Goal: Task Accomplishment & Management: Manage account settings

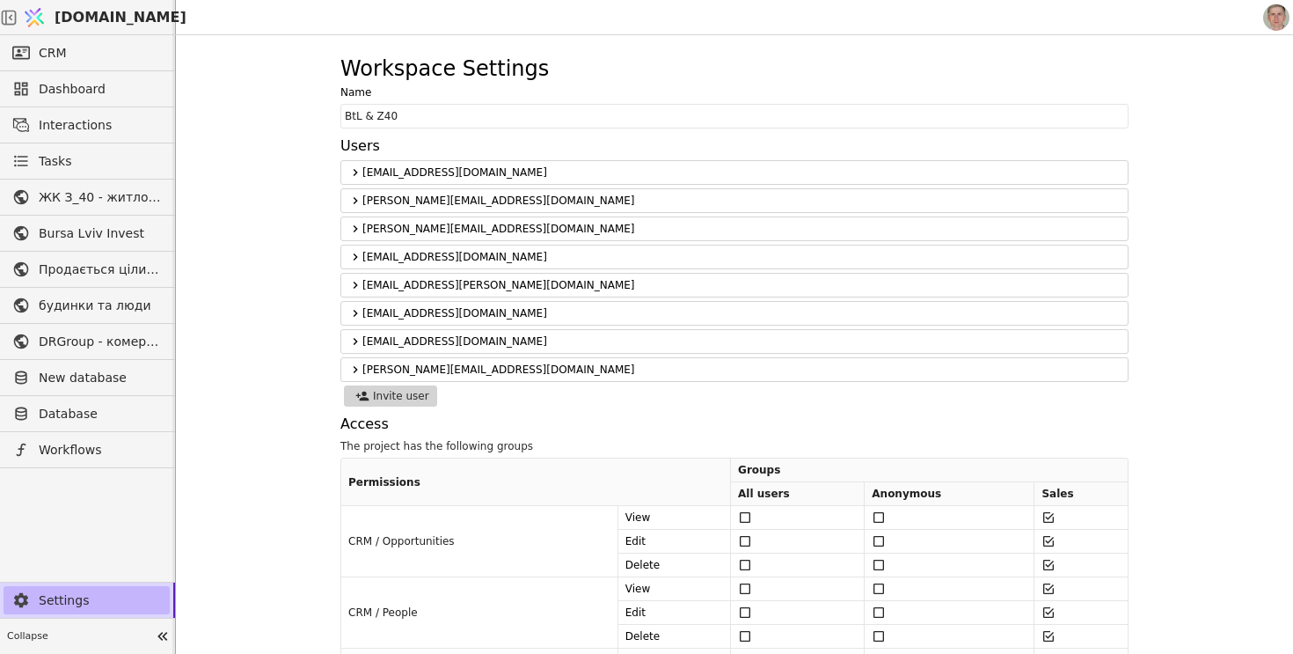
click at [75, 594] on span "Settings" at bounding box center [100, 600] width 122 height 18
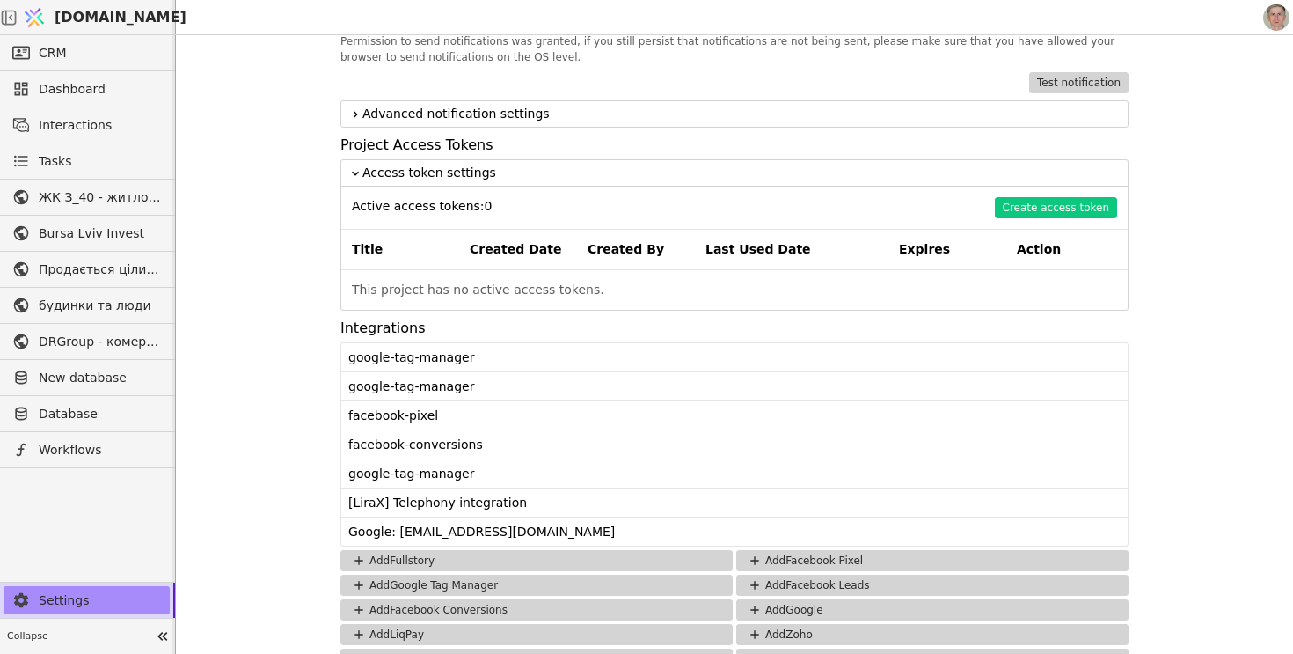
scroll to position [1423, 0]
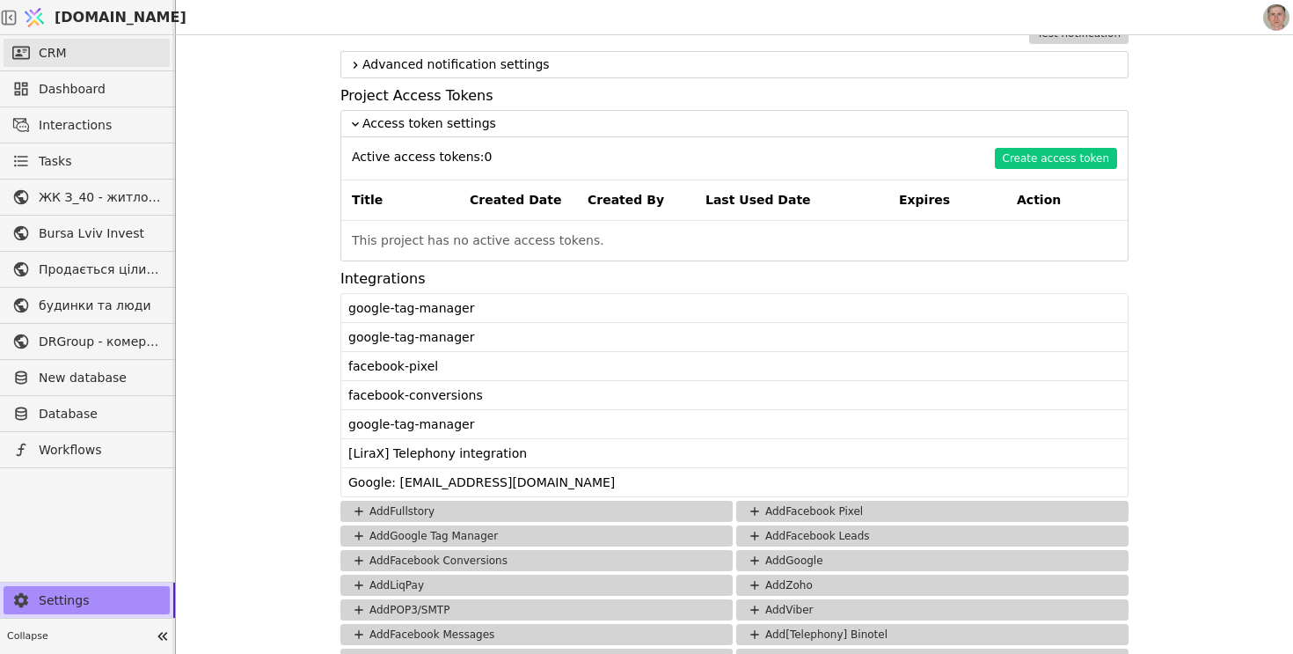
click at [100, 55] on link "CRM" at bounding box center [87, 53] width 166 height 28
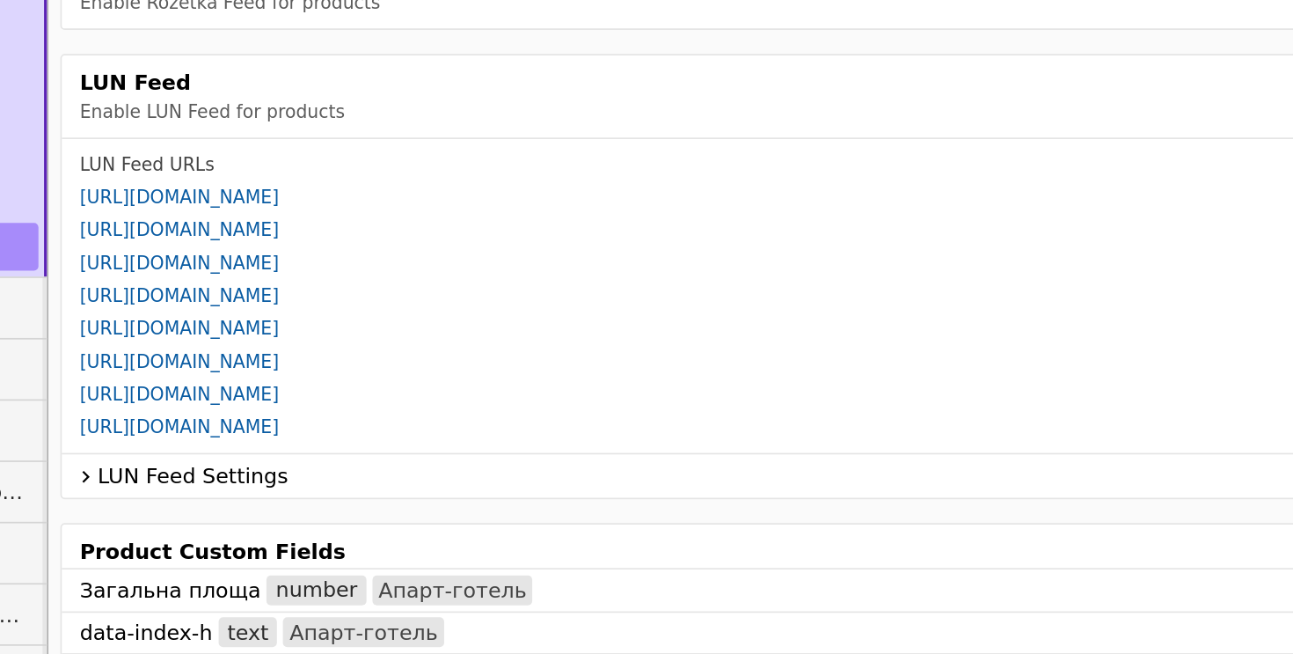
scroll to position [701, 0]
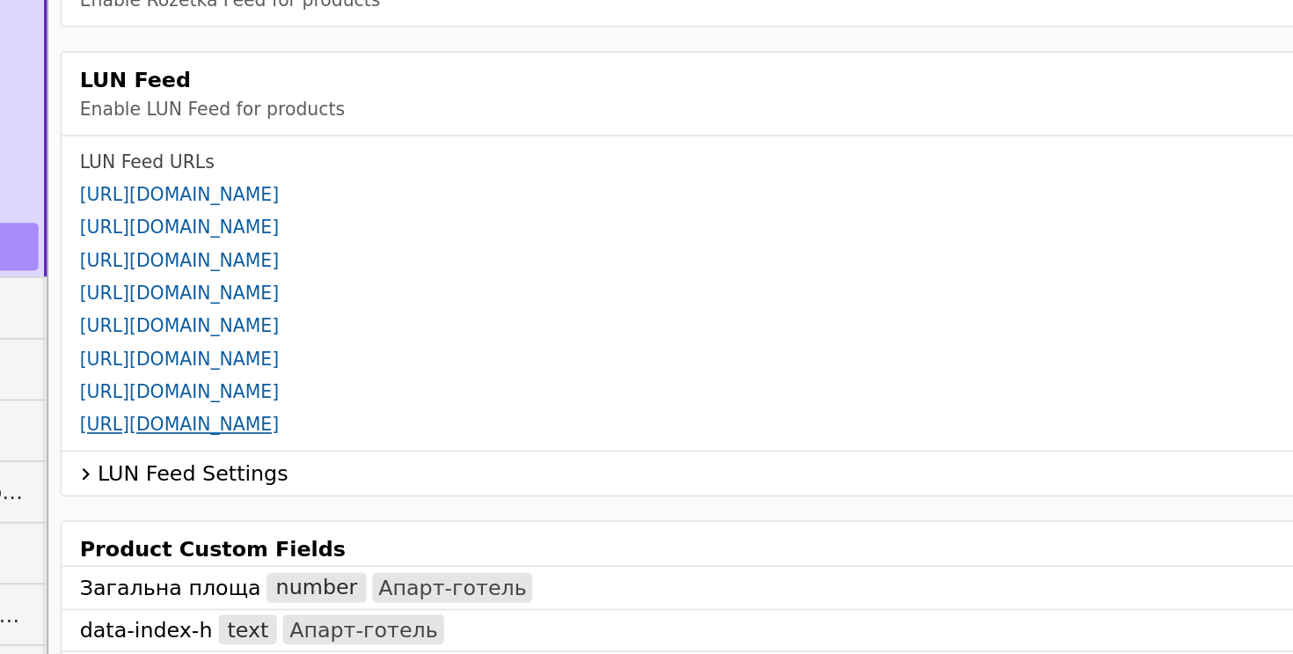
click at [311, 405] on link "[URL][DOMAIN_NAME]" at bounding box center [252, 404] width 117 height 12
click at [198, 431] on icon at bounding box center [198, 432] width 4 height 7
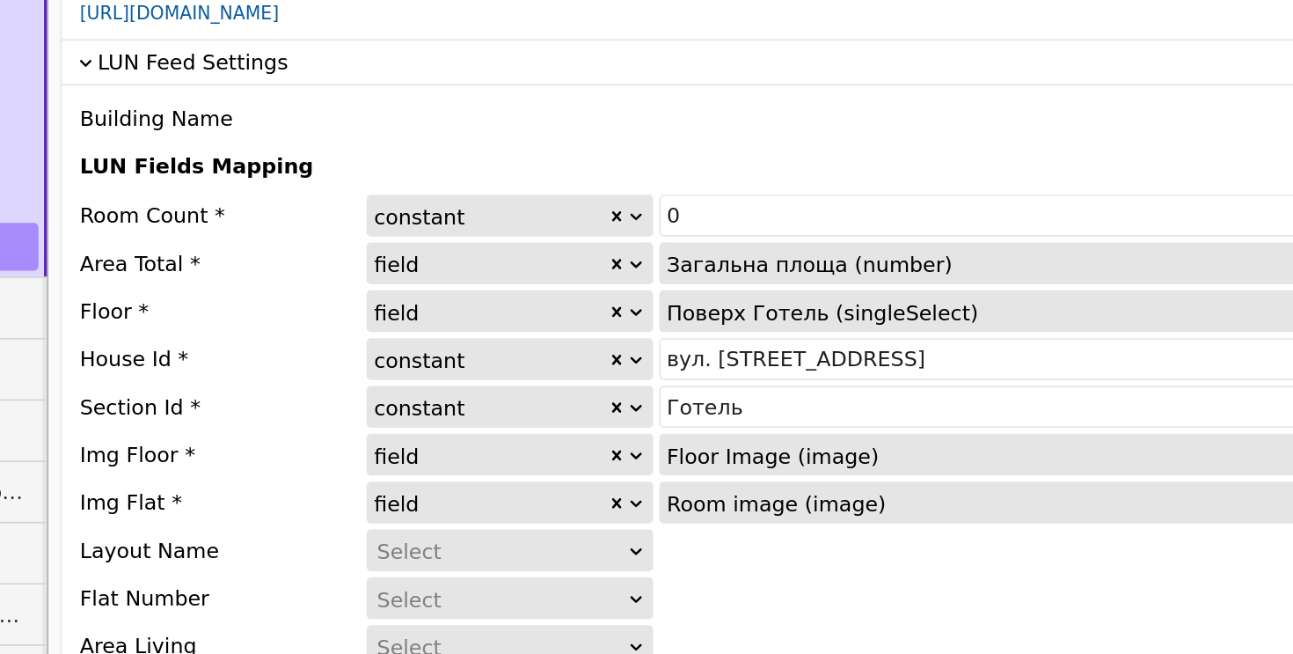
scroll to position [951, 0]
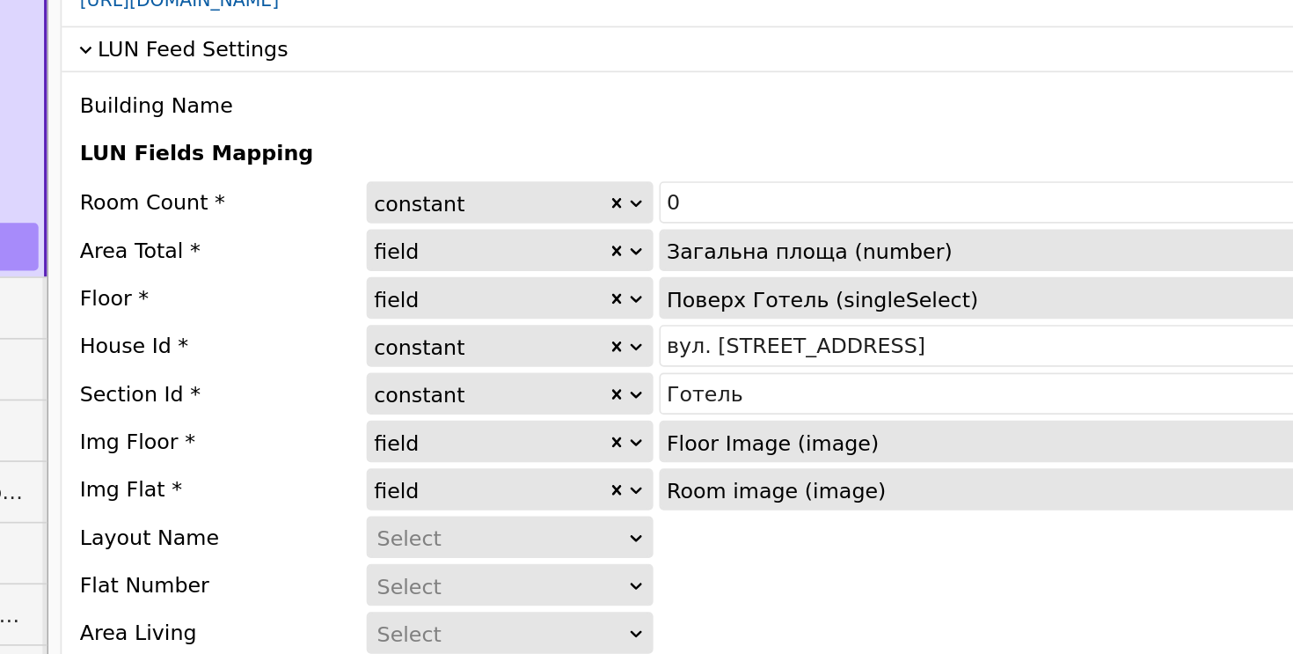
click at [523, 359] on icon at bounding box center [521, 357] width 11 height 11
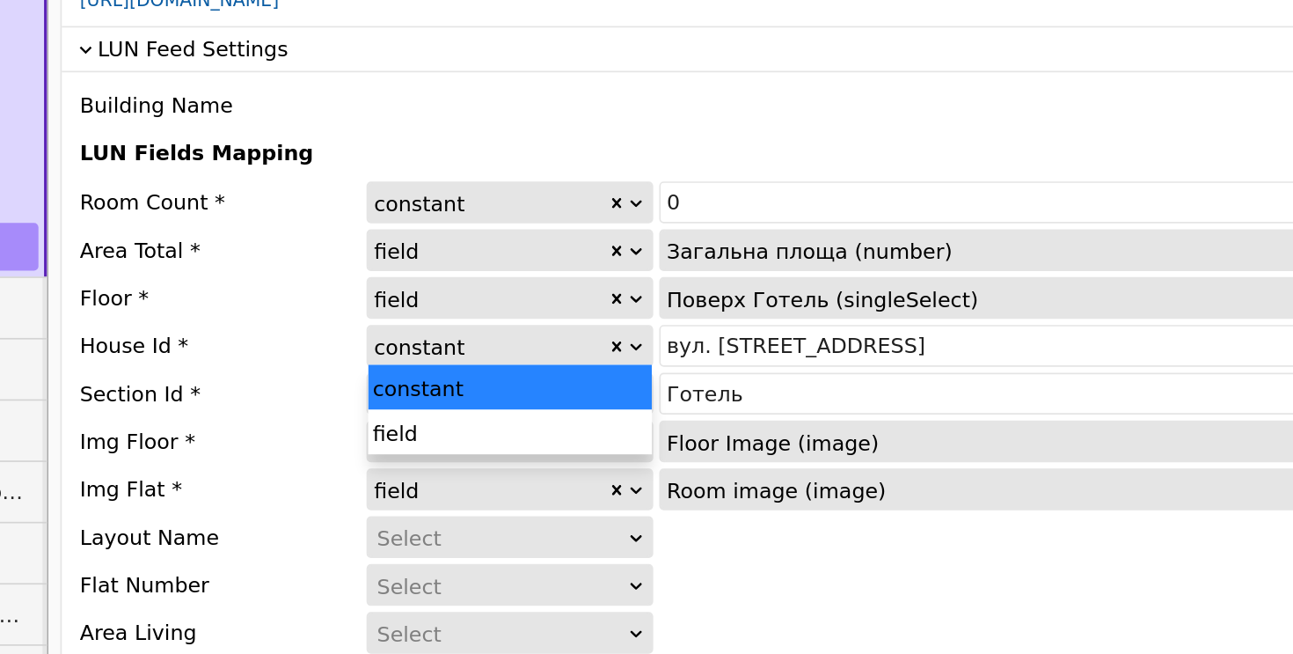
click at [523, 359] on icon at bounding box center [521, 357] width 11 height 11
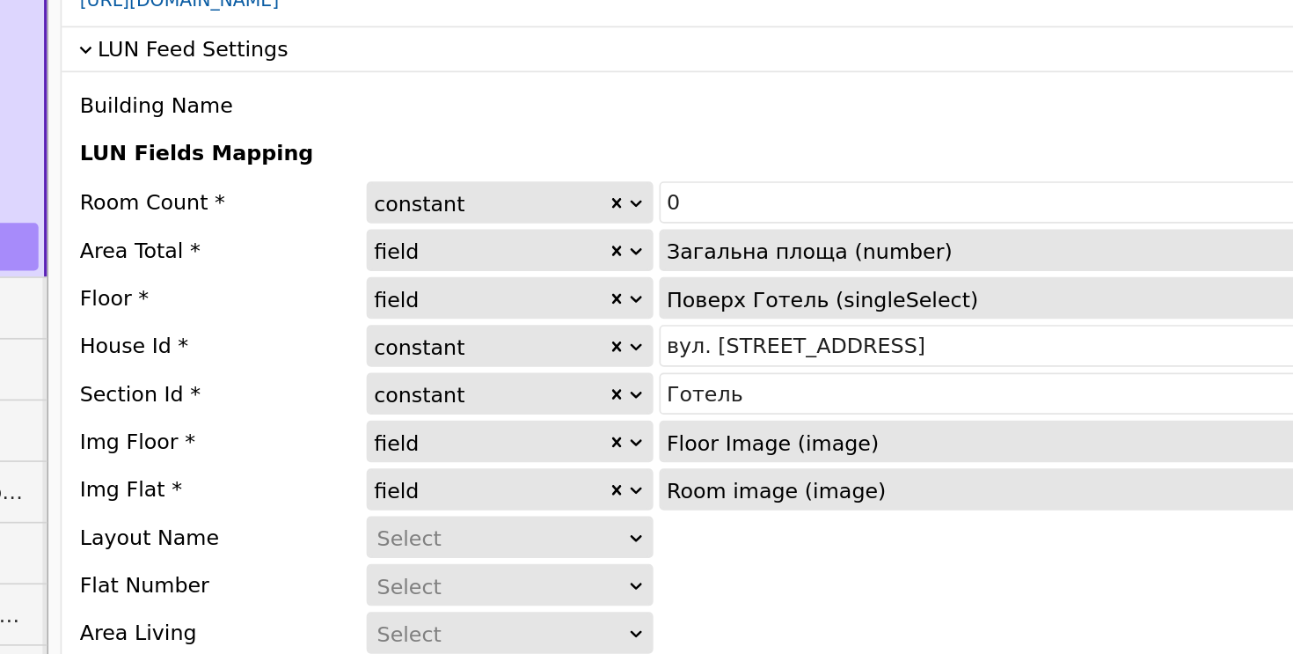
click at [523, 359] on icon at bounding box center [521, 357] width 11 height 11
click at [523, 356] on icon at bounding box center [521, 357] width 11 height 11
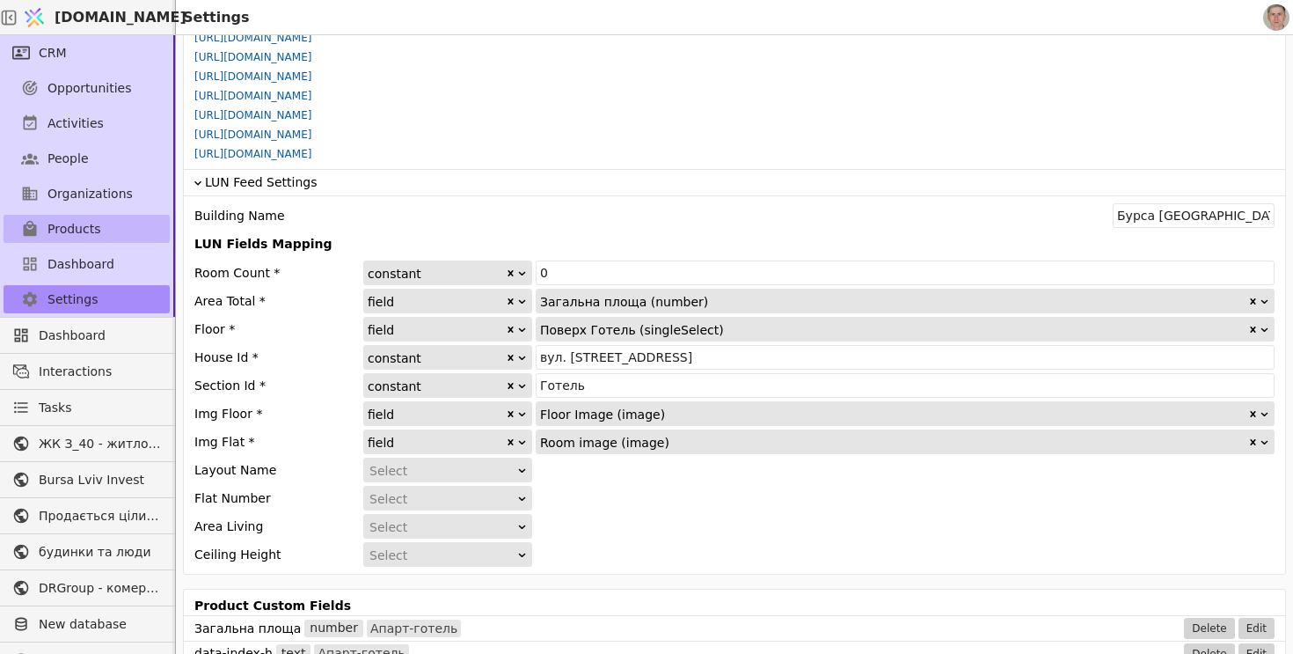
click at [101, 226] on link "Products" at bounding box center [87, 229] width 166 height 28
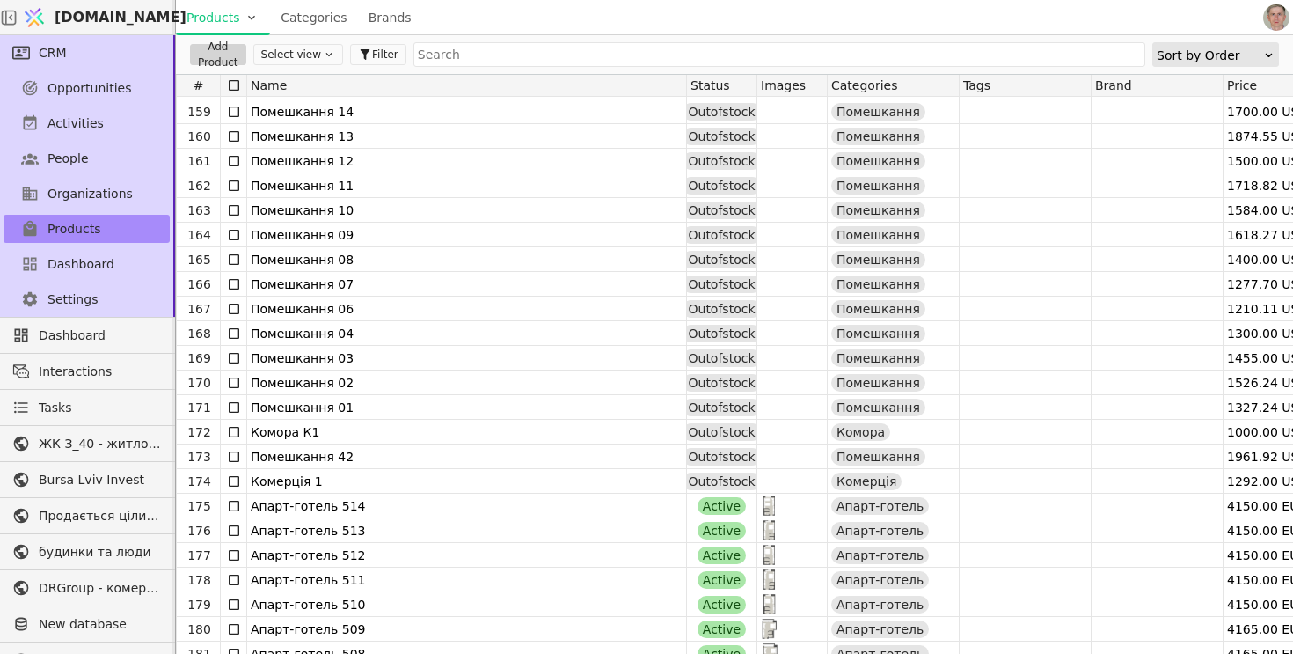
scroll to position [3879, 0]
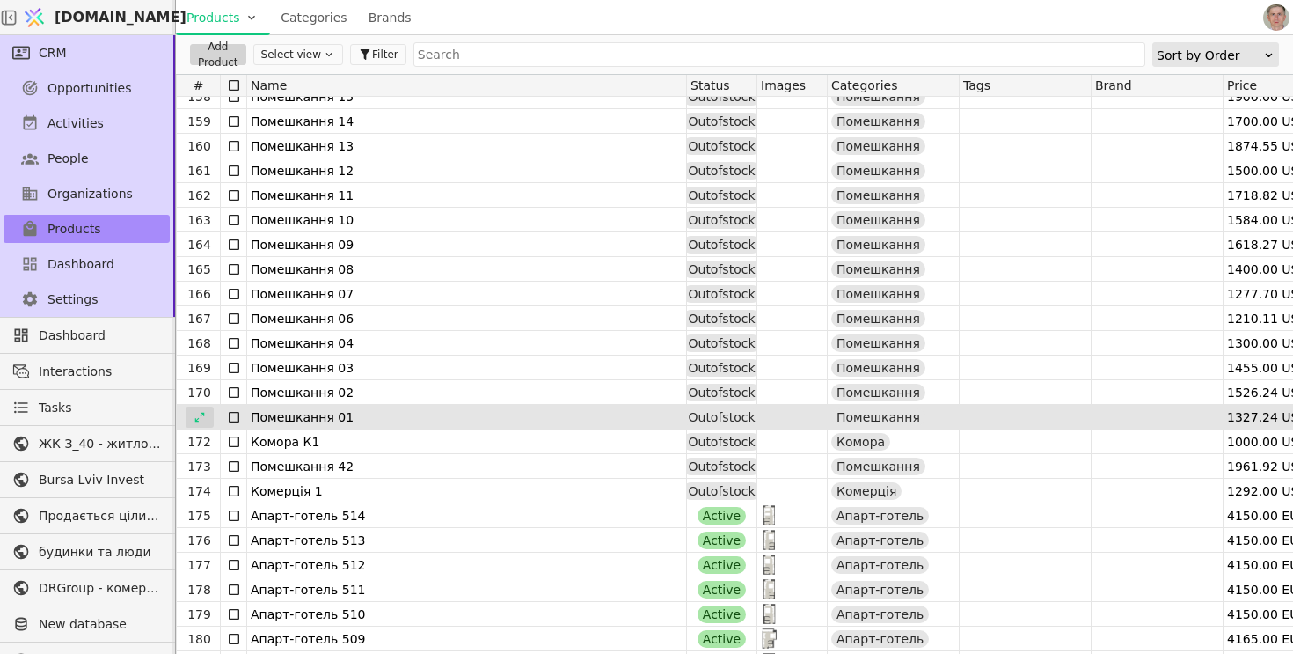
click at [204, 416] on icon at bounding box center [200, 417] width 12 height 12
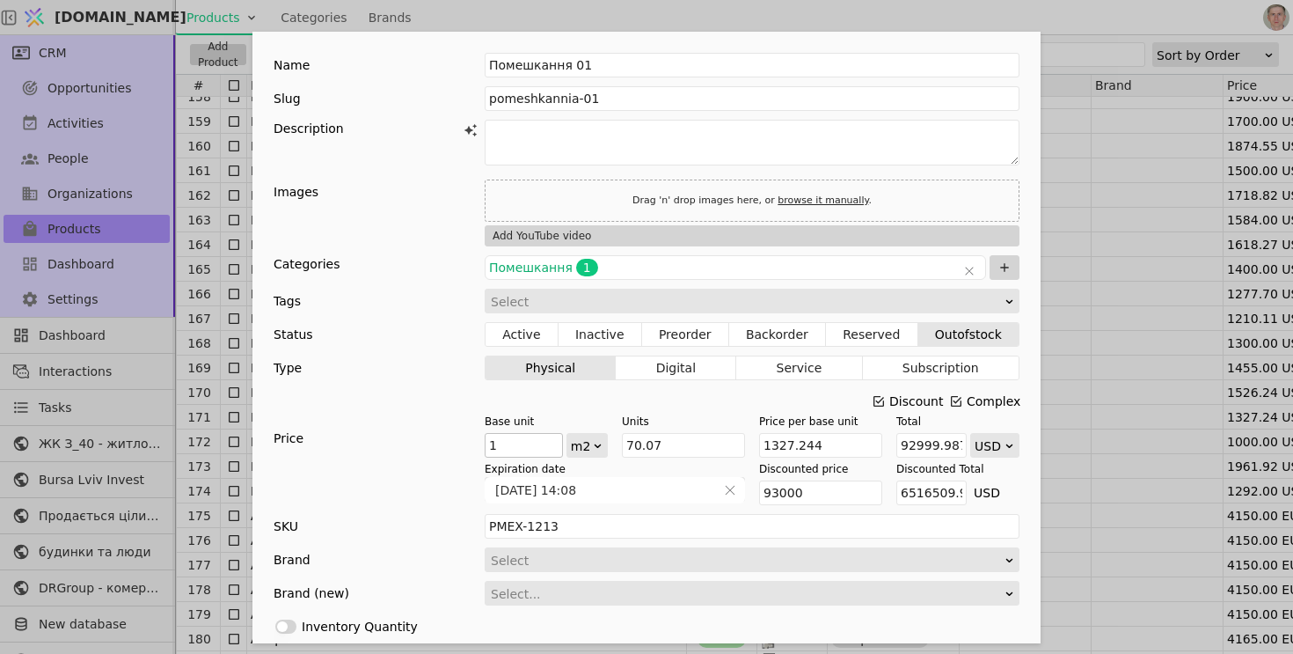
scroll to position [365, 0]
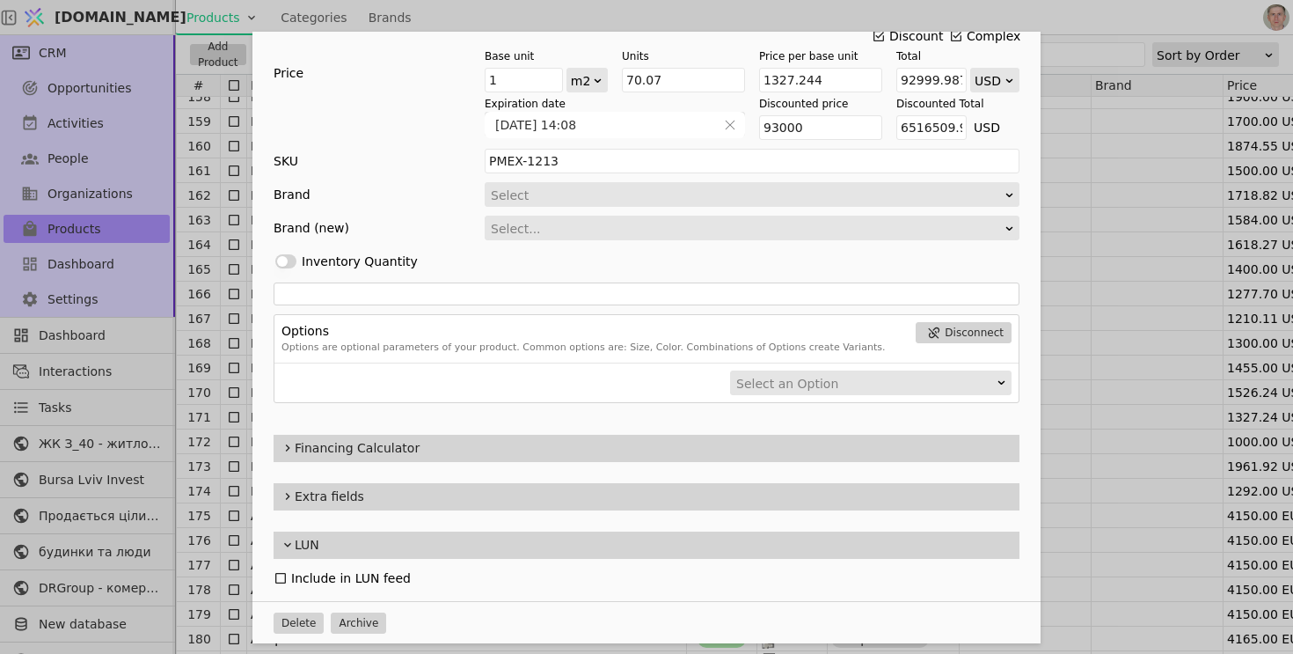
click at [295, 540] on span "LUN" at bounding box center [654, 545] width 718 height 18
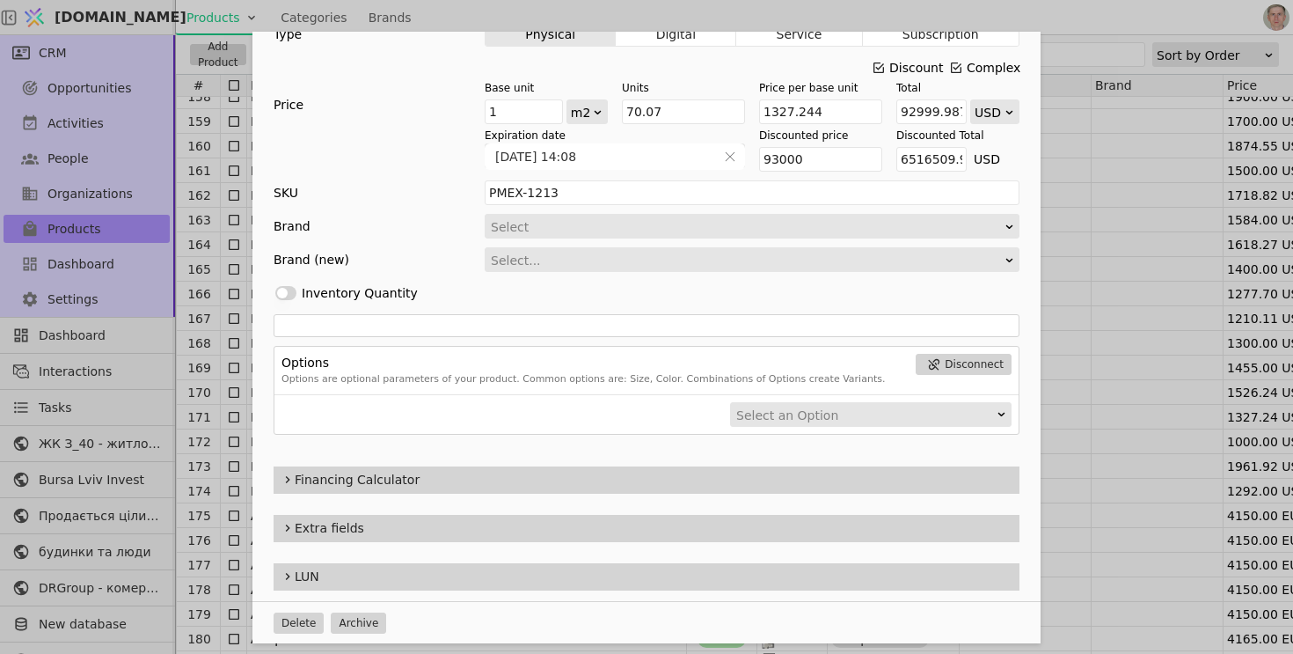
click at [287, 573] on icon "Add Opportunity" at bounding box center [288, 576] width 4 height 7
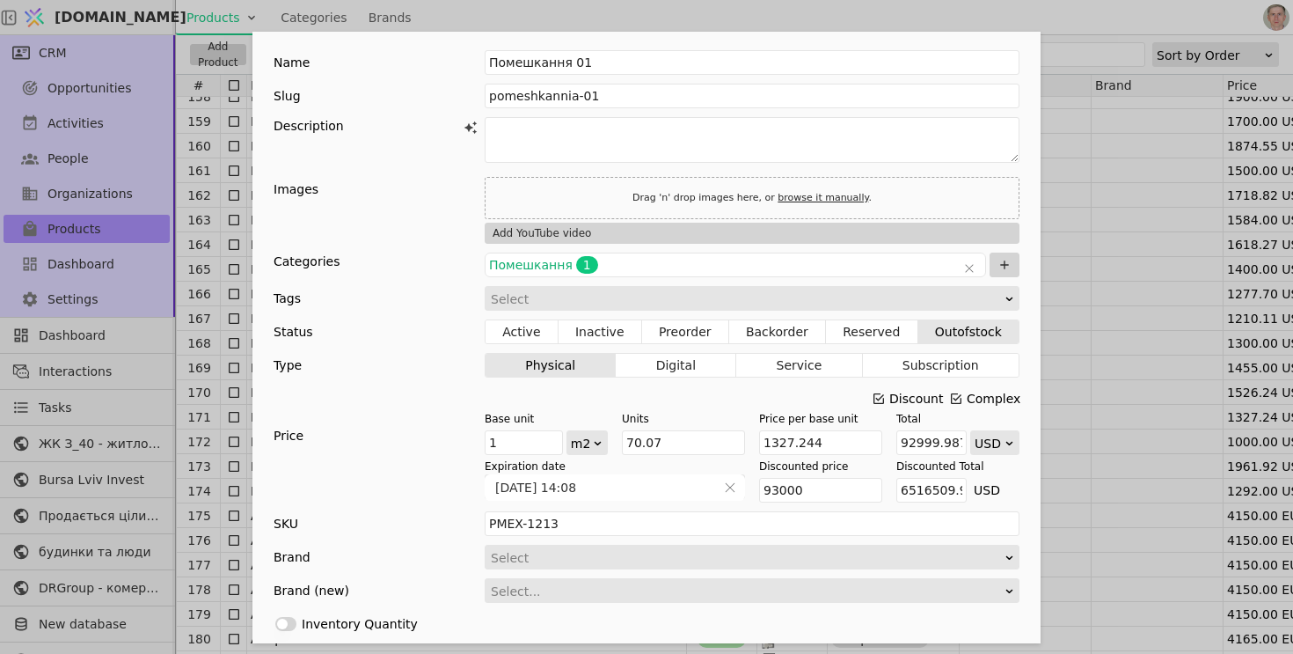
scroll to position [0, 0]
click at [1084, 217] on div "Name Помешкання 01 Slug pomeshkannia-01 Description Images Drag 'n' drop images…" at bounding box center [646, 327] width 1293 height 654
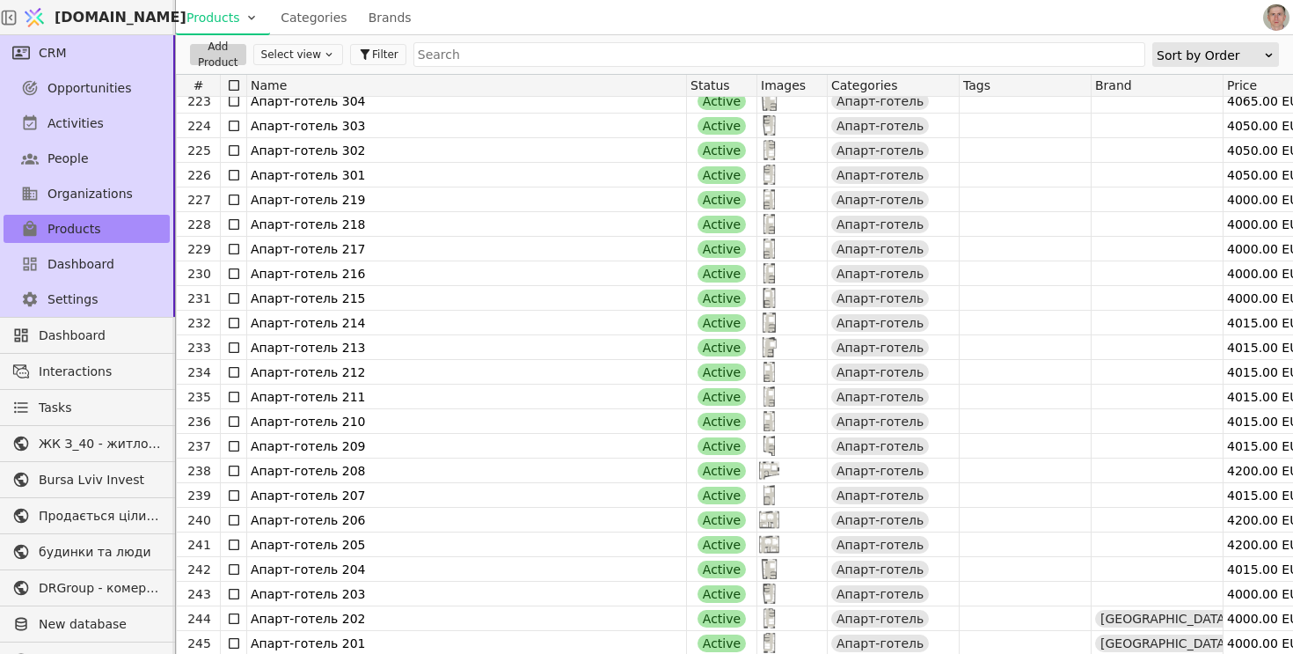
scroll to position [5477, 0]
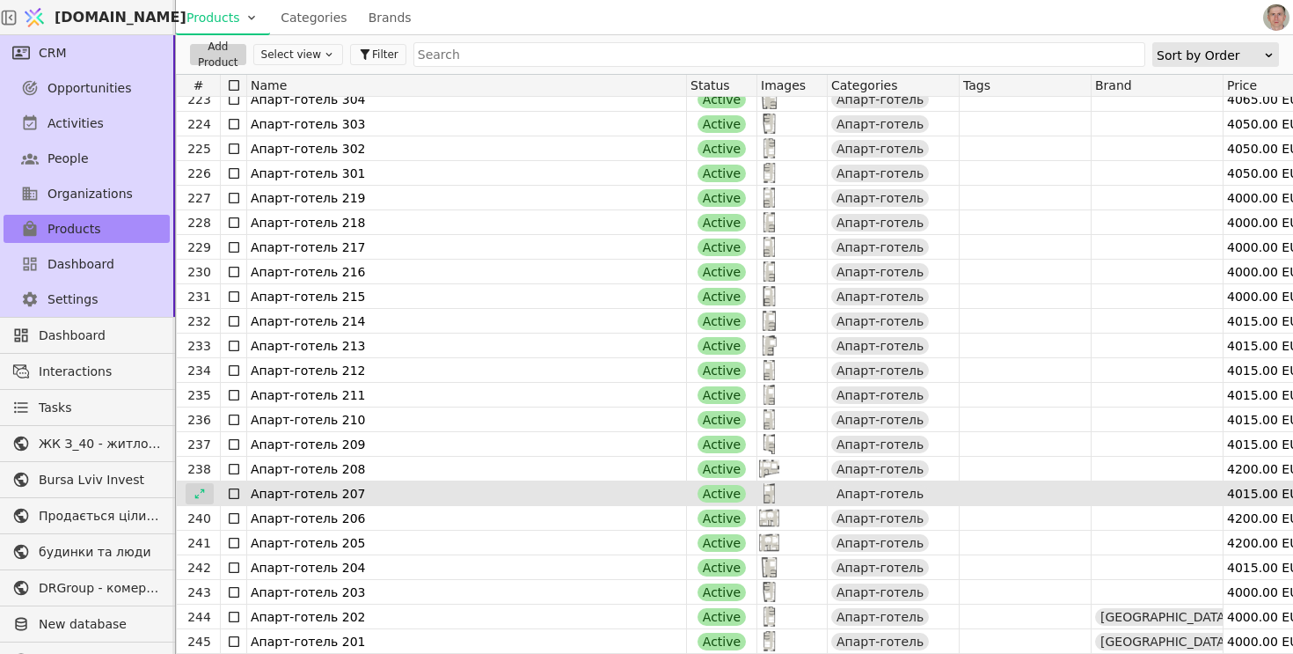
click at [201, 493] on icon at bounding box center [200, 493] width 12 height 12
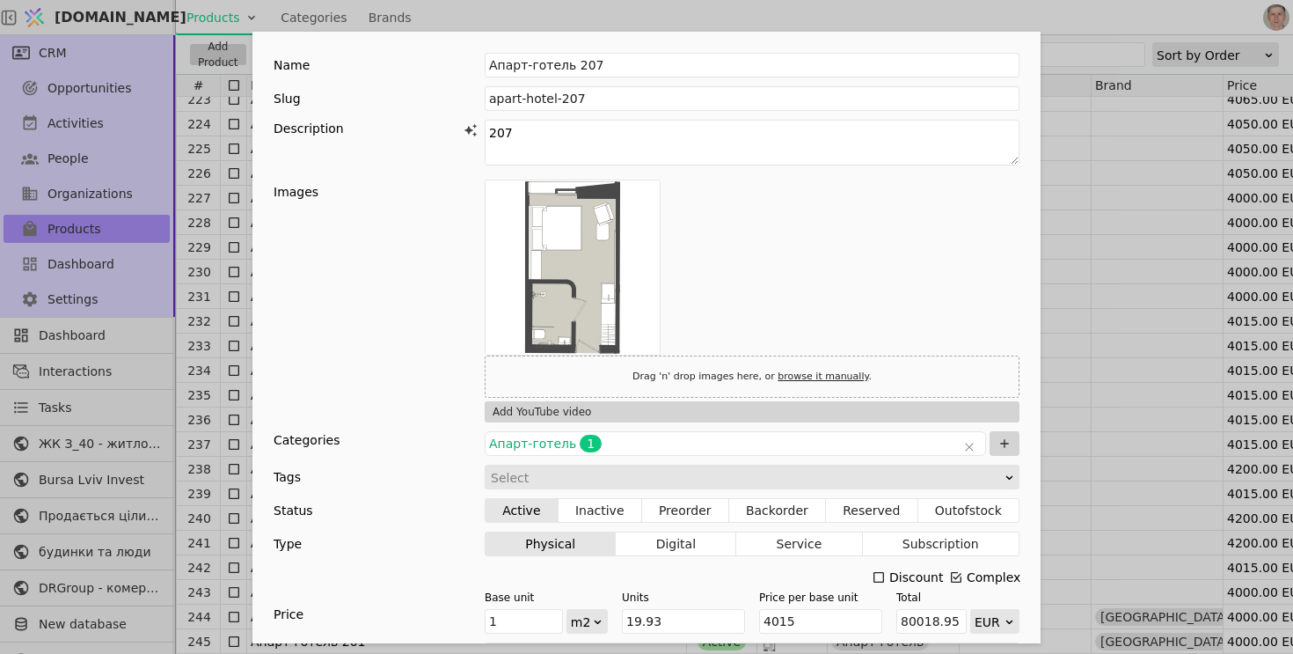
click at [1105, 292] on div "Name Апарт-готель 207 Slug apart-hotel-207 Description 207 Images Drag 'n' drop…" at bounding box center [646, 327] width 1293 height 654
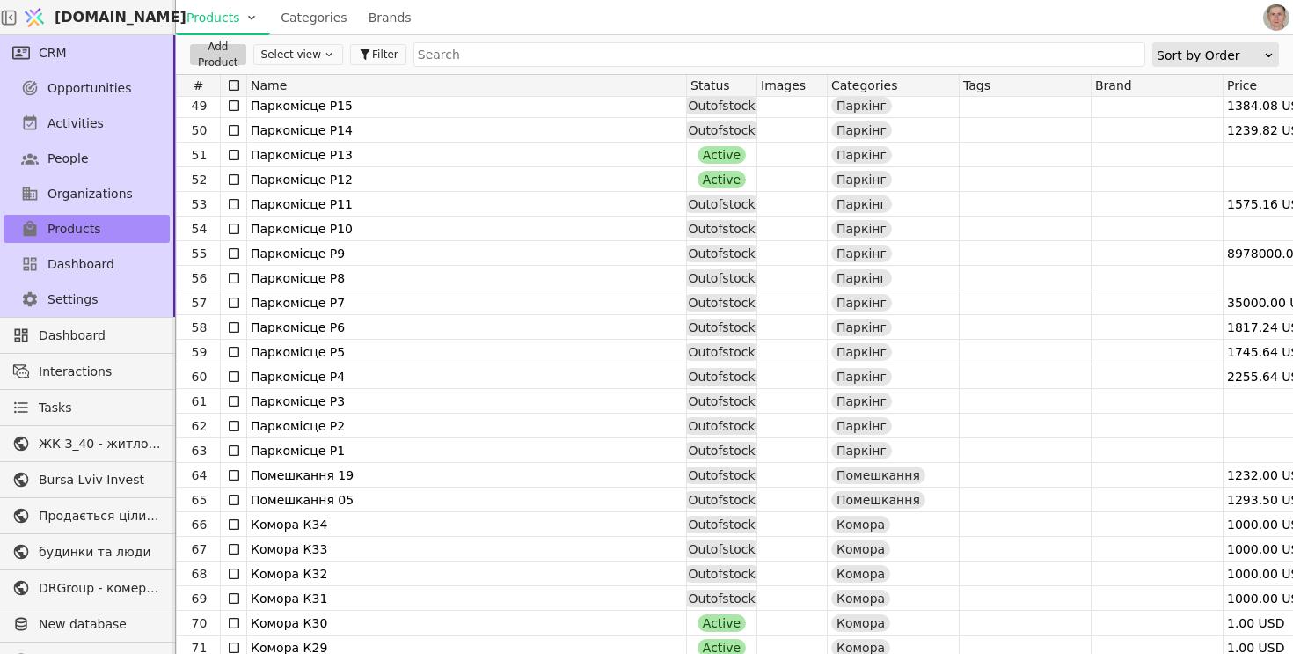
scroll to position [1227, 0]
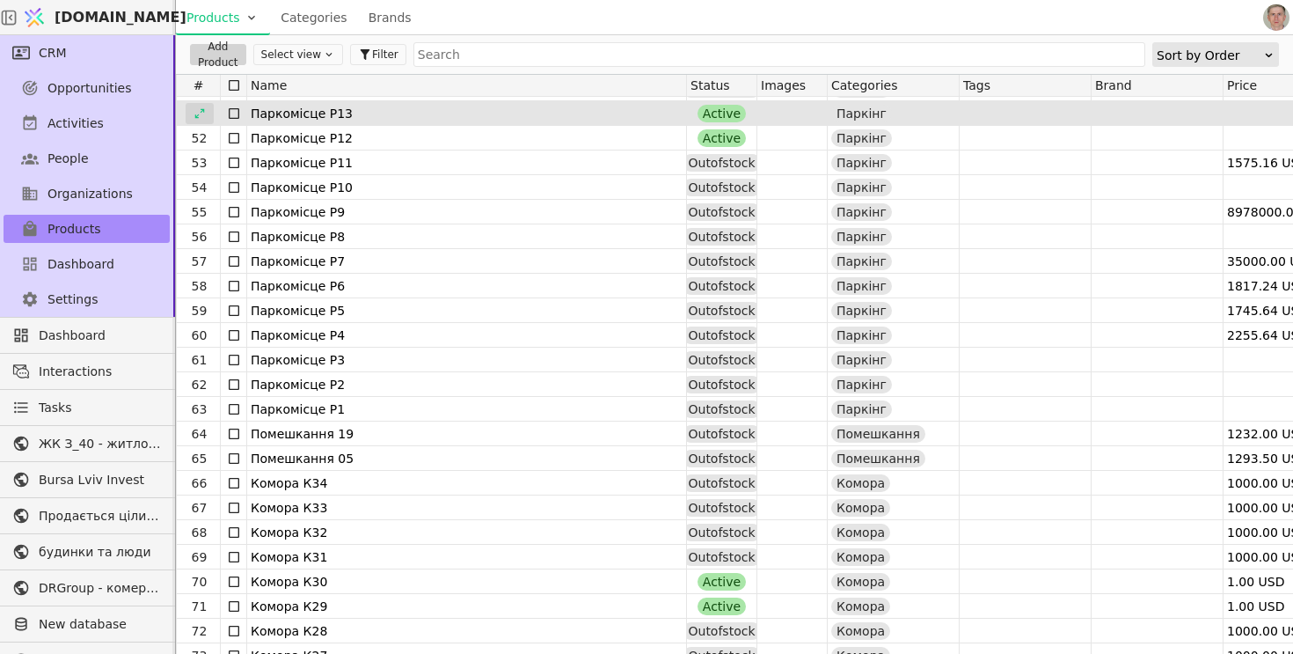
click at [203, 113] on icon at bounding box center [200, 113] width 12 height 12
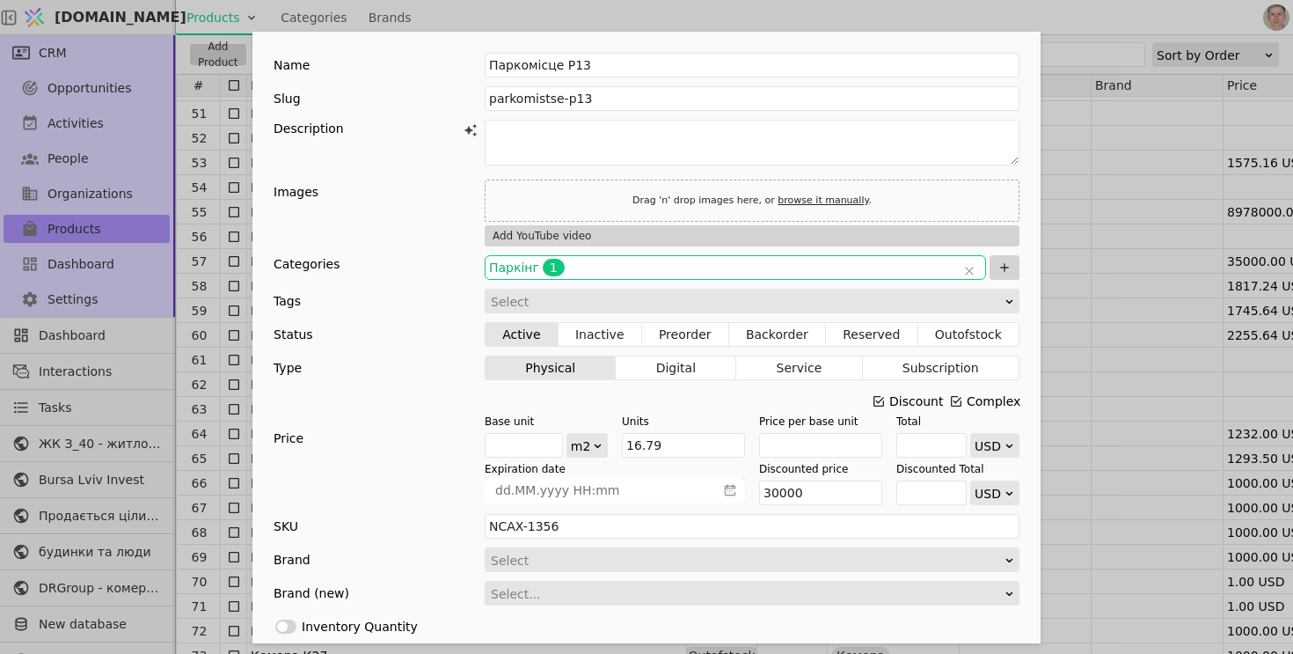
click at [623, 277] on div "000842Q1F4xdSl3i Паркінг 1" at bounding box center [735, 267] width 501 height 25
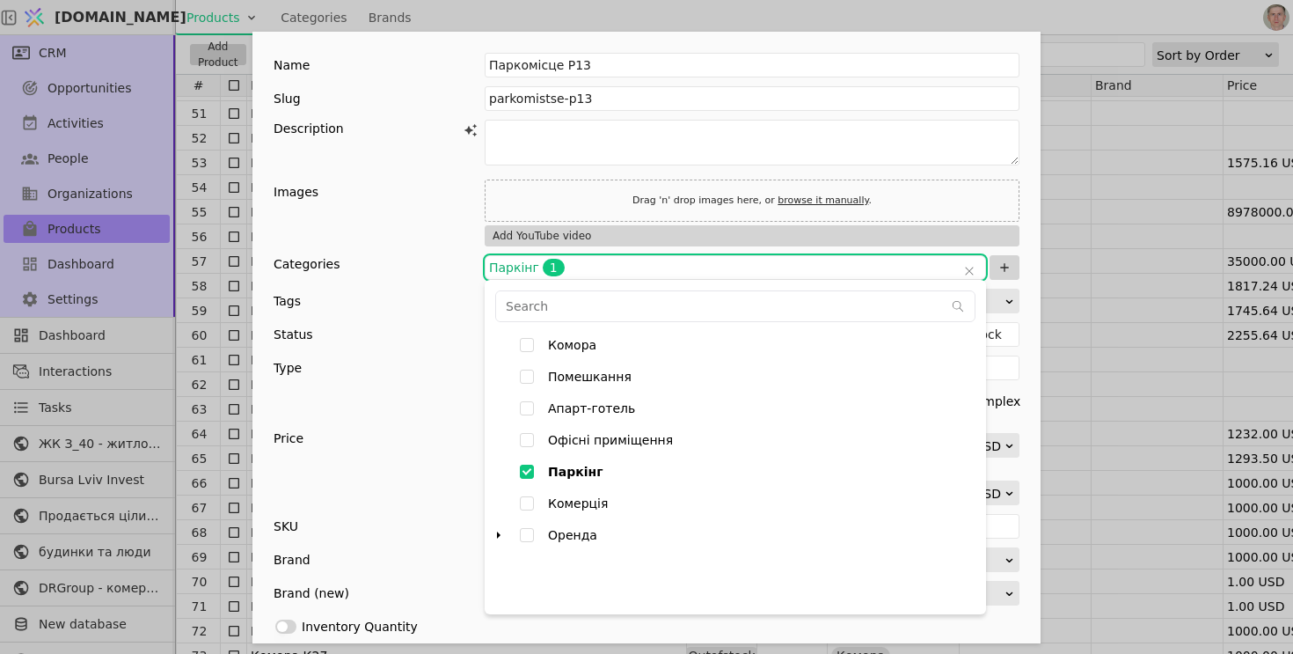
click at [502, 532] on icon "arrow right" at bounding box center [499, 535] width 14 height 14
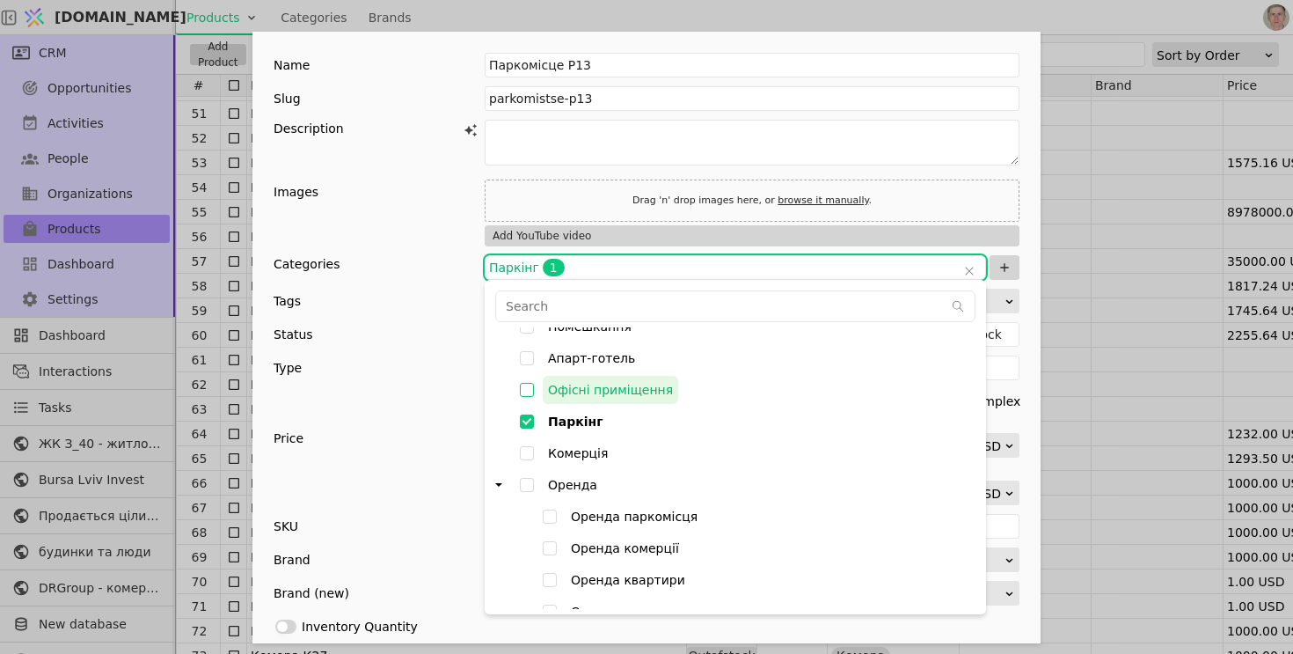
scroll to position [70, 0]
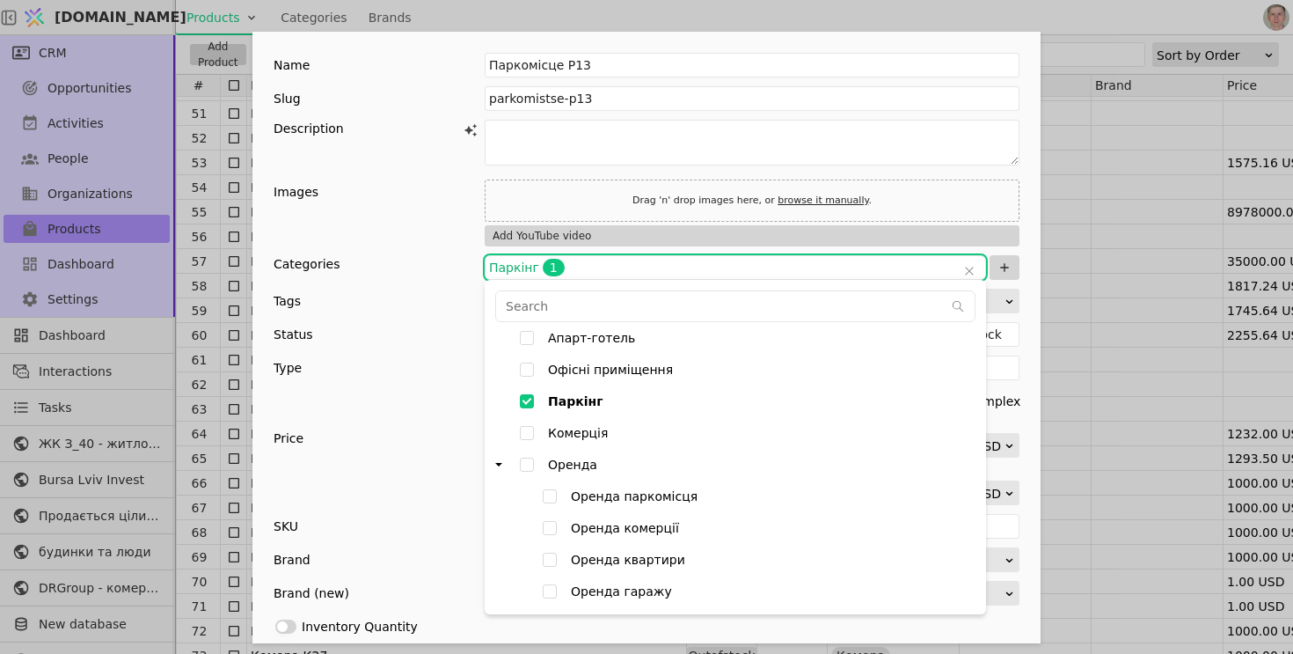
click at [211, 278] on div "Name Паркомісце P13 Slug parkomistse-p13 Description Images Drag 'n' drop image…" at bounding box center [646, 327] width 1293 height 654
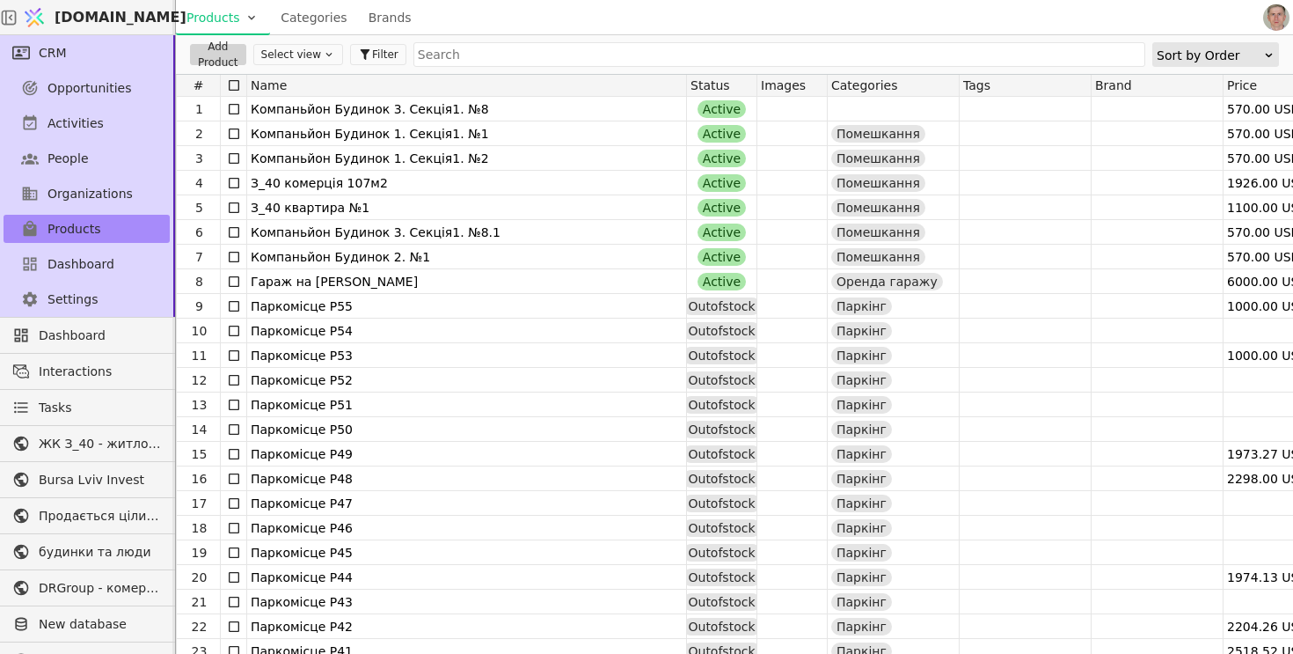
click at [323, 51] on icon at bounding box center [329, 54] width 12 height 12
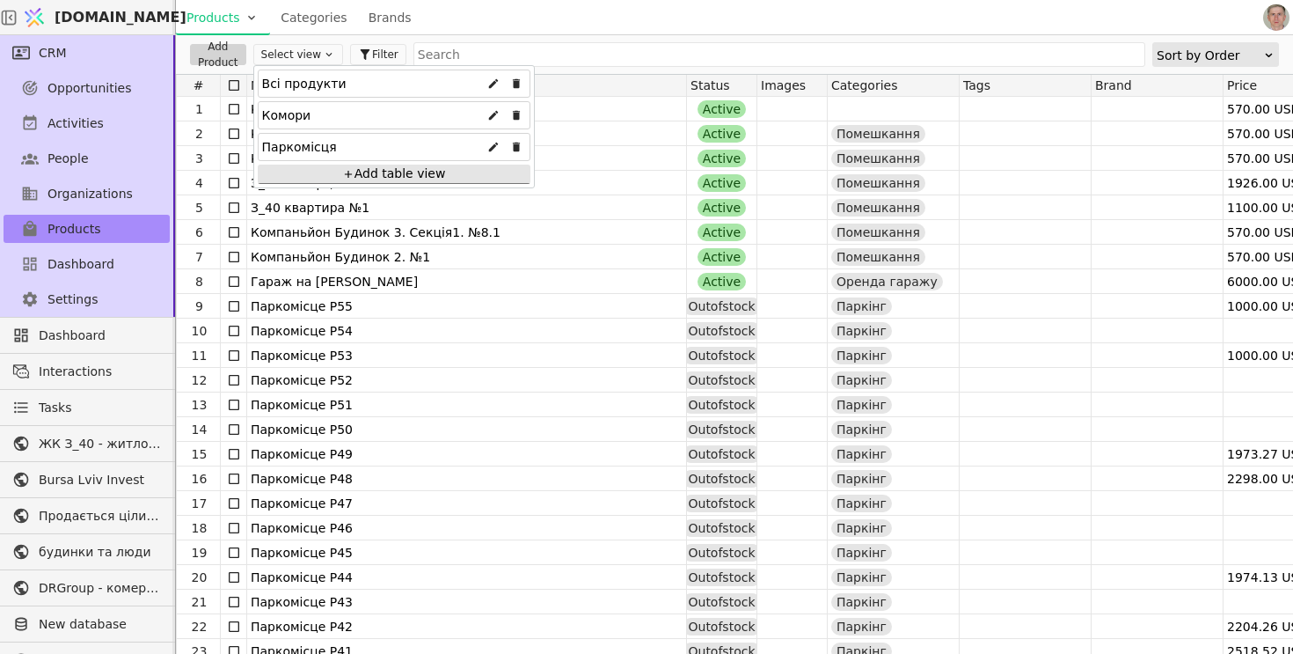
click at [349, 114] on div "Комори" at bounding box center [394, 115] width 273 height 28
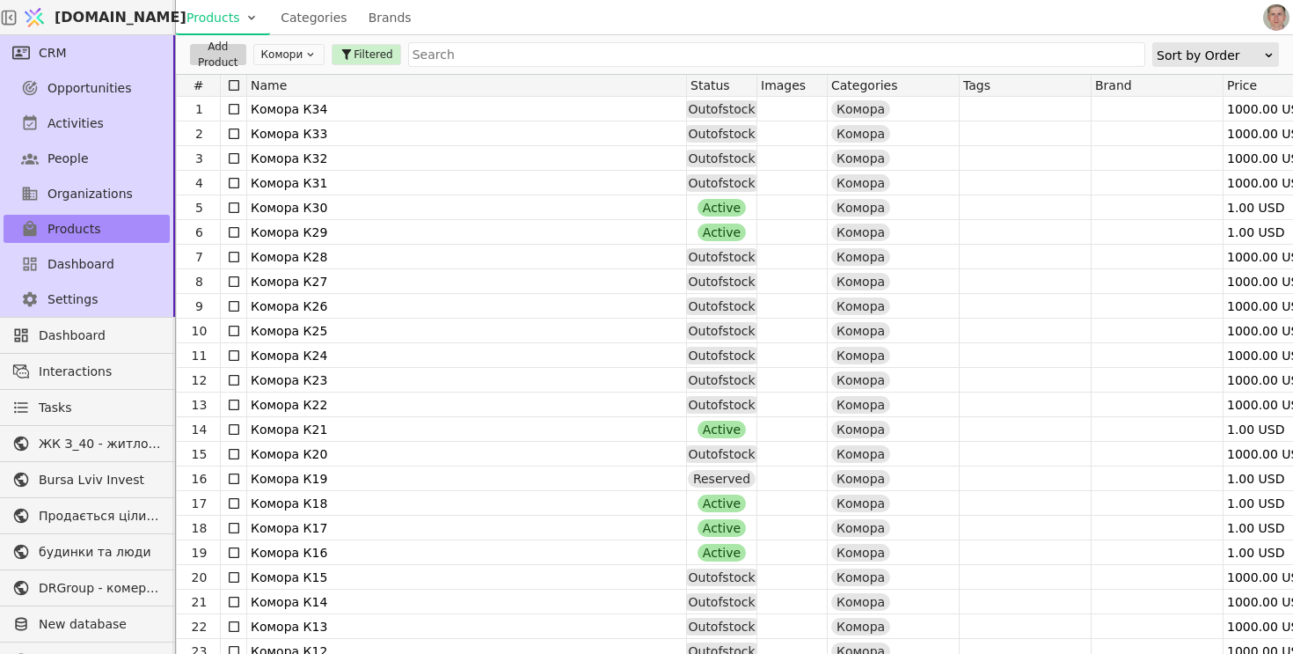
click at [305, 57] on icon at bounding box center [310, 54] width 12 height 12
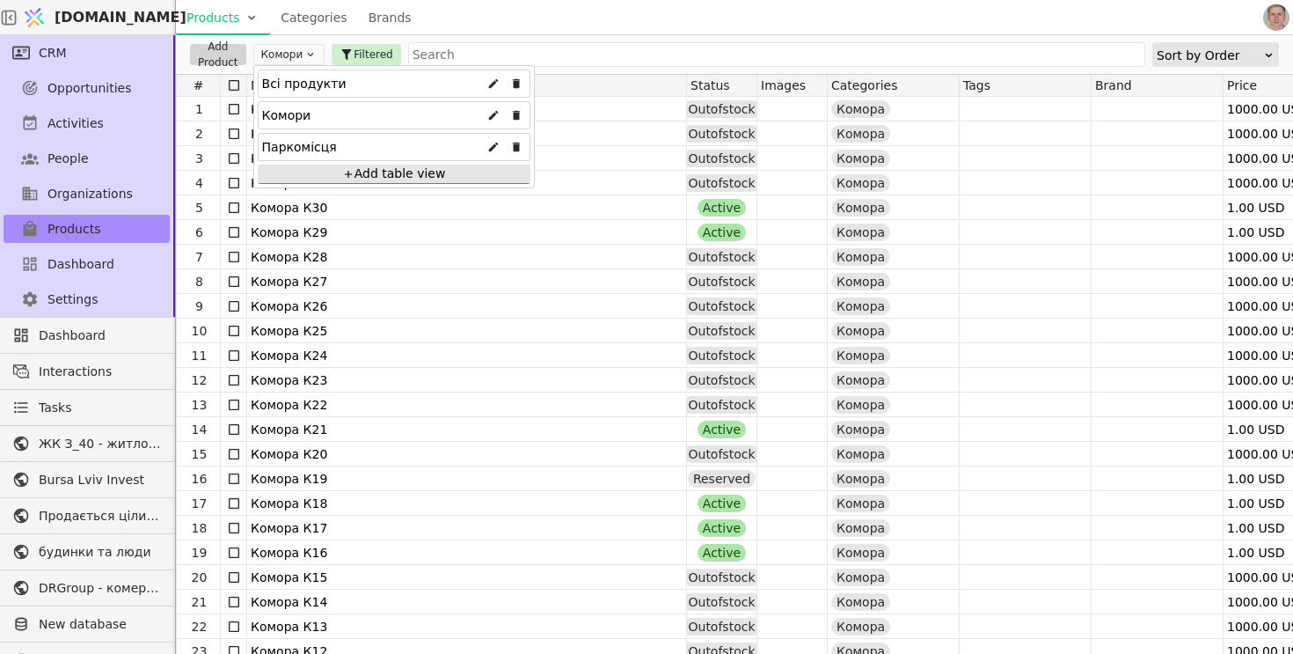
click at [351, 88] on div "Всі продукти" at bounding box center [394, 83] width 273 height 28
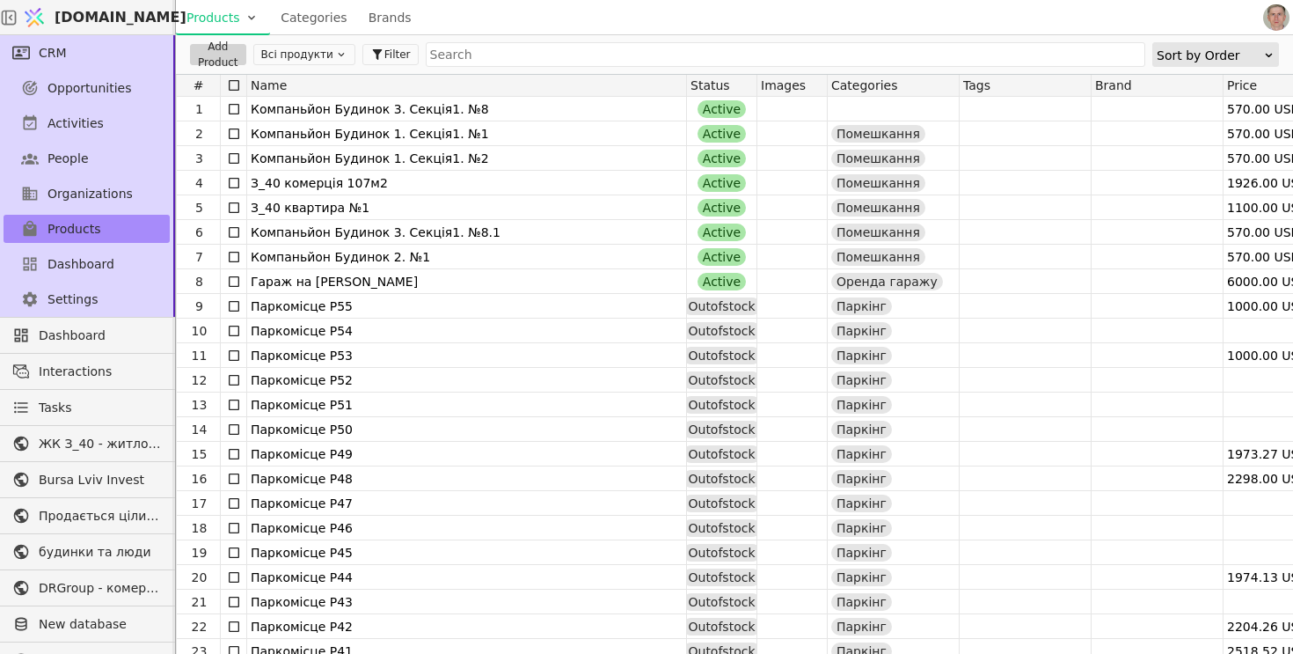
click at [391, 11] on link "Brands" at bounding box center [390, 17] width 64 height 35
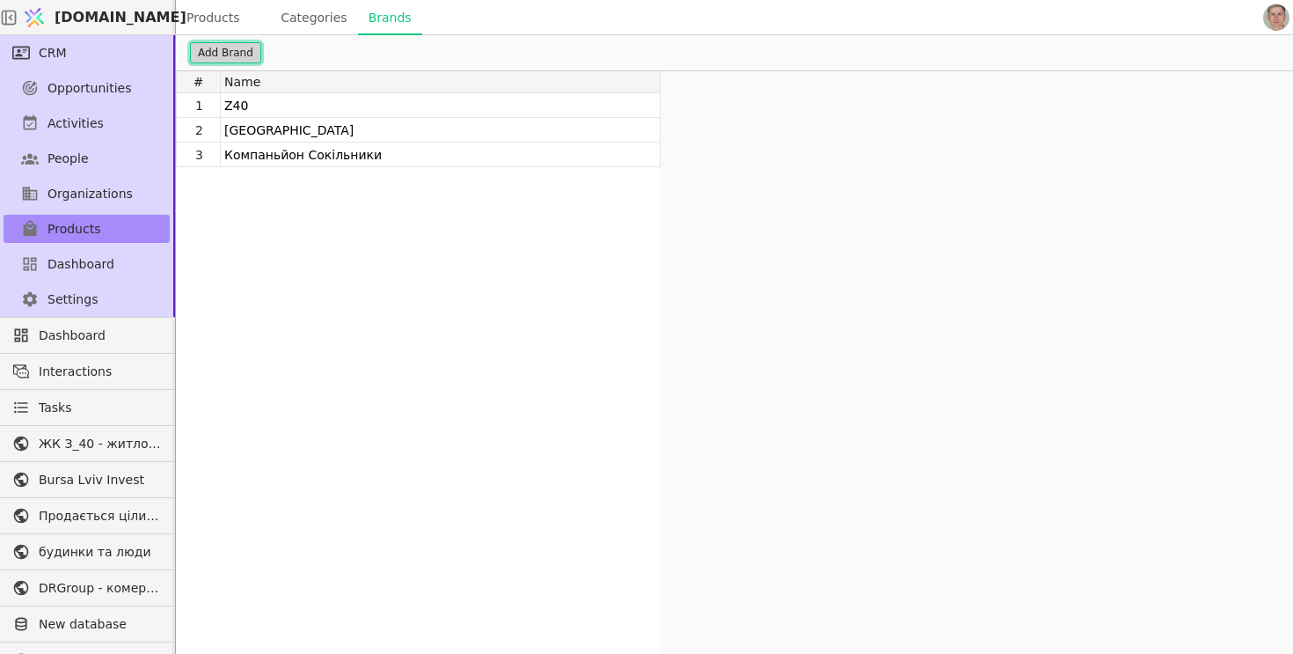
click at [223, 54] on button "Add Brand" at bounding box center [225, 52] width 71 height 21
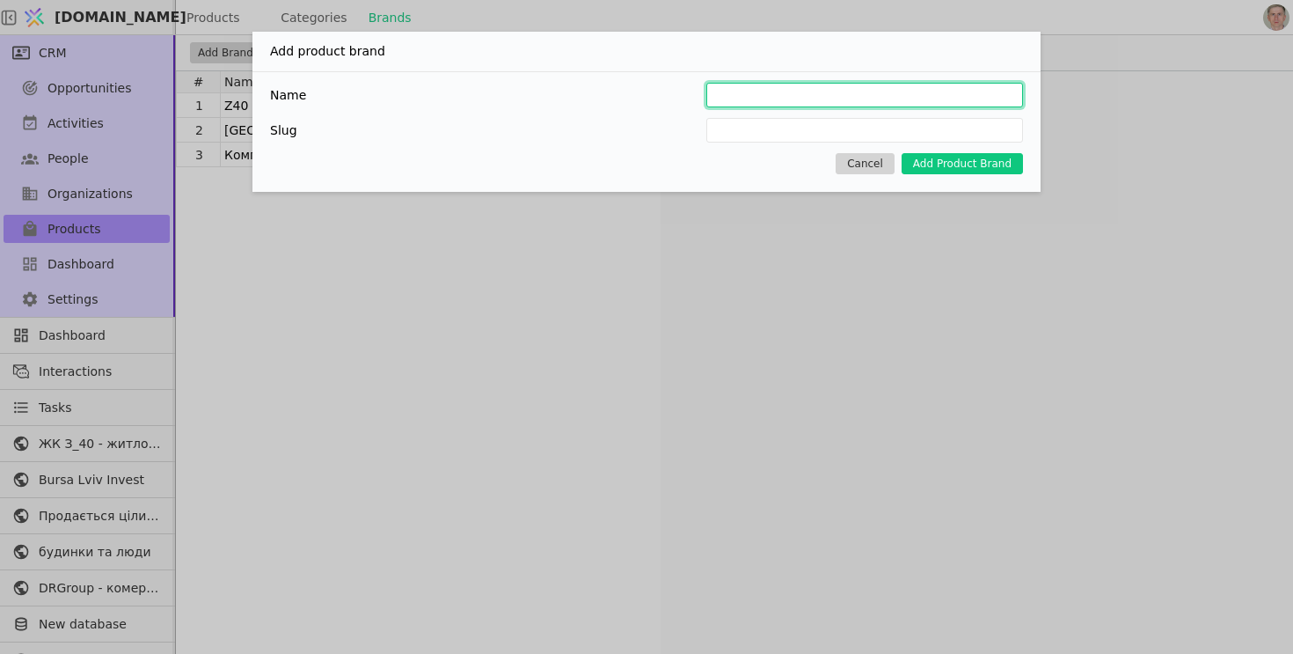
click at [804, 99] on input "Add Product Brand" at bounding box center [864, 95] width 317 height 25
type input "Г"
type input "h"
type input "U"
type input "u"
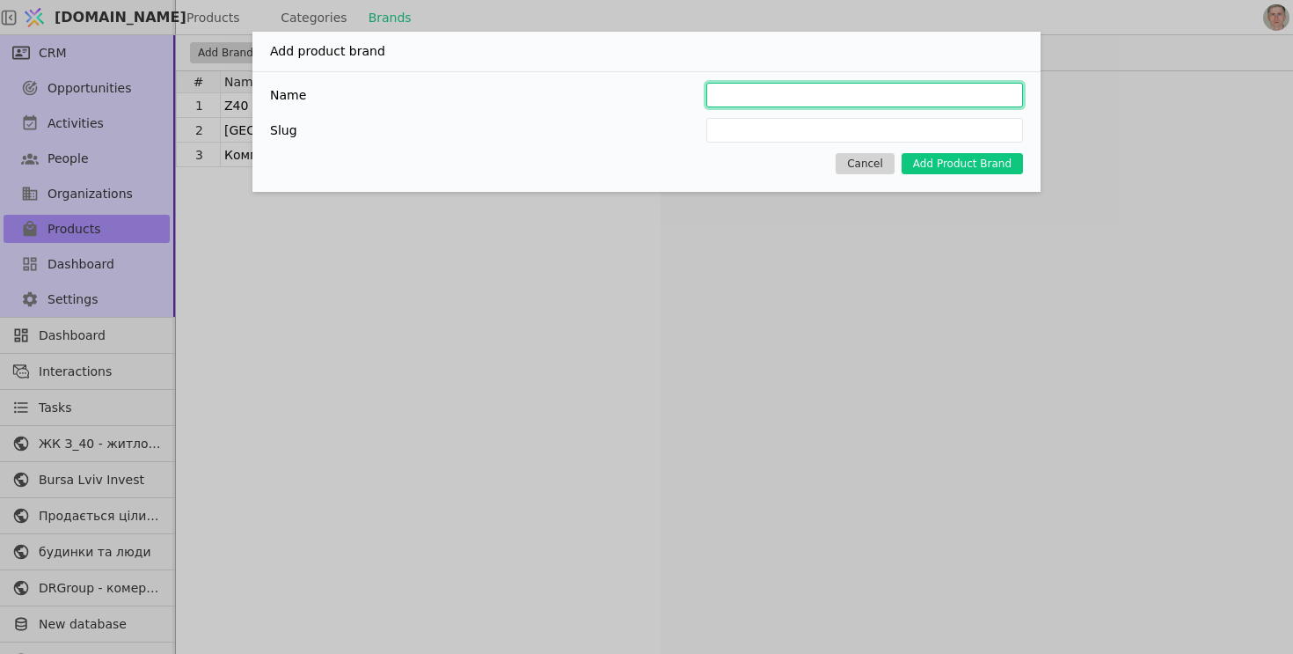
type input "Г"
type input "h"
type input "К"
type input "k"
type input "Ку"
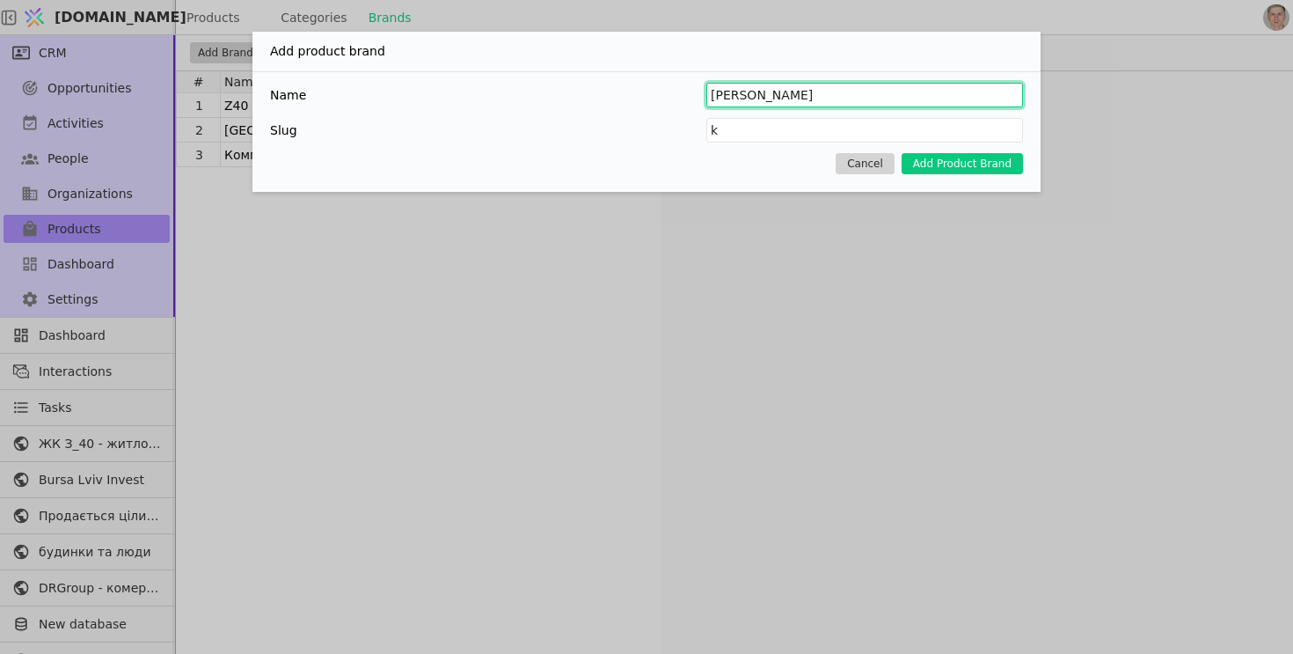
type input "ku"
type input "Кур"
type input "kur"
type input "Курд"
type input "kurd"
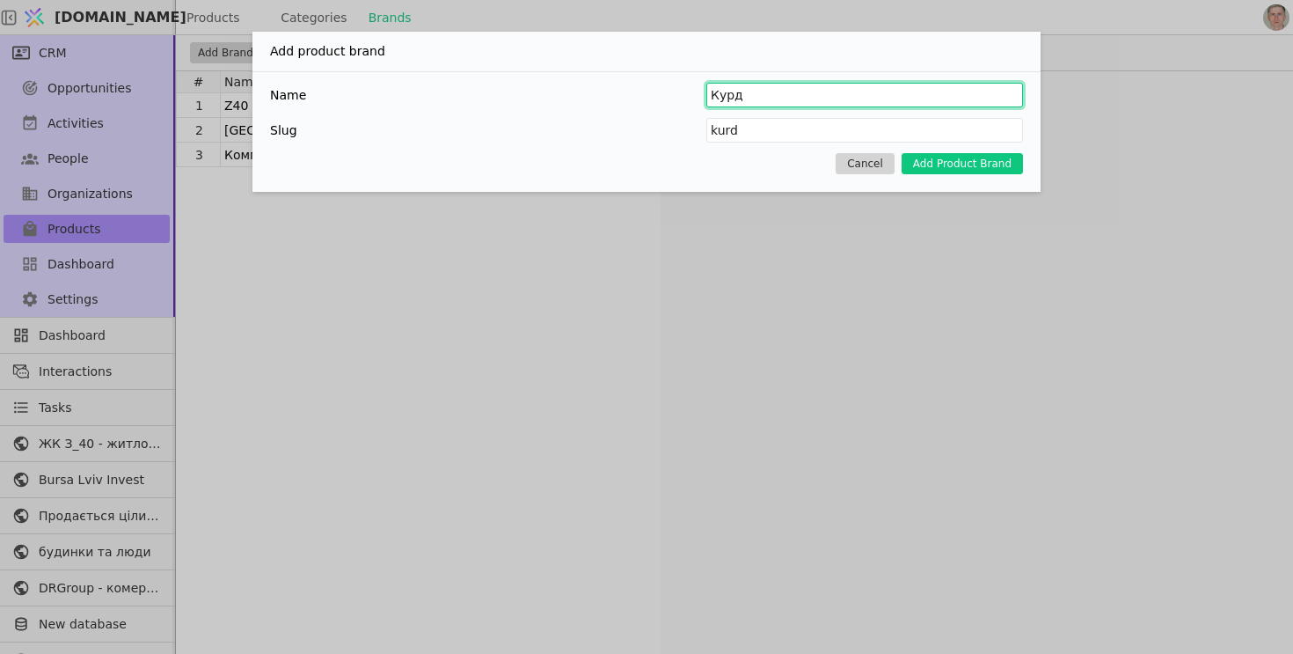
type input "Курдо"
type input "kurdo"
type input "Курдон"
type input "kurdon"
type input "Курдоне"
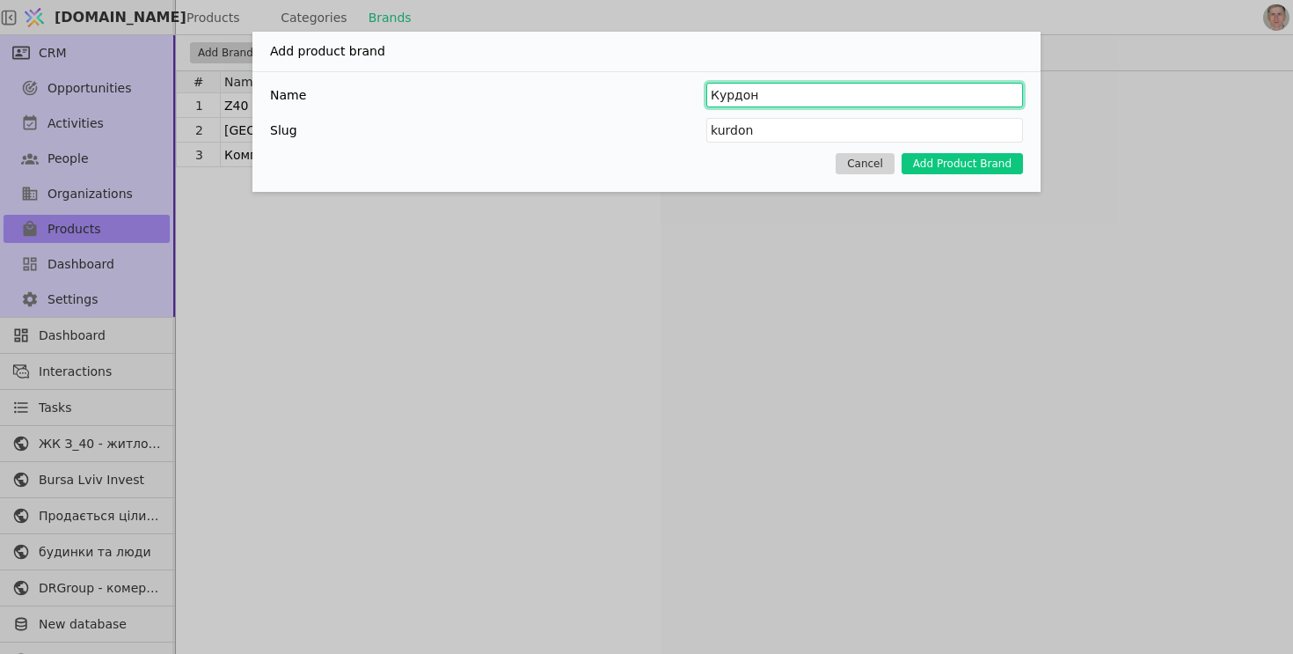
type input "kurdone"
type input "Курдонет"
type input "kurdonet"
type input "Курдоне"
type input "kurdone"
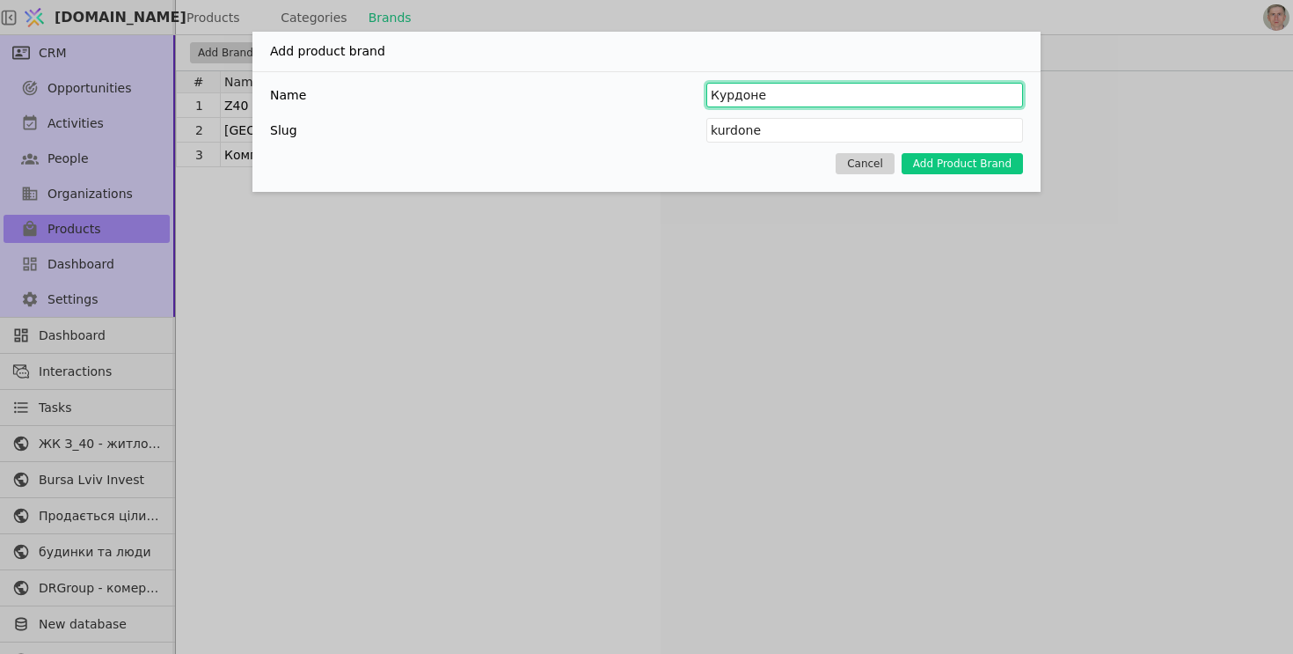
type input "Курдонер"
type input "kurdoner"
type input "Курдонери"
type input "kurdonery"
type input "Курдонери"
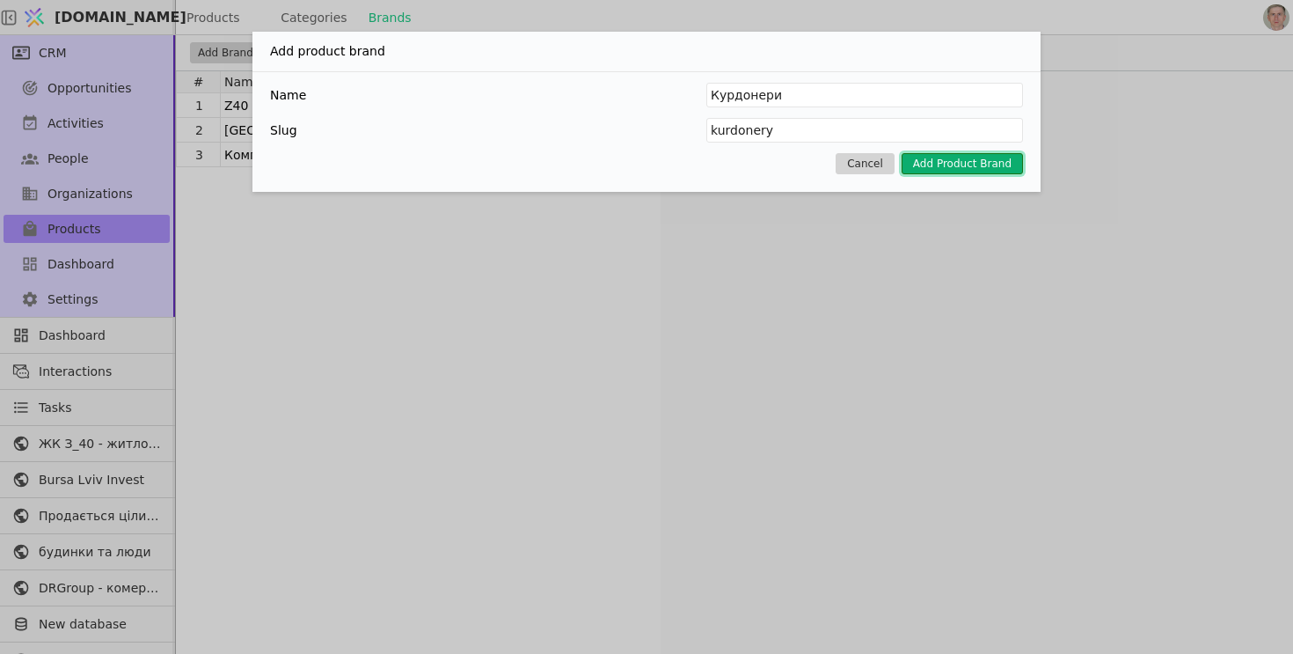
click at [959, 167] on button "Add Product Brand" at bounding box center [962, 163] width 121 height 21
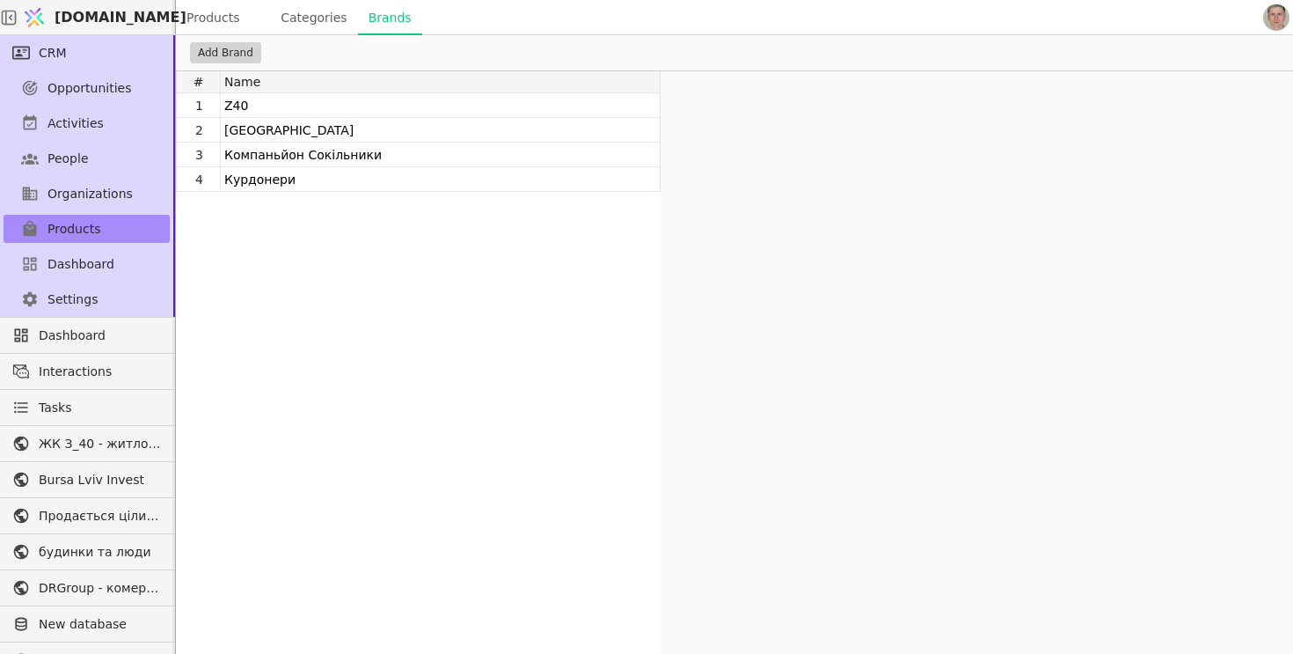
click at [315, 13] on link "Categories" at bounding box center [313, 17] width 87 height 35
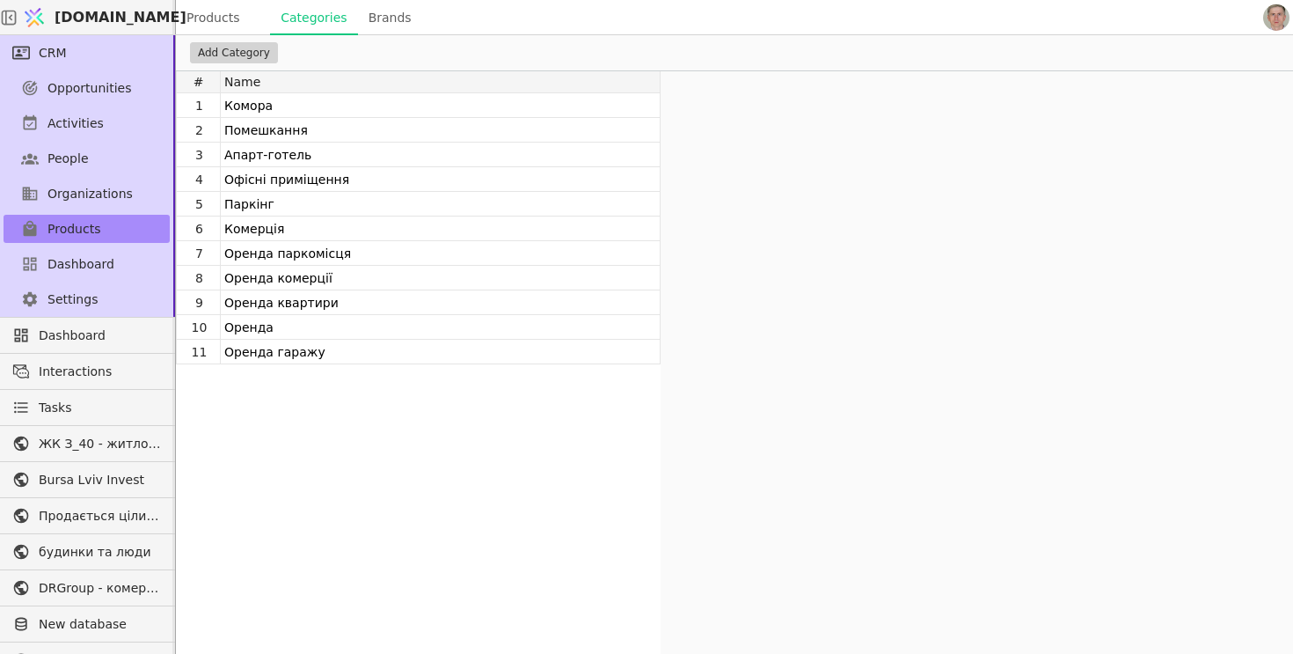
click at [223, 23] on link "Products" at bounding box center [223, 17] width 94 height 35
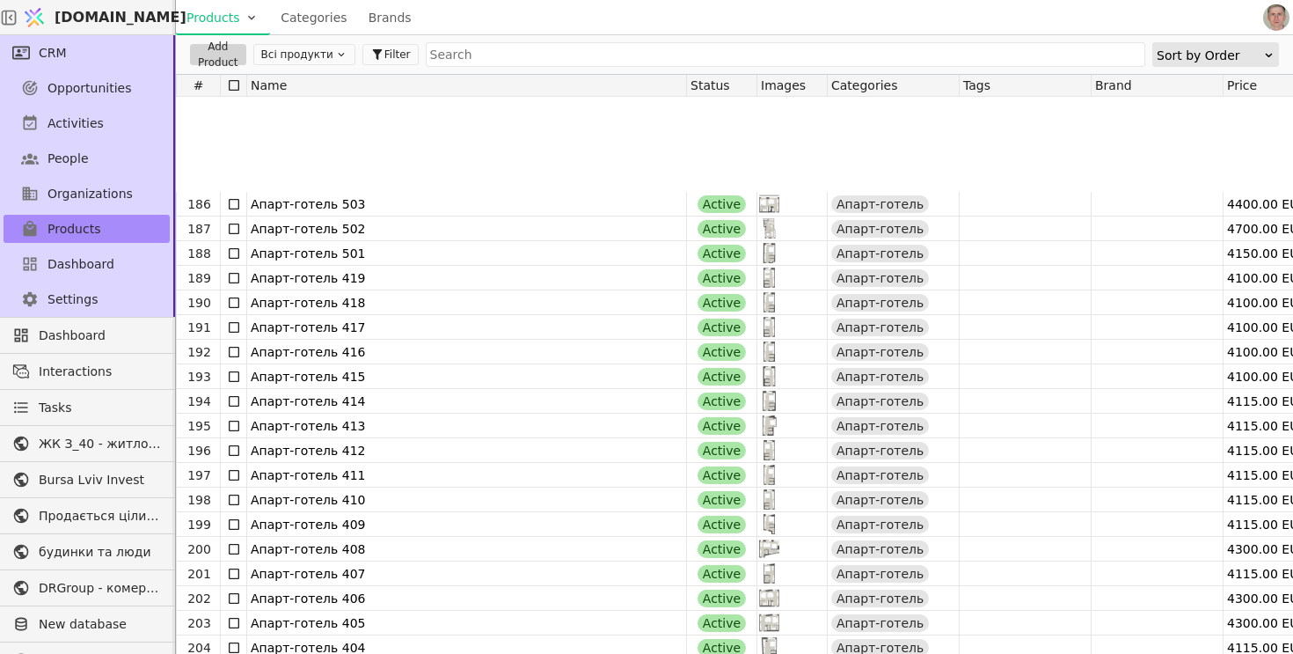
scroll to position [4864, 0]
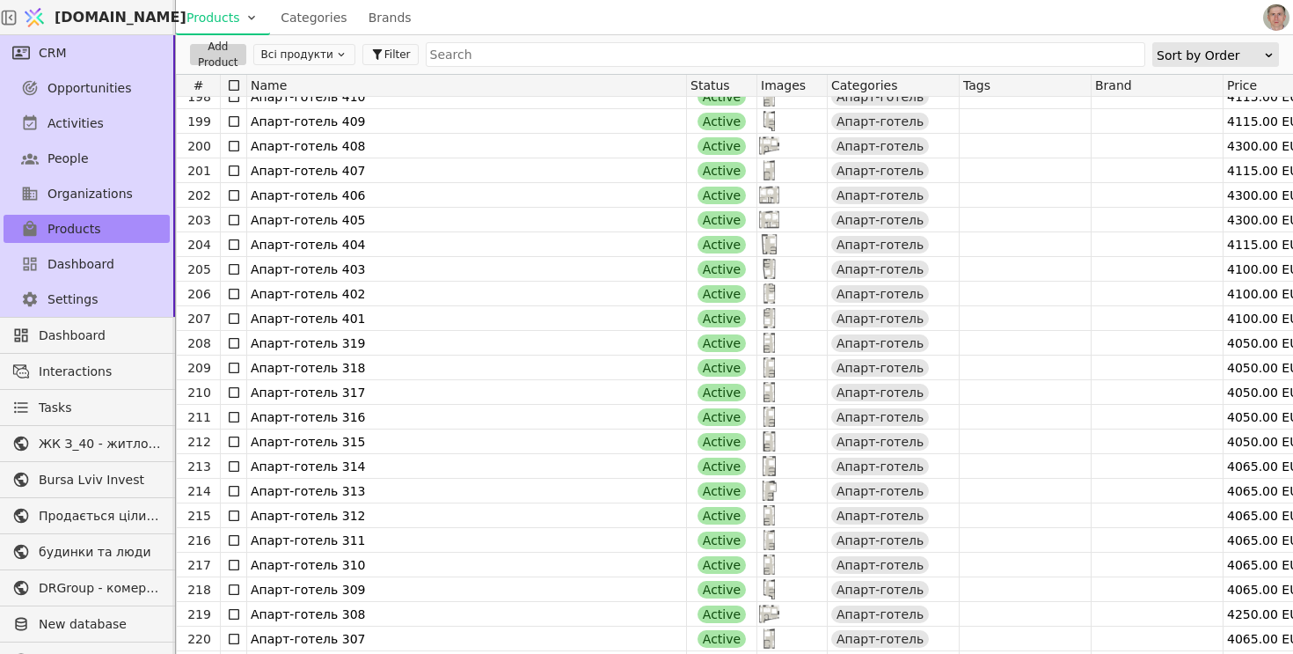
click at [287, 55] on button "Всі продукти" at bounding box center [304, 54] width 102 height 21
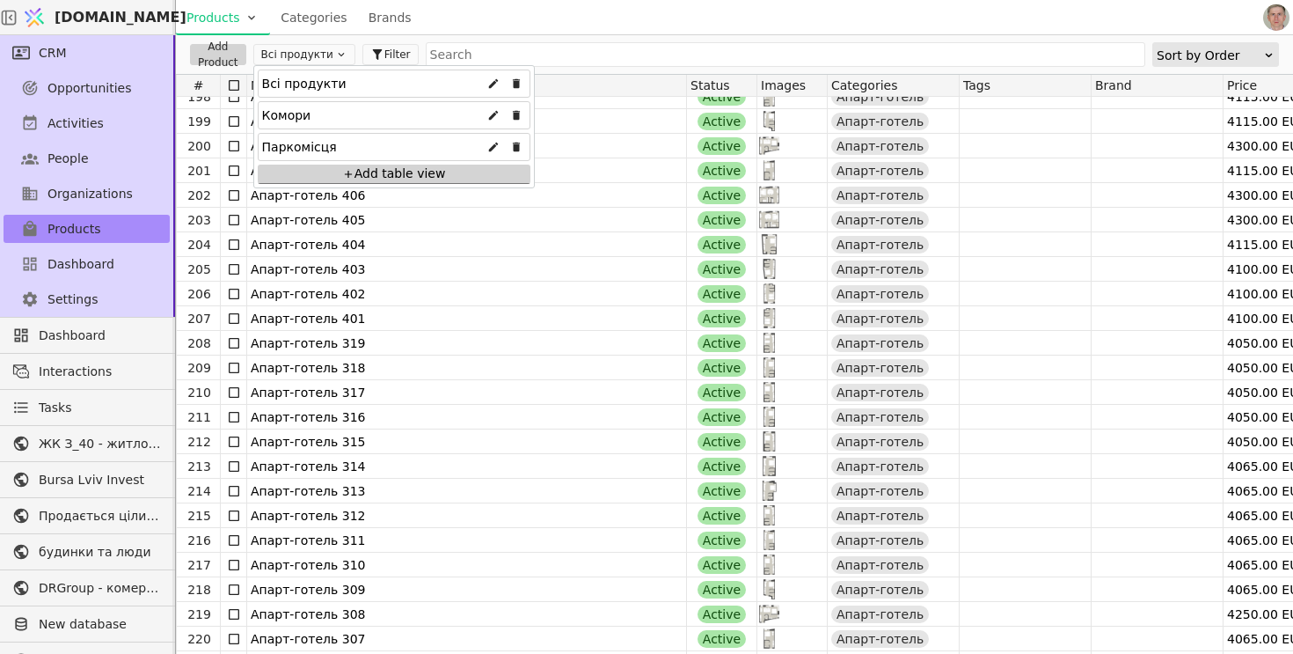
click at [340, 172] on div "Add table view" at bounding box center [394, 173] width 273 height 19
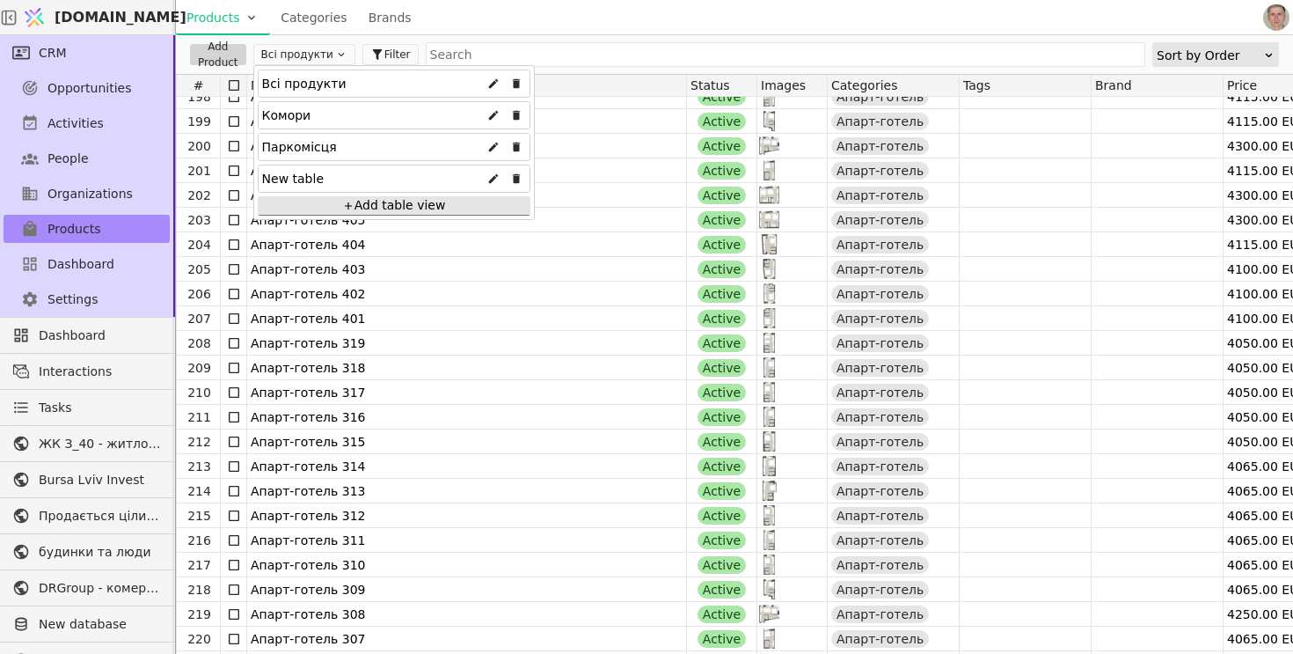
click at [425, 179] on div "New table" at bounding box center [394, 178] width 273 height 28
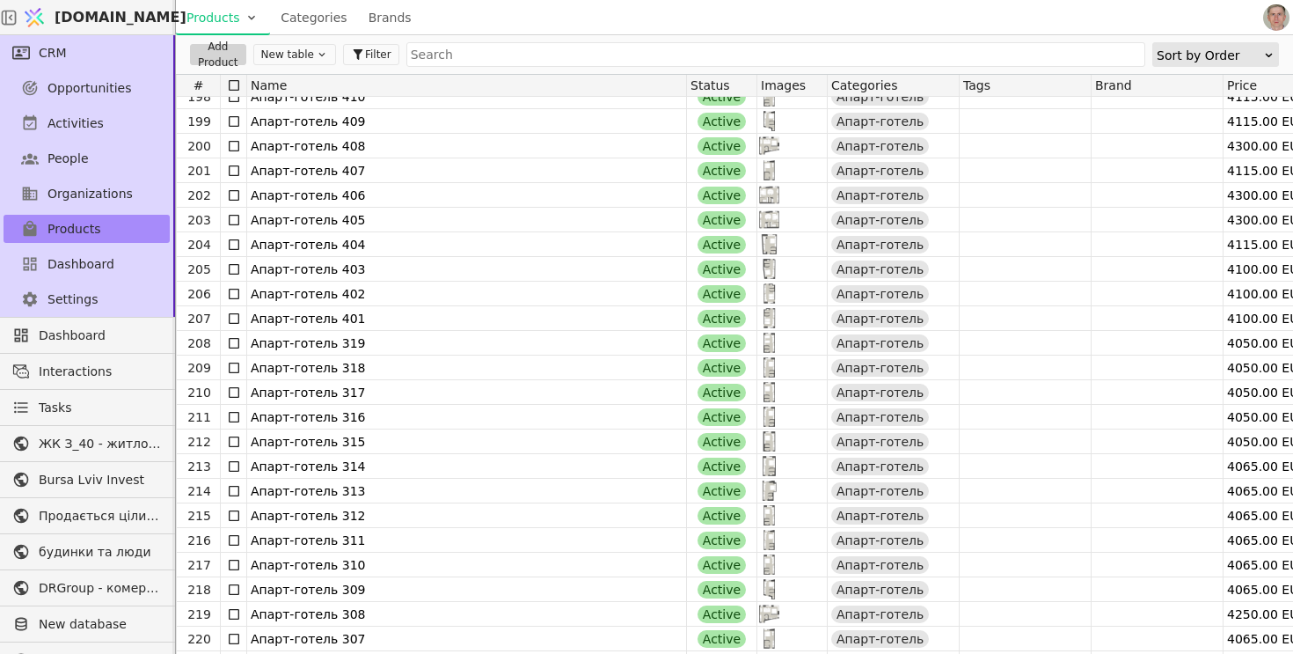
click at [323, 50] on icon at bounding box center [322, 54] width 12 height 12
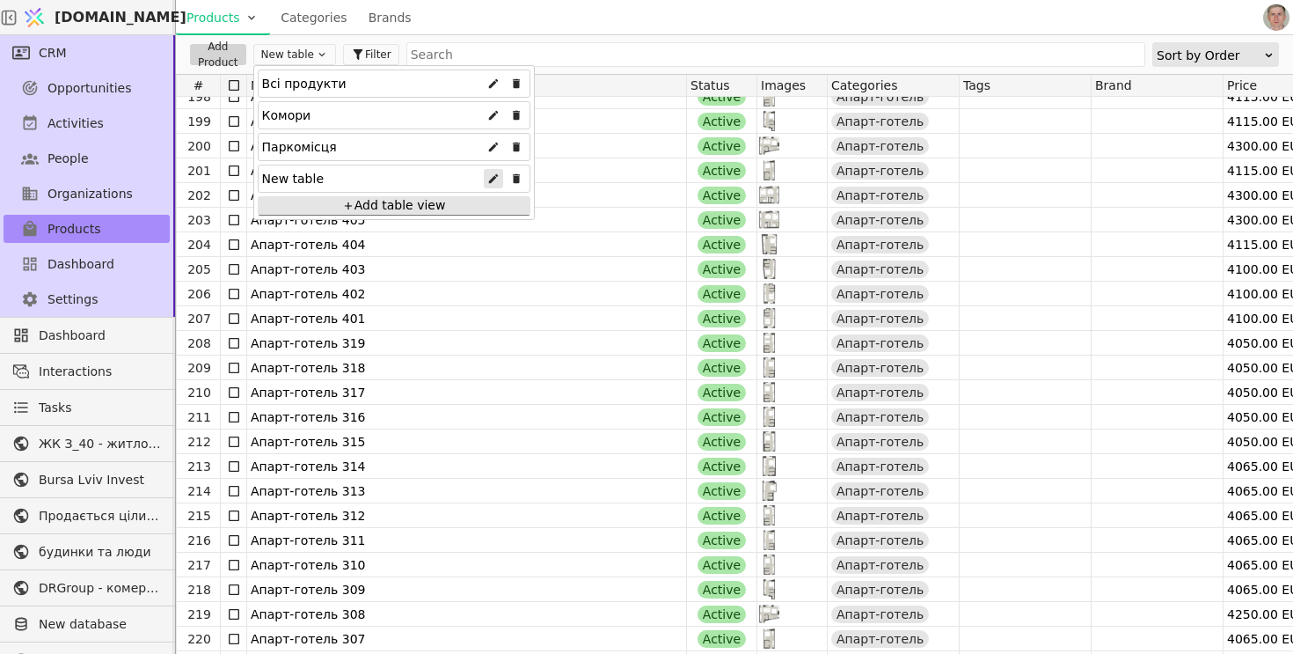
click at [488, 179] on icon at bounding box center [493, 178] width 12 height 12
click at [398, 183] on input "New table" at bounding box center [394, 178] width 264 height 25
type input "О"
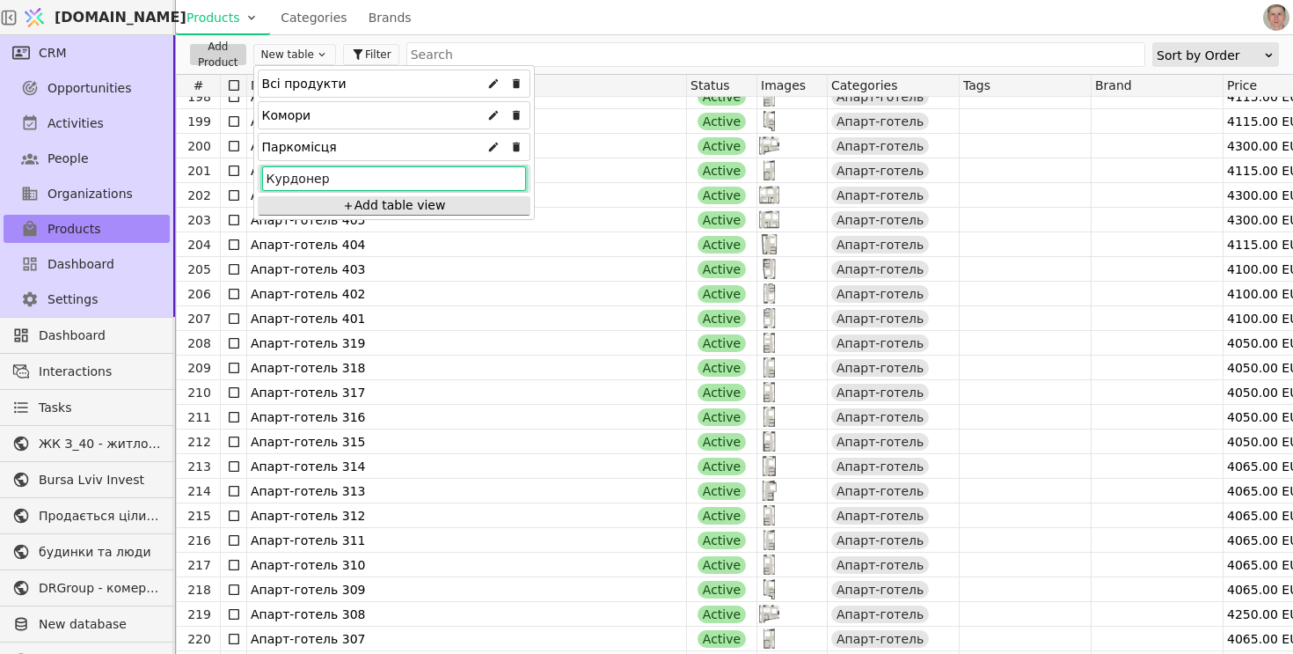
type input "Курдонери"
click at [377, 140] on div "Курдонери" at bounding box center [394, 147] width 273 height 28
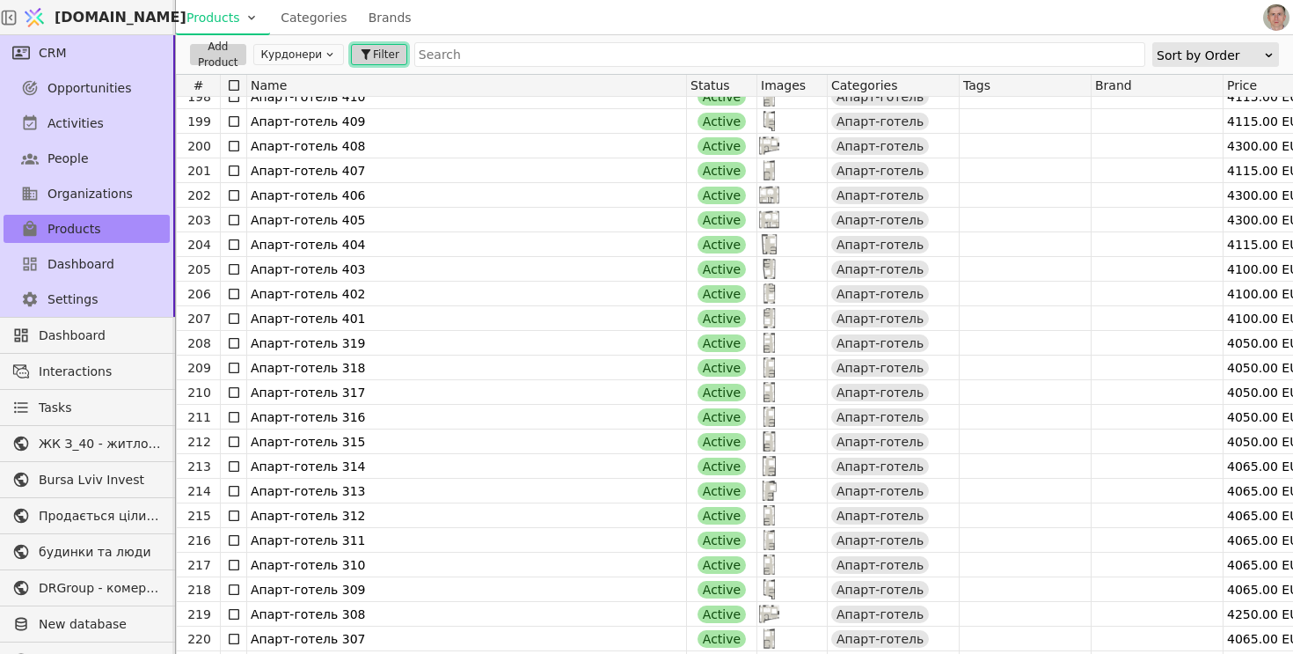
click at [373, 51] on span "Filter" at bounding box center [386, 55] width 26 height 16
click at [313, 105] on button "Add equation" at bounding box center [304, 106] width 86 height 21
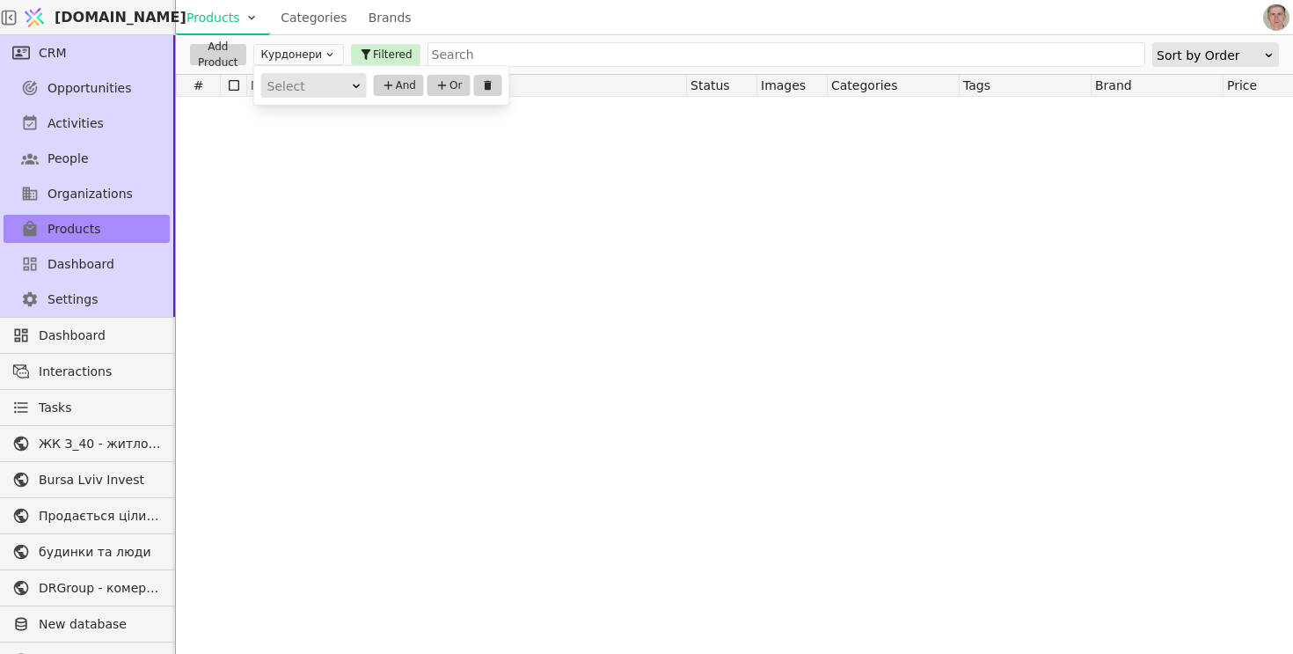
click at [302, 84] on div "Select" at bounding box center [308, 86] width 82 height 25
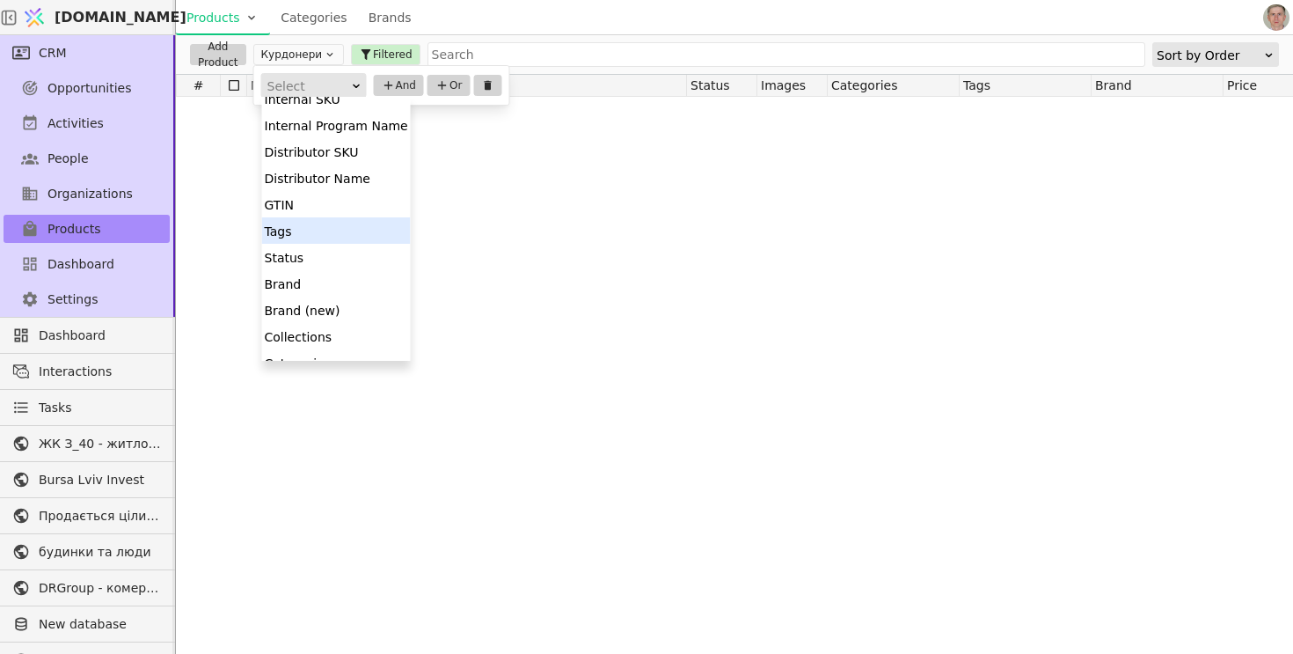
scroll to position [101, 0]
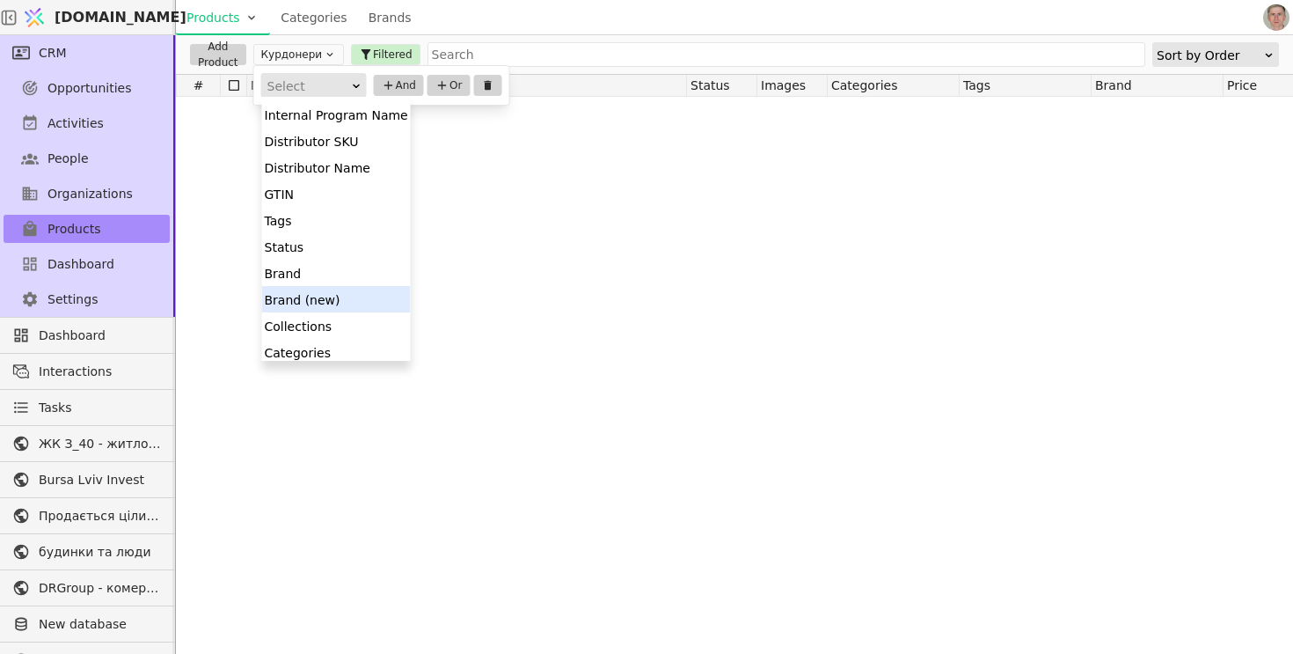
click at [336, 300] on div "Brand (new)" at bounding box center [336, 299] width 149 height 26
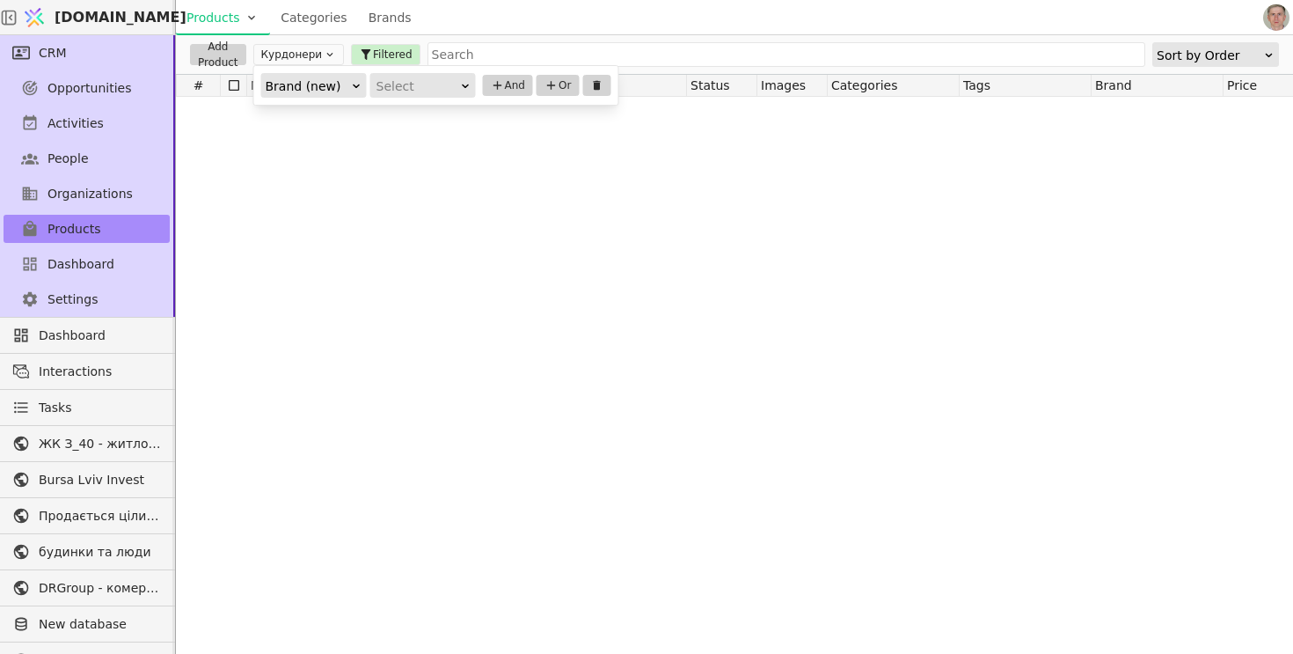
click at [455, 76] on div "Select" at bounding box center [417, 86] width 82 height 25
click at [445, 112] on div "Equals" at bounding box center [423, 110] width 104 height 26
click at [445, 112] on div at bounding box center [1172, 375] width 1993 height 557
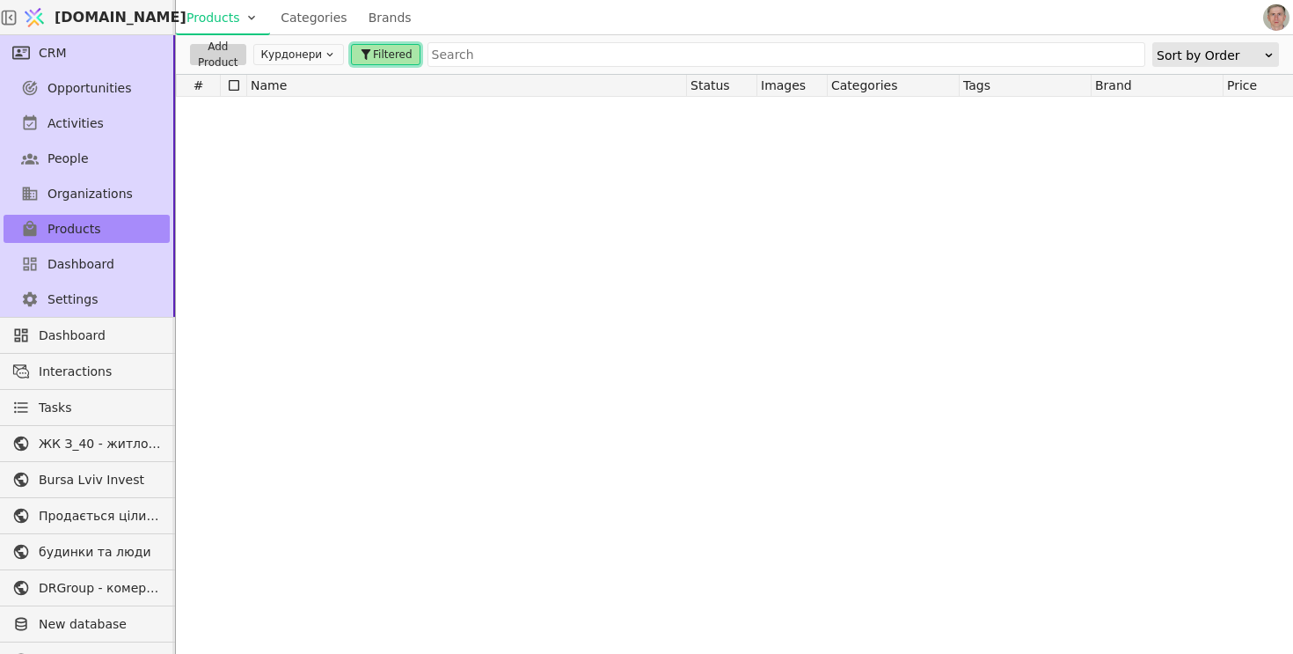
click at [392, 56] on span "Filtered" at bounding box center [392, 55] width 39 height 16
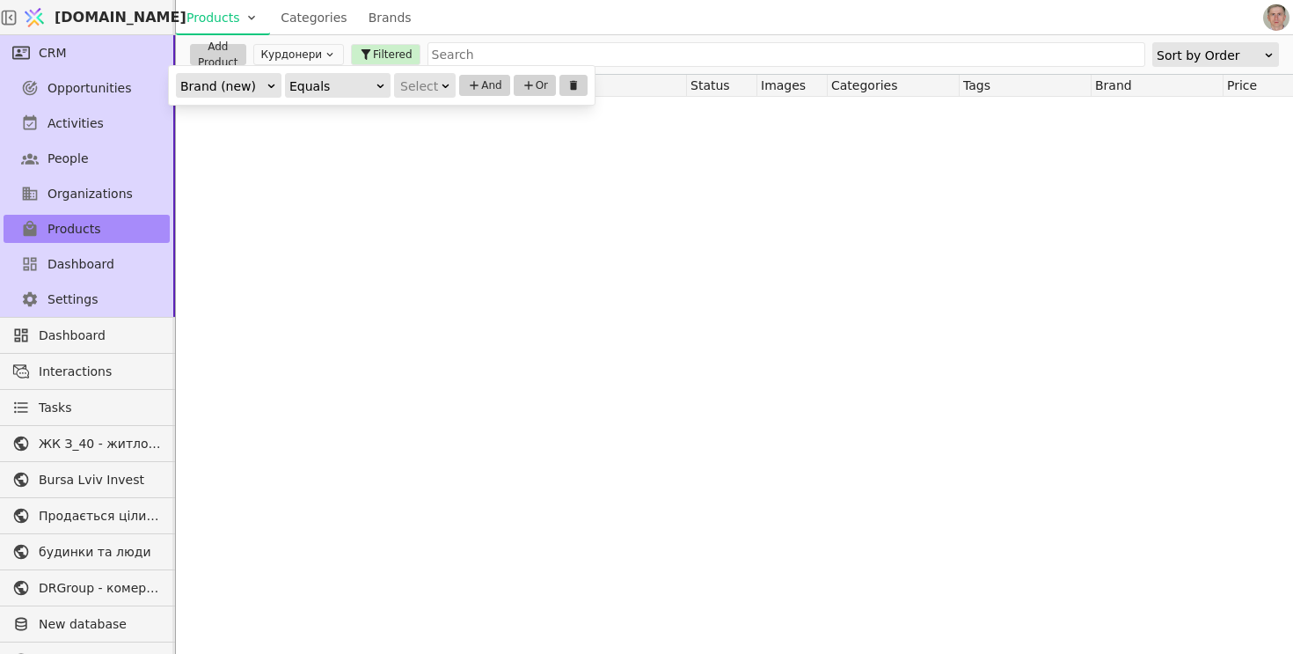
click at [357, 79] on div "Equals" at bounding box center [331, 86] width 85 height 25
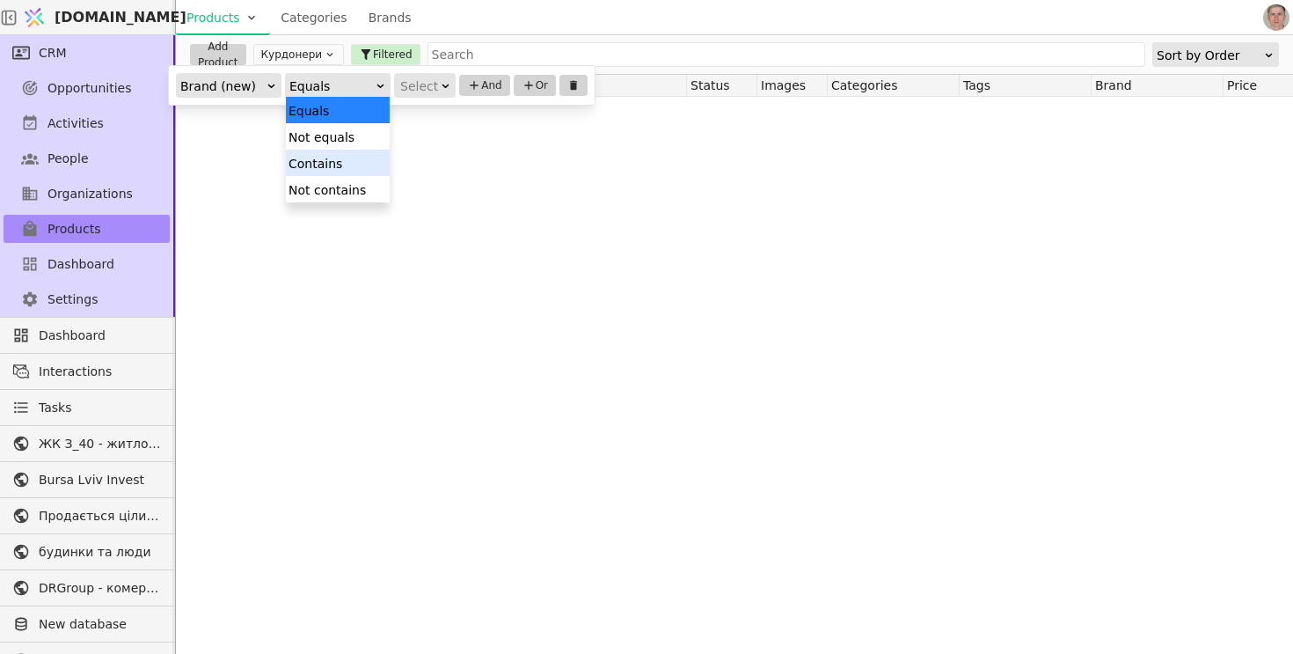
click at [341, 160] on div "Contains" at bounding box center [338, 163] width 104 height 26
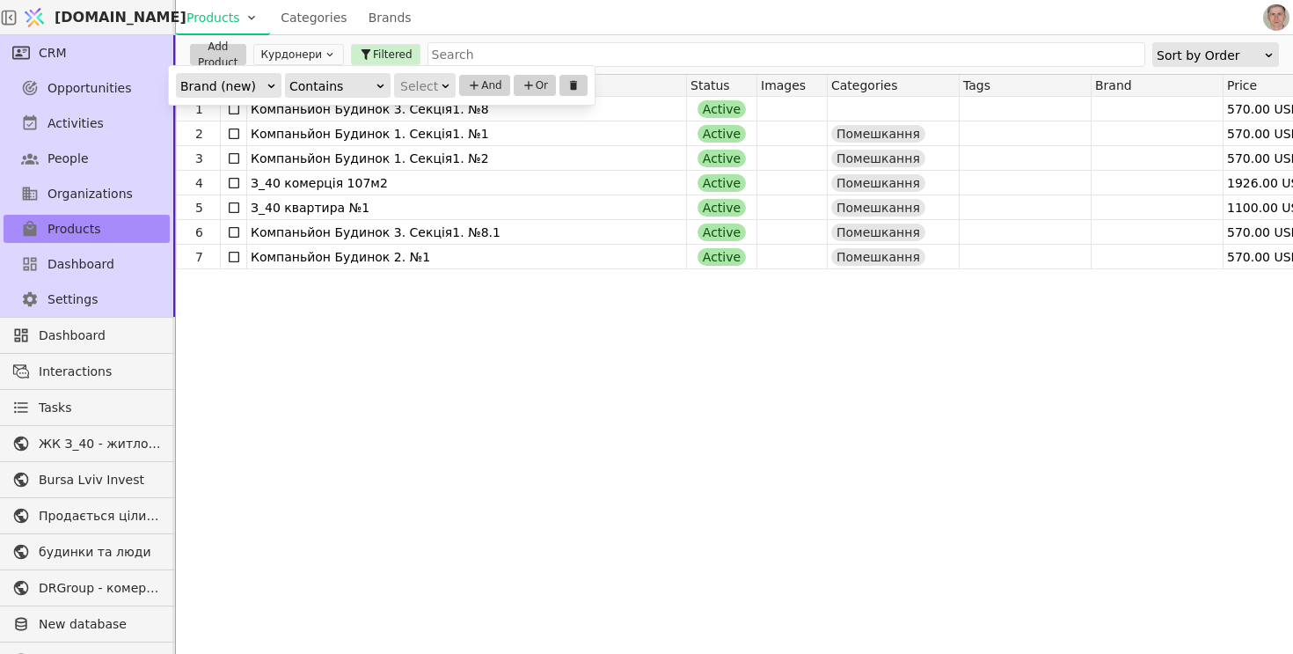
click at [429, 89] on div "Select" at bounding box center [419, 86] width 38 height 25
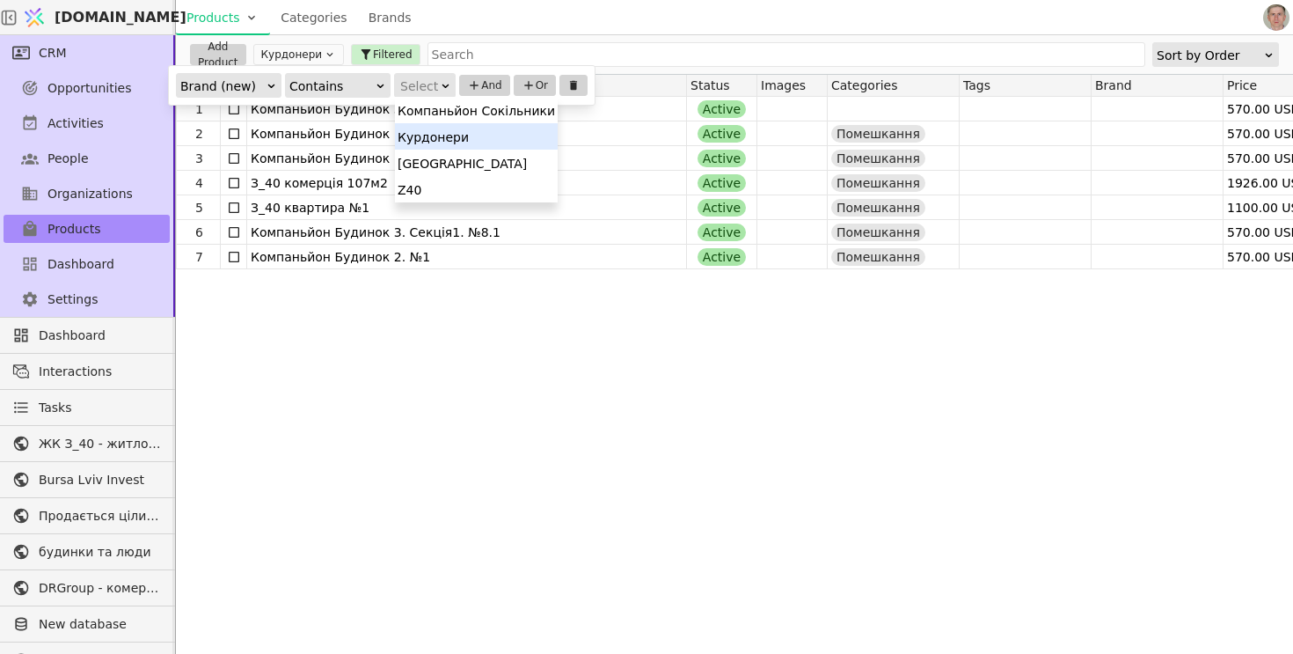
click at [437, 137] on div "Курдонери" at bounding box center [476, 136] width 163 height 26
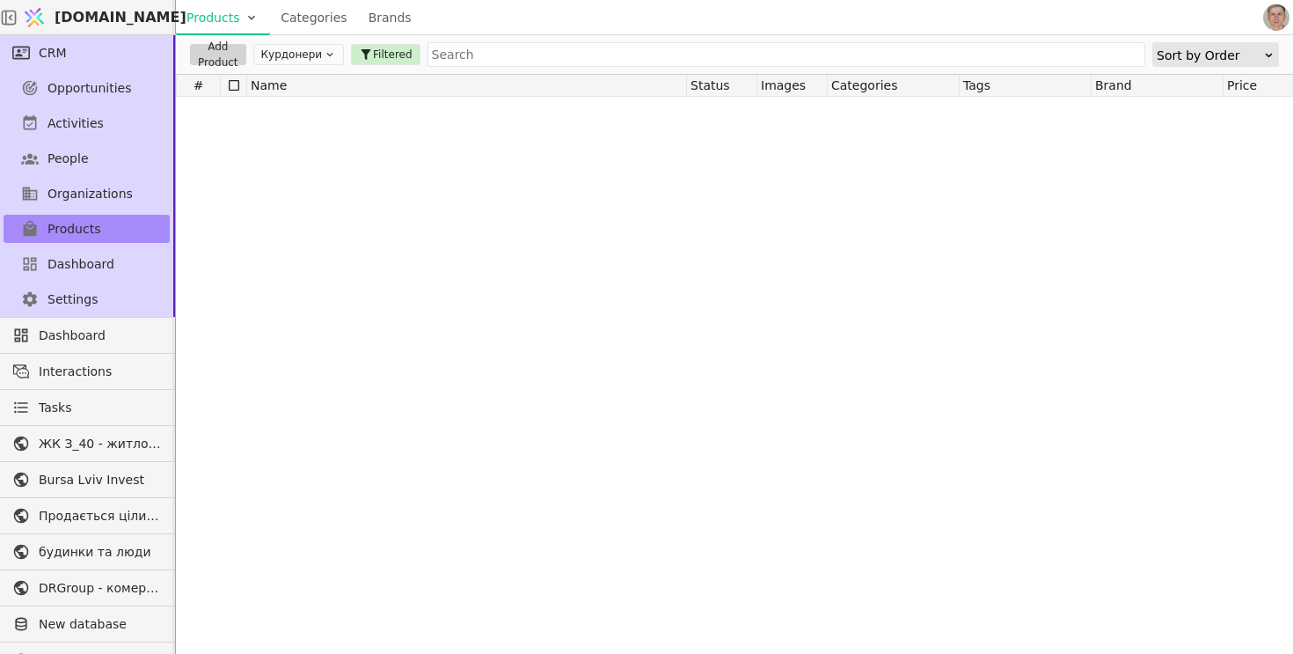
click at [503, 166] on div at bounding box center [1172, 375] width 1993 height 557
click at [283, 50] on button "Курдонери" at bounding box center [298, 54] width 91 height 21
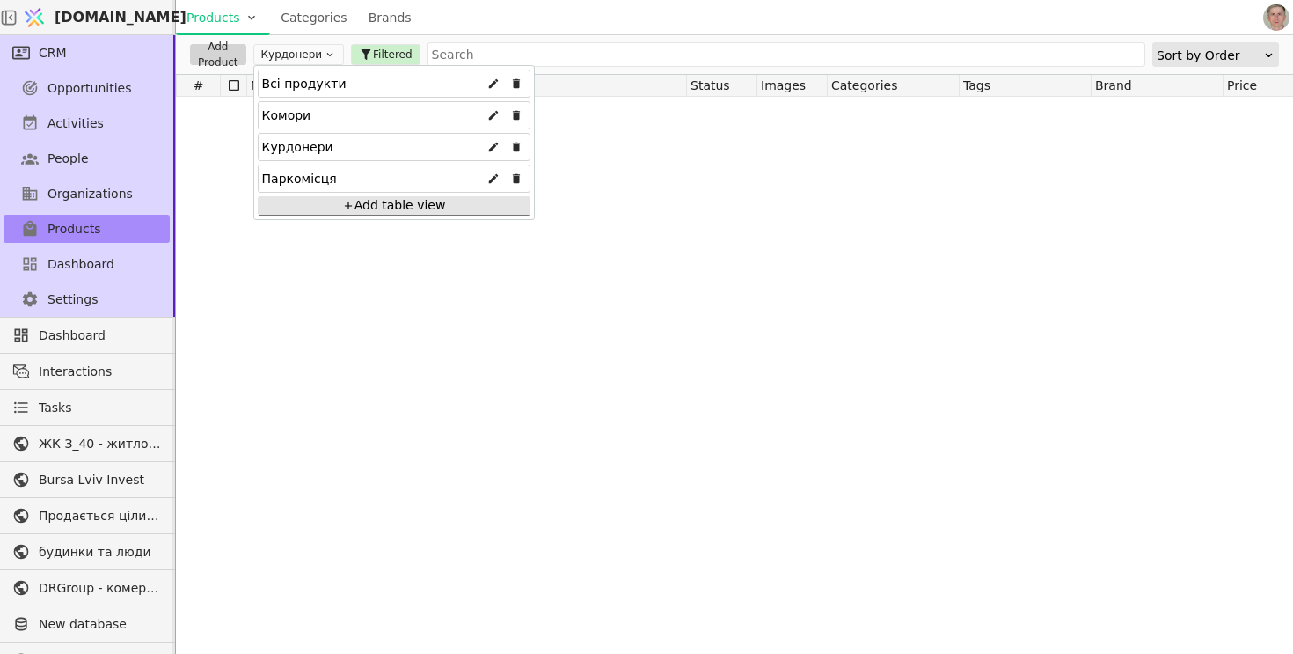
click at [300, 84] on div "Всі продукти" at bounding box center [304, 83] width 84 height 28
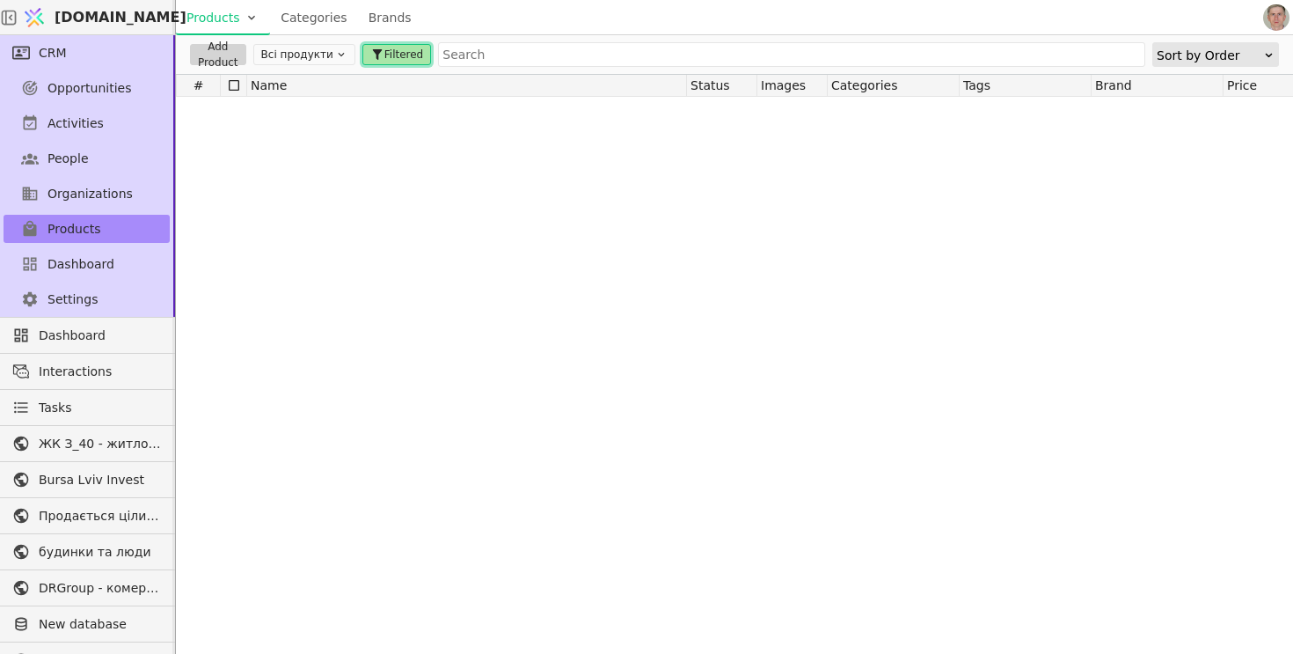
click at [392, 57] on span "Filtered" at bounding box center [403, 55] width 39 height 16
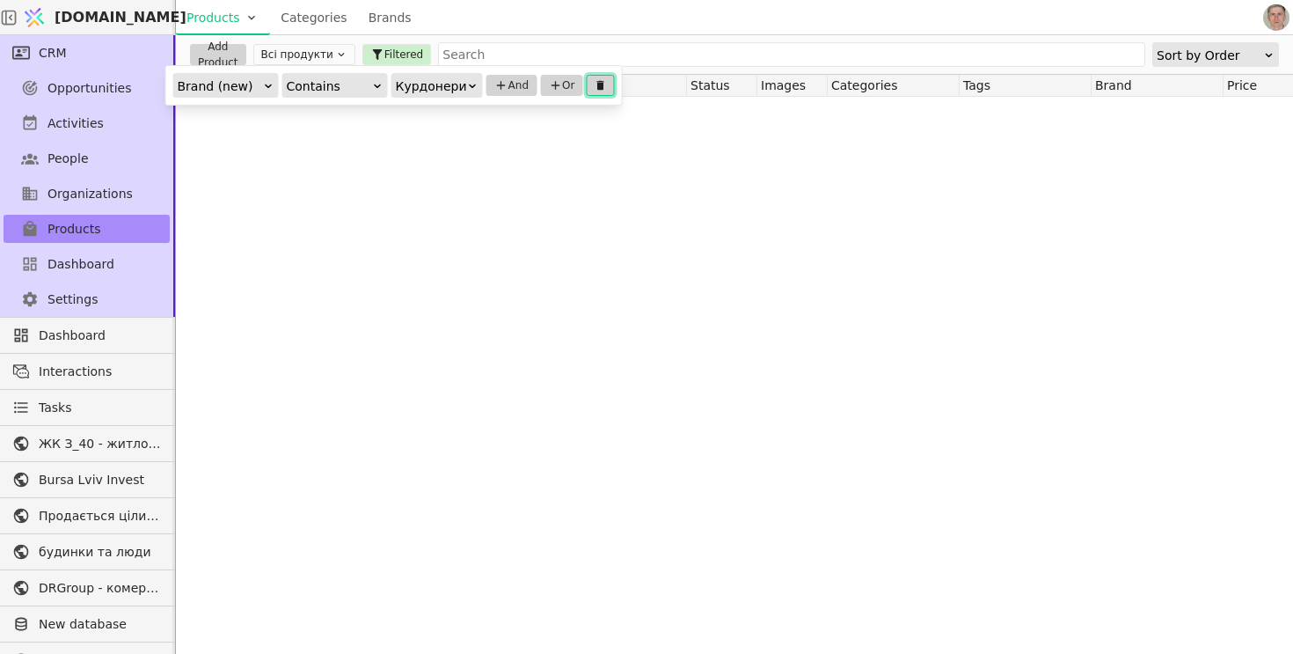
click at [596, 84] on icon at bounding box center [599, 86] width 7 height 10
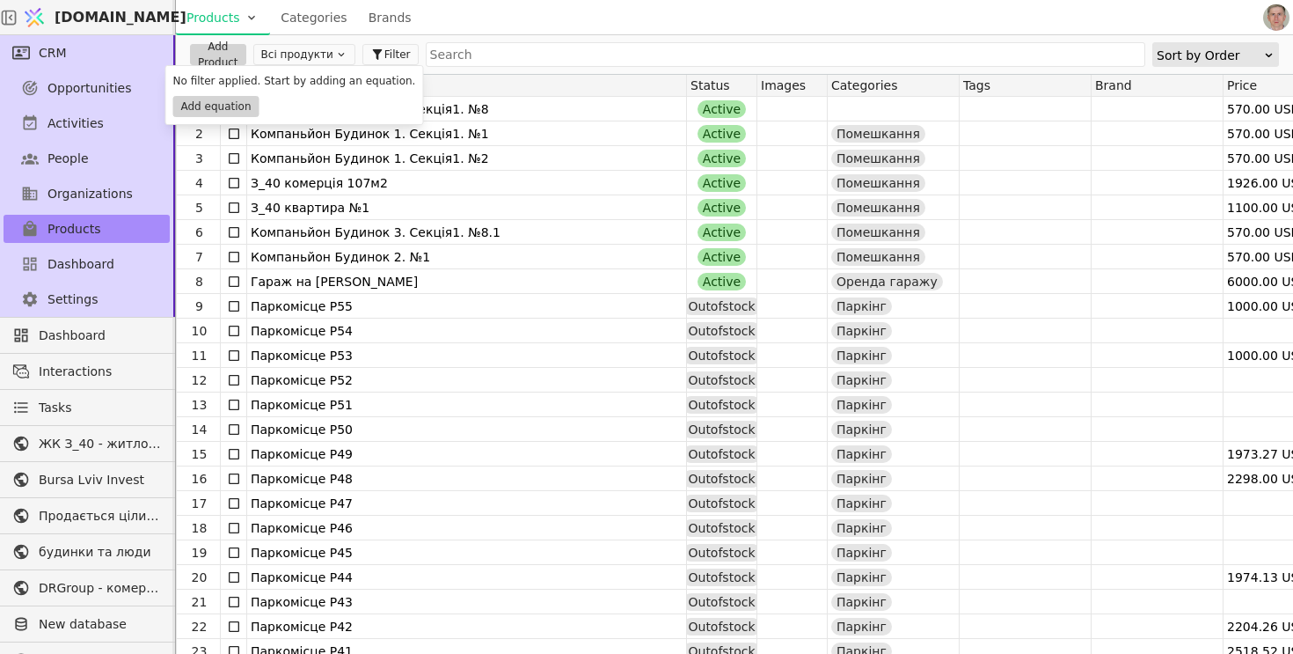
click at [485, 14] on div "Products Categories Brands" at bounding box center [718, 17] width 1084 height 34
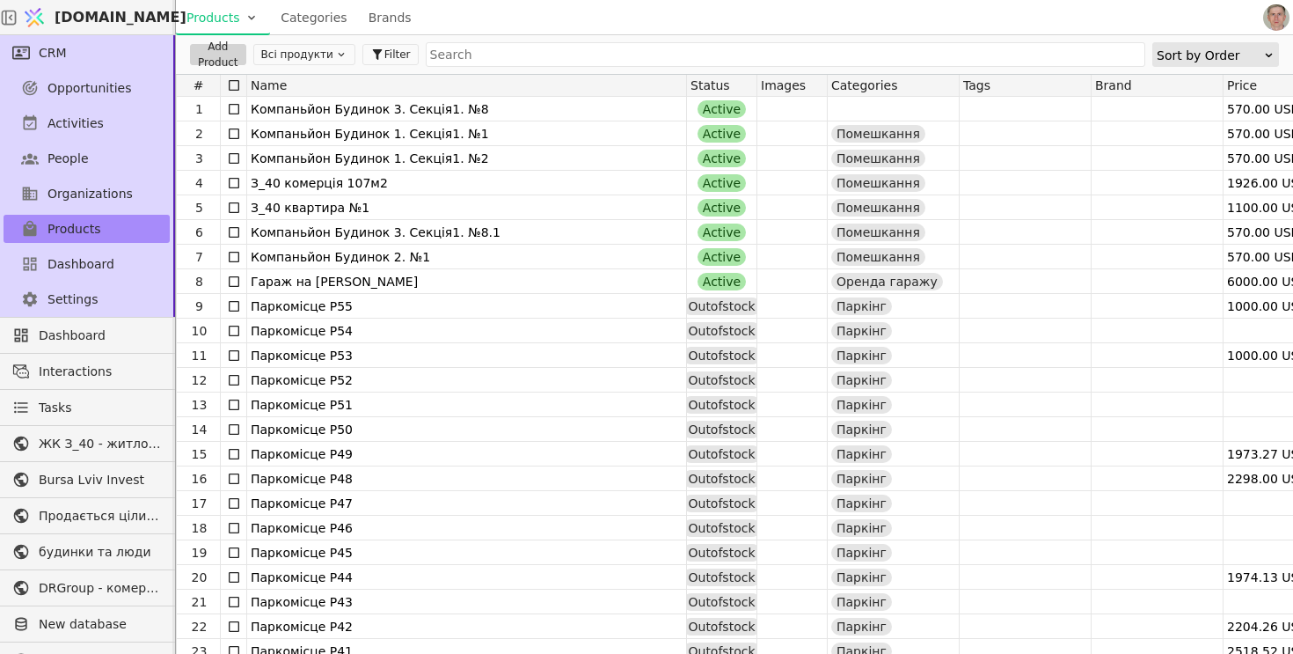
click at [312, 51] on button "Всі продукти" at bounding box center [304, 54] width 102 height 21
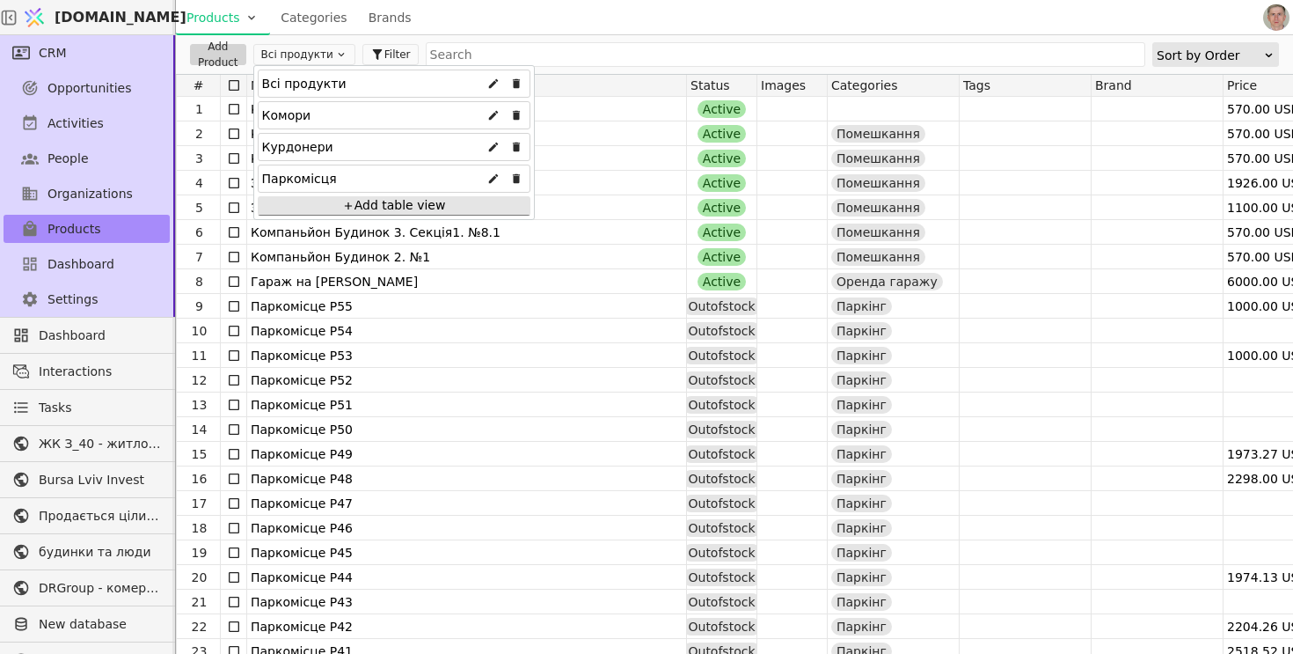
click at [333, 145] on div "Курдонери" at bounding box center [394, 147] width 273 height 28
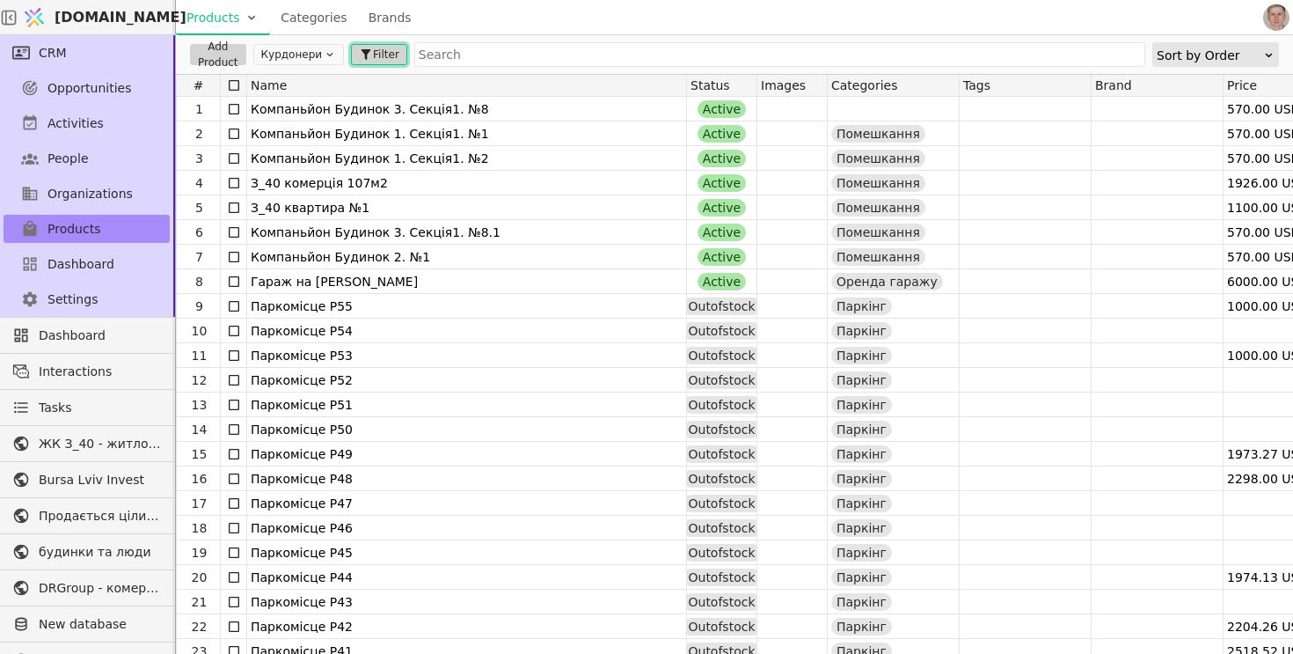
click at [378, 53] on span "Filter" at bounding box center [386, 55] width 26 height 16
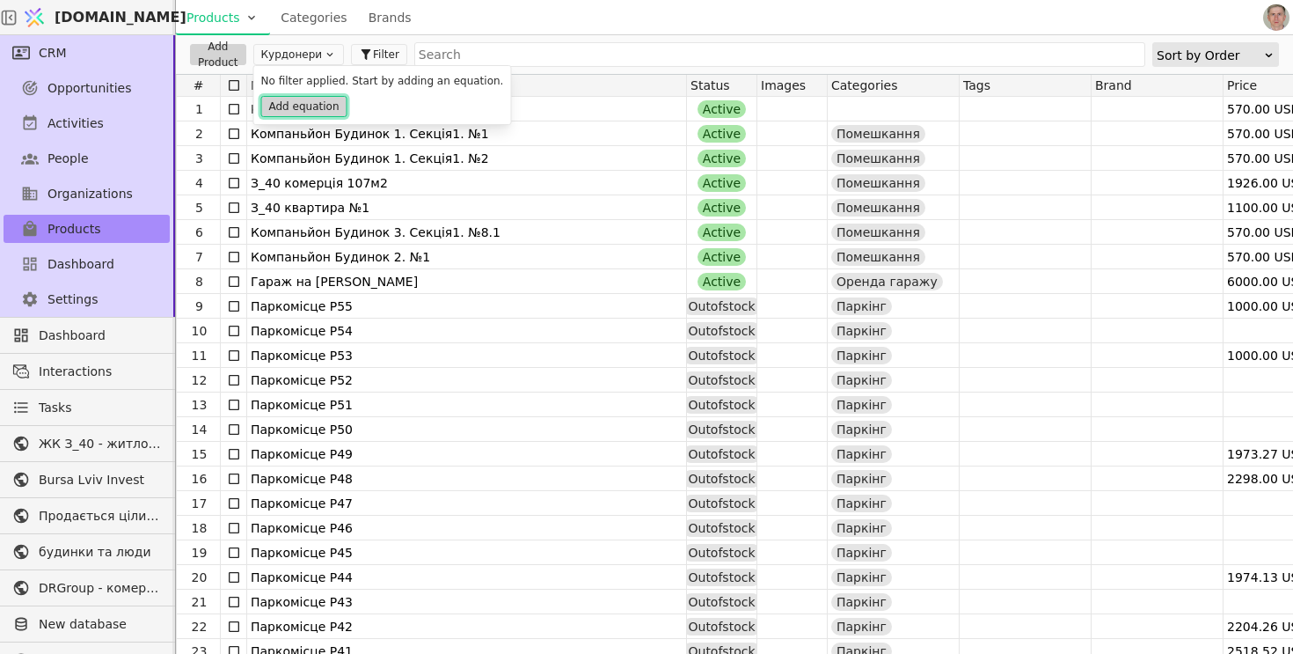
click at [329, 97] on button "Add equation" at bounding box center [304, 106] width 86 height 21
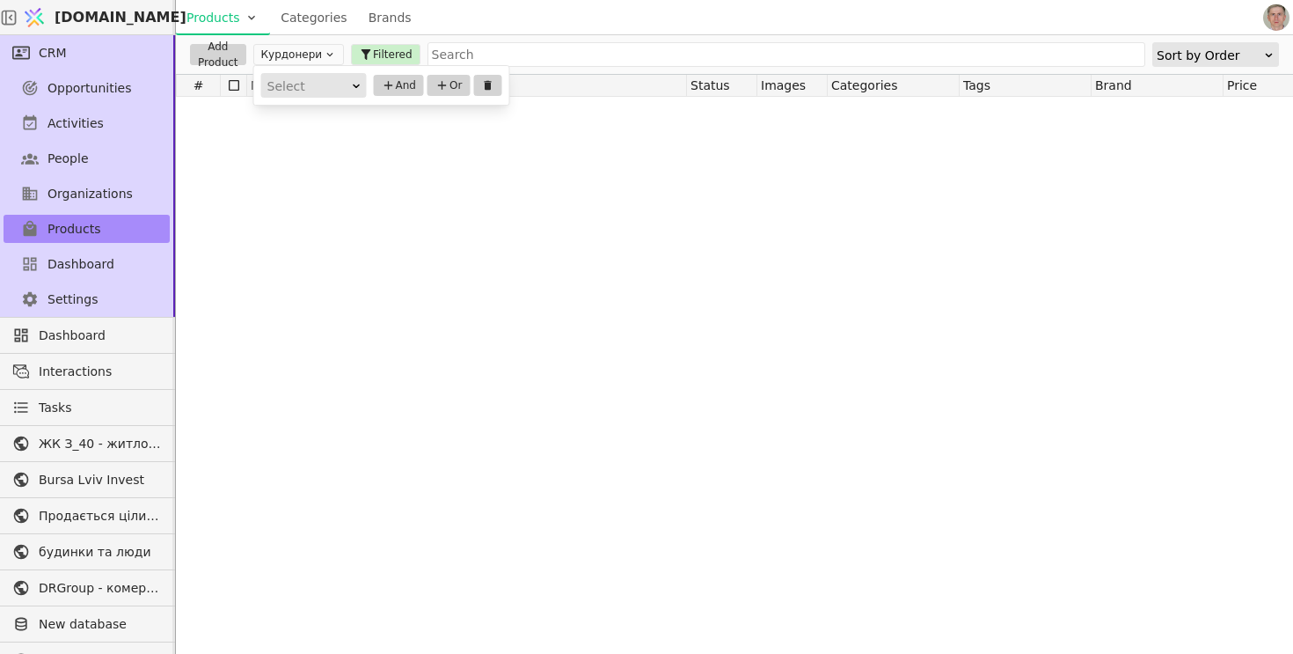
click at [317, 83] on div "Select" at bounding box center [308, 86] width 82 height 25
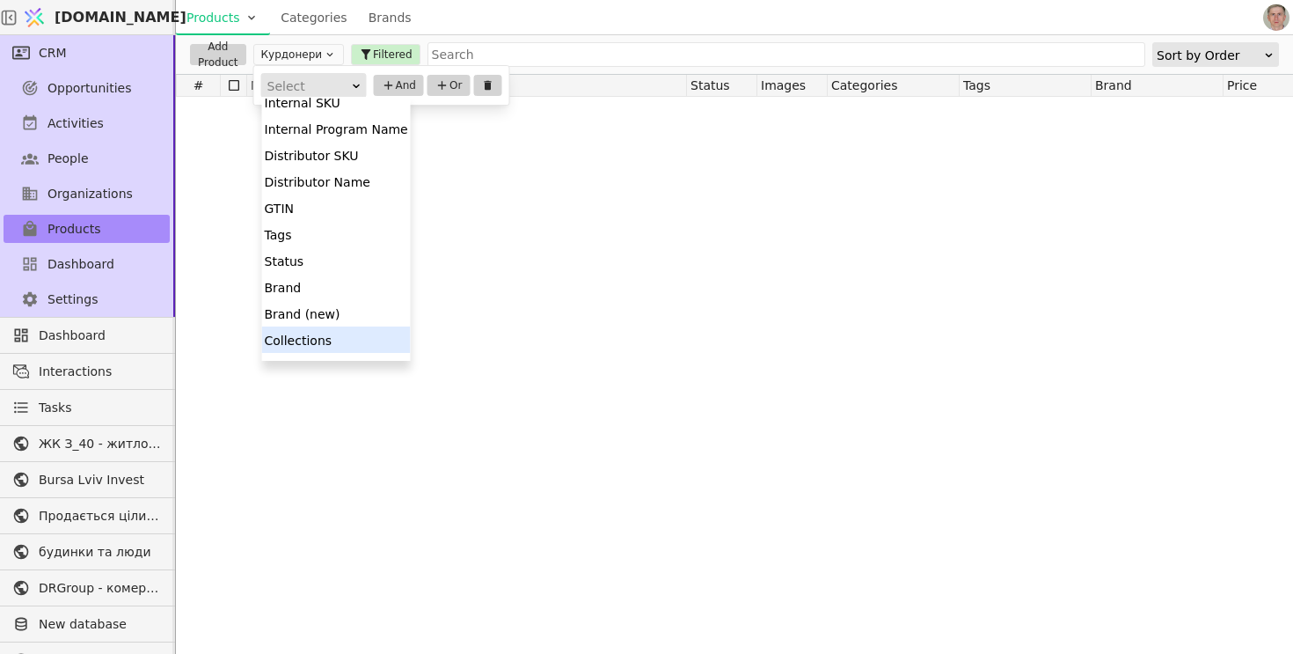
scroll to position [88, 0]
click at [354, 312] on div "Brand (new)" at bounding box center [336, 312] width 149 height 26
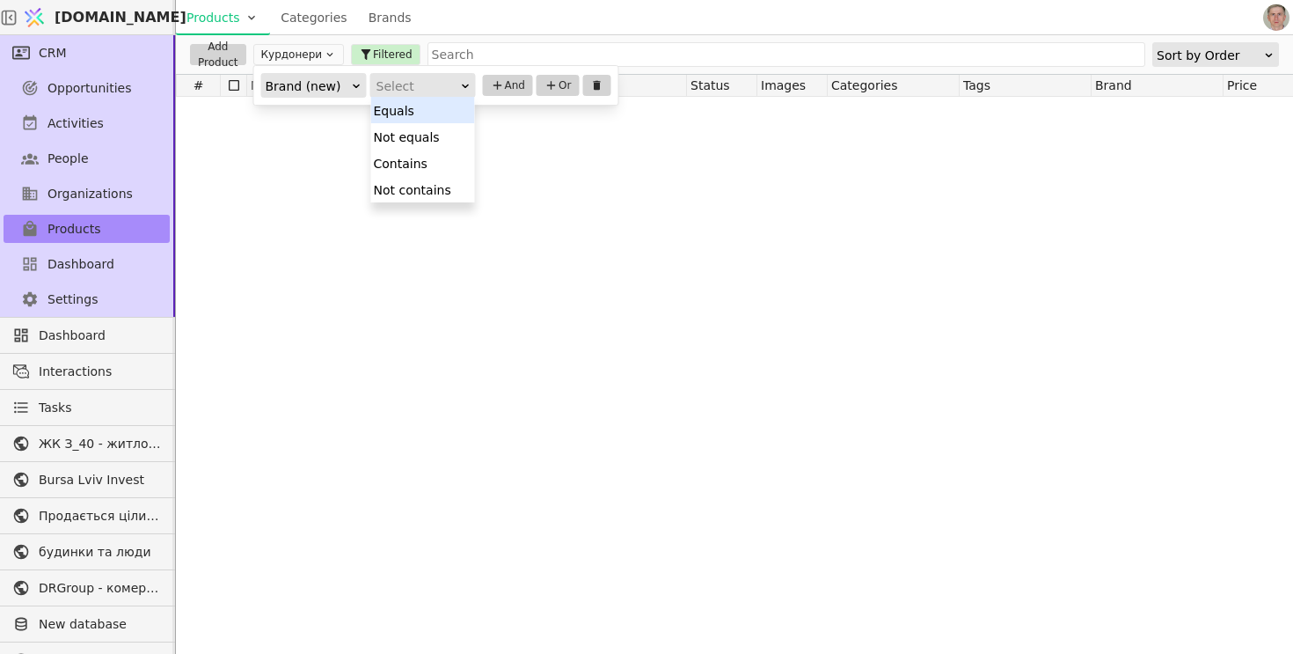
click at [435, 90] on div "Select" at bounding box center [417, 86] width 82 height 25
click at [434, 164] on div "Contains" at bounding box center [423, 163] width 104 height 26
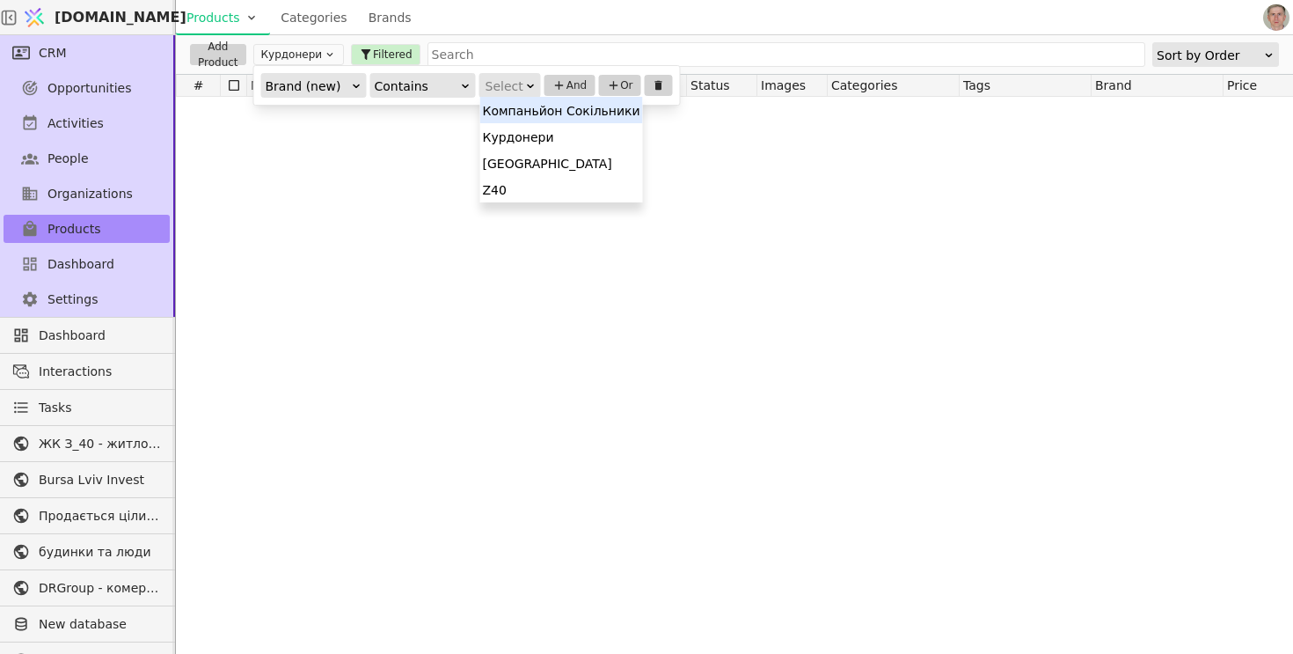
click at [515, 79] on div "Select" at bounding box center [505, 86] width 38 height 25
click at [521, 142] on div "Курдонери" at bounding box center [561, 136] width 163 height 26
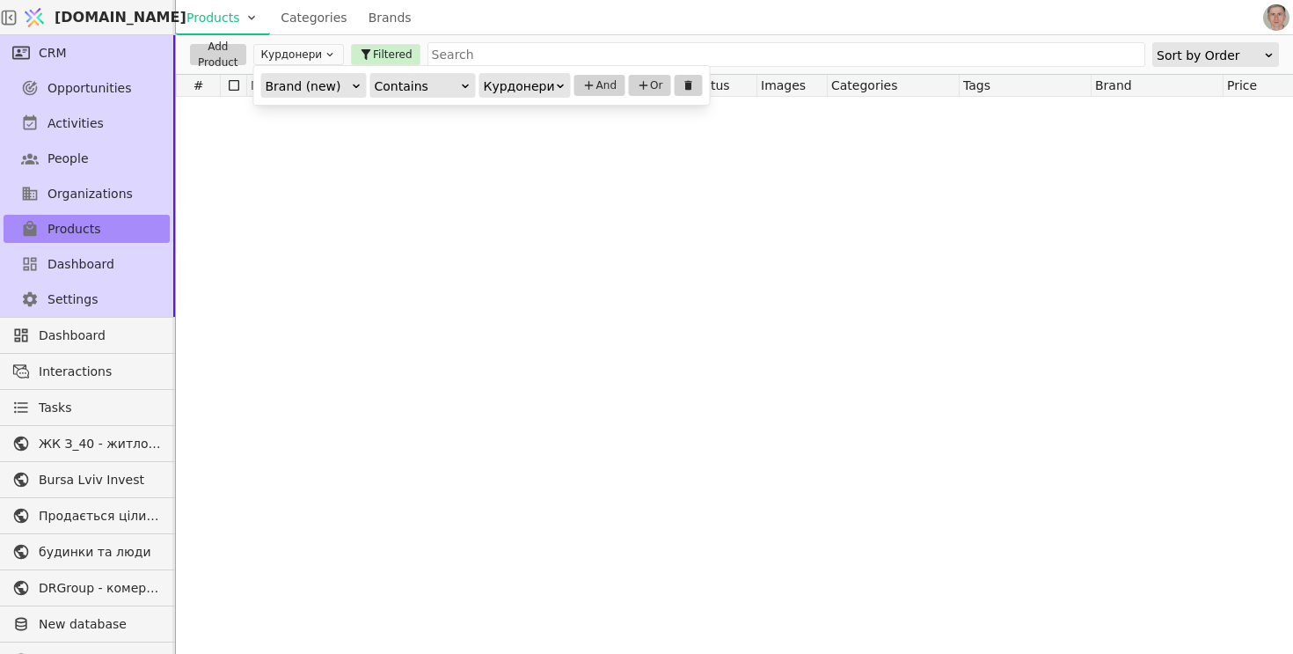
click at [523, 141] on div at bounding box center [1172, 375] width 1993 height 557
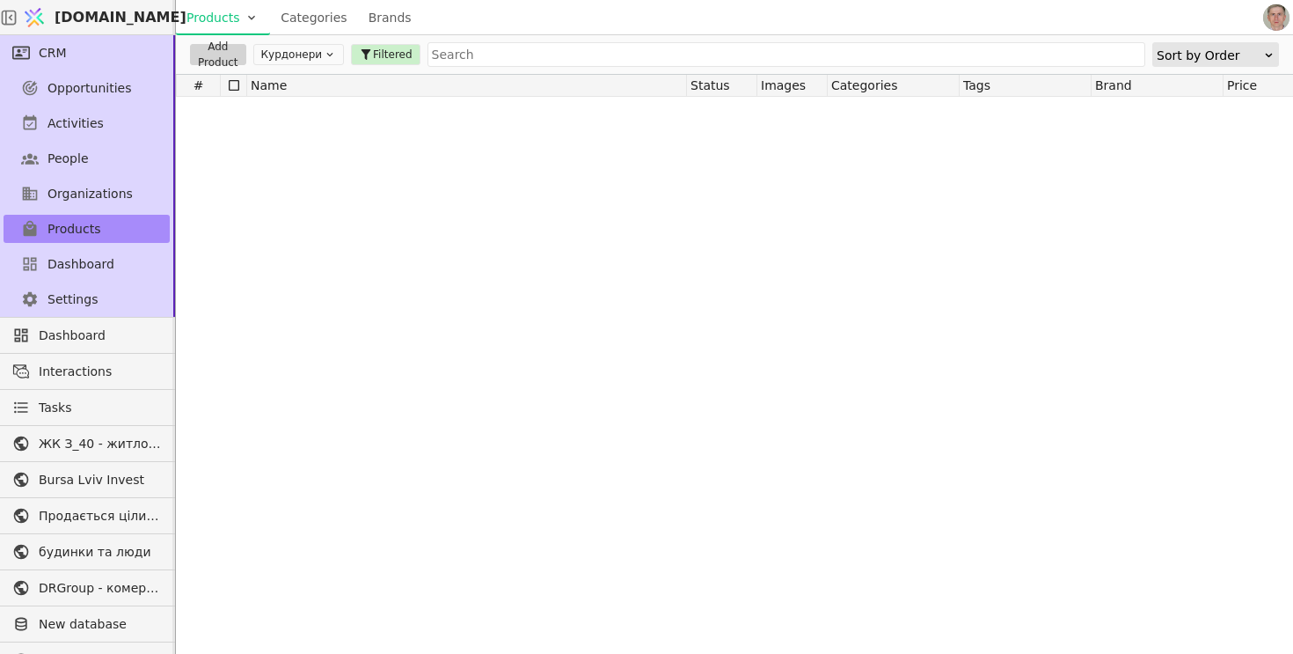
click at [314, 52] on button "Курдонери" at bounding box center [298, 54] width 91 height 21
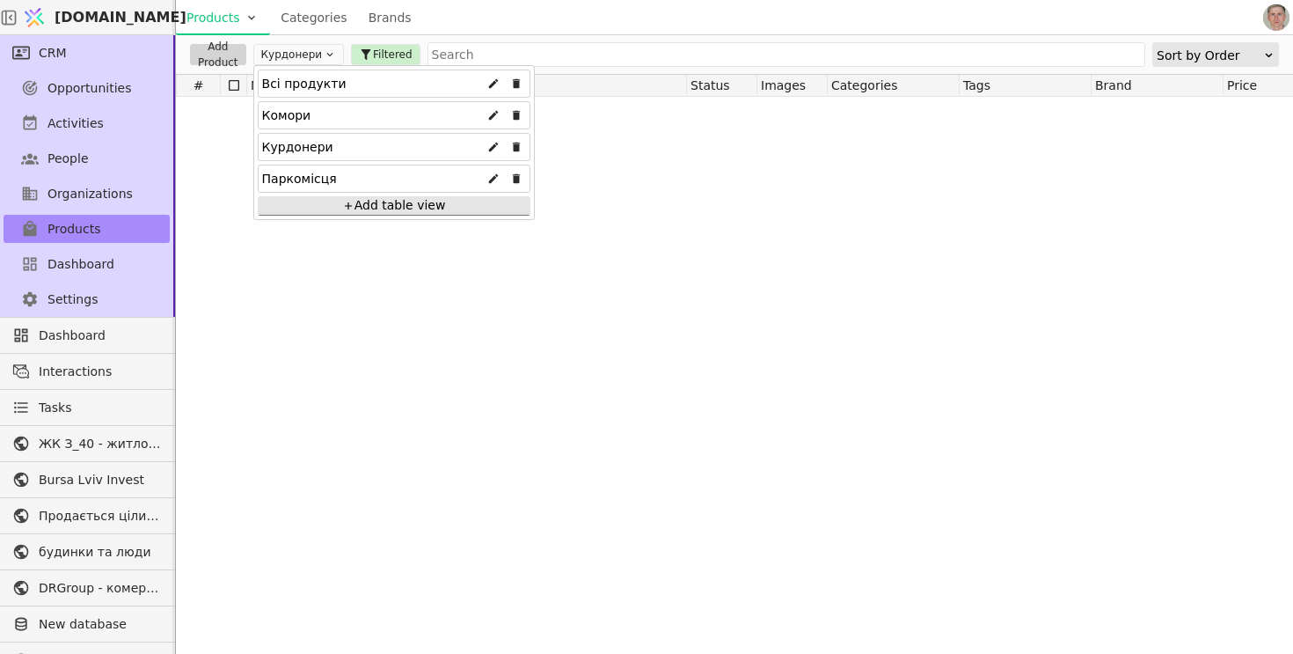
click at [318, 83] on div "Всі продукти" at bounding box center [304, 83] width 84 height 28
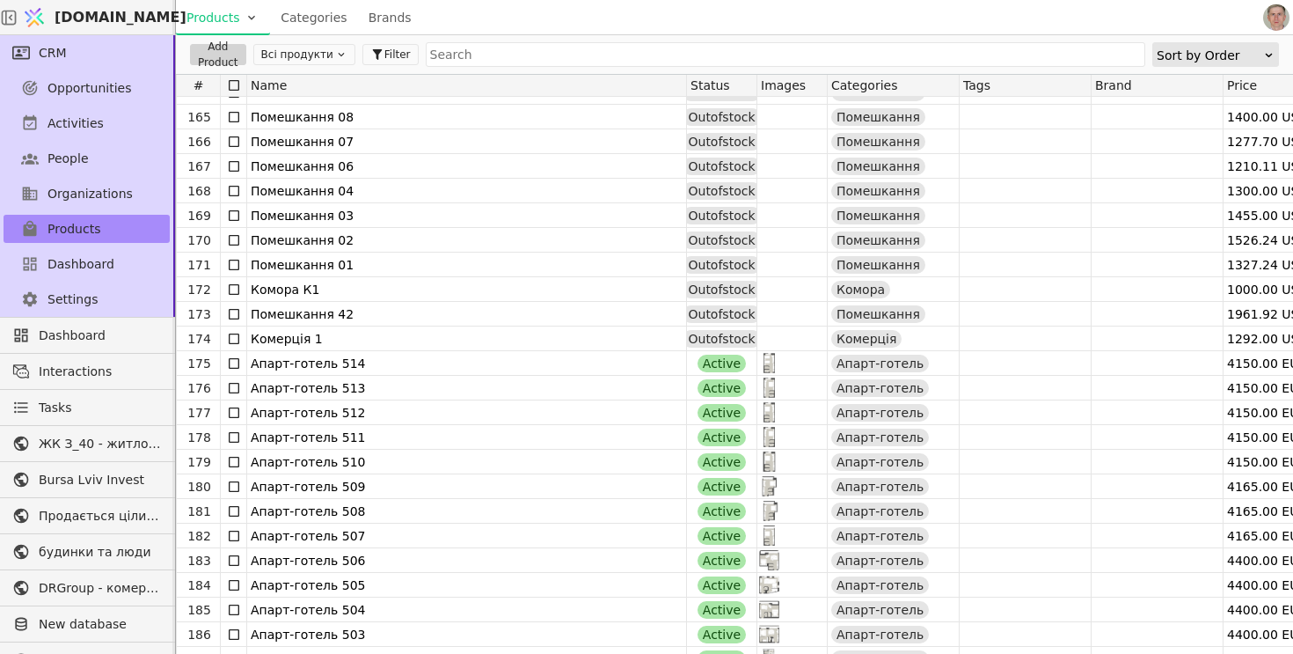
scroll to position [4028, 0]
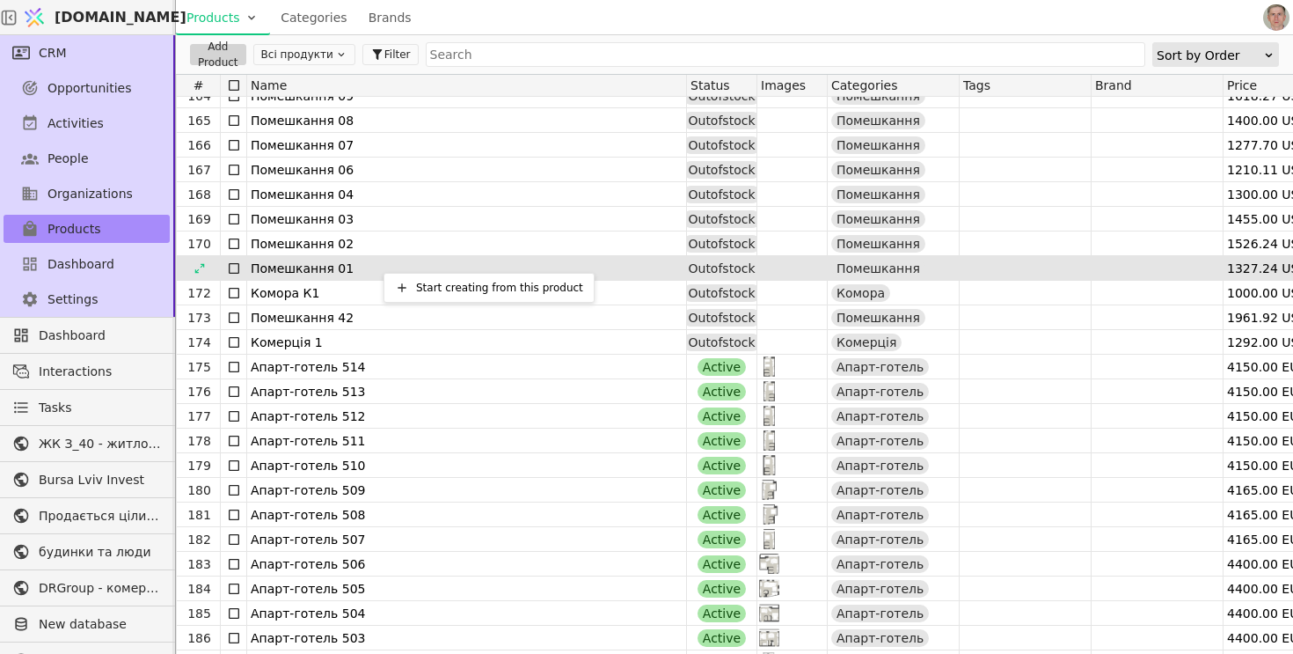
click at [459, 298] on div "Start creating from this product" at bounding box center [488, 288] width 211 height 30
click at [471, 292] on div "Start creating from this product" at bounding box center [489, 287] width 202 height 21
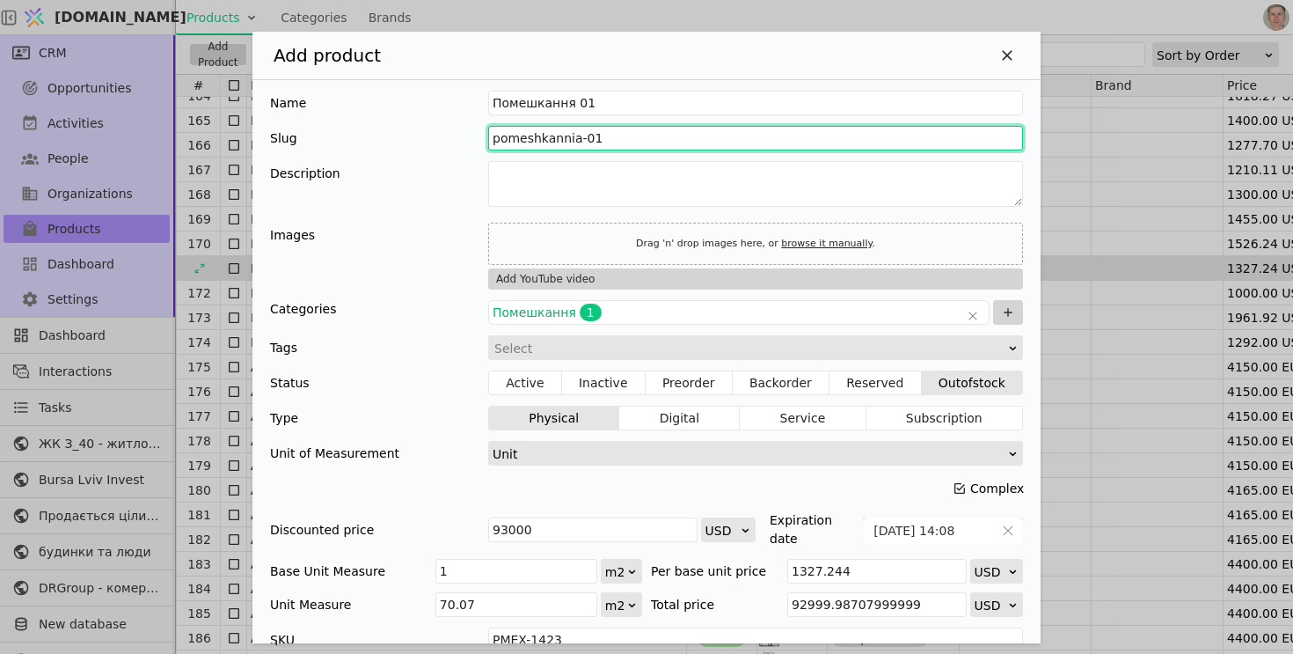
click at [605, 140] on input "pomeshkannia-01" at bounding box center [755, 138] width 535 height 25
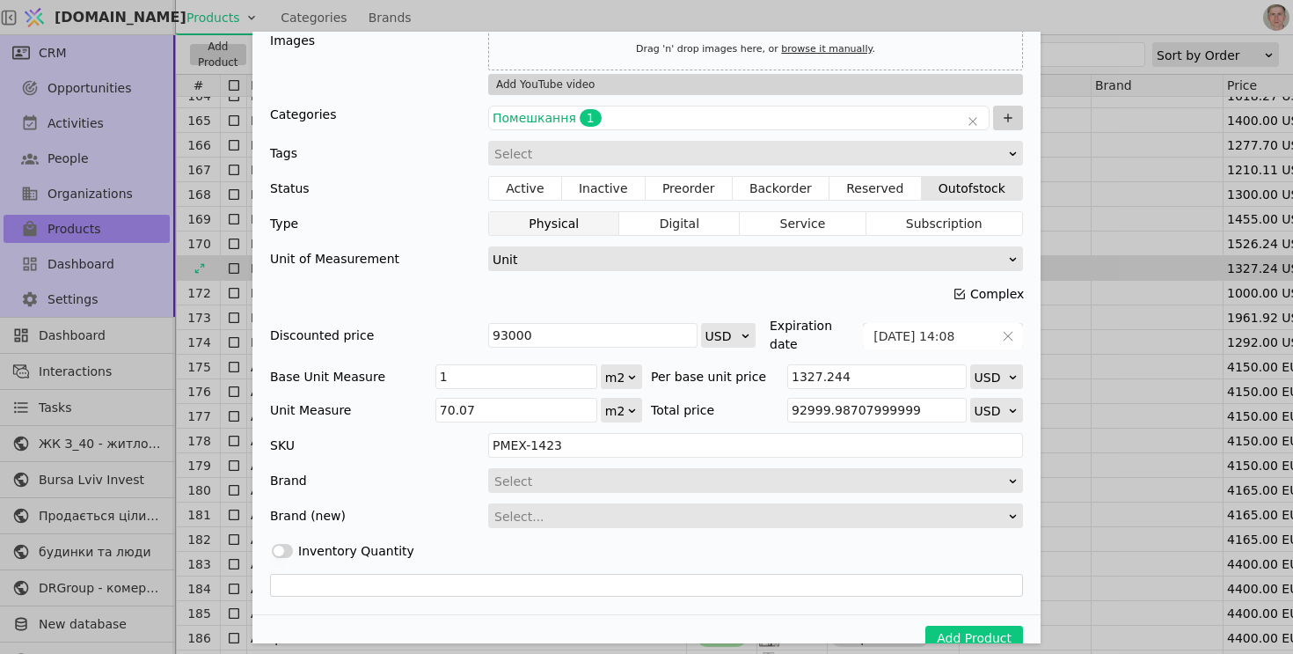
scroll to position [199, 0]
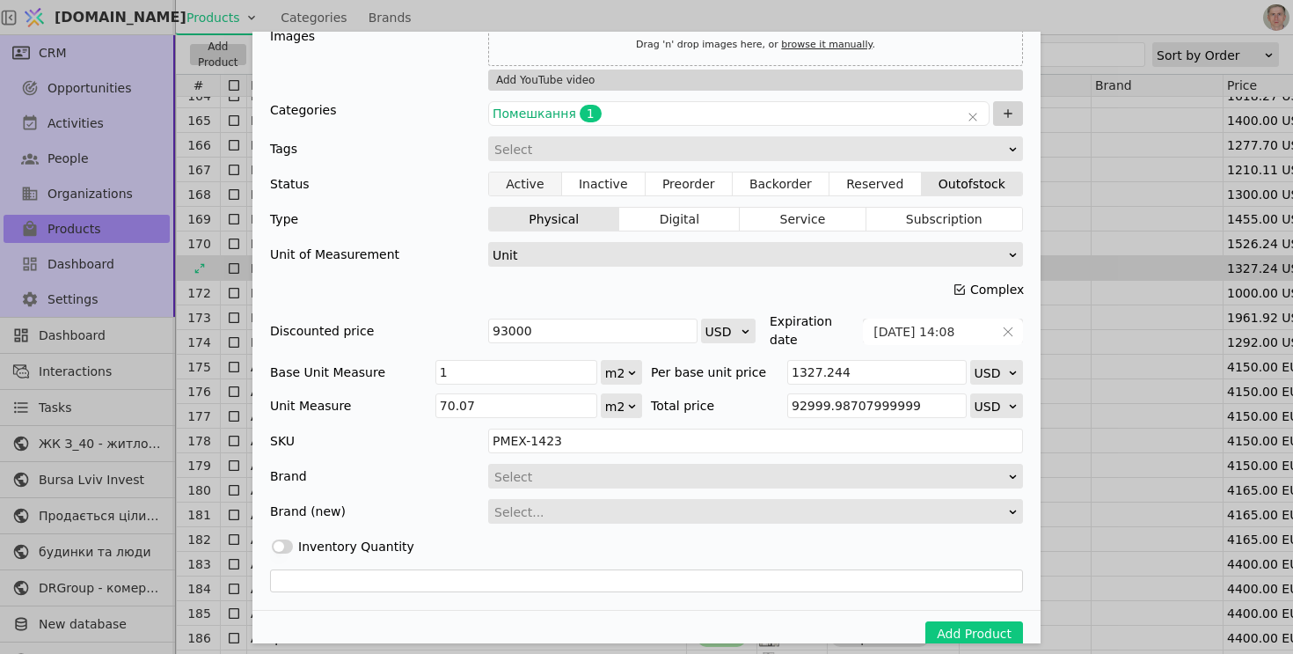
type input "pomeshkannia-01-ku"
click at [537, 186] on button "Active" at bounding box center [525, 184] width 73 height 25
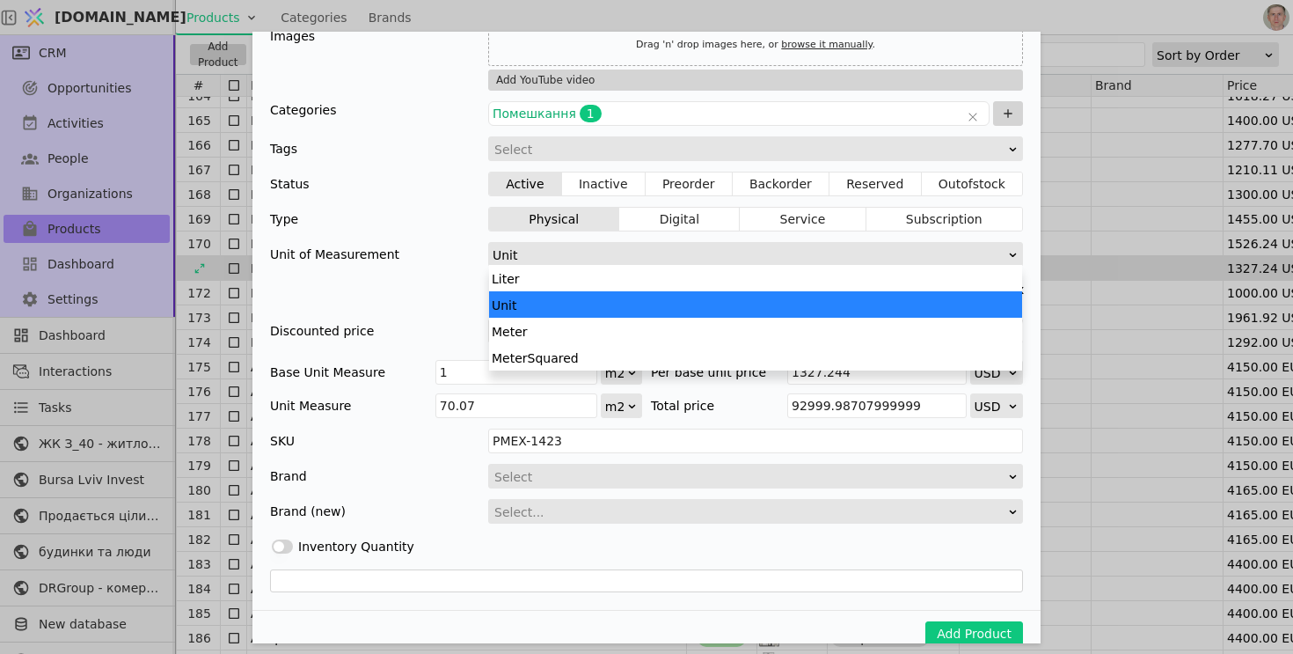
click at [688, 254] on div "Unit" at bounding box center [750, 255] width 515 height 25
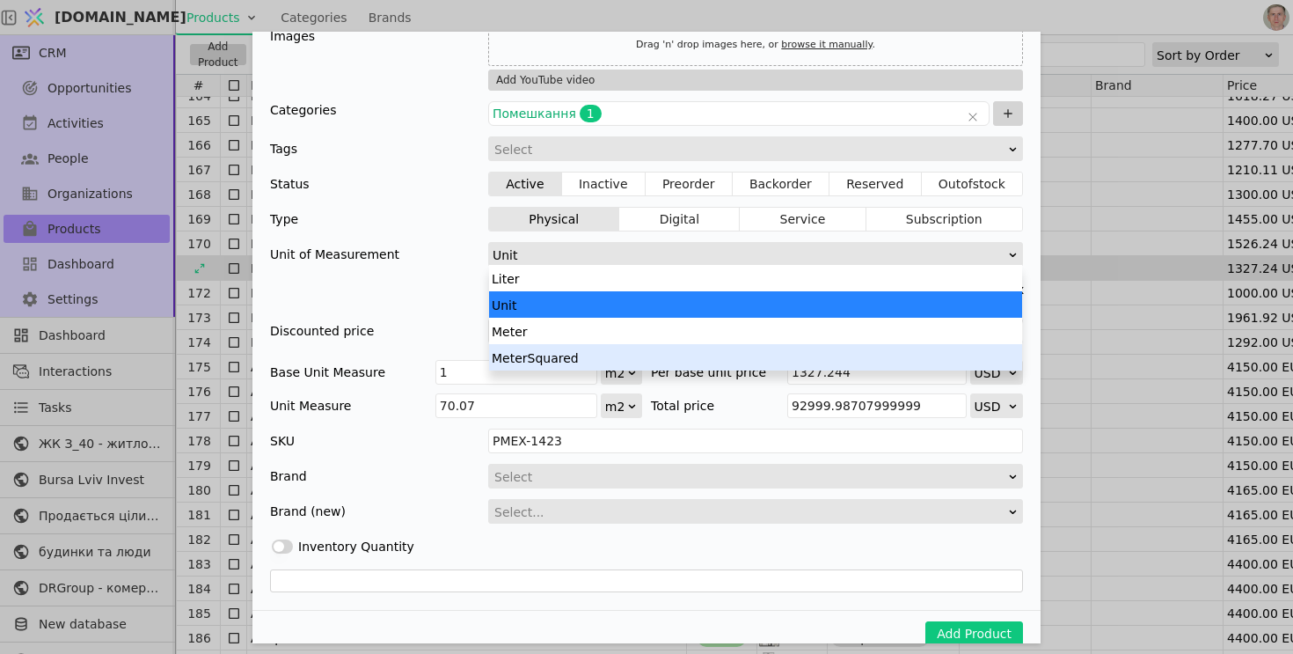
click at [653, 349] on div "MeterSquared" at bounding box center [755, 357] width 533 height 26
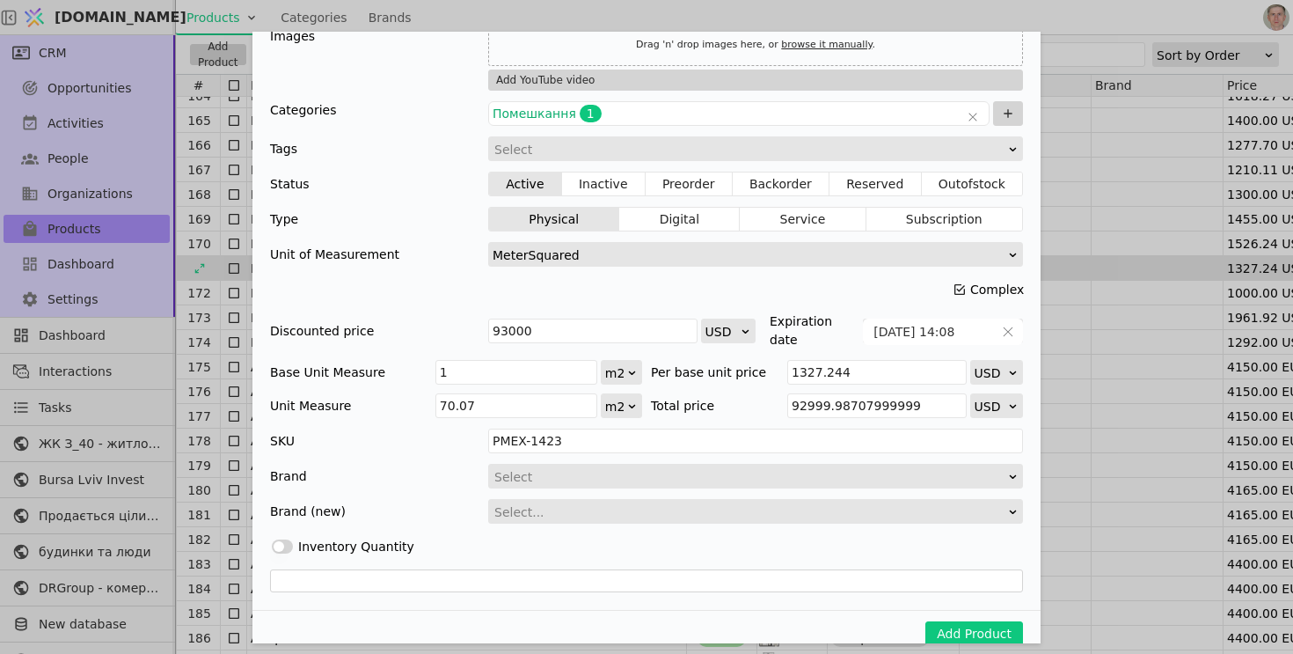
click at [957, 286] on icon "Add Product" at bounding box center [960, 289] width 14 height 14
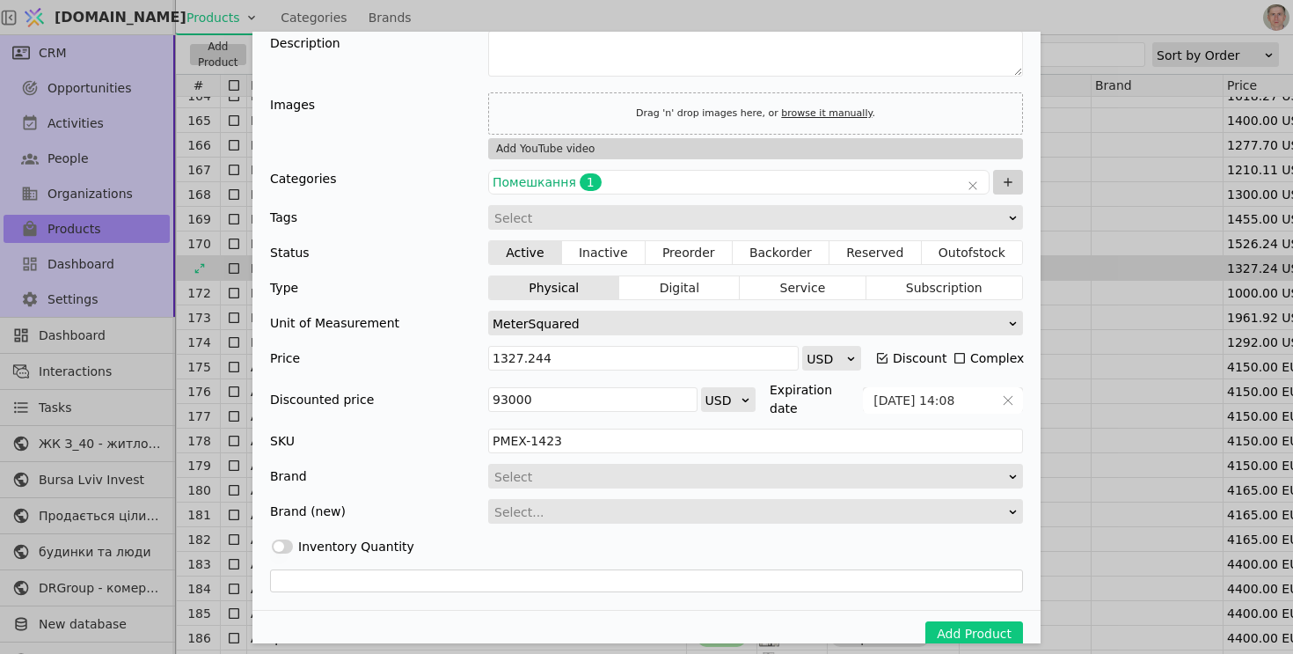
click at [882, 357] on icon "Add Product" at bounding box center [882, 358] width 11 height 11
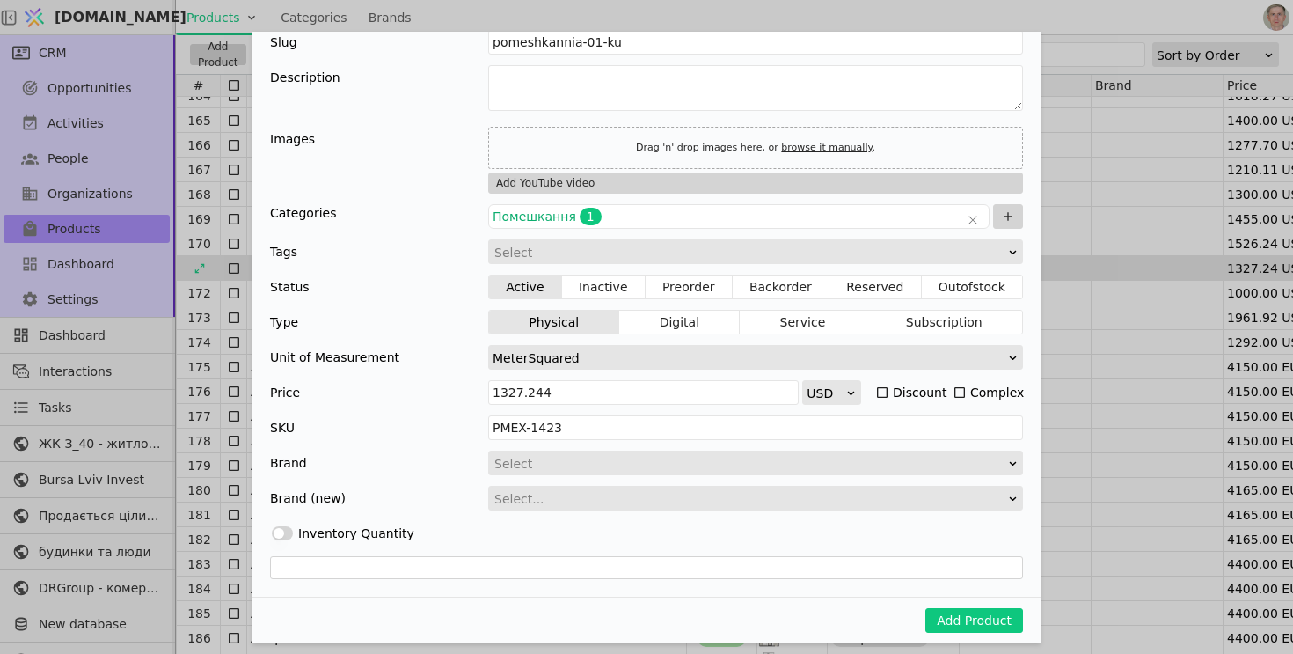
scroll to position [95, 0]
click at [963, 386] on icon "Add Product" at bounding box center [960, 393] width 14 height 14
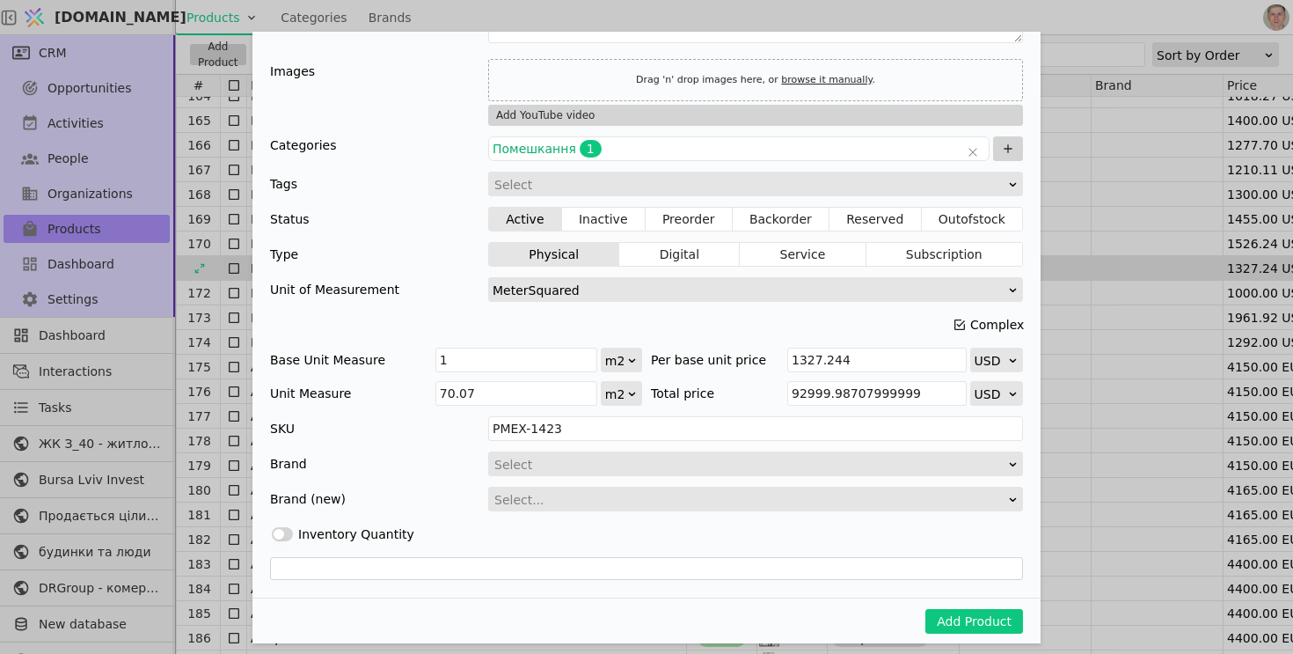
click at [960, 323] on icon "Add Product" at bounding box center [959, 324] width 11 height 11
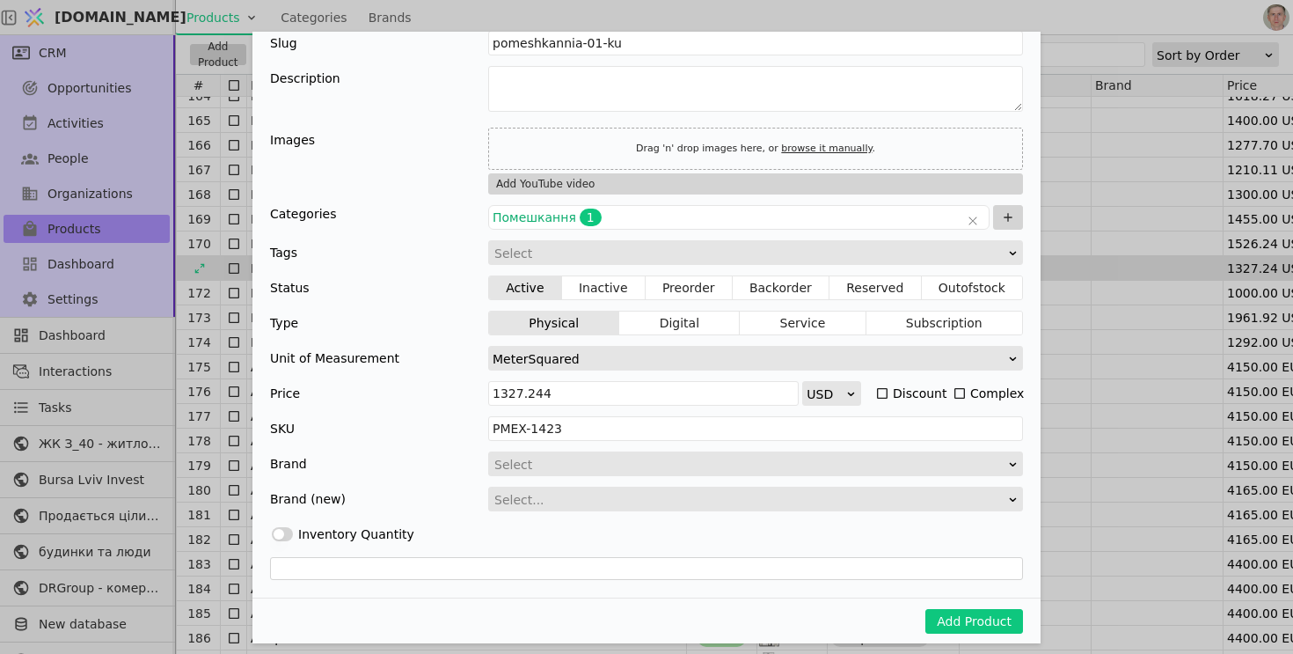
click at [883, 386] on icon "Add Product" at bounding box center [882, 393] width 14 height 14
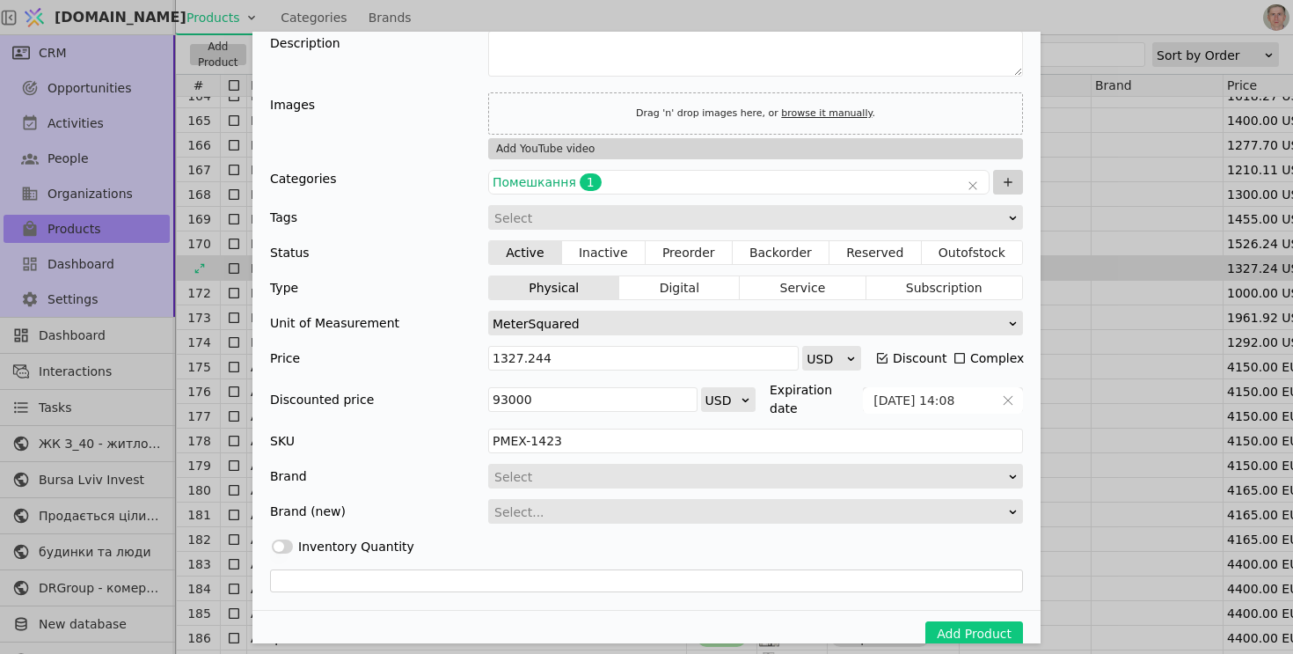
click at [958, 356] on icon "Add Product" at bounding box center [960, 358] width 14 height 14
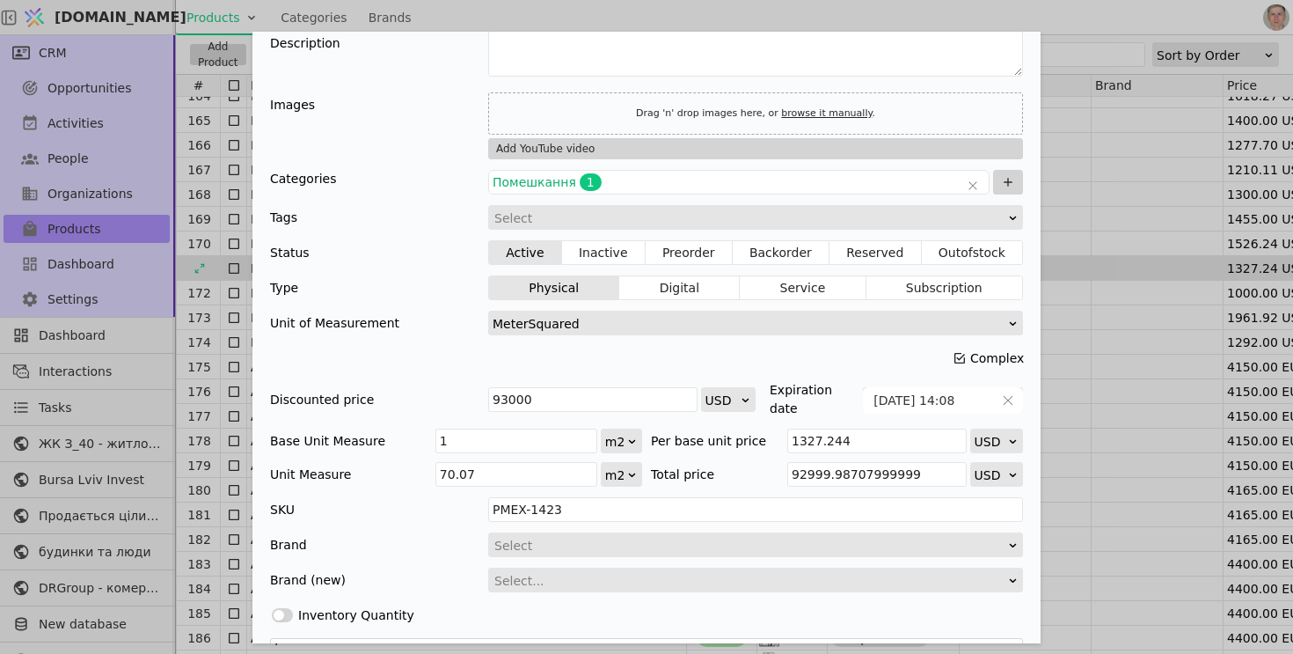
scroll to position [199, 0]
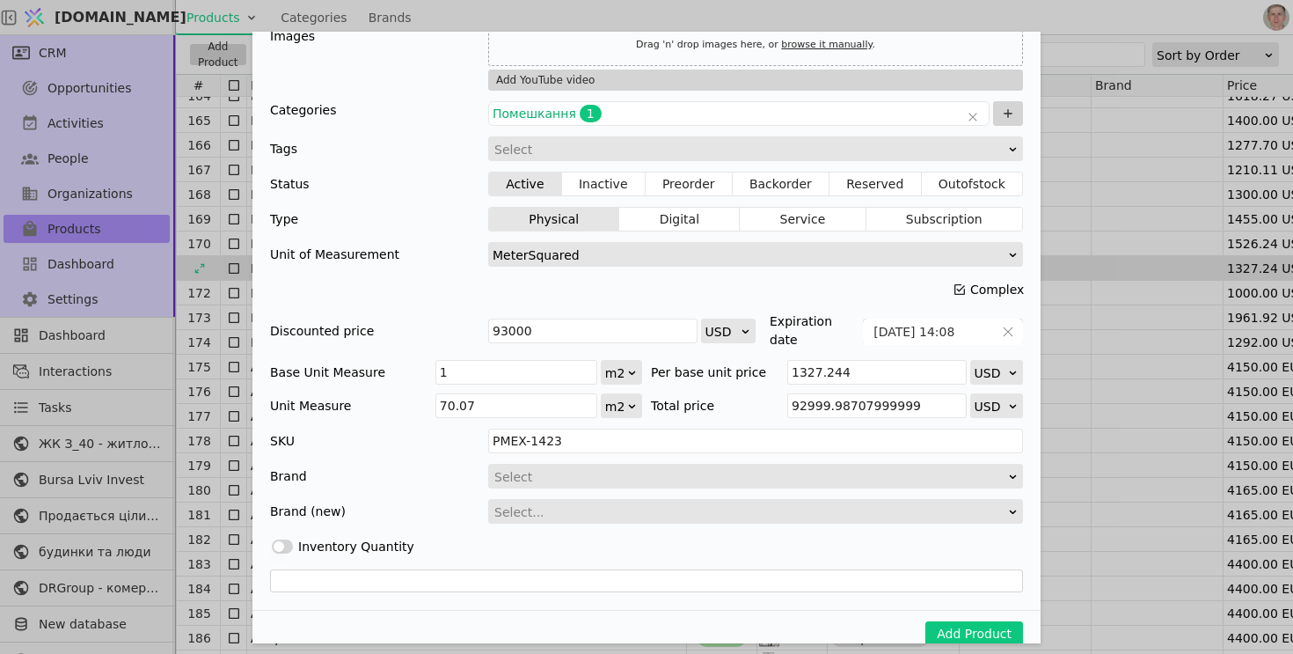
click at [955, 287] on icon "Add Product" at bounding box center [960, 289] width 14 height 14
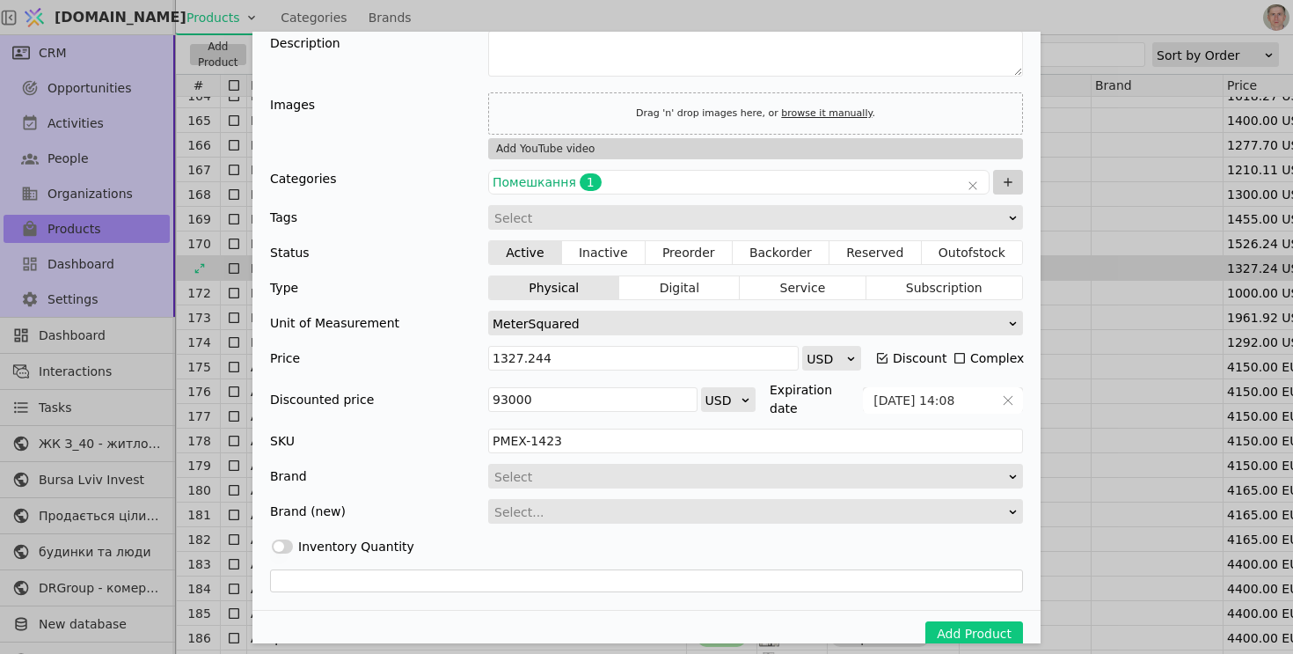
click at [877, 354] on icon "Add Product" at bounding box center [882, 358] width 11 height 11
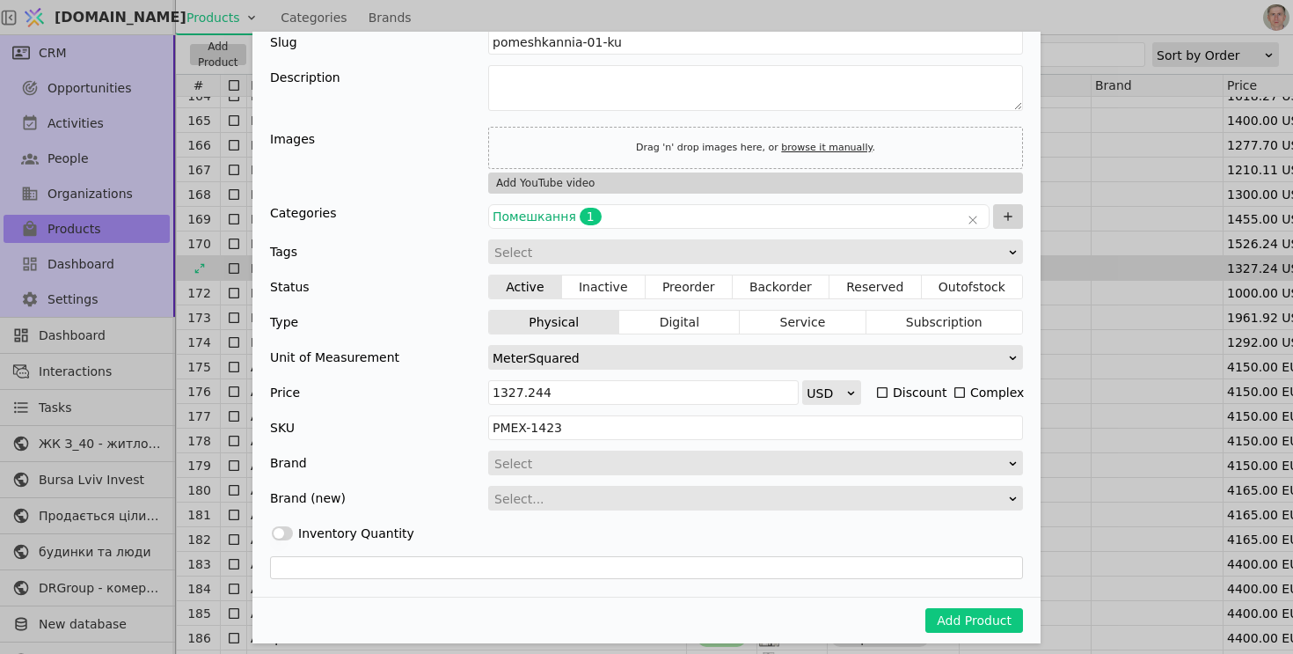
scroll to position [95, 0]
click at [959, 393] on icon "Add Product" at bounding box center [960, 393] width 14 height 14
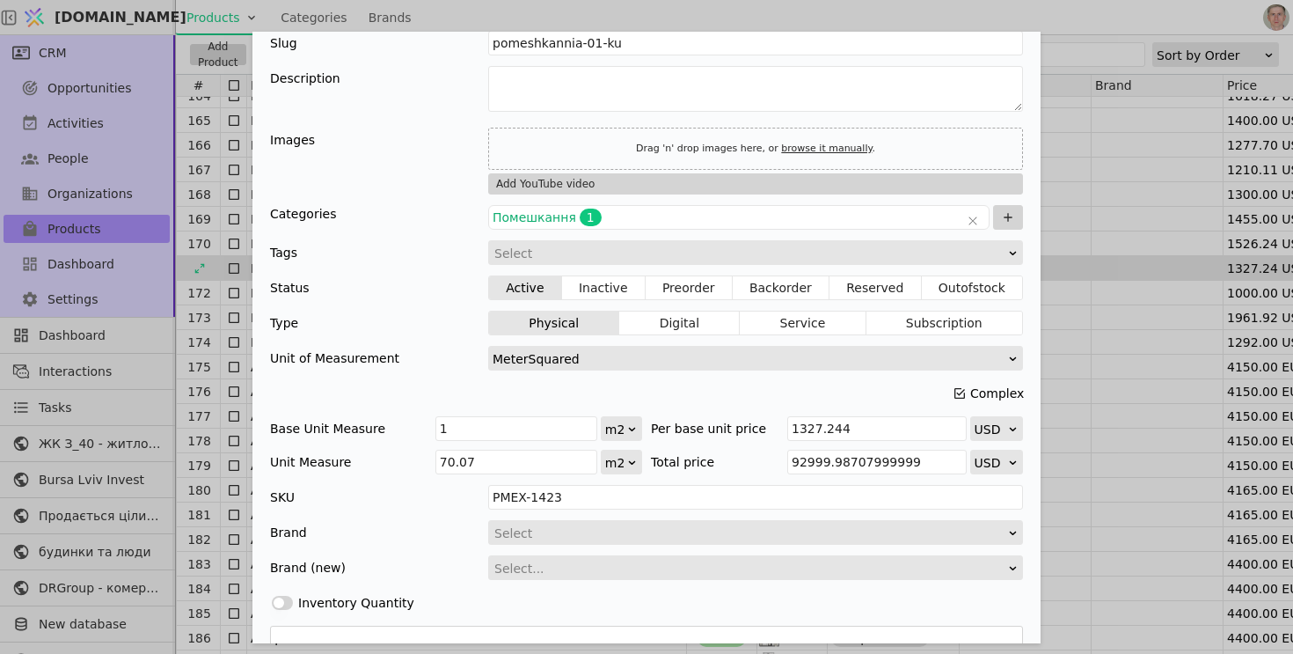
scroll to position [164, 0]
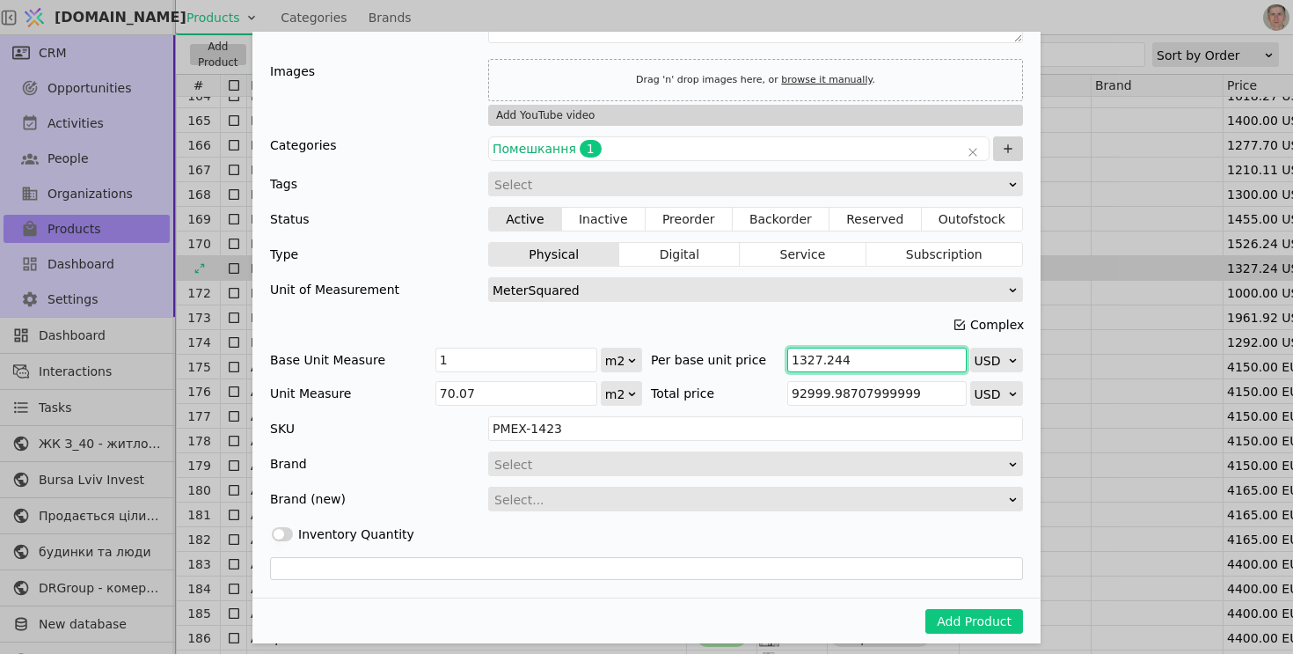
drag, startPoint x: 893, startPoint y: 352, endPoint x: 701, endPoint y: 351, distance: 191.7
click at [701, 352] on div "Per base unit price 1327.244 USD" at bounding box center [837, 359] width 372 height 25
type input "1"
type input "70.07"
type input "13"
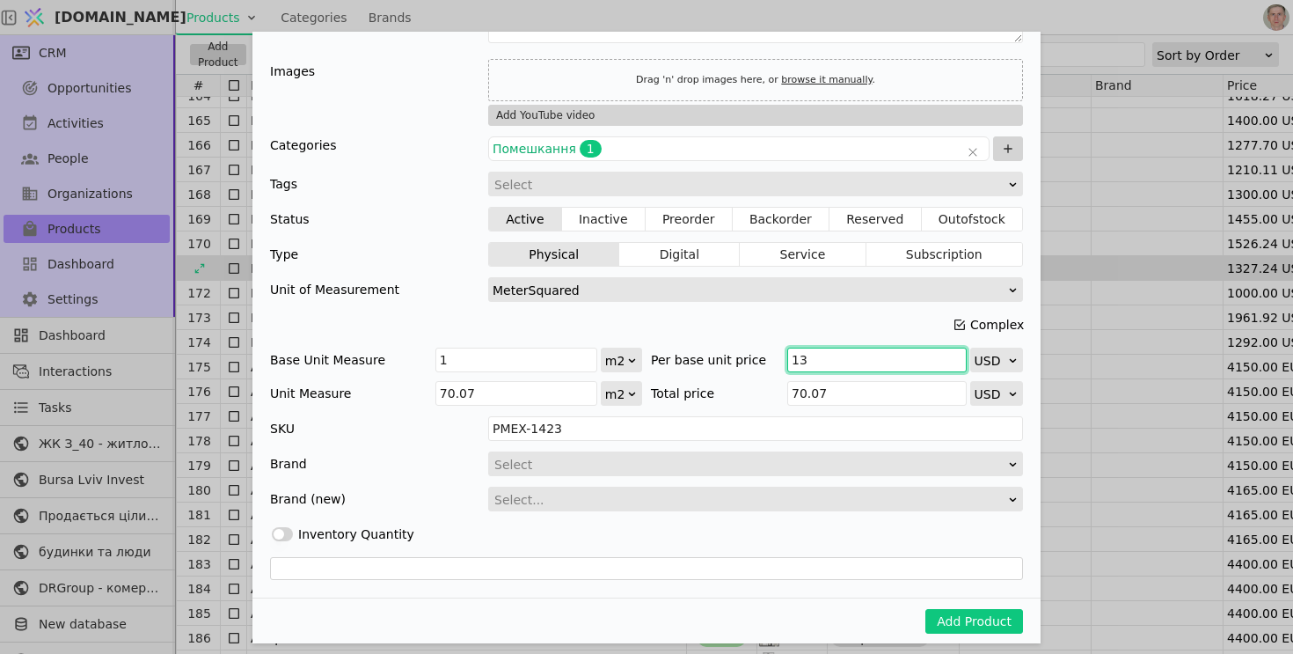
type input "910.9099999999999"
type input "130"
type input "9109.099999999999"
type input "1300"
type input "91090.99999999999"
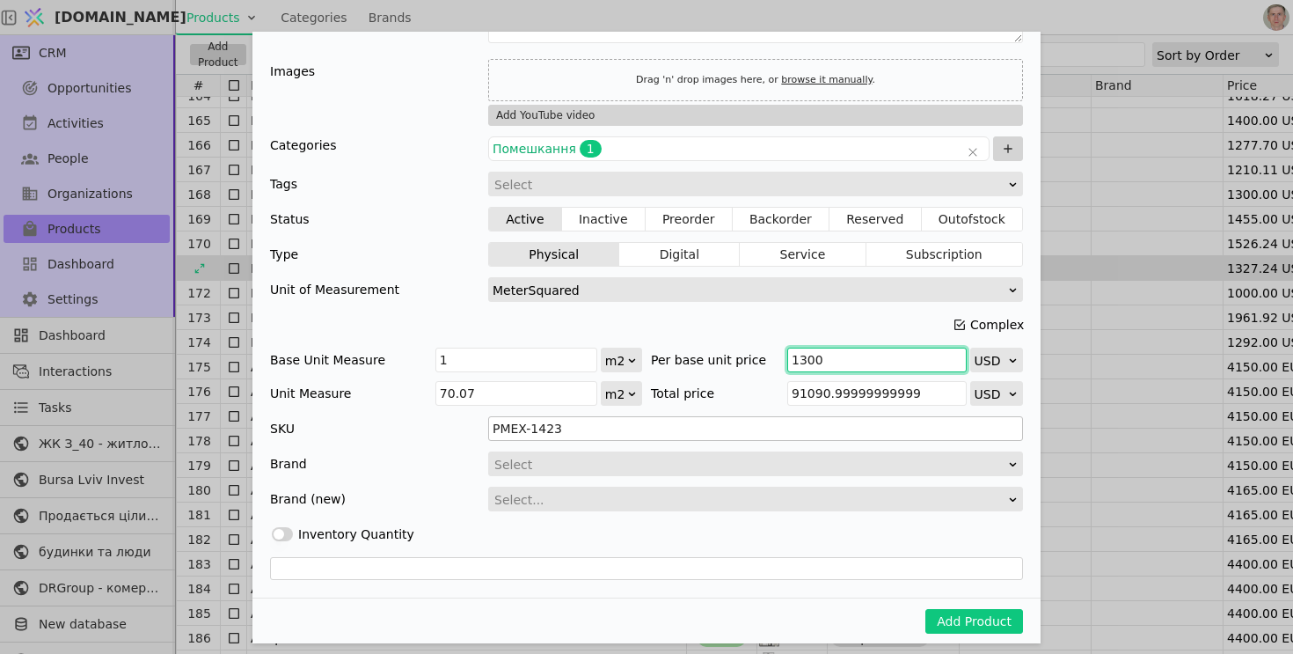
type input "1300"
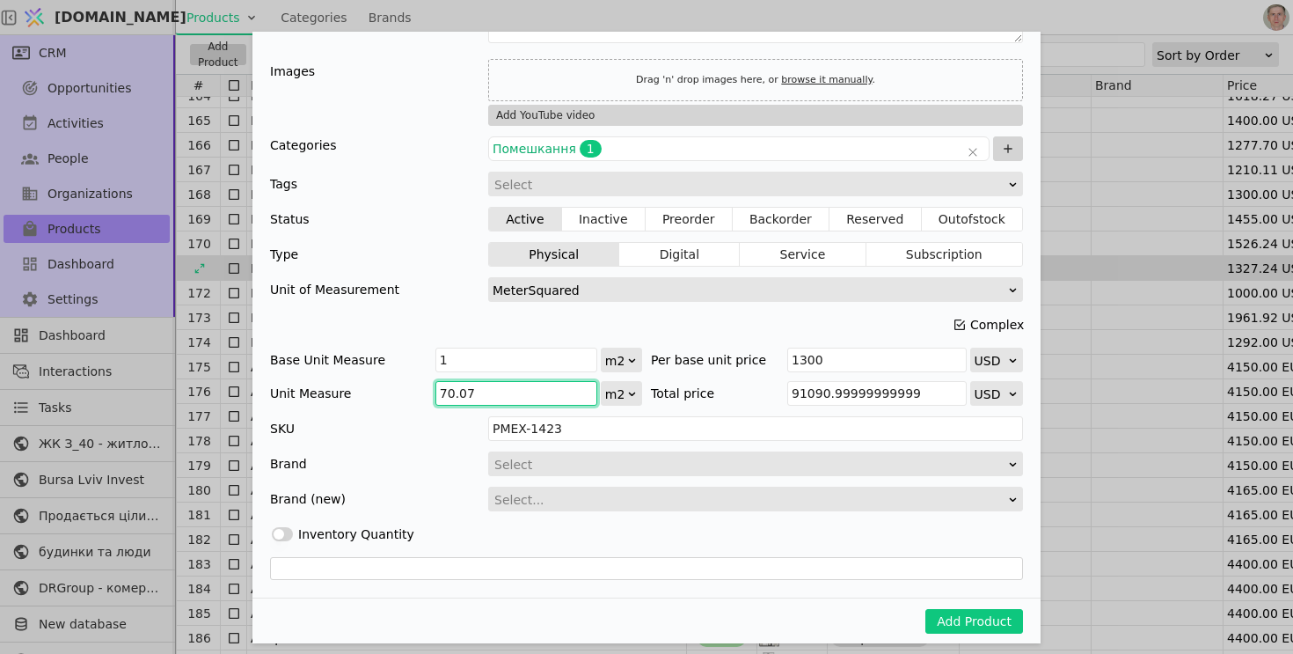
click at [514, 391] on input "70.07" at bounding box center [516, 393] width 162 height 25
paste input "83.19"
type input "83.19"
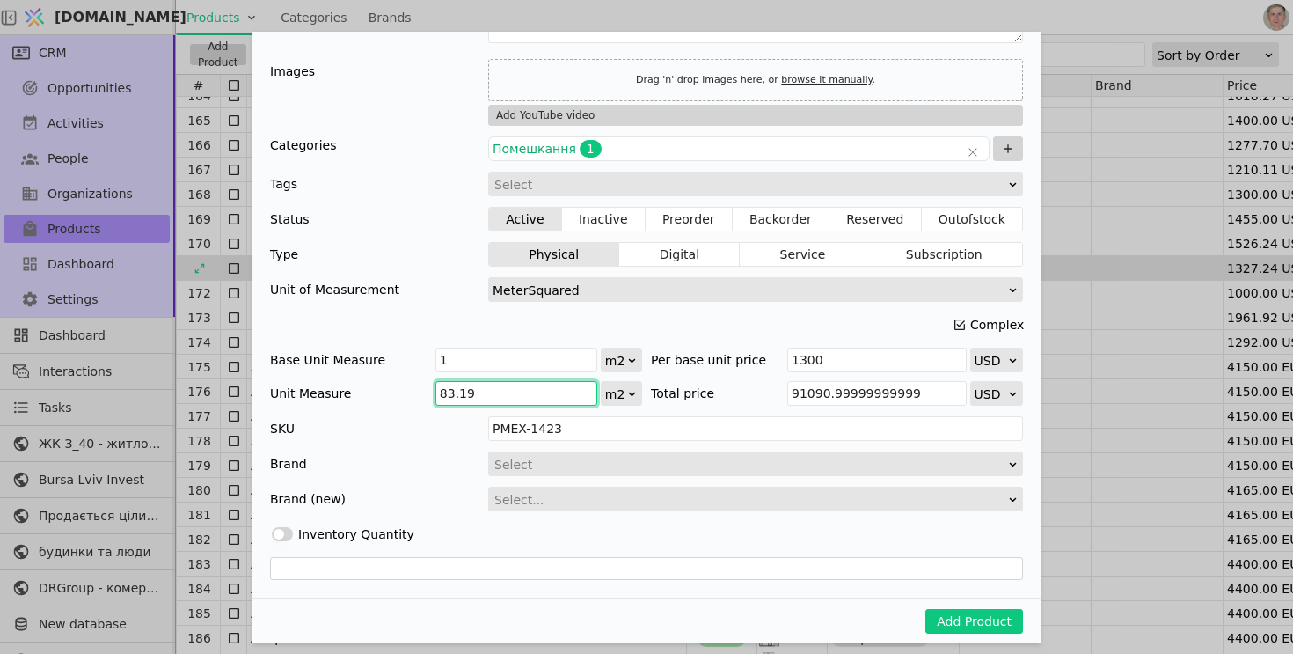
type input "108147"
type input "83.19"
click at [730, 400] on div "Total price" at bounding box center [717, 393] width 133 height 25
click at [573, 493] on div "Select..." at bounding box center [749, 499] width 511 height 25
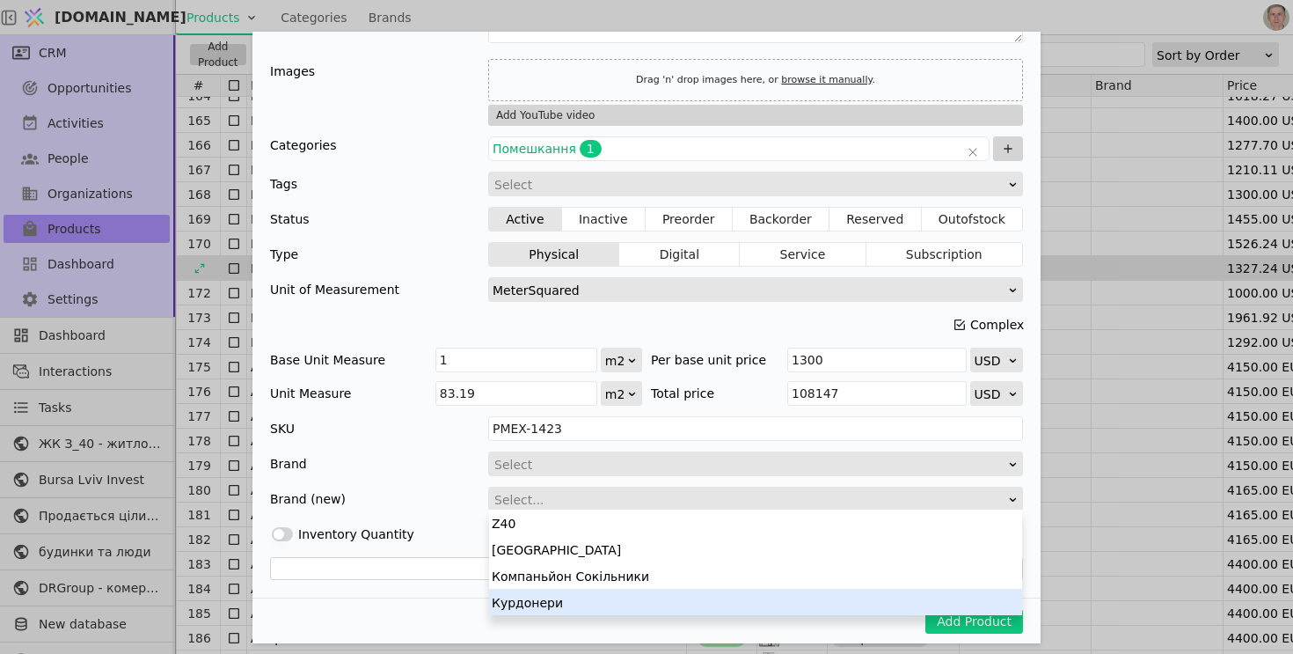
click at [572, 600] on div "Курдонери" at bounding box center [755, 601] width 533 height 26
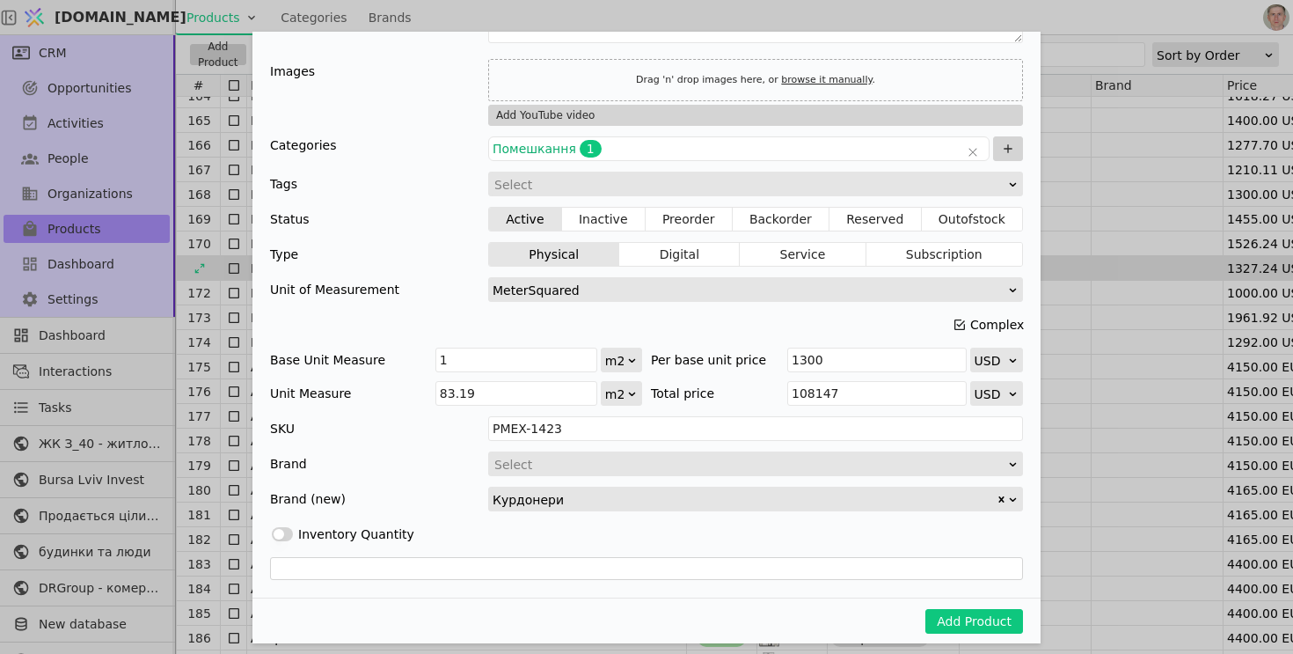
click at [292, 531] on button "Use setting" at bounding box center [282, 534] width 21 height 14
click at [281, 532] on button "Use setting" at bounding box center [282, 534] width 21 height 14
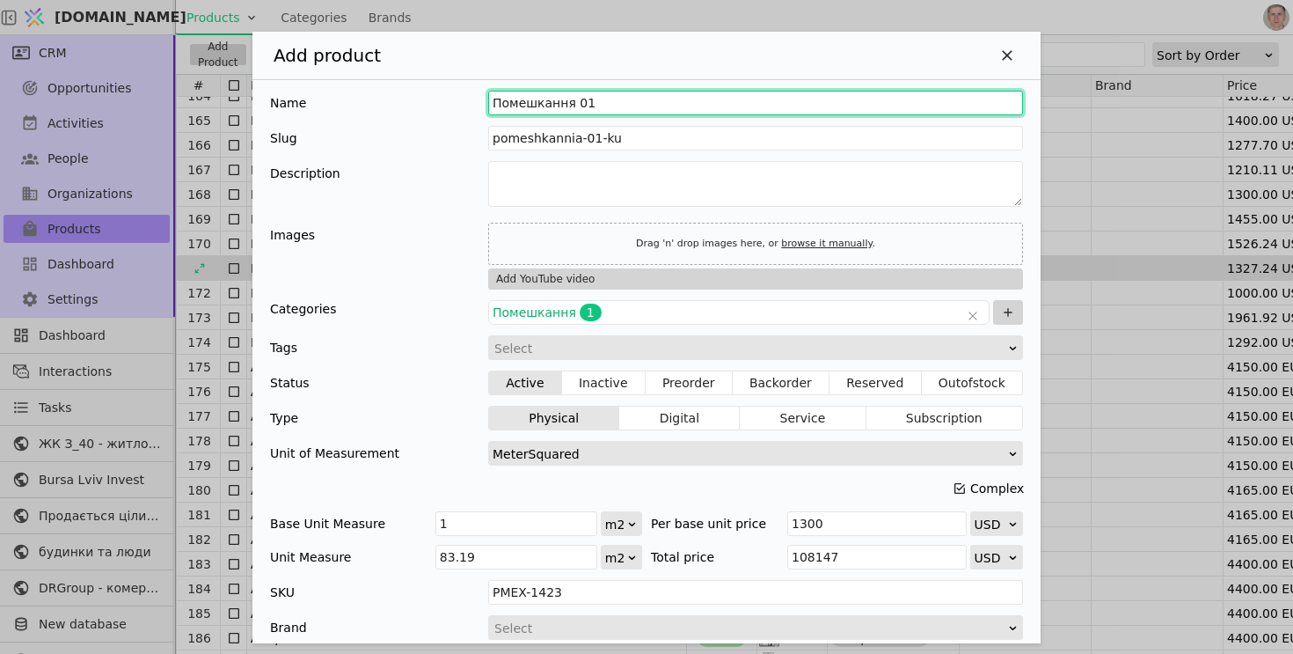
drag, startPoint x: 573, startPoint y: 99, endPoint x: 451, endPoint y: 91, distance: 121.7
click at [451, 91] on div "Name Помешкання 01" at bounding box center [646, 103] width 753 height 25
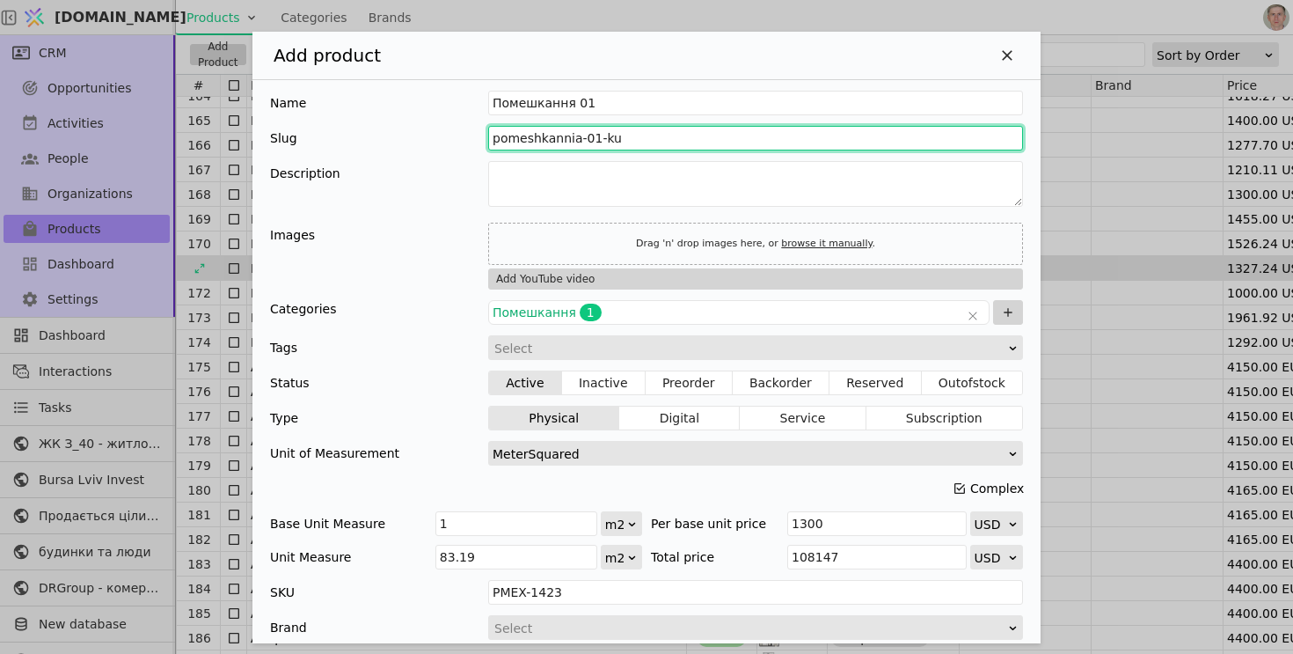
click at [546, 133] on input "pomeshkannia-01-ku" at bounding box center [755, 138] width 535 height 25
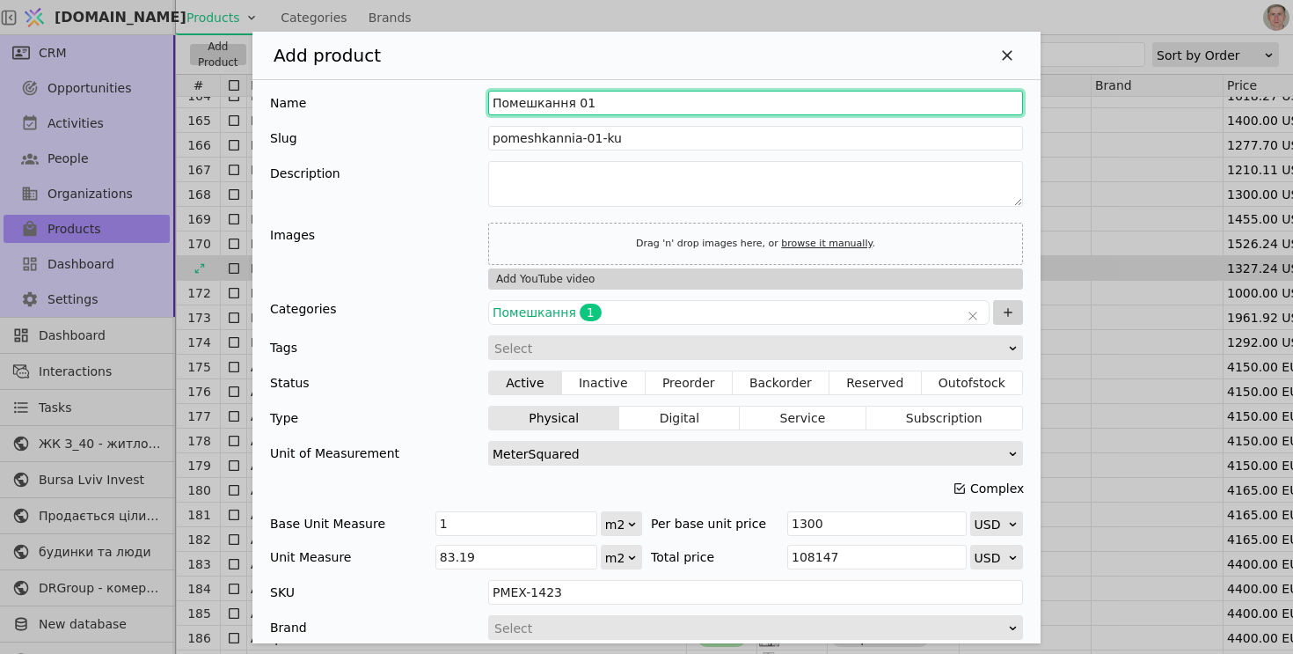
click at [574, 106] on input "Помешкання 01" at bounding box center [755, 103] width 535 height 25
type input "Помешкання R01"
type input "pomeshkannia-r01"
type input "Помешкання 01"
type input "pomeshkannia-01"
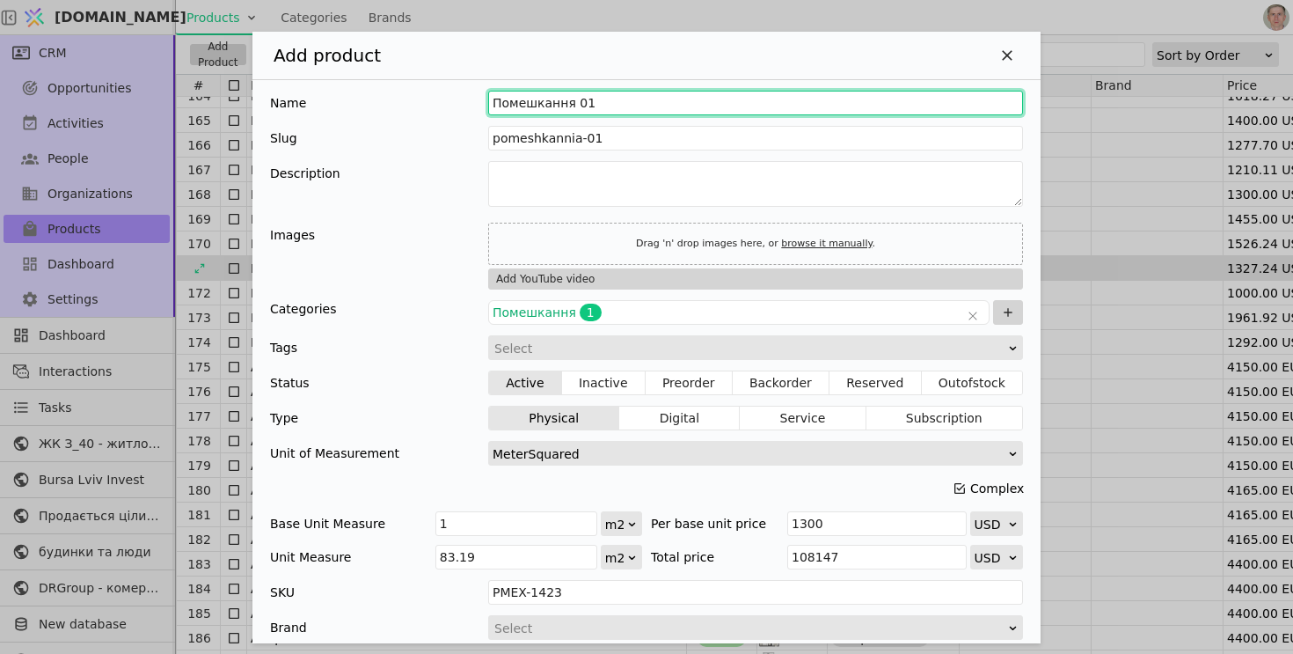
click at [603, 108] on input "Помешкання 01" at bounding box center [755, 103] width 535 height 25
type input "Помешкання 01 Г"
type input "pomeshkannia-01-h"
type input "Помешкання 01"
type input "pomeshkannia-01"
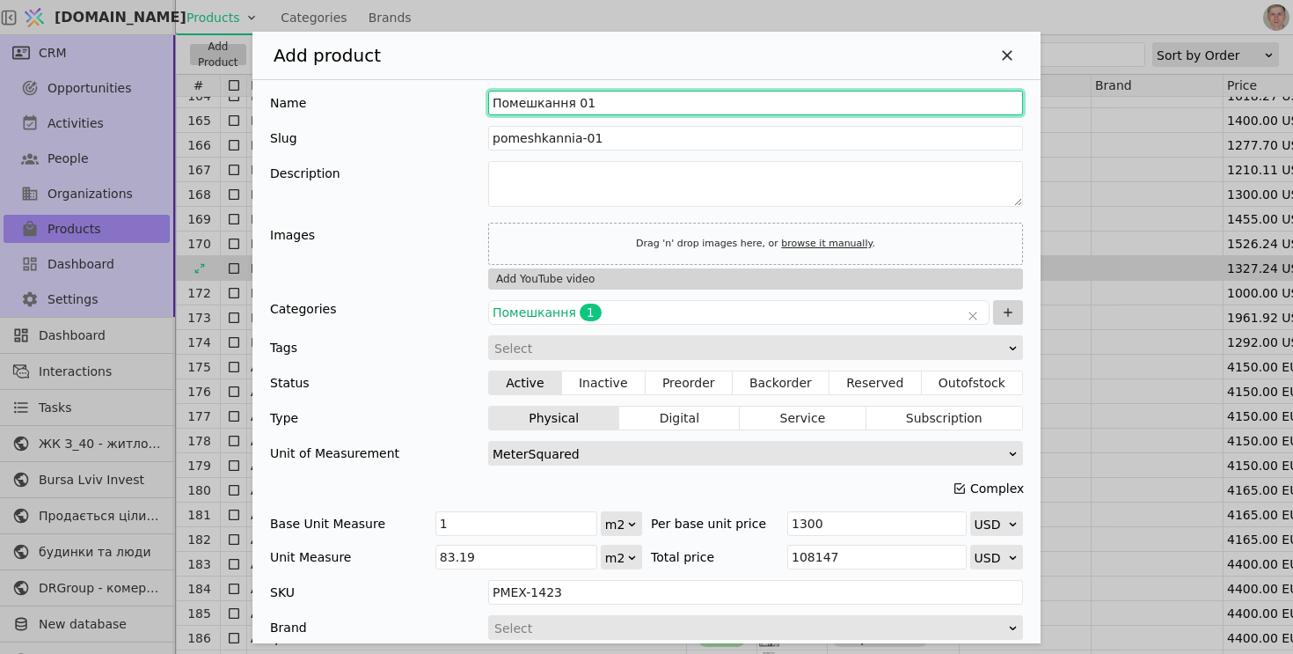
type input "Помешкання 01 К"
type input "pomeshkannia-01-k"
type input "Помешкання 01 Ку"
type input "pomeshkannia-01-ku"
type input "Помешкання 01 Кур"
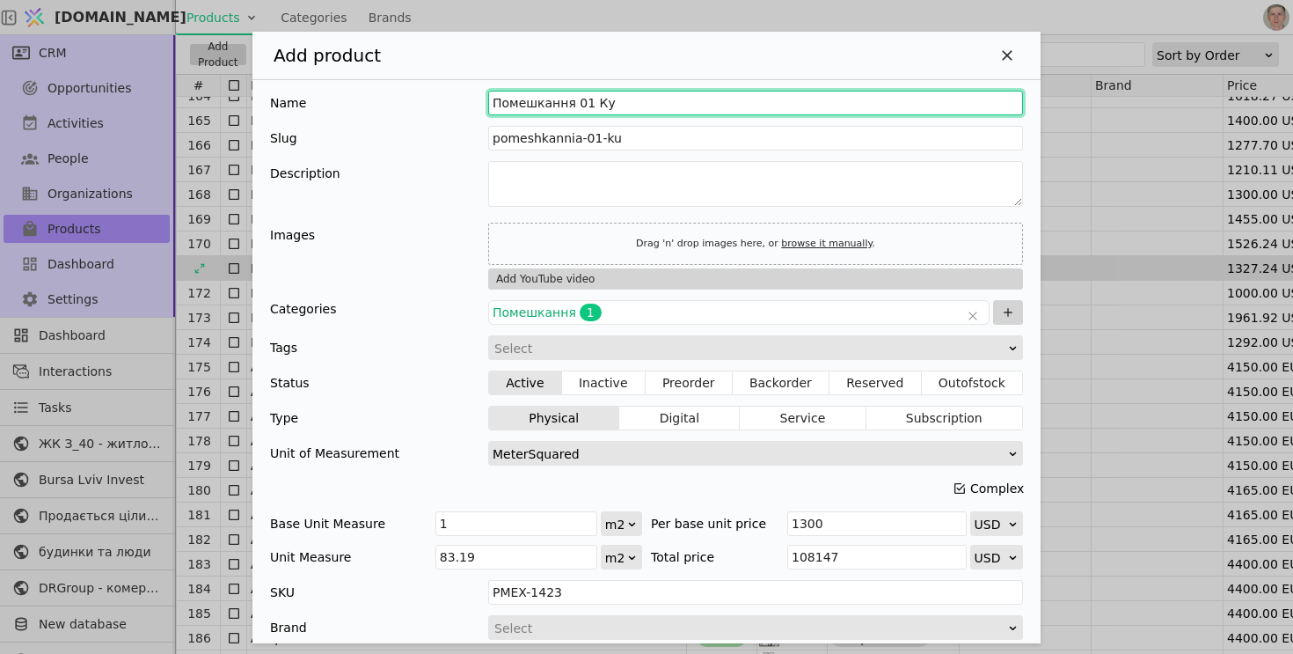
type input "pomeshkannia-01-kur"
type input "Помешкання 01 Курд"
type input "pomeshkannia-01-kurd"
type input "Помешкання 01 Курдо"
type input "pomeshkannia-01-kurdo"
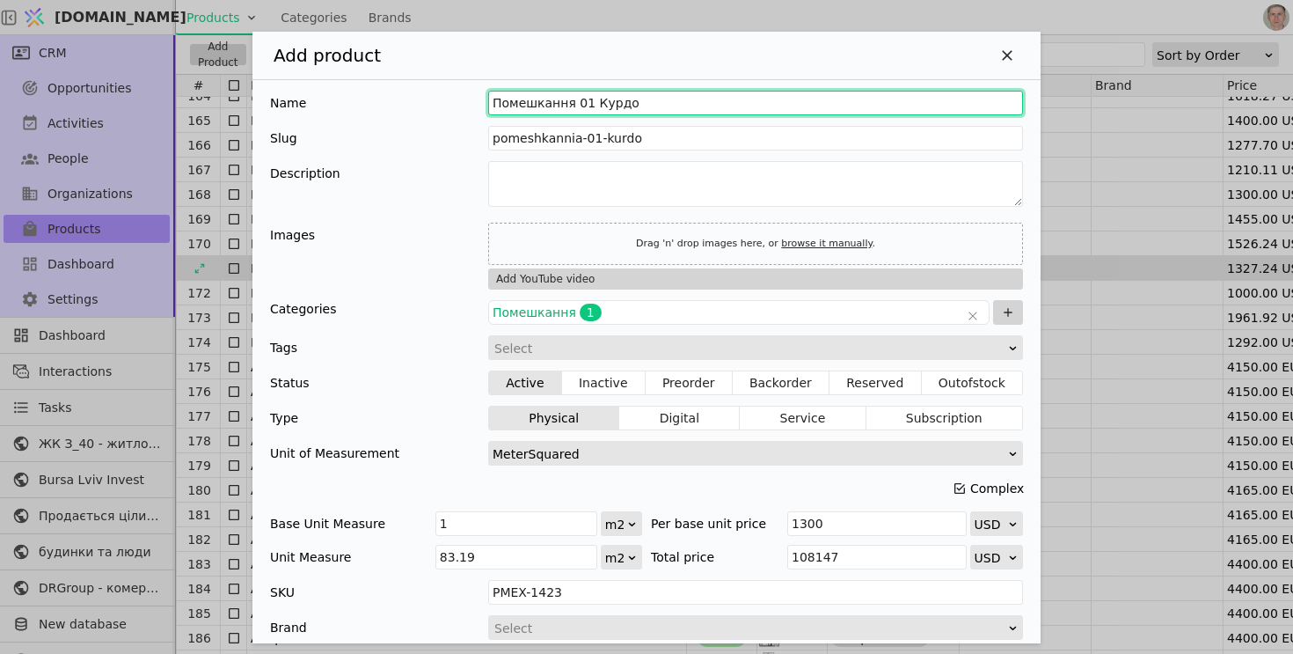
type input "Помешкання 01 Курдон"
type input "pomeshkannia-01-kurdon"
type input "Помешкання 01 Курдоне"
type input "pomeshkannia-01-kurdone"
type input "Помешкання 01 Курдонер"
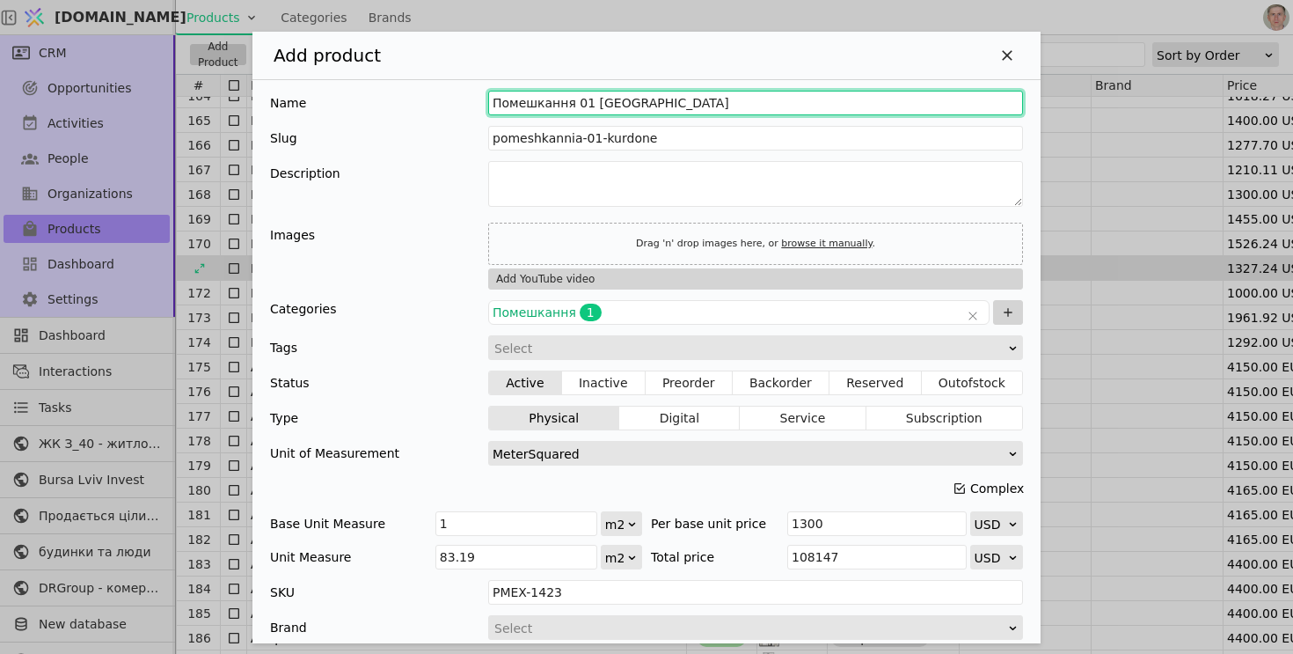
type input "pomeshkannia-01-kurdoner"
type input "Помешкання 01 Курдонери"
type input "pomeshkannia-01-kurdonery"
type input "Помешкання 01 Курдонери б"
type input "pomeshkannia-01-kurdonery-b"
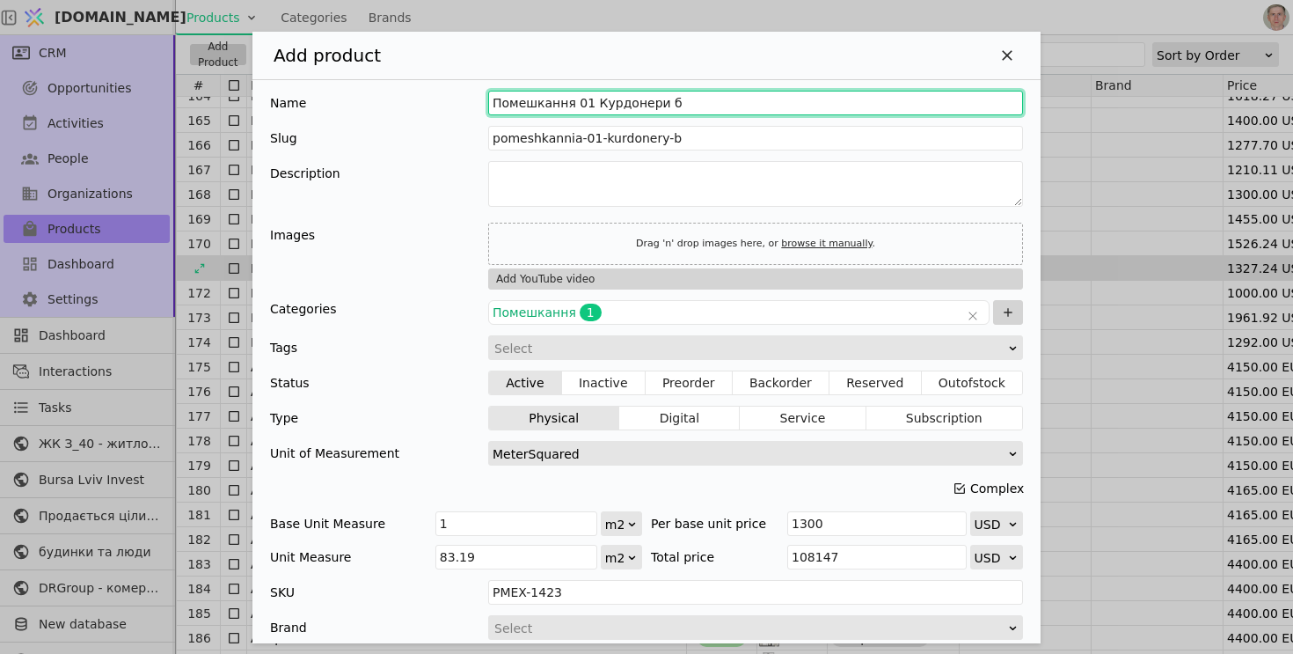
type input "Помешкання 01 Курдонери"
type input "pomeshkannia-01-kurdonery"
type input "Помешкання 01 Курдонери, б"
type input "pomeshkannia-01-kurdonery-b"
type input "Помешкання 01 Курдонери, бу"
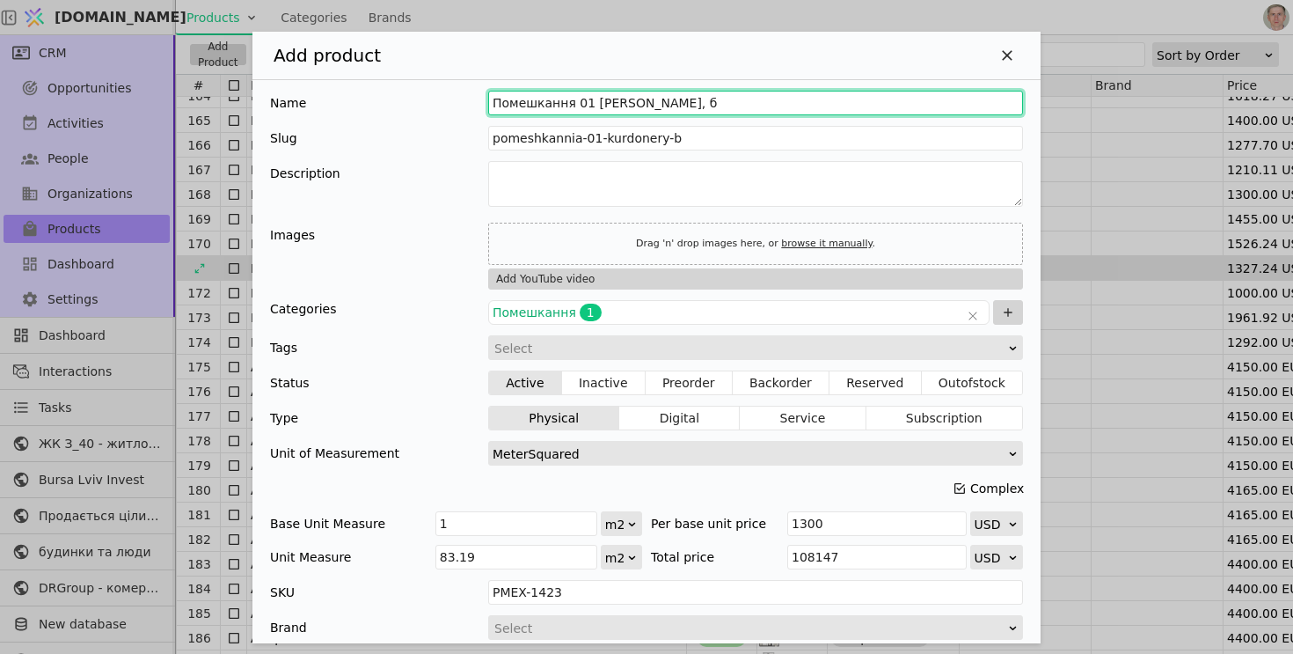
type input "pomeshkannia-01-kurdonery-bu"
type input "Помешкання 01 Курдонери, буд"
type input "pomeshkannia-01-kurdonery-bud"
type input "Помешкання 01 Курдонери, буди"
type input "pomeshkannia-01-kurdonery-budy"
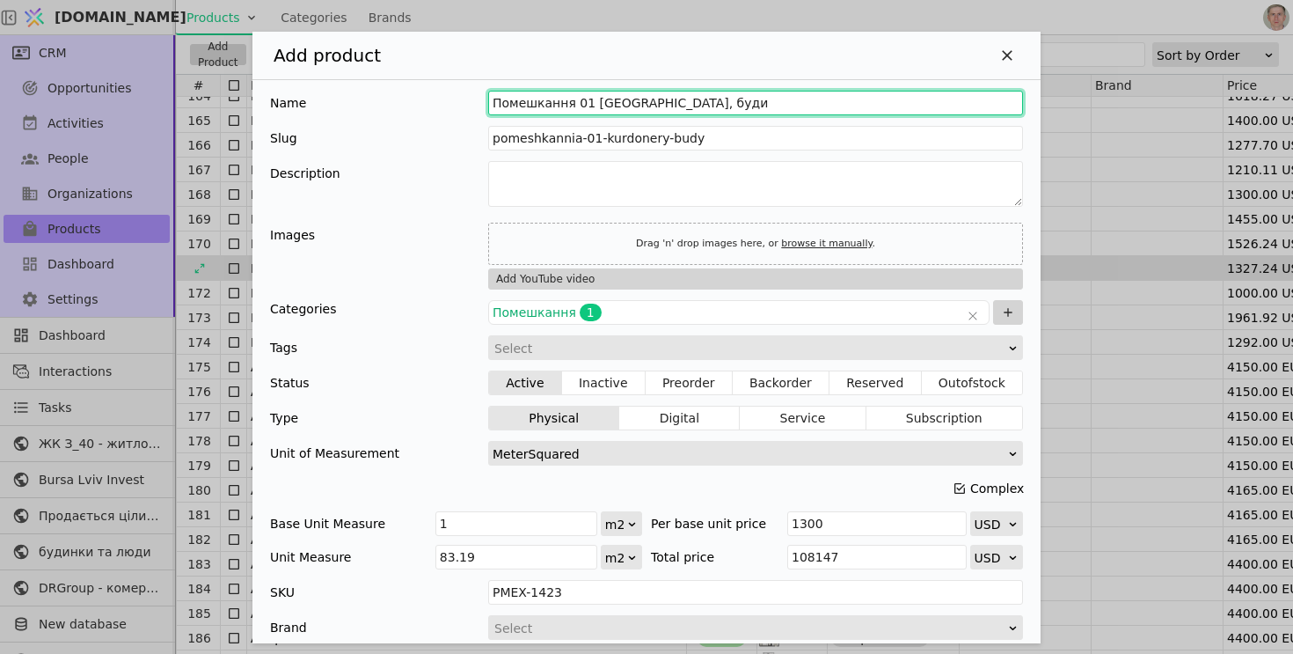
type input "Помешкання 01 Курдонери, будин"
type input "pomeshkannia-01-kurdonery-budyn"
type input "Помешкання 01 Курдонери, будино"
type input "pomeshkannia-01-kurdonery-budyno"
type input "Помешкання 01 Курдонери, будинок"
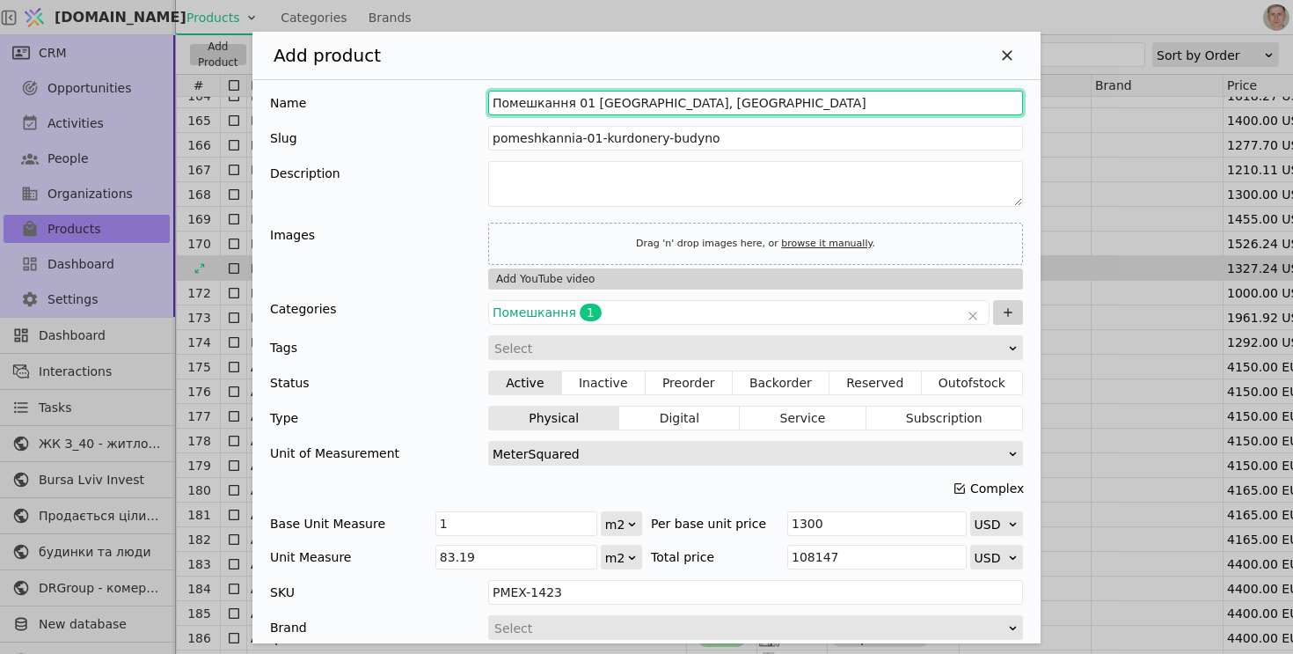
type input "pomeshkannia-01-kurdonery-budynok"
type input "Помешкання 01 Курдонери, будинок 1"
type input "pomeshkannia-01-kurdonery-budynok-1"
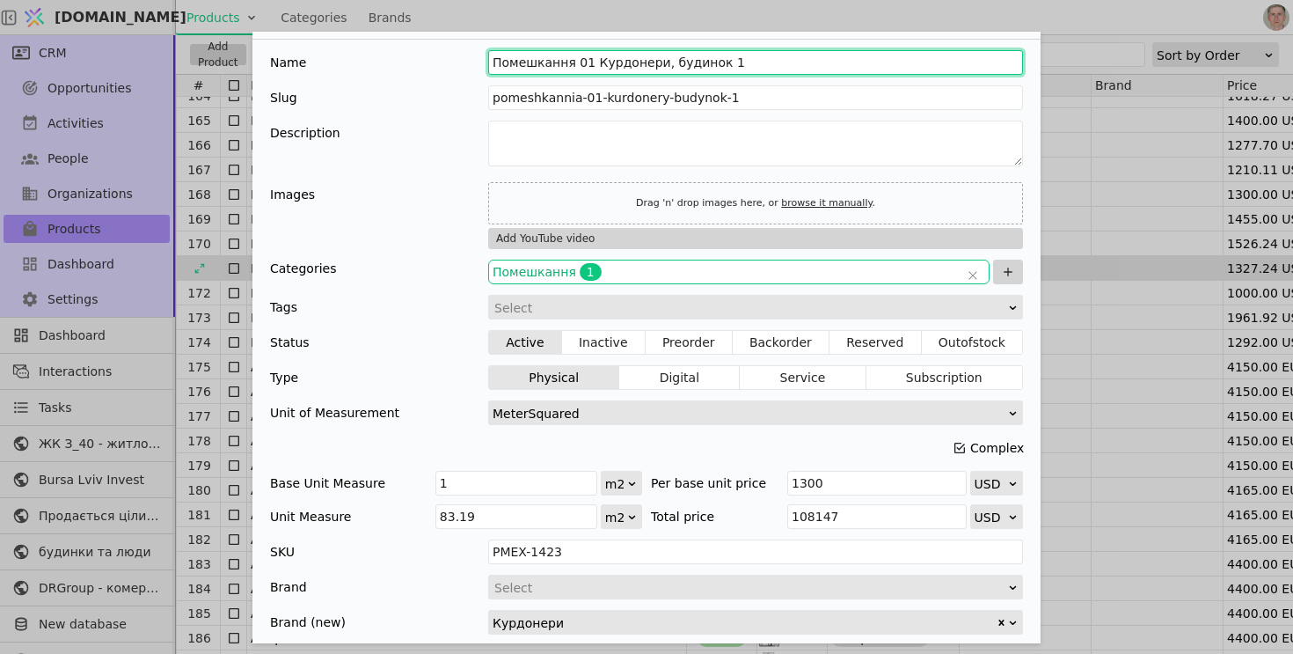
scroll to position [164, 0]
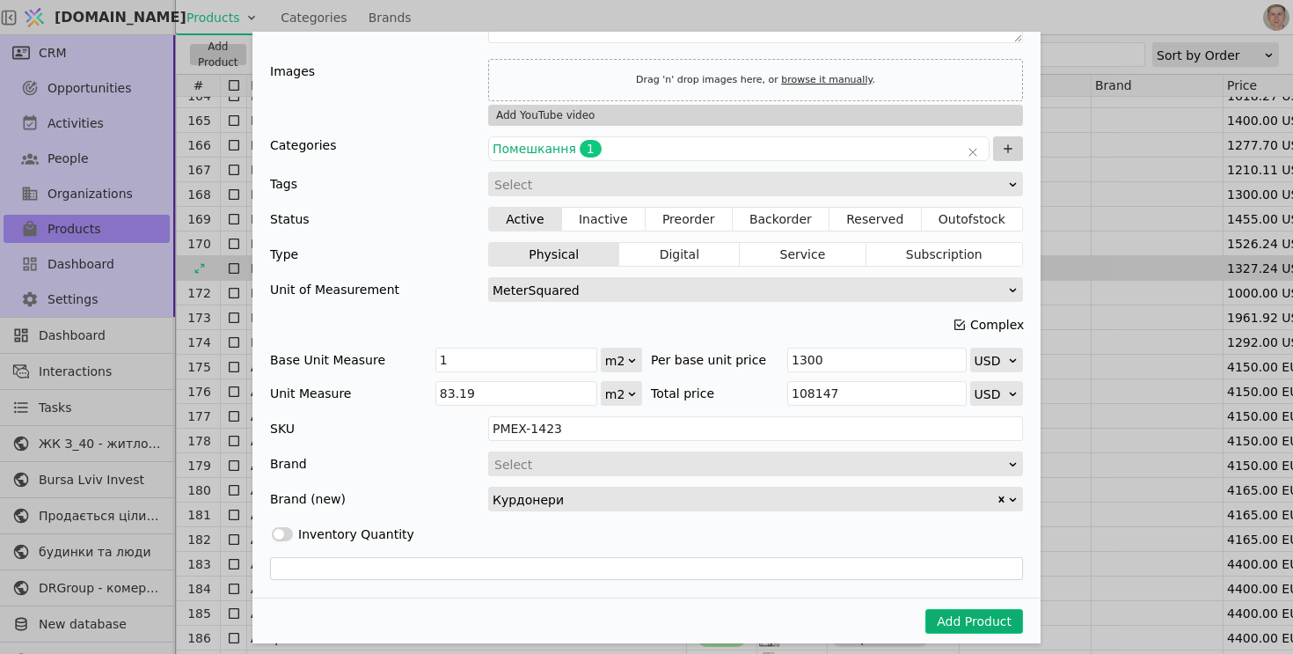
type input "Помешкання 01 Курдонери, будинок 1"
click at [979, 616] on button "Add Product" at bounding box center [974, 621] width 98 height 25
type input "PMEX-1424"
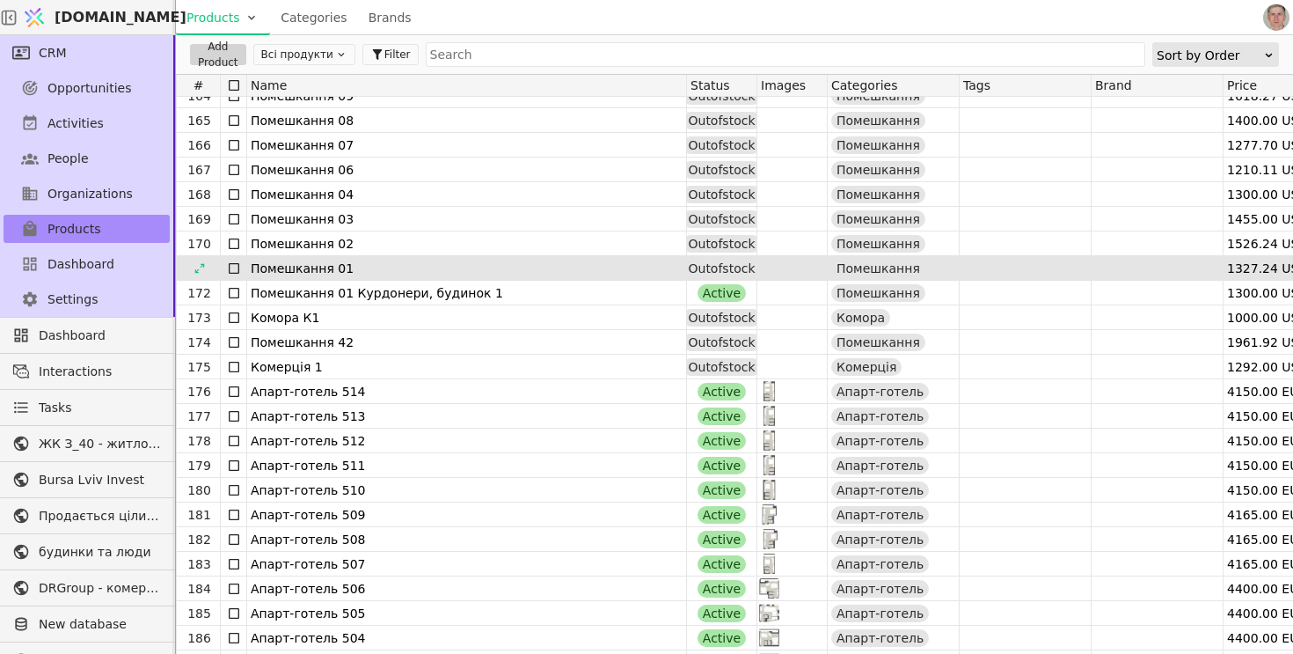
click at [286, 55] on button "Всі продукти" at bounding box center [304, 54] width 102 height 21
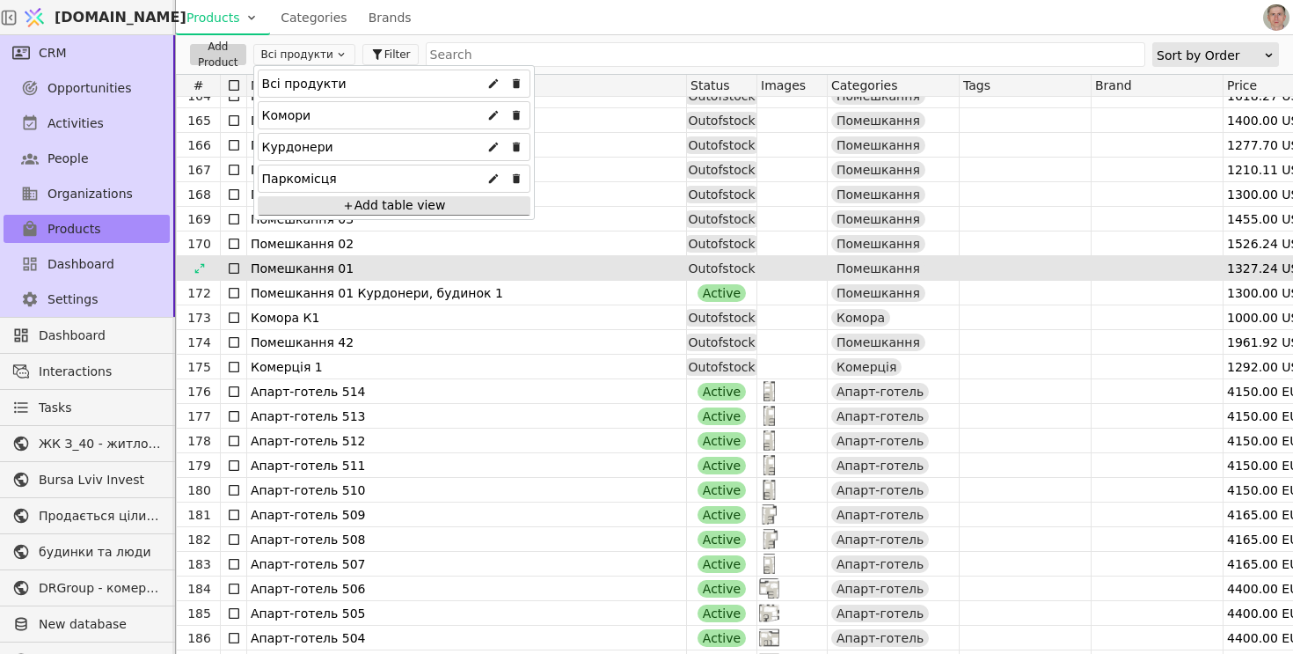
click at [342, 147] on div "Курдонери" at bounding box center [394, 147] width 273 height 28
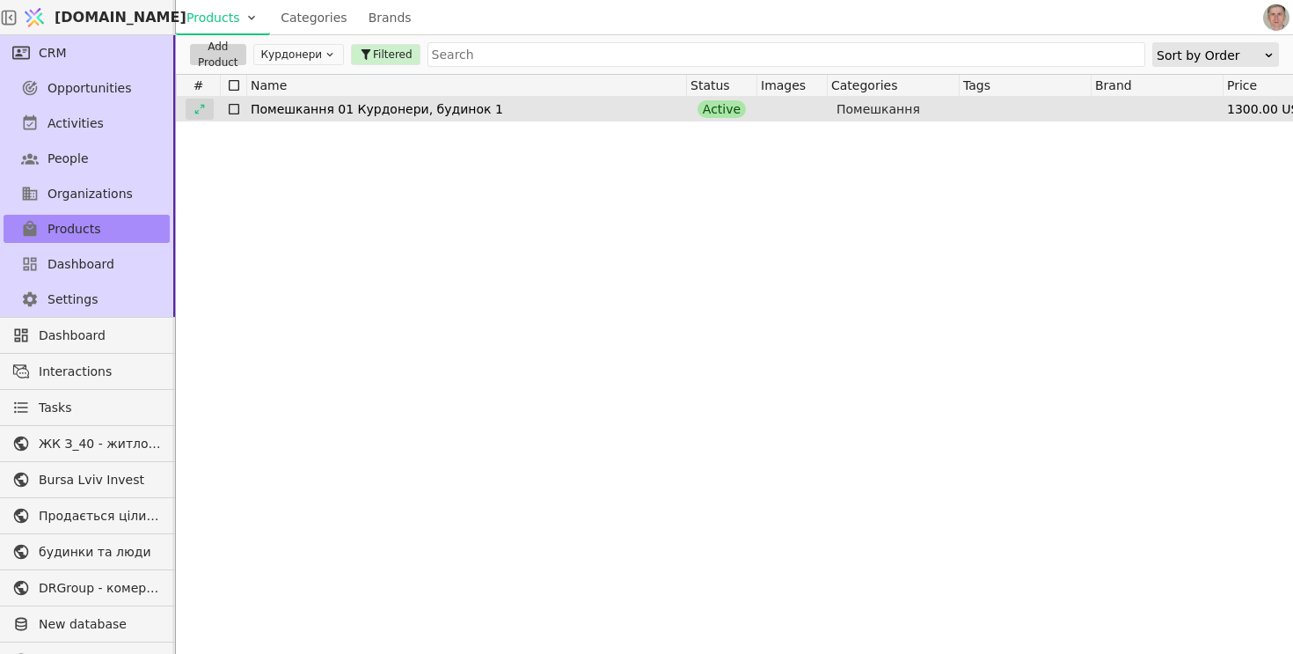
click at [201, 106] on icon at bounding box center [199, 109] width 10 height 10
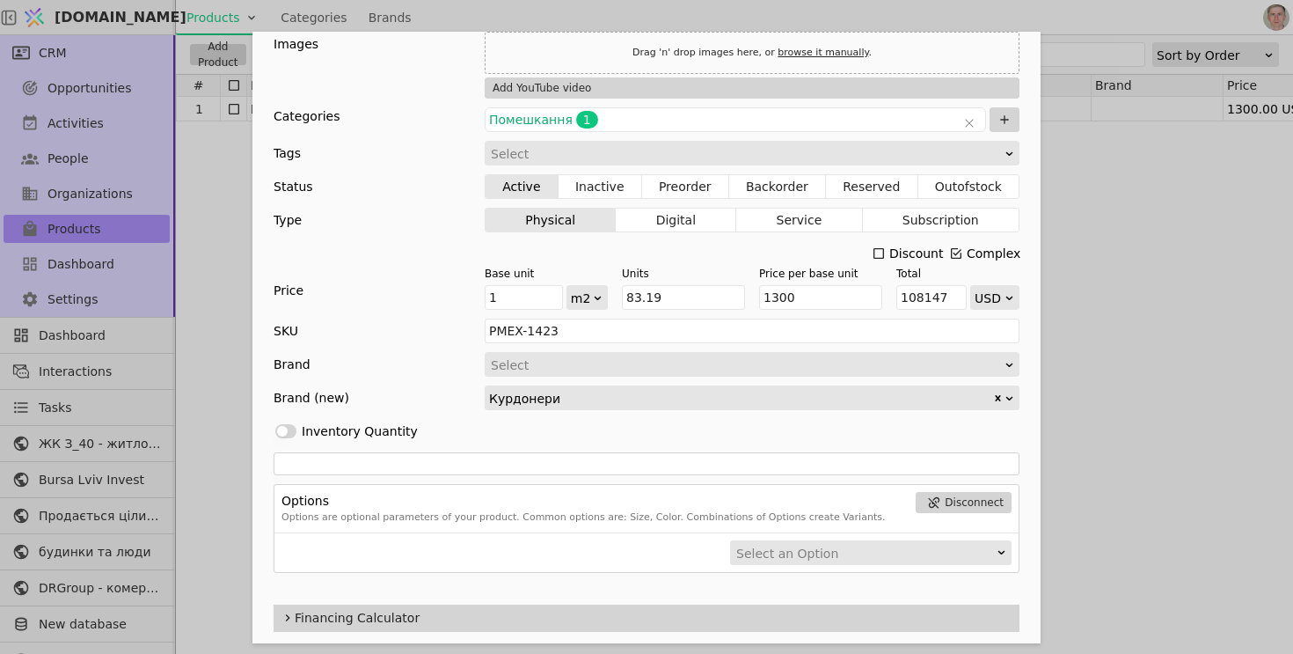
scroll to position [318, 0]
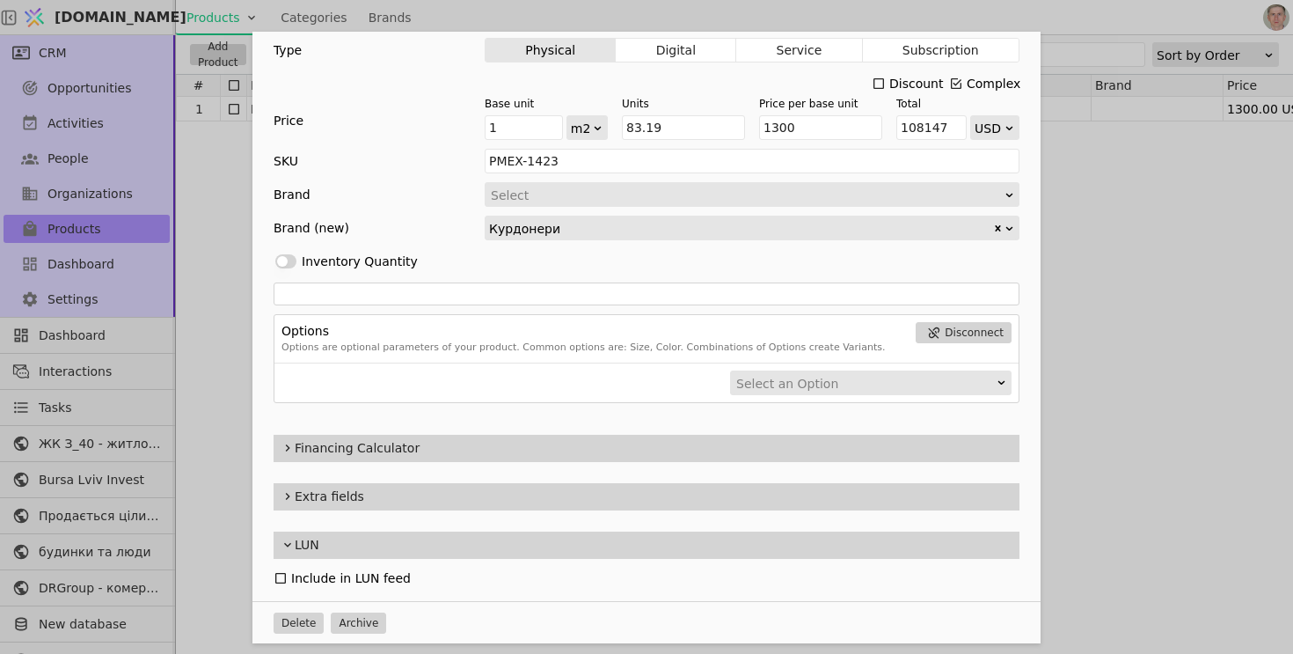
click at [281, 574] on icon "Add Opportunity" at bounding box center [281, 578] width 14 height 14
click at [287, 546] on icon "Add Opportunity" at bounding box center [288, 544] width 14 height 21
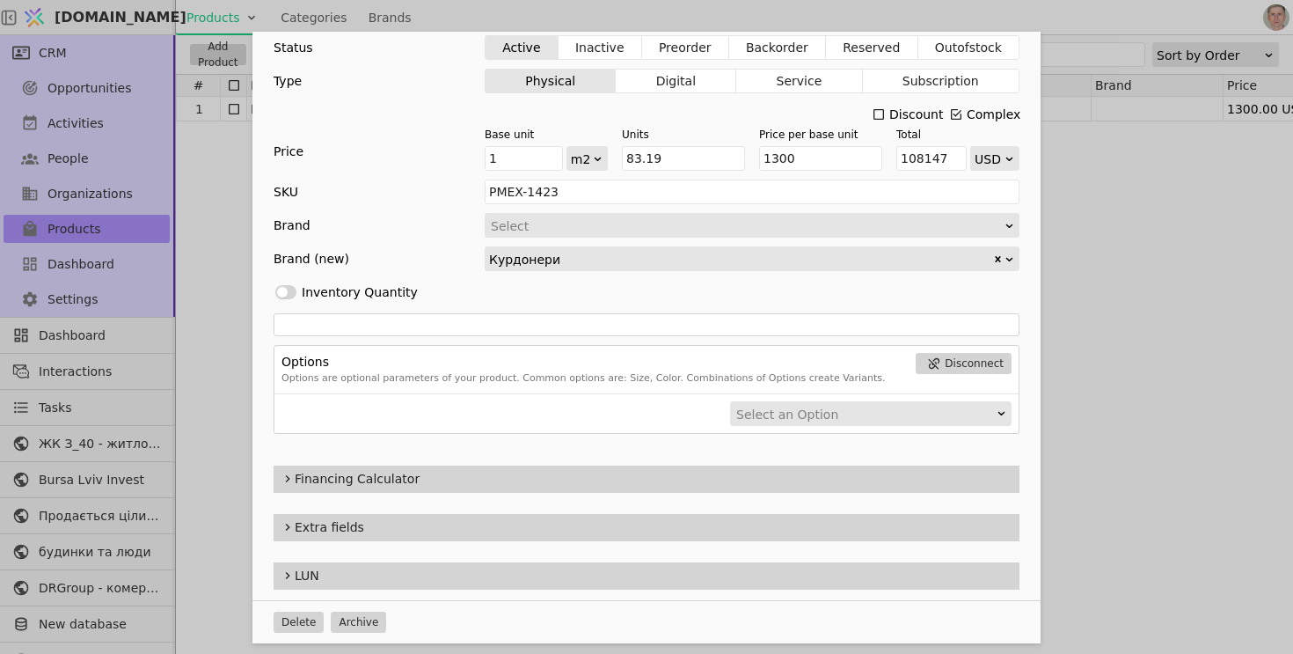
scroll to position [286, 0]
click at [288, 573] on icon "Add Opportunity" at bounding box center [288, 576] width 4 height 7
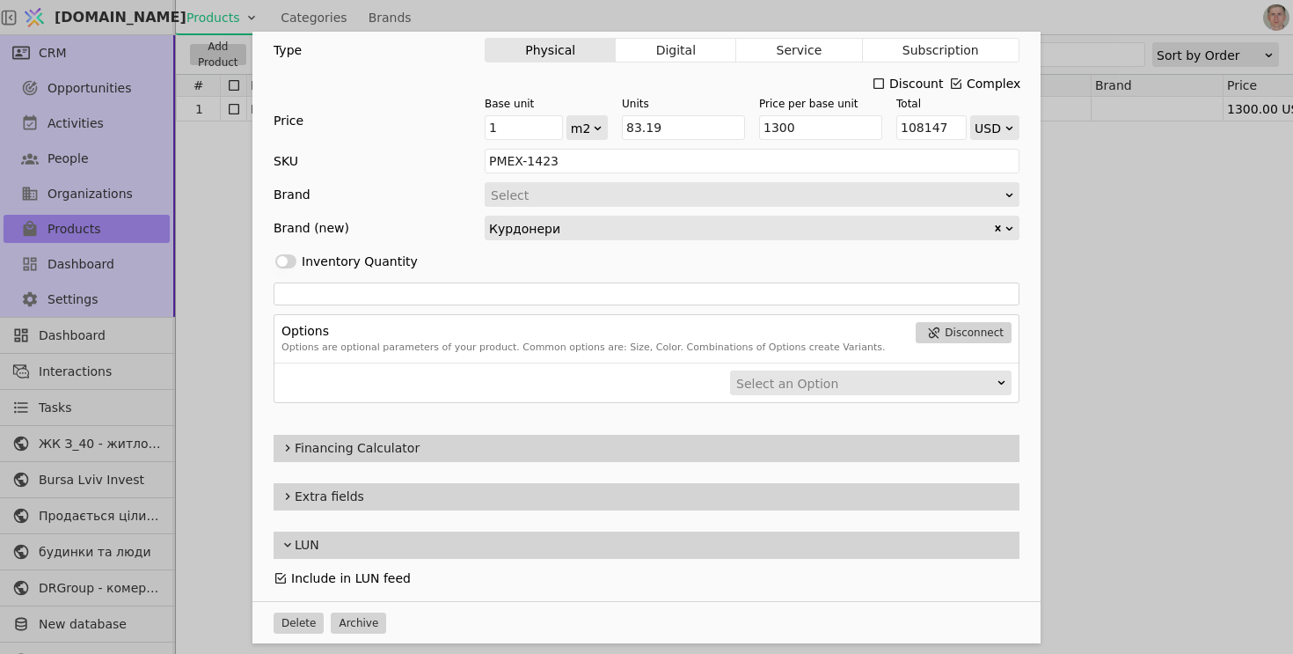
click at [1072, 281] on div "Name Помешкання 01 Курдонери, будинок 1 Slug pomeshkannia-01-kurdonery-budynok-…" at bounding box center [646, 327] width 1293 height 654
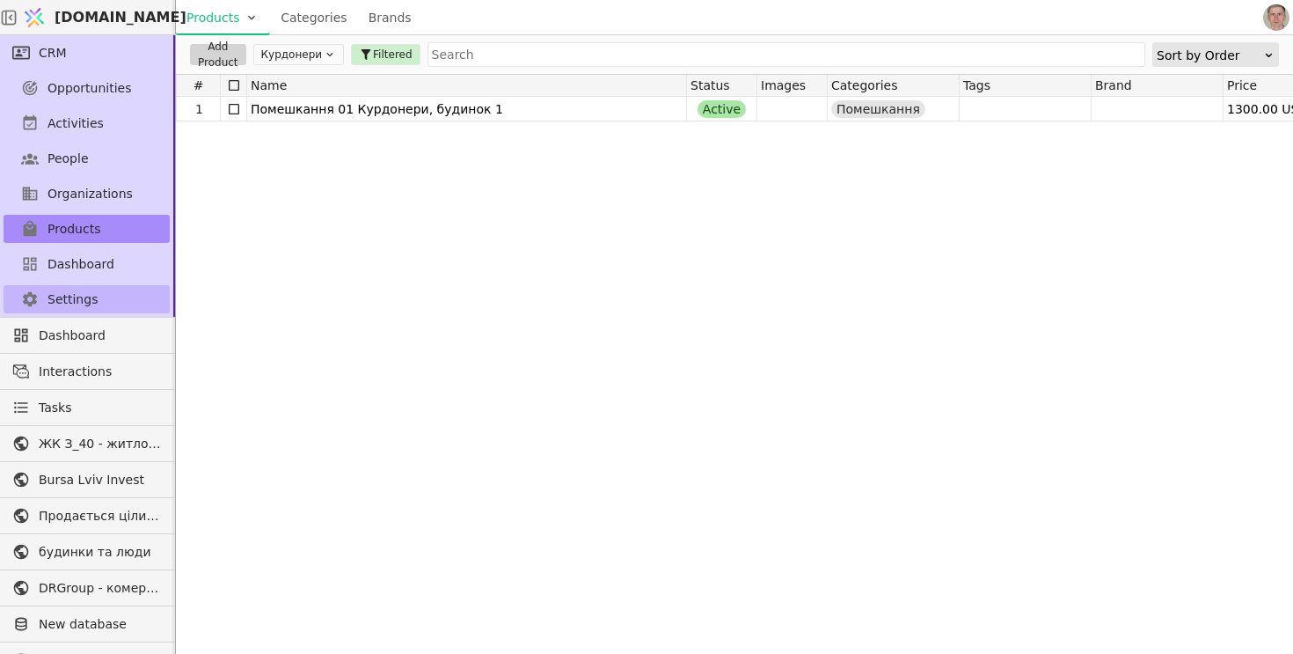
click at [84, 304] on span "Settings" at bounding box center [72, 299] width 50 height 18
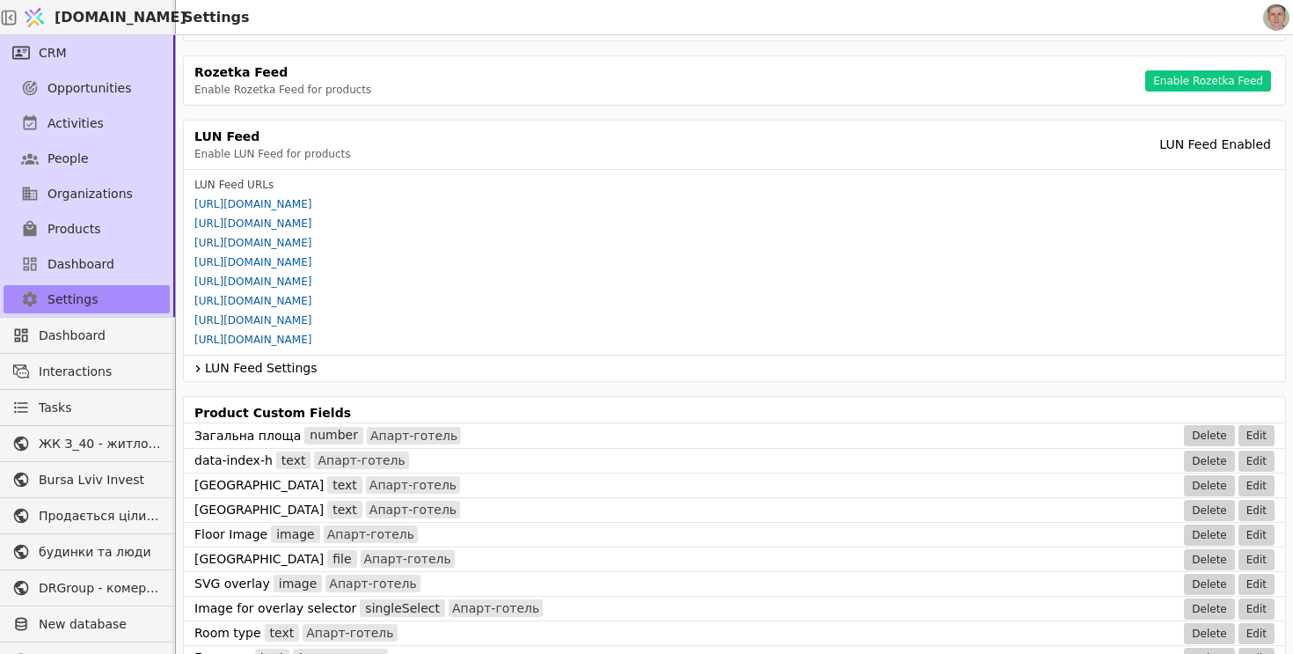
scroll to position [766, 0]
click at [198, 364] on icon at bounding box center [198, 367] width 14 height 21
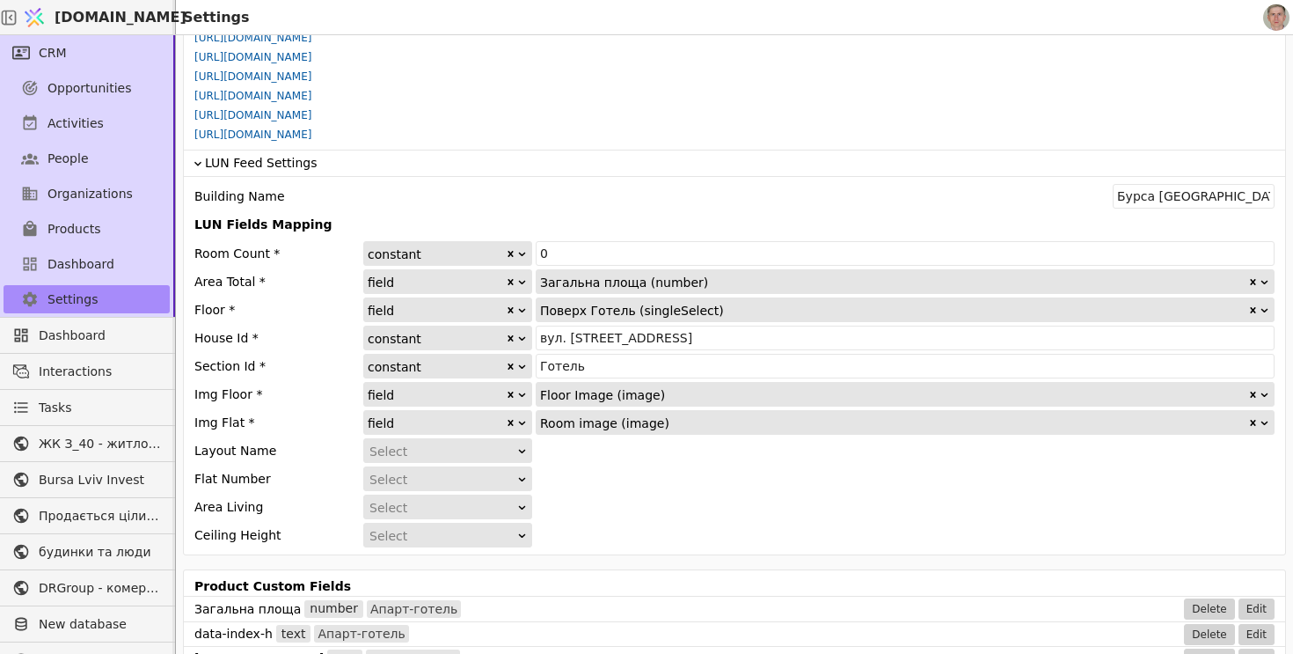
scroll to position [972, 0]
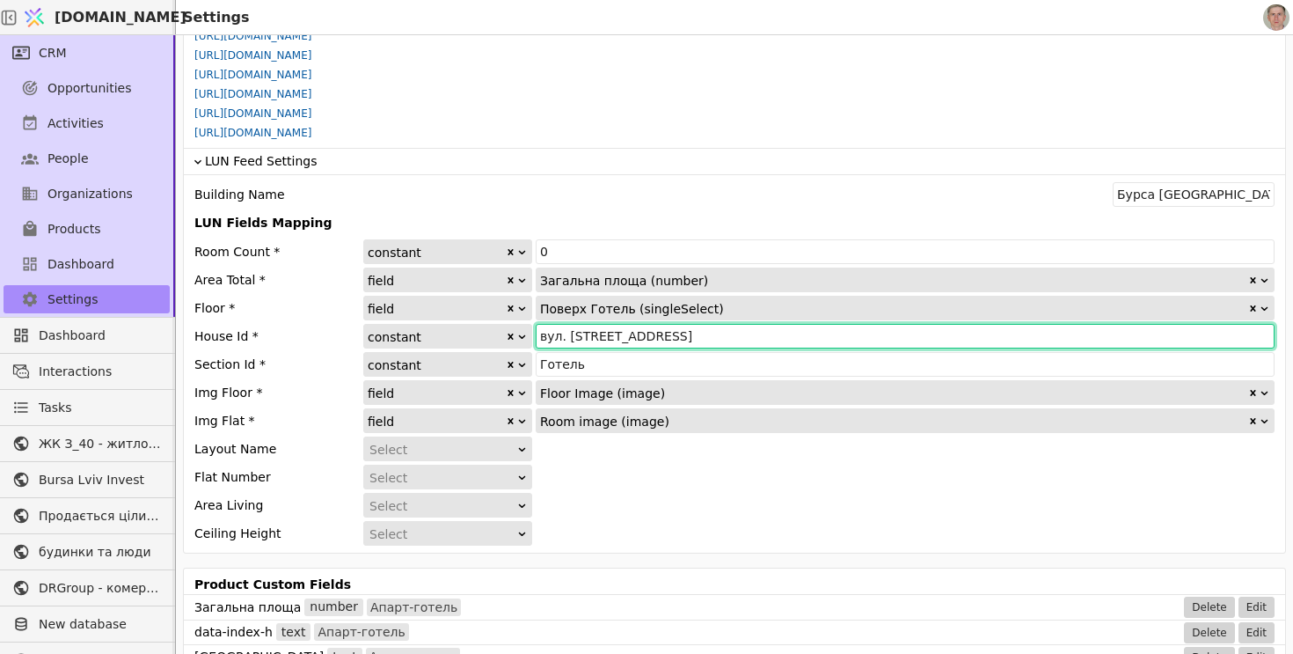
click at [697, 332] on input "вул. Замарстинівська, 40" at bounding box center [905, 336] width 739 height 25
drag, startPoint x: 572, startPoint y: 330, endPoint x: 860, endPoint y: 318, distance: 288.7
click at [861, 318] on div "Room Count * constant 0 Area Total * field Загальна площа (number) Floor * fiel…" at bounding box center [734, 392] width 1080 height 306
click at [617, 333] on input "вул. Замарстинівська, 40" at bounding box center [905, 336] width 739 height 25
drag, startPoint x: 568, startPoint y: 332, endPoint x: 749, endPoint y: 337, distance: 181.2
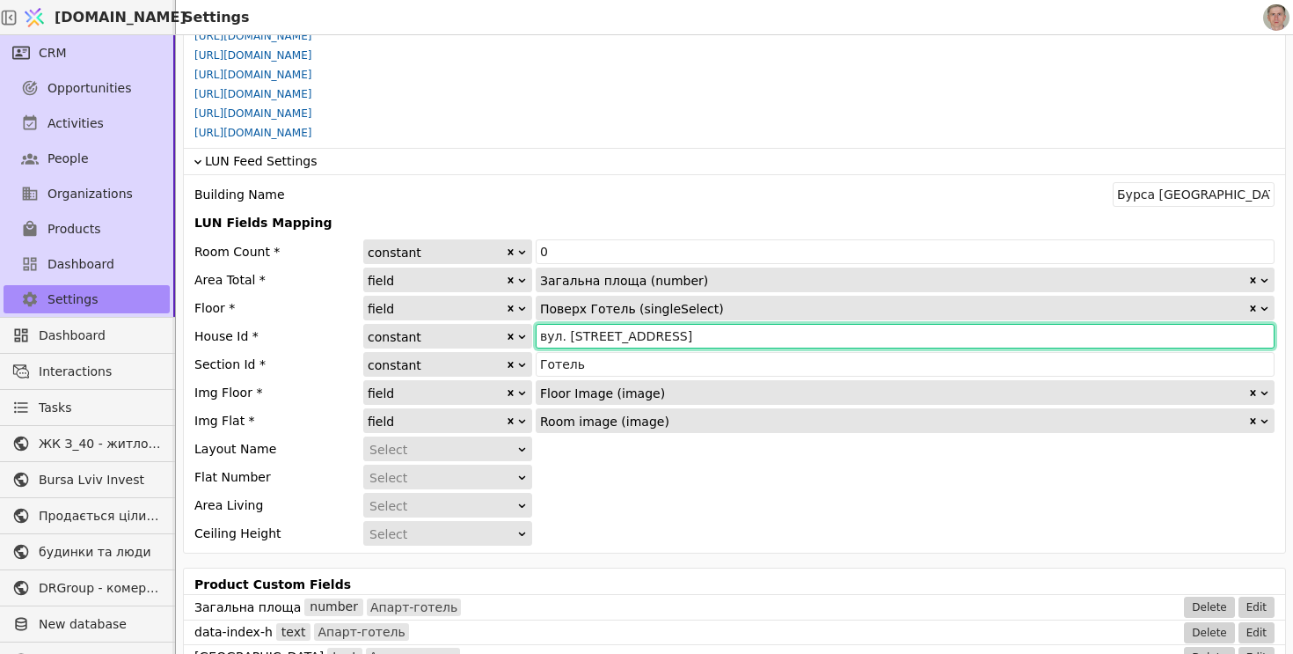
click at [749, 337] on input "вул. Замарстинівська, 40" at bounding box center [905, 336] width 739 height 25
drag, startPoint x: 668, startPoint y: 334, endPoint x: 540, endPoint y: 330, distance: 127.6
click at [540, 330] on input "вул. Січинського, 6" at bounding box center [905, 336] width 739 height 25
type input "вул. Січинського, 6"
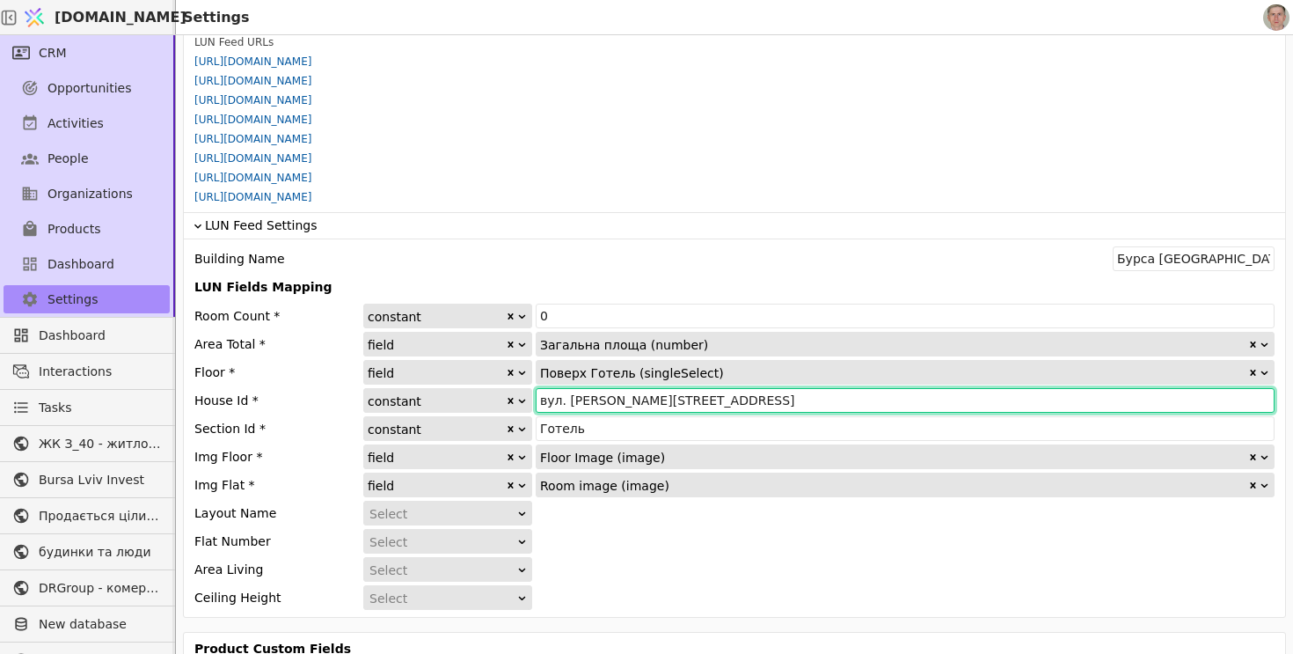
scroll to position [905, 0]
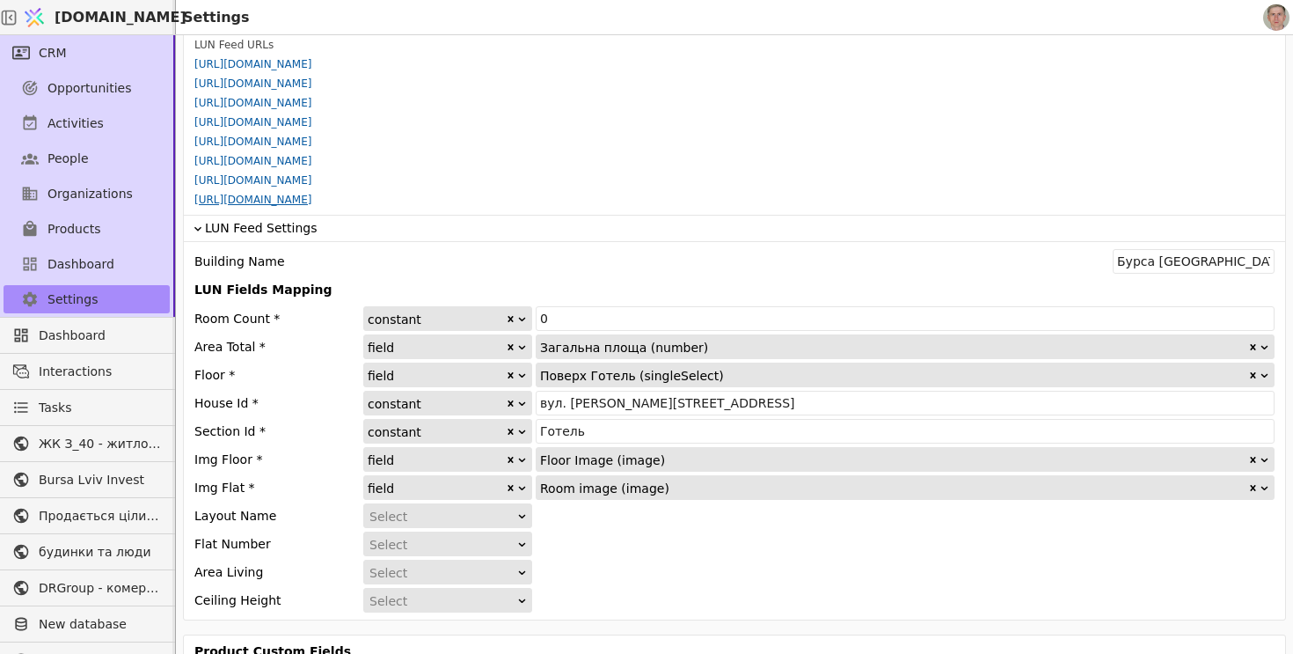
click at [311, 201] on link "[URL][DOMAIN_NAME]" at bounding box center [252, 200] width 117 height 12
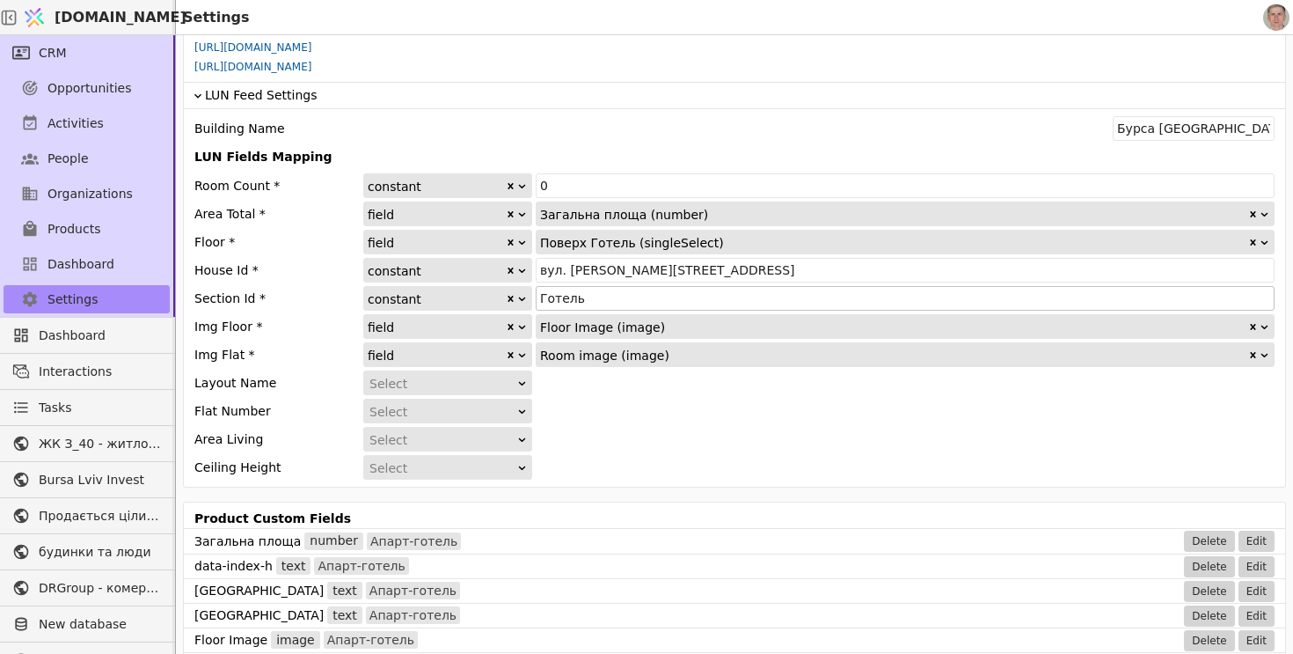
scroll to position [1039, 0]
drag, startPoint x: 1221, startPoint y: 128, endPoint x: 995, endPoint y: 115, distance: 226.4
click at [995, 115] on div "Building Name Бурса Львів" at bounding box center [734, 127] width 1080 height 25
type input "Курдонери"
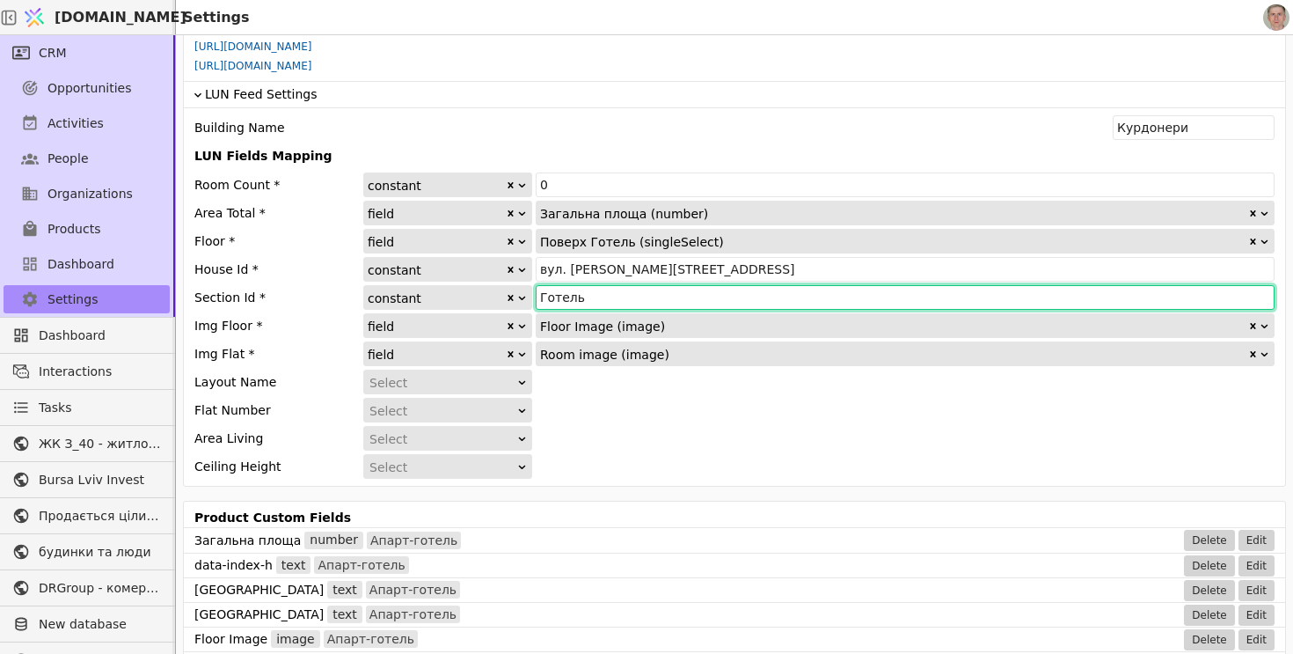
click at [600, 301] on input "Готель" at bounding box center [905, 297] width 739 height 25
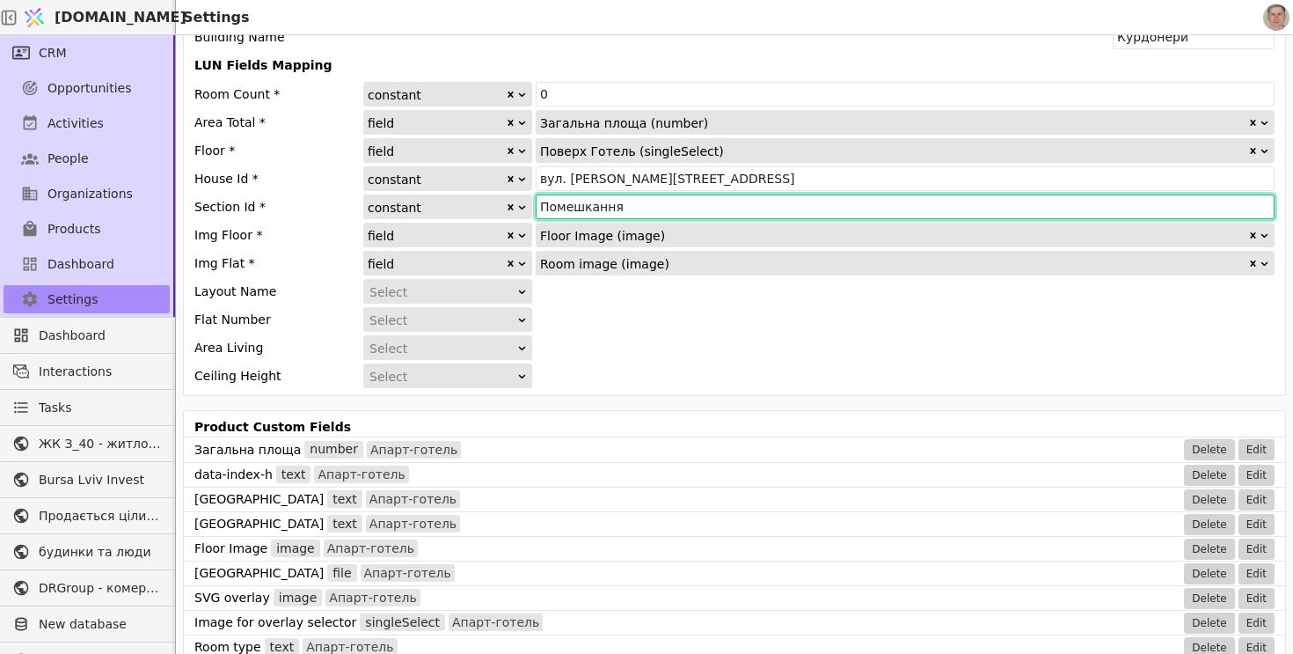
scroll to position [1114, 0]
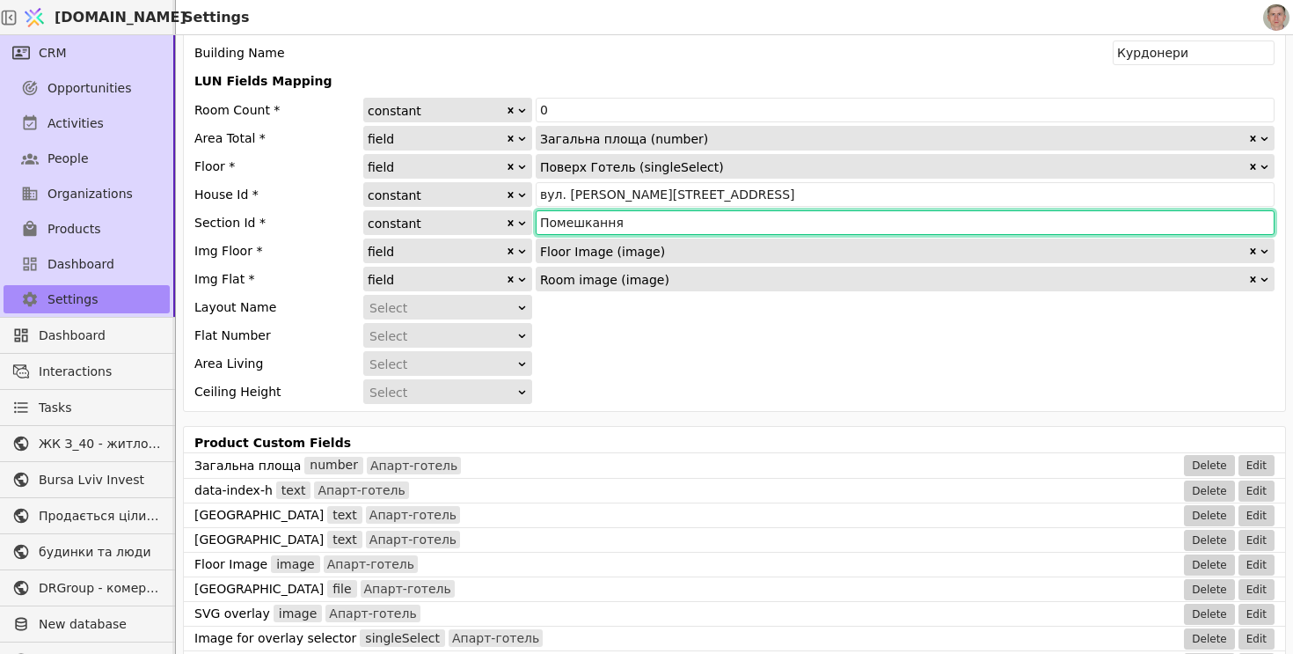
type input "Помешкання"
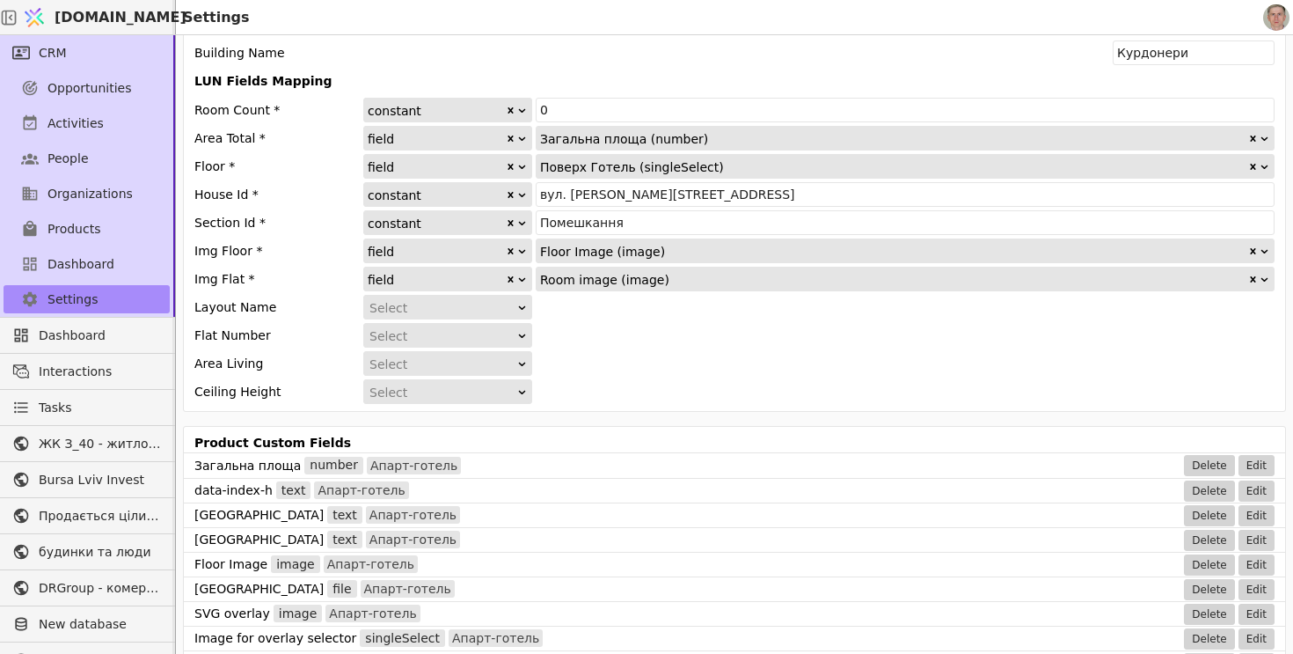
click at [518, 330] on icon at bounding box center [521, 335] width 11 height 11
click at [647, 328] on div "Flat Number Select" at bounding box center [734, 335] width 1080 height 25
click at [512, 337] on div "Select" at bounding box center [441, 336] width 145 height 25
click at [506, 386] on div "field" at bounding box center [447, 386] width 167 height 26
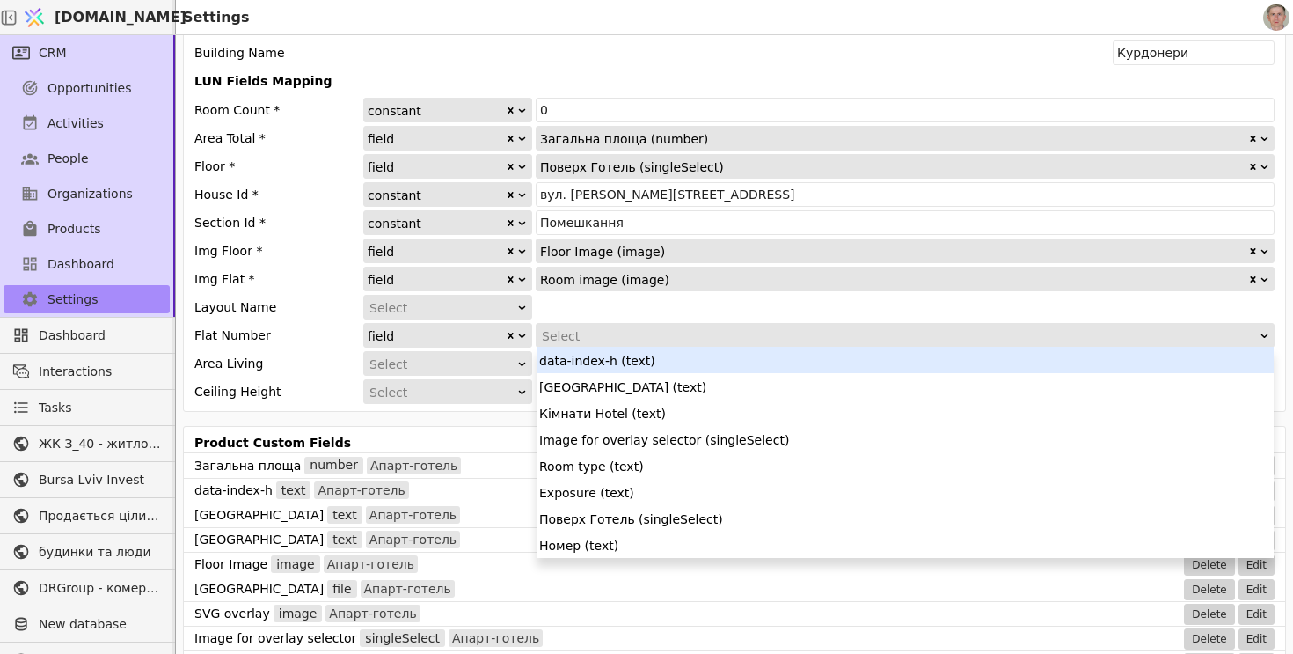
click at [610, 326] on div "Select" at bounding box center [899, 336] width 715 height 25
click at [511, 325] on div at bounding box center [516, 335] width 23 height 23
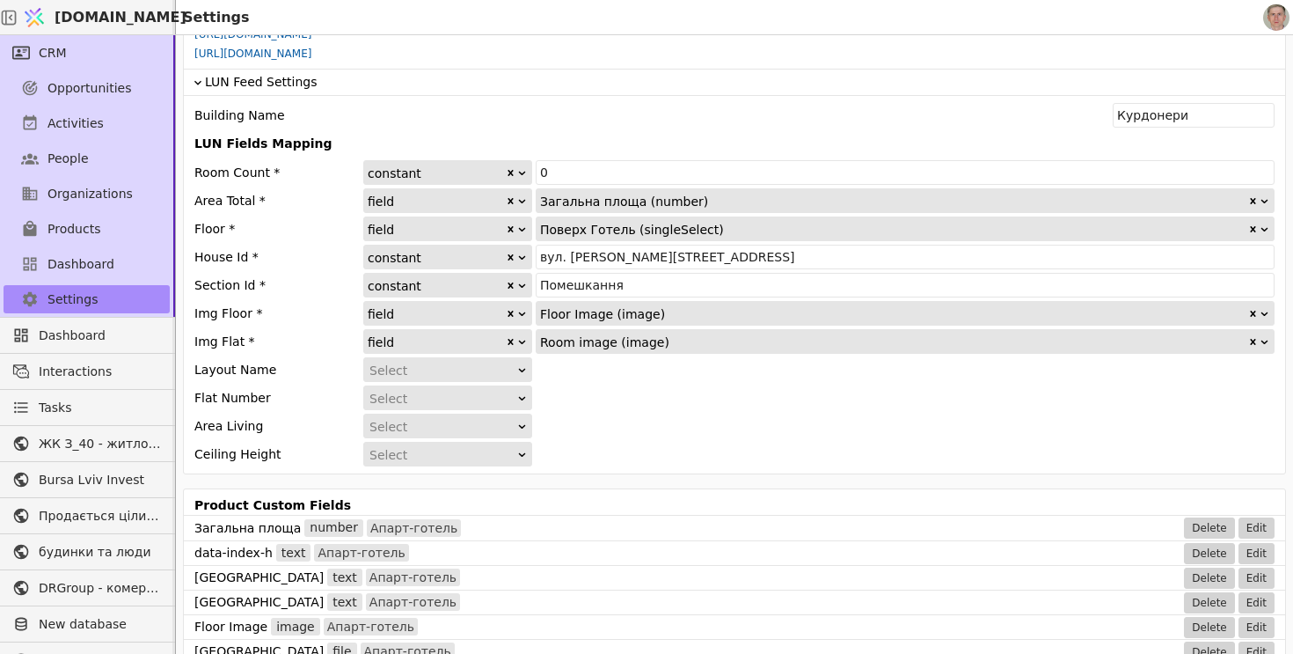
scroll to position [950, 0]
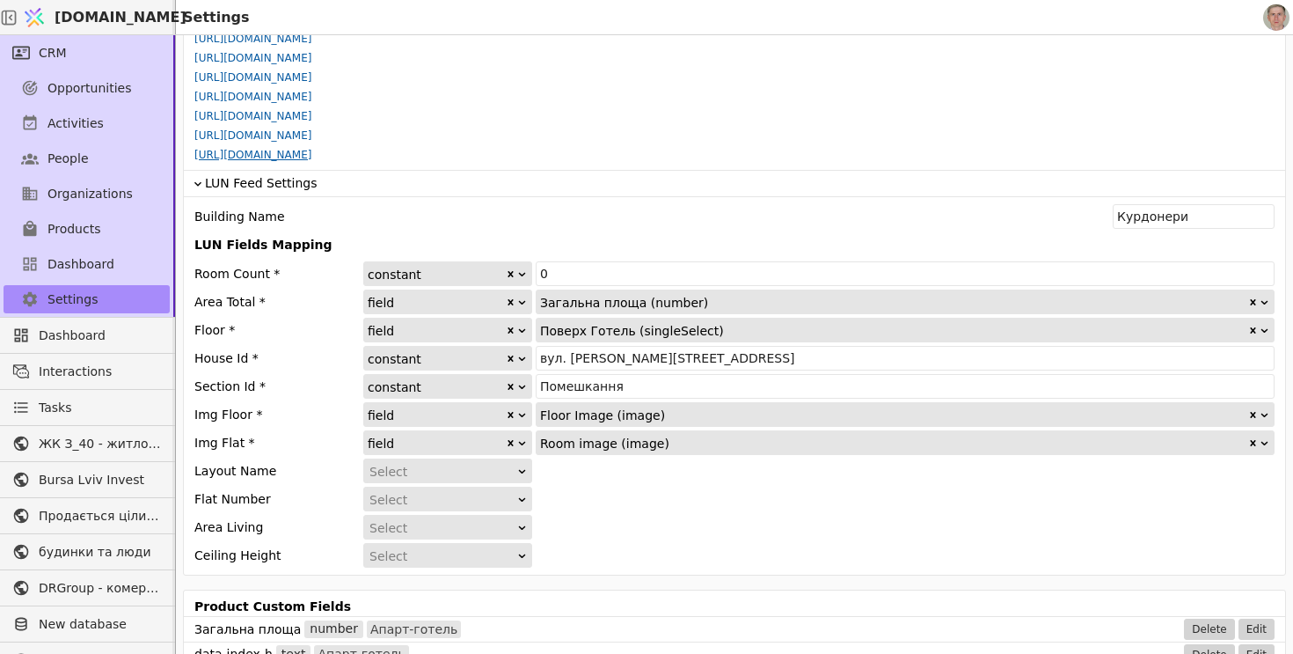
click at [311, 157] on link "[URL][DOMAIN_NAME]" at bounding box center [252, 155] width 117 height 12
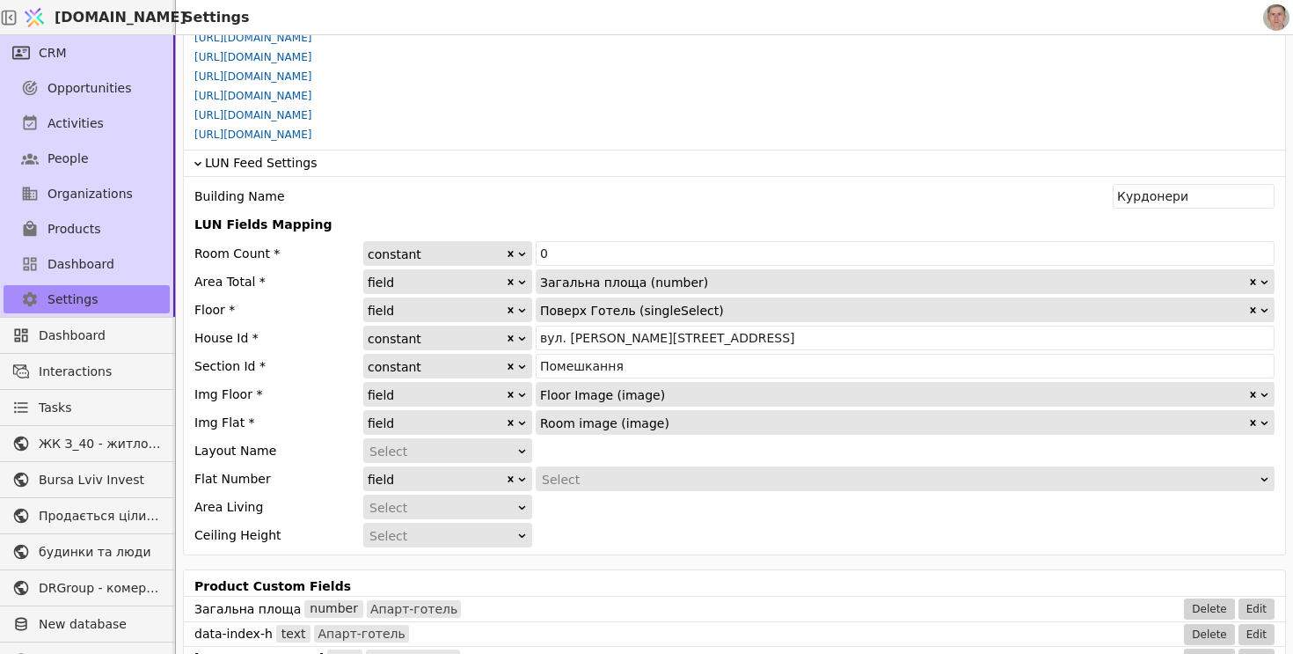
scroll to position [968, 0]
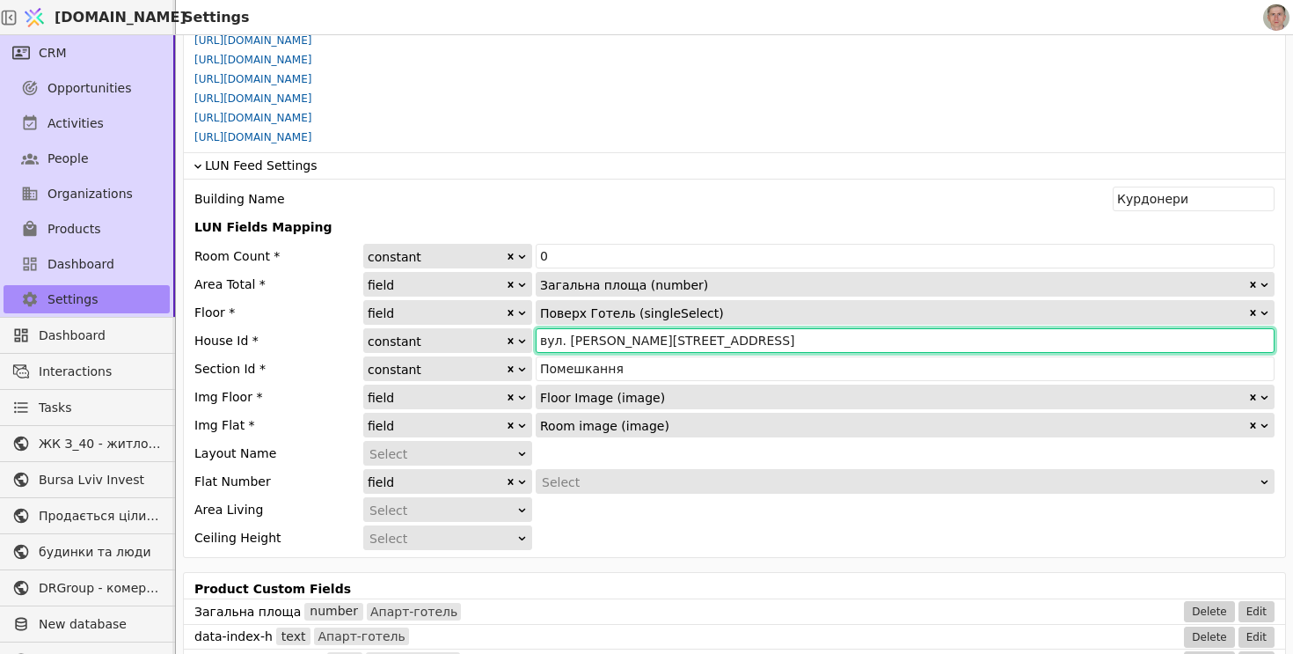
click at [668, 340] on input "вул. Січинського, 6" at bounding box center [905, 340] width 739 height 25
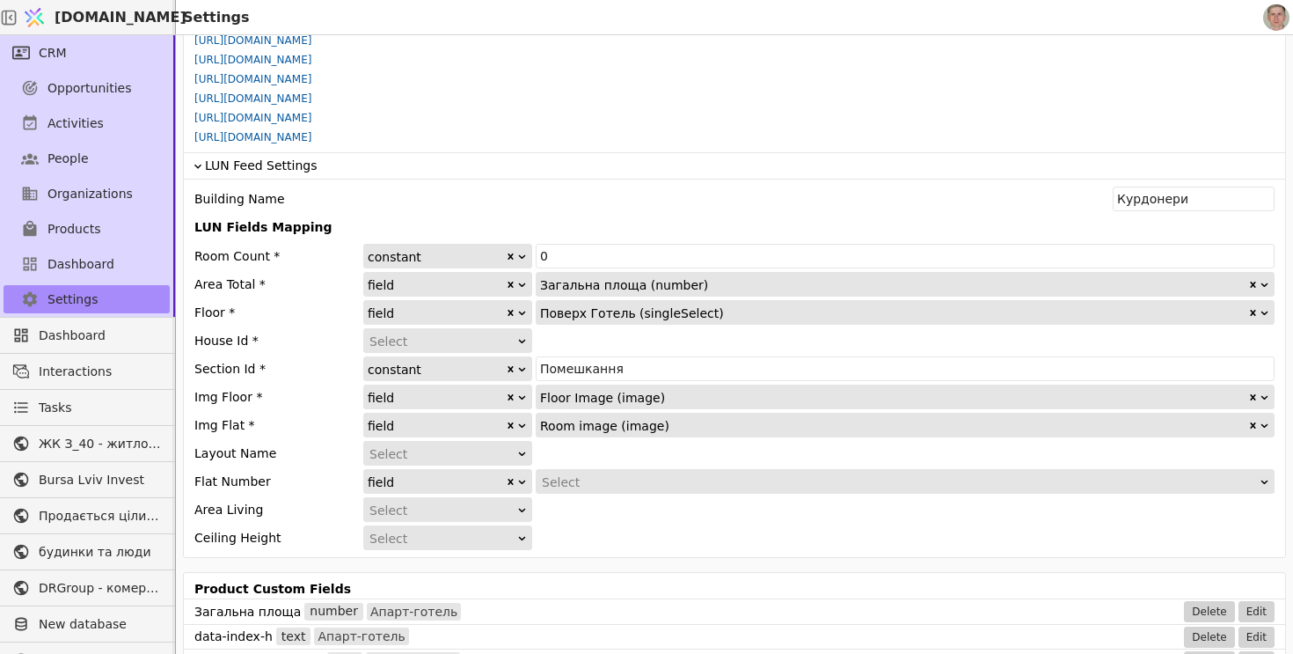
click at [513, 342] on div "Select" at bounding box center [441, 341] width 145 height 25
click at [500, 366] on div "constant" at bounding box center [447, 365] width 167 height 26
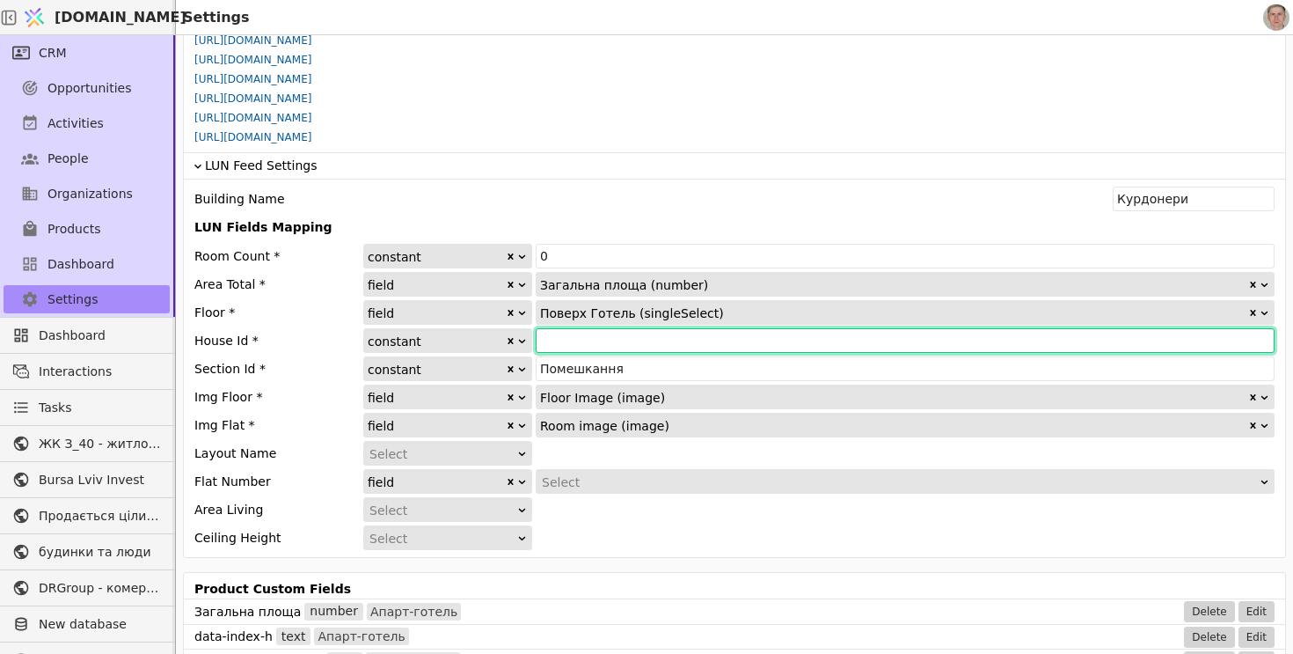
click at [604, 340] on input "text" at bounding box center [905, 340] width 739 height 25
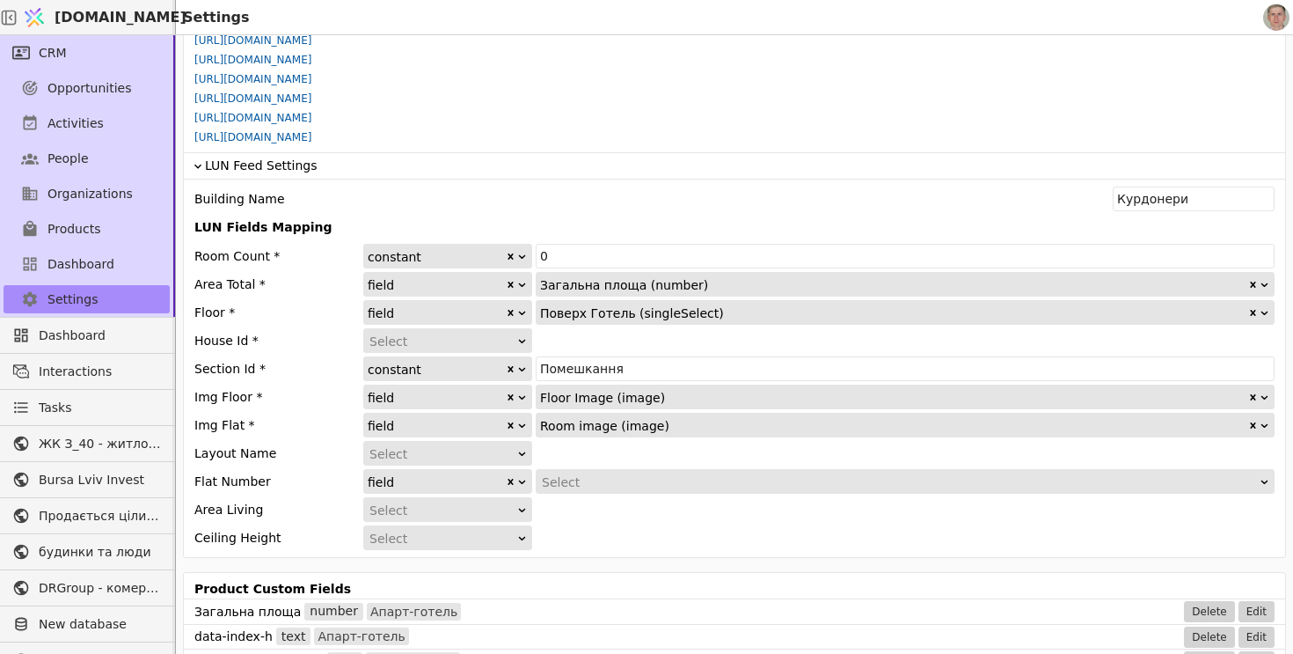
click at [508, 339] on div "Select" at bounding box center [441, 341] width 145 height 25
click at [475, 373] on div "constant" at bounding box center [447, 365] width 167 height 26
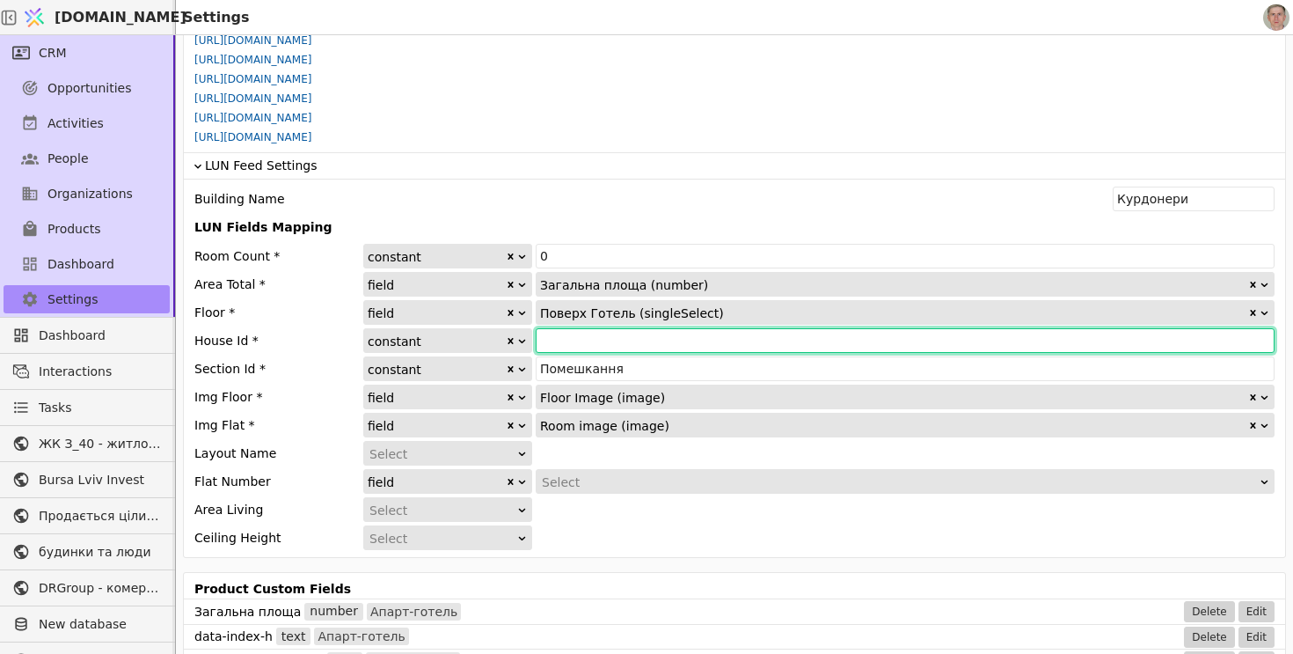
click at [632, 346] on input "text" at bounding box center [905, 340] width 739 height 25
type input "В"
type input "ву"
type input "вул. Січинського, 6"
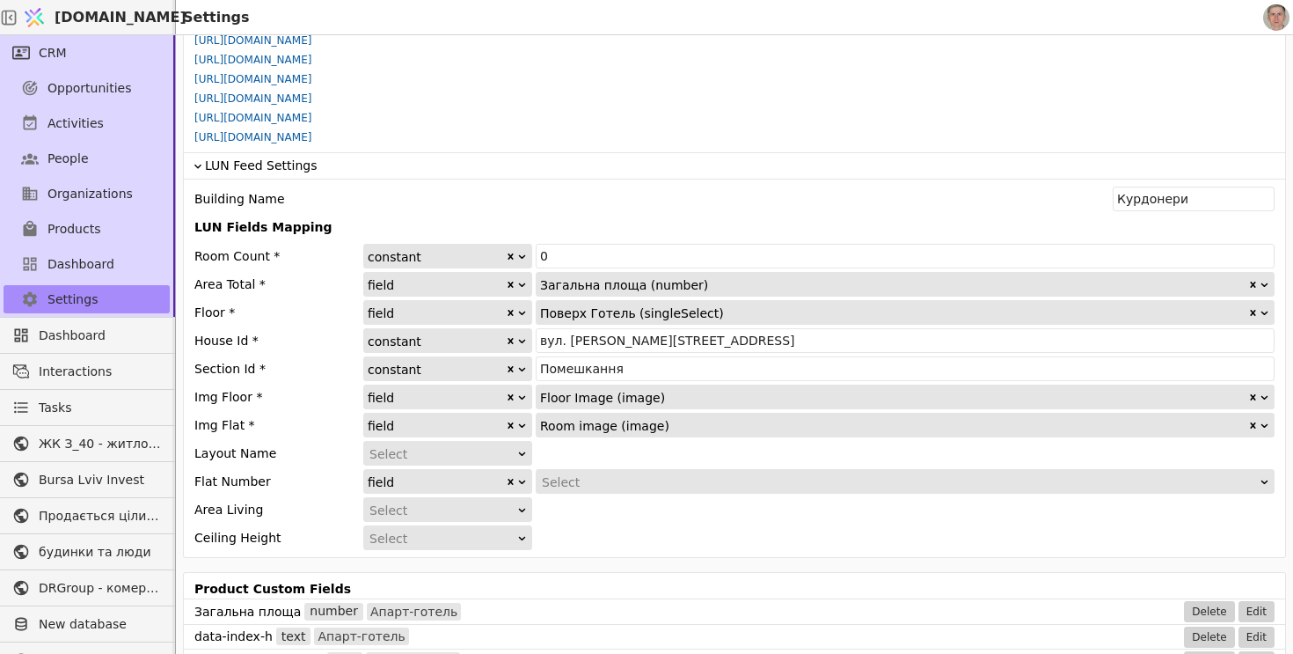
click at [447, 253] on div "constant" at bounding box center [436, 257] width 137 height 25
click at [471, 219] on p "LUN Fields Mapping" at bounding box center [734, 227] width 1080 height 18
click at [94, 222] on span "Products" at bounding box center [73, 229] width 53 height 18
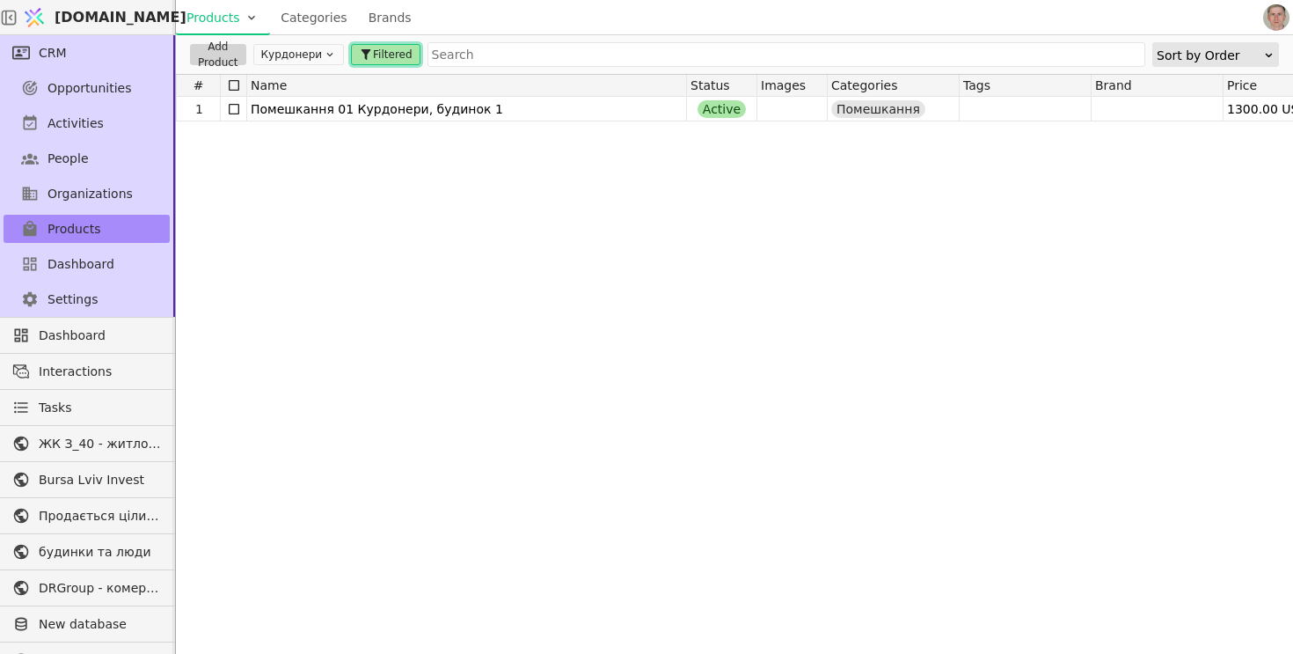
click at [383, 57] on span "Filtered" at bounding box center [392, 55] width 39 height 16
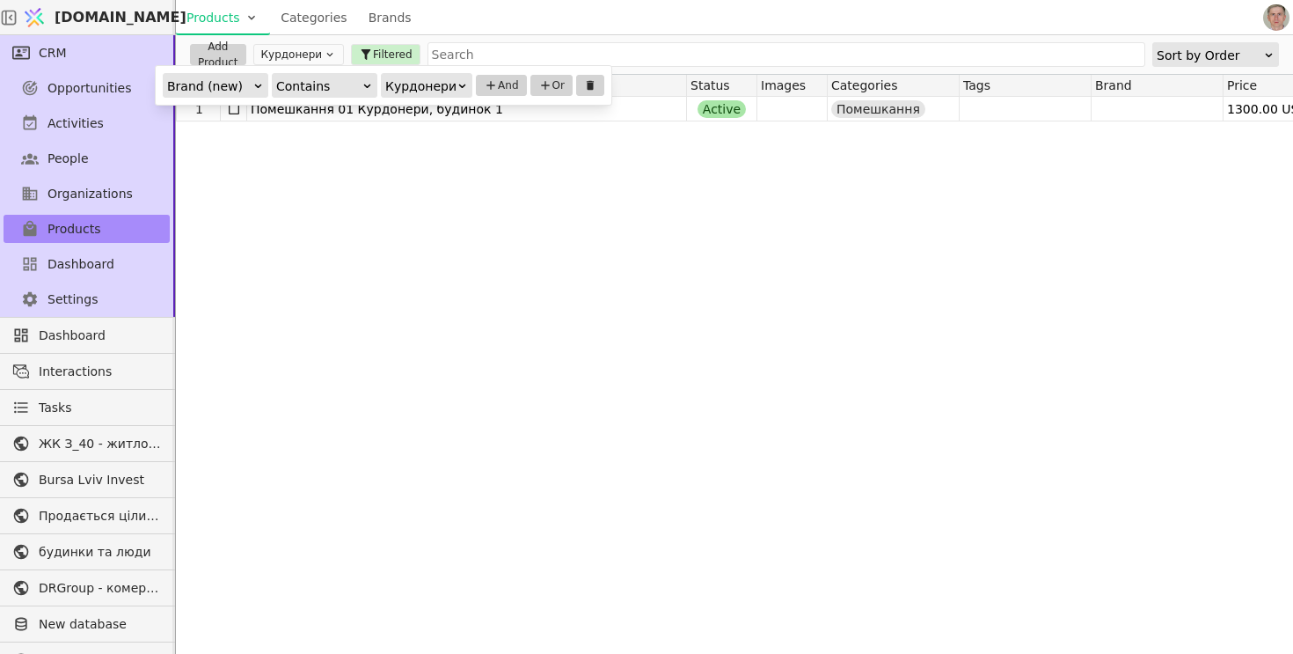
click at [529, 19] on div "Products Categories Brands" at bounding box center [718, 17] width 1084 height 34
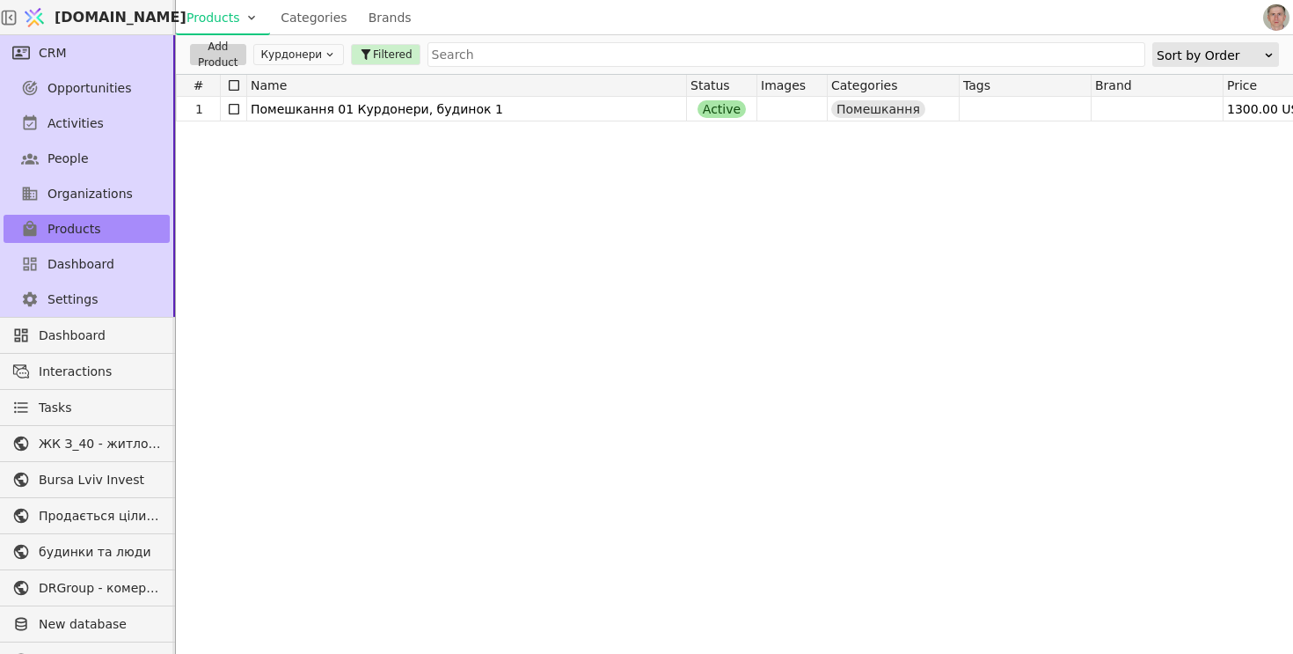
click at [309, 47] on button "Курдонери" at bounding box center [298, 54] width 91 height 21
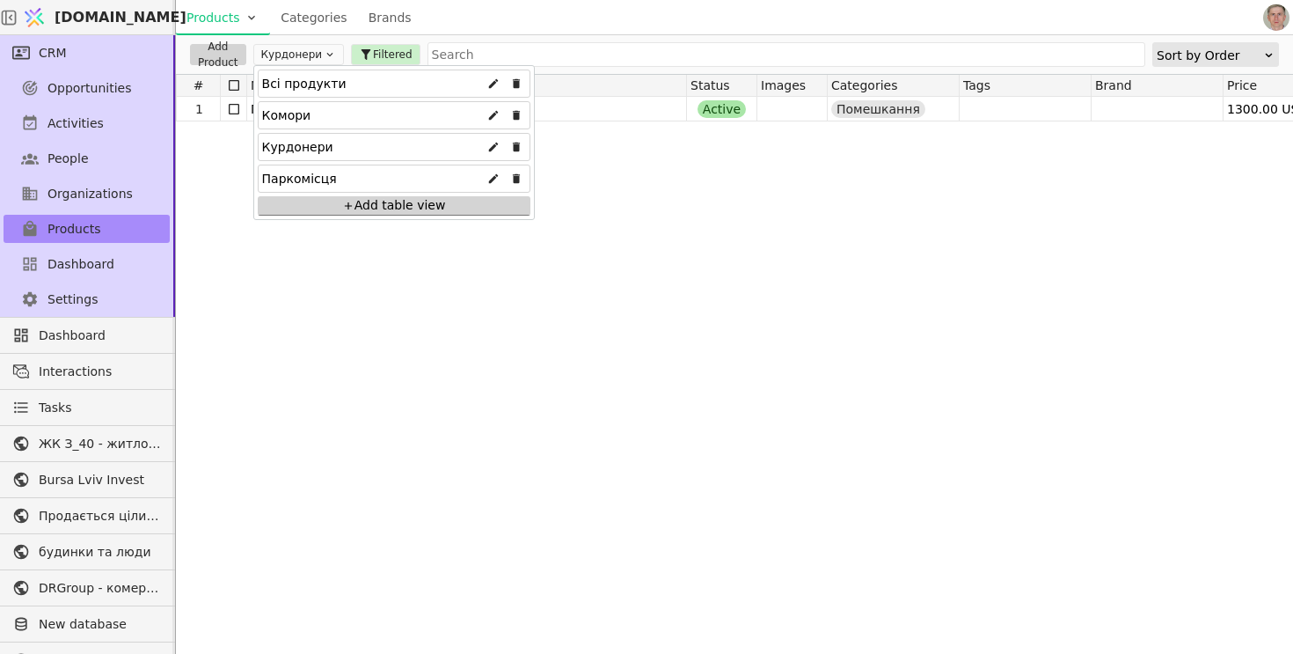
click at [340, 205] on div "Add table view" at bounding box center [394, 205] width 273 height 19
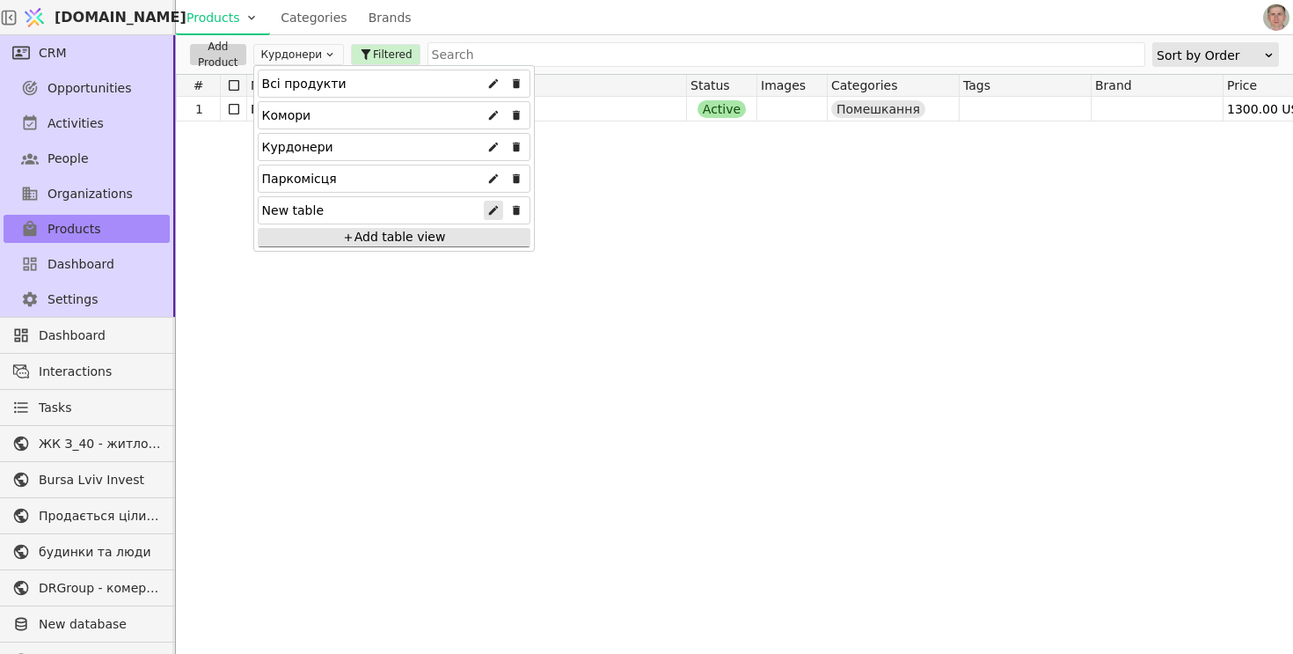
click at [487, 210] on icon at bounding box center [493, 210] width 12 height 12
click at [376, 210] on input "New table" at bounding box center [394, 210] width 264 height 25
type input "Помешкання"
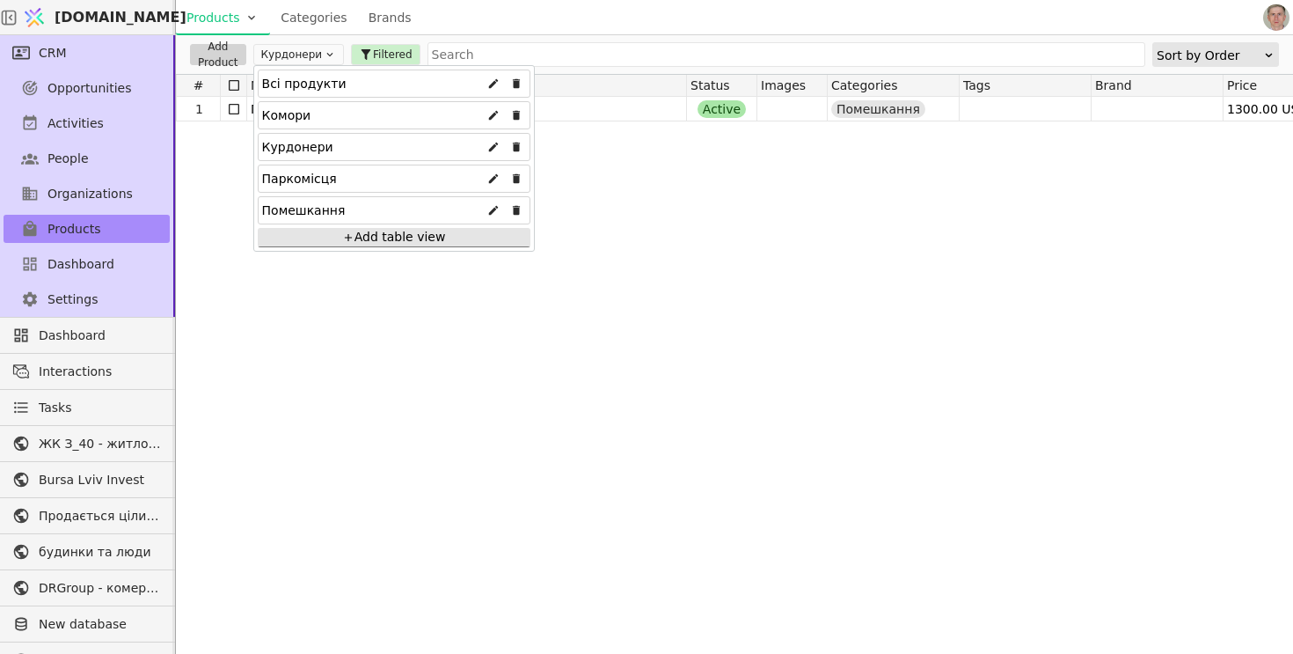
click at [413, 211] on div at bounding box center [416, 210] width 7 height 7
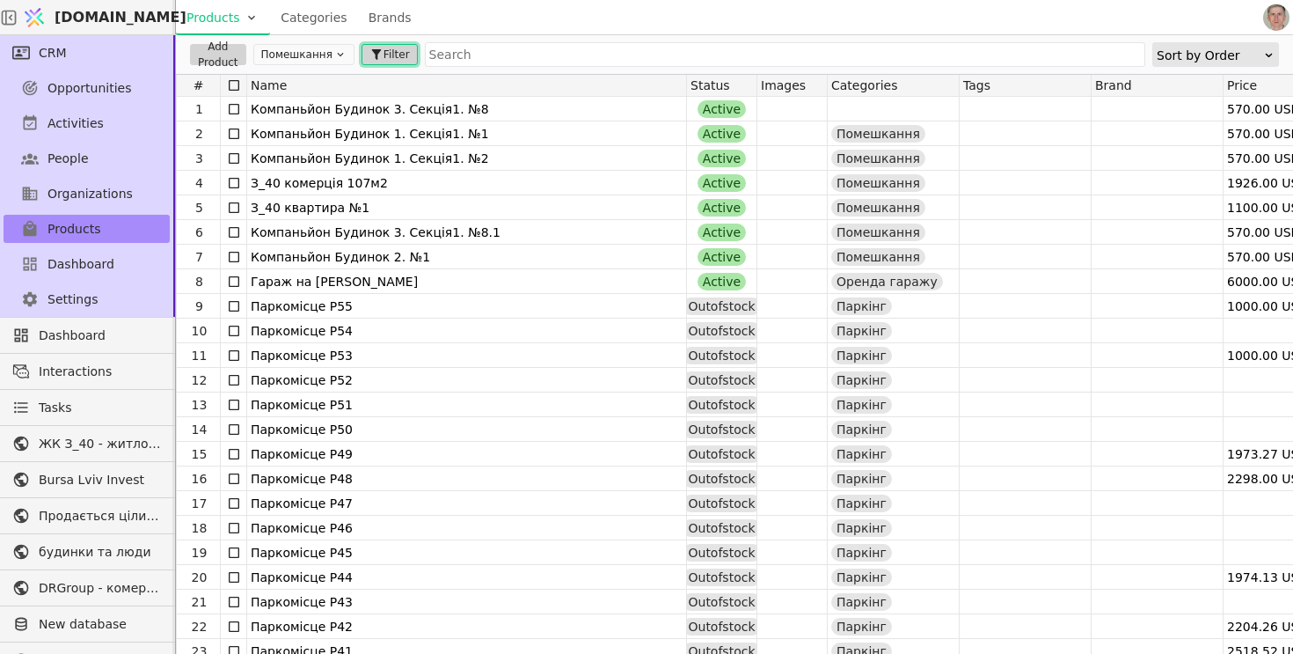
click at [386, 56] on span "Filter" at bounding box center [396, 55] width 26 height 16
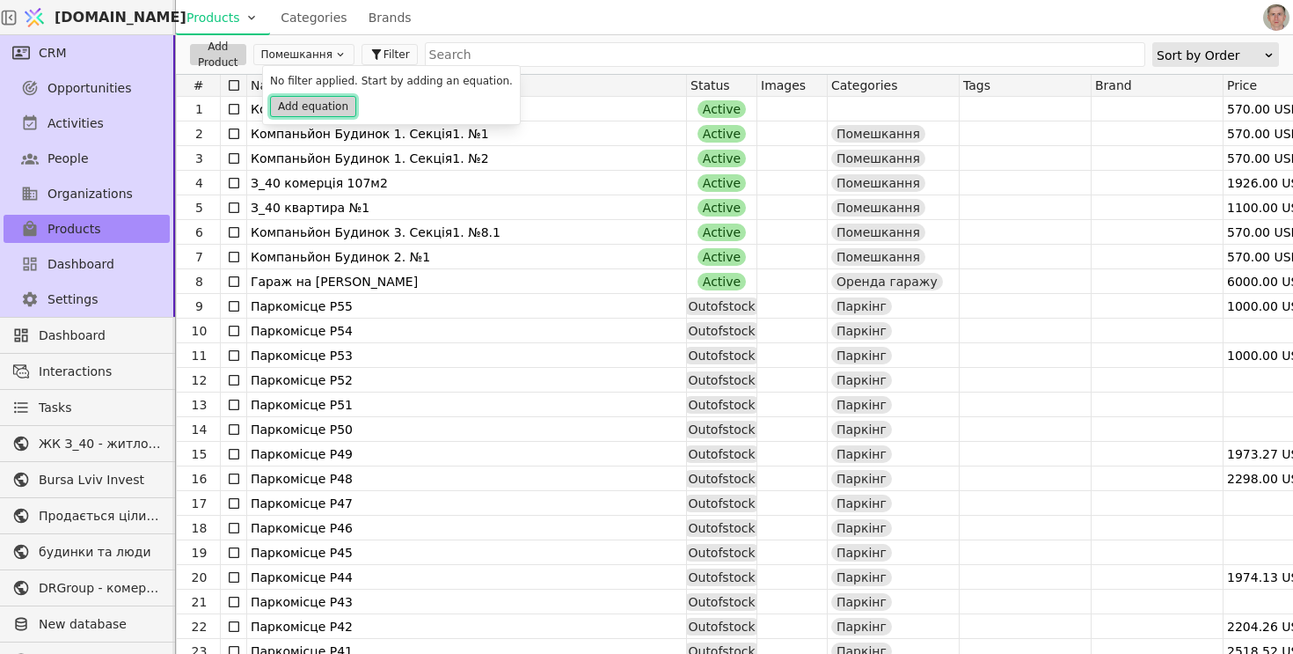
click at [322, 102] on button "Add equation" at bounding box center [313, 106] width 86 height 21
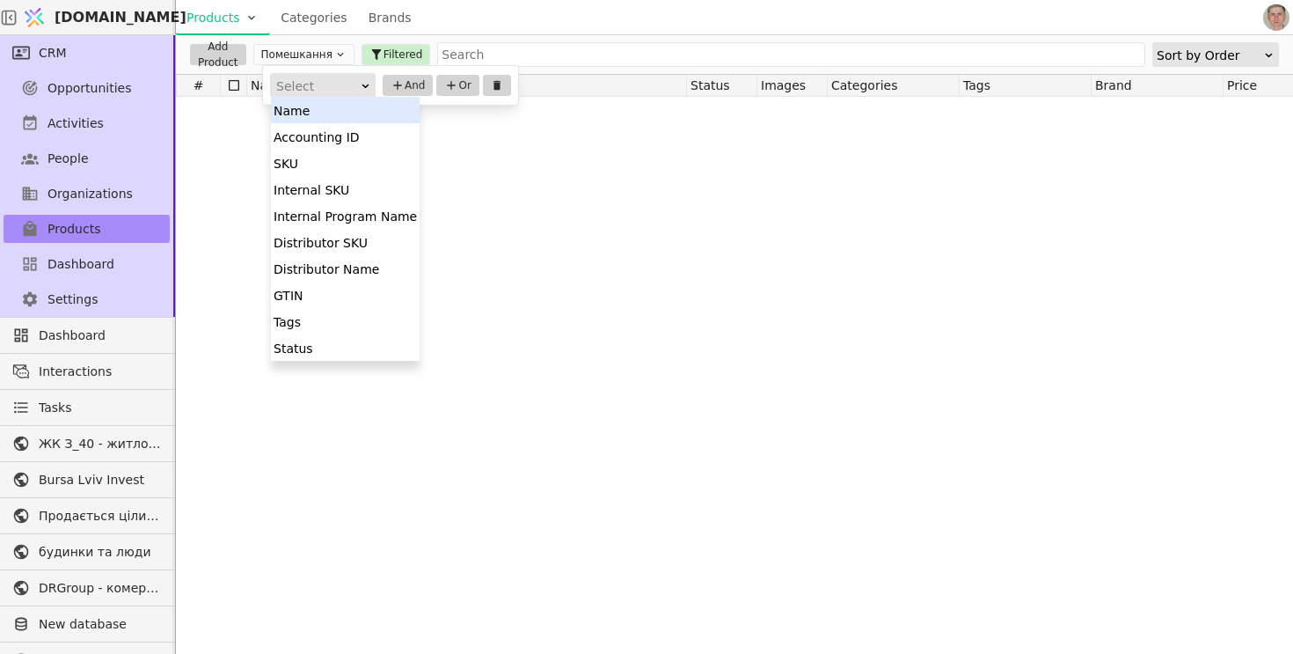
click at [324, 82] on div "Select" at bounding box center [317, 86] width 82 height 25
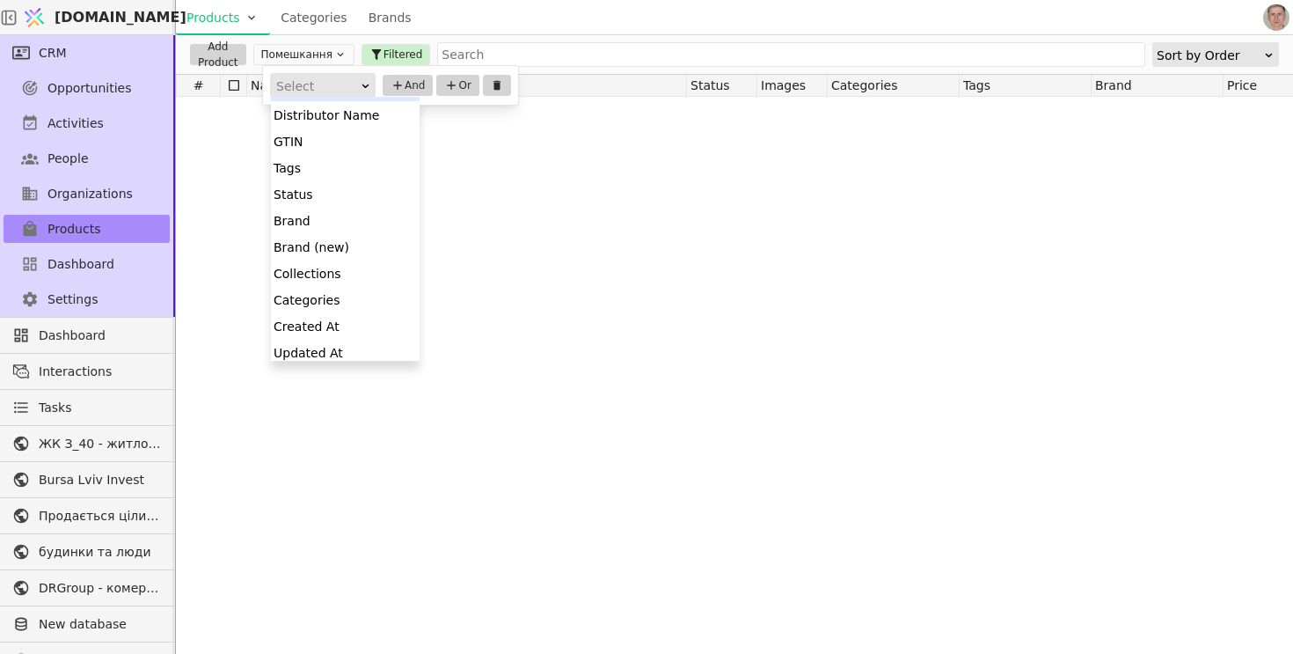
scroll to position [156, 0]
click at [340, 301] on div "Categories" at bounding box center [345, 297] width 149 height 26
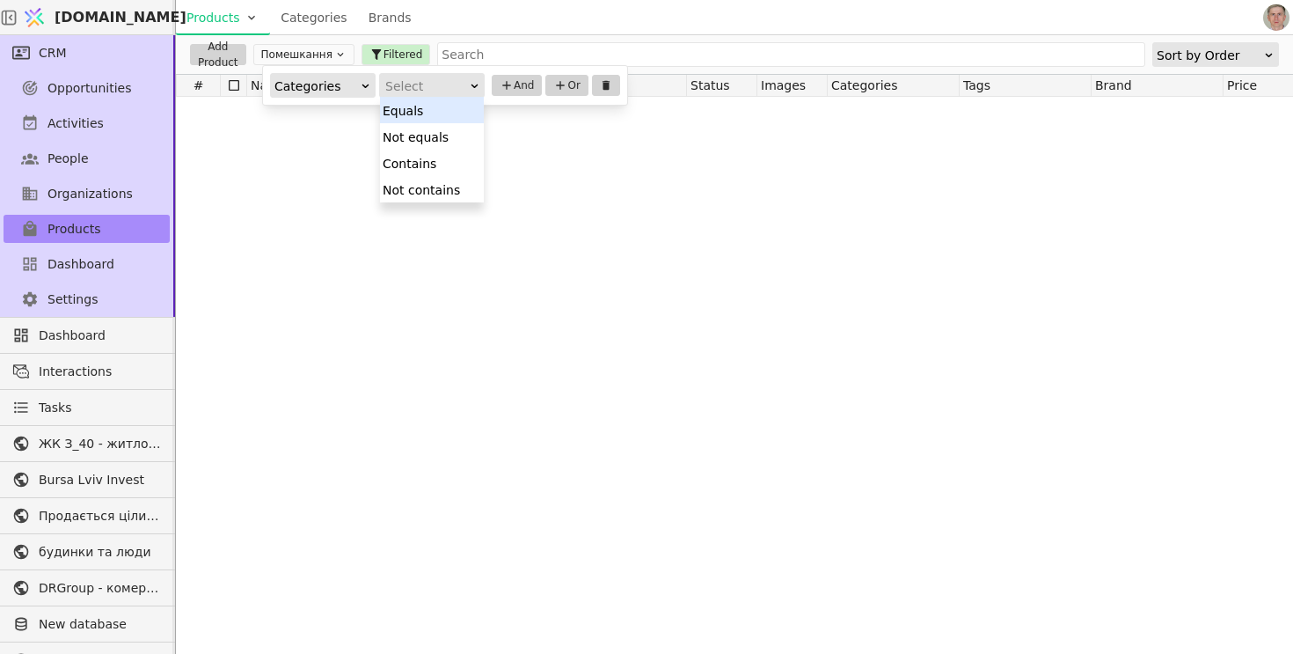
click at [466, 90] on div "Select" at bounding box center [426, 86] width 82 height 25
click at [448, 159] on div "Contains" at bounding box center [432, 163] width 104 height 26
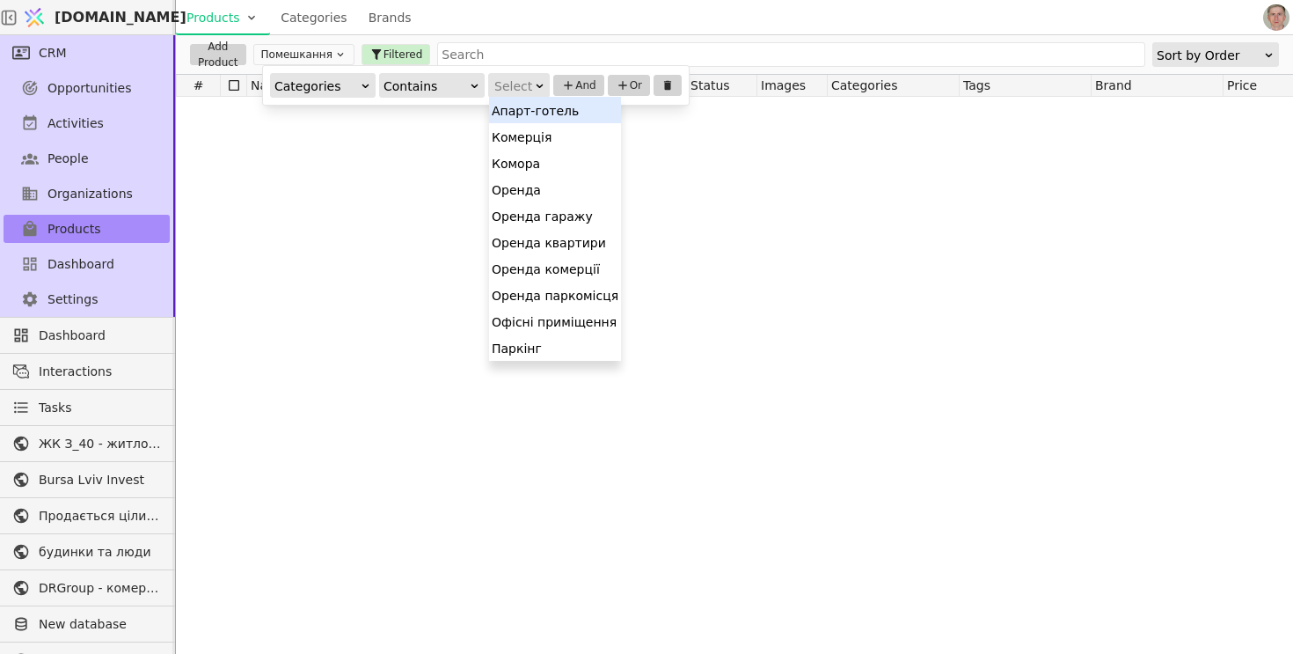
click at [525, 85] on div "Select" at bounding box center [513, 86] width 38 height 25
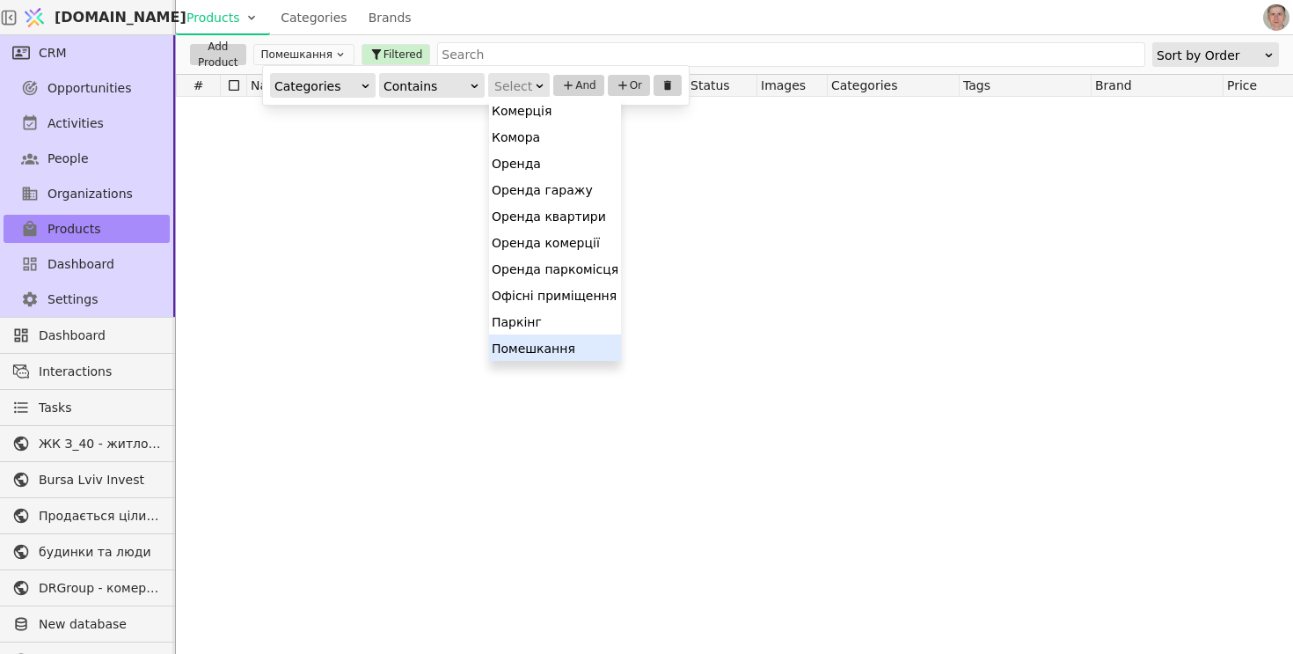
click at [533, 345] on div "Помешкання" at bounding box center [555, 347] width 132 height 26
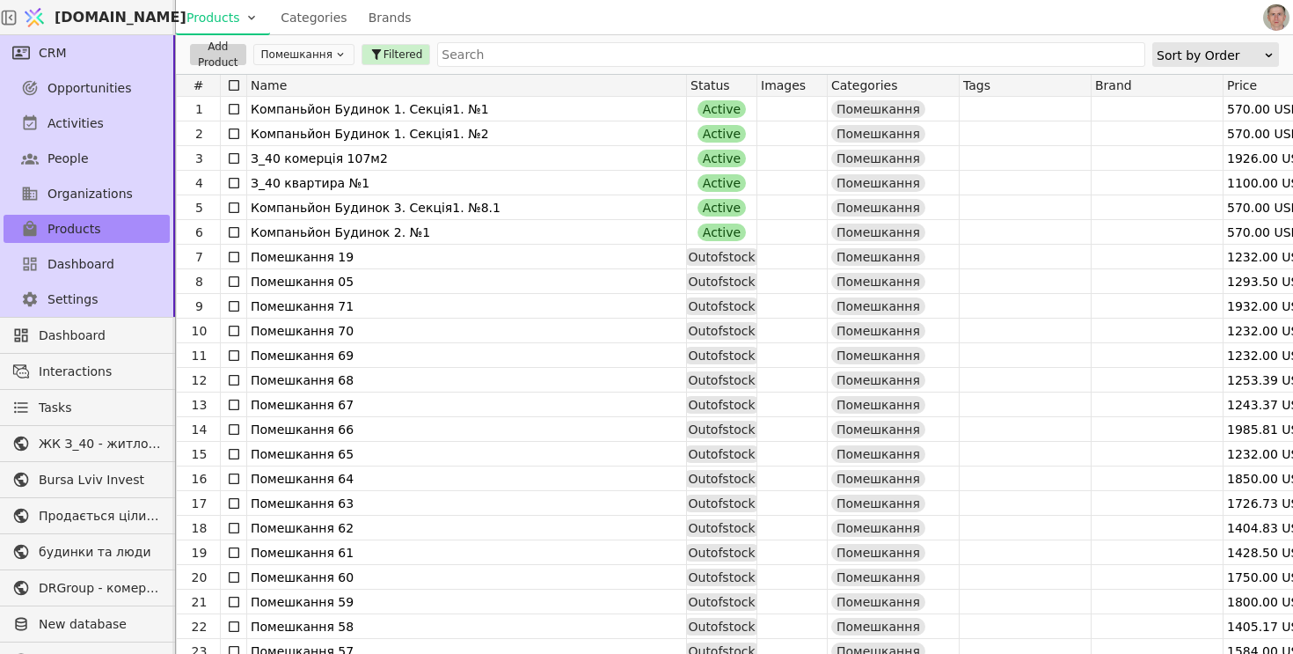
click at [668, 15] on div "Products Categories Brands" at bounding box center [718, 17] width 1084 height 34
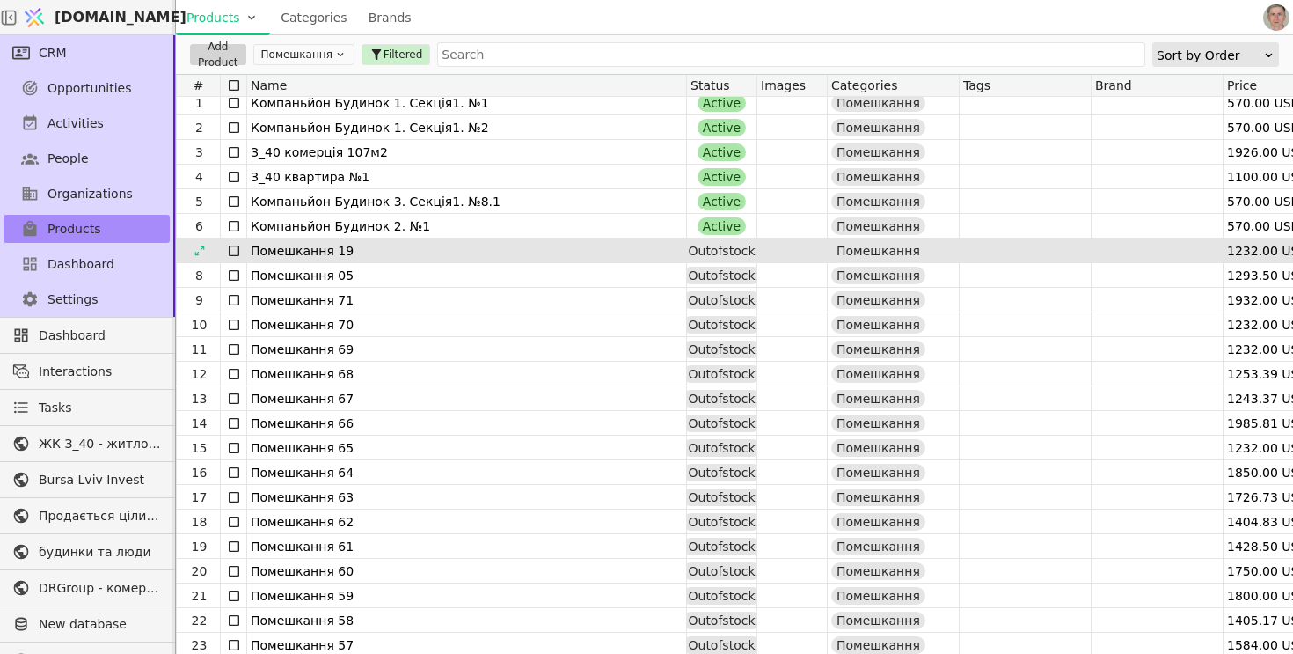
scroll to position [0, 0]
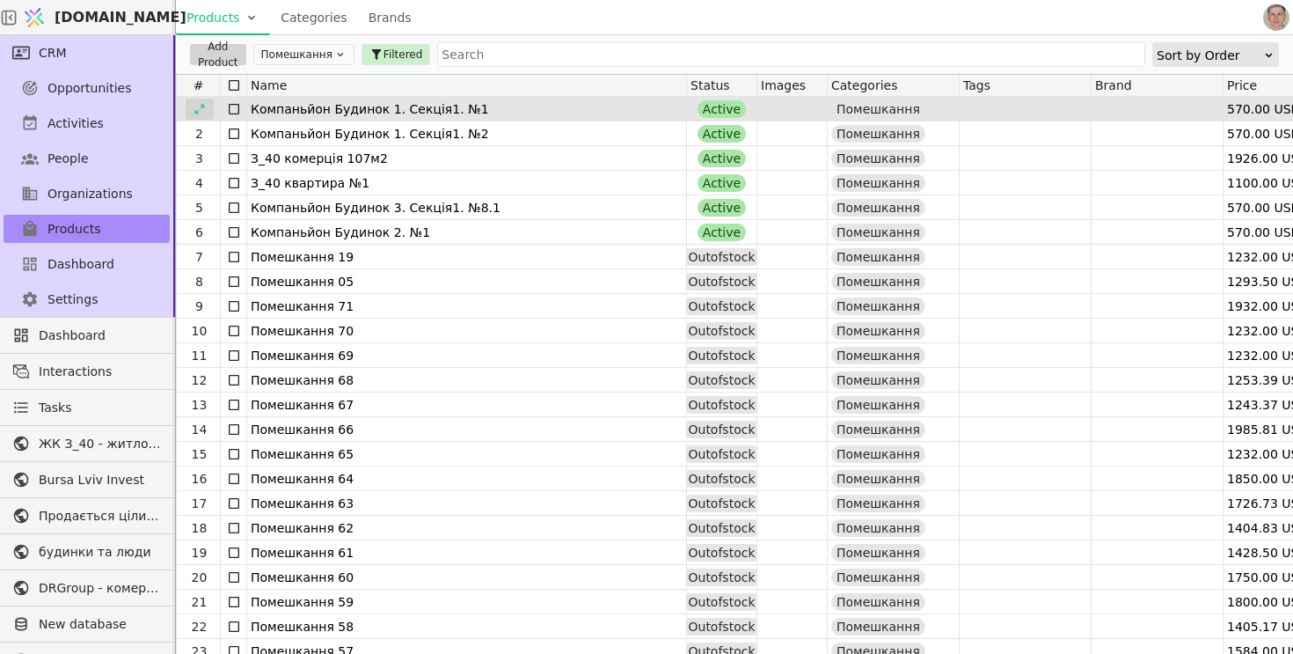
click at [201, 108] on icon at bounding box center [200, 109] width 12 height 12
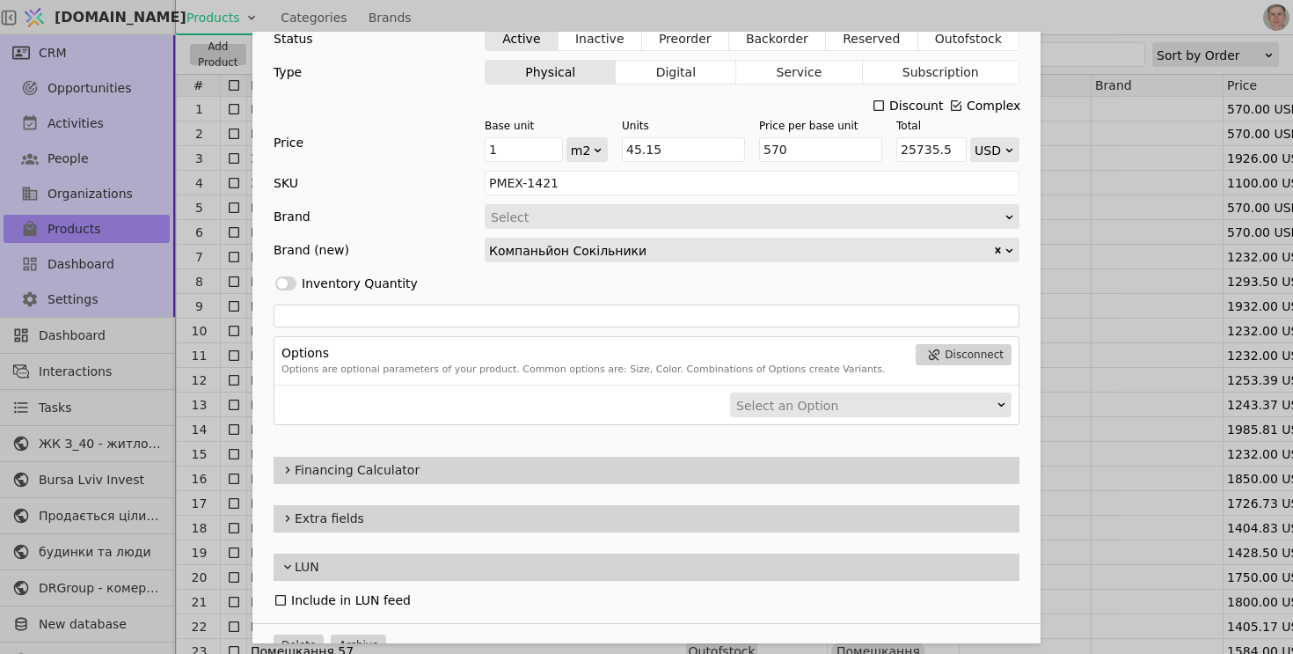
scroll to position [318, 0]
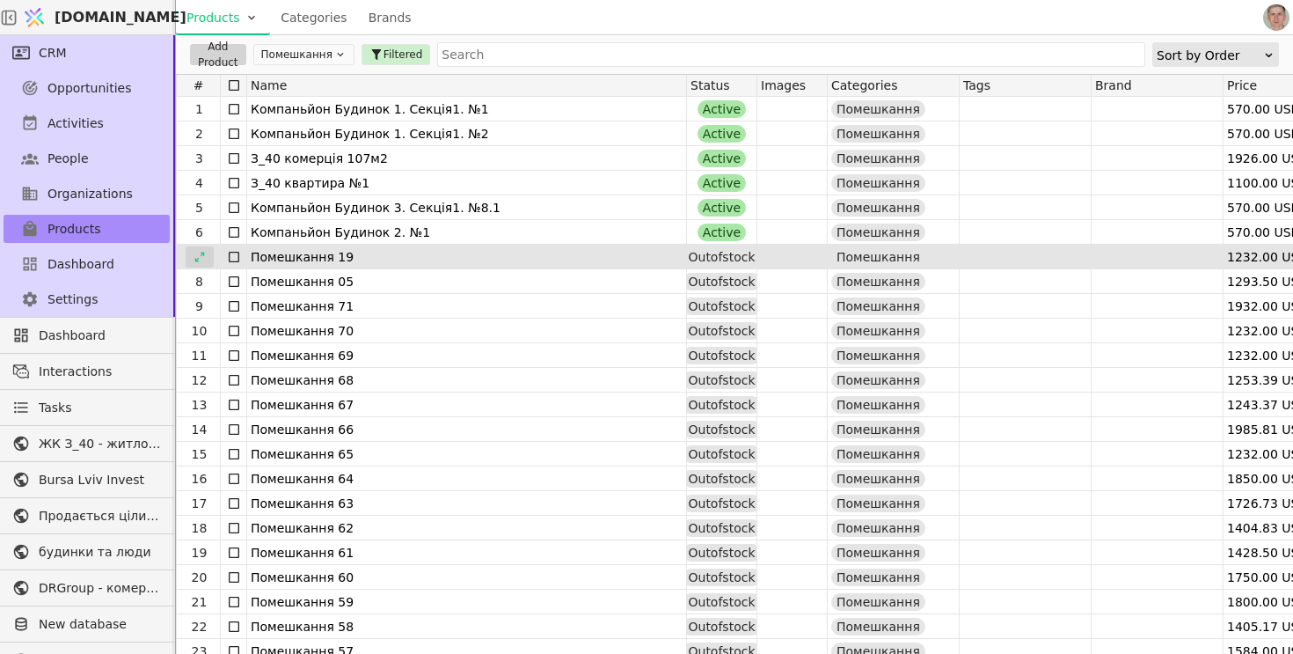
click at [203, 256] on icon at bounding box center [200, 257] width 12 height 12
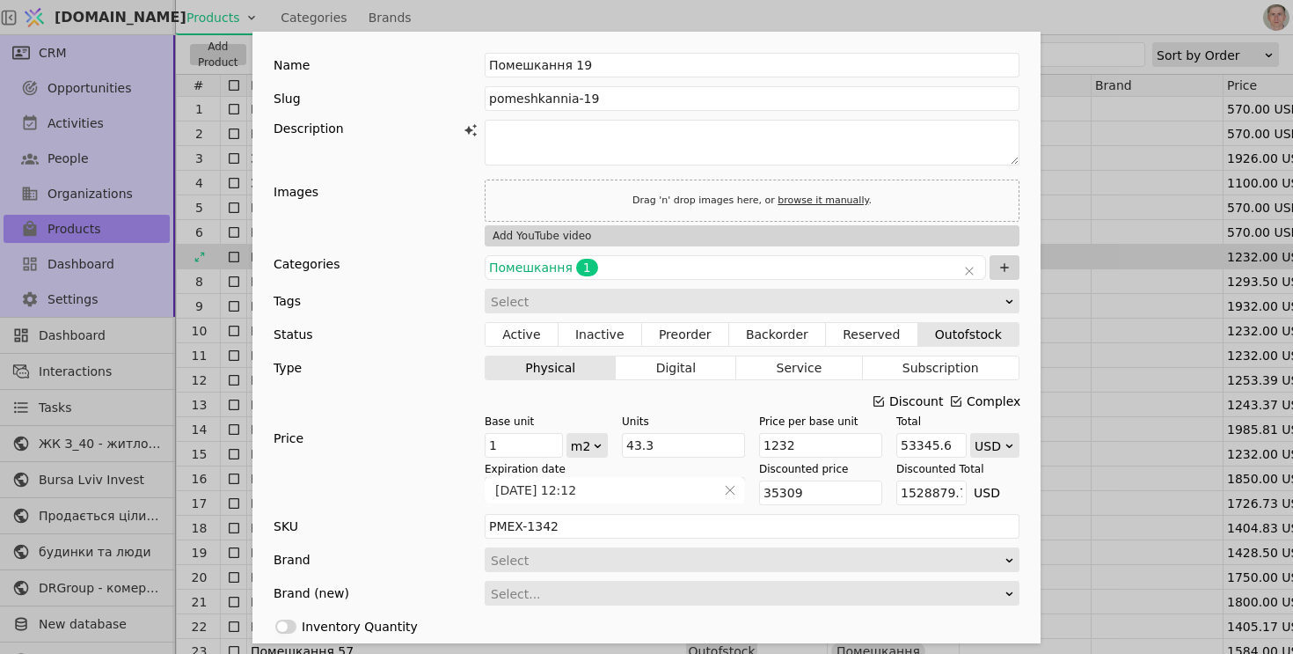
scroll to position [365, 0]
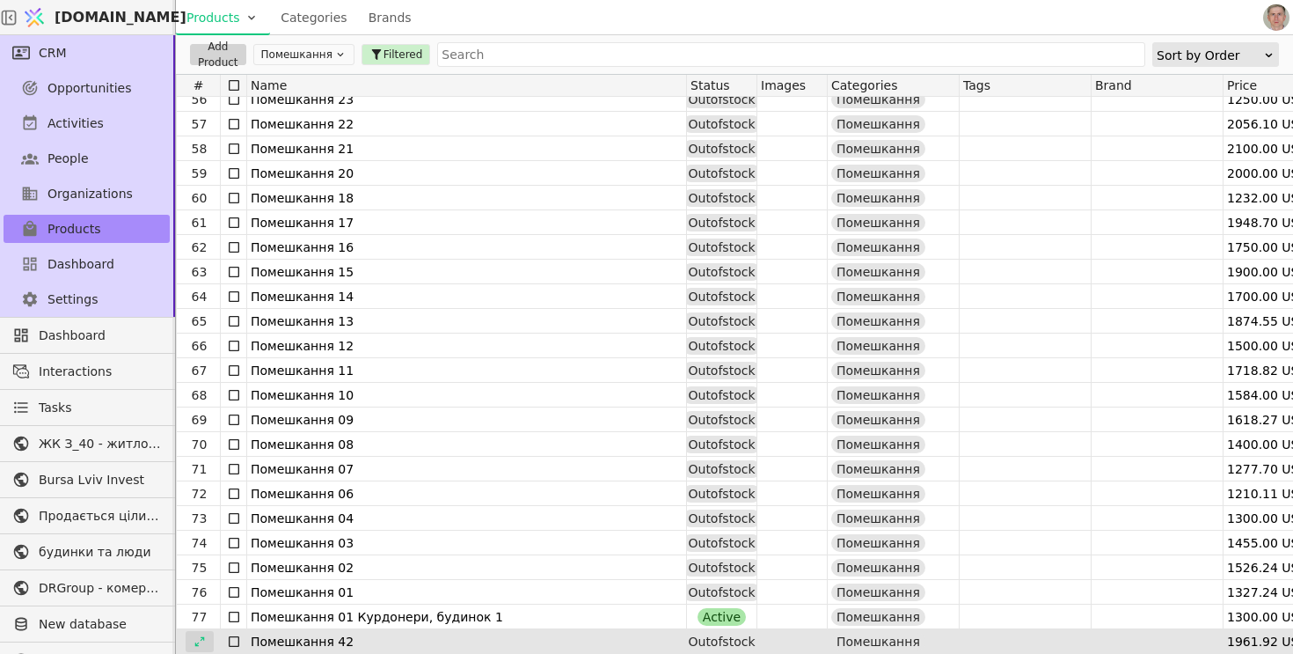
click at [206, 634] on div at bounding box center [200, 641] width 28 height 21
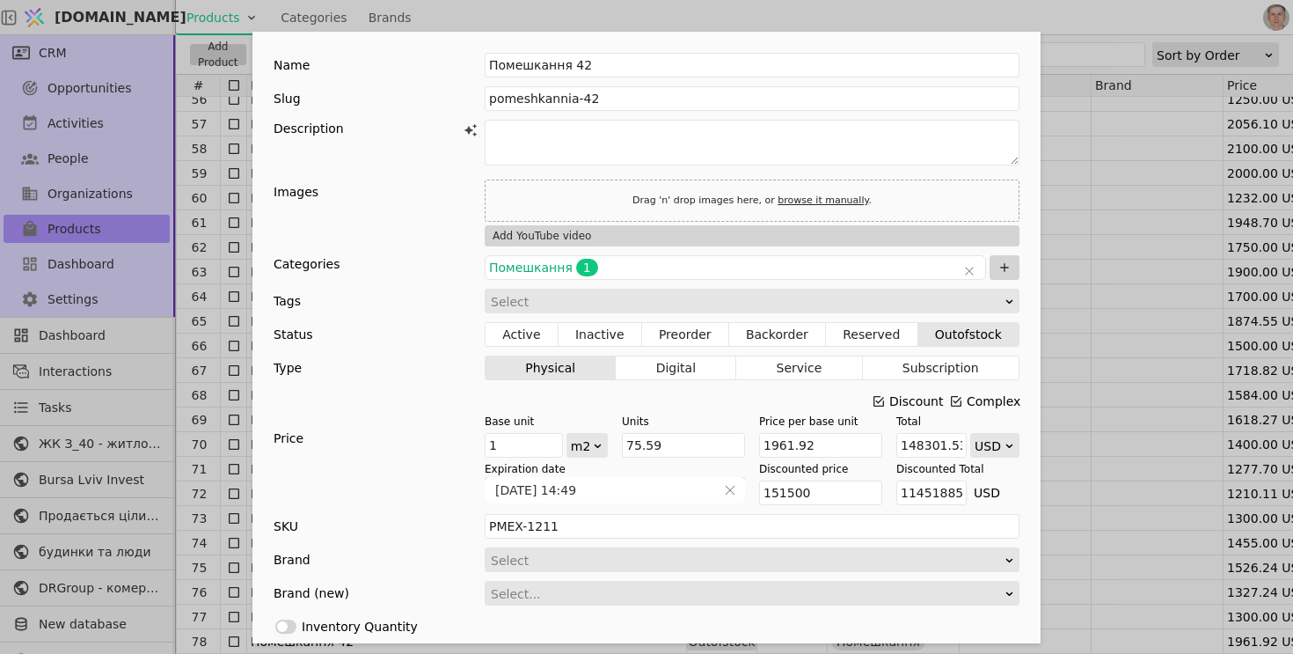
scroll to position [365, 0]
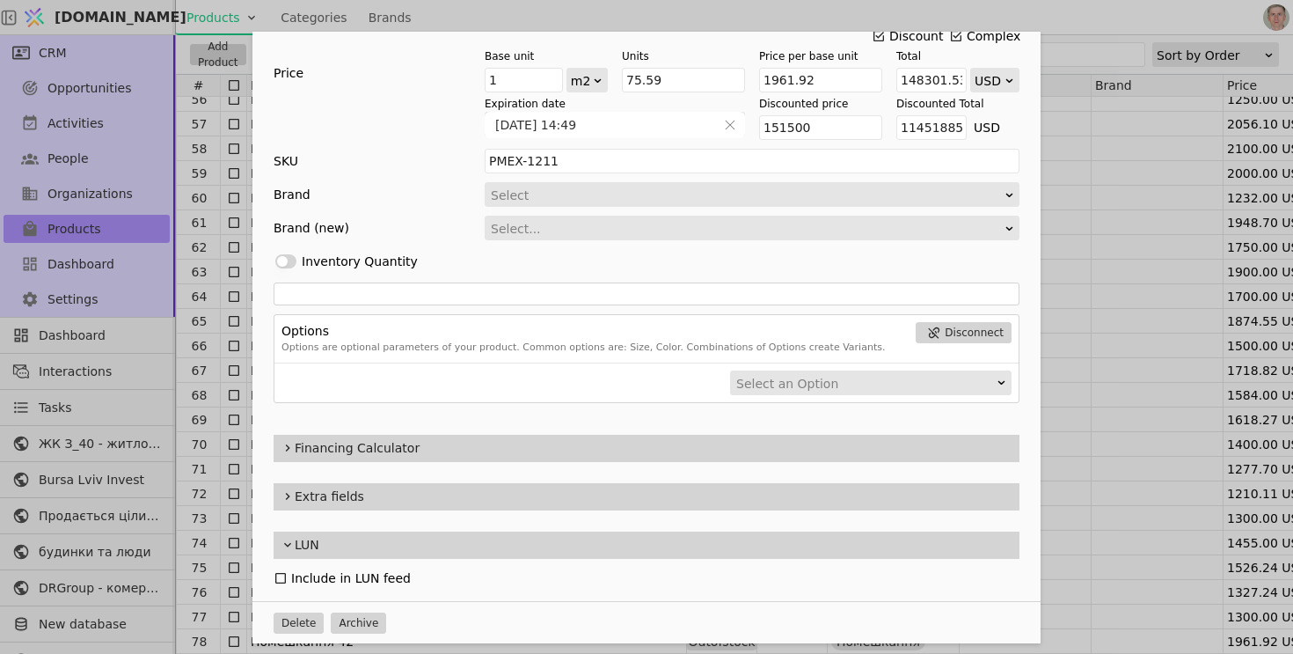
click at [405, 548] on span "LUN" at bounding box center [654, 545] width 718 height 18
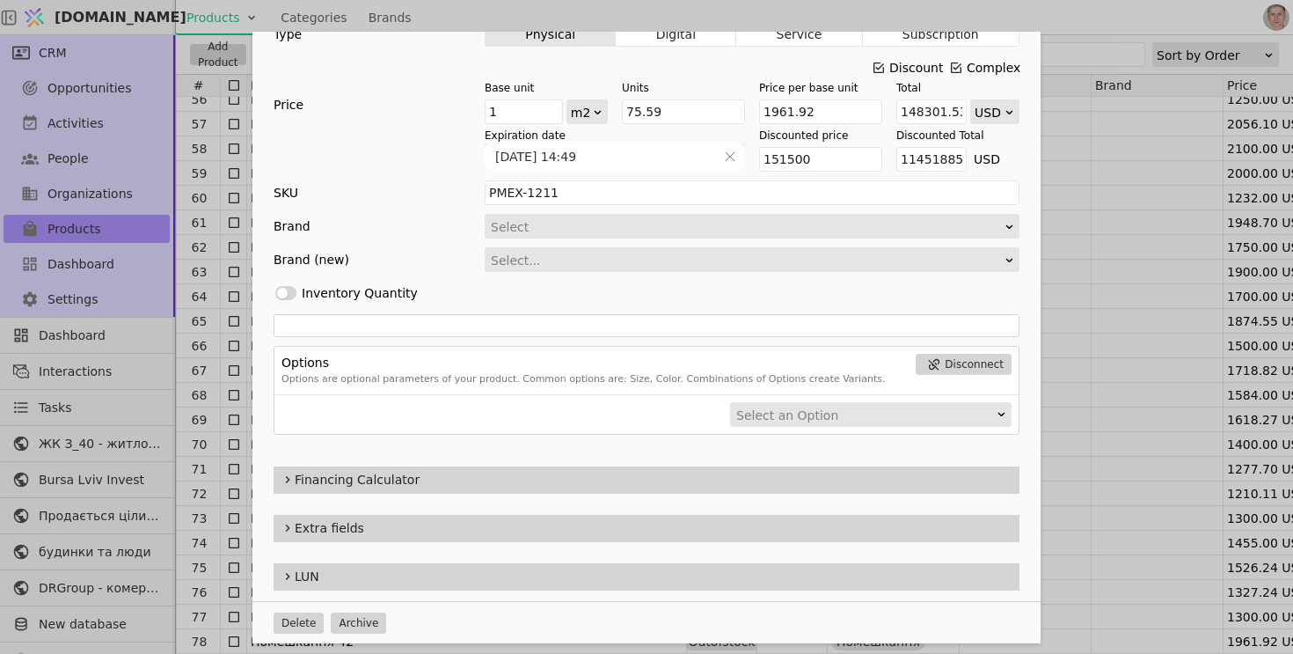
click at [398, 575] on span "LUN" at bounding box center [654, 576] width 718 height 18
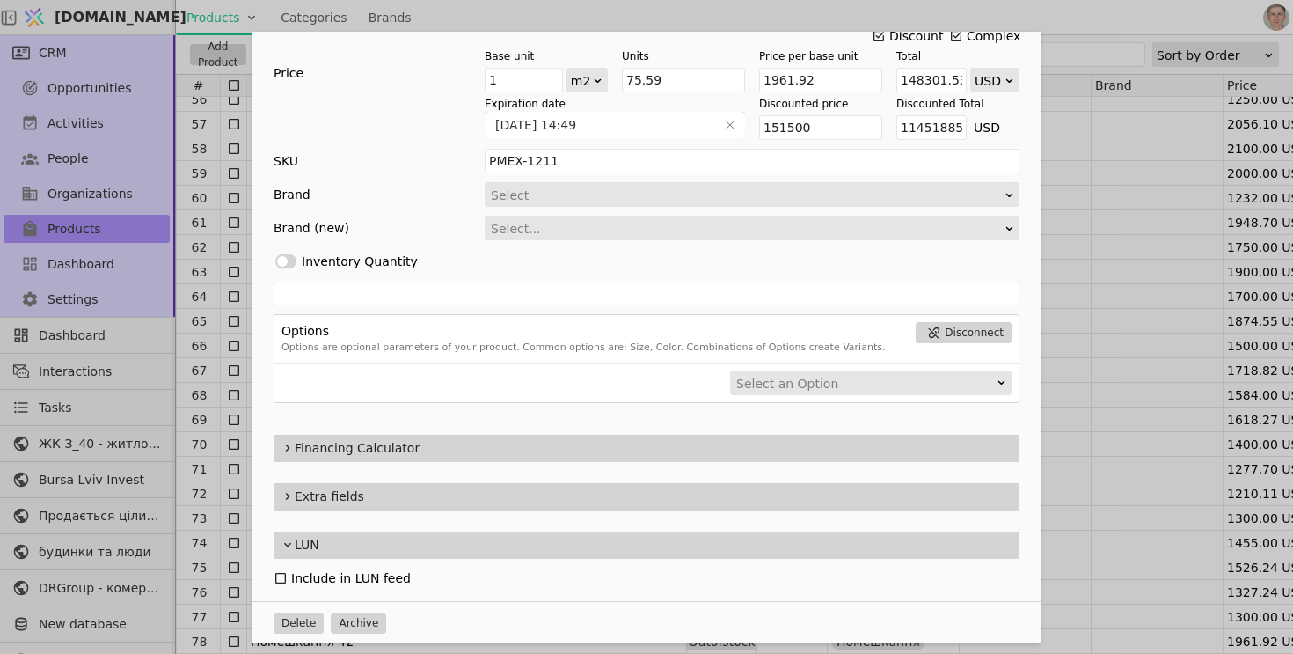
click at [1134, 278] on div "Name Помешкання 42 Slug pomeshkannia-42 Description Images Drag 'n' drop images…" at bounding box center [646, 327] width 1293 height 654
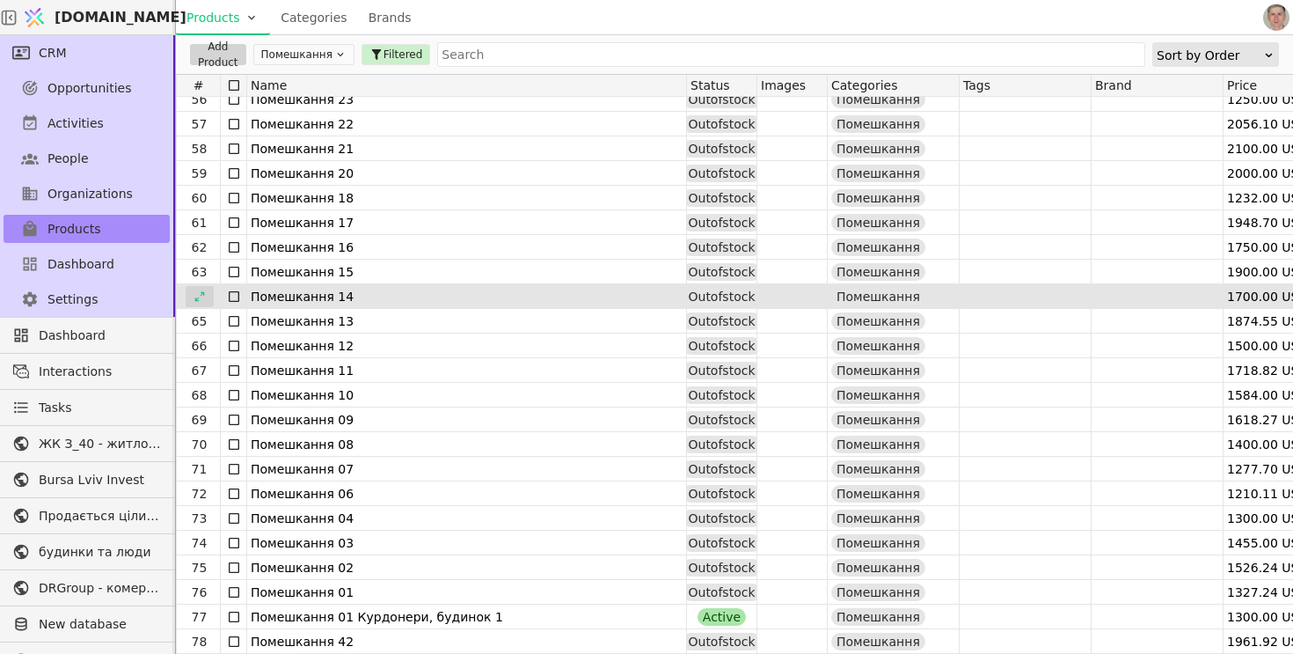
click at [197, 301] on icon at bounding box center [200, 296] width 12 height 12
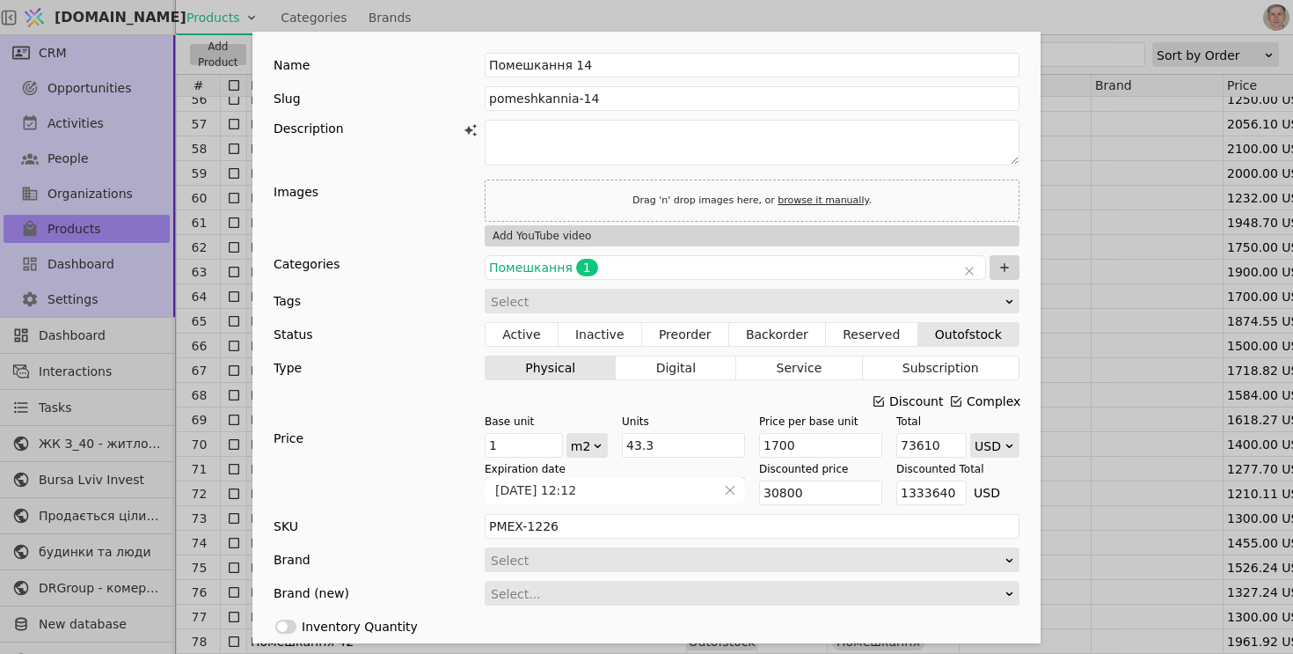
scroll to position [365, 0]
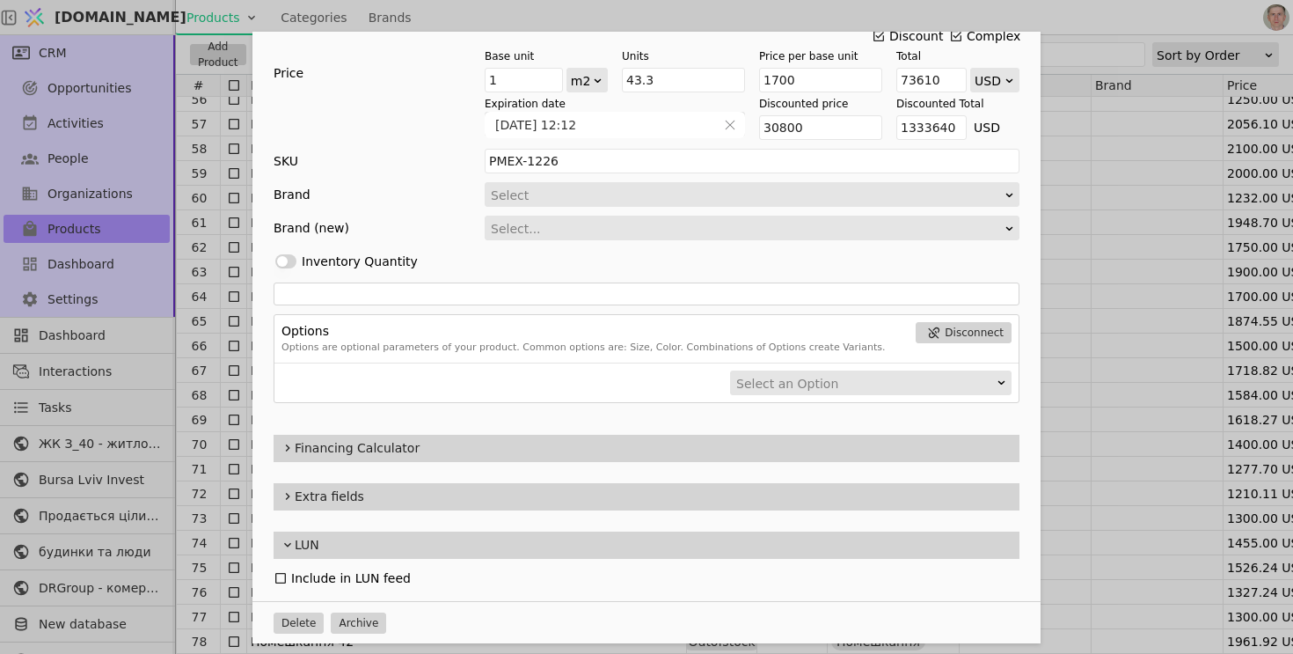
click at [1180, 291] on div "Name Помешкання 14 Slug pomeshkannia-14 Description Images Drag 'n' drop images…" at bounding box center [646, 327] width 1293 height 654
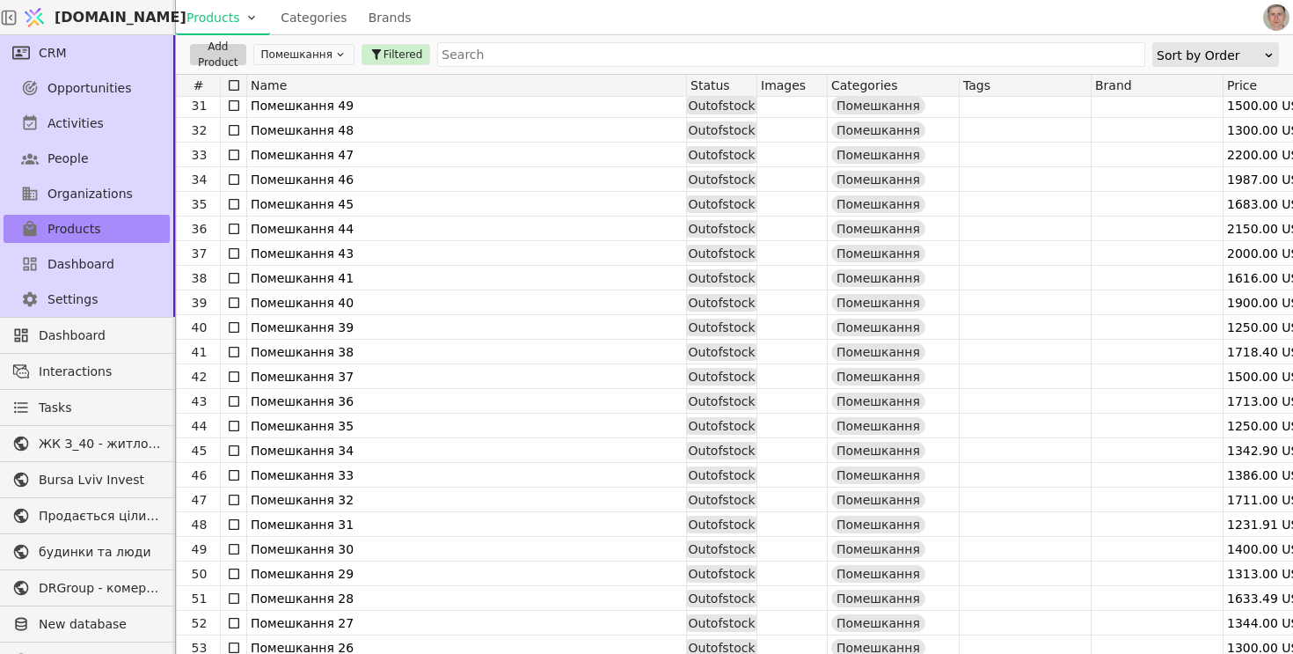
scroll to position [734, 0]
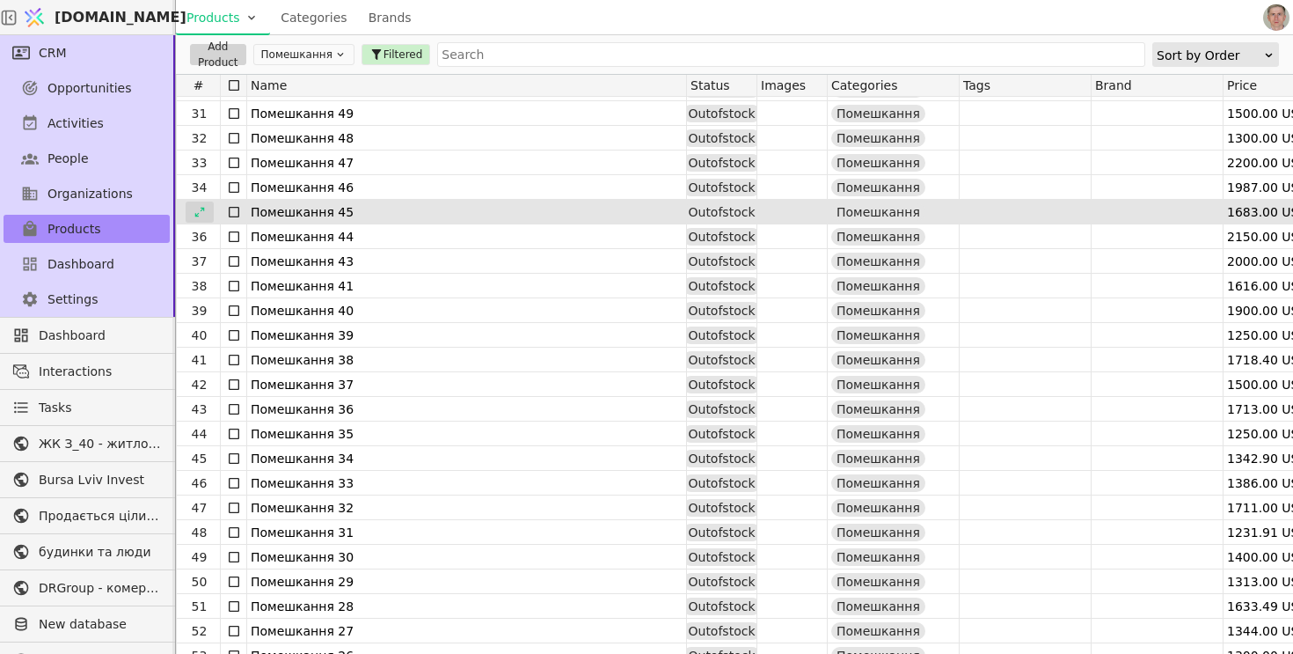
click at [202, 209] on icon at bounding box center [199, 212] width 10 height 10
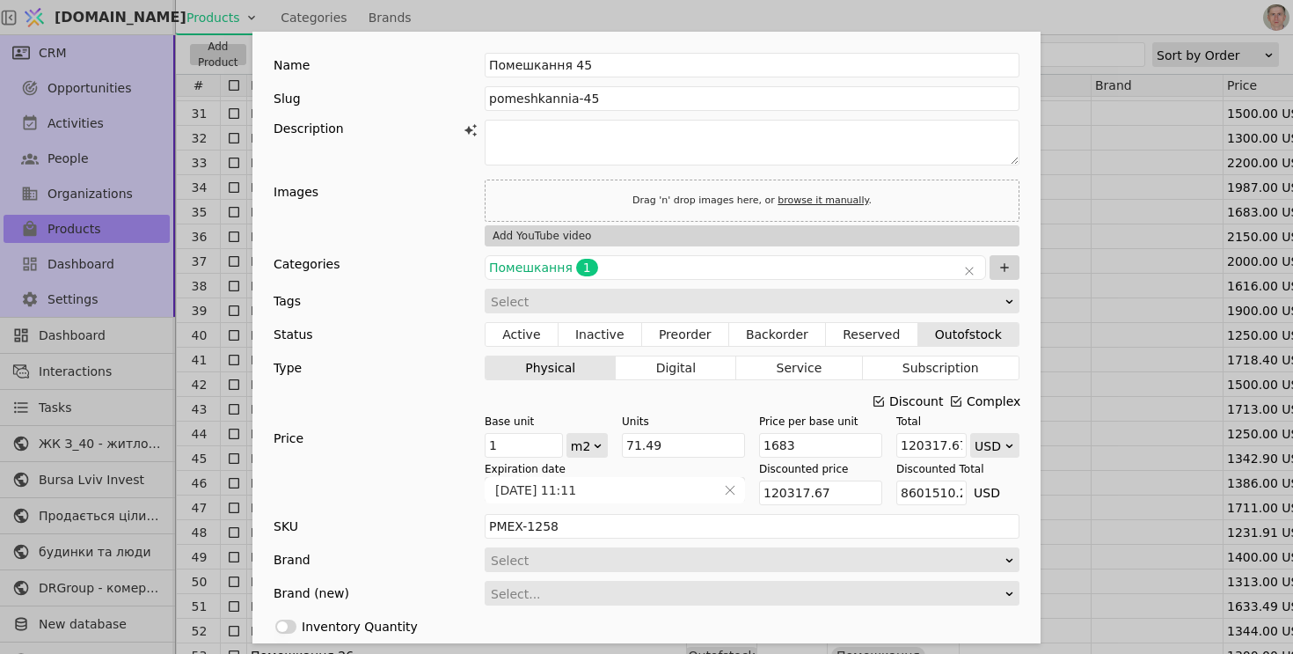
scroll to position [365, 0]
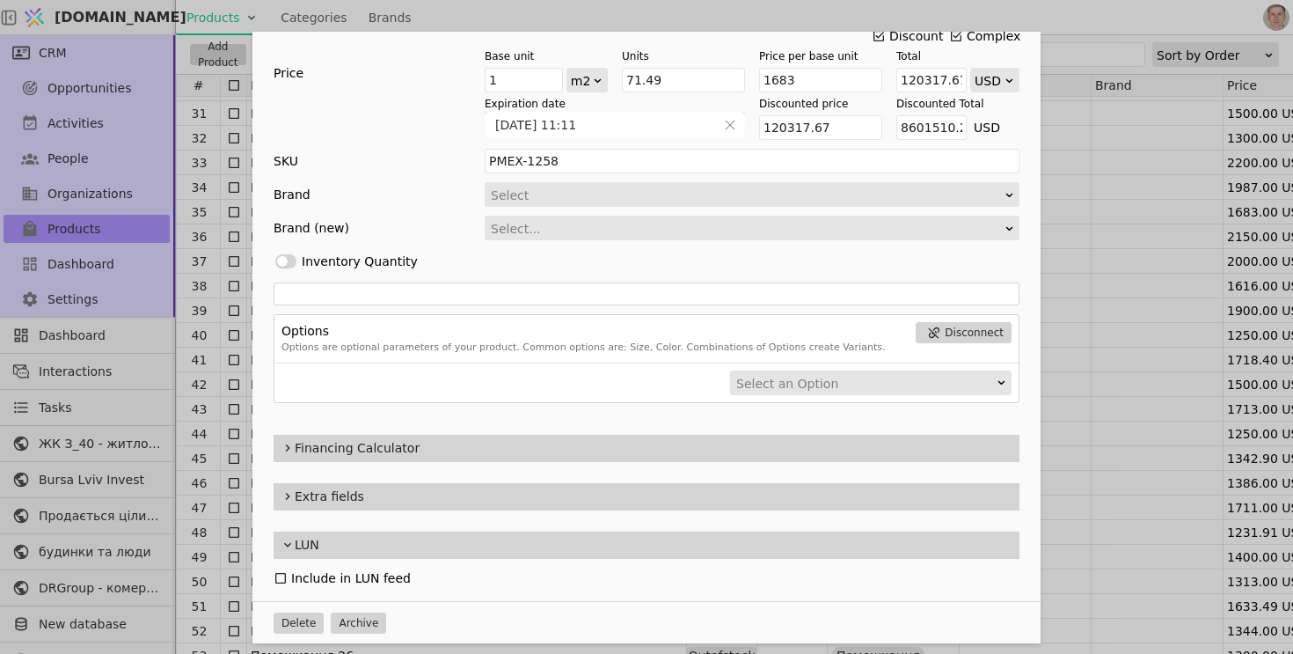
click at [1151, 293] on div "Name Помешкання 45 Slug pomeshkannia-45 Description Images Drag 'n' drop images…" at bounding box center [646, 327] width 1293 height 654
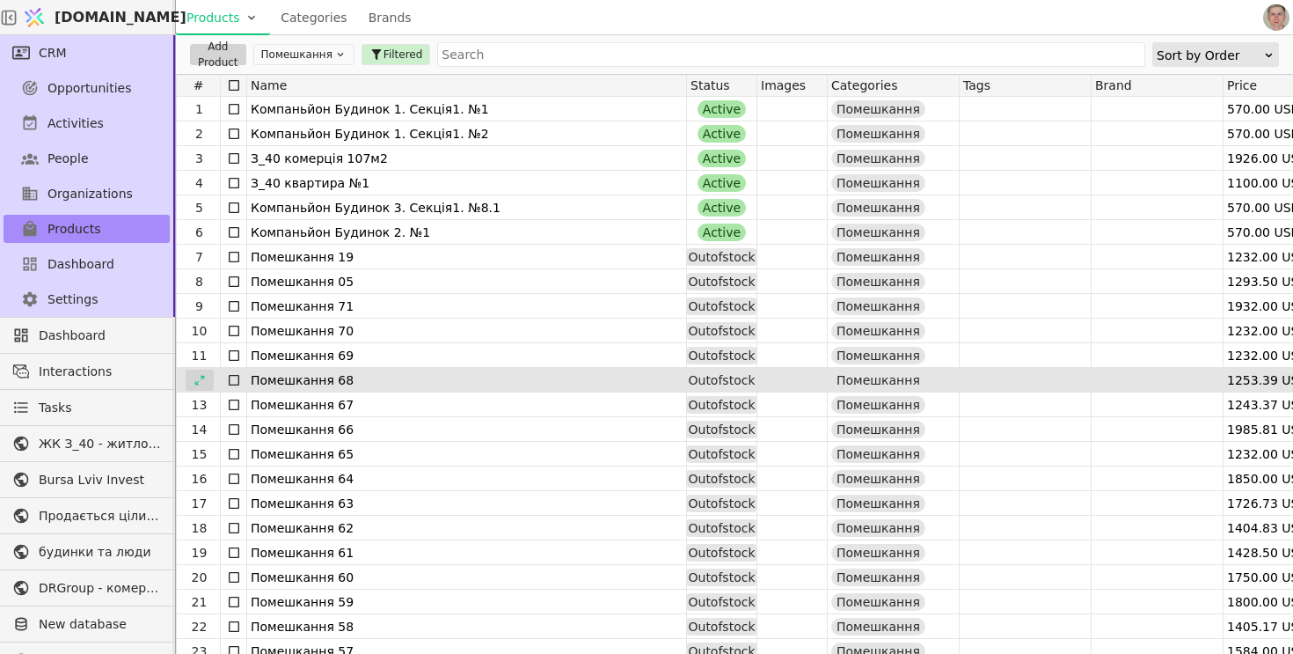
click at [197, 377] on icon at bounding box center [200, 380] width 12 height 12
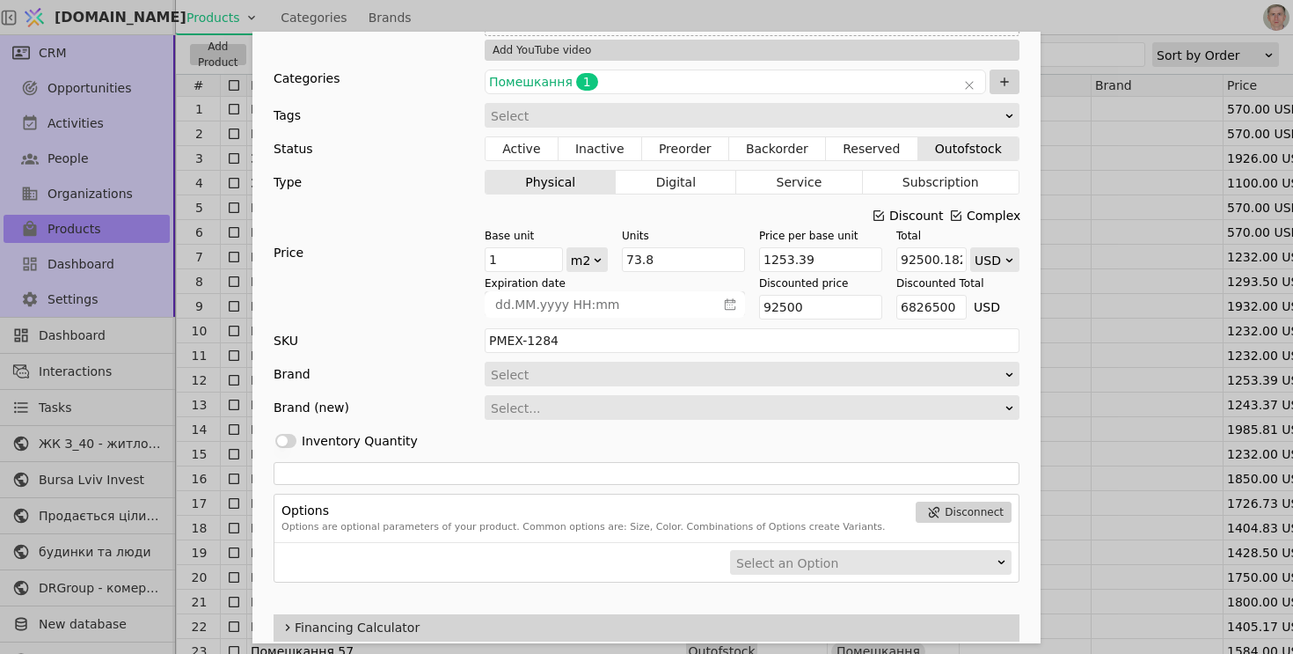
scroll to position [365, 0]
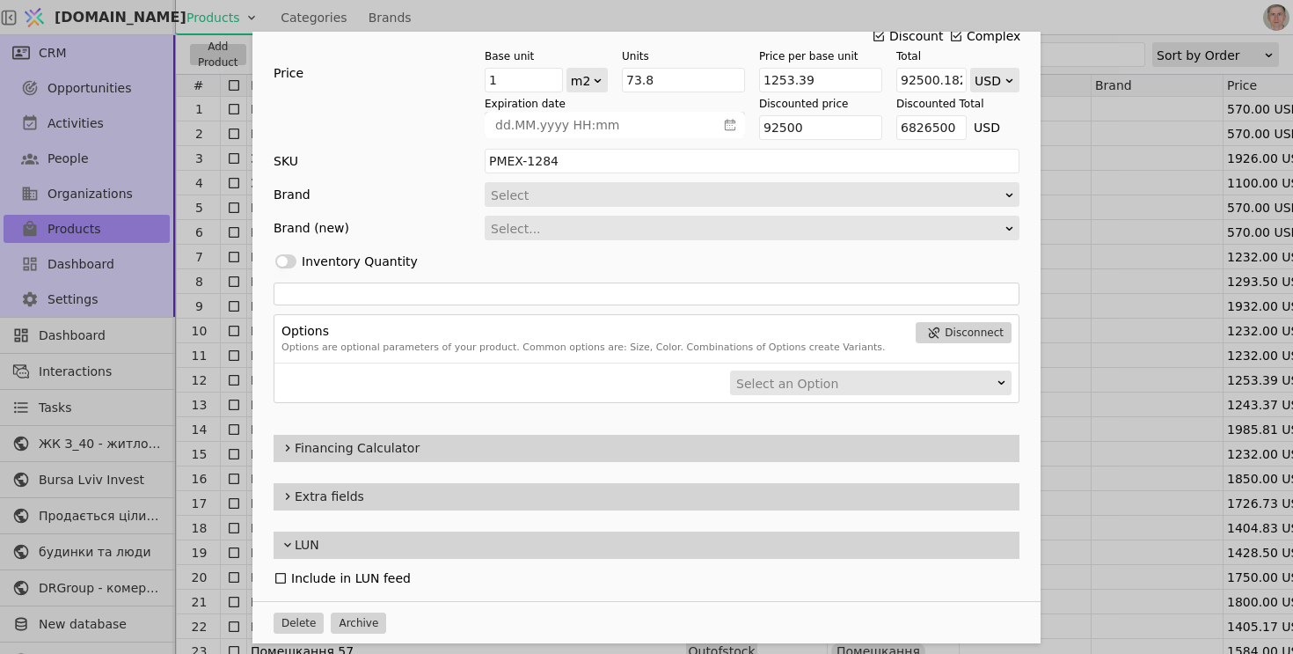
click at [1124, 373] on div "Name Помешкання 68 Slug pomeshkannia-68 Description Images Drag 'n' drop images…" at bounding box center [646, 327] width 1293 height 654
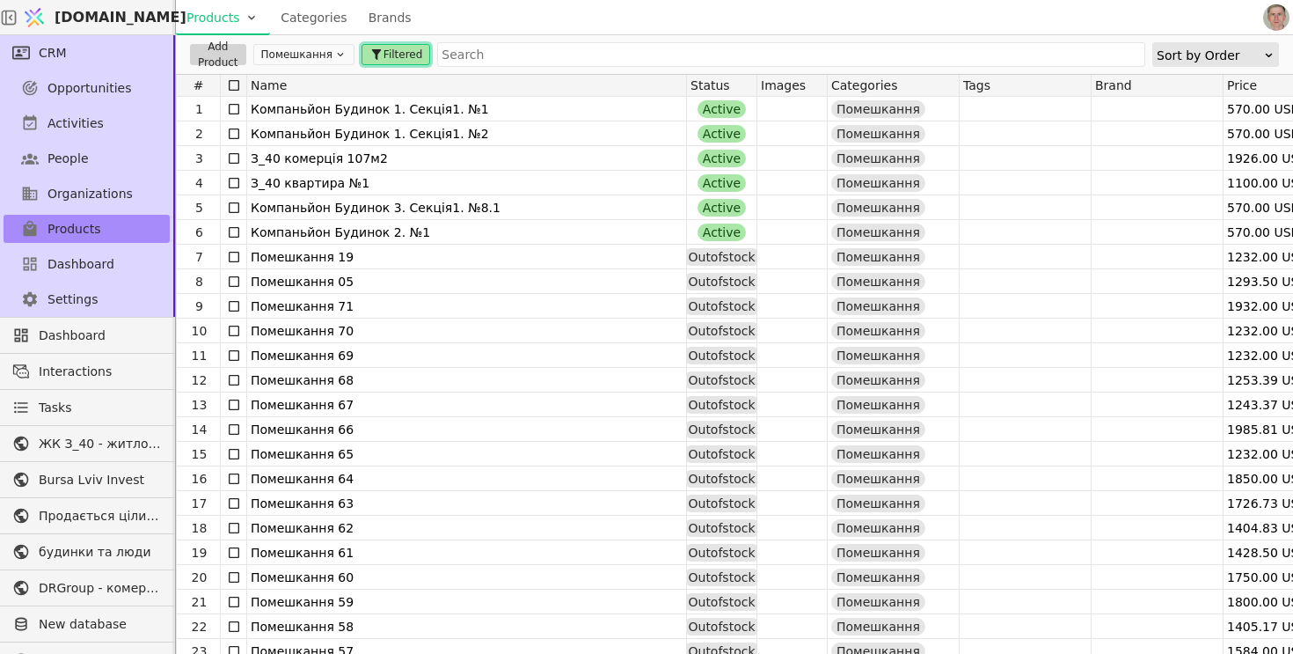
click at [388, 53] on span "Filtered" at bounding box center [402, 55] width 39 height 16
click at [493, 8] on div "Products Categories Brands" at bounding box center [718, 17] width 1084 height 34
click at [334, 54] on icon at bounding box center [340, 54] width 12 height 12
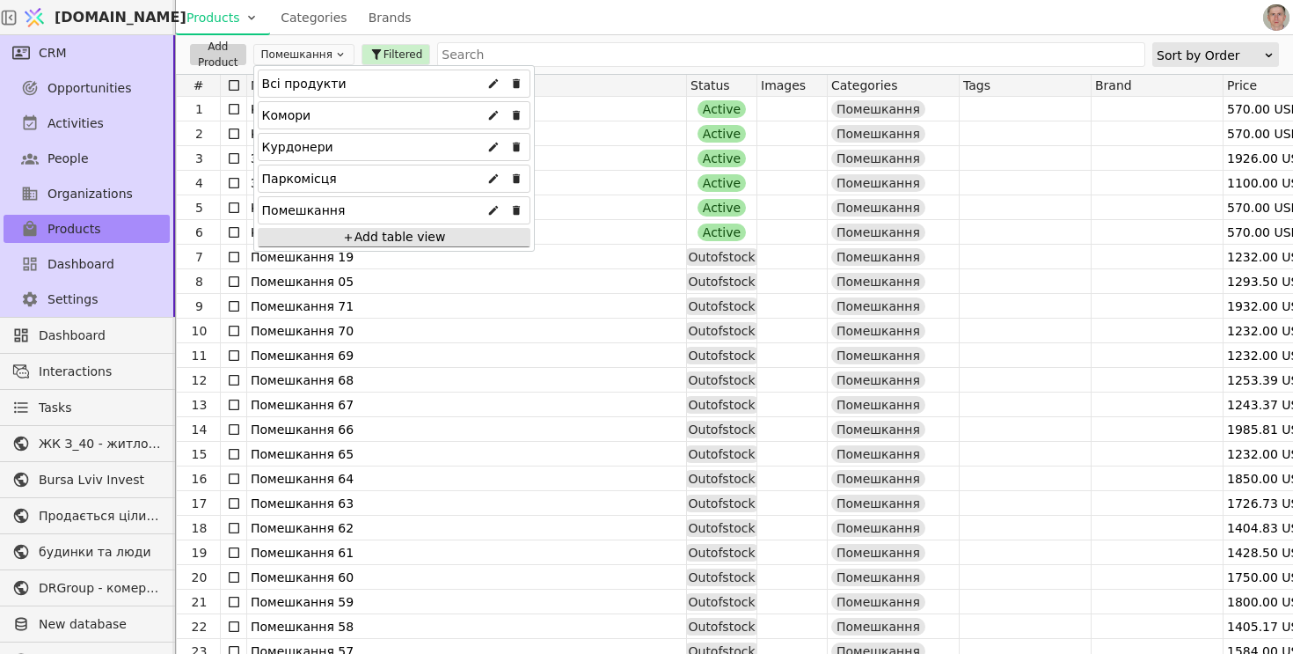
click at [321, 85] on div "Всі продукти" at bounding box center [304, 83] width 84 height 28
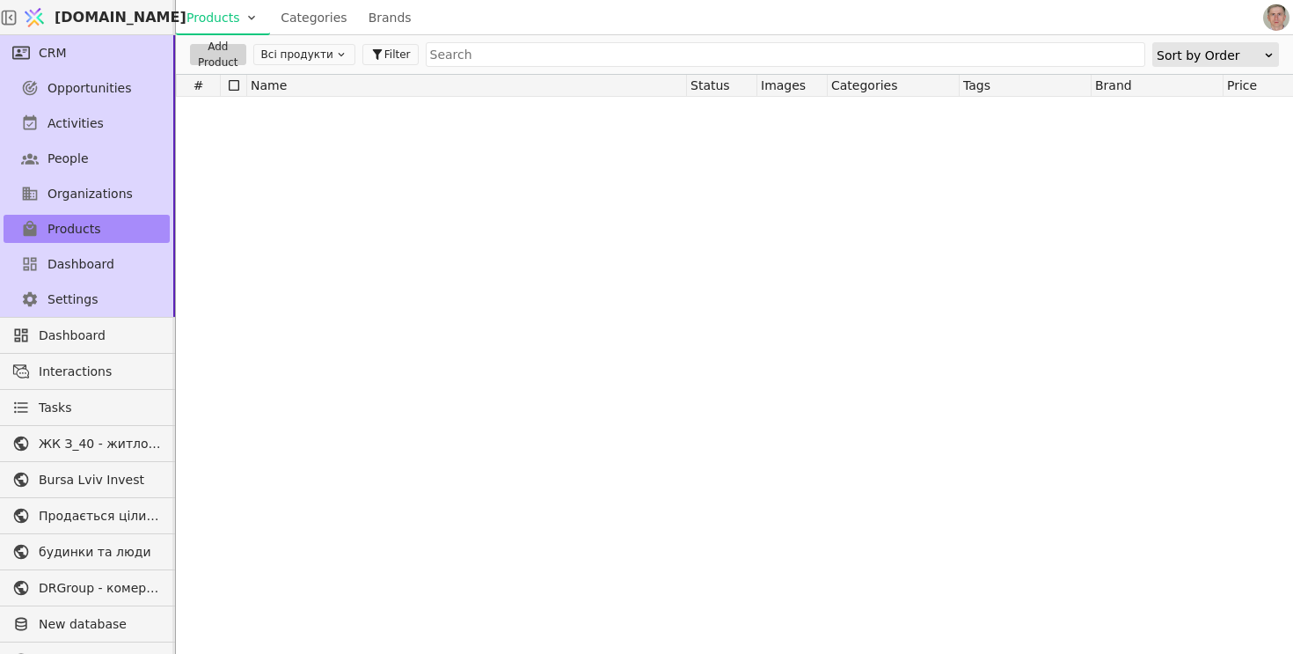
scroll to position [5502, 0]
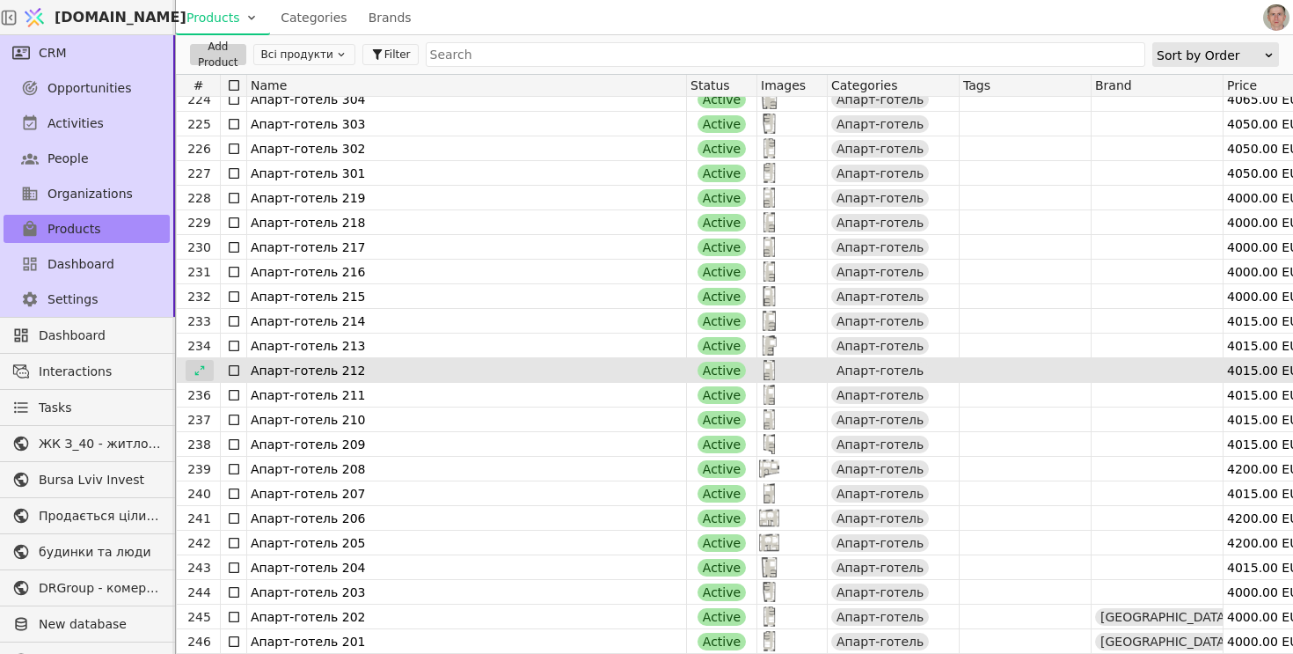
click at [201, 364] on icon at bounding box center [200, 370] width 12 height 12
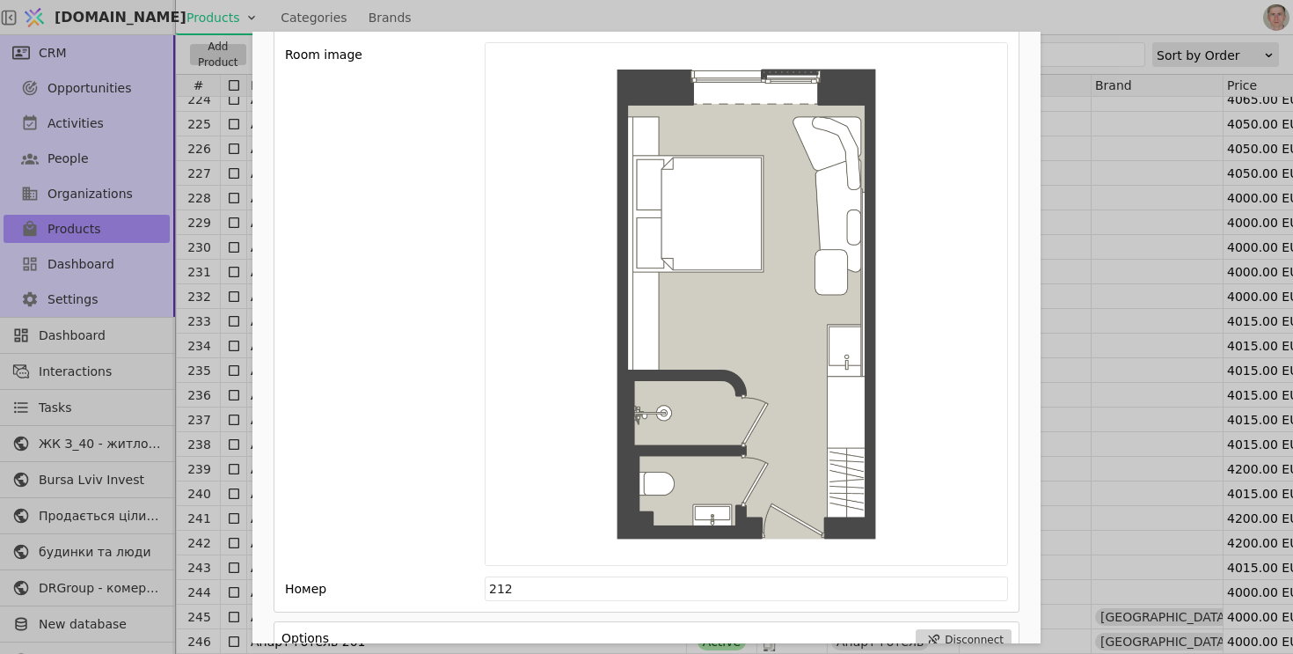
scroll to position [2442, 0]
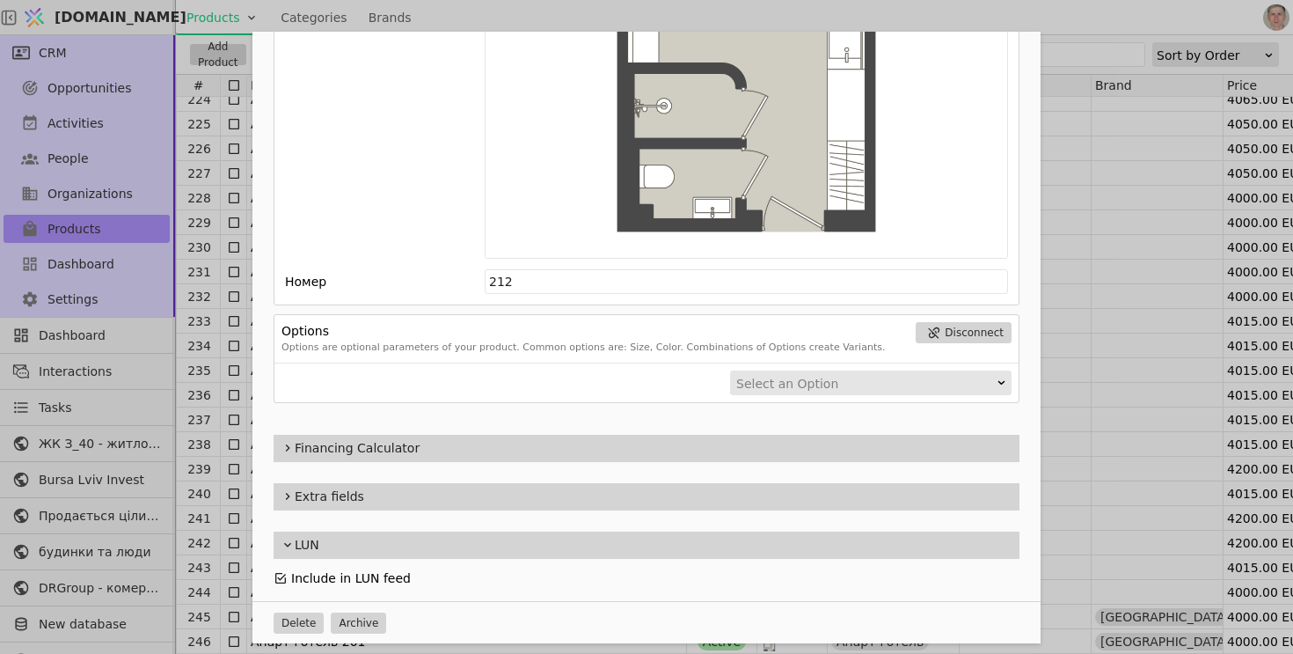
click at [282, 576] on icon "Add Opportunity" at bounding box center [280, 578] width 11 height 11
click at [203, 510] on div "Name Апарт-готель 212 Slug apart-hotel-2-212 Description 212 Images Drag 'n' dr…" at bounding box center [646, 327] width 1293 height 654
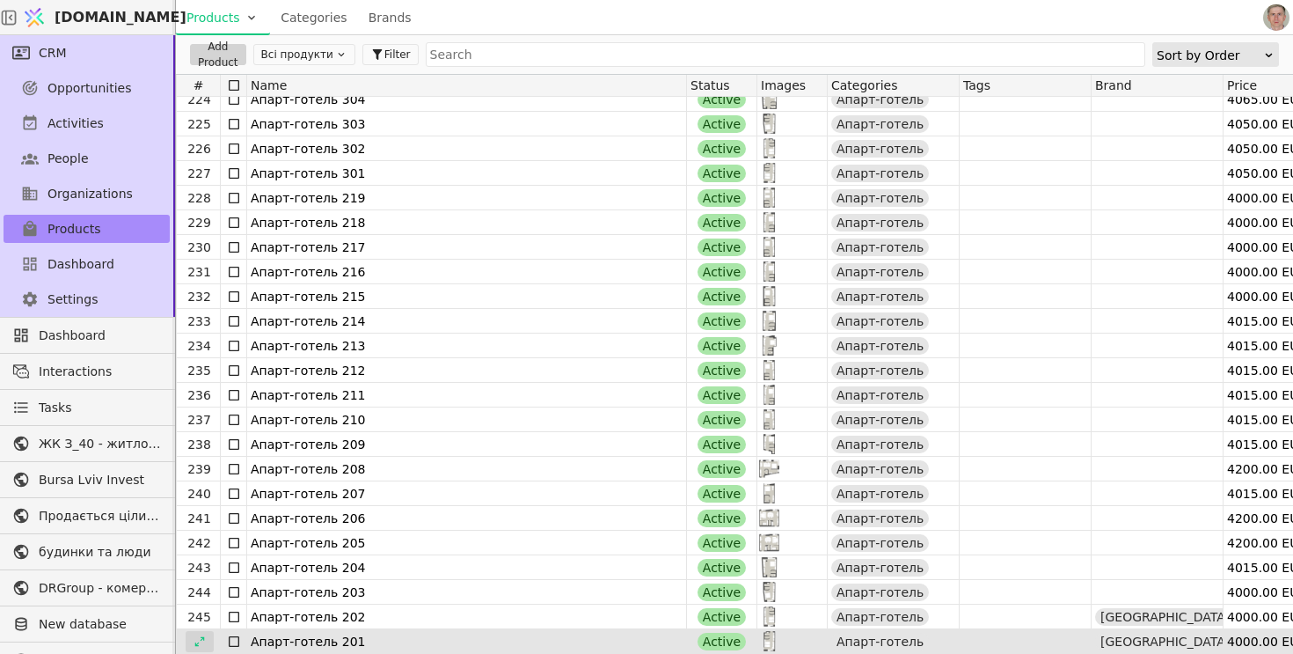
click at [205, 639] on div at bounding box center [200, 641] width 28 height 21
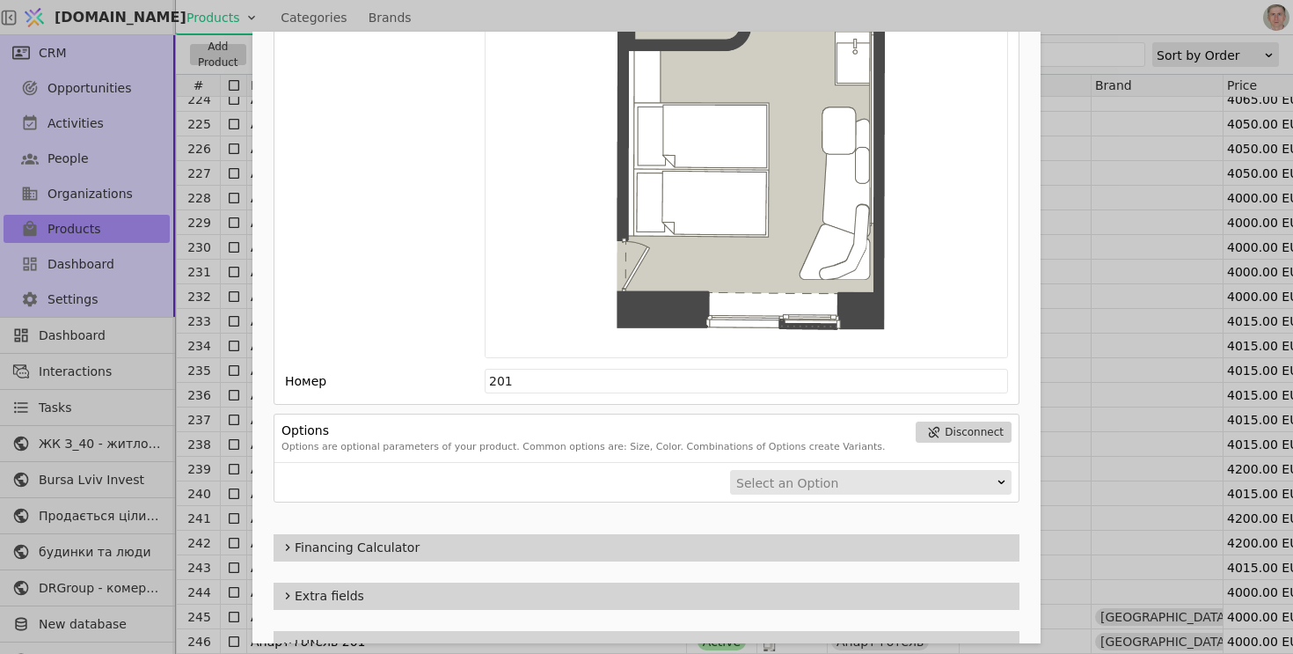
scroll to position [2442, 0]
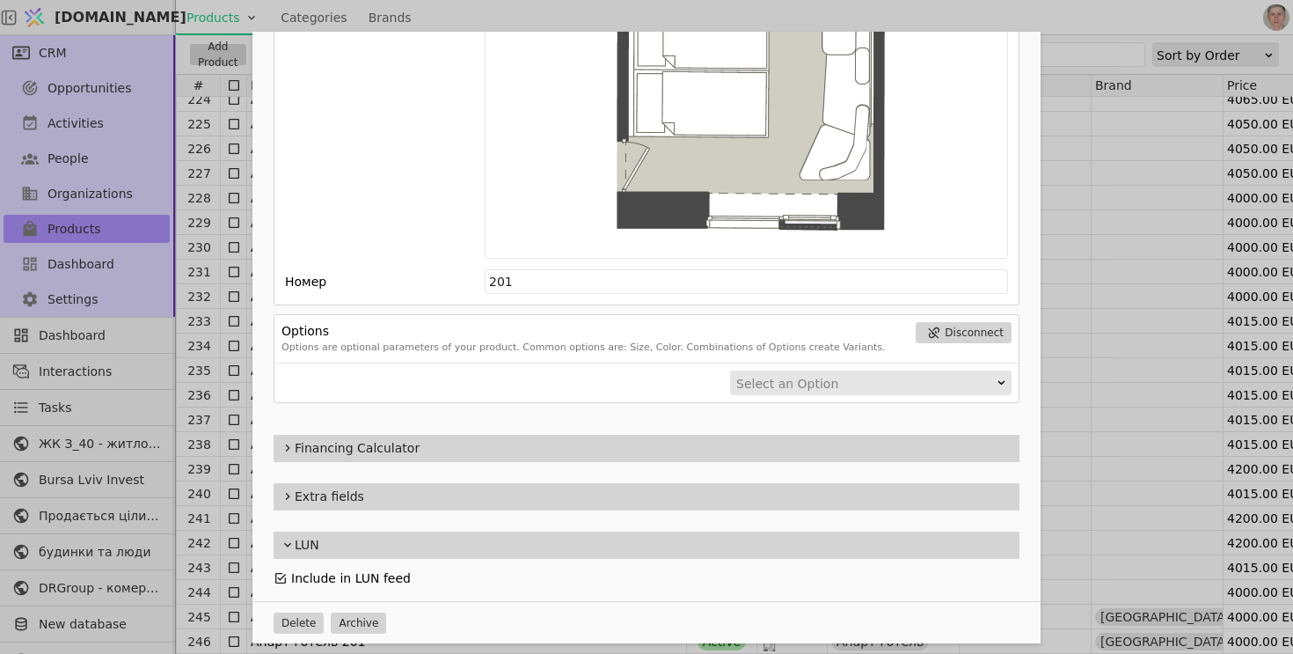
click at [281, 573] on icon "Add Opportunity" at bounding box center [281, 578] width 14 height 14
click at [216, 598] on div "Name Апарт-готель 201 Slug apart-hotel-201 Description 201 Images Drag 'n' drop…" at bounding box center [646, 327] width 1293 height 654
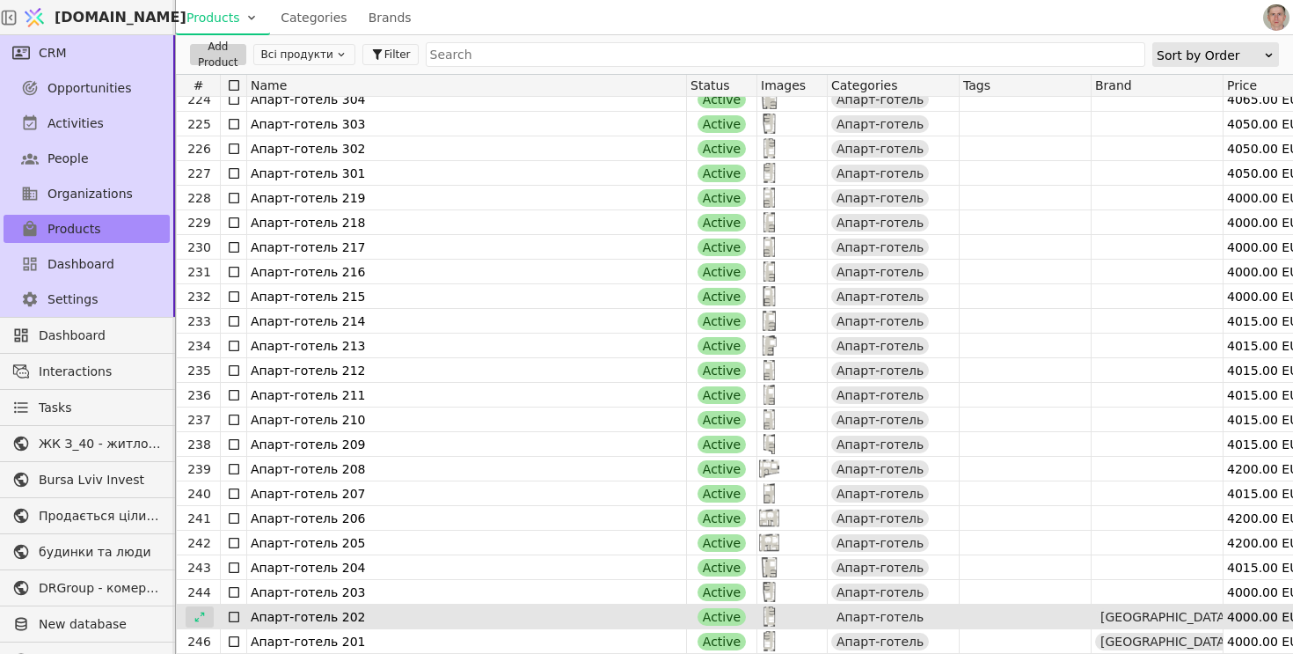
click at [198, 613] on icon at bounding box center [200, 616] width 12 height 12
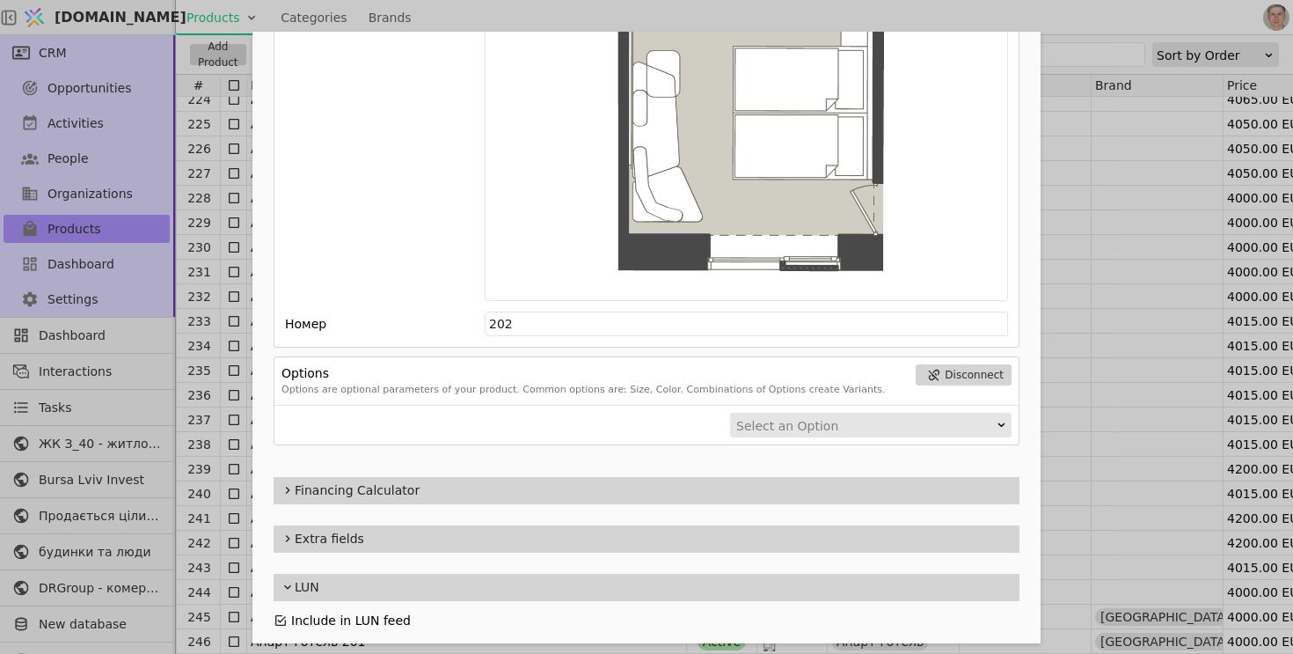
scroll to position [2442, 0]
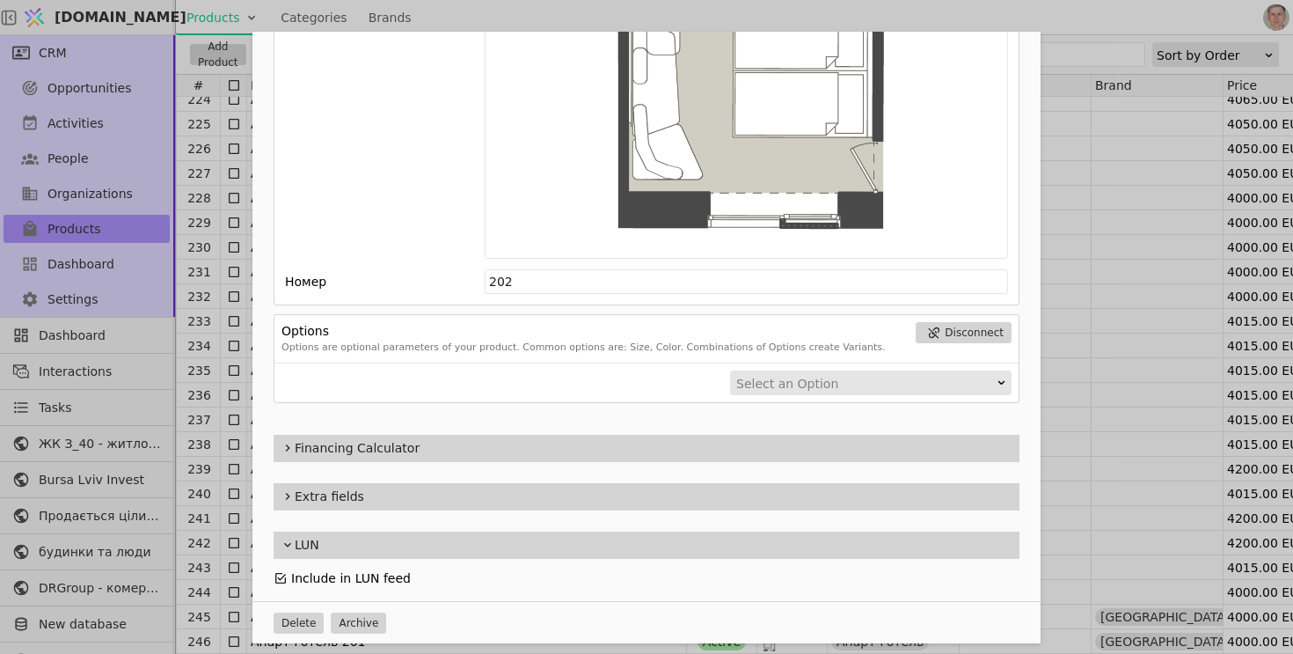
click at [281, 573] on icon "Add Opportunity" at bounding box center [280, 578] width 11 height 11
click at [222, 587] on div "Name Апарт-готель 202 Slug apart-hotel-202 Description 202 Images Drag 'n' drop…" at bounding box center [646, 327] width 1293 height 654
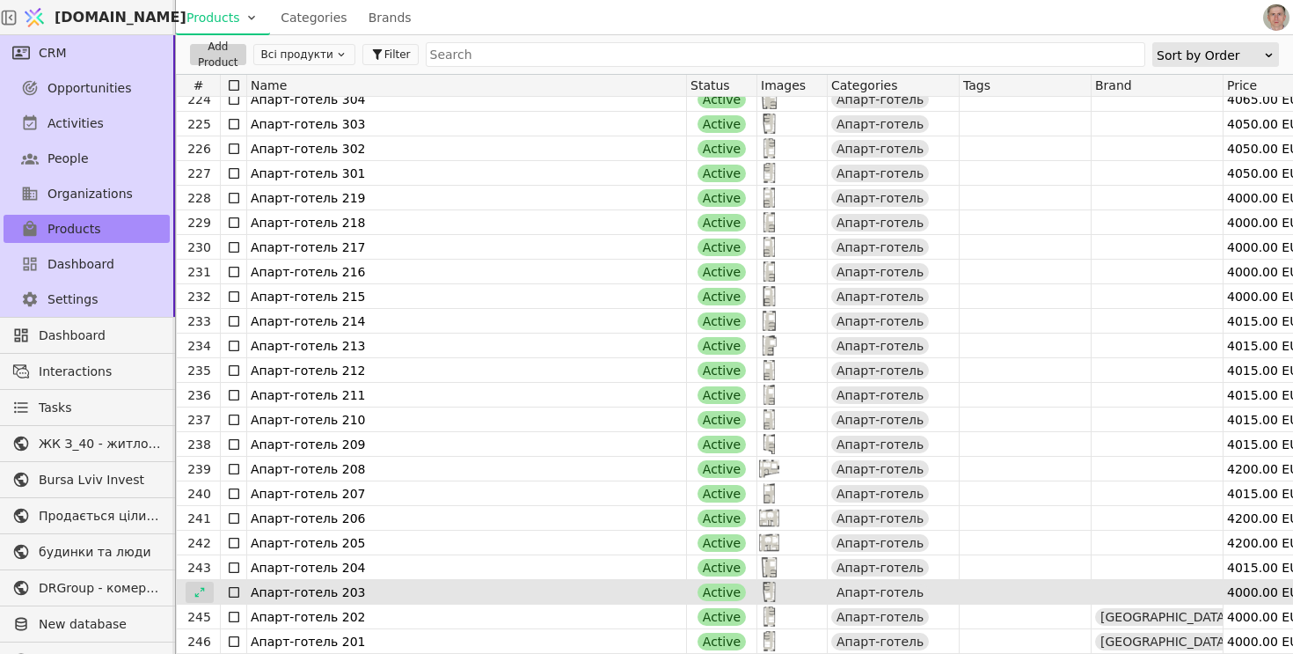
click at [199, 588] on icon at bounding box center [200, 592] width 12 height 12
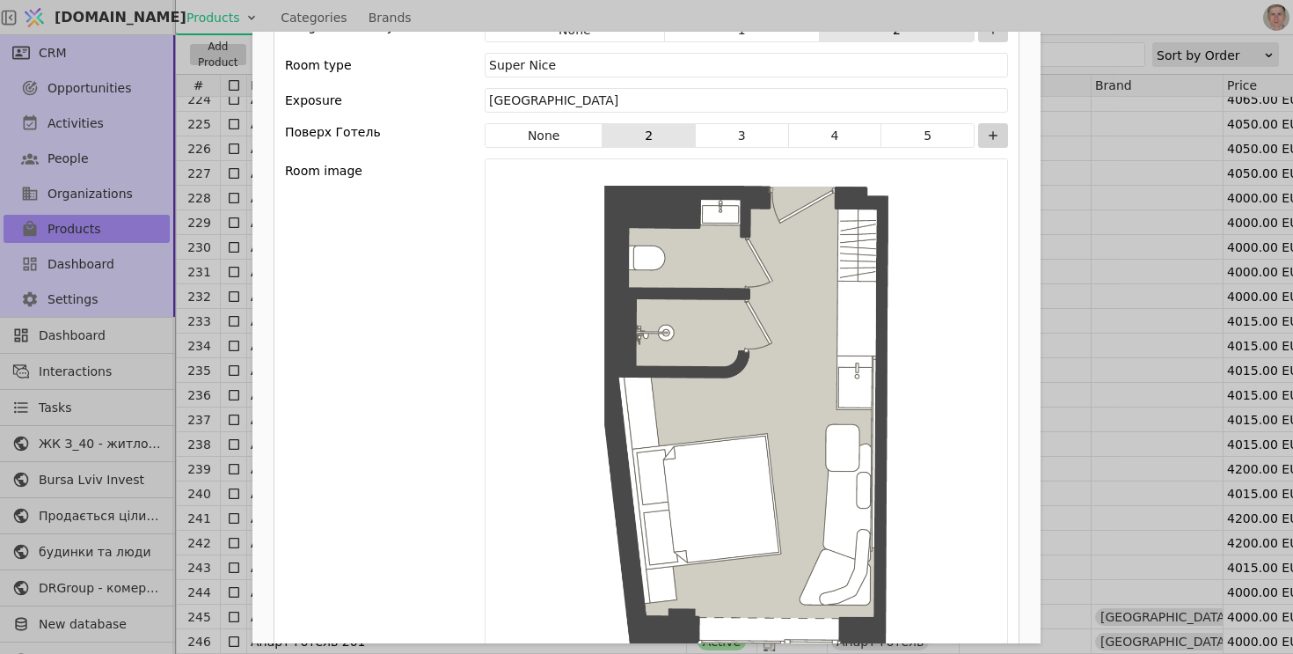
scroll to position [2442, 0]
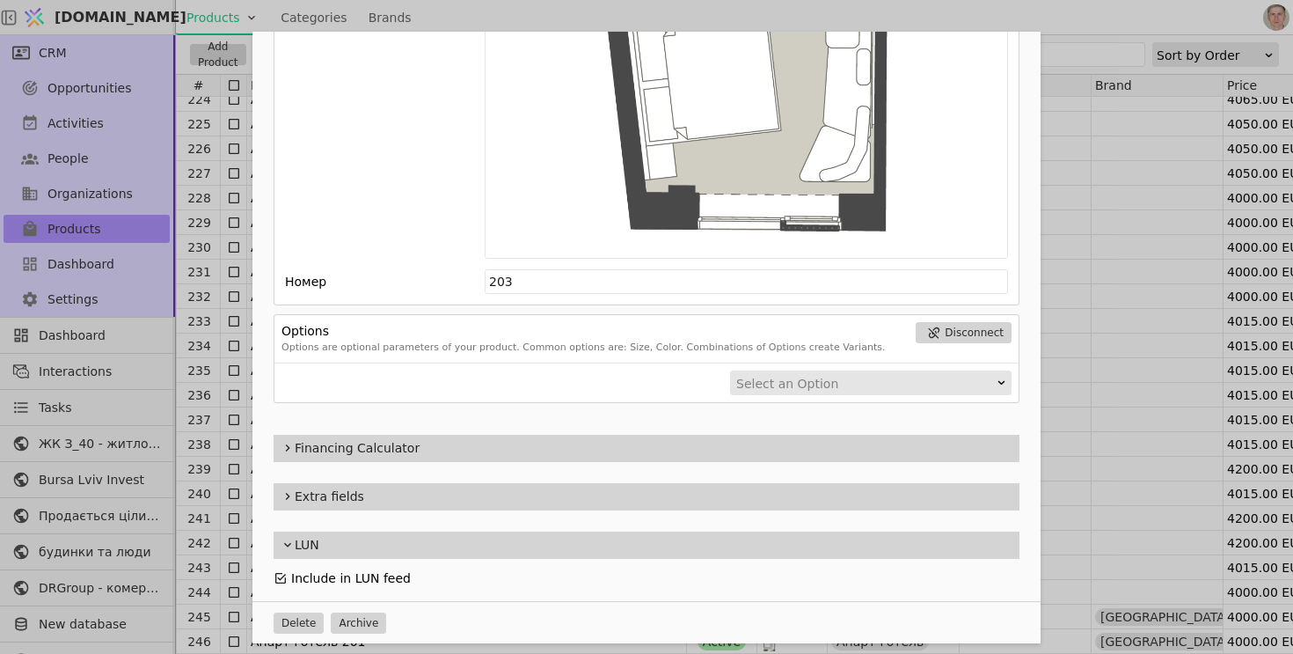
click at [281, 573] on icon "Add Opportunity" at bounding box center [281, 578] width 14 height 14
click at [210, 570] on div "Name Апарт-готель 203 Slug apart-hotel-203 Description 203 Images Drag 'n' drop…" at bounding box center [646, 327] width 1293 height 654
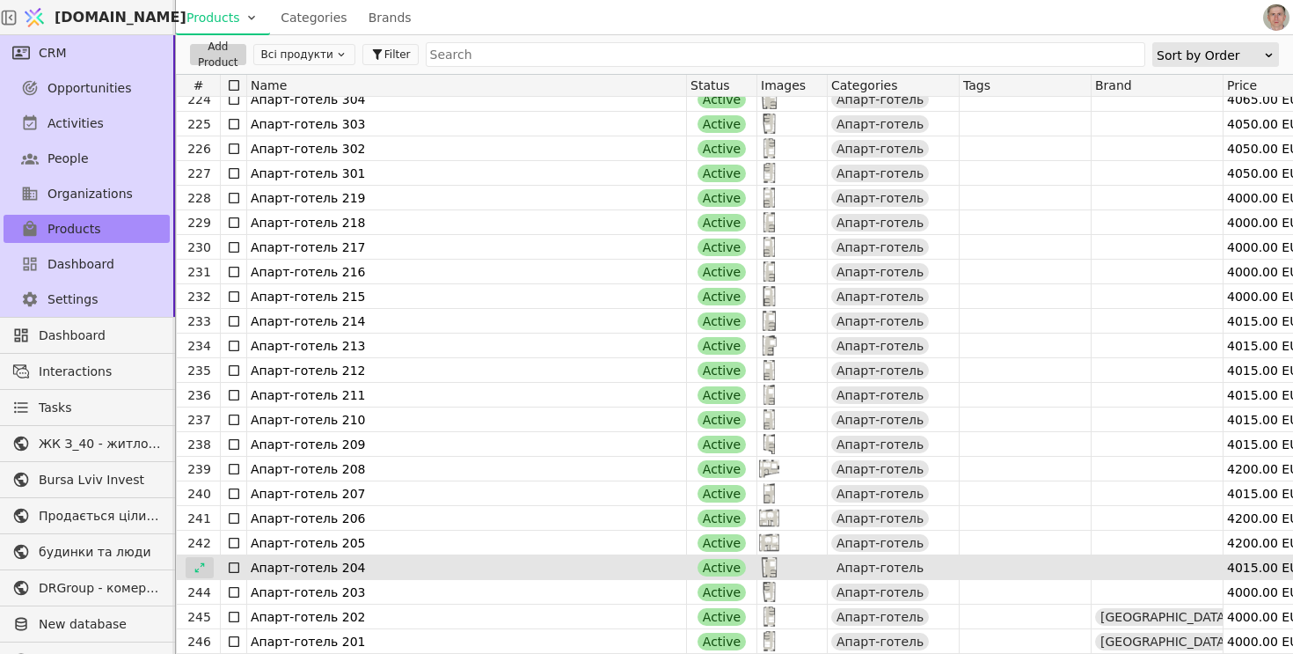
click at [201, 565] on icon at bounding box center [199, 567] width 10 height 10
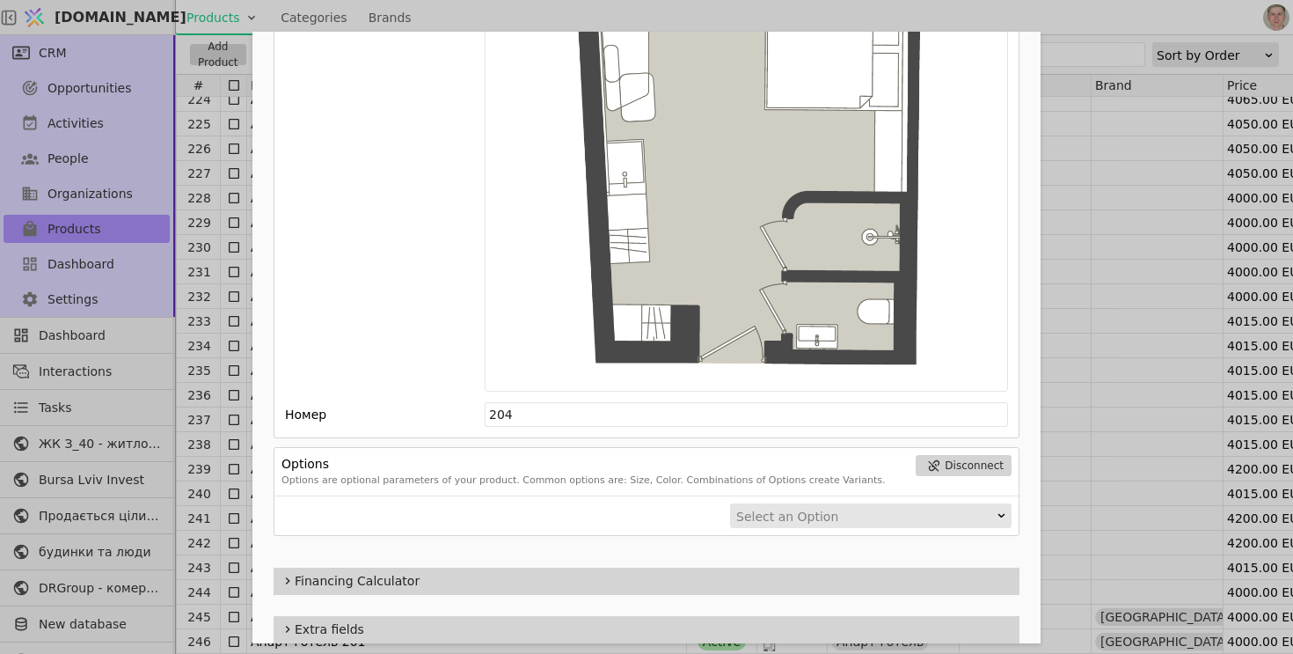
scroll to position [2442, 0]
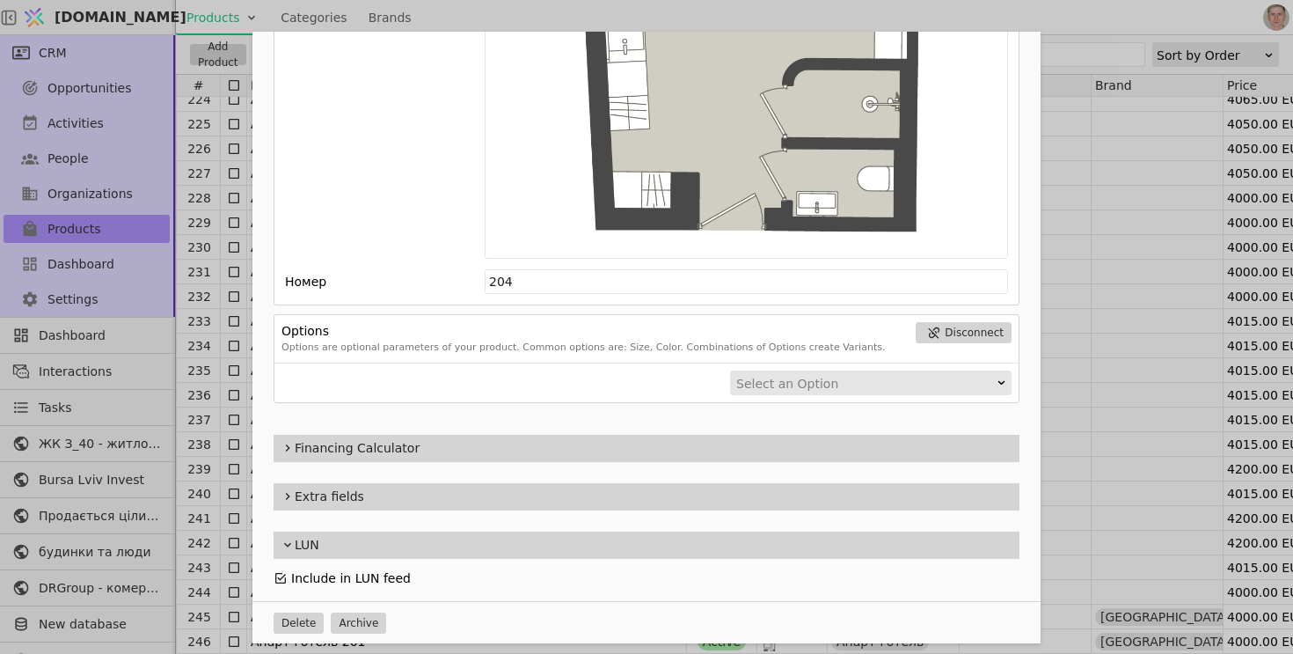
click at [281, 577] on icon "Add Opportunity" at bounding box center [280, 578] width 11 height 11
click at [207, 545] on div "Name Апарт-готель 204 Slug apart-hotel-204 Description 204 Images Drag 'n' drop…" at bounding box center [646, 327] width 1293 height 654
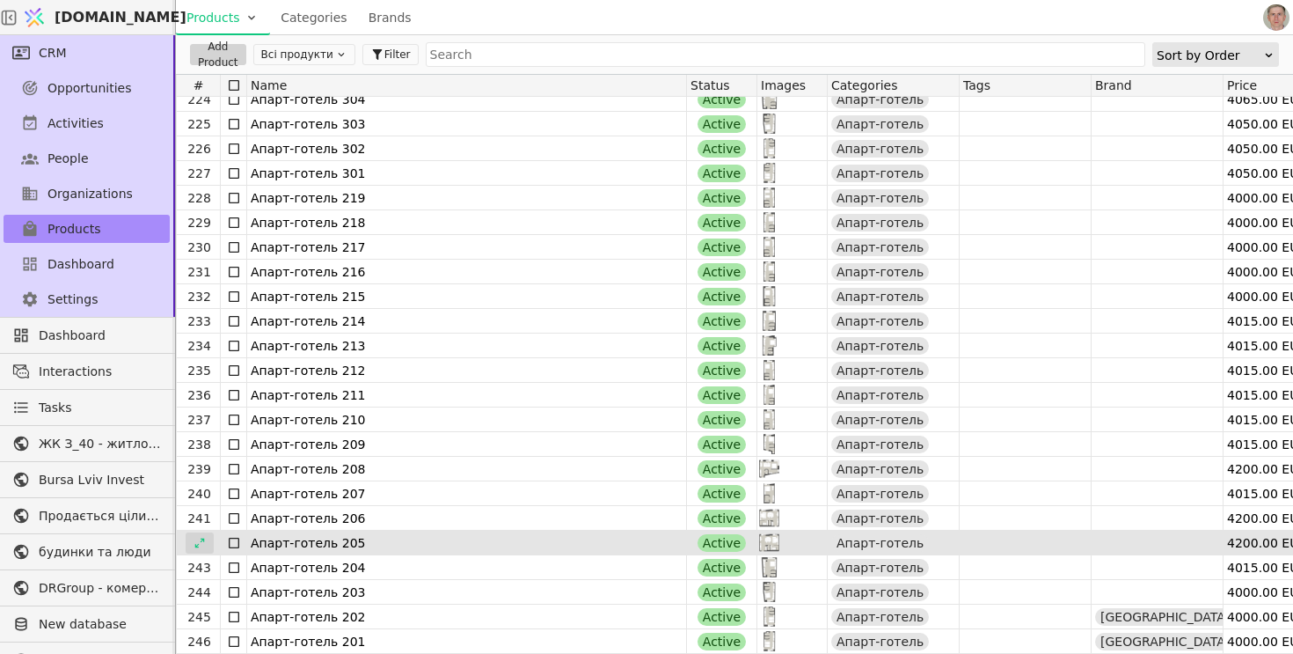
click at [206, 540] on div at bounding box center [200, 542] width 28 height 21
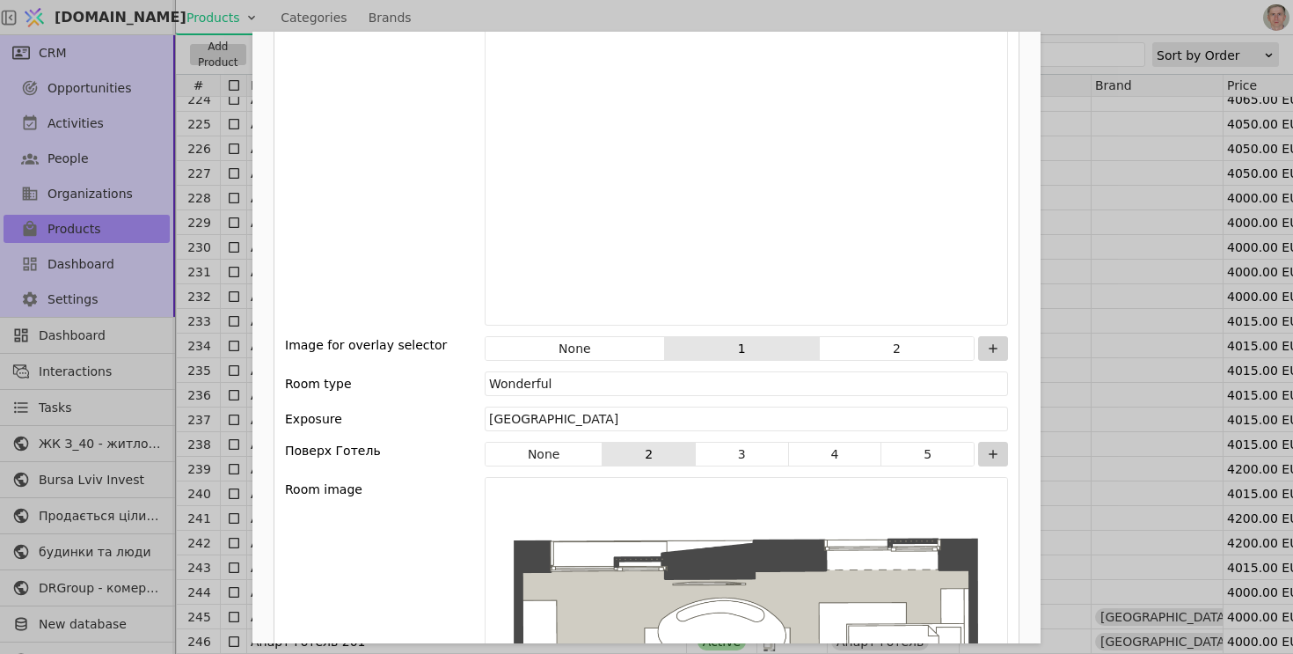
scroll to position [2442, 0]
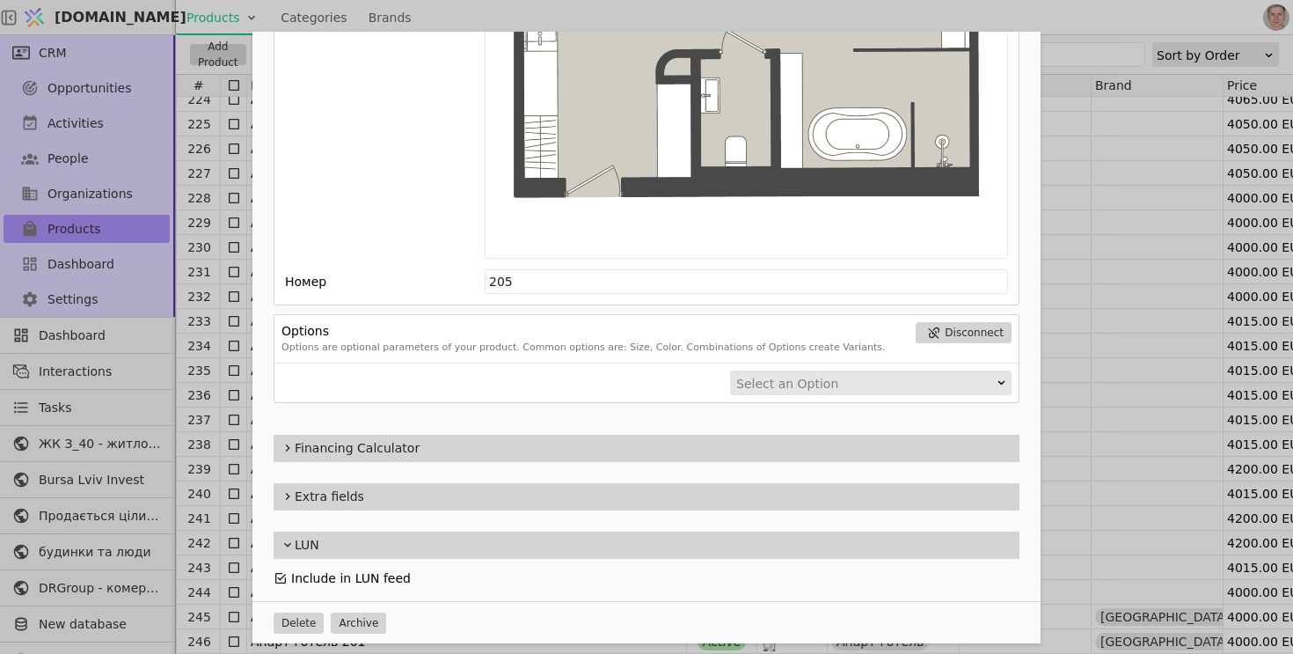
click at [281, 573] on icon "Add Opportunity" at bounding box center [281, 578] width 14 height 14
click at [204, 507] on div "Name Апарт-готель 205 Slug apart-hotel-205 Description 205 Images Drag 'n' drop…" at bounding box center [646, 327] width 1293 height 654
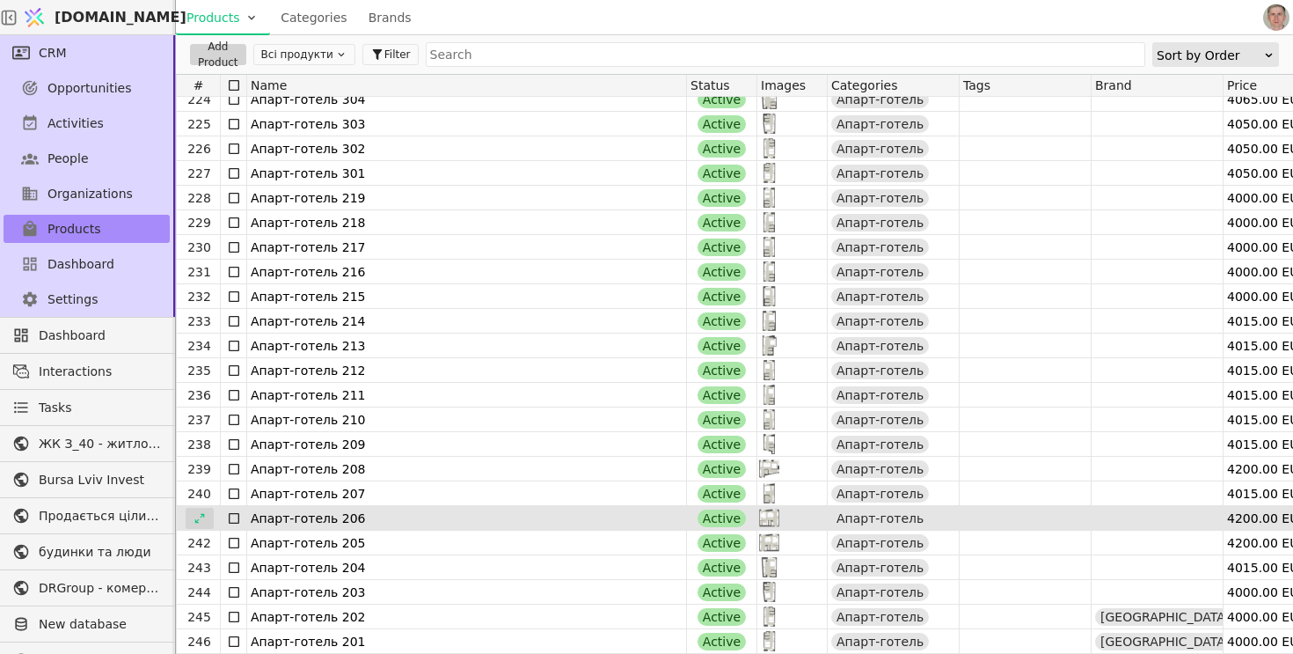
click at [201, 516] on icon at bounding box center [199, 518] width 10 height 10
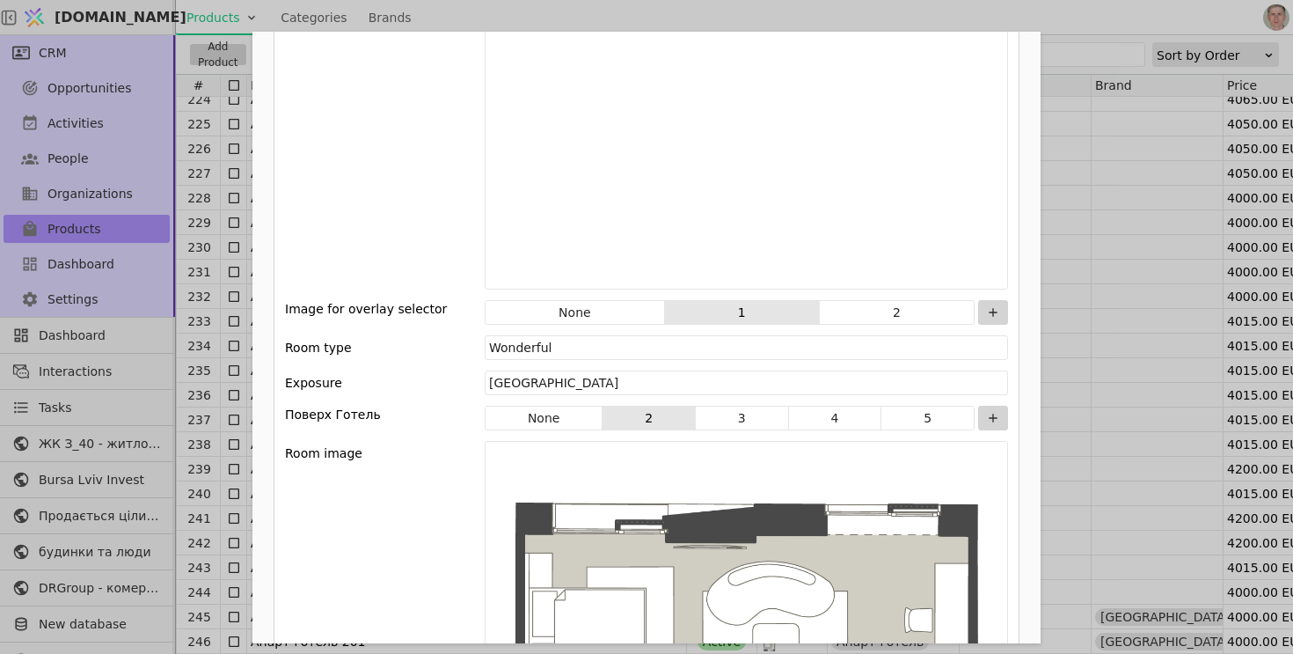
scroll to position [2442, 0]
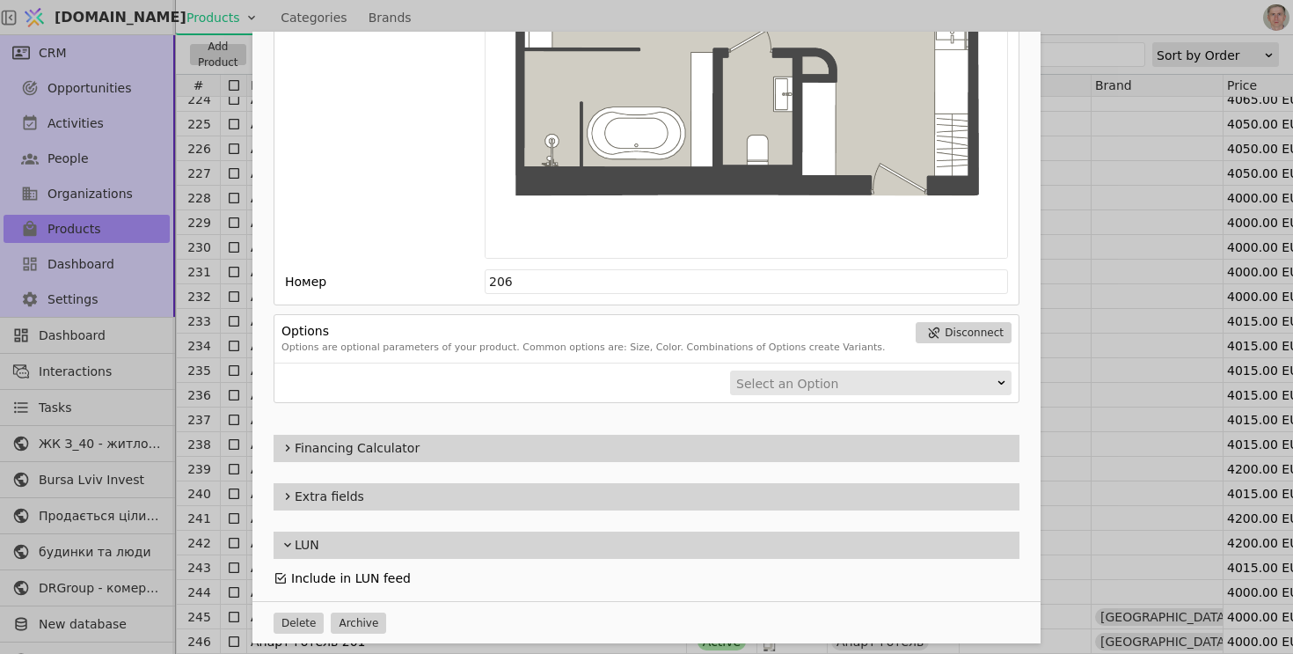
click at [281, 576] on icon "Add Opportunity" at bounding box center [280, 578] width 11 height 11
click at [196, 460] on div "Name Апарт-готель 206 Slug apart-hotel-206 Description 206 Images Drag 'n' drop…" at bounding box center [646, 327] width 1293 height 654
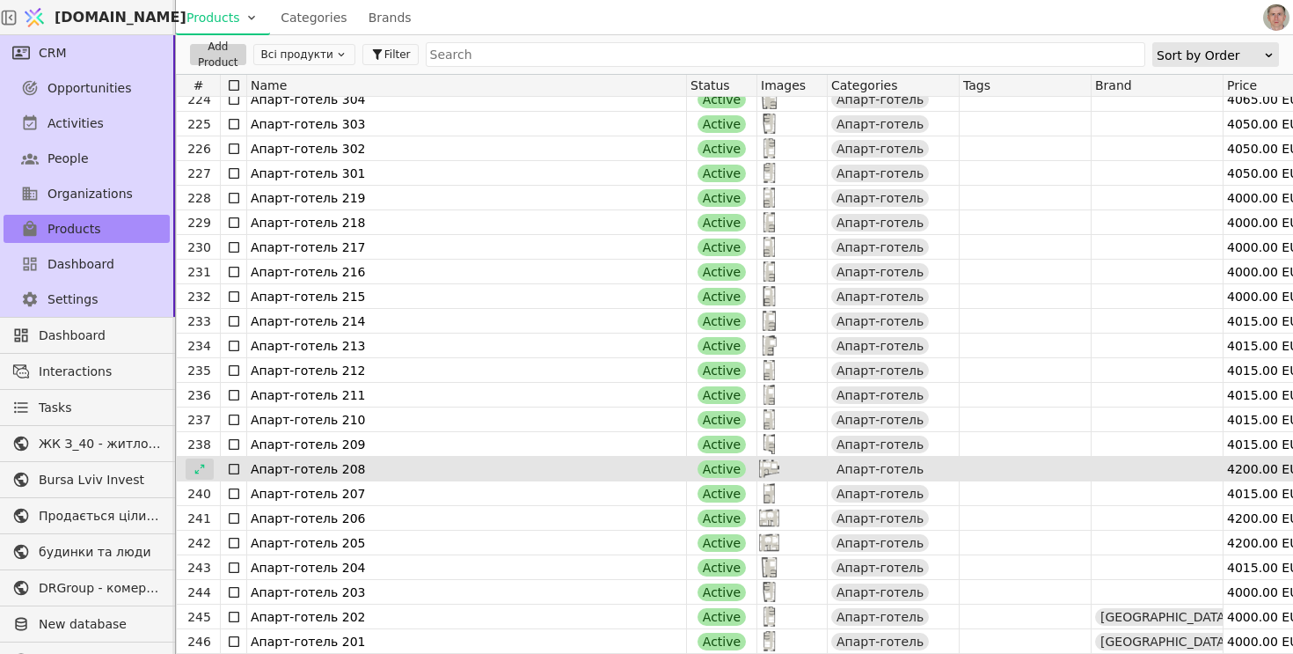
click at [201, 467] on icon at bounding box center [200, 469] width 12 height 12
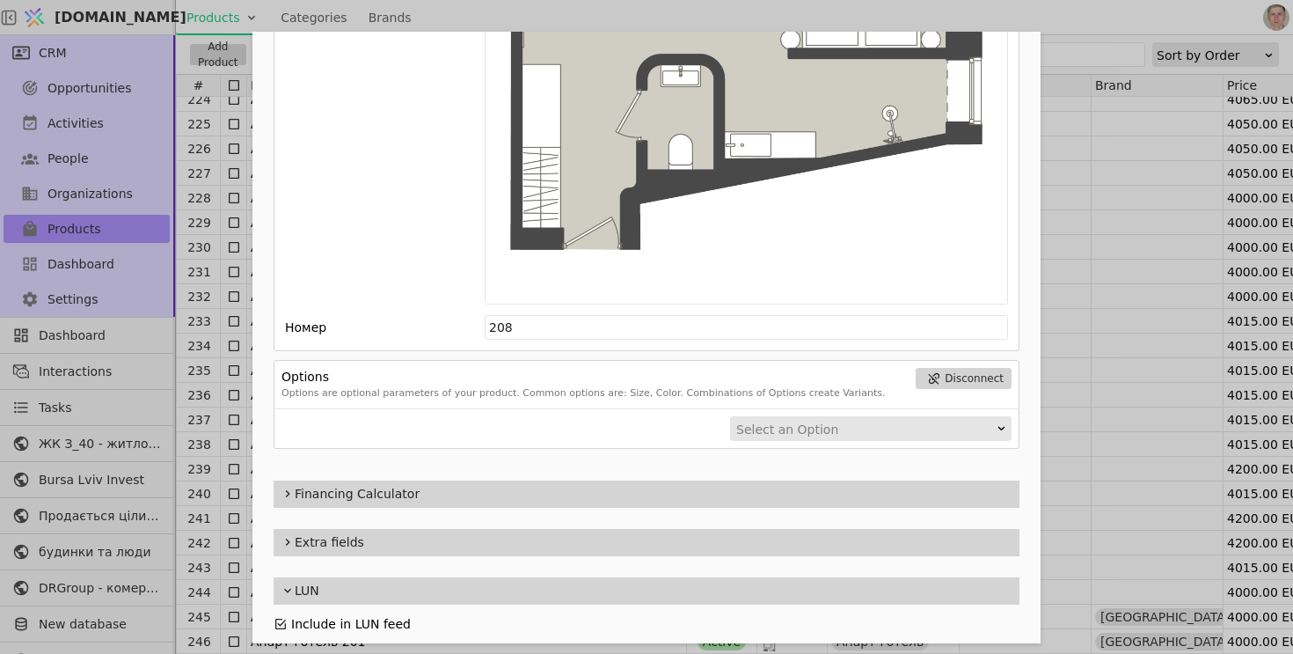
scroll to position [2442, 0]
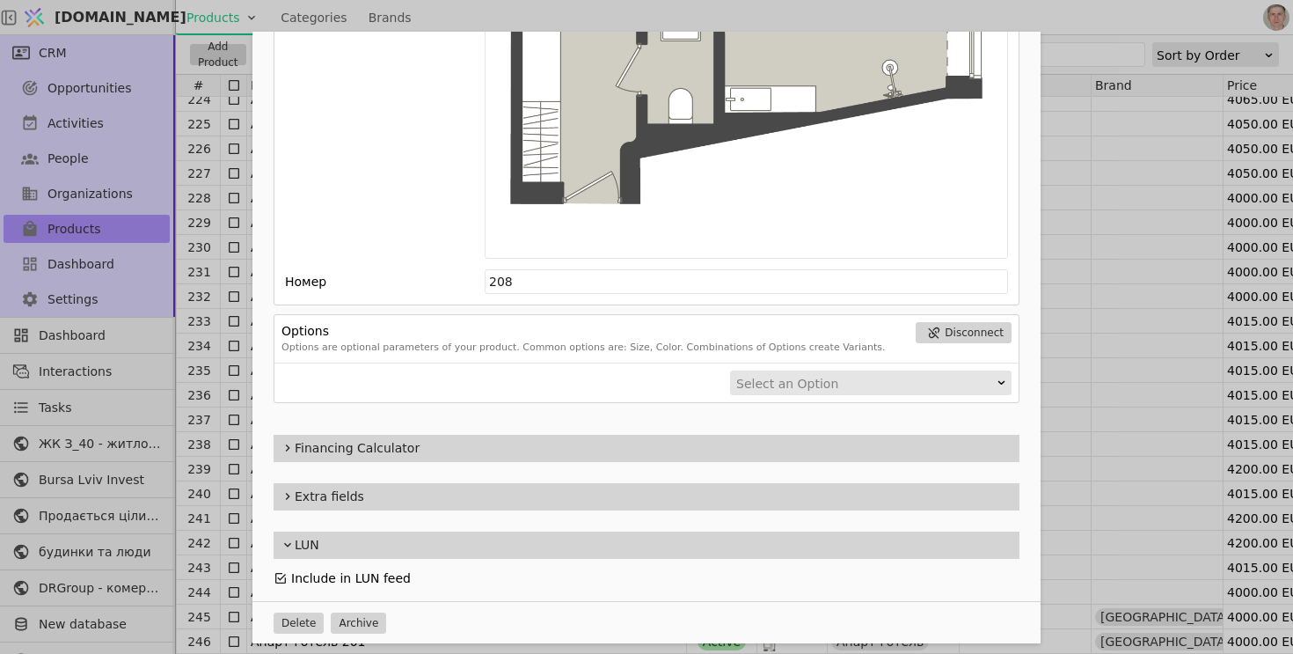
click at [282, 576] on icon "Add Opportunity" at bounding box center [281, 578] width 14 height 14
click at [215, 340] on div "Name Апарт-готель 208 Slug apart-hotel-208 Description 208 Images Drag 'n' drop…" at bounding box center [646, 327] width 1293 height 654
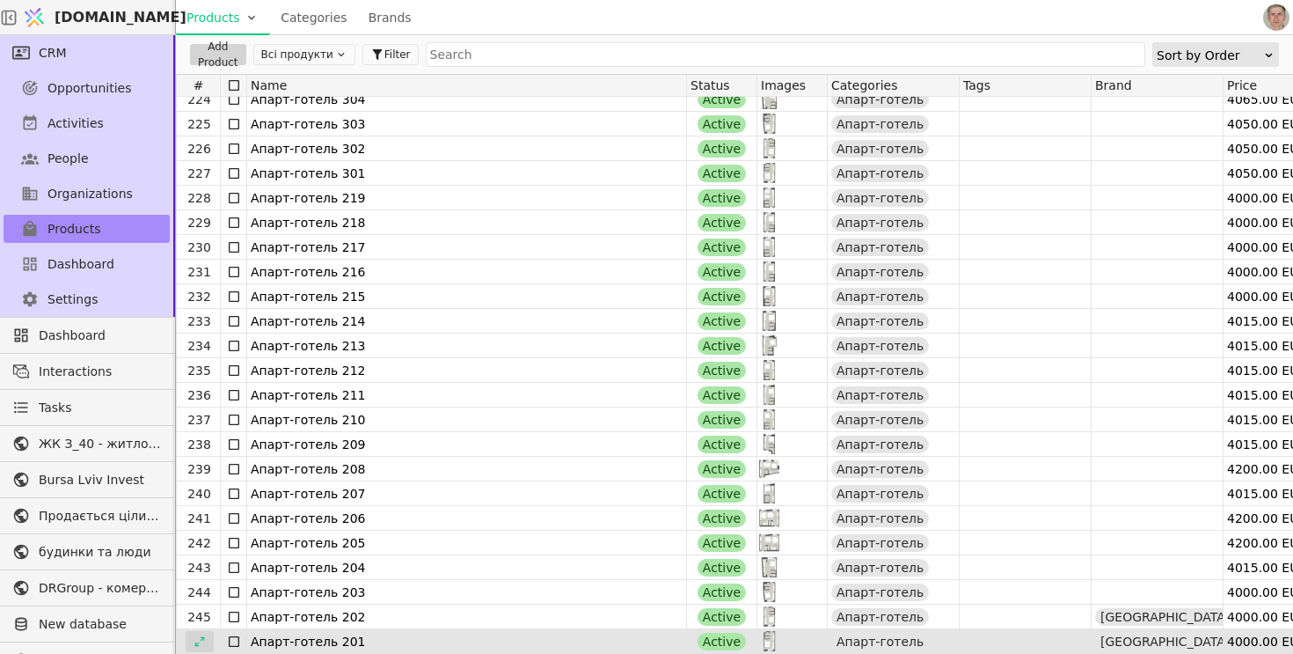
click at [201, 635] on icon at bounding box center [200, 641] width 12 height 12
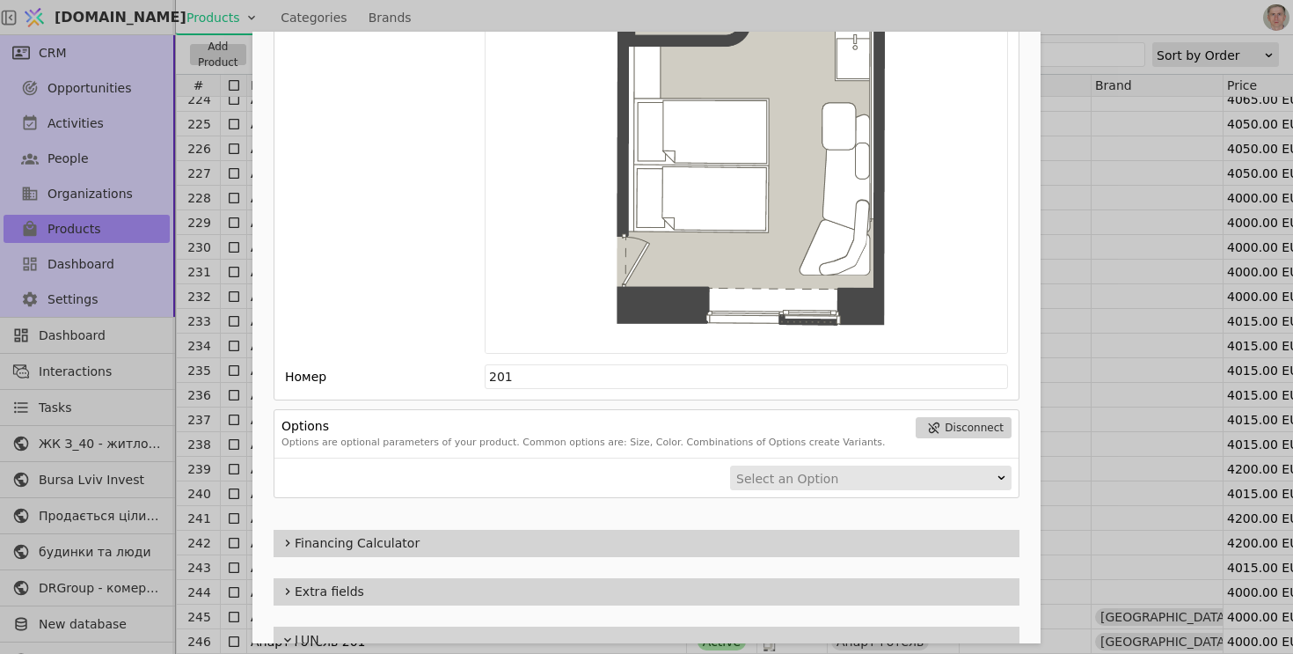
scroll to position [2442, 0]
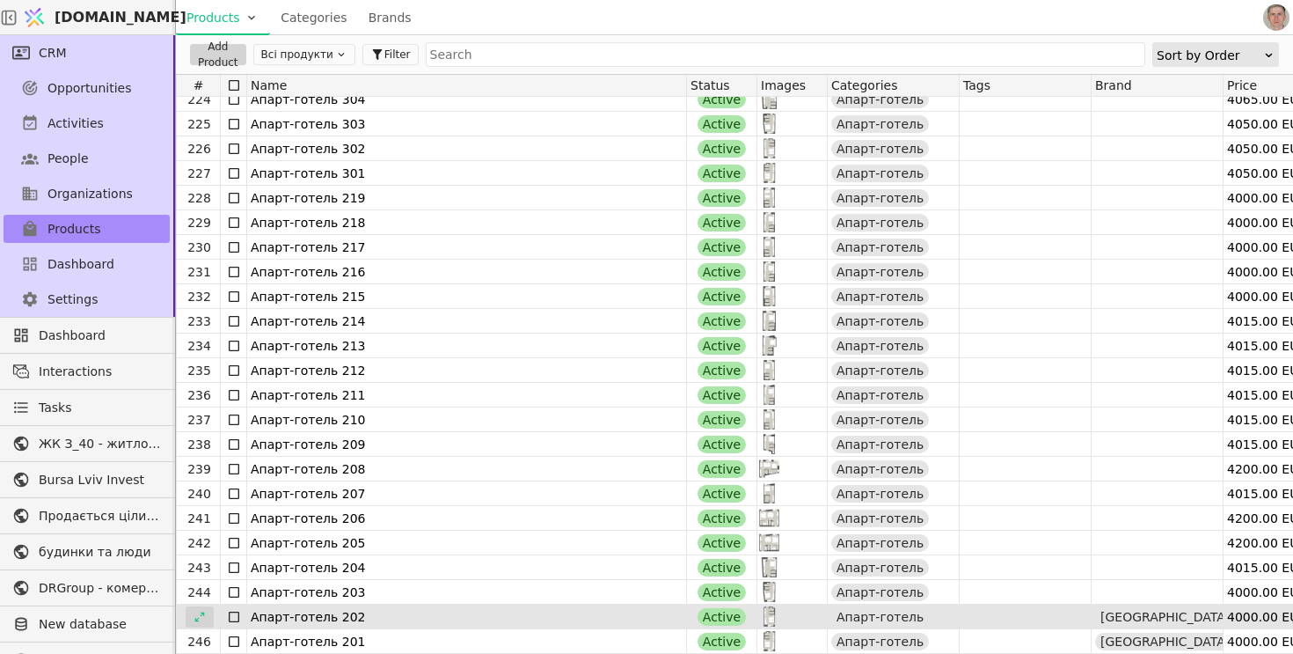
click at [208, 614] on div at bounding box center [200, 616] width 28 height 21
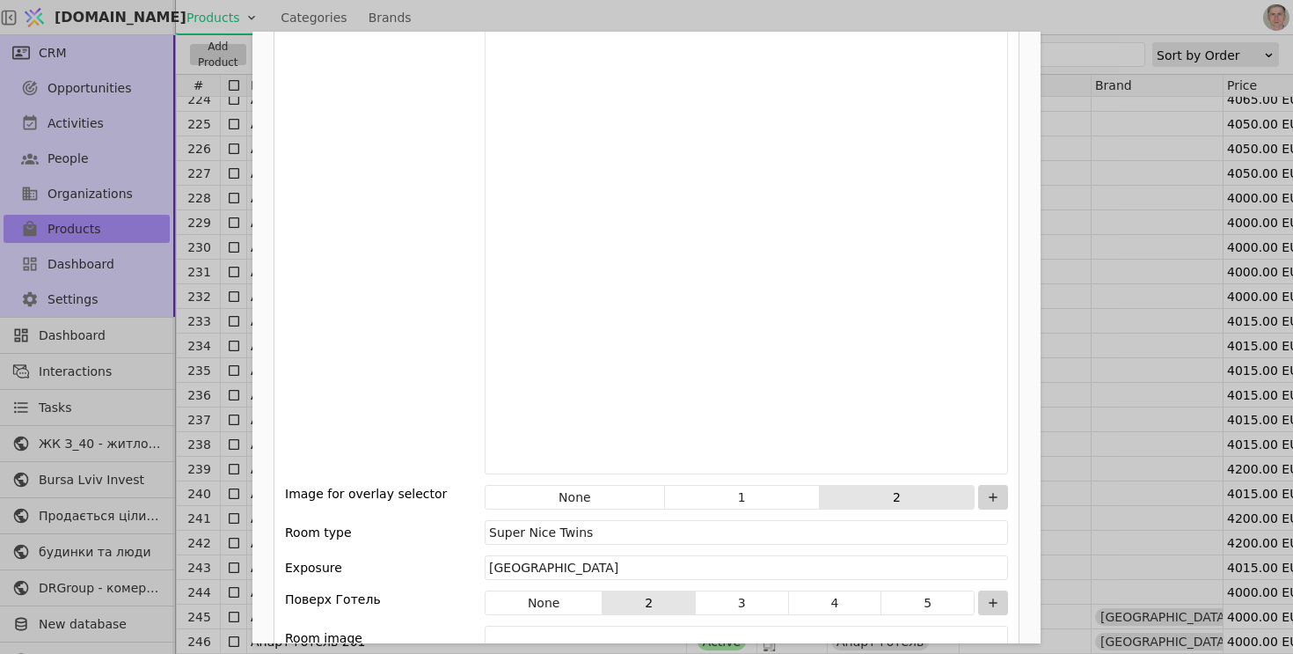
scroll to position [2442, 0]
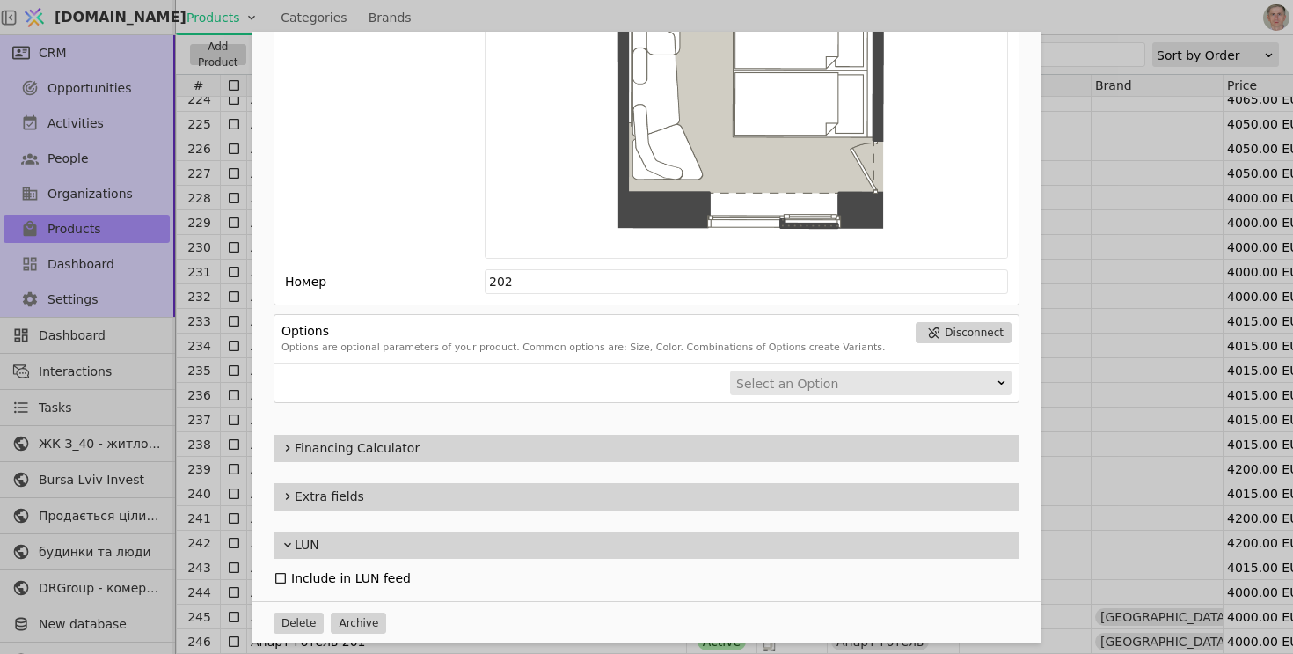
click at [230, 568] on div "Name Апарт-готель 202 Slug apart-hotel-202 Description 202 Images Drag 'n' drop…" at bounding box center [646, 327] width 1293 height 654
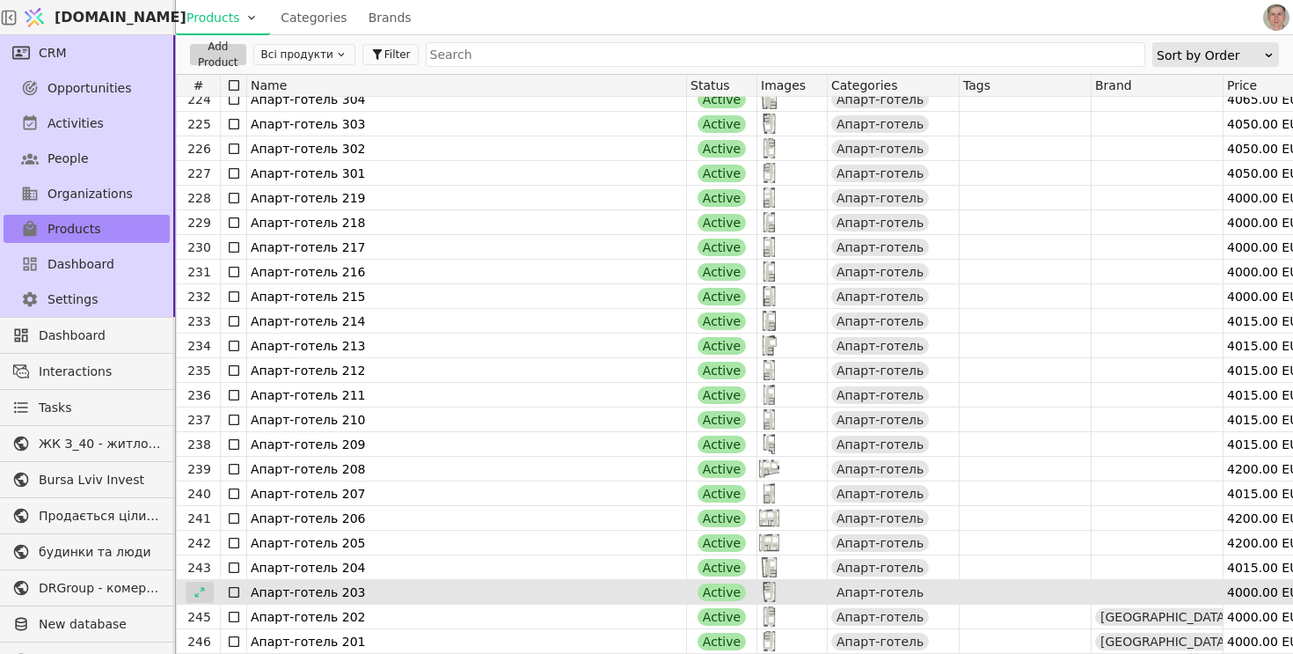
click at [206, 595] on div at bounding box center [200, 591] width 28 height 21
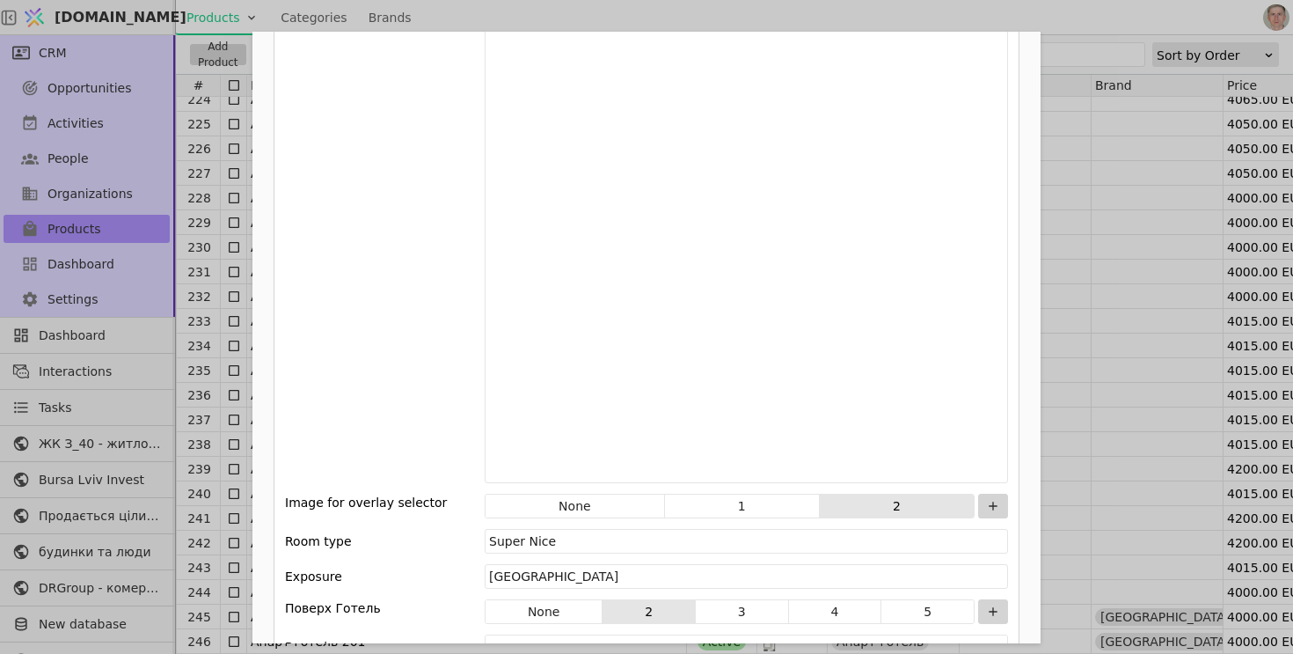
scroll to position [2442, 0]
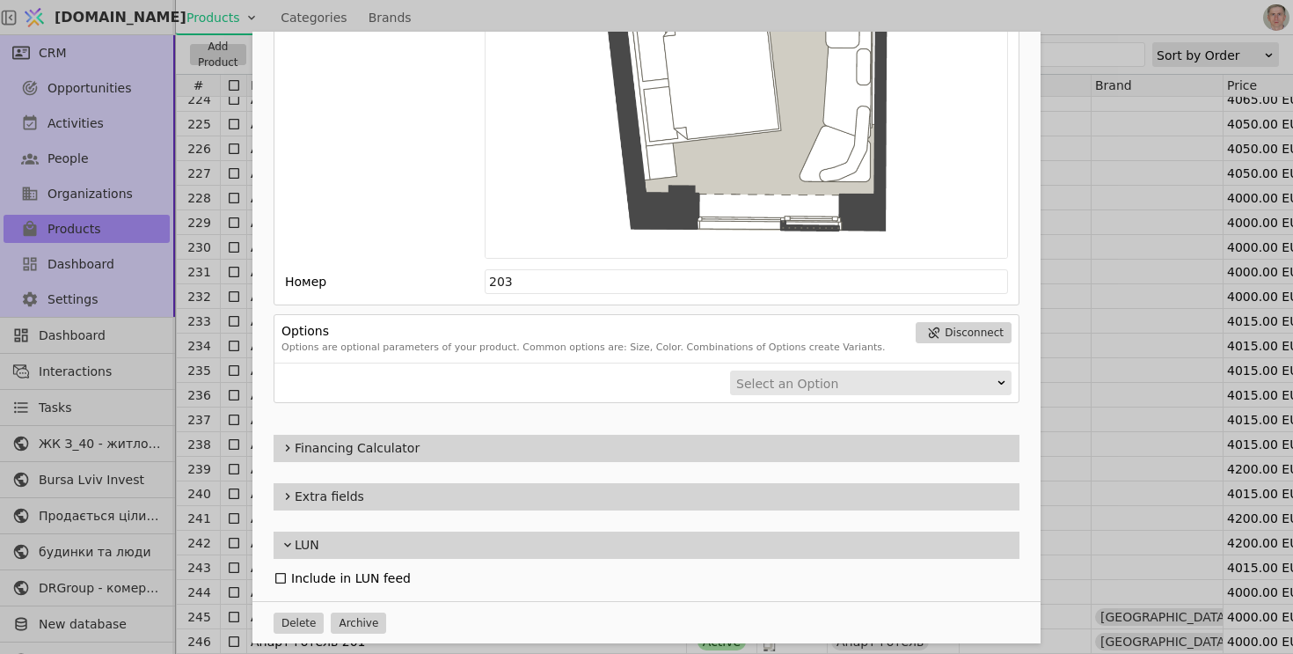
click at [202, 529] on div "Name Апарт-готель 203 Slug apart-hotel-203 Description 203 Images Drag 'n' drop…" at bounding box center [646, 327] width 1293 height 654
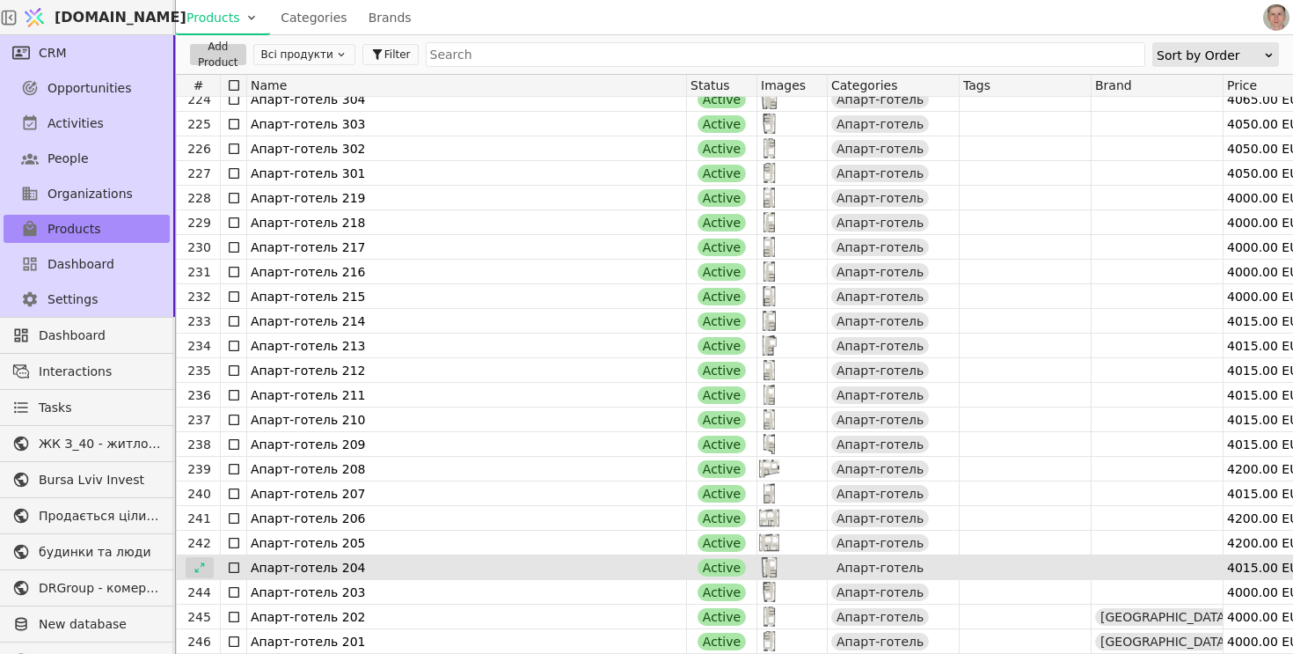
click at [200, 559] on div at bounding box center [200, 567] width 28 height 21
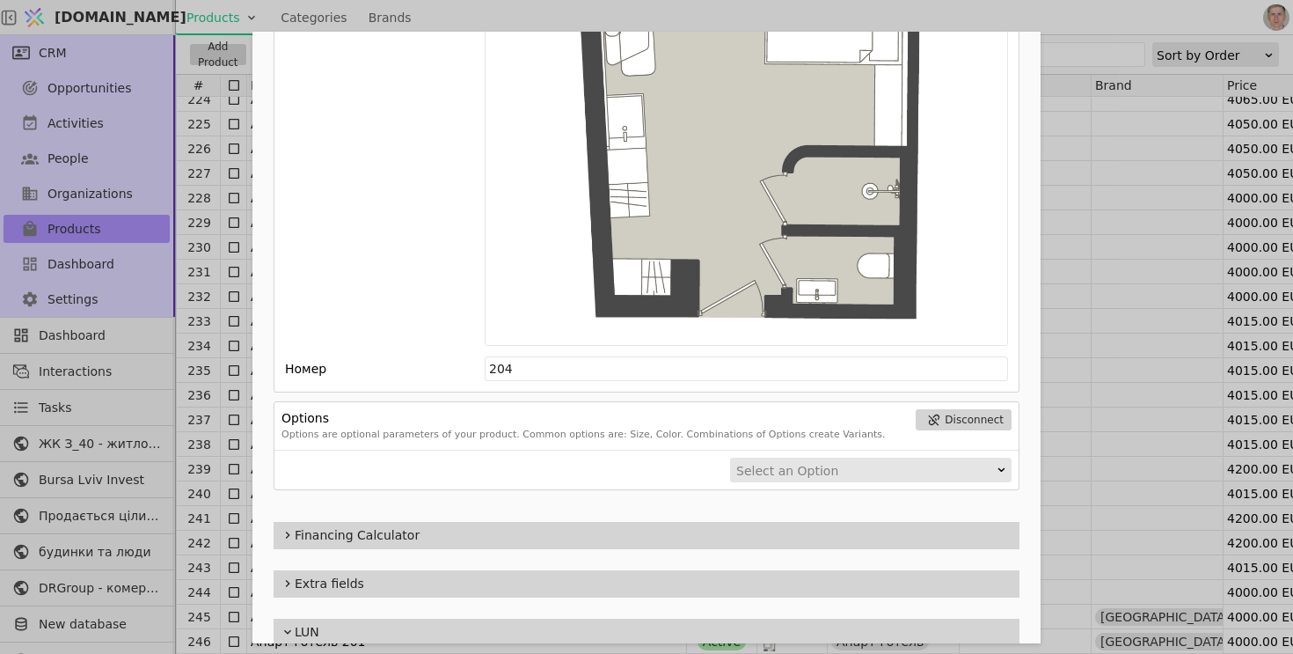
scroll to position [2442, 0]
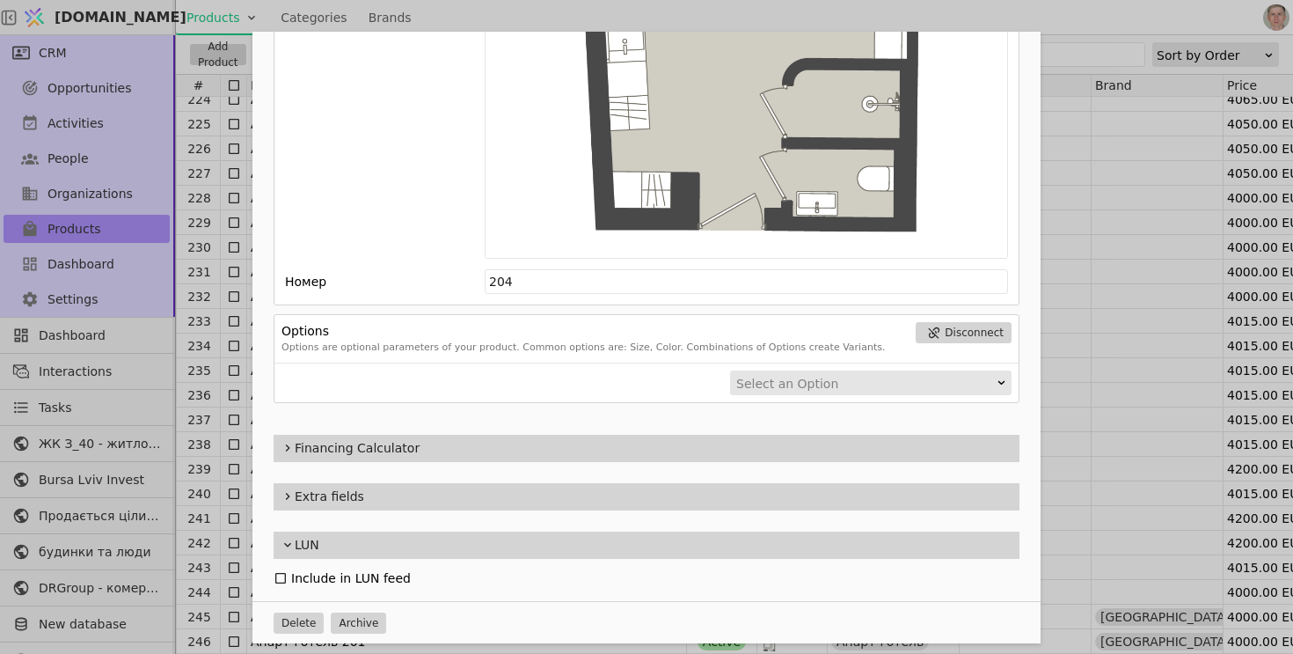
click at [201, 522] on div "Name Апарт-готель 204 Slug apart-hotel-204 Description 204 Images Drag 'n' drop…" at bounding box center [646, 327] width 1293 height 654
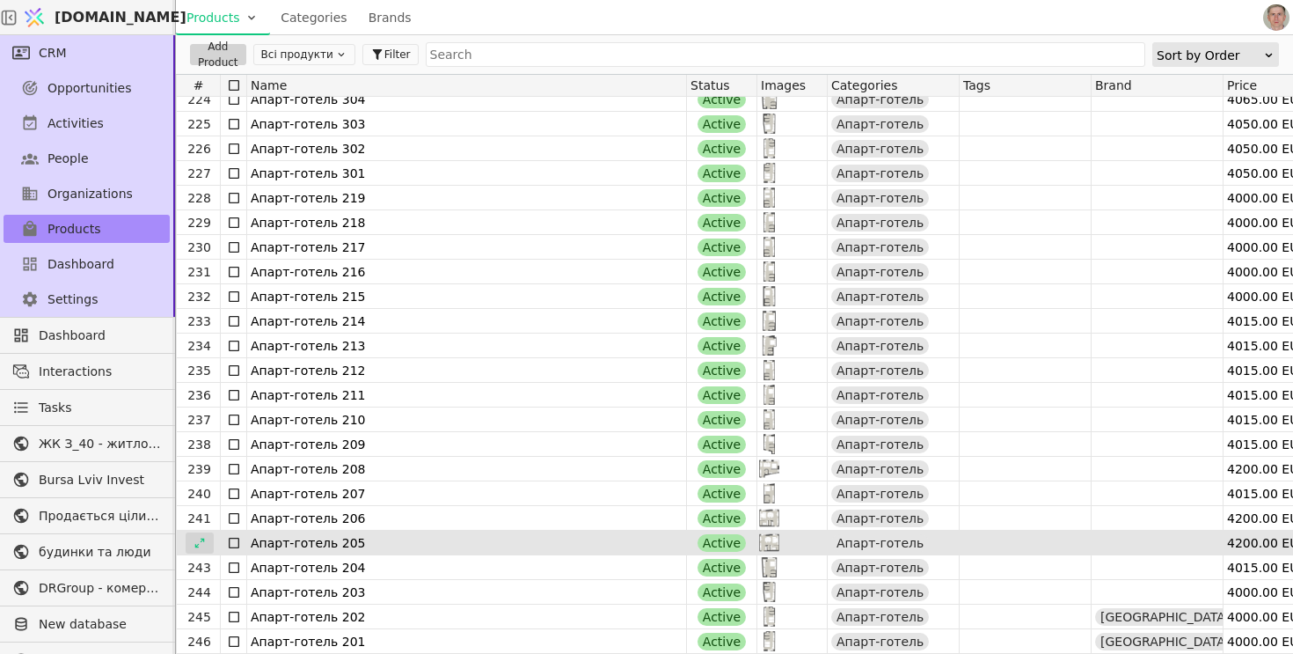
click at [203, 544] on icon at bounding box center [200, 543] width 12 height 12
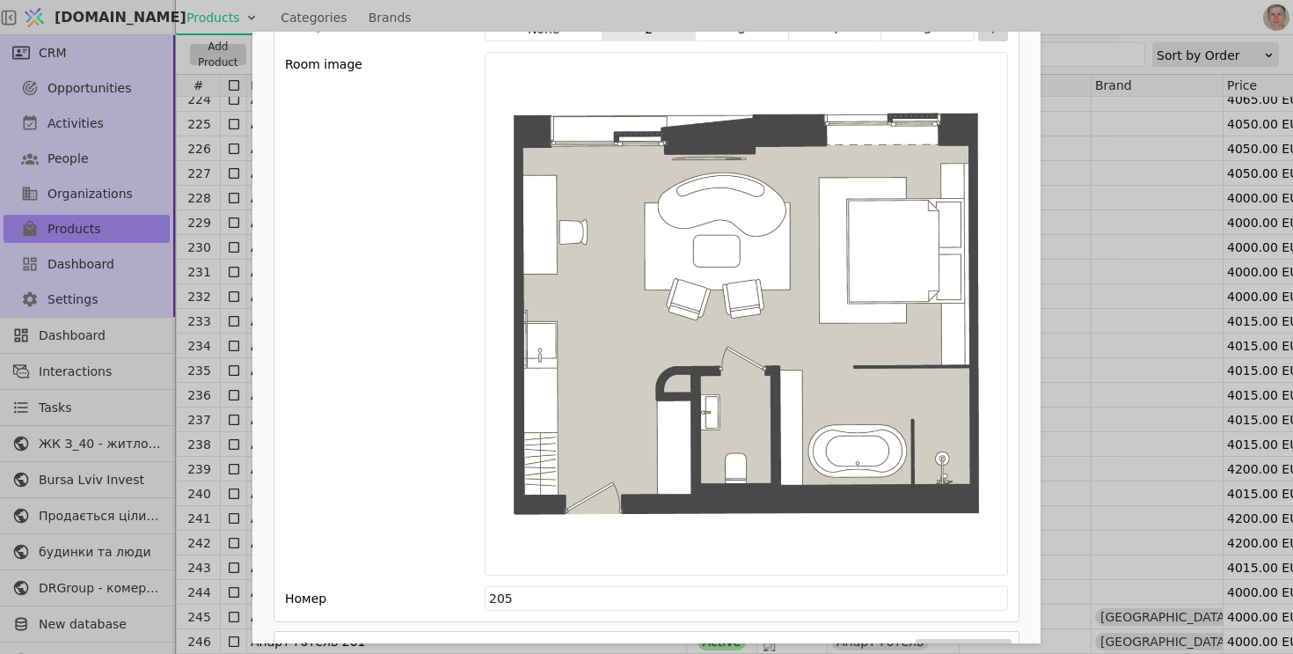
scroll to position [2442, 0]
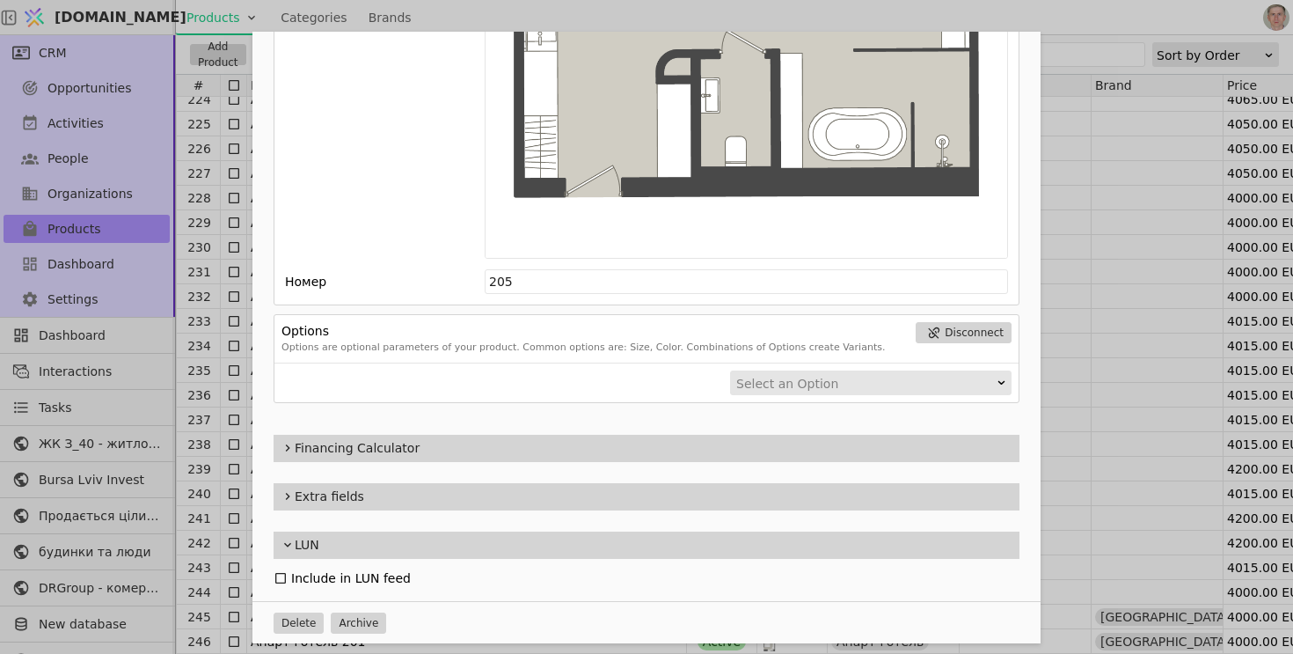
click at [233, 530] on div "Name Апарт-готель 205 Slug apart-hotel-205 Description 205 Images Drag 'n' drop…" at bounding box center [646, 327] width 1293 height 654
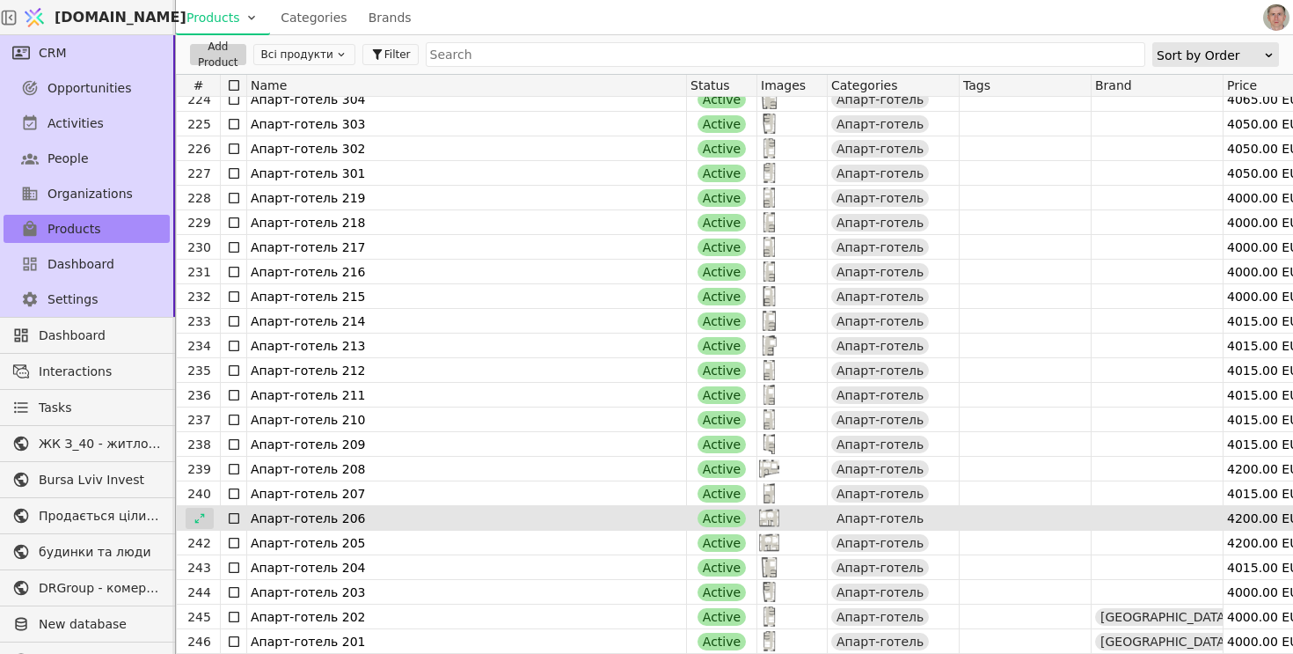
click at [202, 514] on icon at bounding box center [199, 518] width 10 height 10
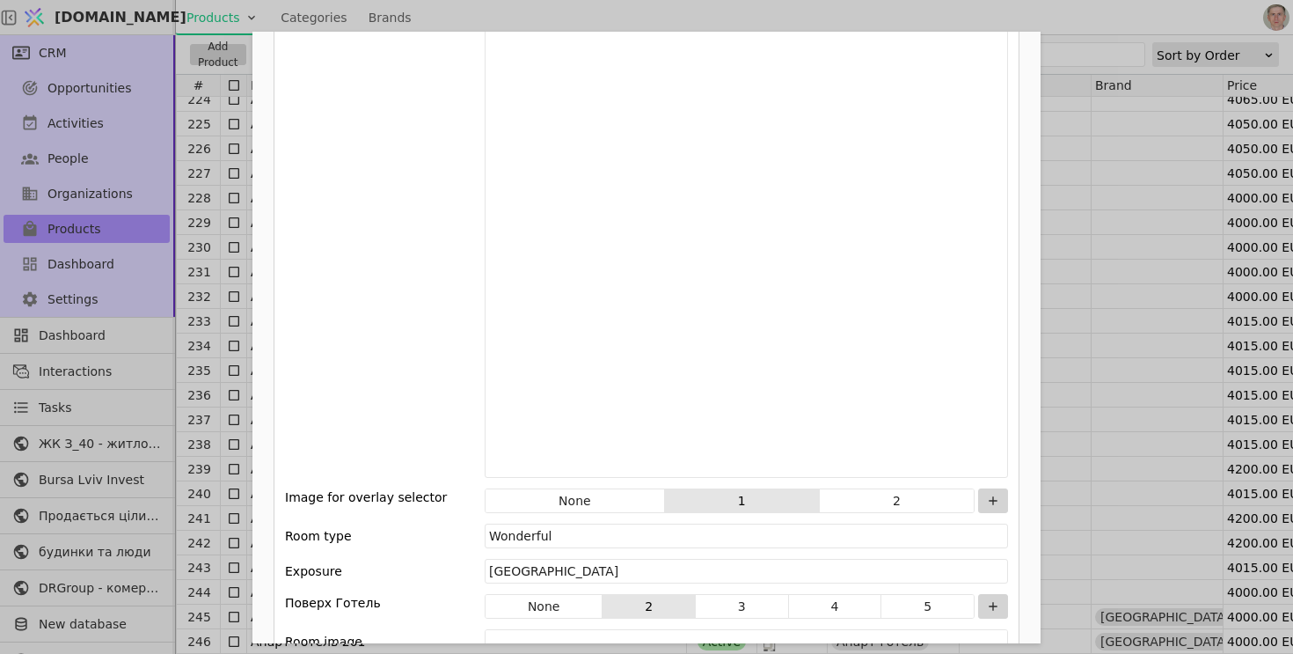
scroll to position [2442, 0]
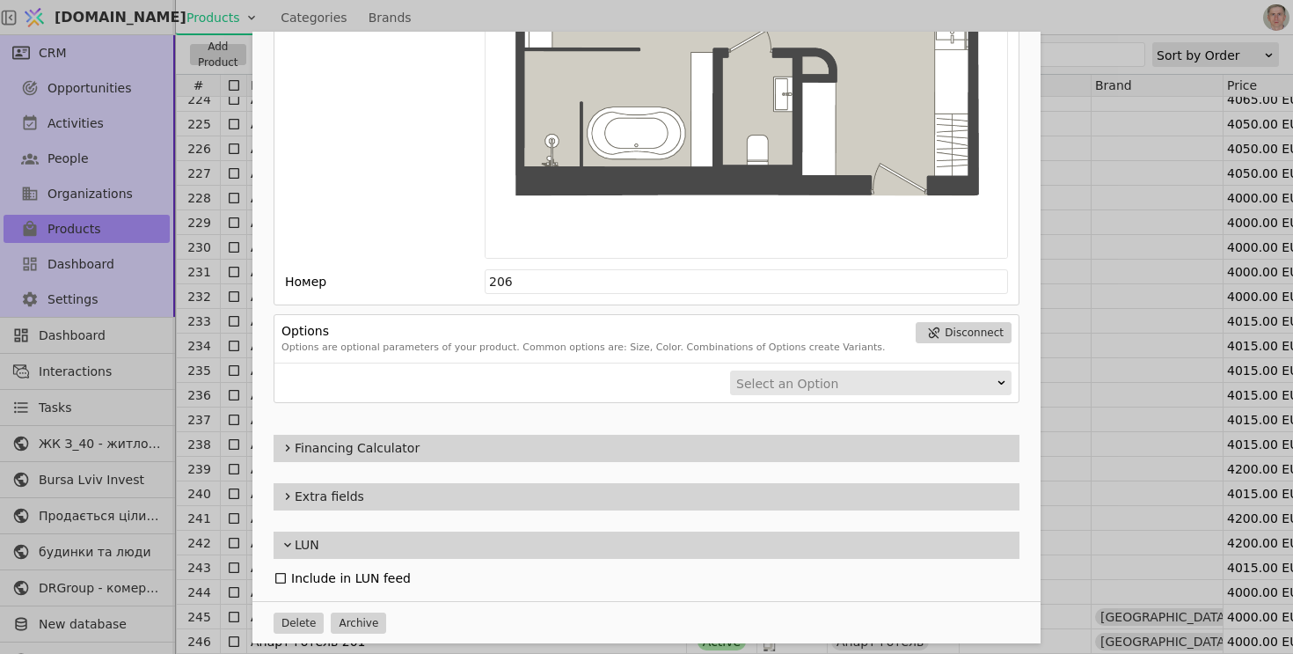
click at [200, 494] on div "Name Апарт-готель 206 Slug apart-hotel-206 Description 206 Images Drag 'n' drop…" at bounding box center [646, 327] width 1293 height 654
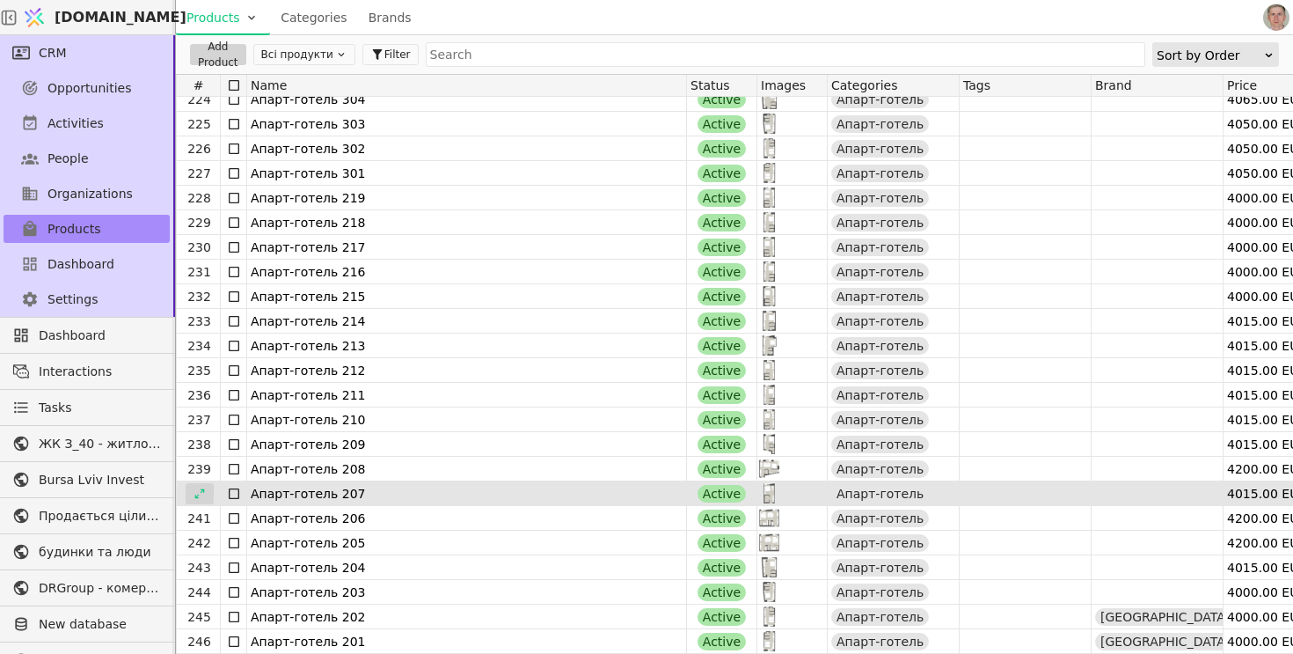
click at [203, 493] on icon at bounding box center [200, 493] width 12 height 12
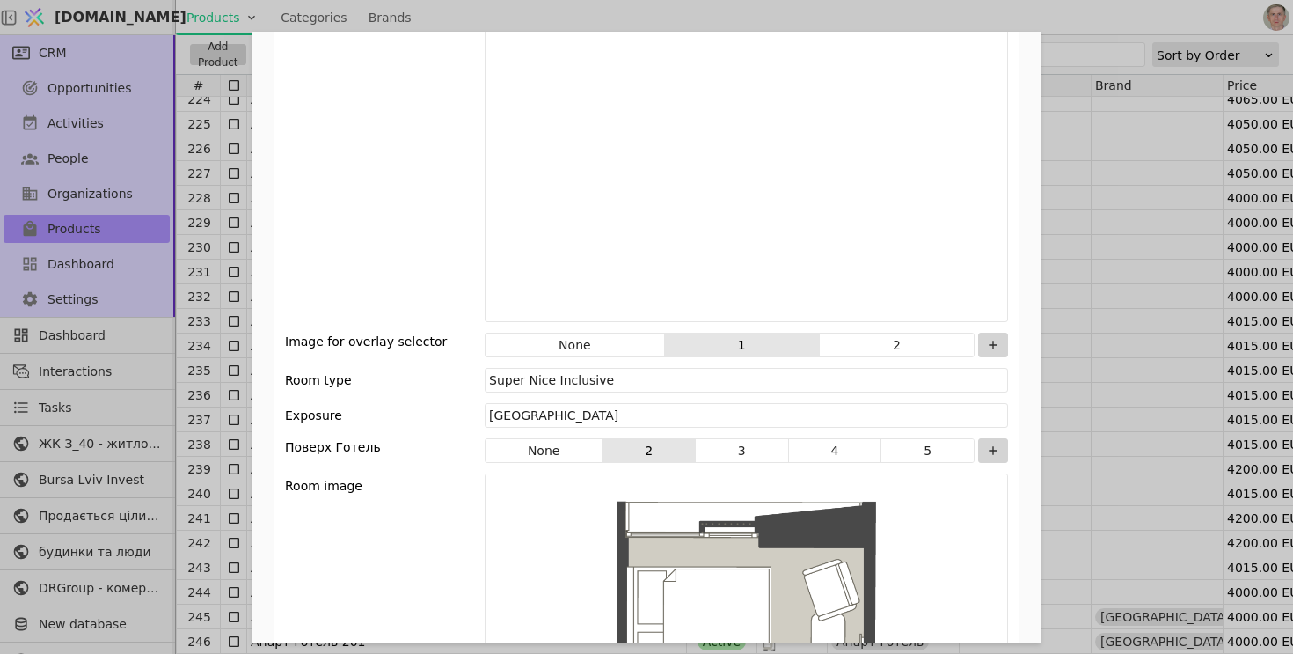
scroll to position [2442, 0]
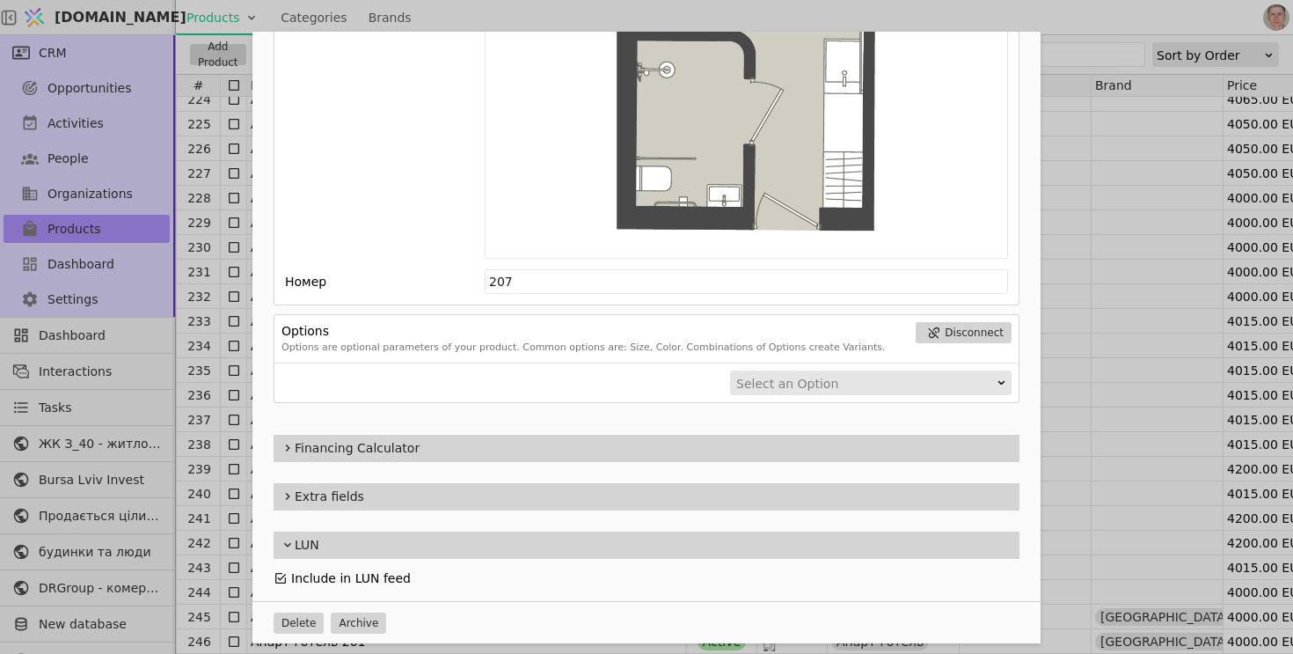
click at [285, 576] on icon "Add Opportunity" at bounding box center [280, 578] width 11 height 11
click at [207, 467] on div "Name Апарт-готель 207 Slug apart-hotel-207 Description 207 Images Drag 'n' drop…" at bounding box center [646, 327] width 1293 height 654
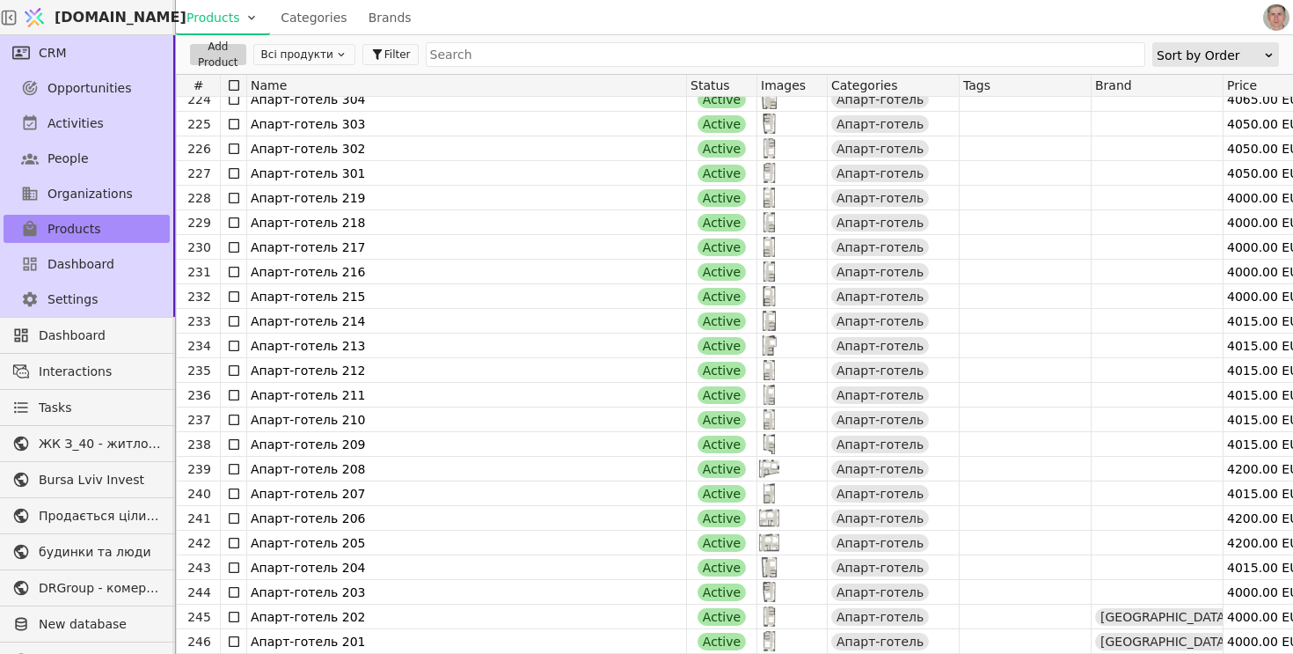
click at [0, 0] on div at bounding box center [0, 0] width 0 height 0
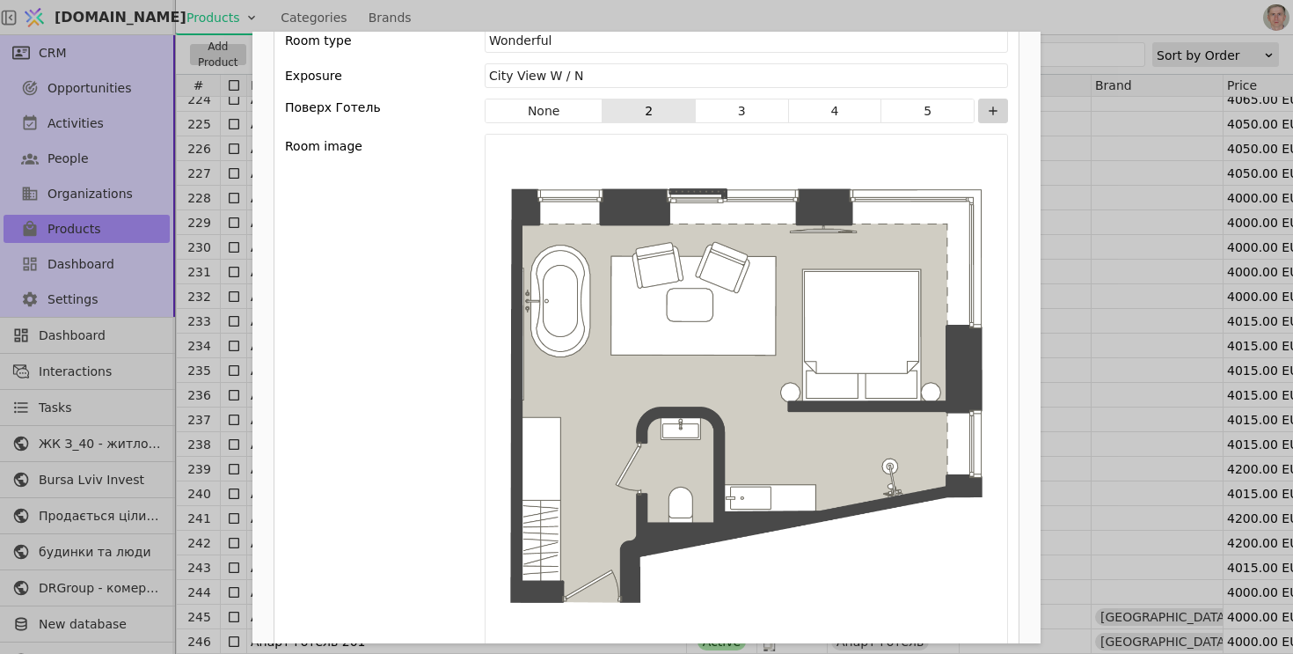
scroll to position [2442, 0]
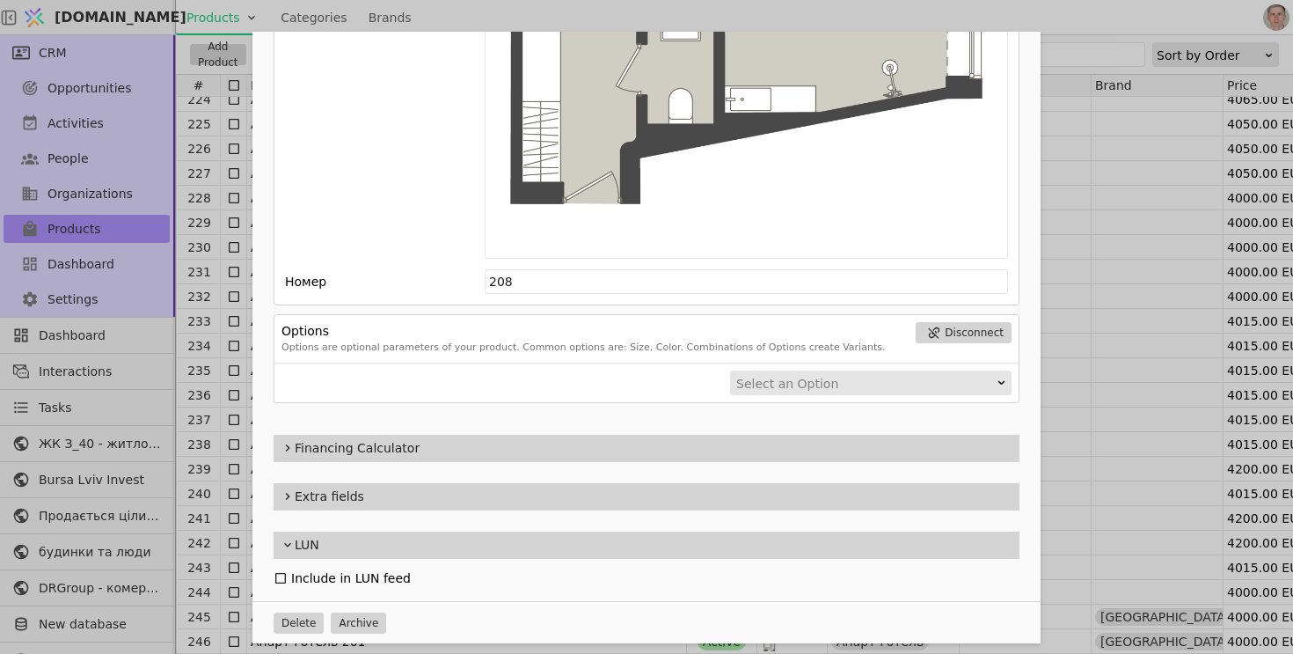
click at [213, 485] on div "Name Апарт-готель 208 Slug apart-hotel-208 Description 208 Images Drag 'n' drop…" at bounding box center [646, 327] width 1293 height 654
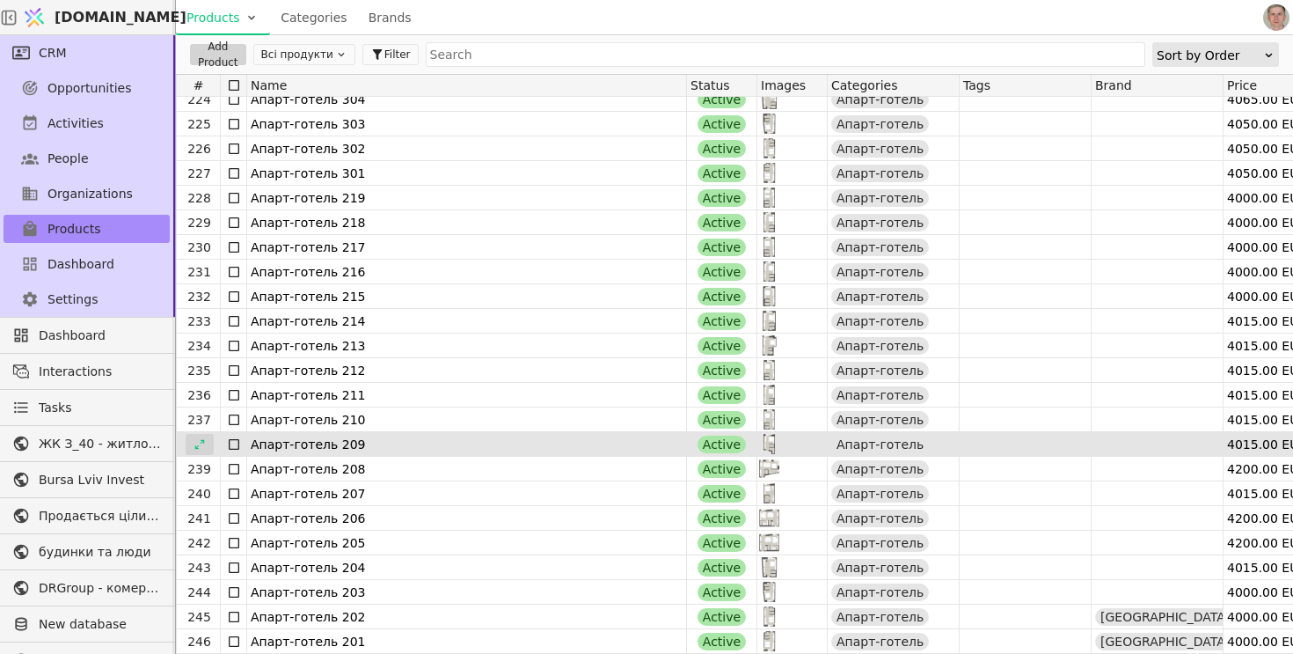
click at [202, 438] on icon at bounding box center [200, 444] width 12 height 12
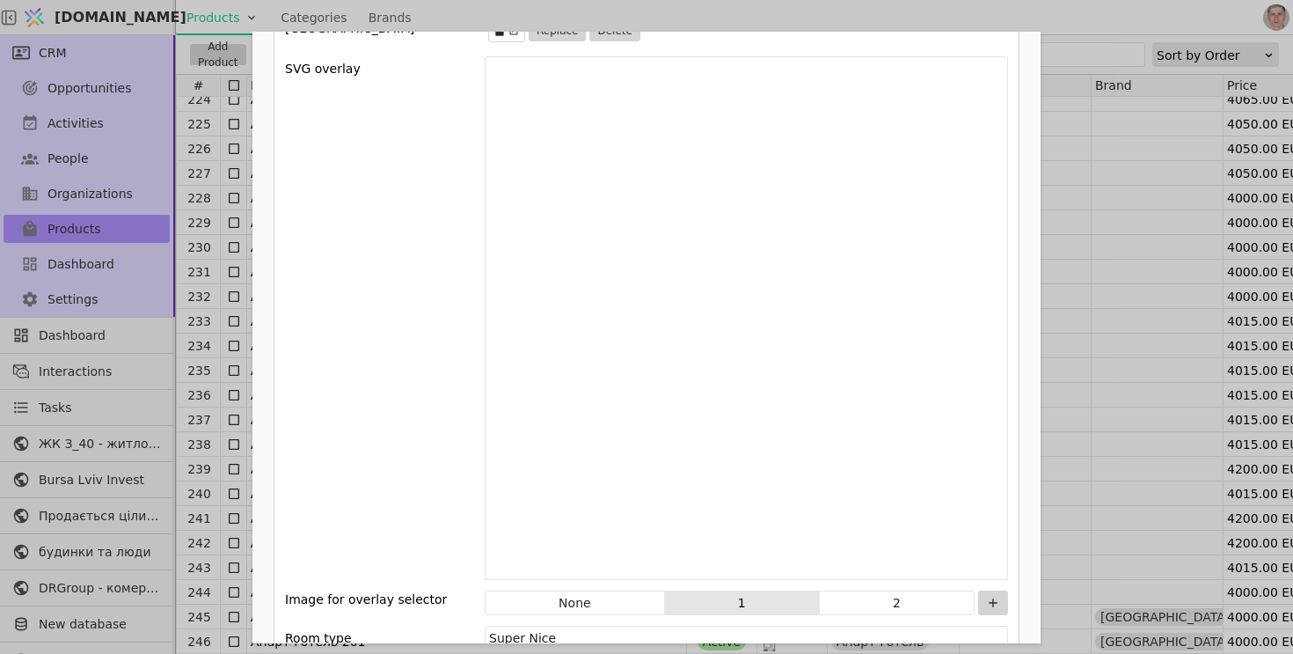
scroll to position [2442, 0]
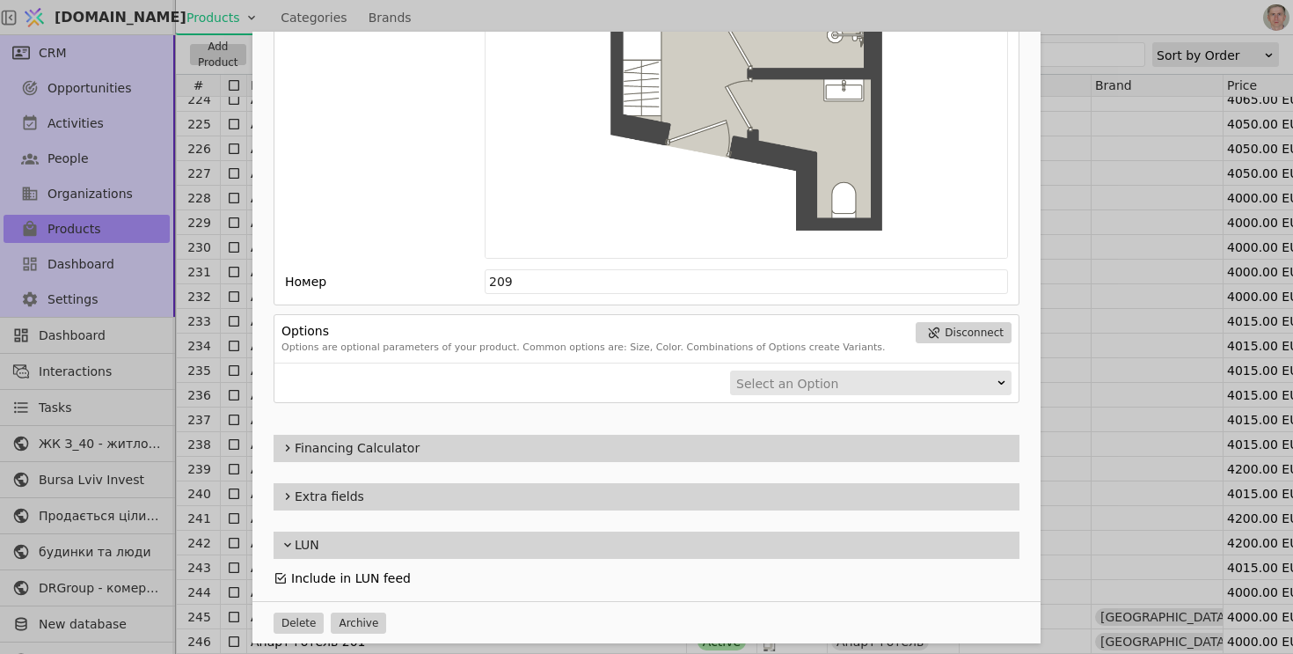
click at [279, 575] on icon "Add Opportunity" at bounding box center [281, 578] width 14 height 14
click at [195, 419] on div "Name Апарт-готель 209 Slug apart-hotel-2-209 Description 209 Images Drag 'n' dr…" at bounding box center [646, 327] width 1293 height 654
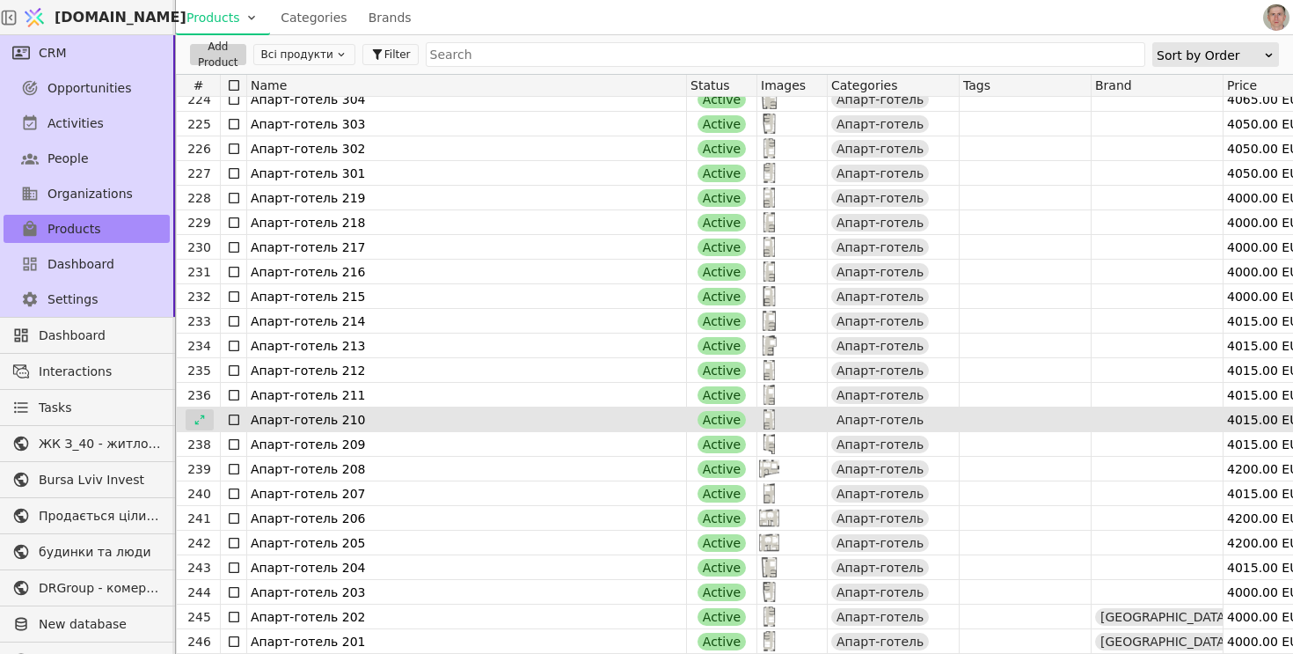
click at [200, 416] on icon at bounding box center [200, 419] width 12 height 12
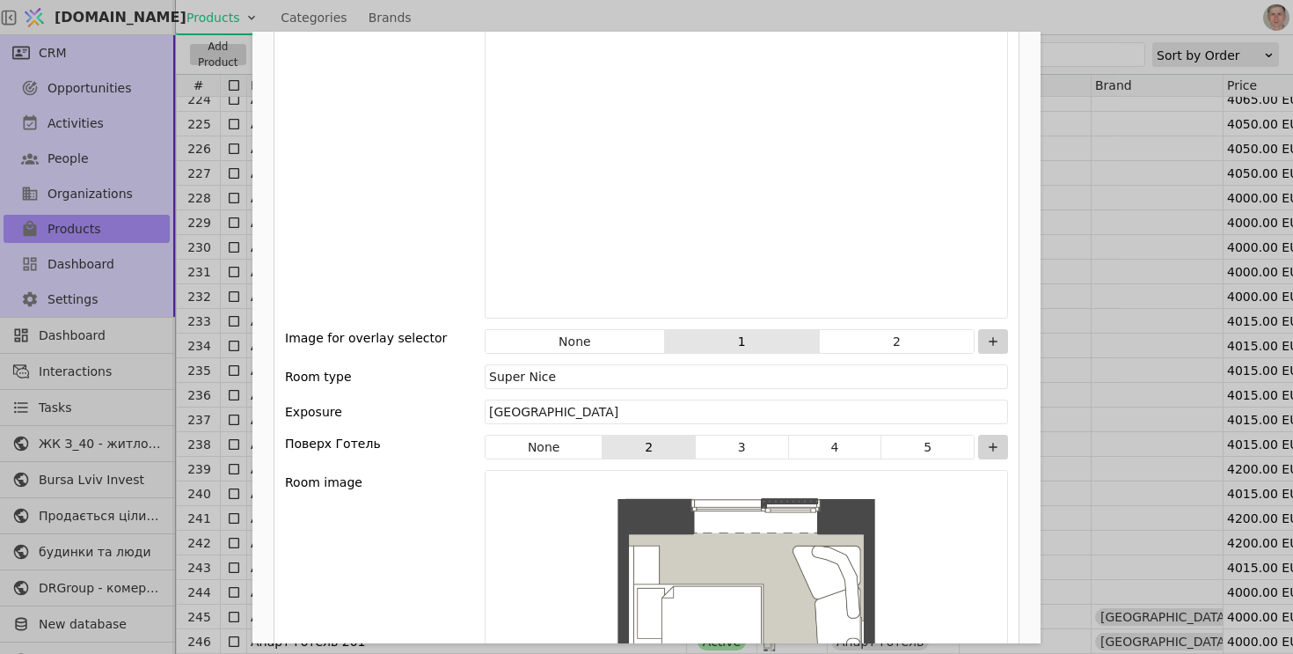
scroll to position [2442, 0]
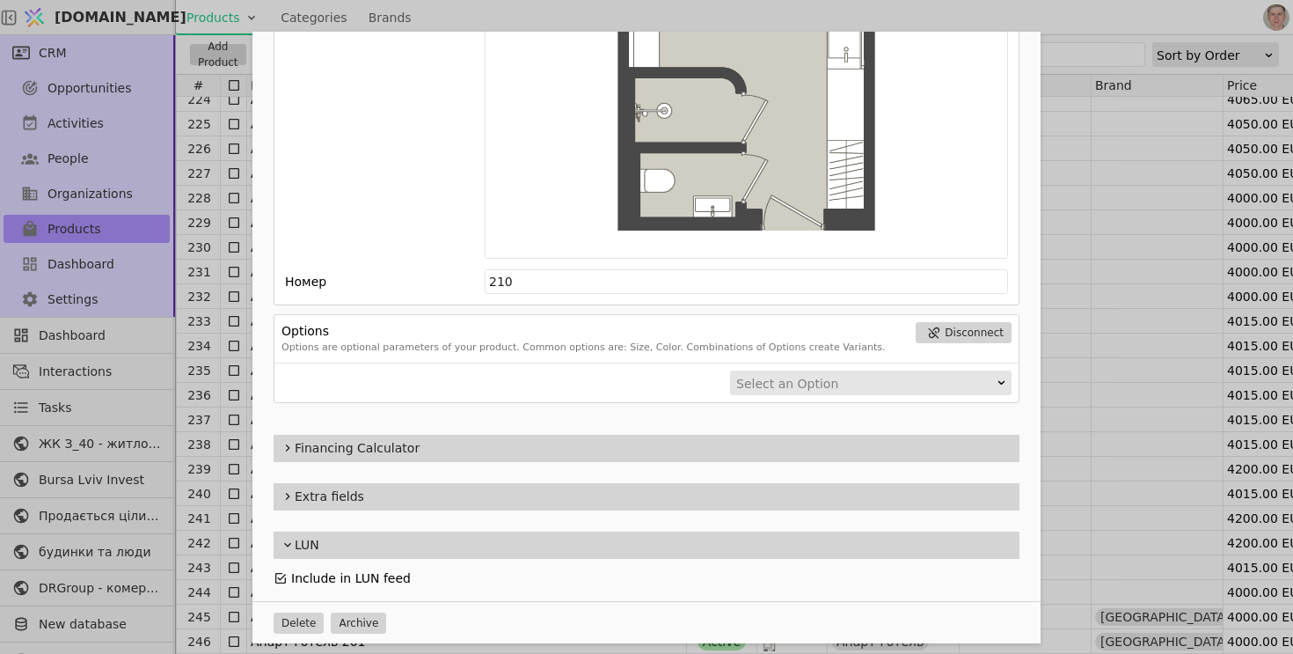
click at [285, 576] on icon "Add Opportunity" at bounding box center [280, 578] width 11 height 11
click at [204, 400] on div "Name Апарт-готель 210 Slug apart-hotel-2-210 Description 210 Images Drag 'n' dr…" at bounding box center [646, 327] width 1293 height 654
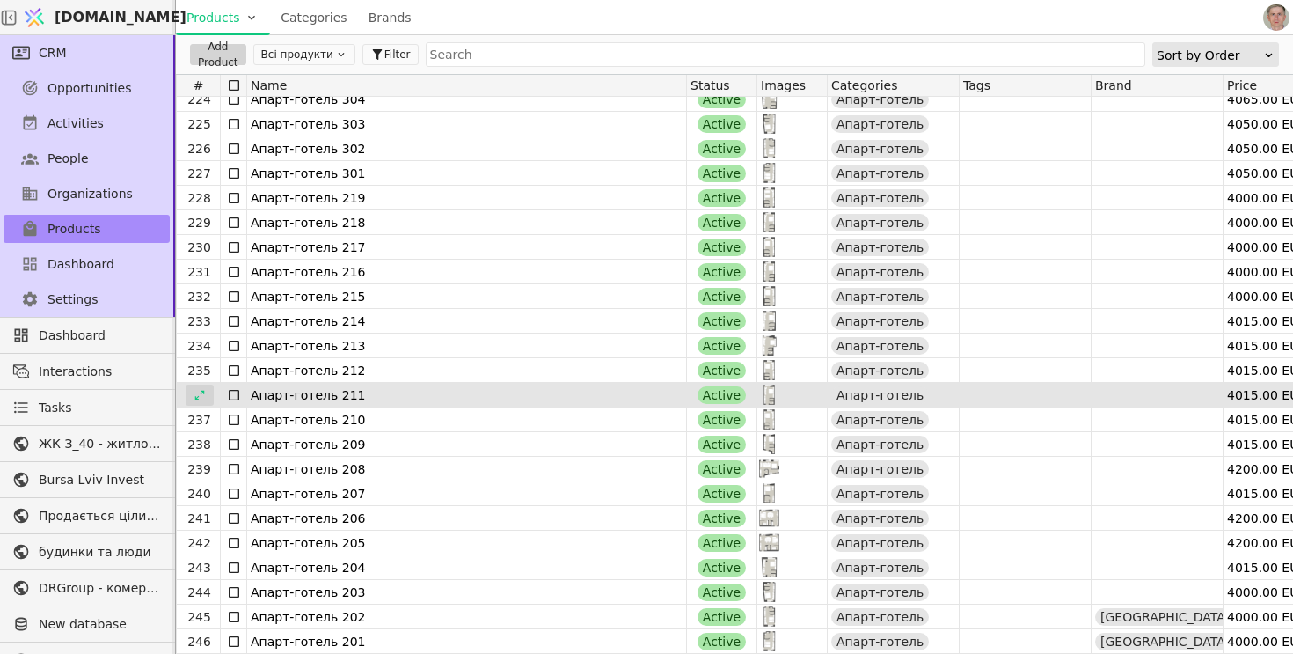
click at [202, 391] on icon at bounding box center [199, 395] width 10 height 10
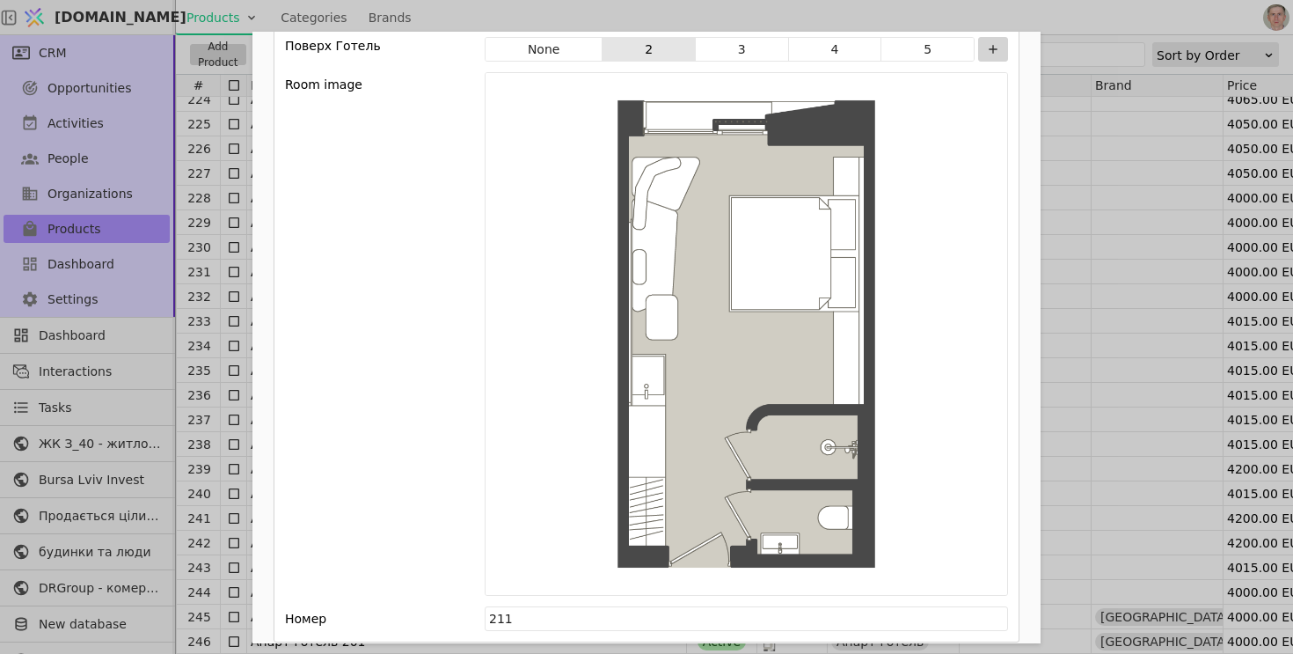
scroll to position [2442, 0]
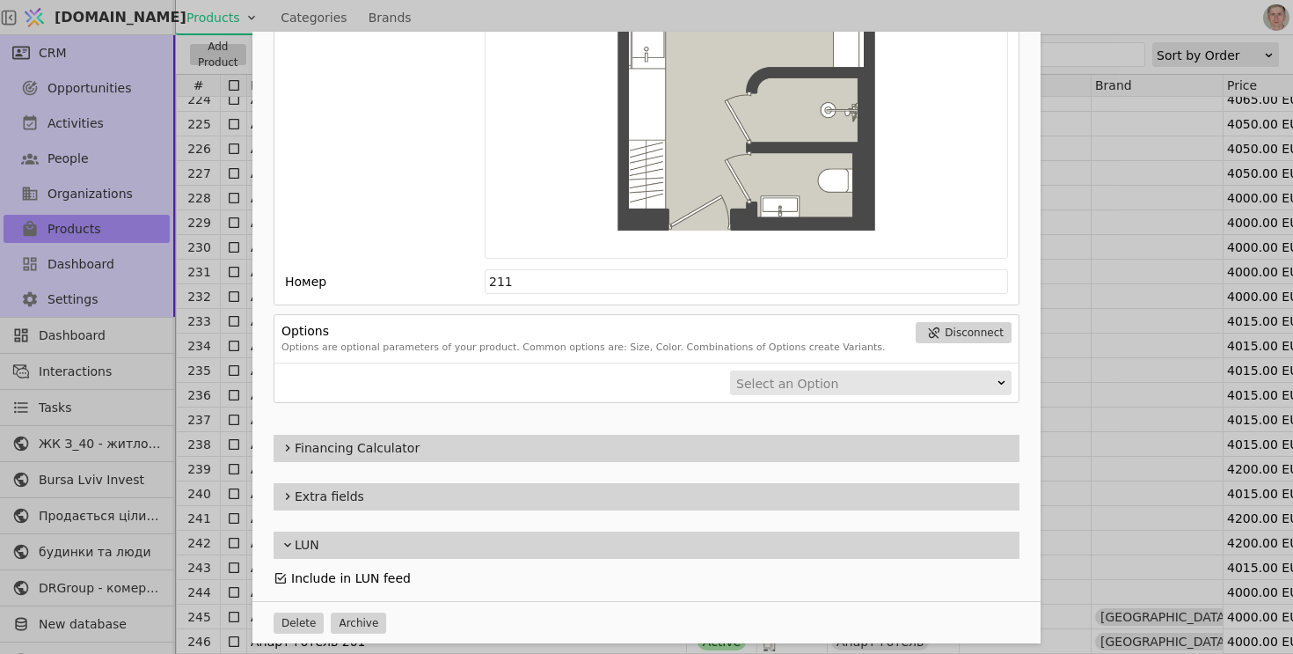
click at [282, 573] on icon "Add Opportunity" at bounding box center [281, 578] width 14 height 14
click at [226, 420] on div "Name Апарт-готель 211 Slug apart-hotel-2-211 Description 211 Images Drag 'n' dr…" at bounding box center [646, 327] width 1293 height 654
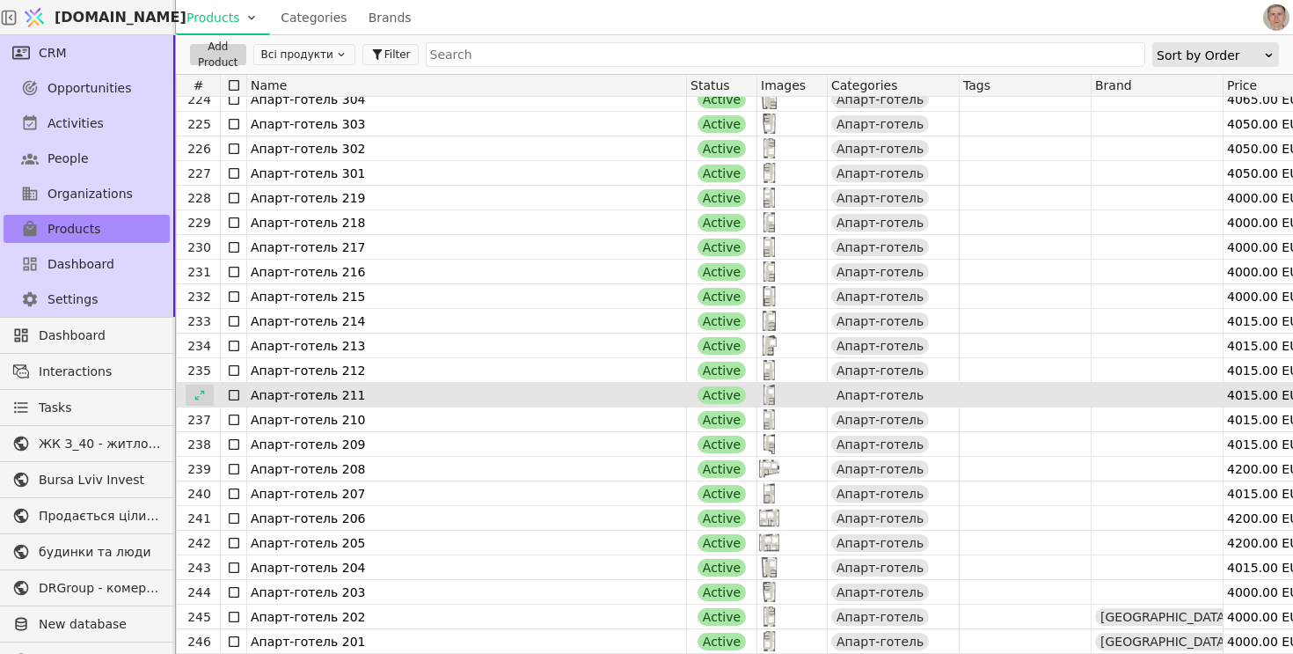
click at [202, 398] on icon at bounding box center [200, 395] width 12 height 12
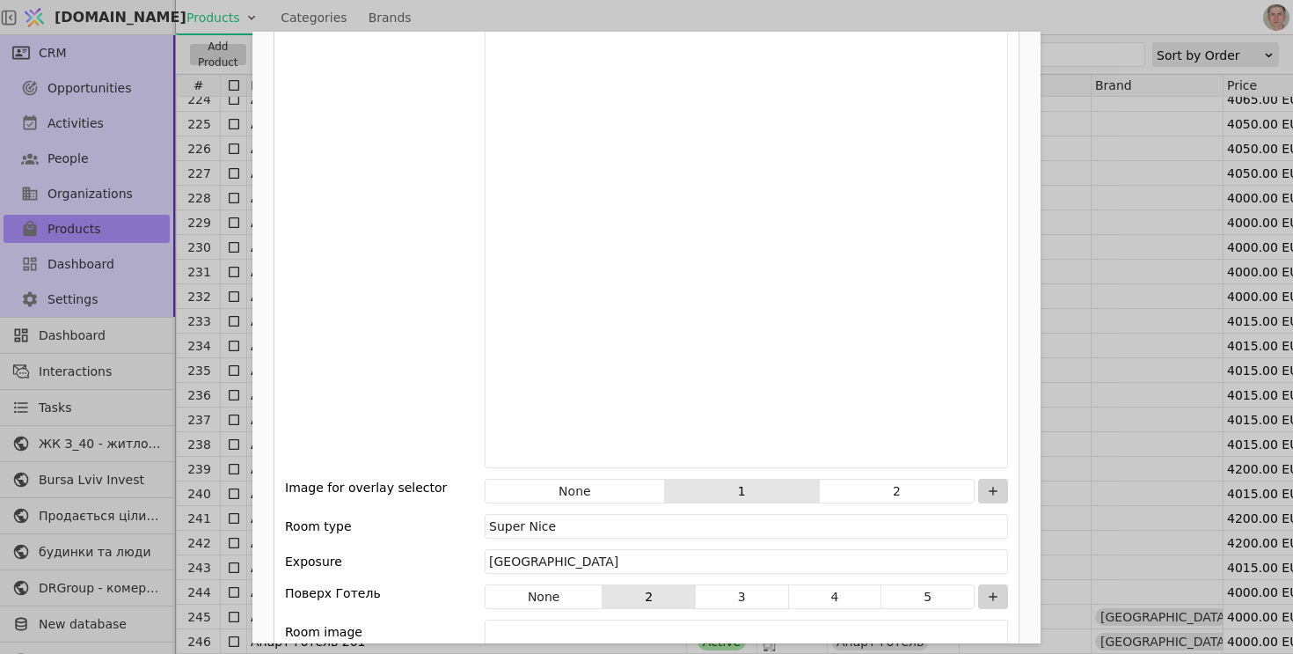
scroll to position [2442, 0]
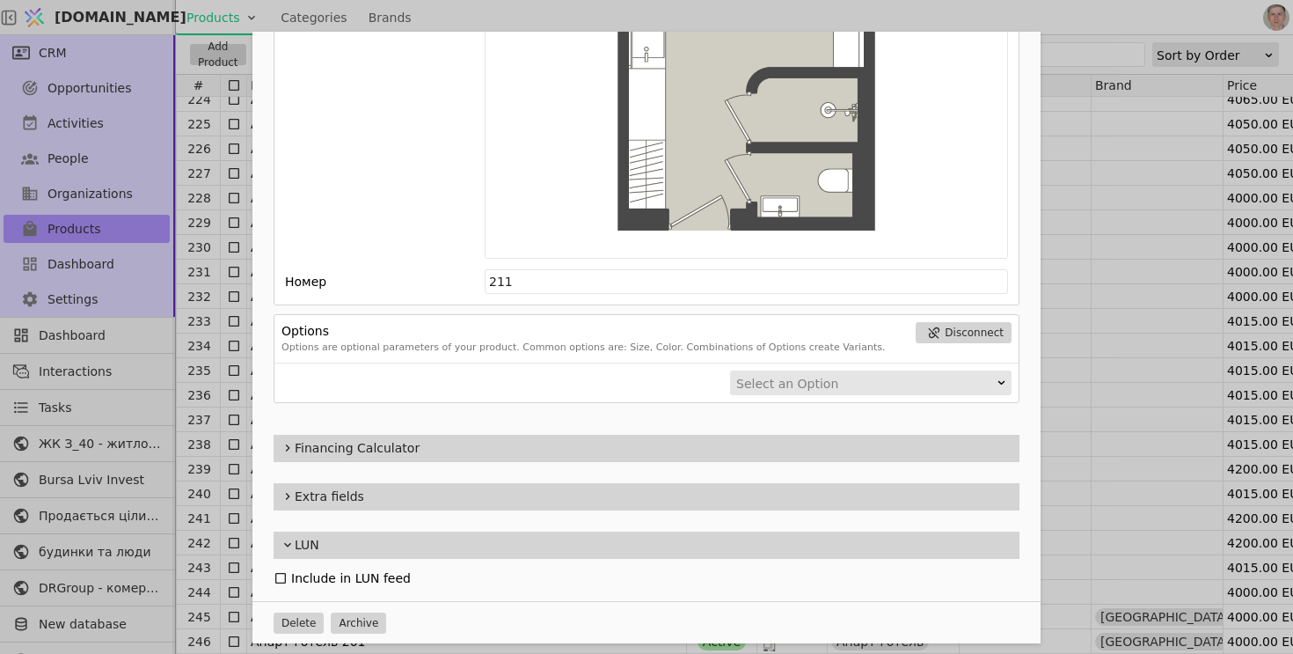
click at [224, 415] on div "Name Апарт-готель 211 Slug apart-hotel-2-211 Description 211 Images Drag 'n' dr…" at bounding box center [646, 327] width 1293 height 654
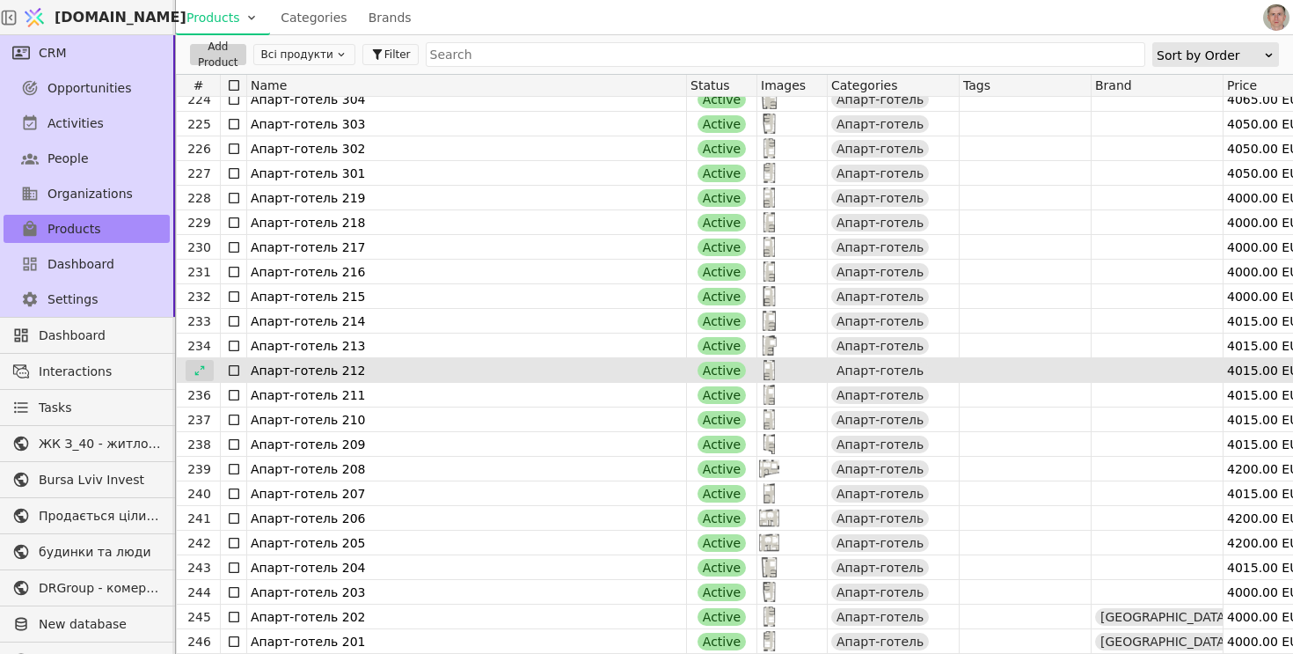
click at [202, 368] on icon at bounding box center [199, 370] width 10 height 10
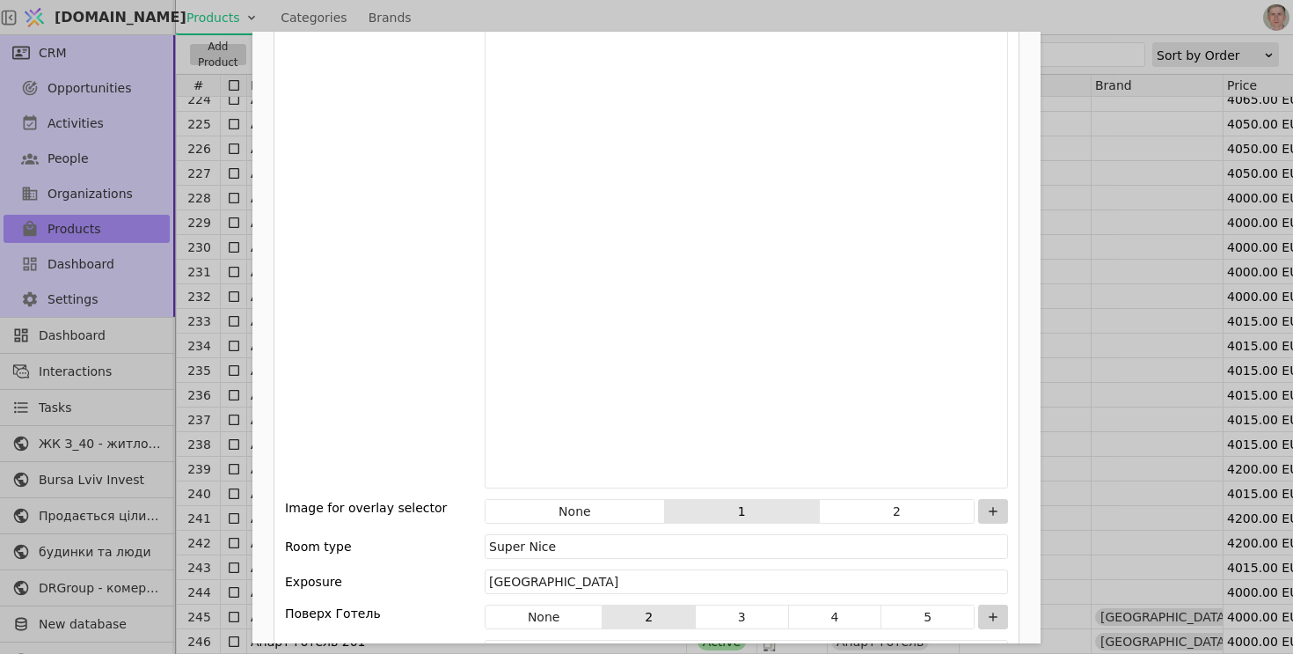
scroll to position [2442, 0]
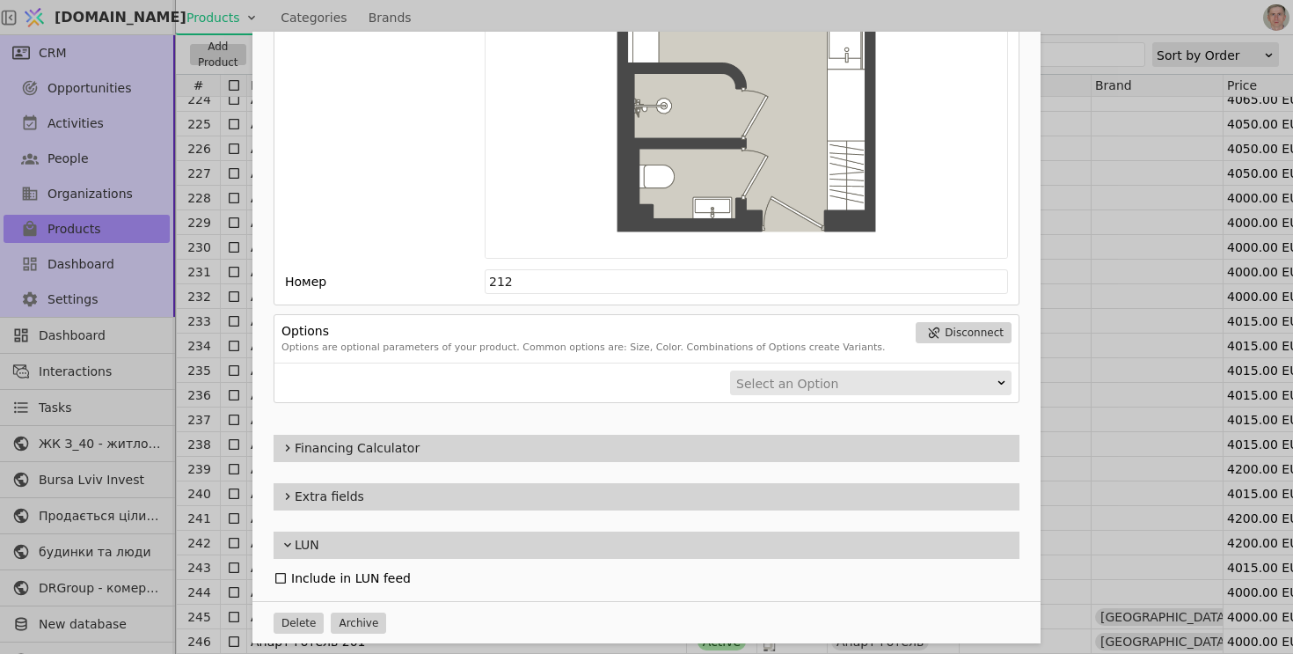
click at [202, 389] on div "Name Апарт-готель 212 Slug apart-hotel-2-212 Description 212 Images Drag 'n' dr…" at bounding box center [646, 327] width 1293 height 654
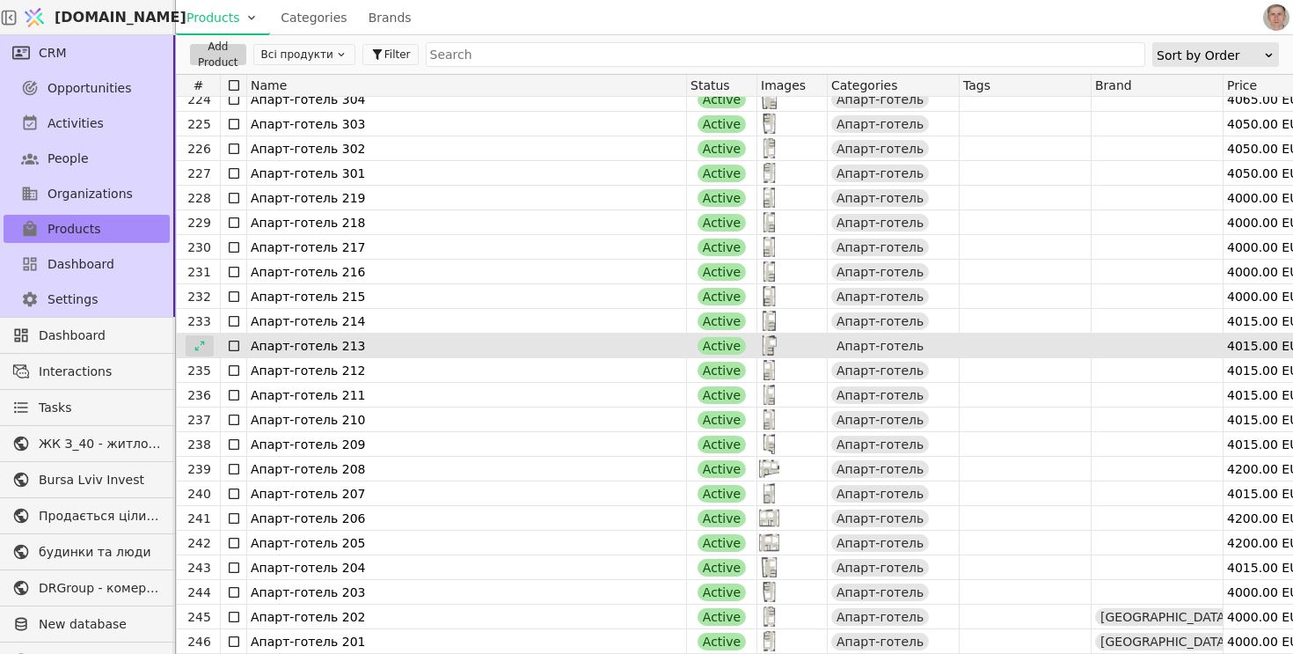
click at [206, 344] on div at bounding box center [200, 345] width 28 height 21
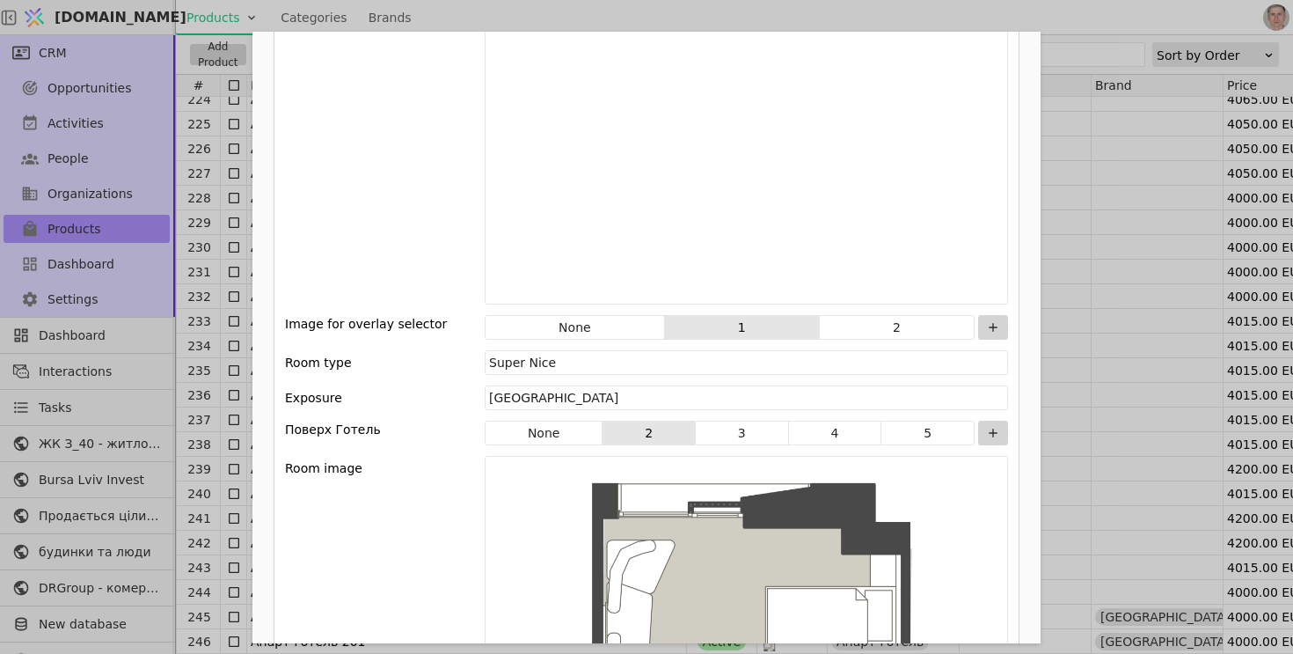
scroll to position [2442, 0]
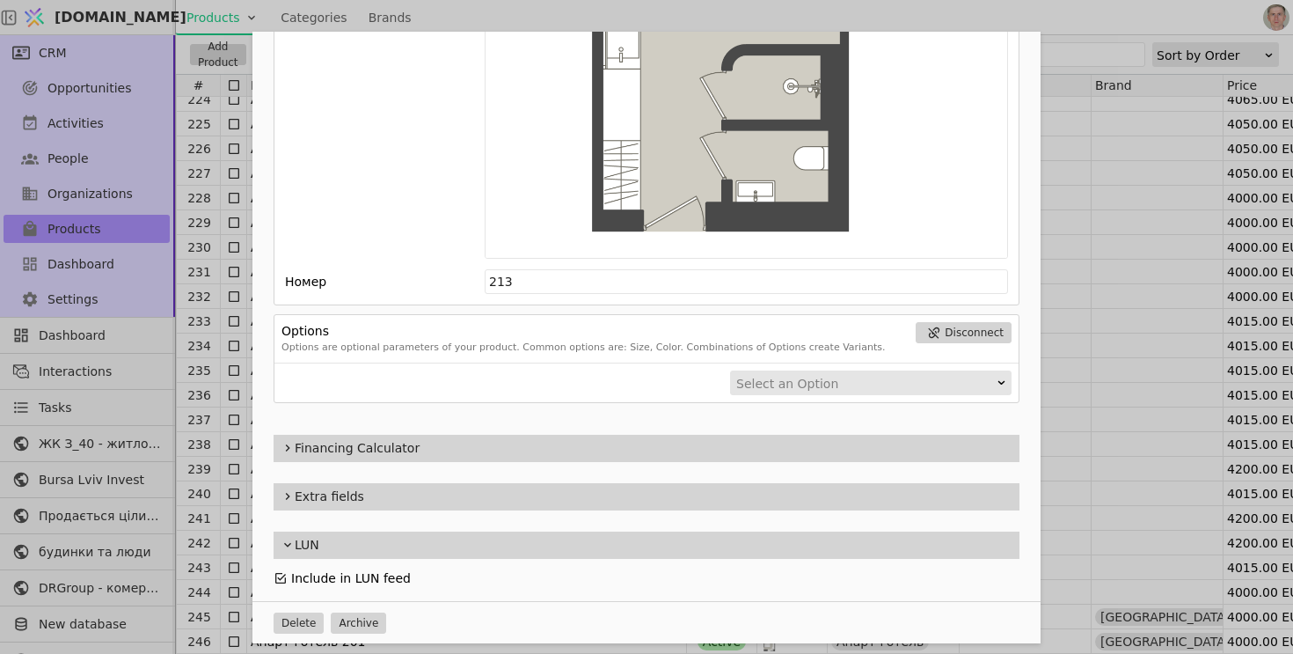
click at [283, 571] on icon "Add Opportunity" at bounding box center [281, 578] width 14 height 14
click at [201, 321] on div "Name Апарт-готель 213 Slug apart-hotel-2-213 Description 213 Images Drag 'n' dr…" at bounding box center [646, 327] width 1293 height 654
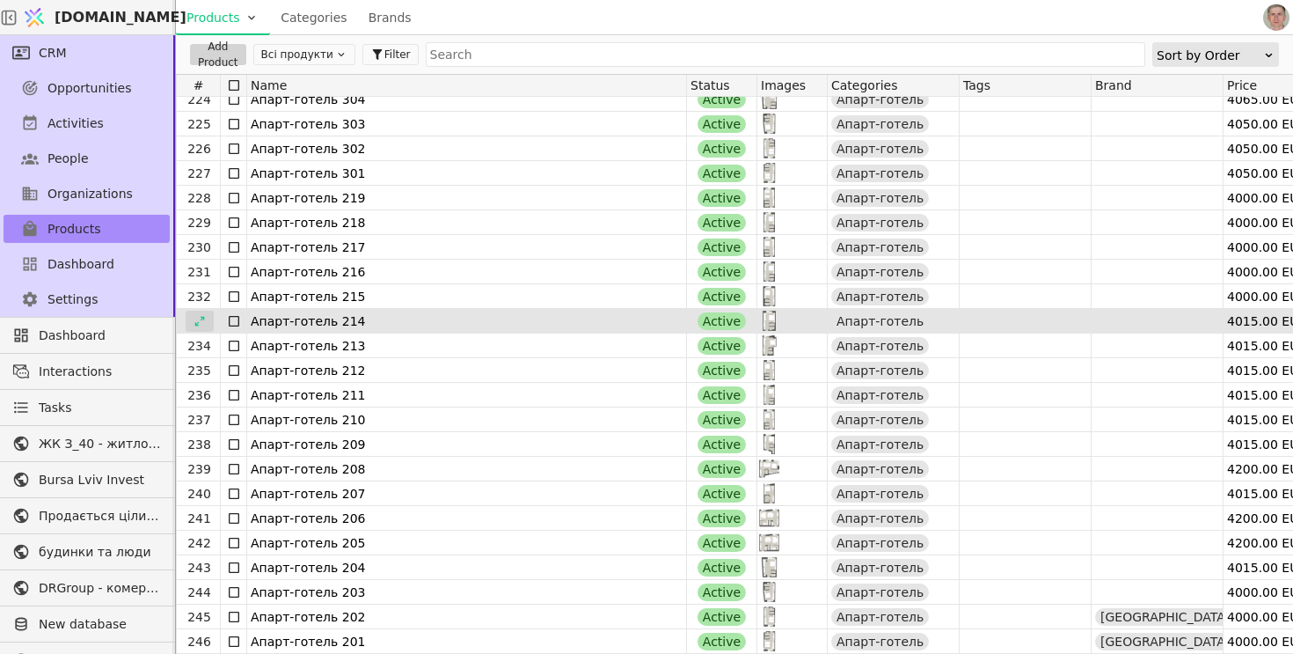
click at [204, 319] on icon at bounding box center [200, 321] width 12 height 12
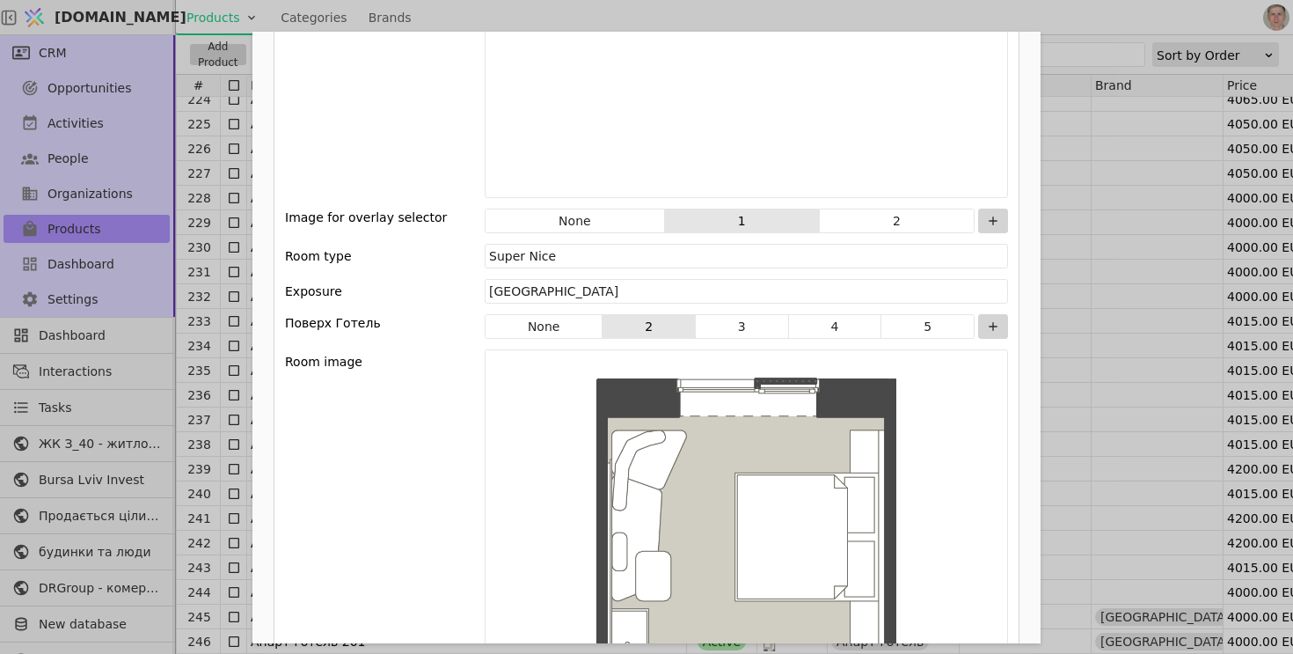
scroll to position [2442, 0]
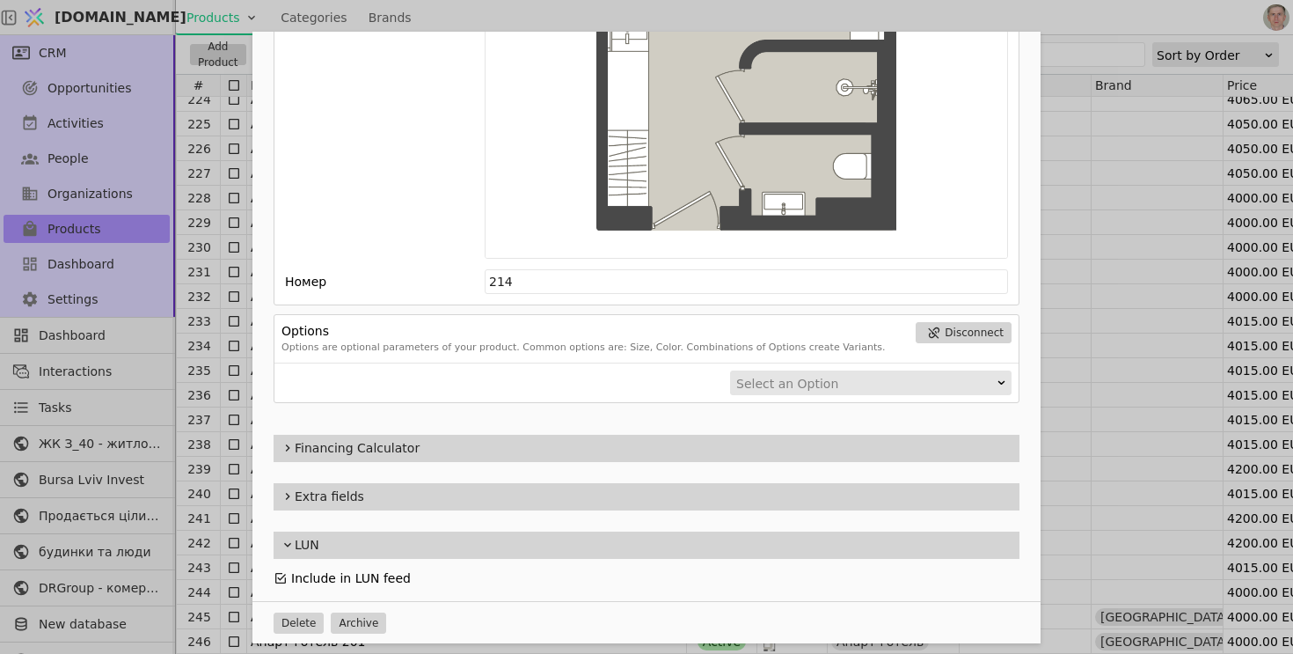
click at [281, 575] on icon "Add Opportunity" at bounding box center [281, 578] width 14 height 14
click at [208, 285] on div "Name Апарт-готель 214 Slug apart-hotel-2-214 Description 214 Images Drag 'n' dr…" at bounding box center [646, 327] width 1293 height 654
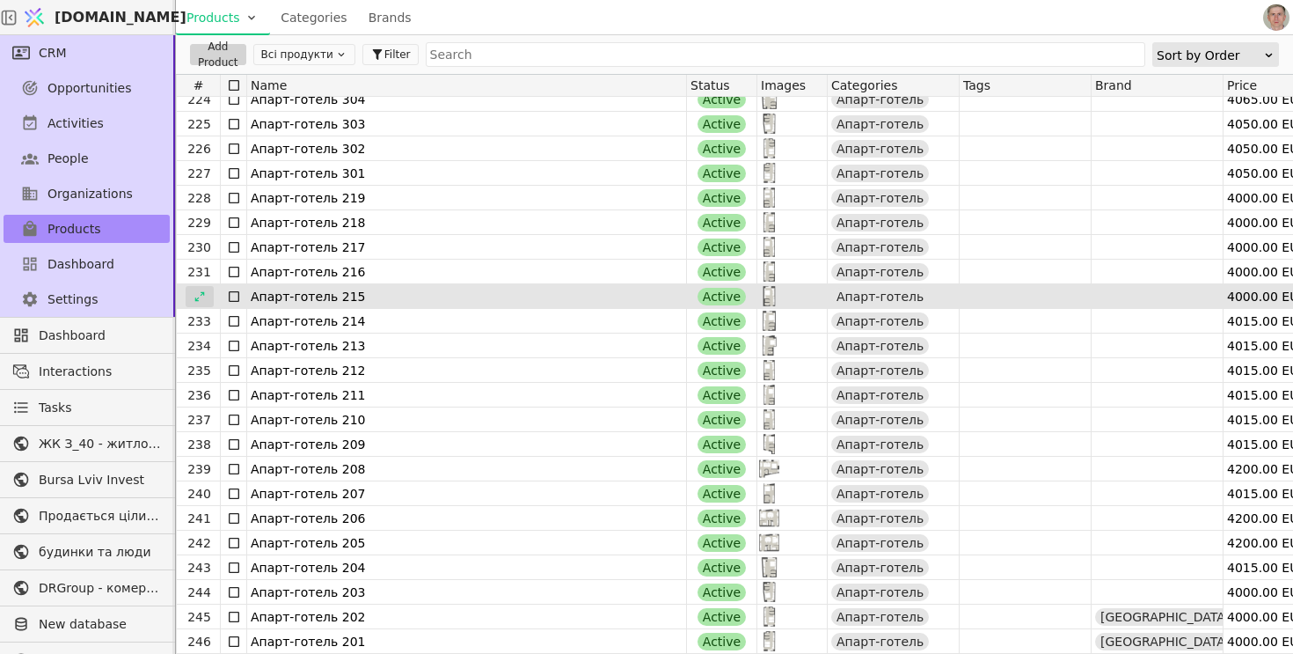
click at [202, 295] on icon at bounding box center [200, 296] width 12 height 12
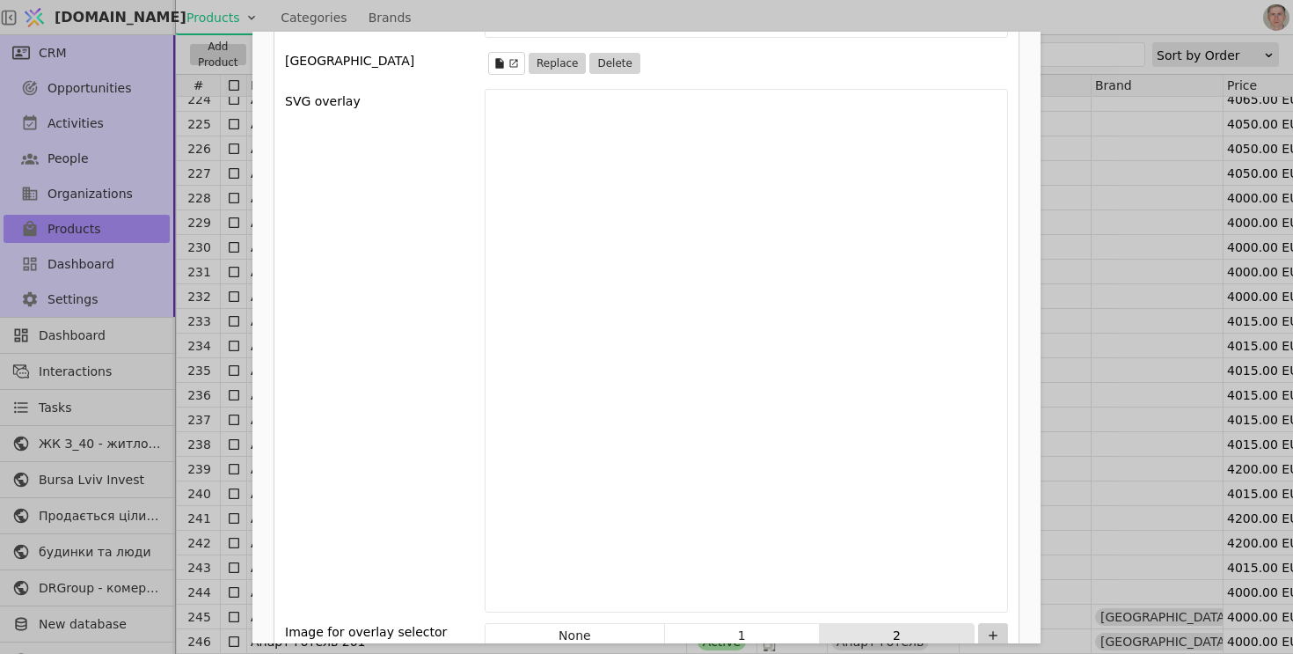
scroll to position [2442, 0]
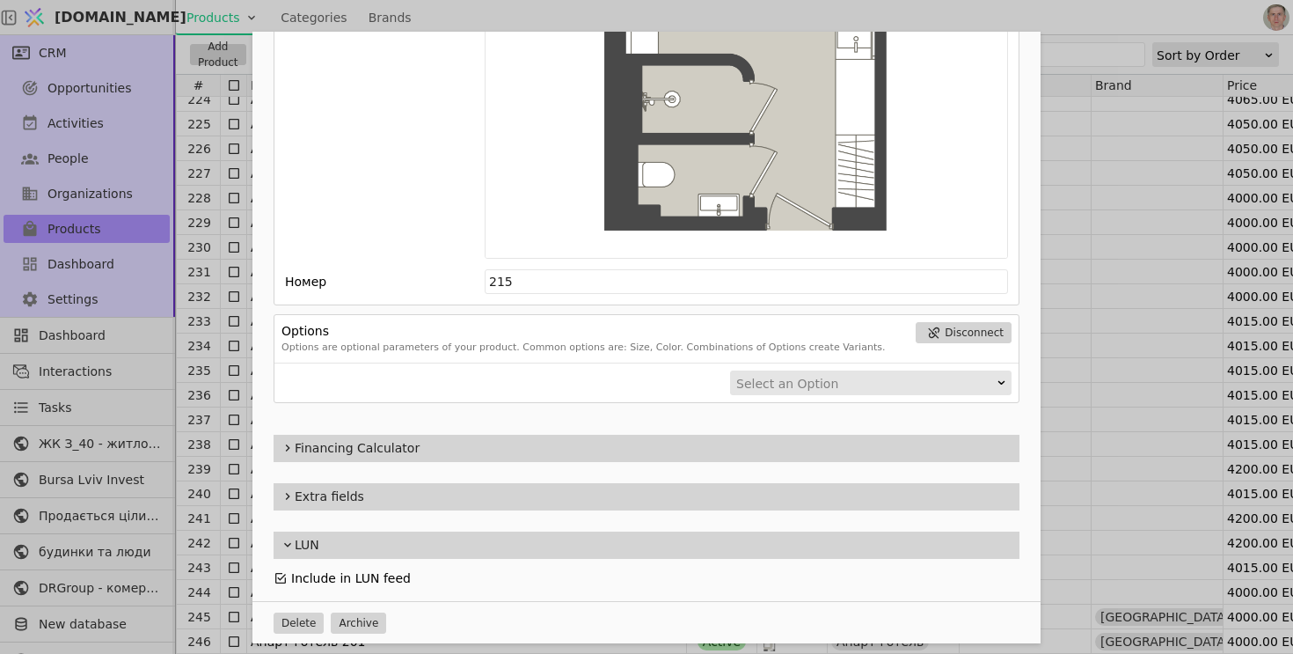
click at [282, 576] on icon "Add Opportunity" at bounding box center [281, 578] width 14 height 14
click at [194, 376] on div "Name Апарт-готель 215 Slug apart-hotel-2-215 Description 215 Images Drag 'n' dr…" at bounding box center [646, 327] width 1293 height 654
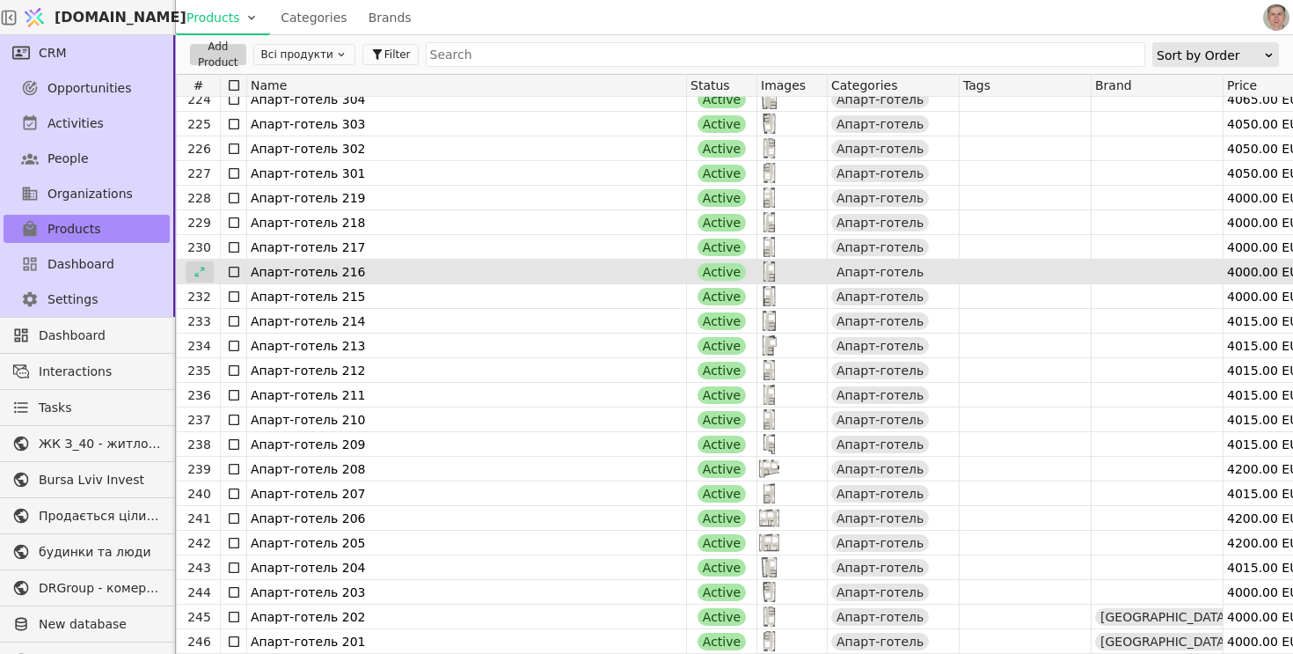
click at [205, 274] on icon at bounding box center [200, 272] width 12 height 12
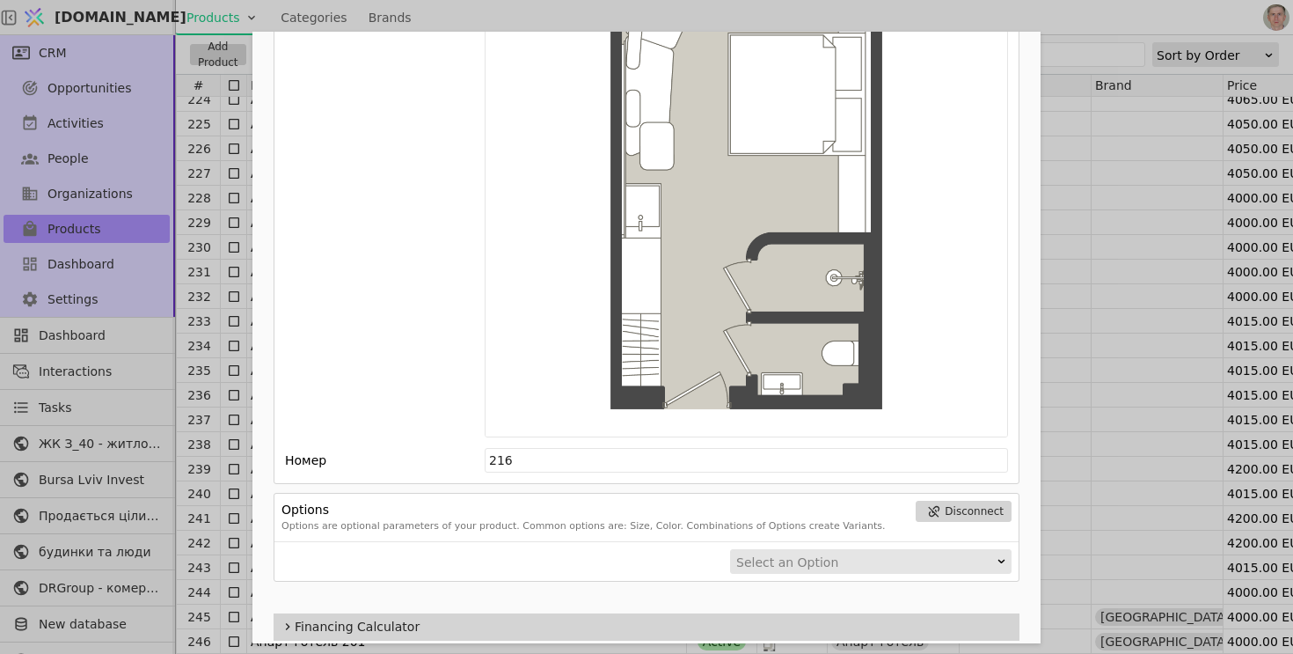
scroll to position [2442, 0]
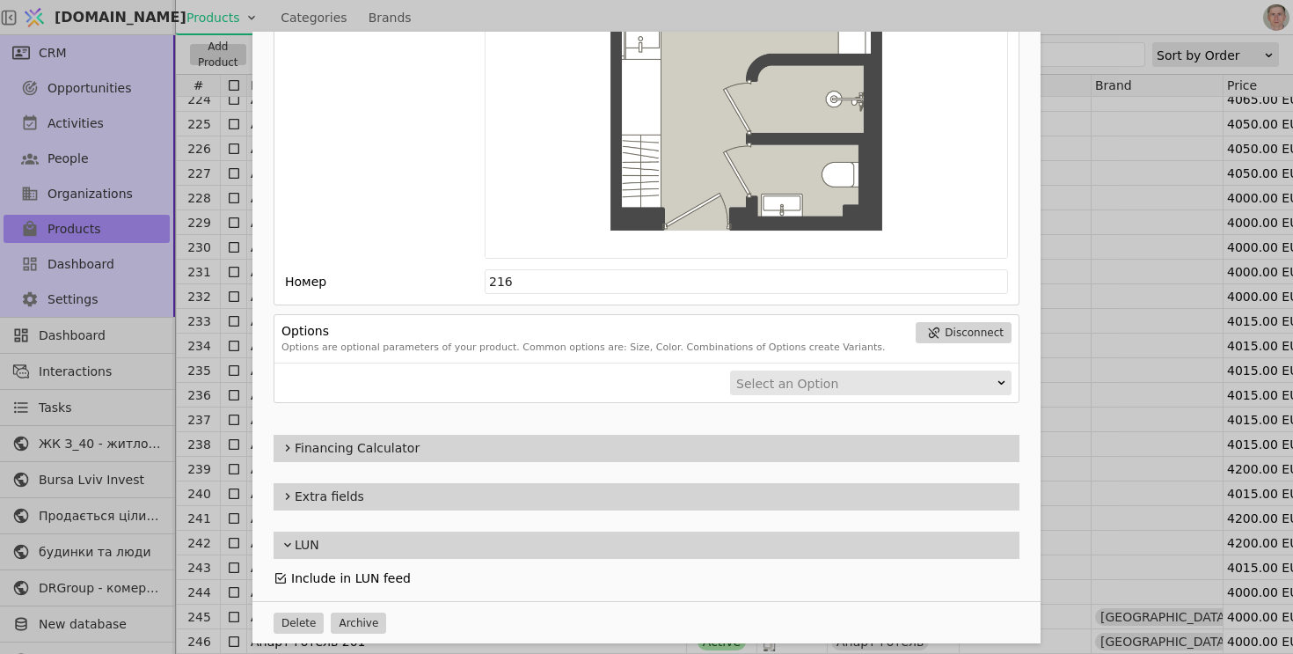
click at [283, 573] on icon "Add Opportunity" at bounding box center [281, 578] width 14 height 14
click at [179, 346] on div "Name Апарт-готель 216 Slug apart-hotel-2-216 Description 216 Images Drag 'n' dr…" at bounding box center [646, 327] width 1293 height 654
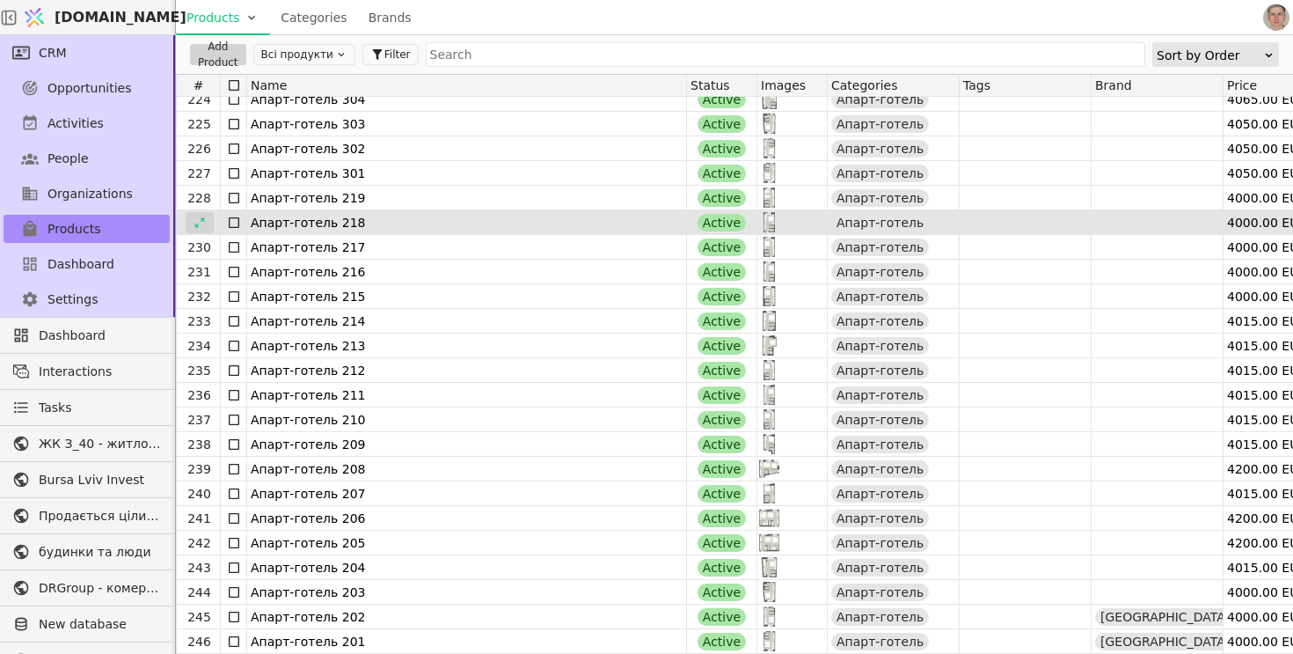
click at [205, 216] on div at bounding box center [200, 222] width 28 height 21
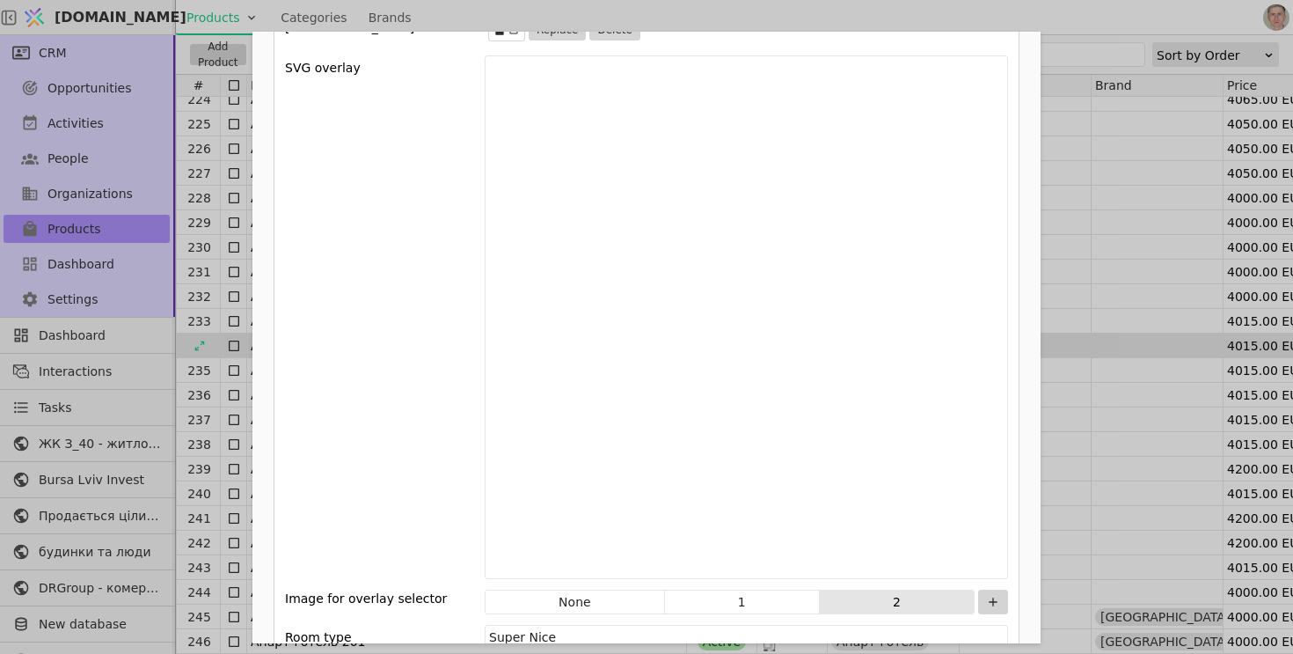
scroll to position [2442, 0]
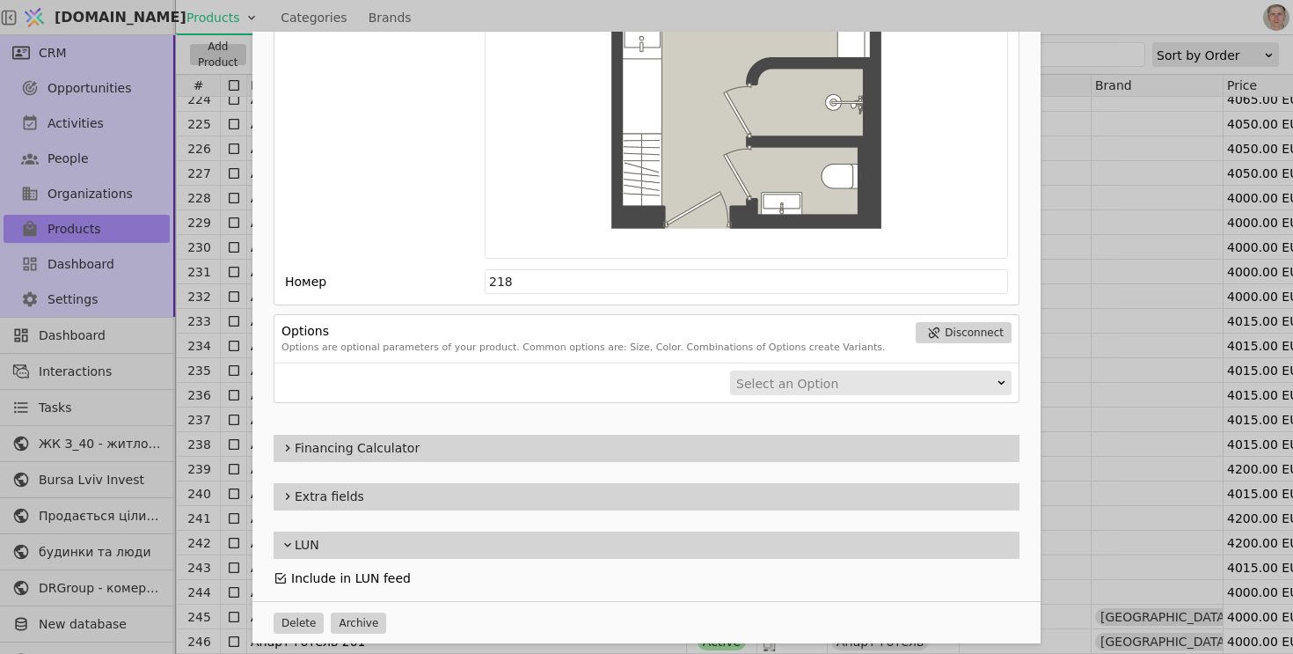
click at [283, 577] on icon "Add Opportunity" at bounding box center [281, 578] width 14 height 14
click at [189, 332] on div "Name Апарт-готель 218 Slug apart-hotel-2-218 Description 218 Images Drag 'n' dr…" at bounding box center [646, 327] width 1293 height 654
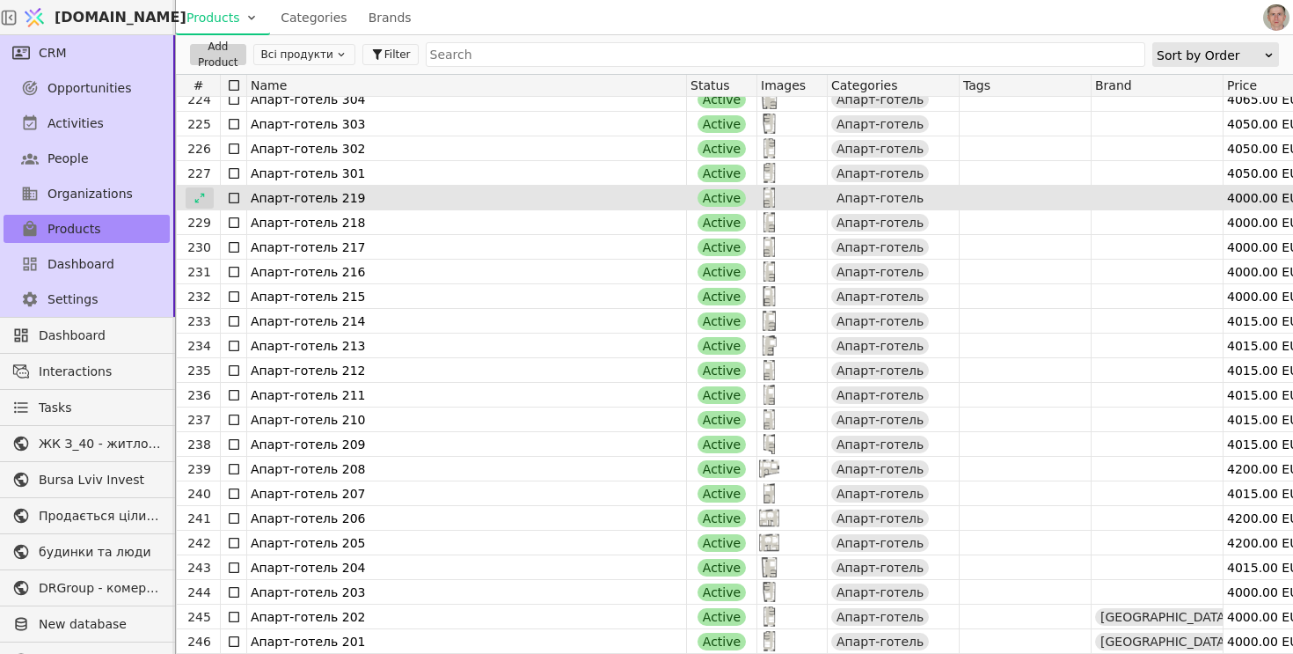
click at [202, 200] on icon at bounding box center [200, 198] width 12 height 12
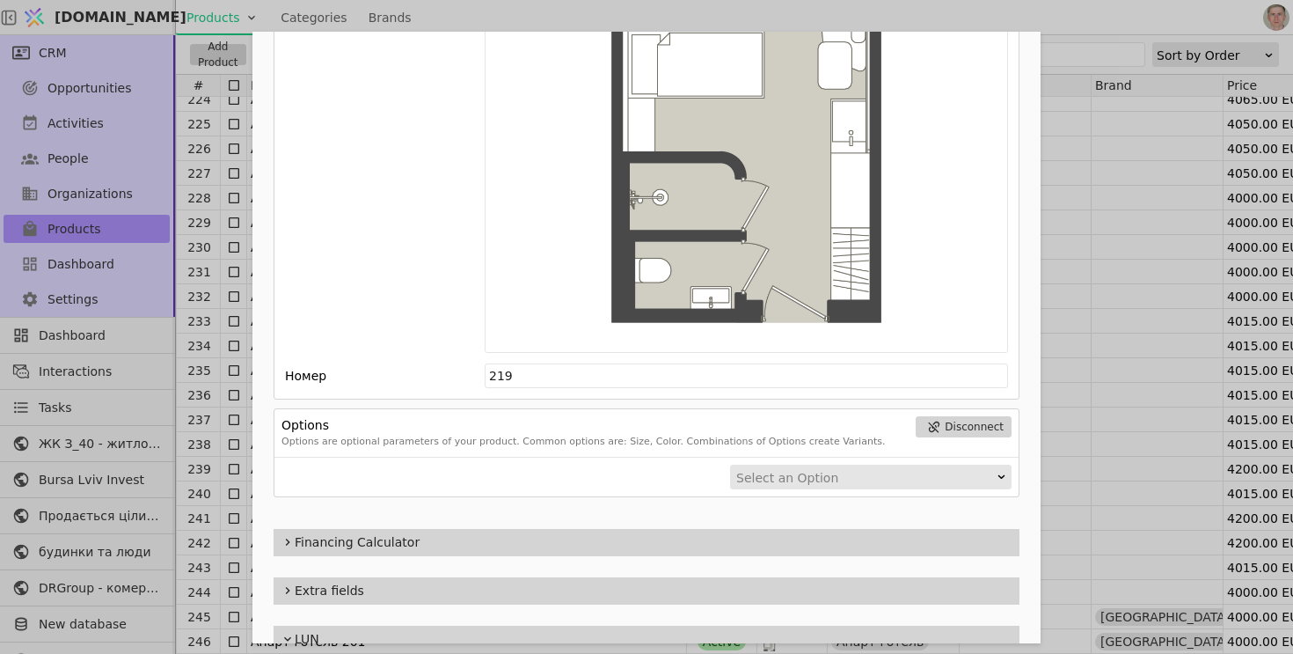
scroll to position [2442, 0]
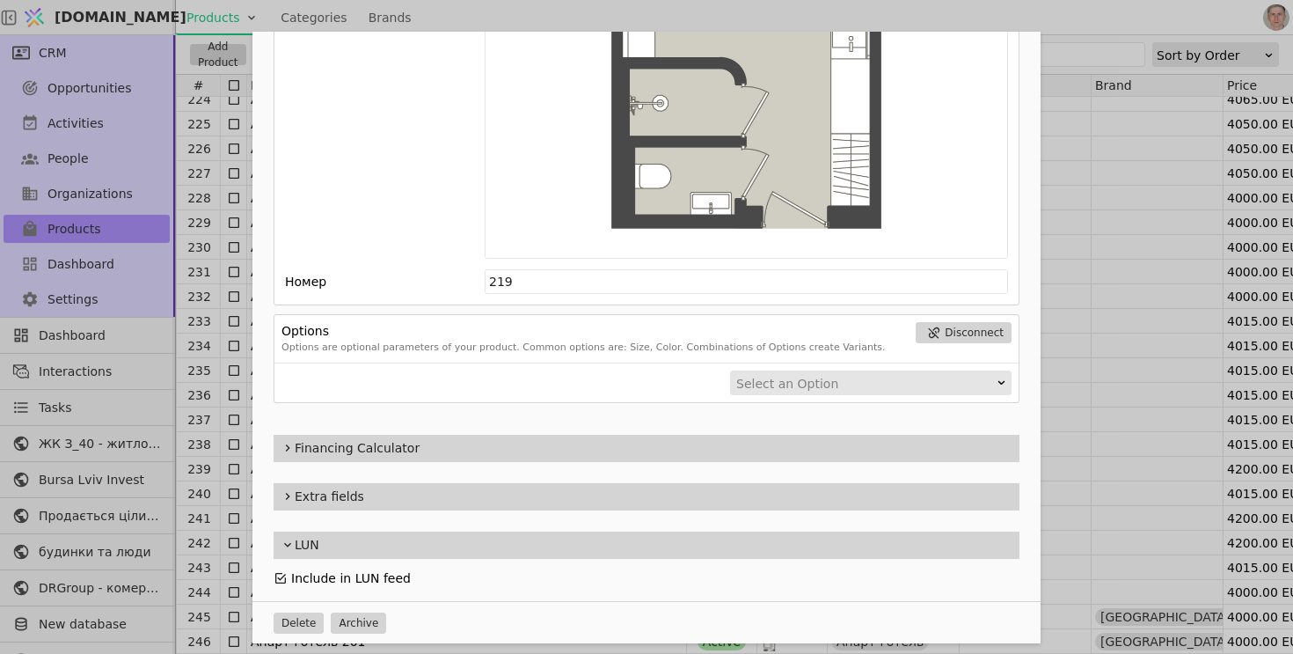
click at [282, 573] on icon "Add Opportunity" at bounding box center [281, 578] width 14 height 14
click at [208, 331] on div "Name Апарт-готель 219 Slug apart-hotel-2-219 Description 219 Images Drag 'n' dr…" at bounding box center [646, 327] width 1293 height 654
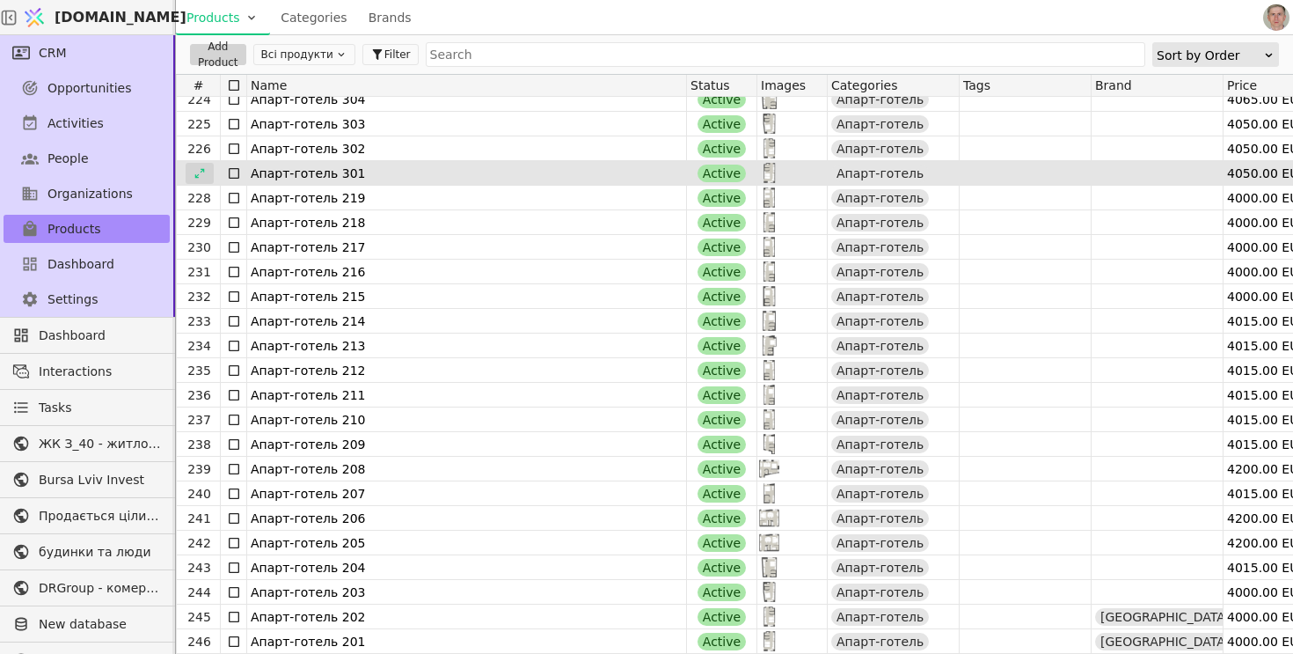
click at [206, 167] on div at bounding box center [200, 173] width 28 height 21
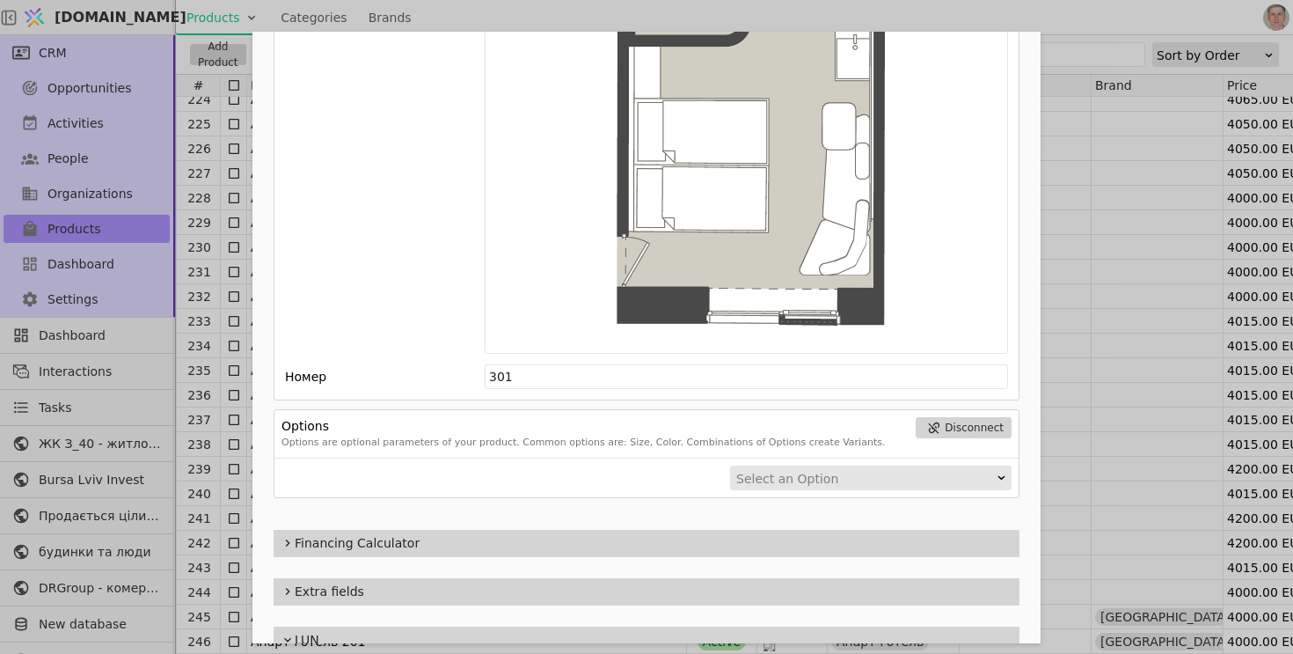
scroll to position [2442, 0]
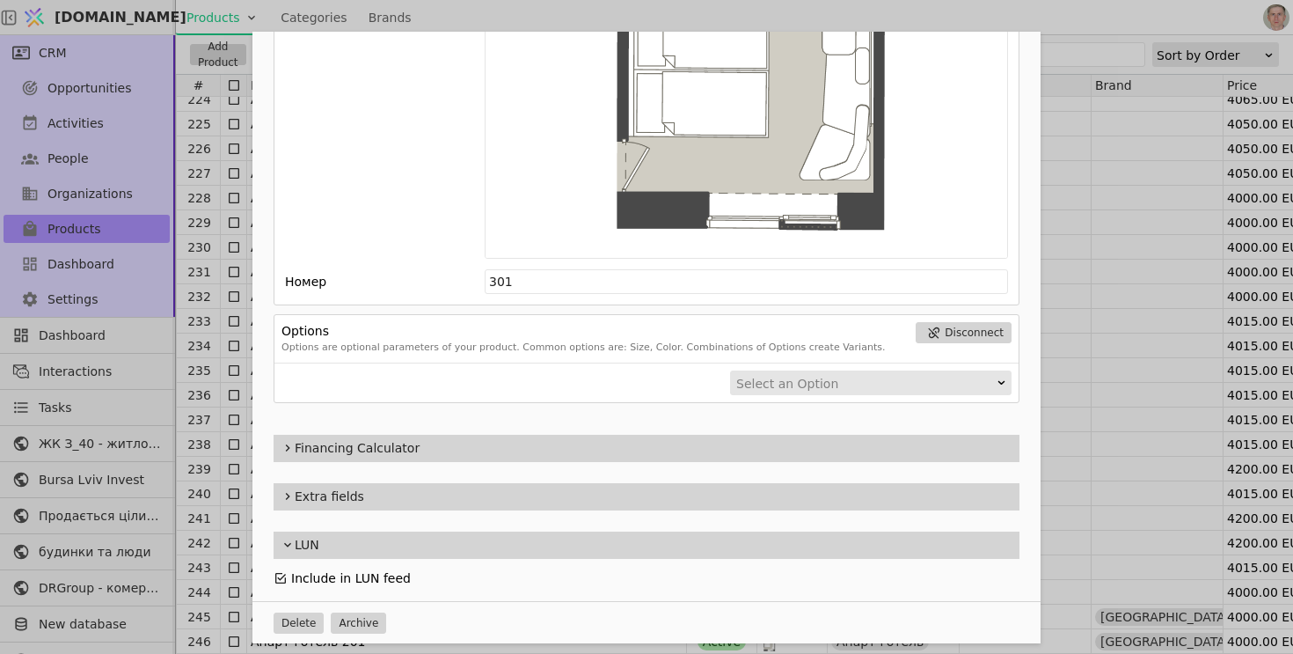
click at [281, 575] on icon "Add Opportunity" at bounding box center [281, 578] width 14 height 14
click at [206, 201] on div "Name Апарт-готель 301 Slug apart-hotel-301 Description 301 Images Drag 'n' drop…" at bounding box center [646, 327] width 1293 height 654
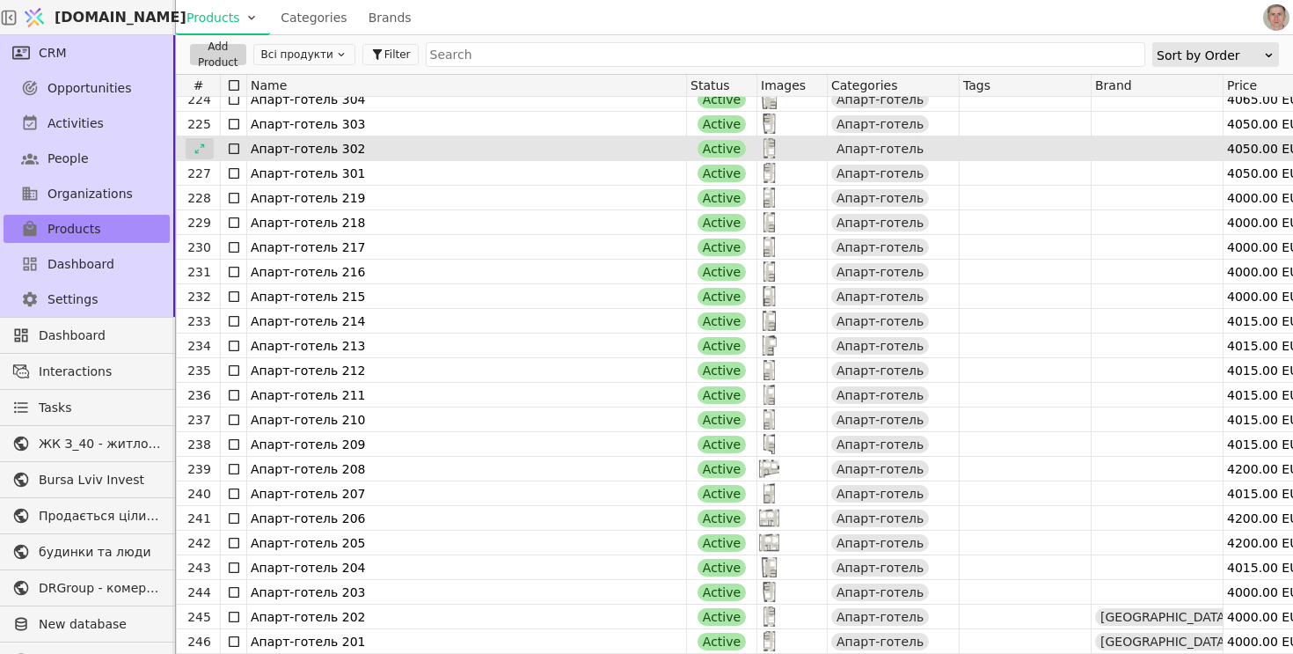
click at [208, 144] on div at bounding box center [200, 148] width 28 height 21
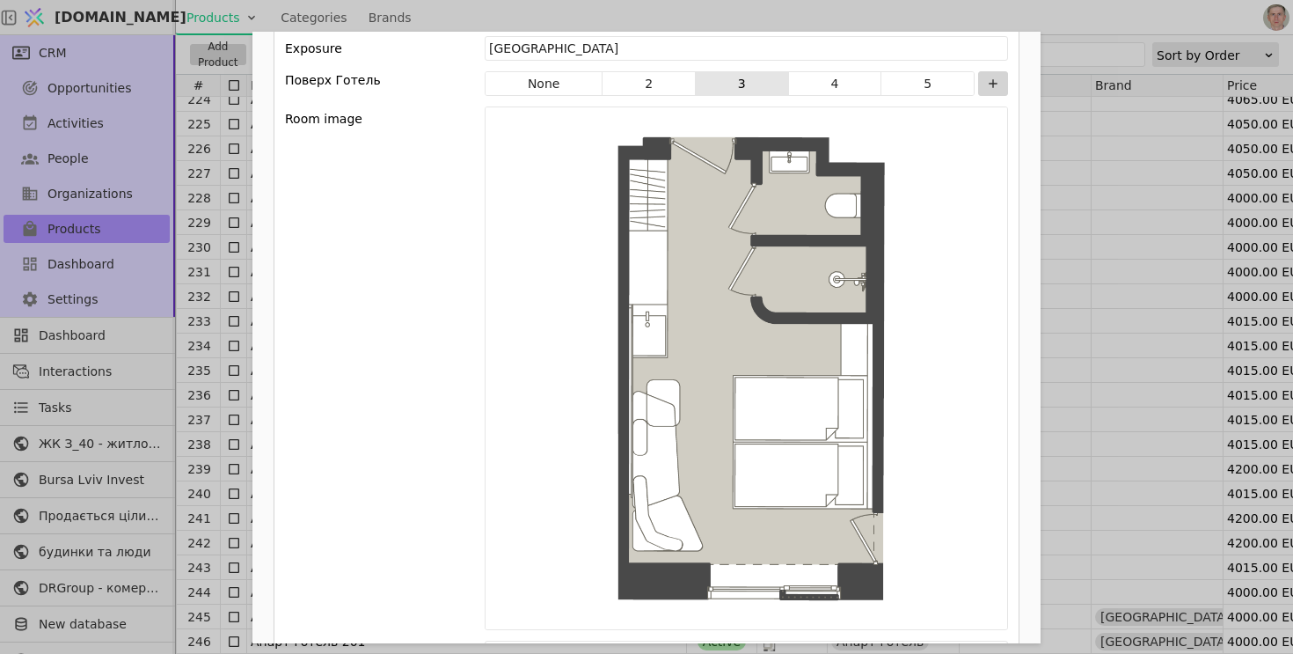
scroll to position [2442, 0]
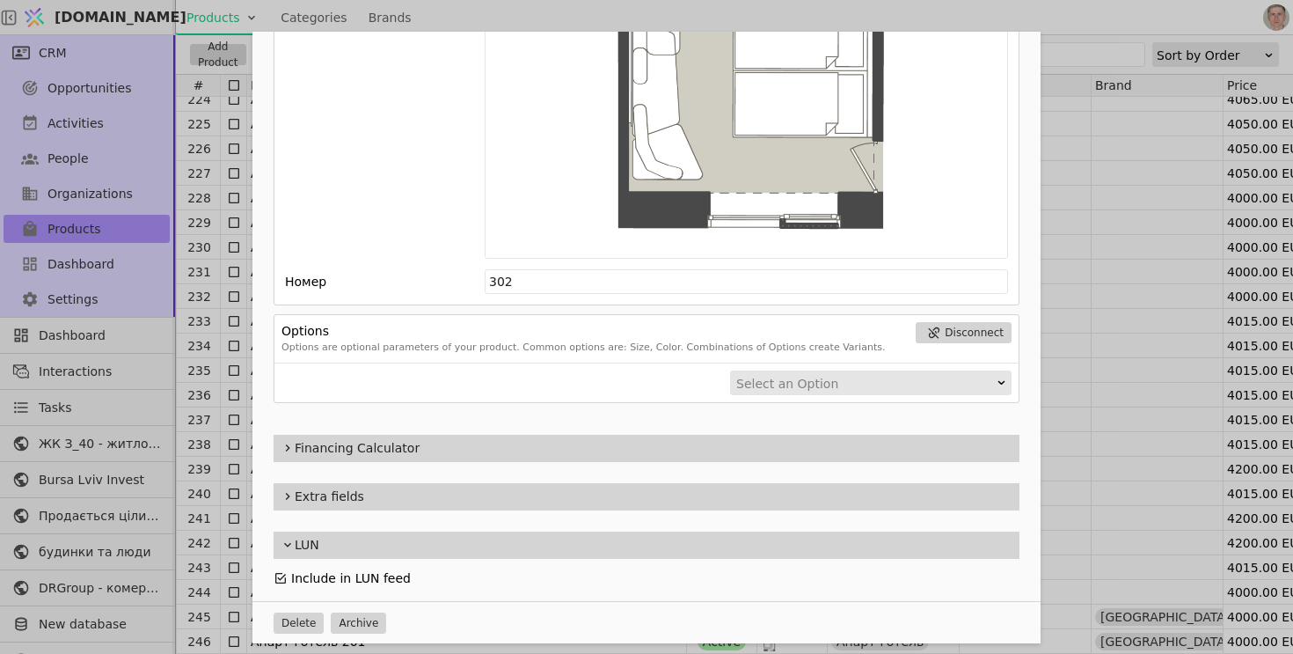
click at [281, 579] on icon "Add Opportunity" at bounding box center [281, 578] width 14 height 14
click at [194, 229] on div "Name Апарт-готель 302 Slug apart-hotel-302 Description 302 Images Drag 'n' drop…" at bounding box center [646, 327] width 1293 height 654
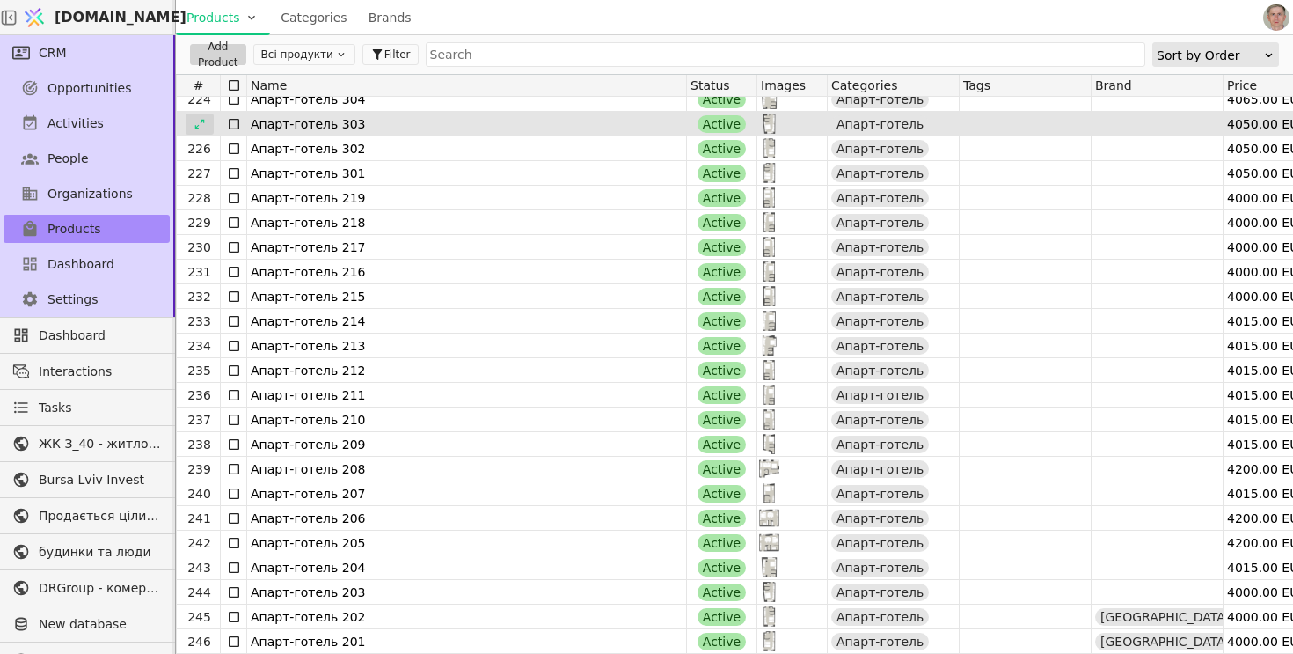
click at [202, 124] on icon at bounding box center [200, 124] width 12 height 12
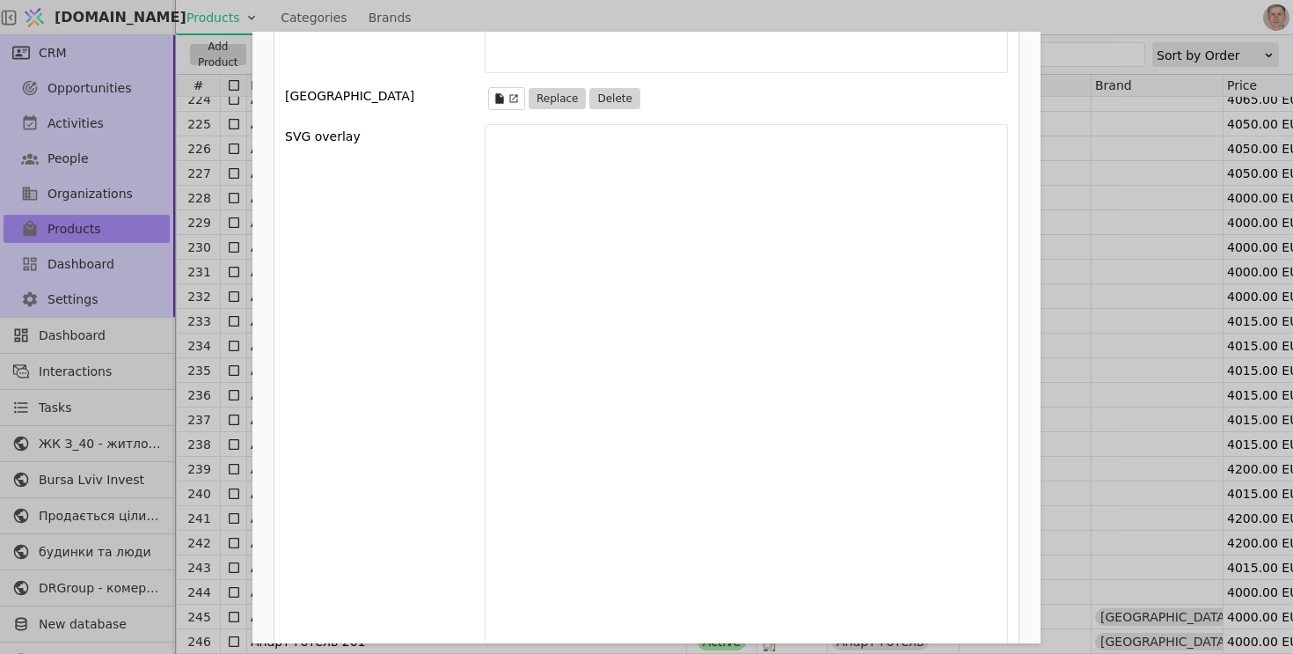
scroll to position [2489, 0]
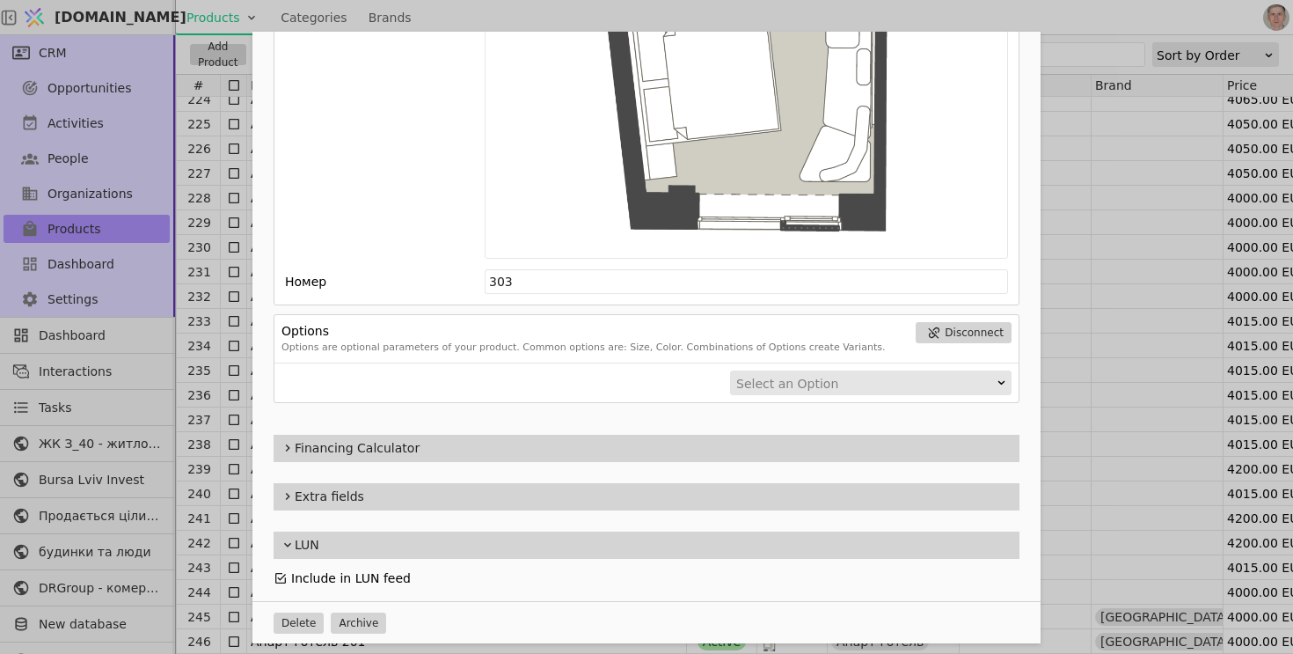
click at [282, 574] on icon "Add Opportunity" at bounding box center [281, 578] width 14 height 14
click at [227, 292] on div "Name Апарт-готель 303 Slug apart-hotel-303 Description 303 Images Drag 'n' drop…" at bounding box center [646, 327] width 1293 height 654
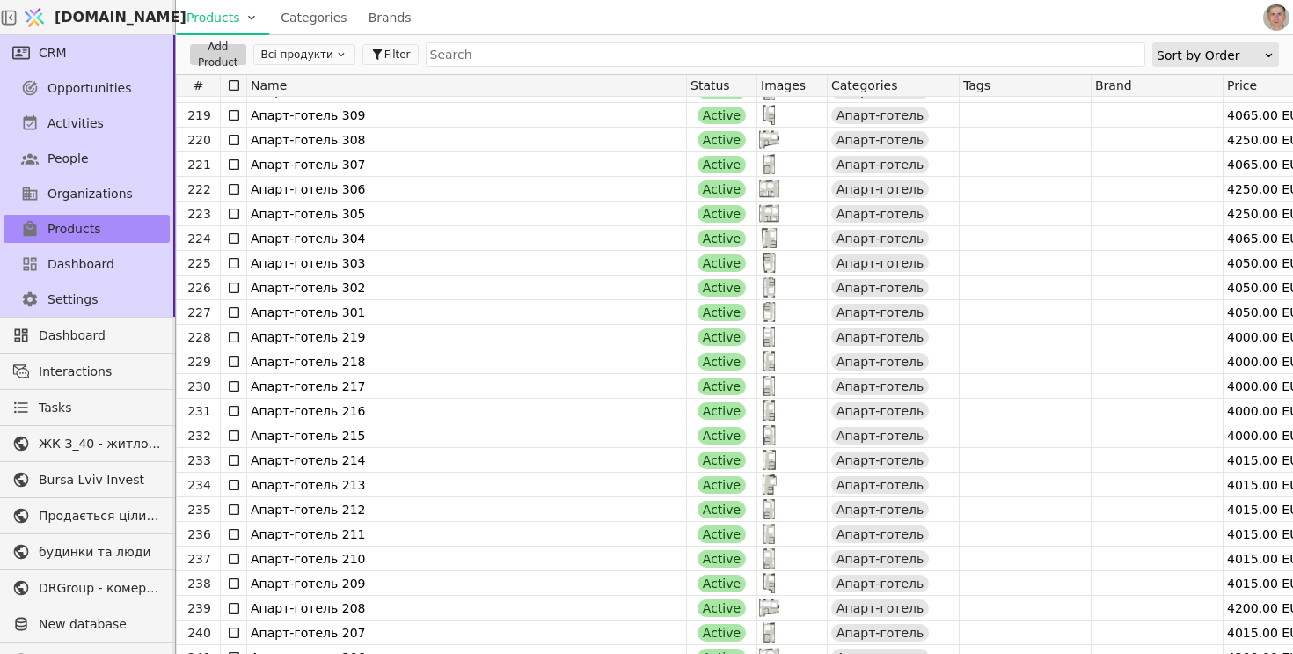
scroll to position [5357, 0]
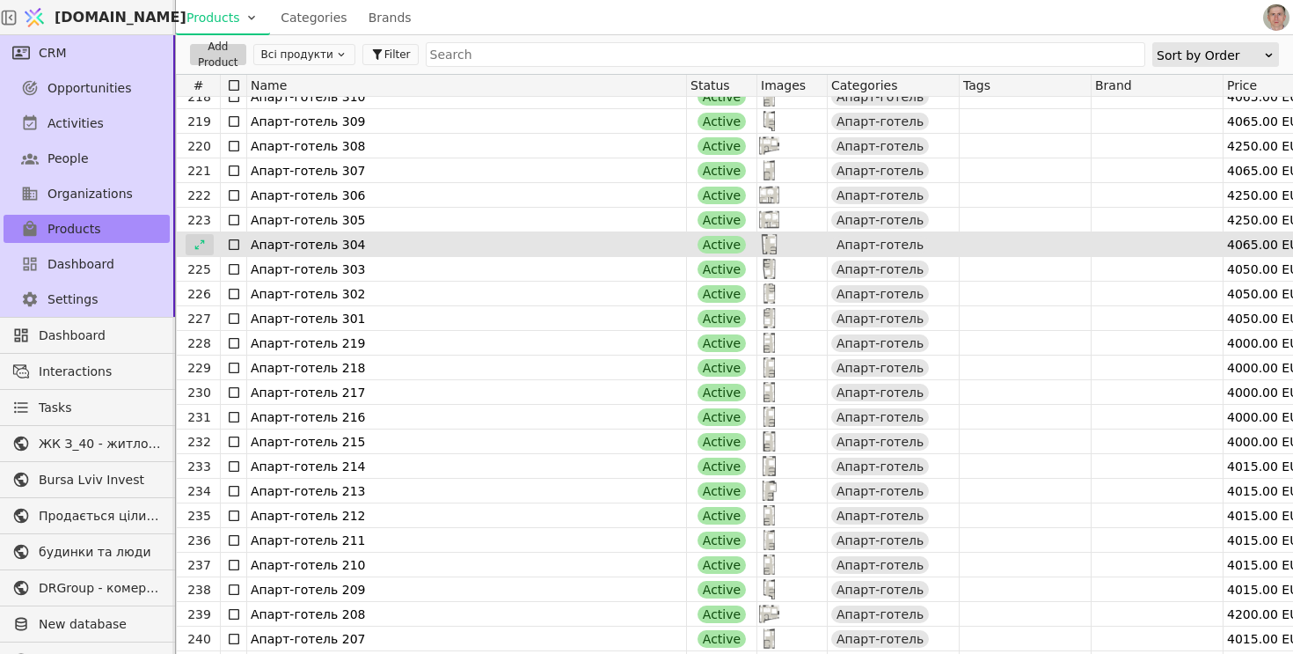
click at [203, 242] on icon at bounding box center [199, 244] width 10 height 10
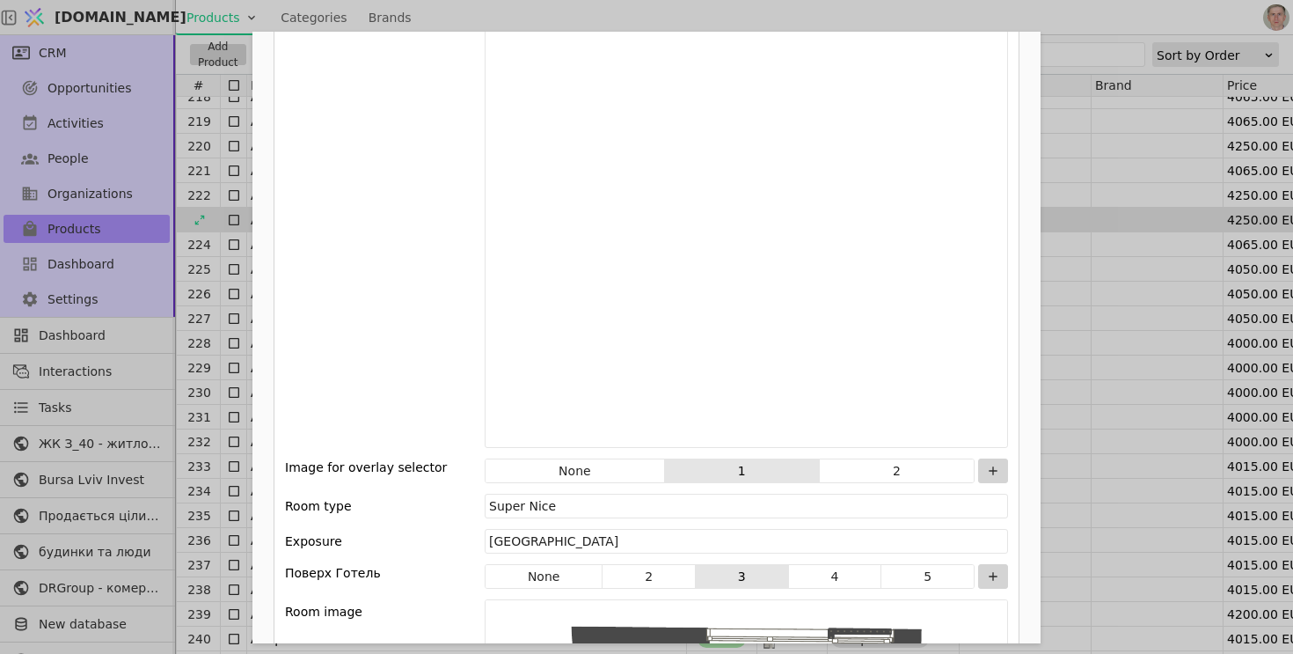
scroll to position [2442, 0]
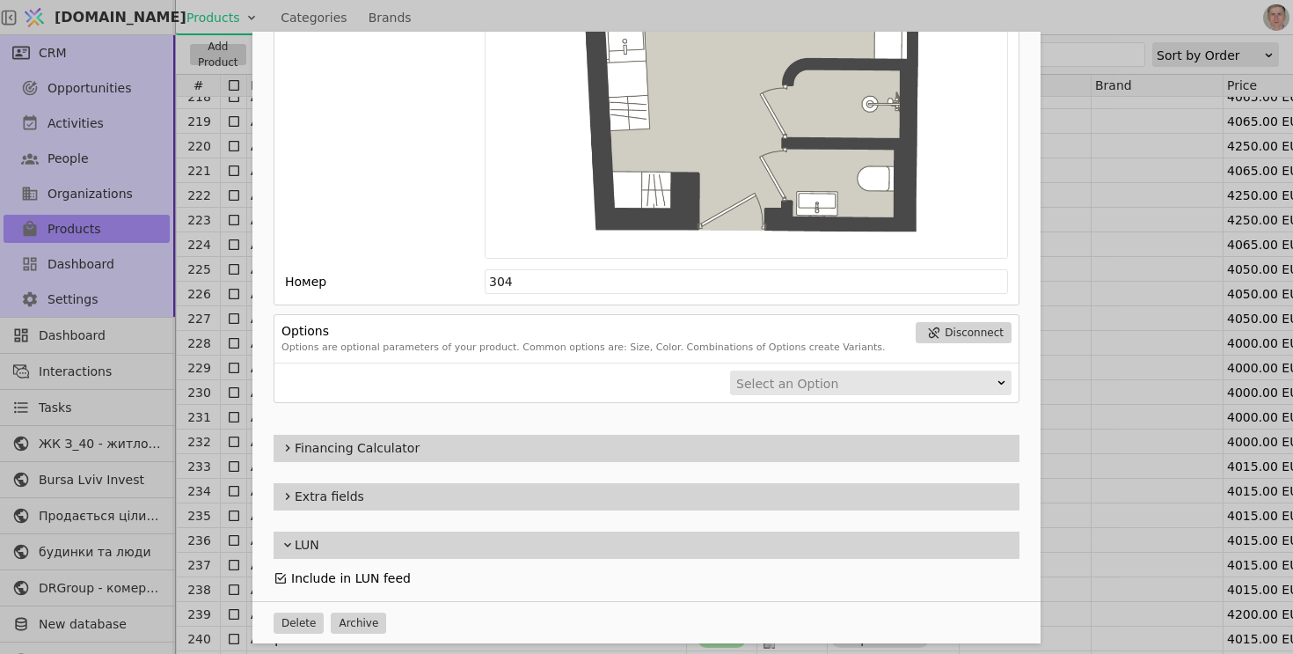
click at [281, 574] on icon "Add Opportunity" at bounding box center [281, 578] width 14 height 14
click at [203, 356] on div "Name Апарт-готель 304 Slug apart-hotel-304 Description 304 Images Drag 'n' drop…" at bounding box center [646, 327] width 1293 height 654
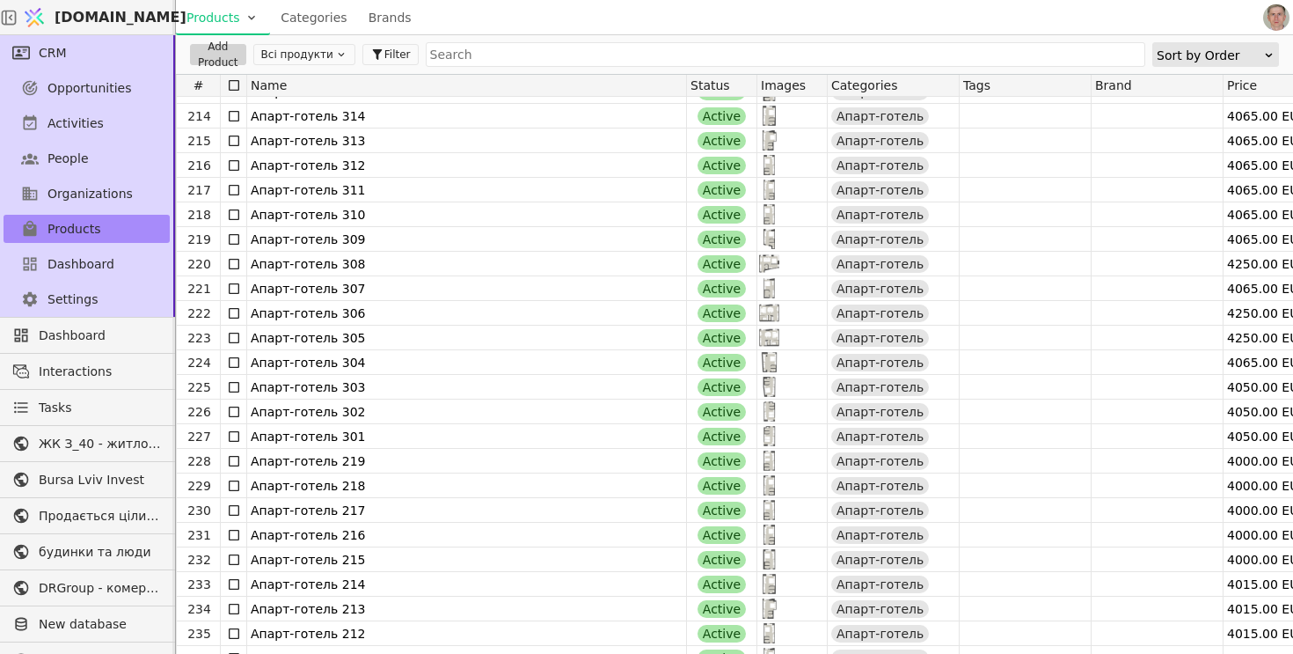
scroll to position [5240, 0]
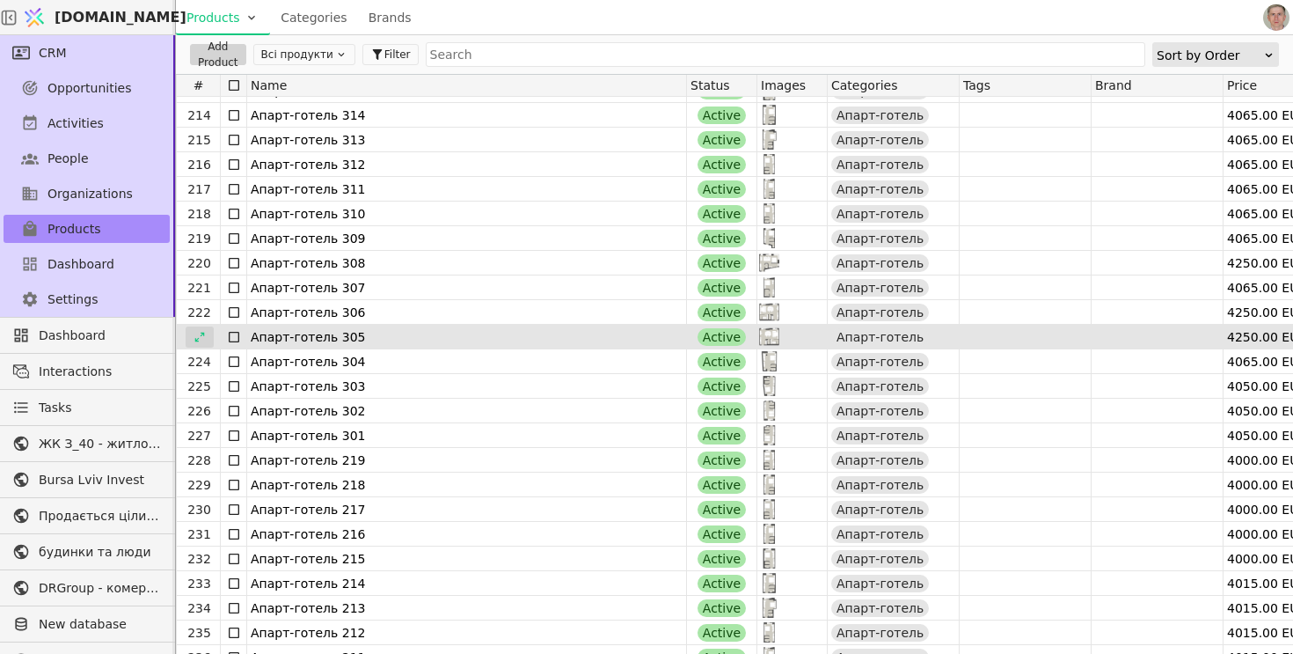
click at [204, 338] on icon at bounding box center [200, 337] width 12 height 12
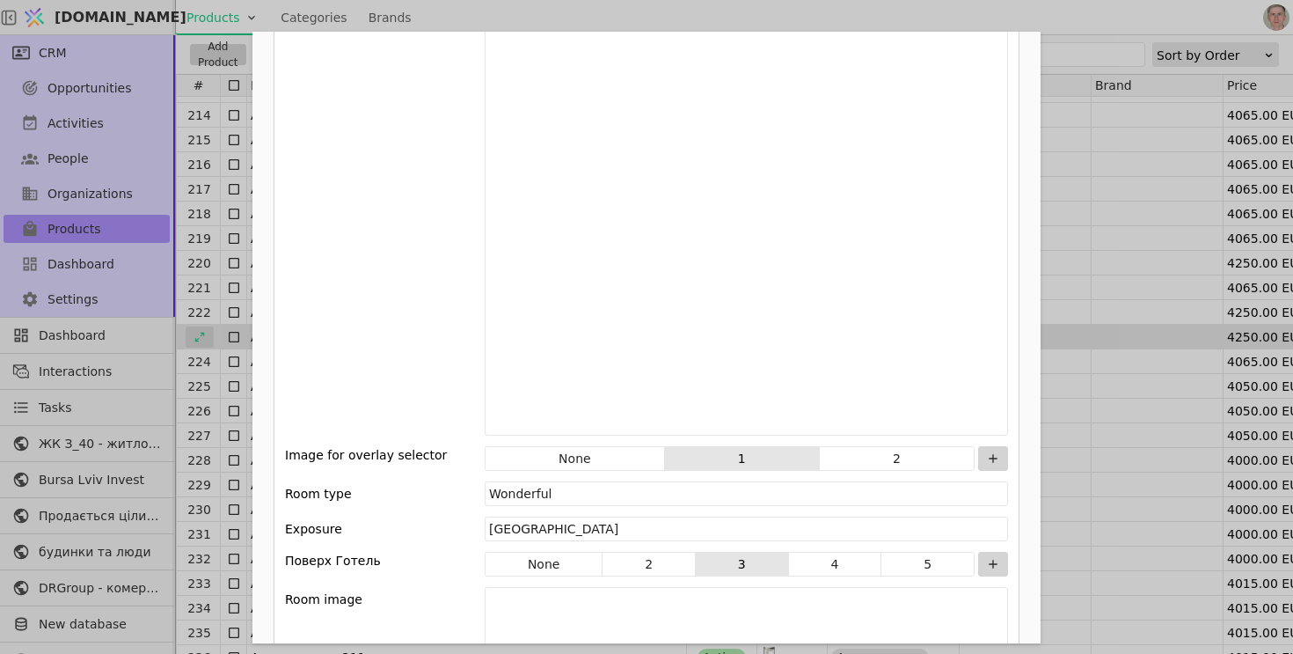
scroll to position [2442, 0]
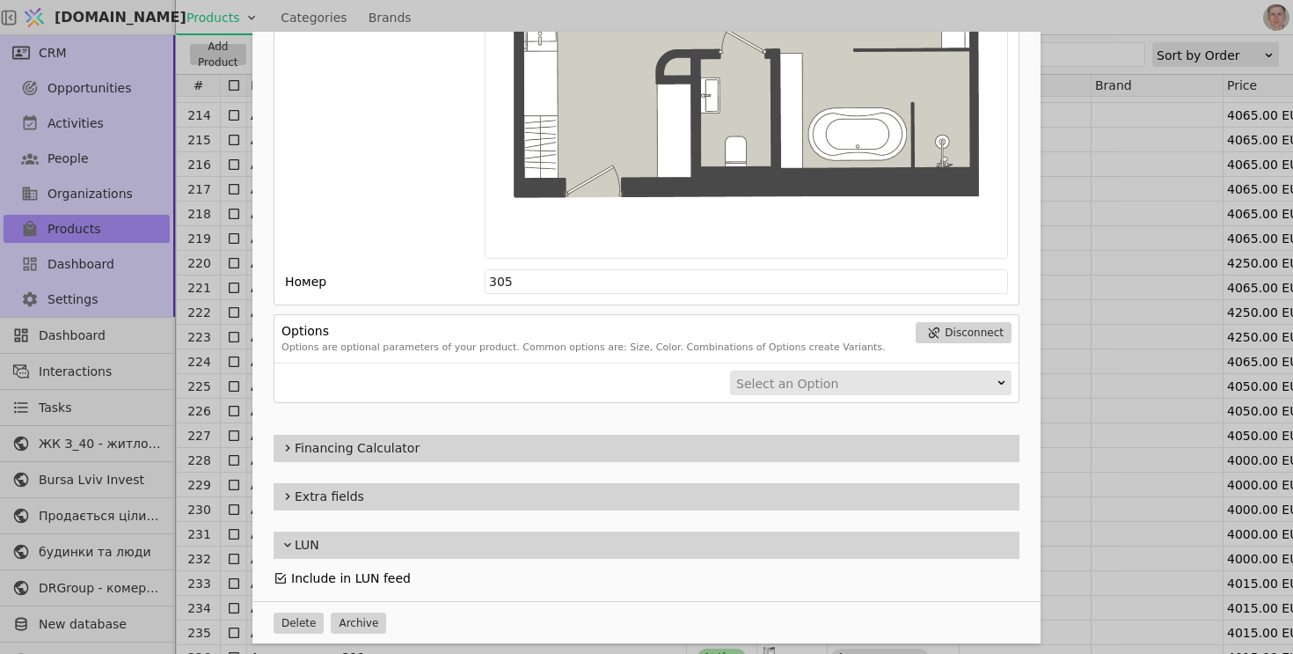
click at [281, 573] on icon "Add Opportunity" at bounding box center [281, 578] width 14 height 14
click at [186, 319] on div "Name Апарт-готель 305 Slug apart-hotel-305 Description 305 Images Drag 'n' drop…" at bounding box center [646, 327] width 1293 height 654
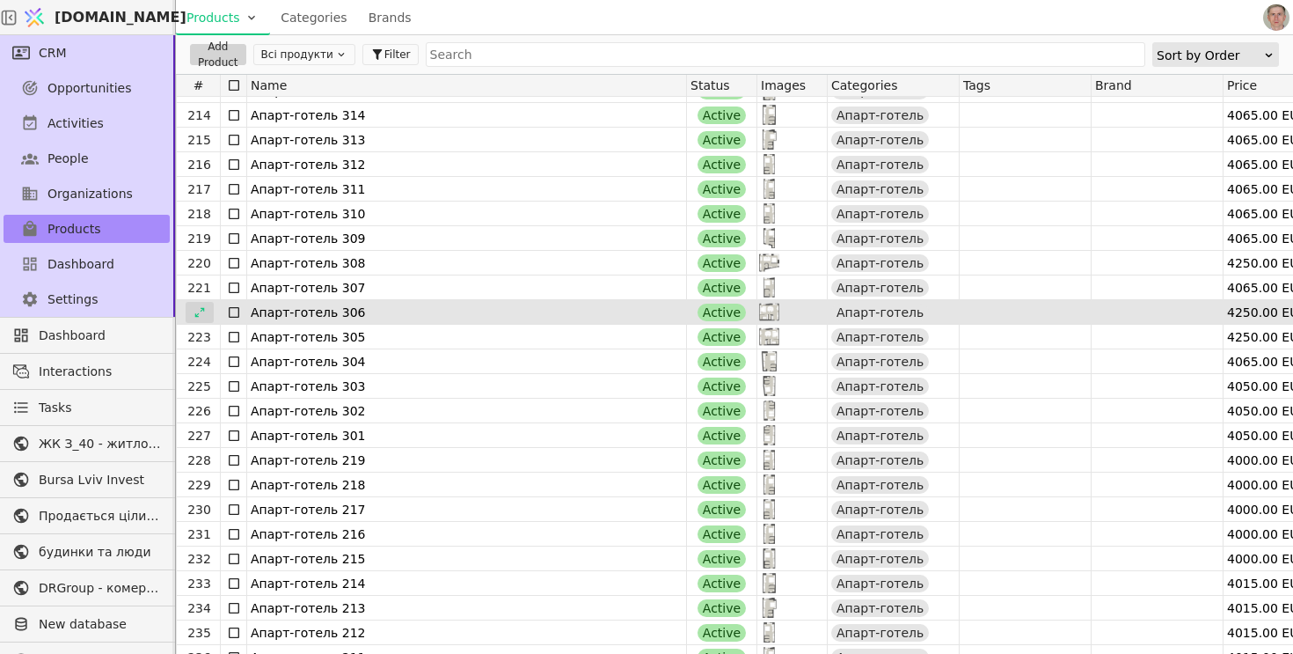
click at [198, 310] on icon at bounding box center [200, 312] width 12 height 12
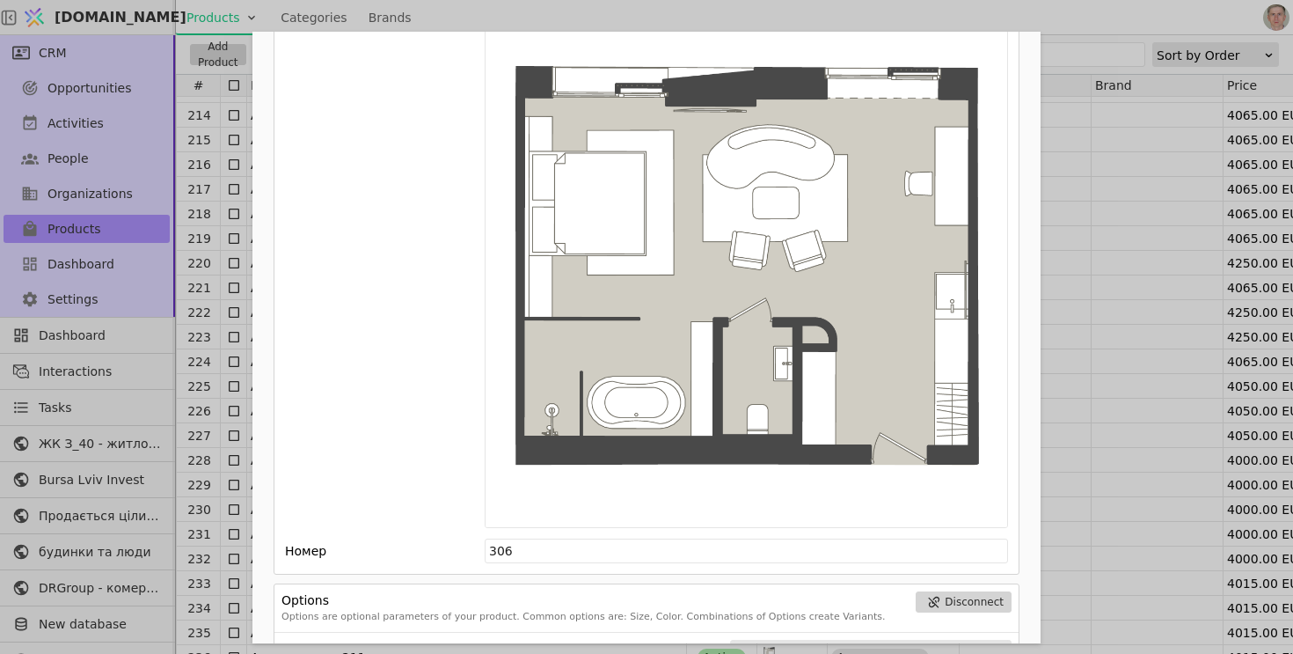
scroll to position [2442, 0]
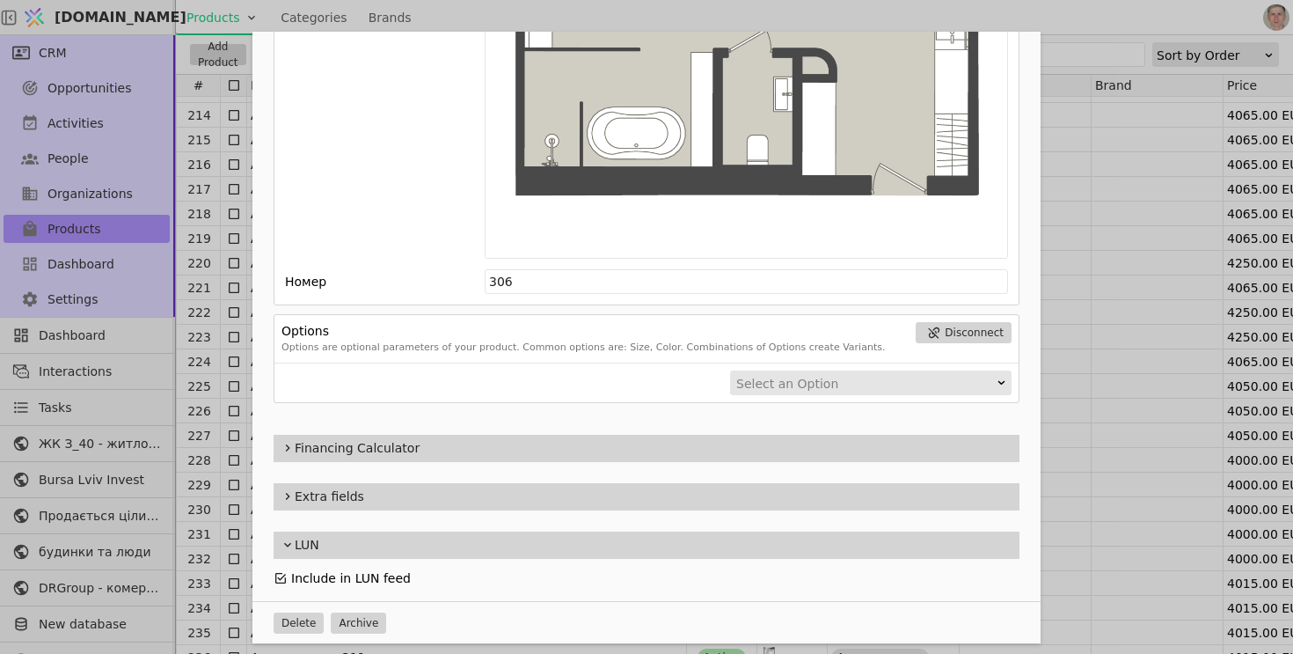
click at [280, 575] on icon "Add Opportunity" at bounding box center [281, 578] width 14 height 14
click at [202, 311] on div "Name Апарт-готель 306 Slug apart-hotel-306 Description 306 Images Drag 'n' drop…" at bounding box center [646, 327] width 1293 height 654
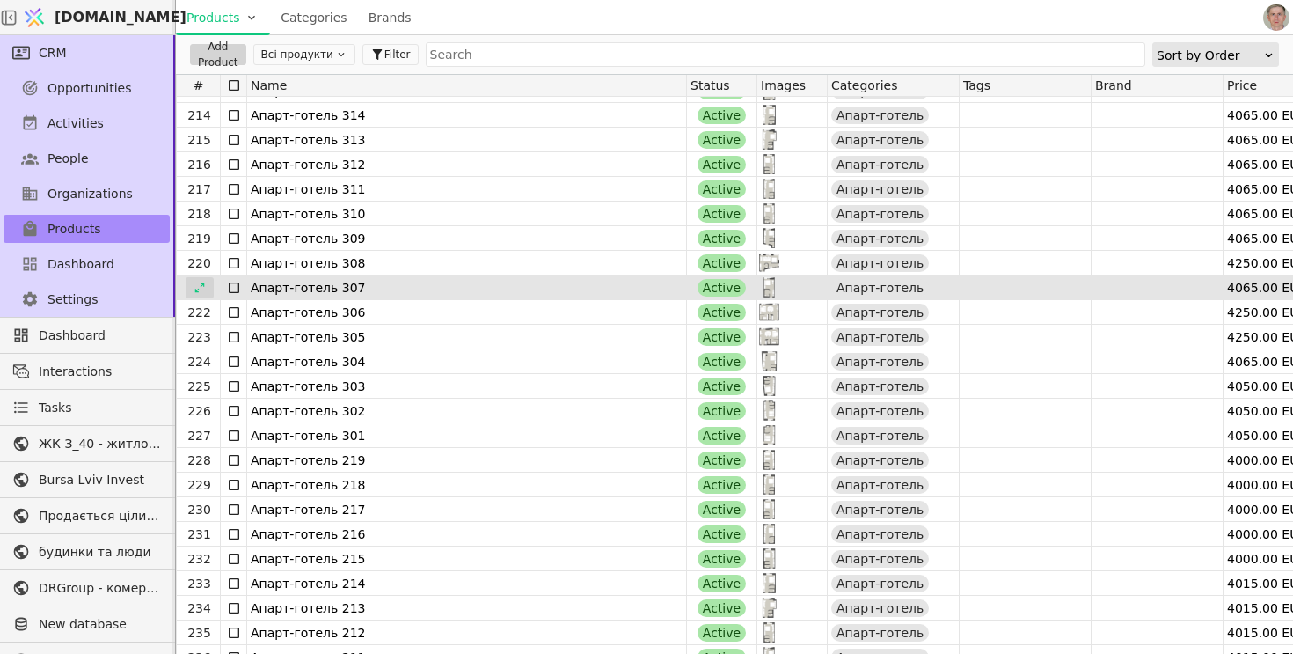
click at [200, 287] on icon at bounding box center [200, 287] width 12 height 12
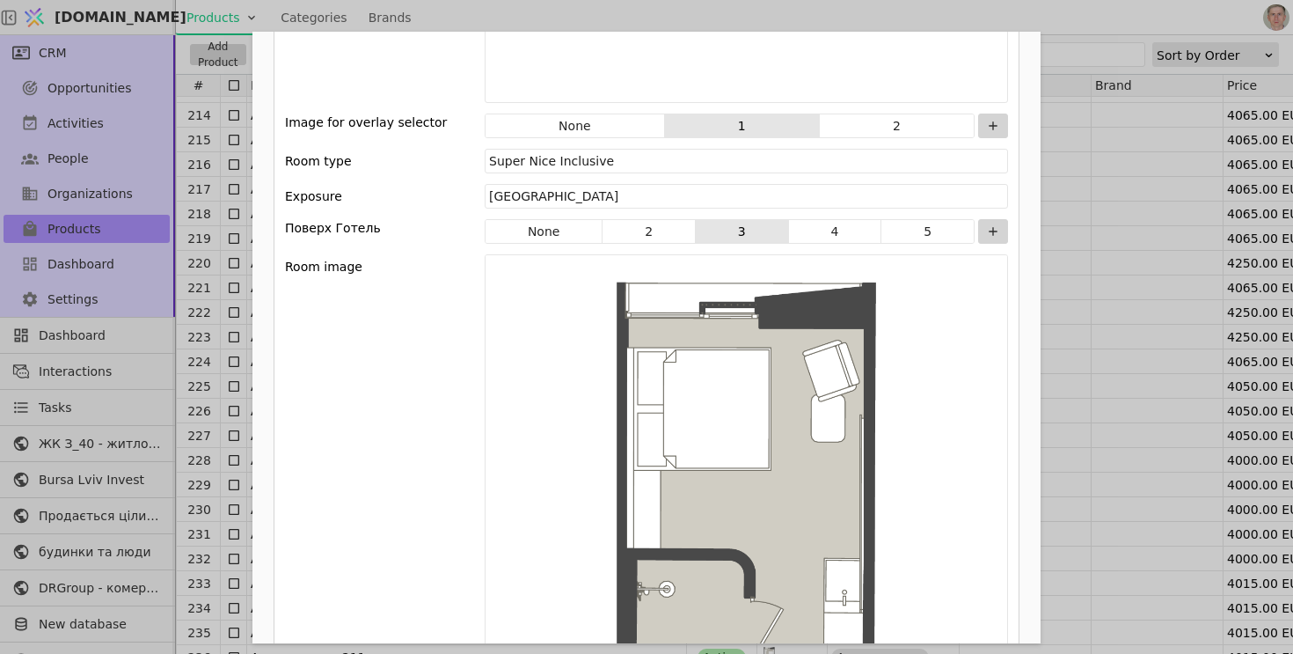
scroll to position [2442, 0]
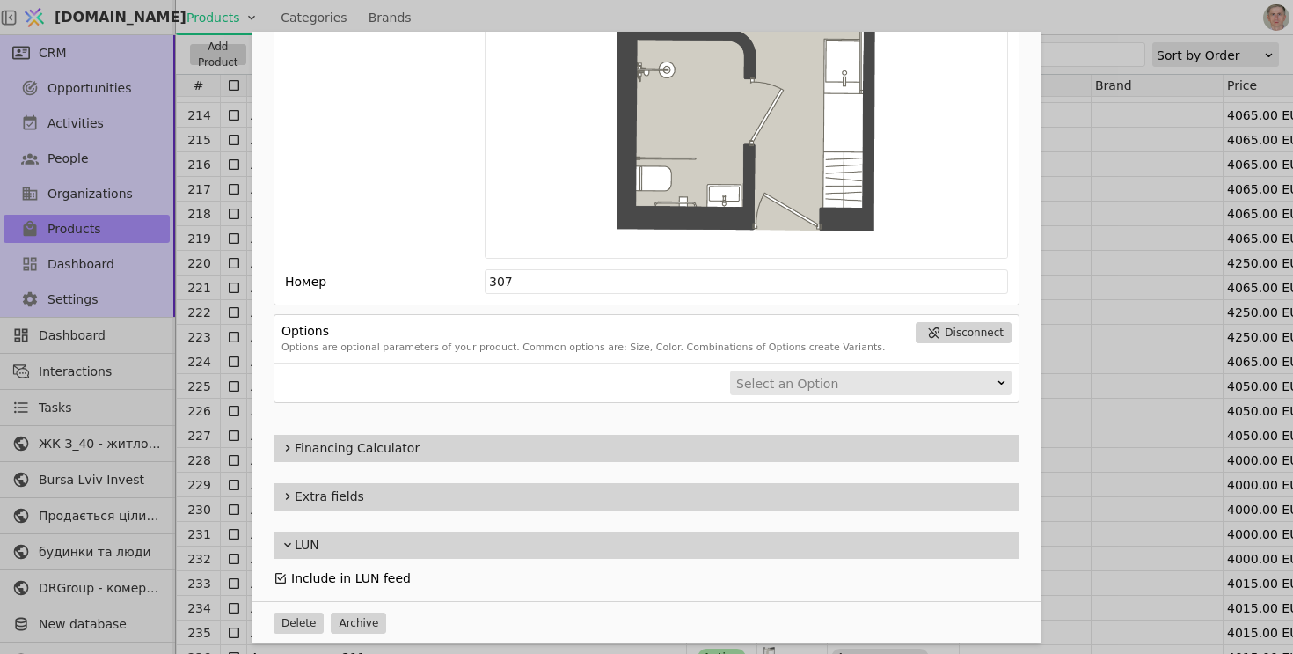
click at [281, 569] on div "Add Opportunity" at bounding box center [281, 578] width 14 height 25
click at [285, 573] on icon "Add Opportunity" at bounding box center [281, 578] width 14 height 14
click at [200, 293] on div "Name Апарт-готель 307 Slug apart-hotel-307 Description 307 Images Drag 'n' drop…" at bounding box center [646, 327] width 1293 height 654
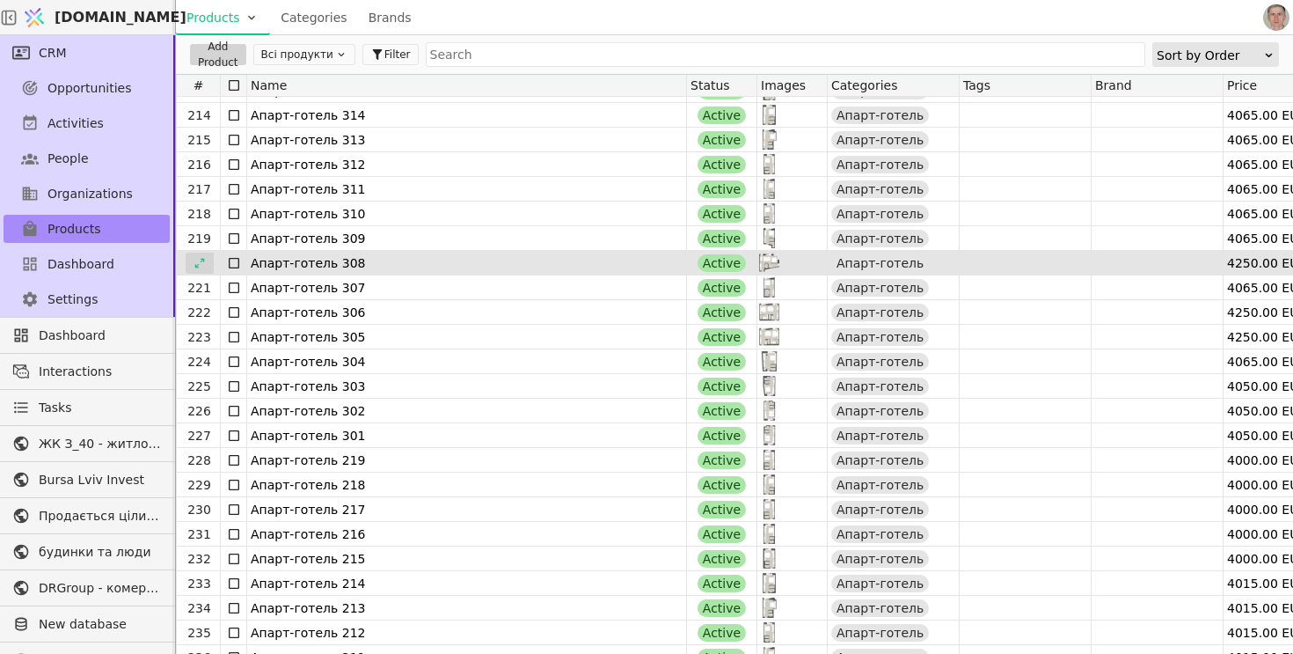
click at [198, 261] on icon at bounding box center [200, 263] width 12 height 12
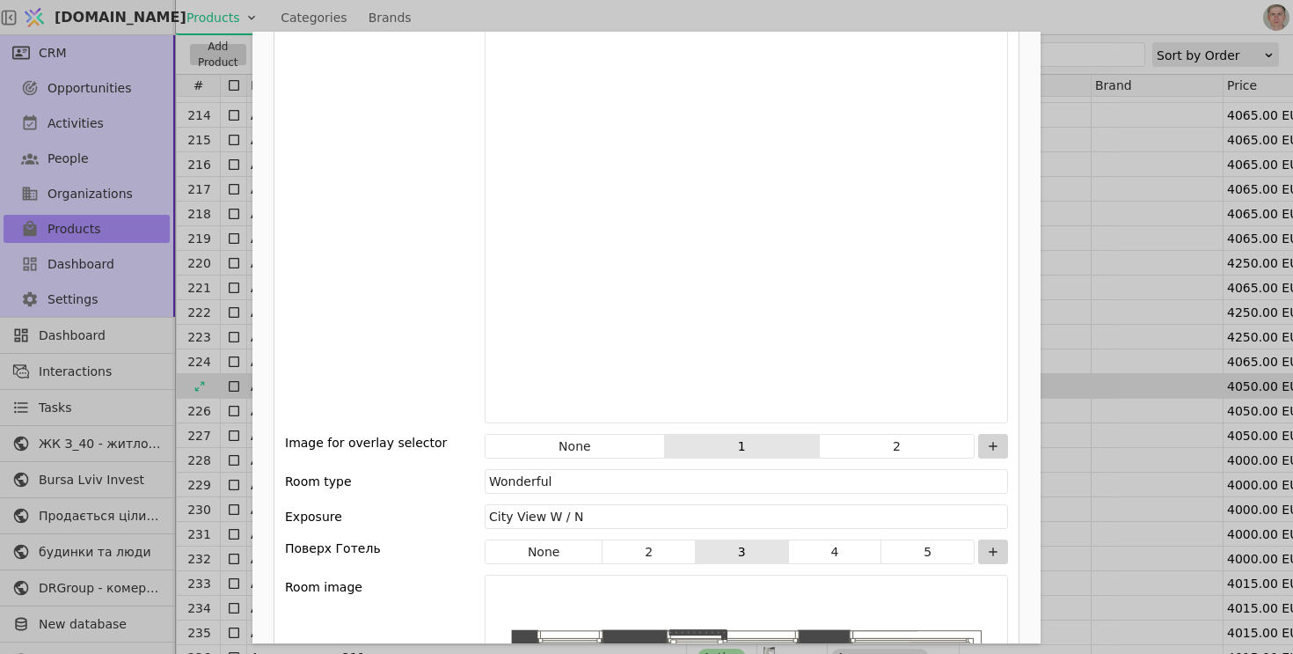
scroll to position [2442, 0]
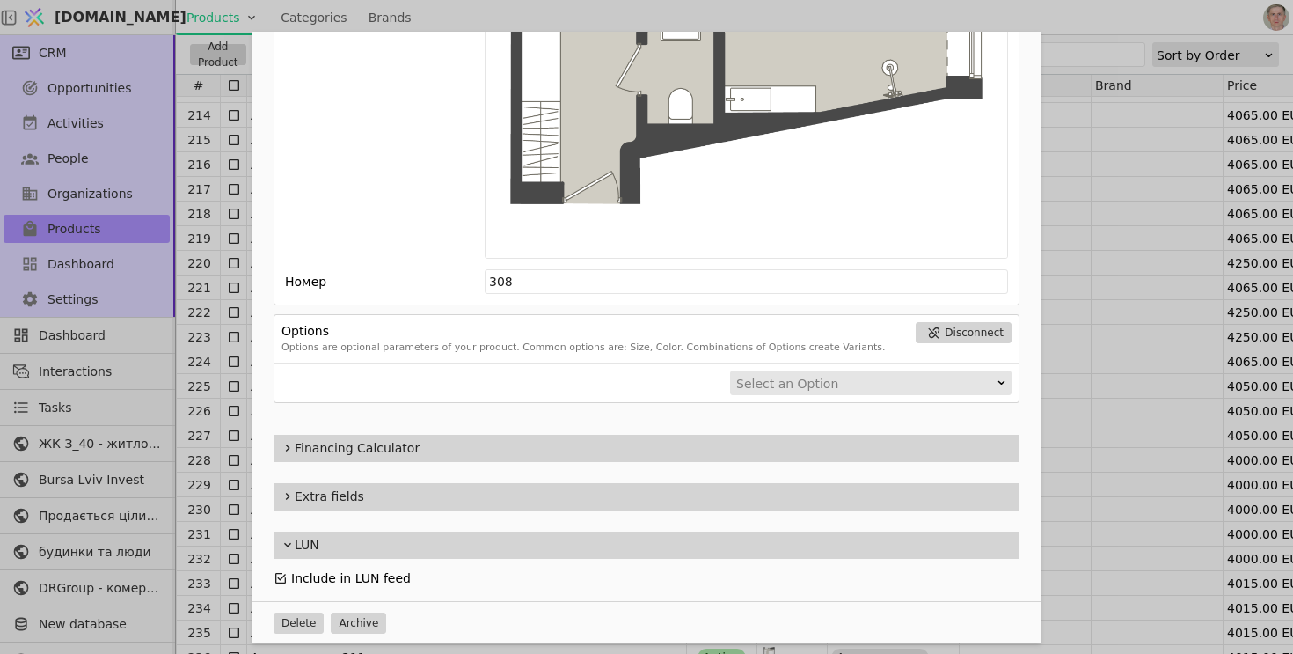
click at [281, 575] on icon "Add Opportunity" at bounding box center [281, 578] width 14 height 14
click at [214, 317] on div "Name Апарт-готель 308 Slug apart-hotel-308 Description 308 Images Drag 'n' drop…" at bounding box center [646, 327] width 1293 height 654
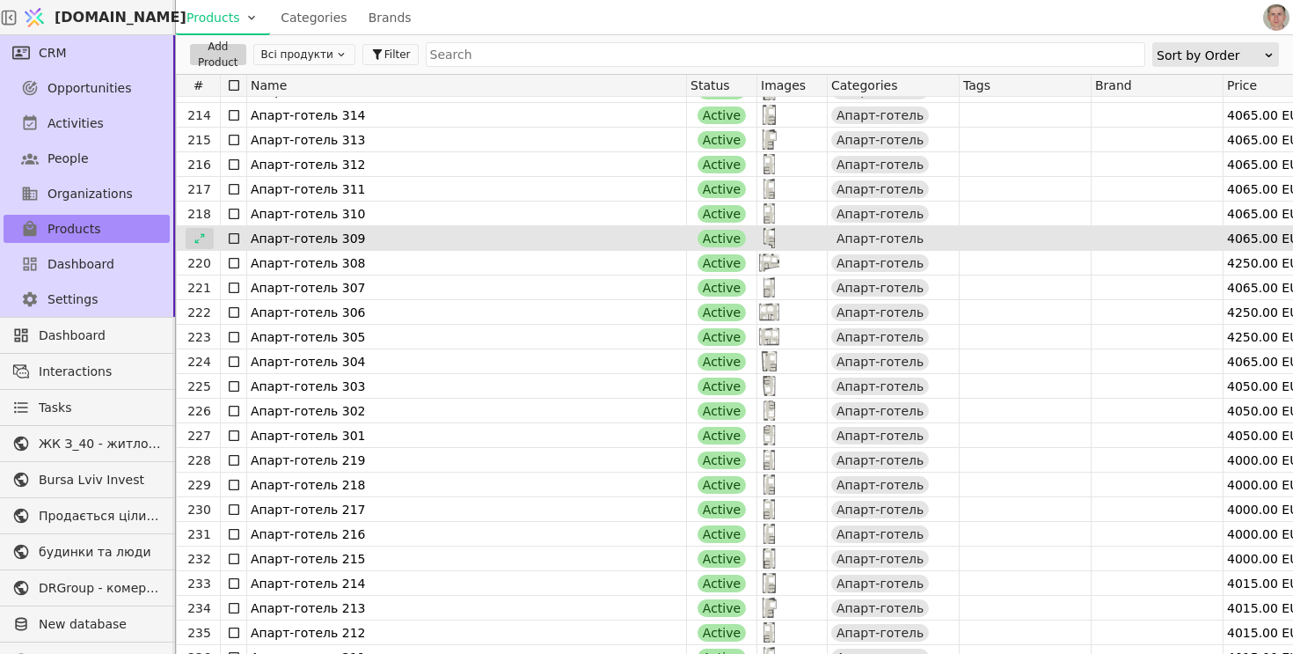
click at [203, 236] on icon at bounding box center [199, 238] width 10 height 10
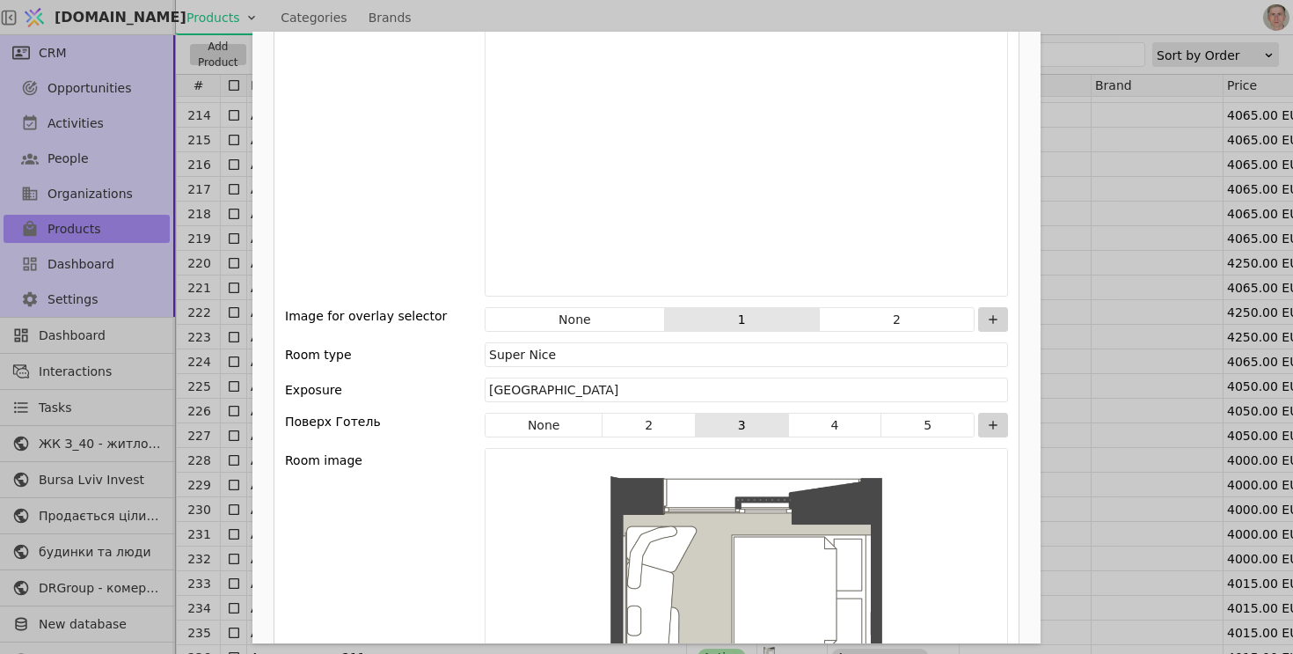
scroll to position [2489, 0]
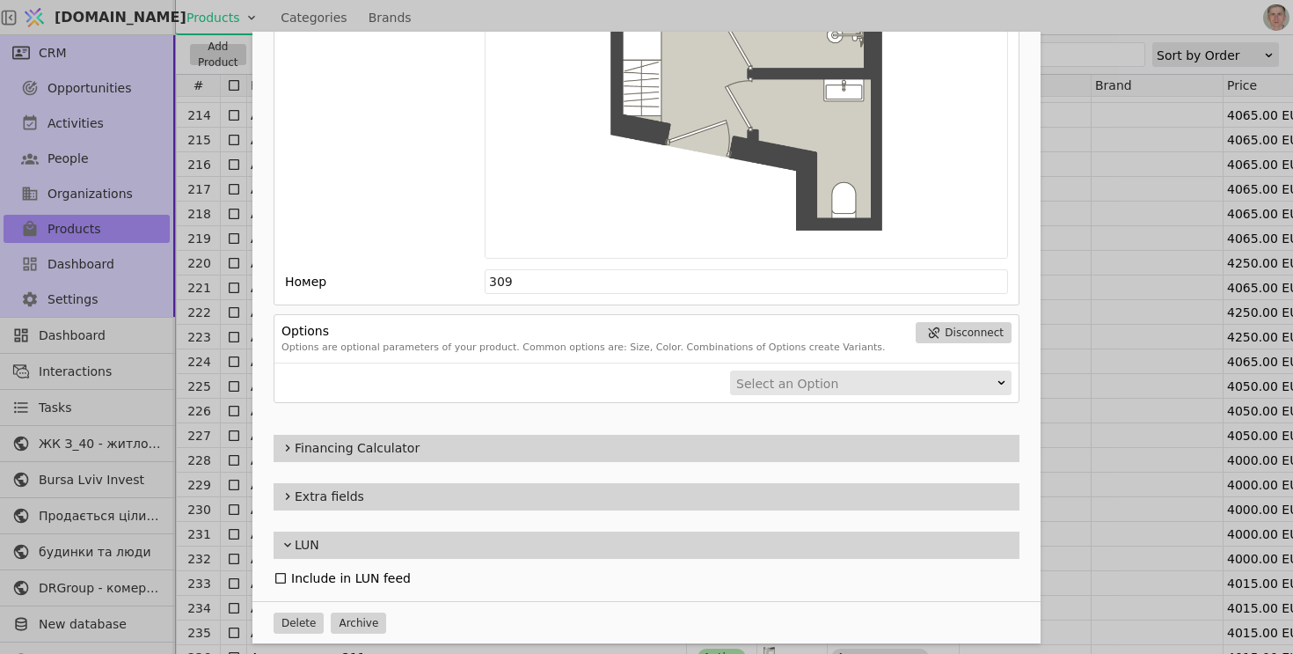
click at [205, 208] on div "Name Апарт-готель 309 Slug apart-hotel-309 Description 309 Images Drag 'n' drop…" at bounding box center [646, 327] width 1293 height 654
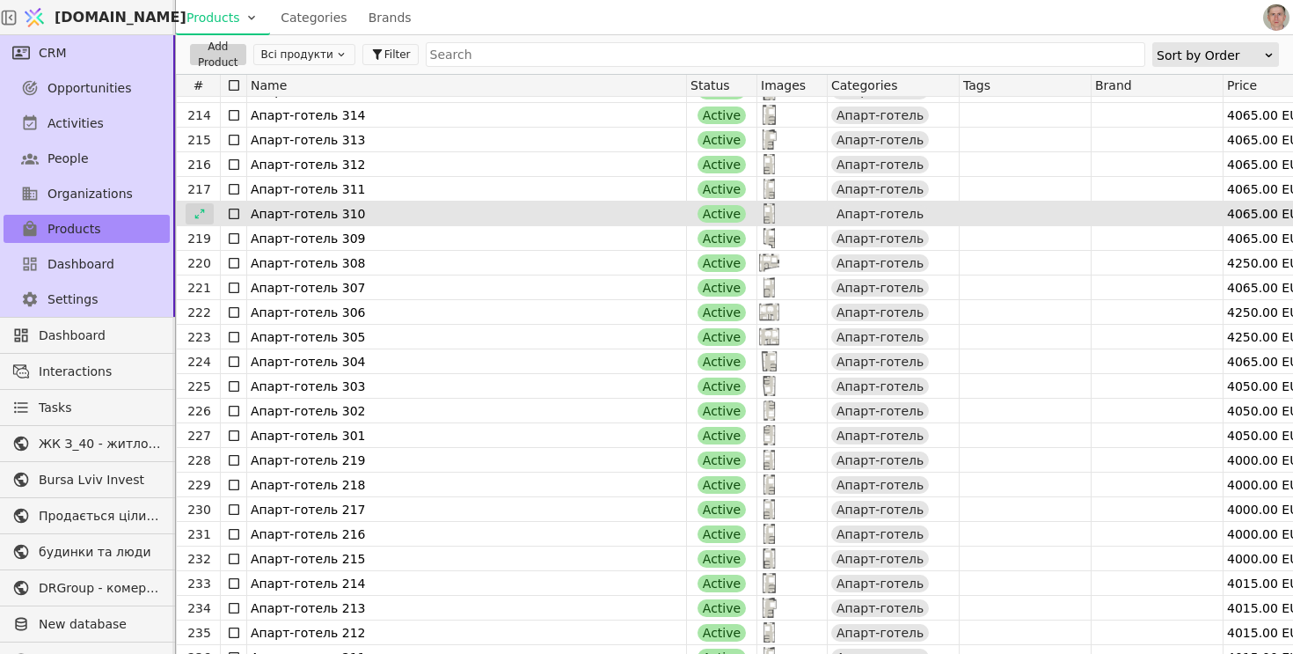
click at [202, 215] on icon at bounding box center [200, 214] width 12 height 12
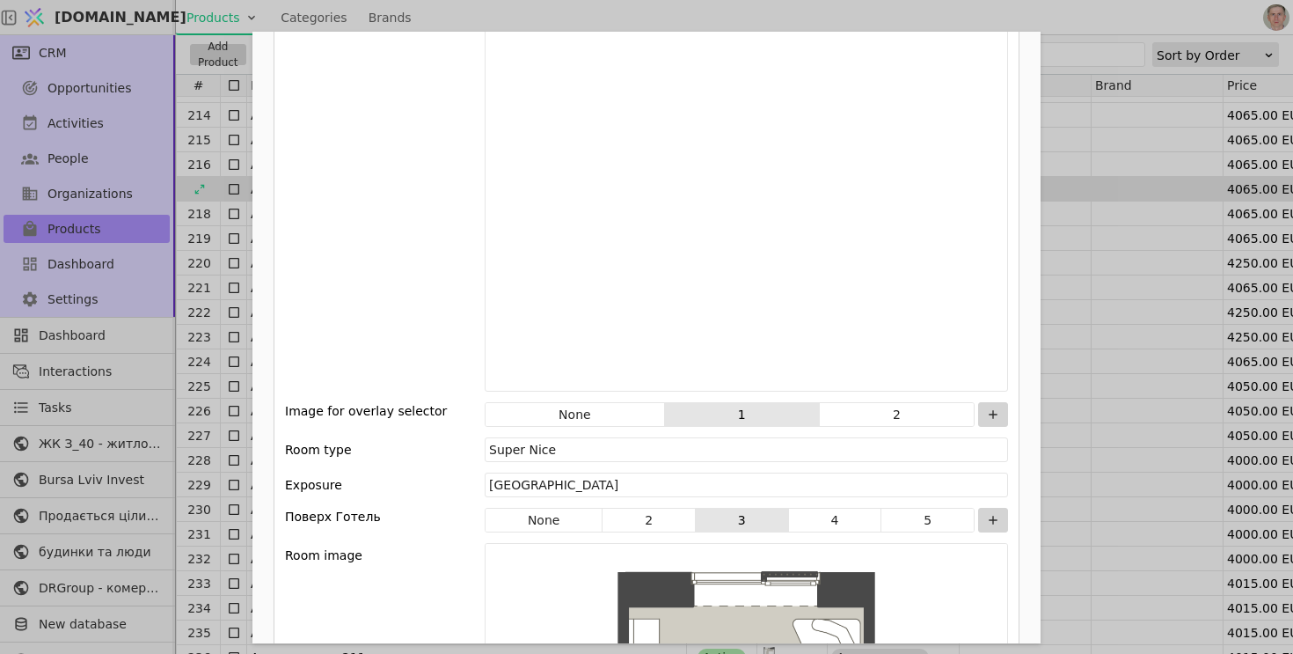
scroll to position [2442, 0]
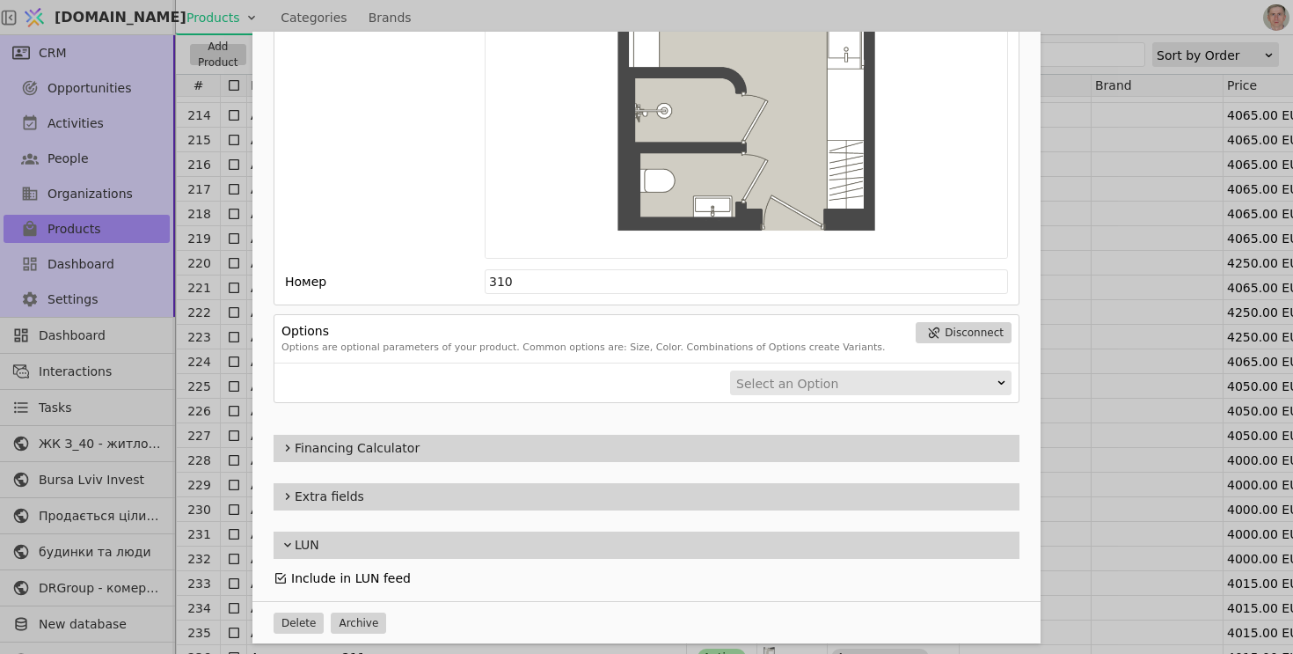
click at [283, 573] on icon "Add Opportunity" at bounding box center [281, 578] width 14 height 14
click at [201, 207] on div "Name Апарт-готель 310 Slug apart-hotel-310 Description 310 Images Drag 'n' drop…" at bounding box center [646, 327] width 1293 height 654
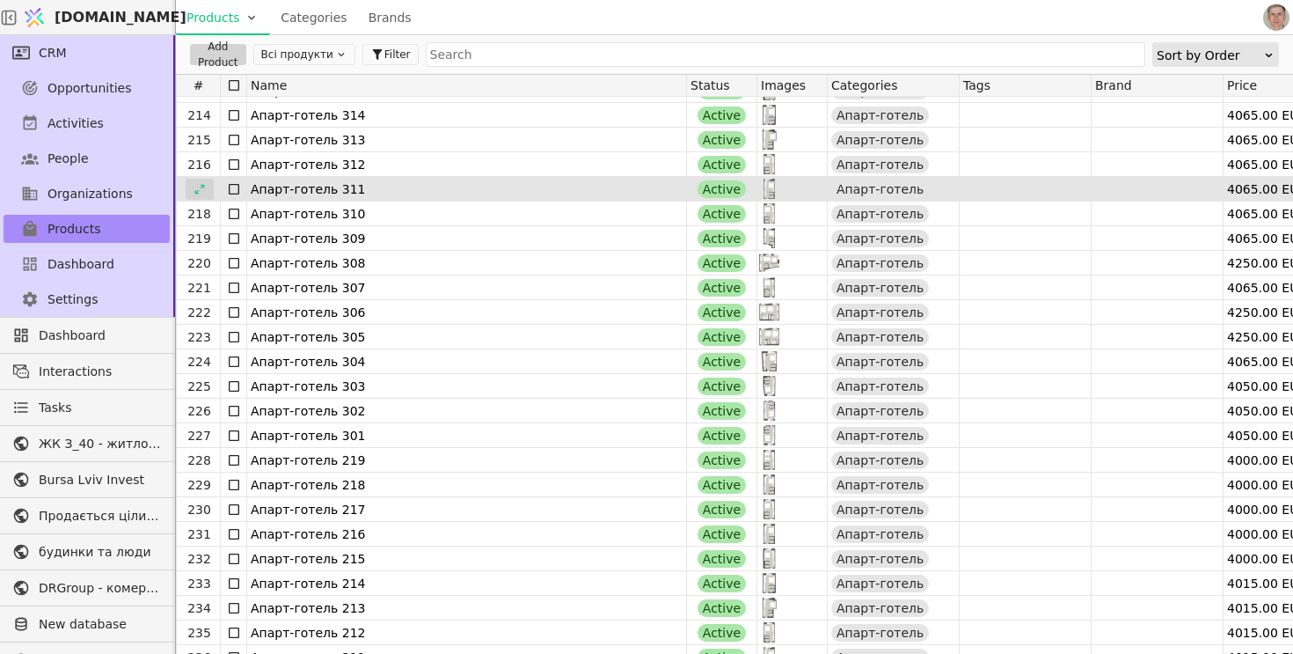
click at [203, 189] on icon at bounding box center [200, 189] width 12 height 12
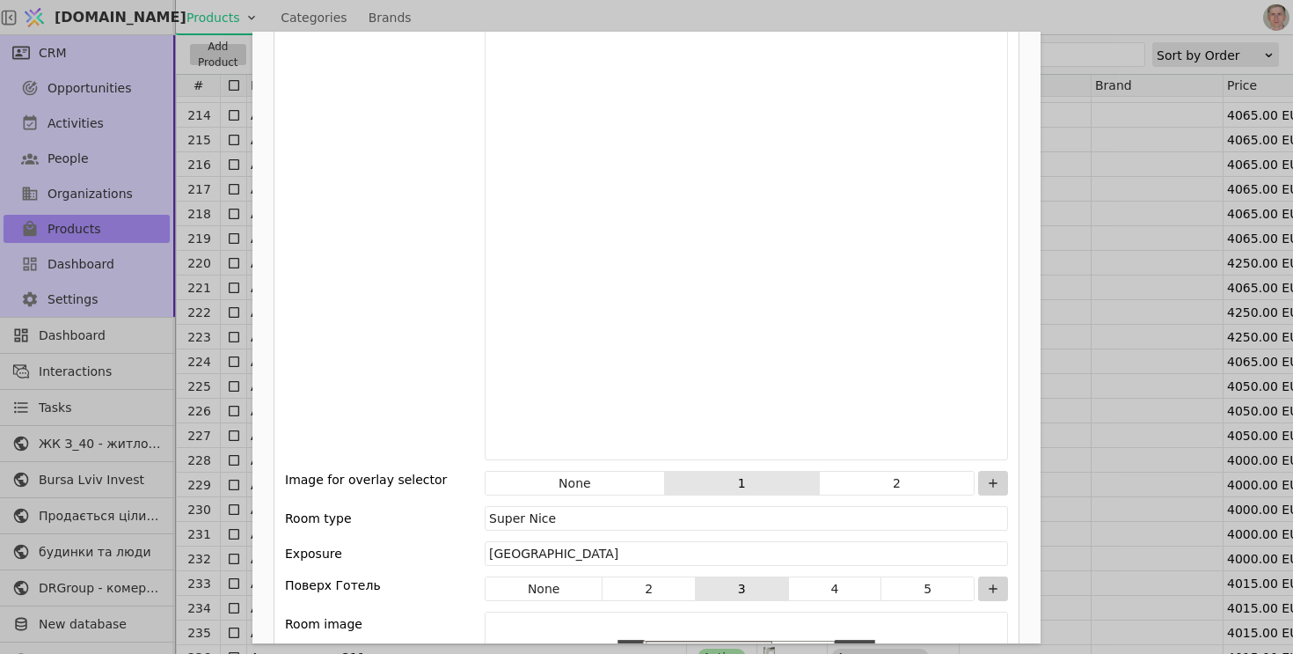
scroll to position [2442, 0]
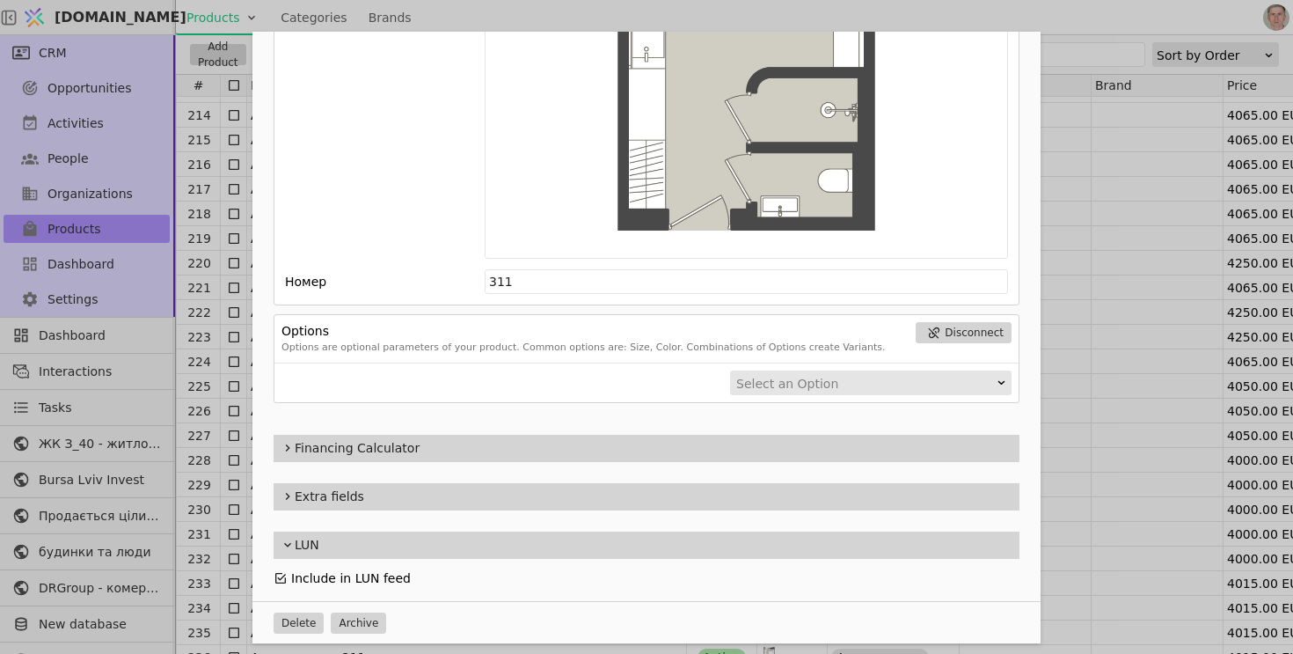
click at [281, 577] on icon "Add Opportunity" at bounding box center [280, 578] width 11 height 11
click at [205, 183] on div "Name Апарт-готель 311 Slug apart-hotel-311 Description 311 Images Drag 'n' drop…" at bounding box center [646, 327] width 1293 height 654
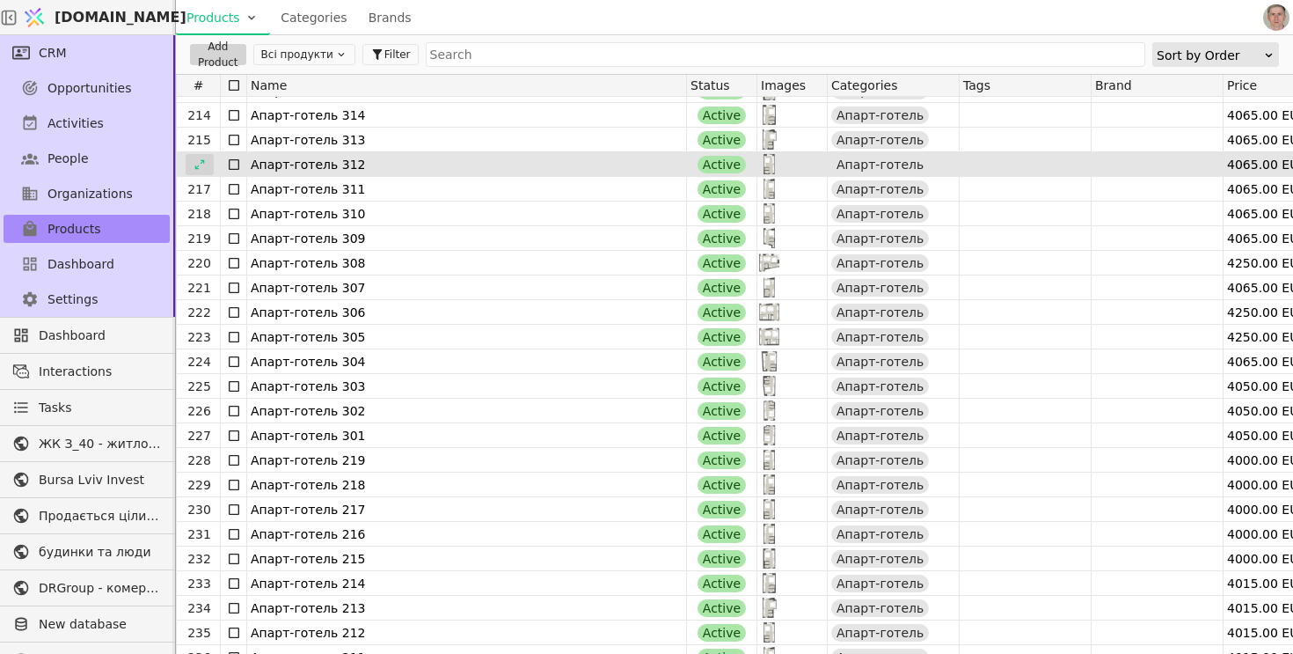
click at [203, 164] on icon at bounding box center [200, 164] width 12 height 12
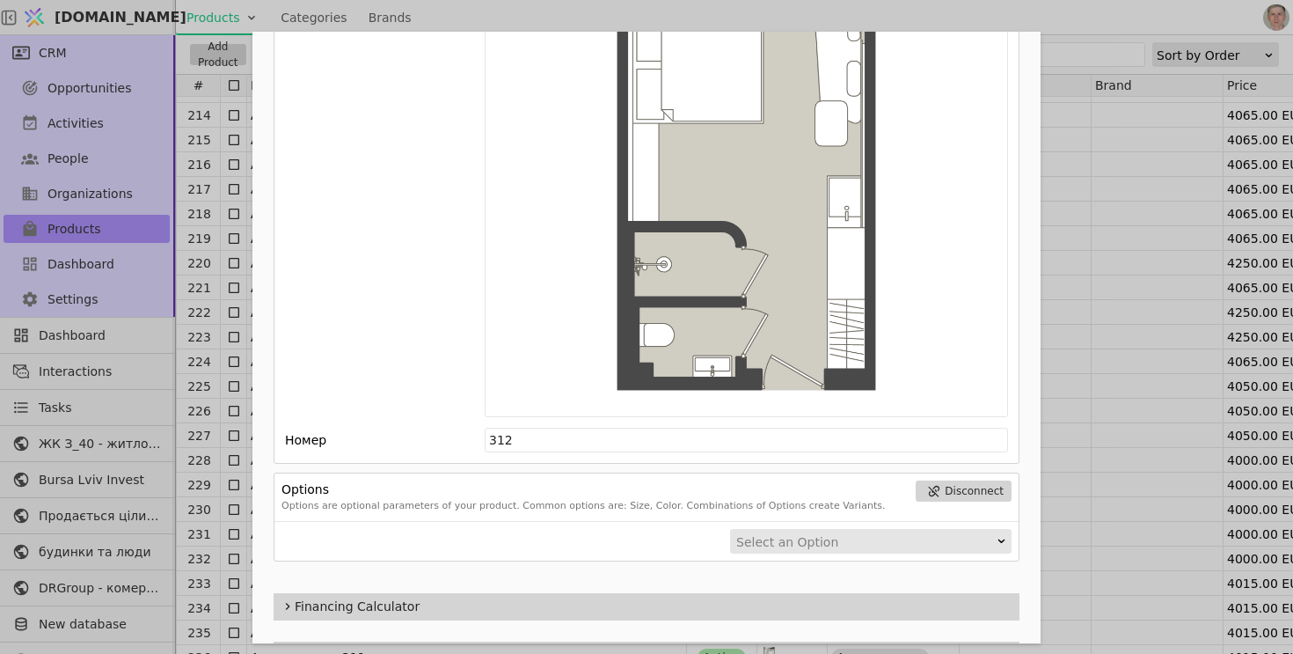
scroll to position [2442, 0]
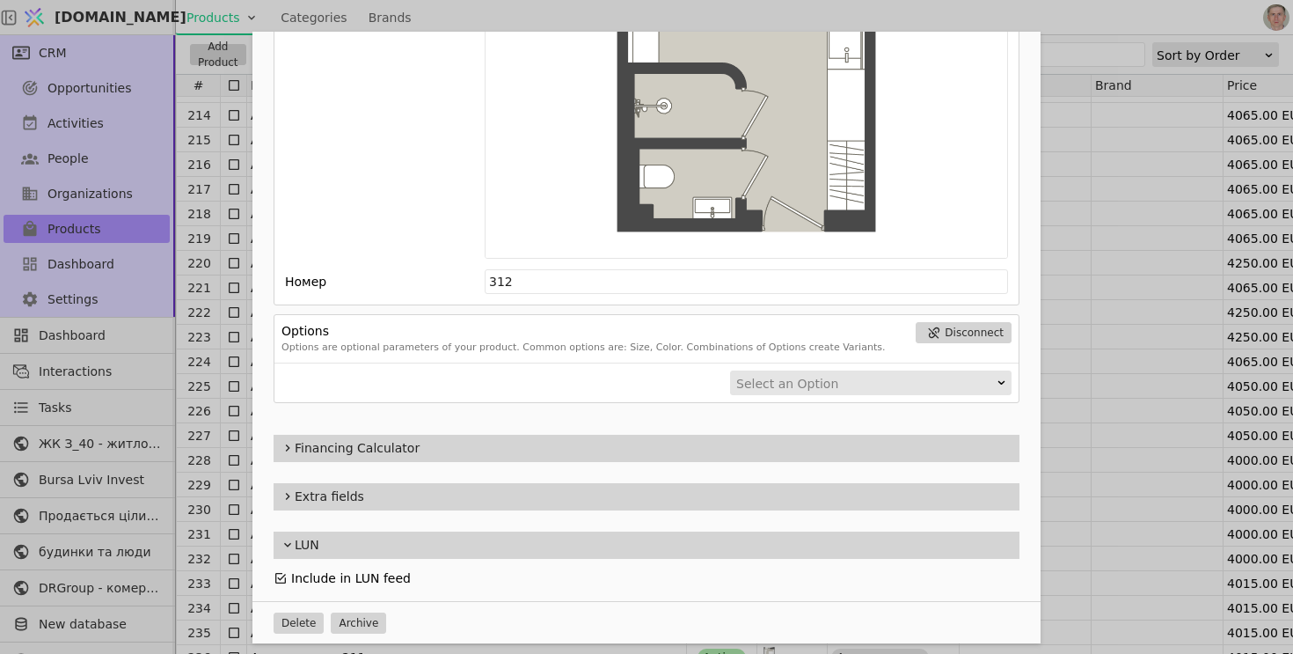
click at [276, 578] on icon "Add Opportunity" at bounding box center [281, 578] width 14 height 14
click at [212, 194] on div "Name Апарт-готель 312 Slug apart-hotel-312 Description 312 Images Drag 'n' drop…" at bounding box center [646, 327] width 1293 height 654
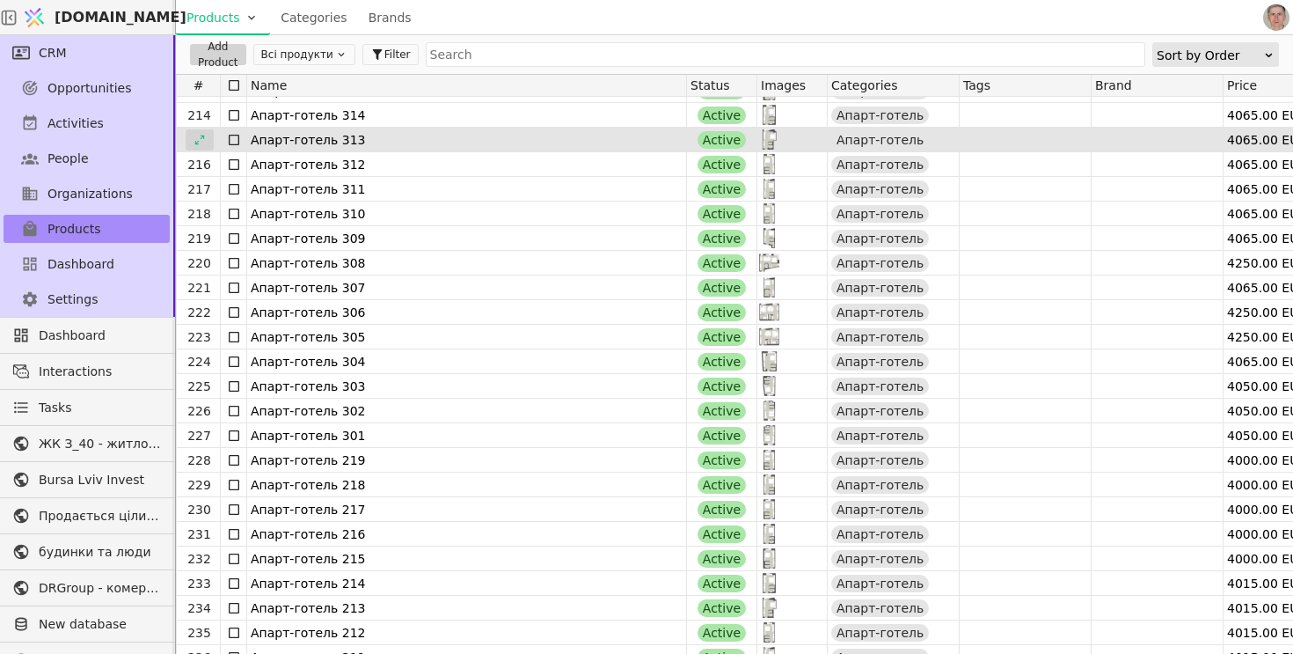
click at [203, 132] on div at bounding box center [200, 139] width 28 height 21
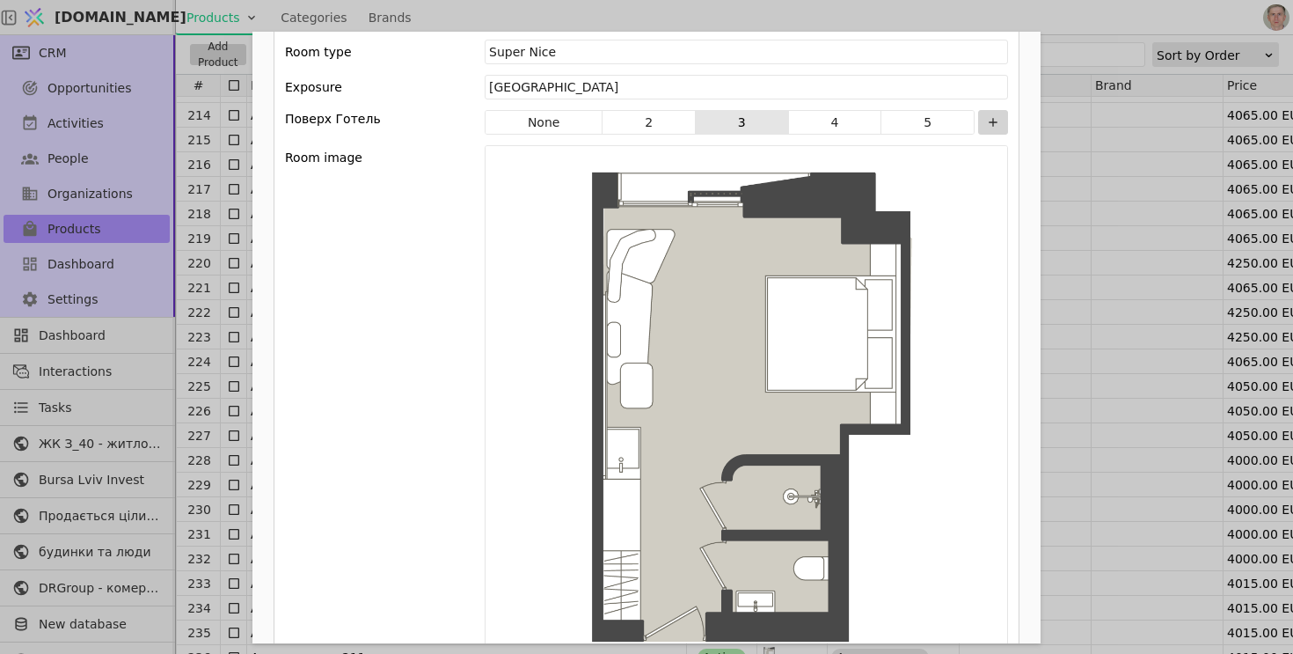
scroll to position [2442, 0]
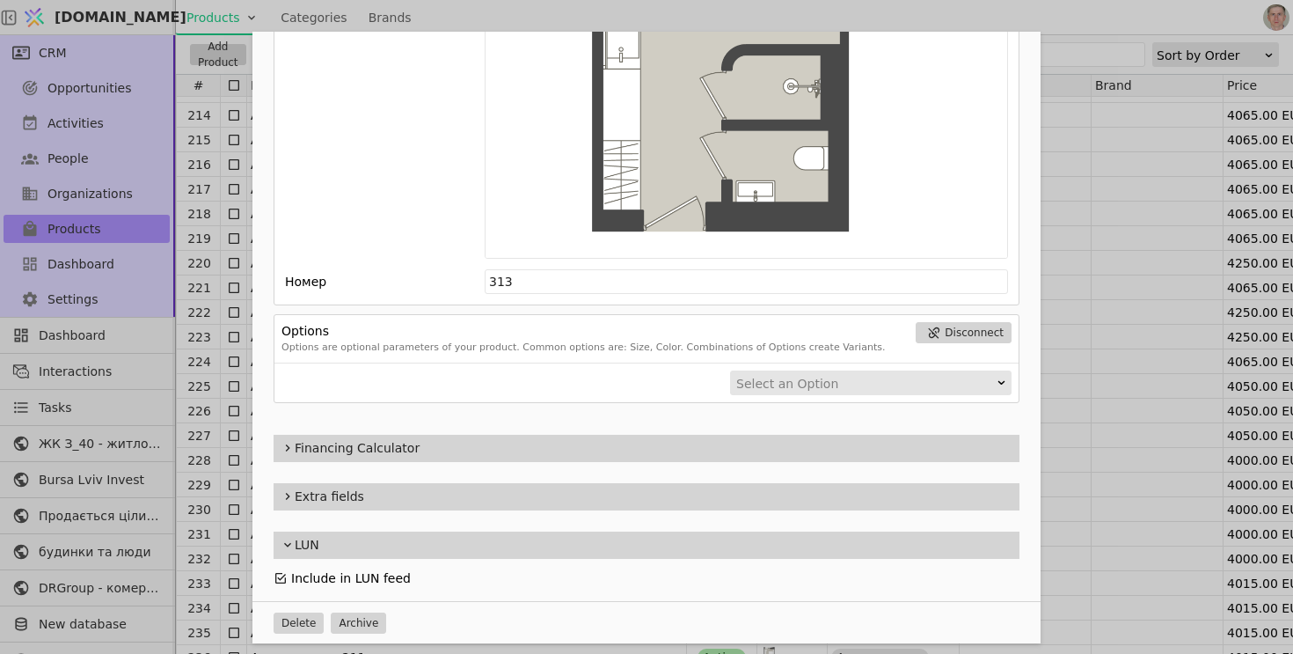
click at [282, 574] on icon "Add Opportunity" at bounding box center [281, 578] width 14 height 14
click at [198, 173] on div "Name Апарт-готель 313 Slug apart-hotel-313 Description 313 Images Drag 'n' drop…" at bounding box center [646, 327] width 1293 height 654
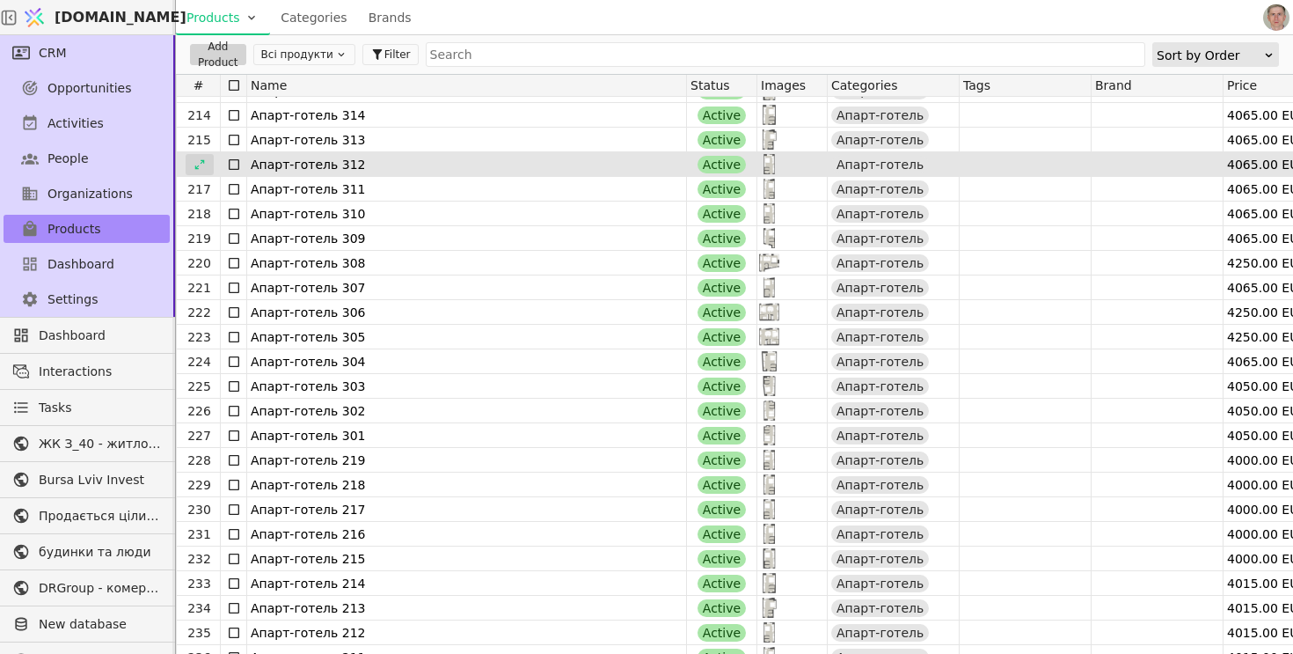
click at [199, 158] on icon at bounding box center [200, 164] width 12 height 12
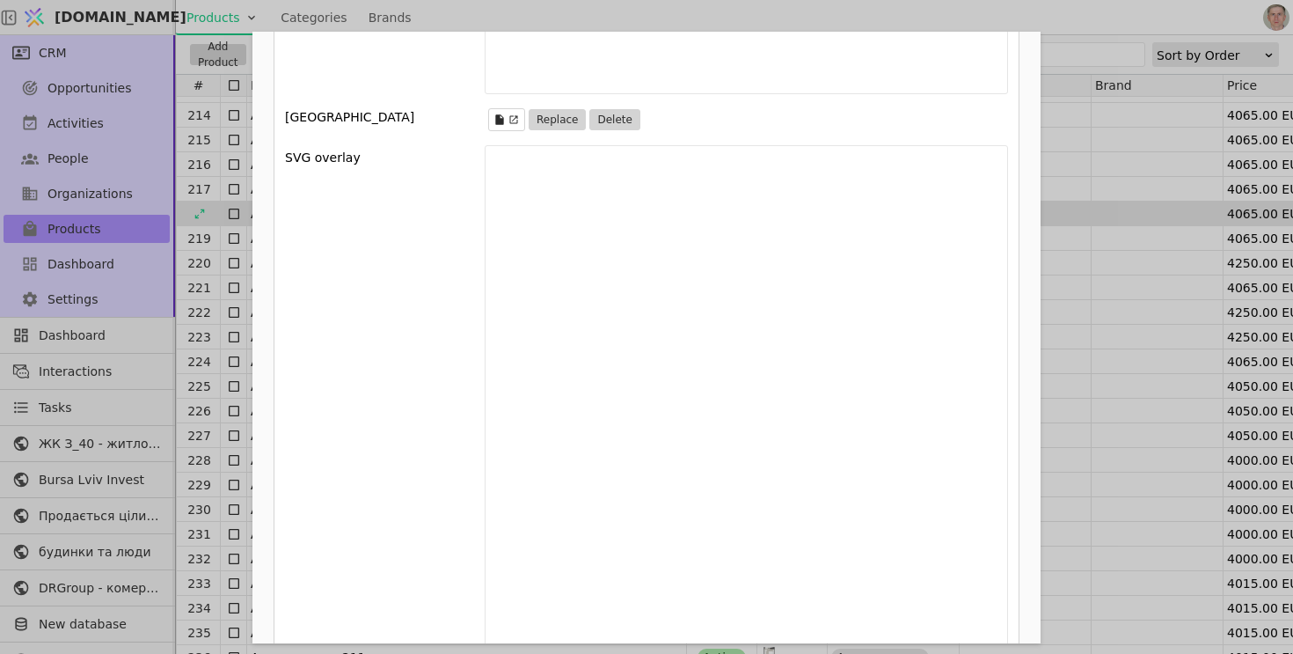
scroll to position [2442, 0]
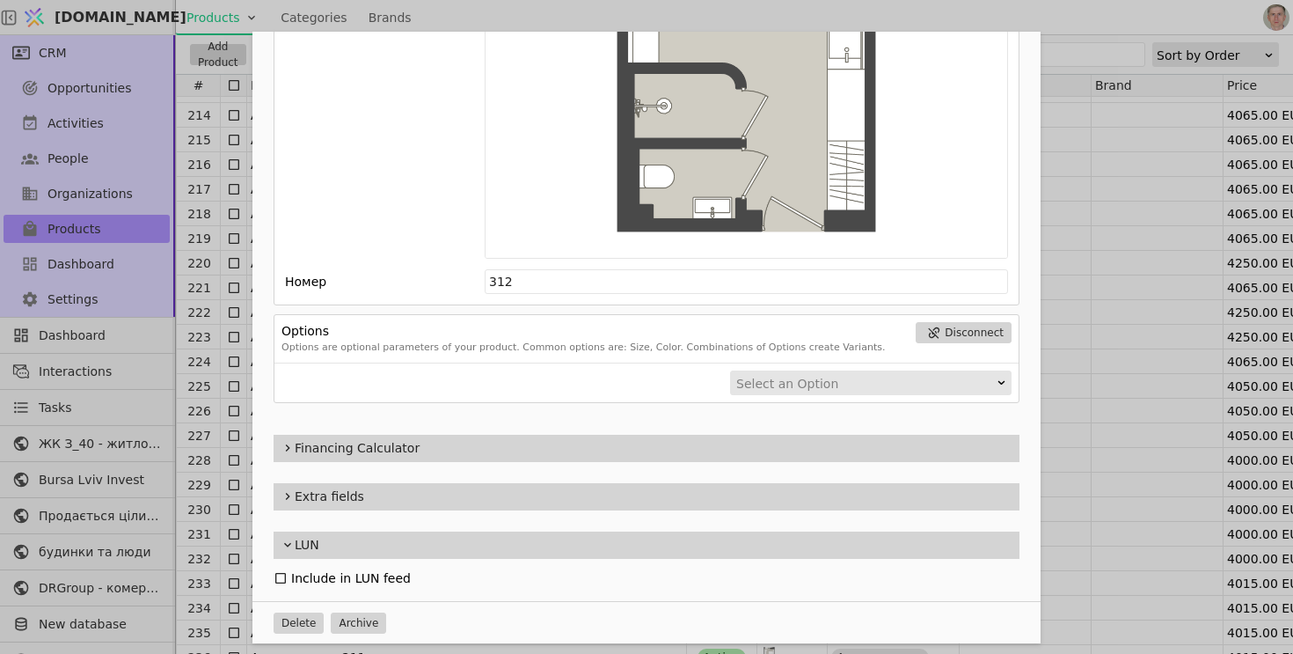
click at [206, 129] on div "Name Апарт-готель 312 Slug apart-hotel-312 Description 312 Images Drag 'n' drop…" at bounding box center [646, 327] width 1293 height 654
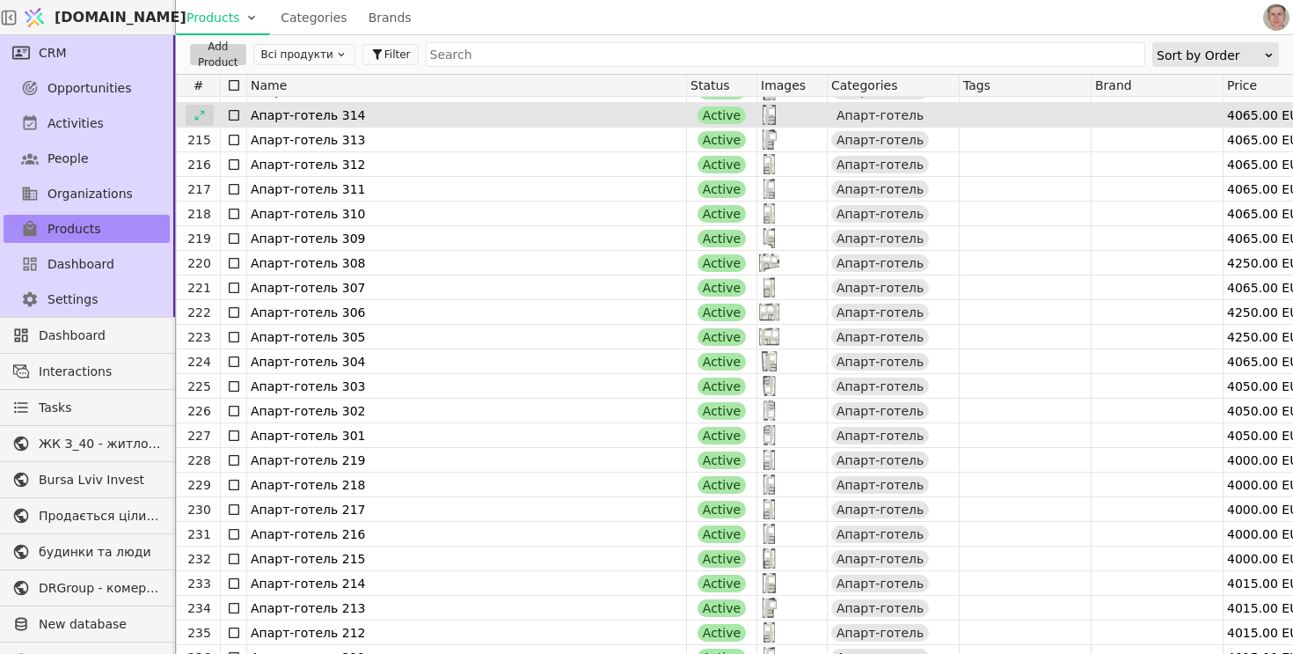
click at [203, 106] on div at bounding box center [200, 115] width 28 height 21
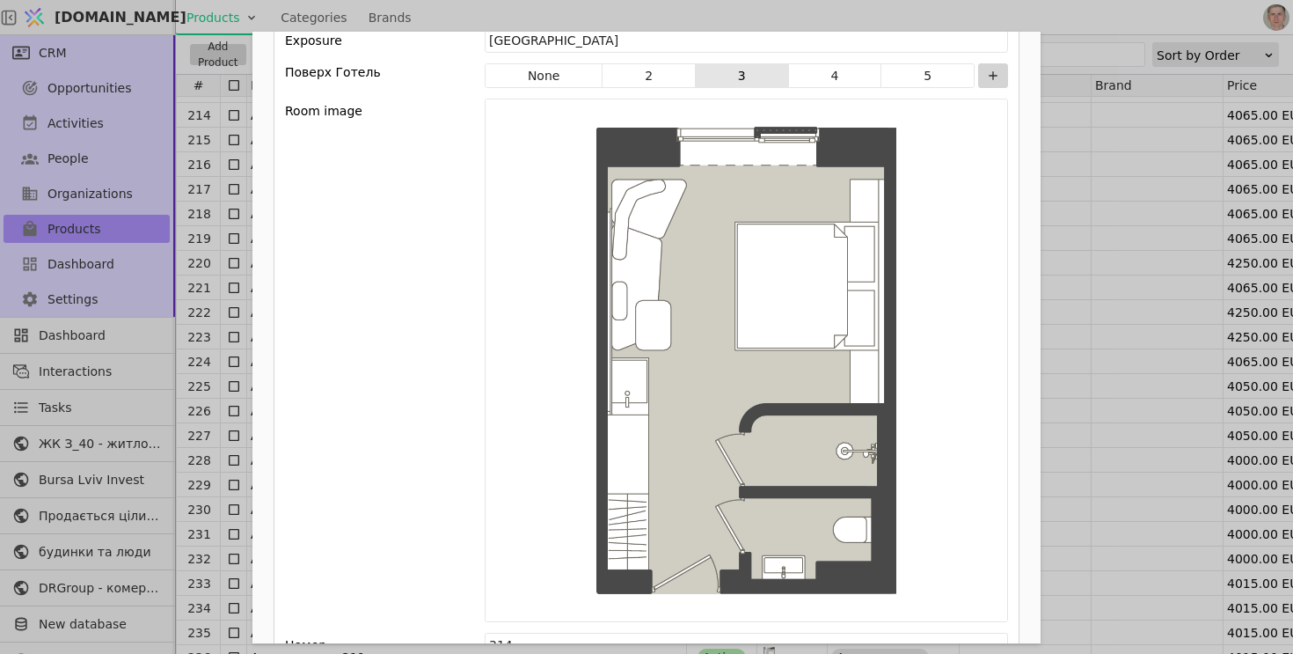
scroll to position [2442, 0]
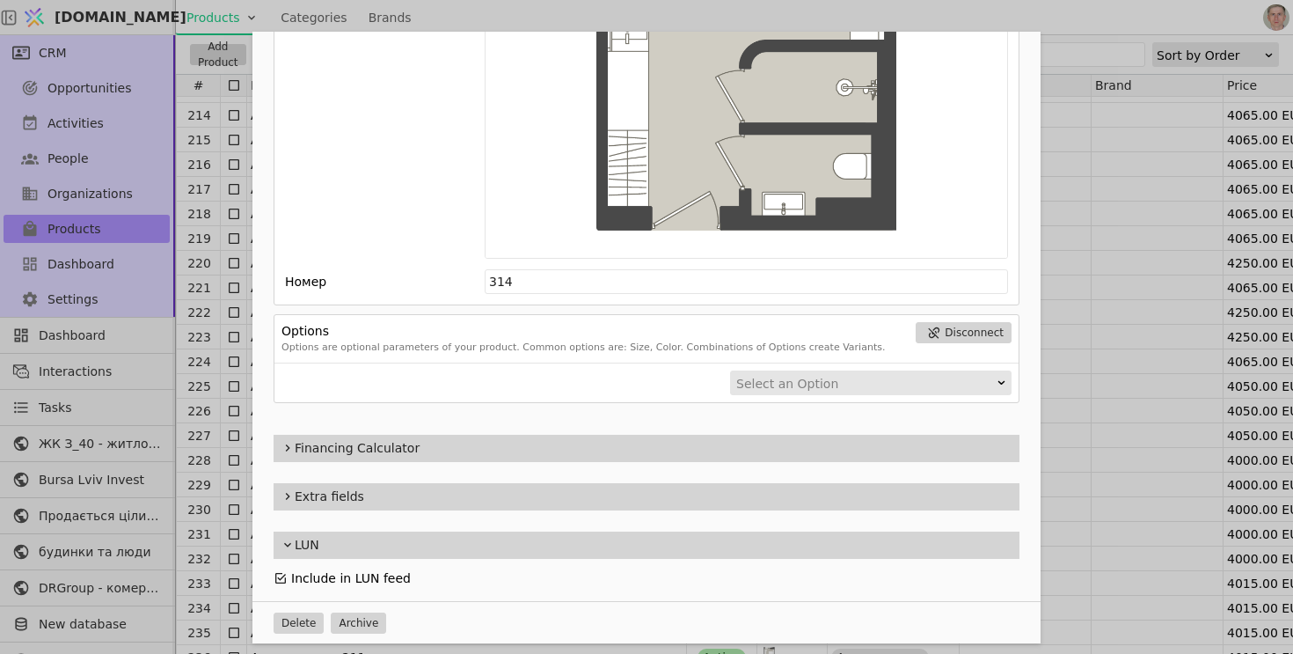
click at [281, 577] on icon "Add Opportunity" at bounding box center [280, 578] width 11 height 11
click at [209, 421] on div "Name Апарт-готель 314 Slug apart-hotel-314 Description 314 Images Drag 'n' drop…" at bounding box center [646, 327] width 1293 height 654
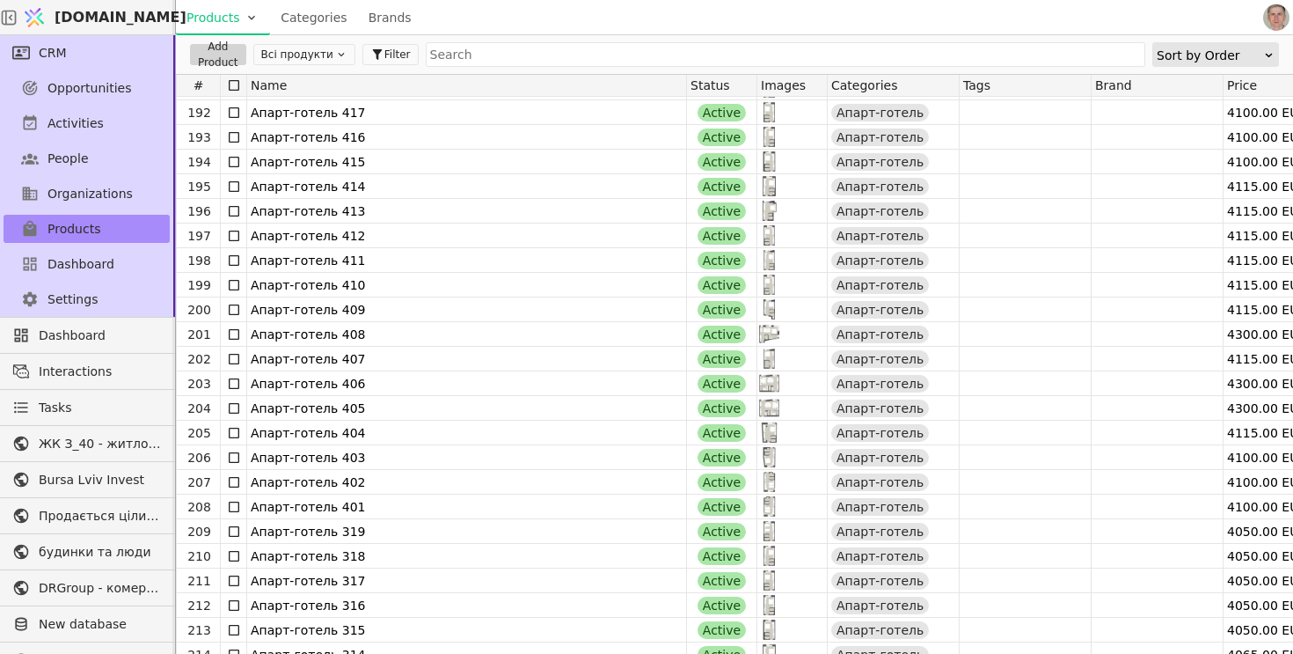
scroll to position [4696, 0]
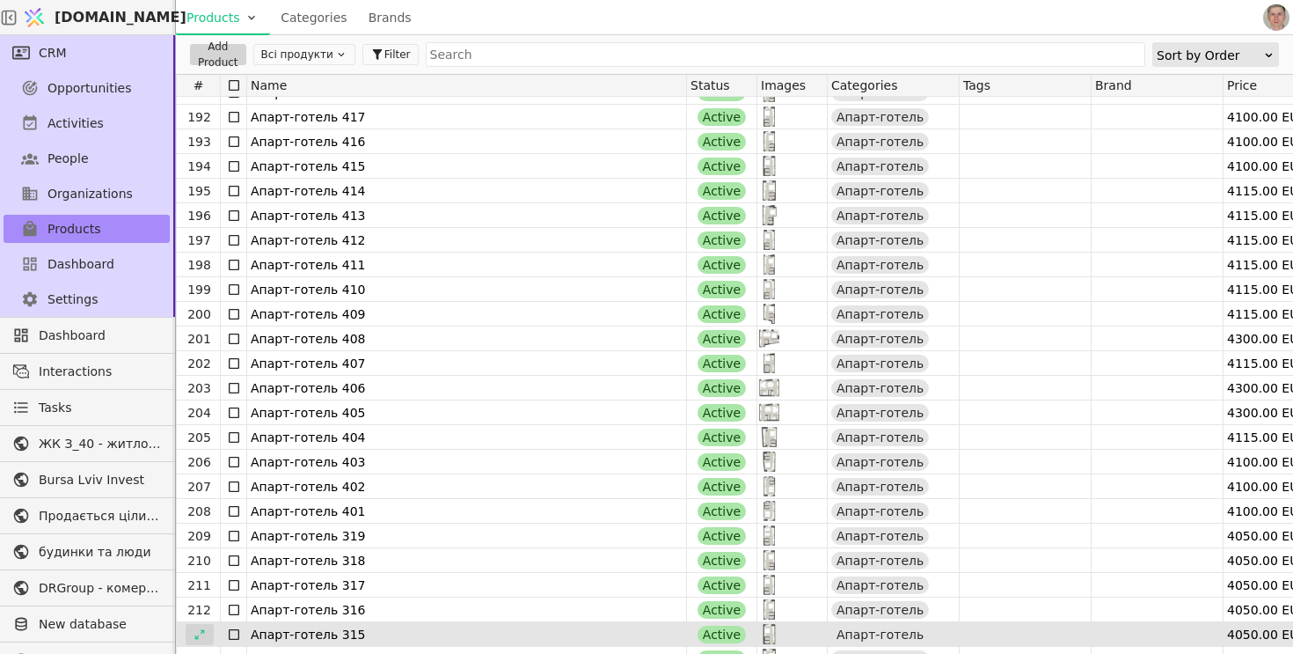
click at [199, 628] on icon at bounding box center [200, 634] width 12 height 12
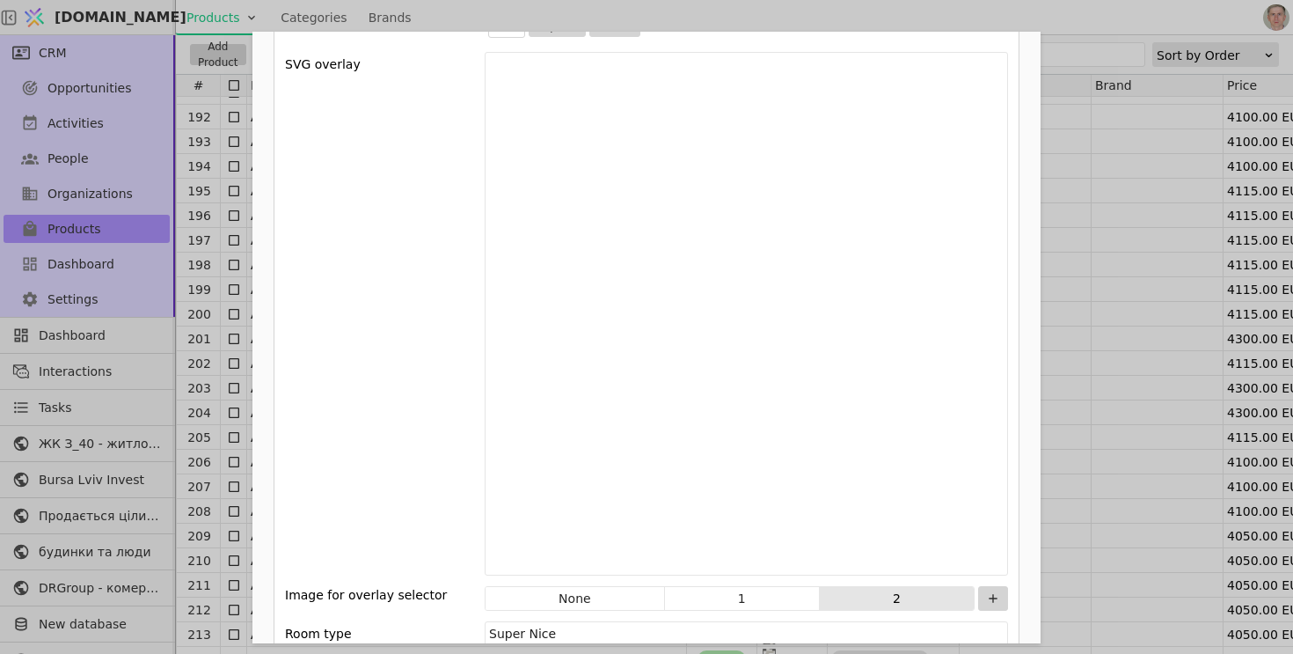
scroll to position [2442, 0]
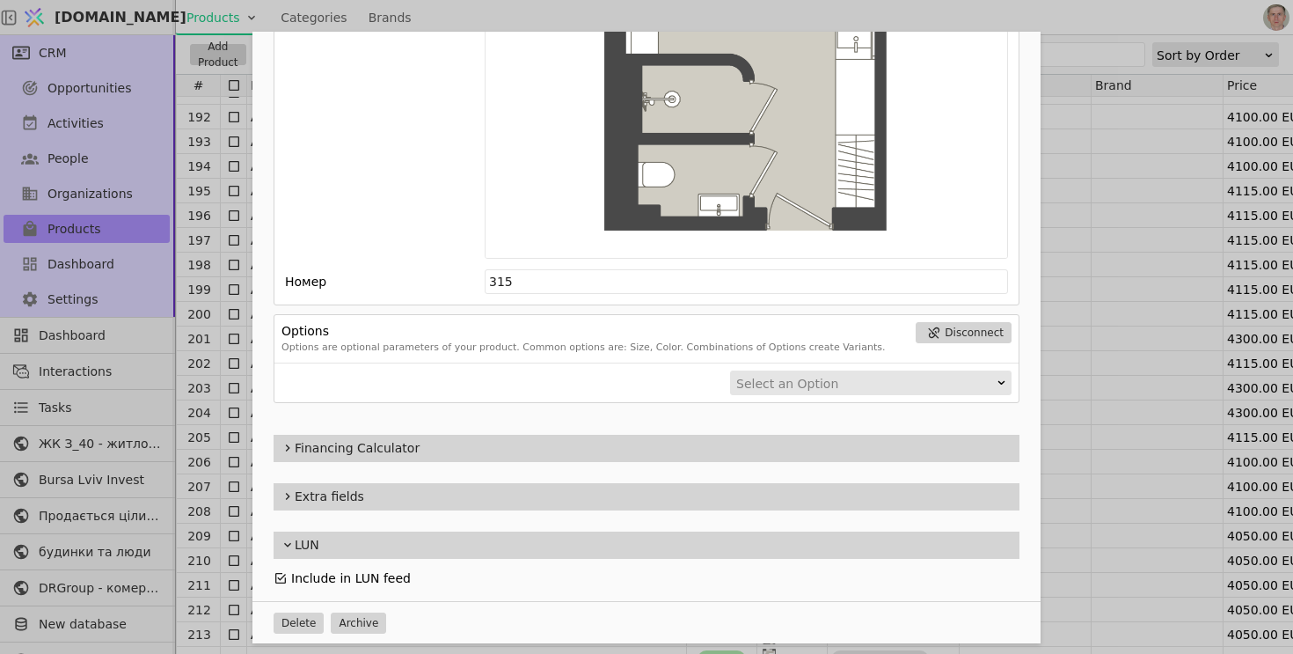
click at [281, 571] on icon "Add Opportunity" at bounding box center [281, 578] width 14 height 14
click at [206, 608] on div "Name Апарт-готель 315 Slug apart-hotel-315 Description 315 Images Drag 'n' drop…" at bounding box center [646, 327] width 1293 height 654
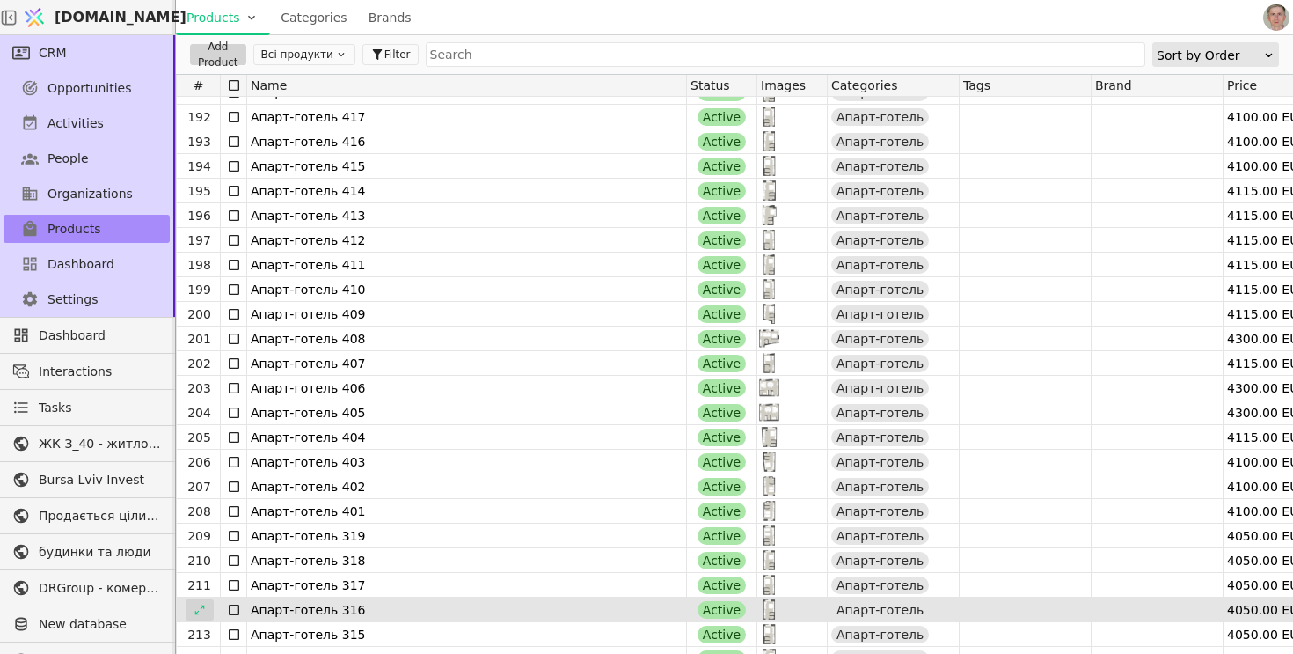
click at [204, 608] on icon at bounding box center [200, 609] width 12 height 12
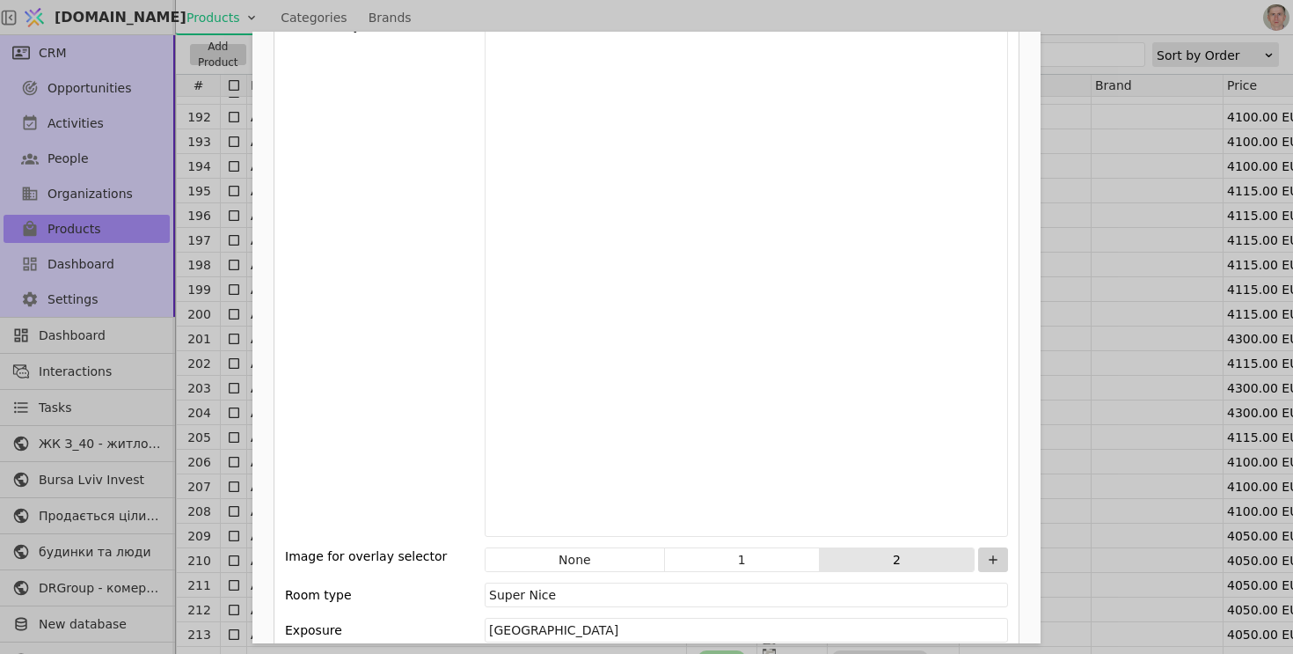
scroll to position [2442, 0]
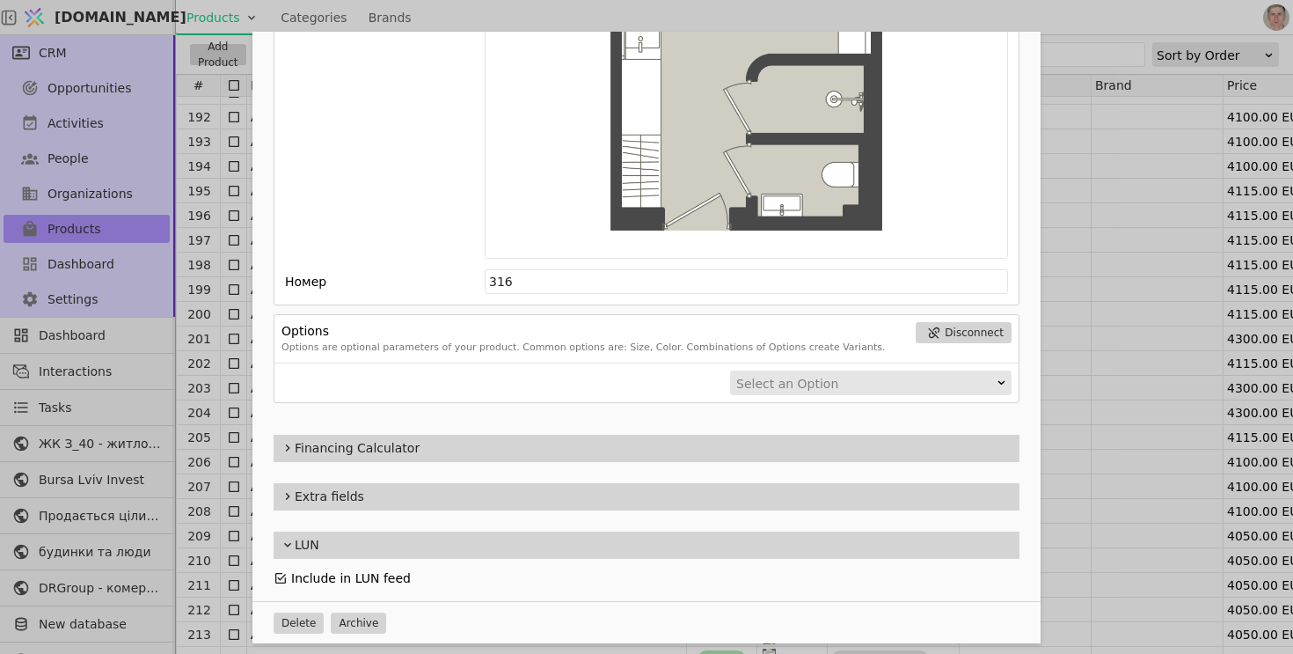
click at [281, 573] on icon "Add Opportunity" at bounding box center [280, 578] width 11 height 11
click at [199, 583] on div "Name Апарт-готель 316 Slug apart-hotel-316 Description 316 Images Drag 'n' drop…" at bounding box center [646, 327] width 1293 height 654
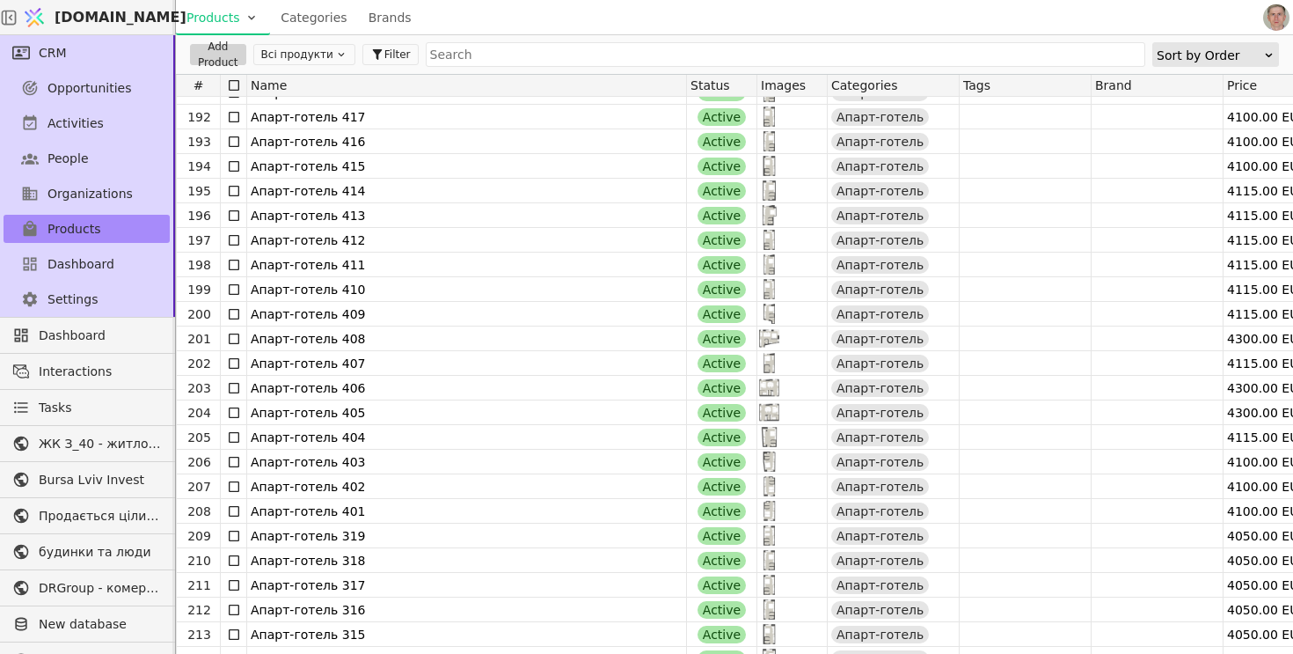
click at [0, 0] on icon at bounding box center [0, 0] width 0 height 0
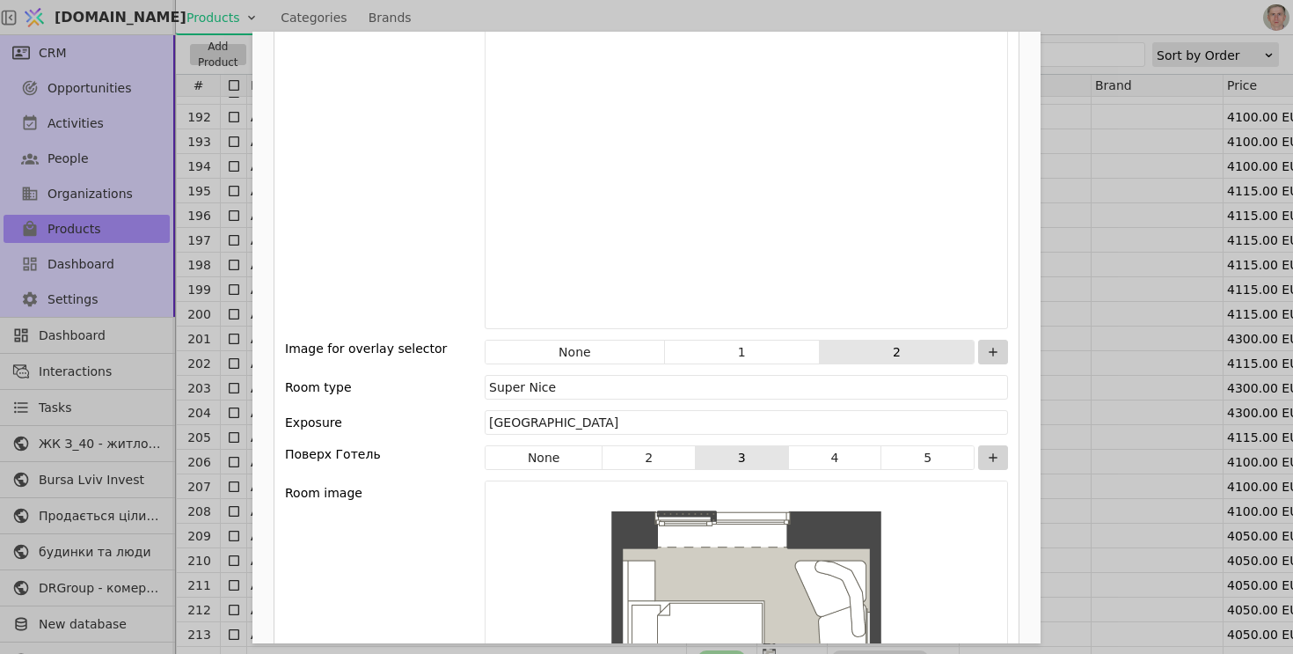
scroll to position [2442, 0]
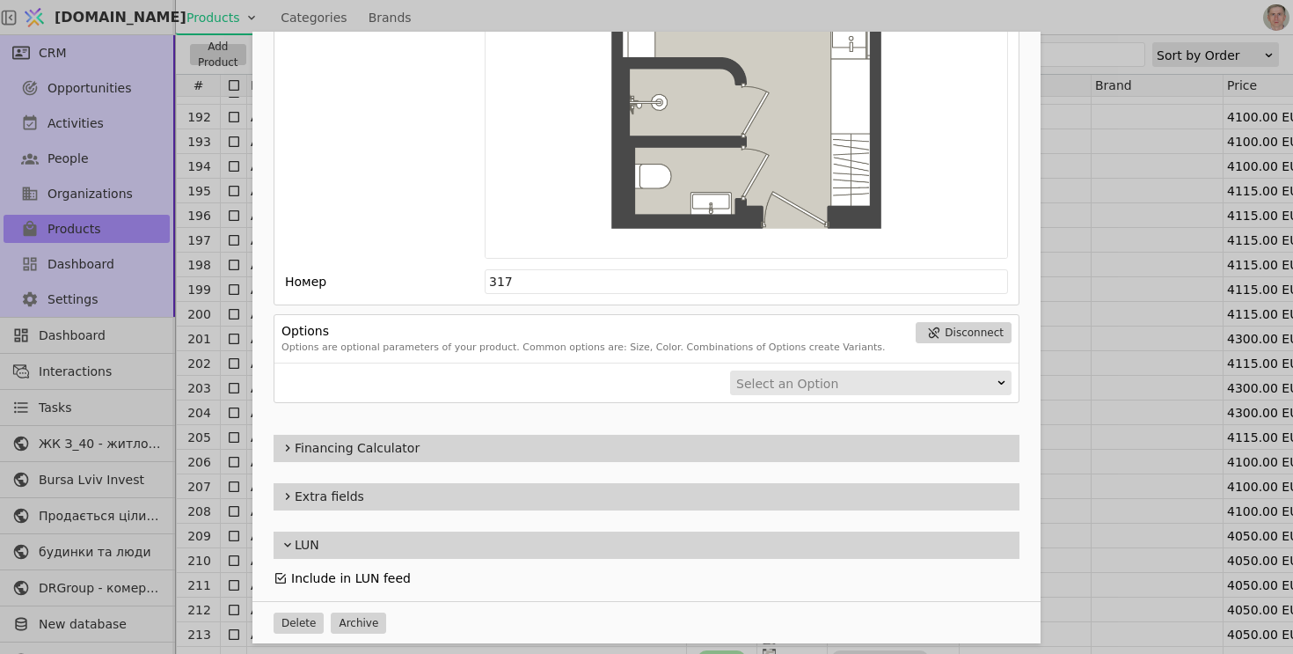
click at [282, 573] on icon "Add Opportunity" at bounding box center [281, 578] width 14 height 14
click at [203, 564] on div "Name Апарт-готель 317 Slug apart-hotel-317 Description 317 Images Drag 'n' drop…" at bounding box center [646, 327] width 1293 height 654
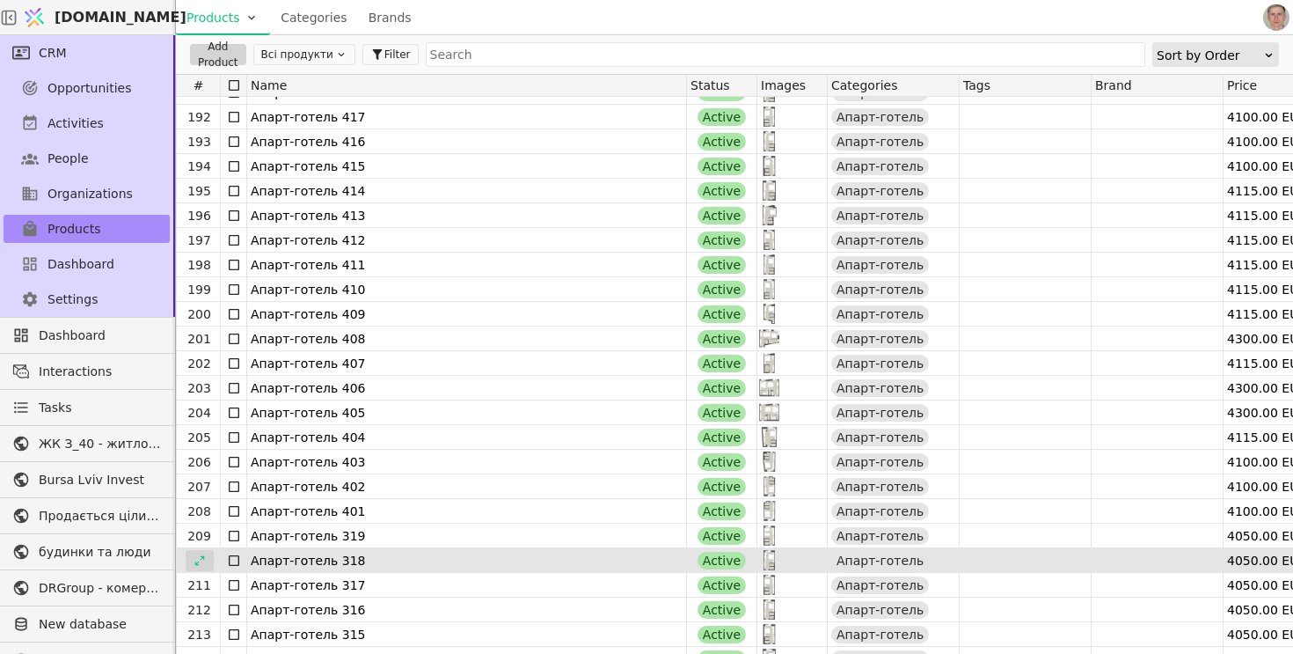
click at [203, 559] on icon at bounding box center [200, 560] width 12 height 12
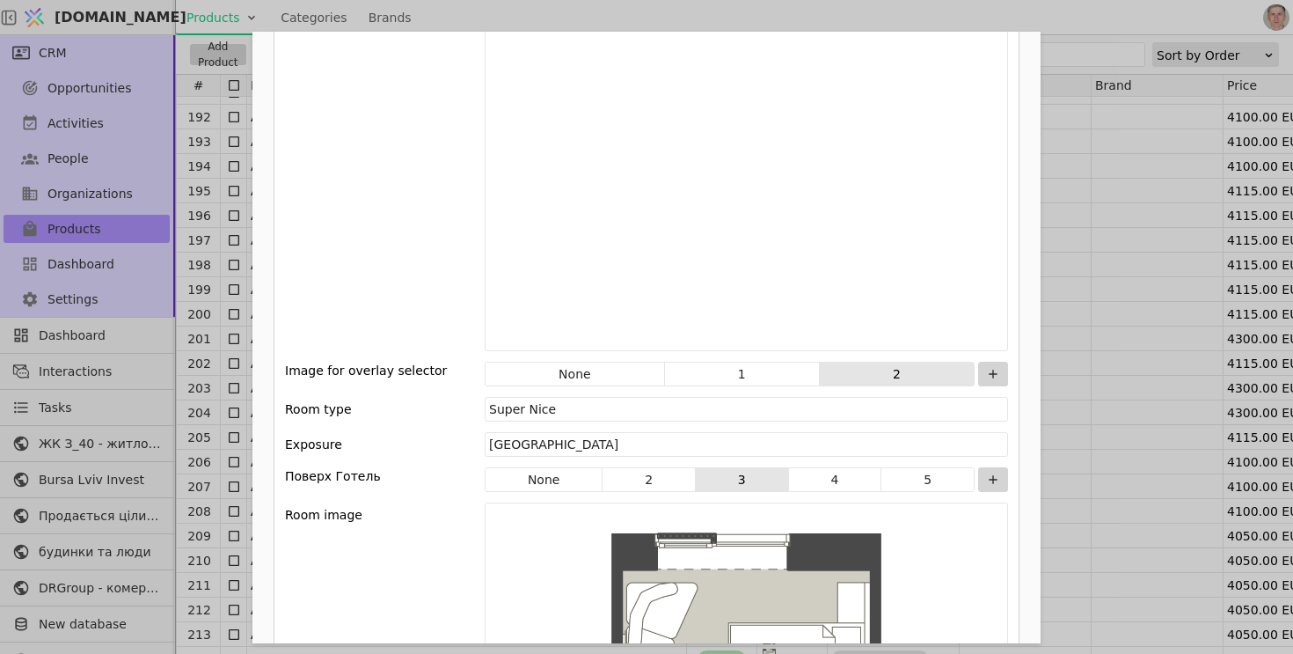
scroll to position [2442, 0]
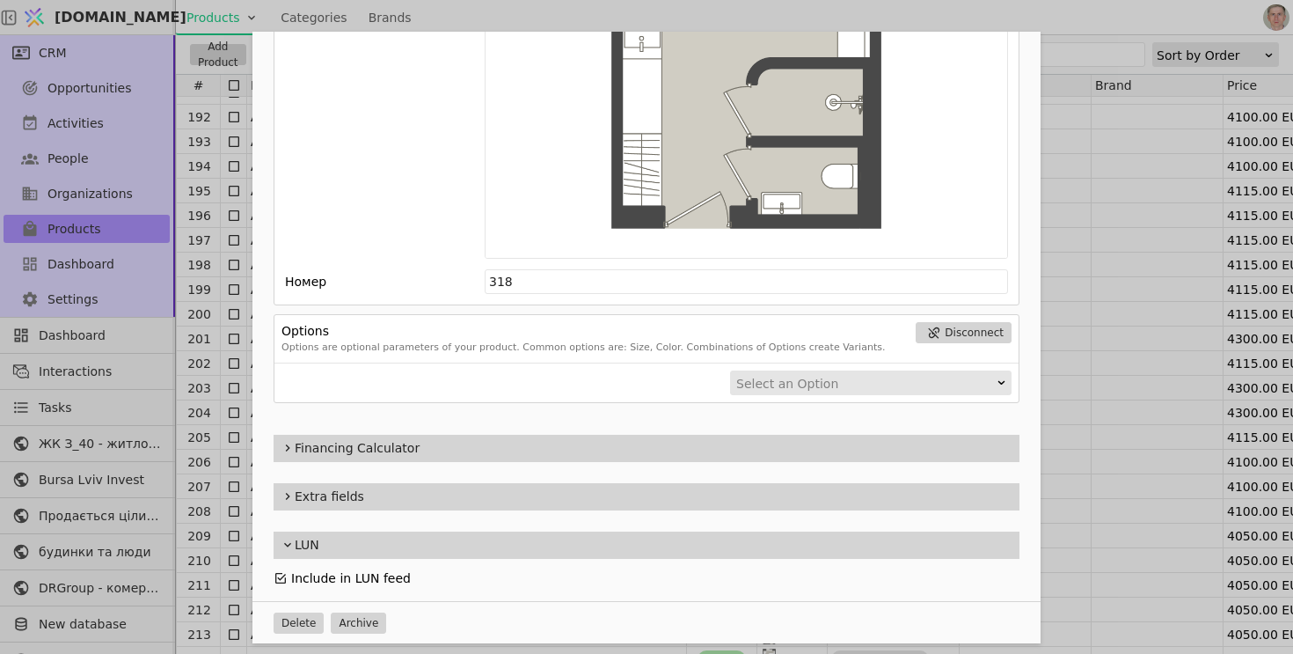
click at [281, 574] on icon "Add Opportunity" at bounding box center [281, 578] width 14 height 14
click at [213, 553] on div "Name Апарт-готель 318 Slug apart-hotel-318 Description 318 Images Drag 'n' drop…" at bounding box center [646, 327] width 1293 height 654
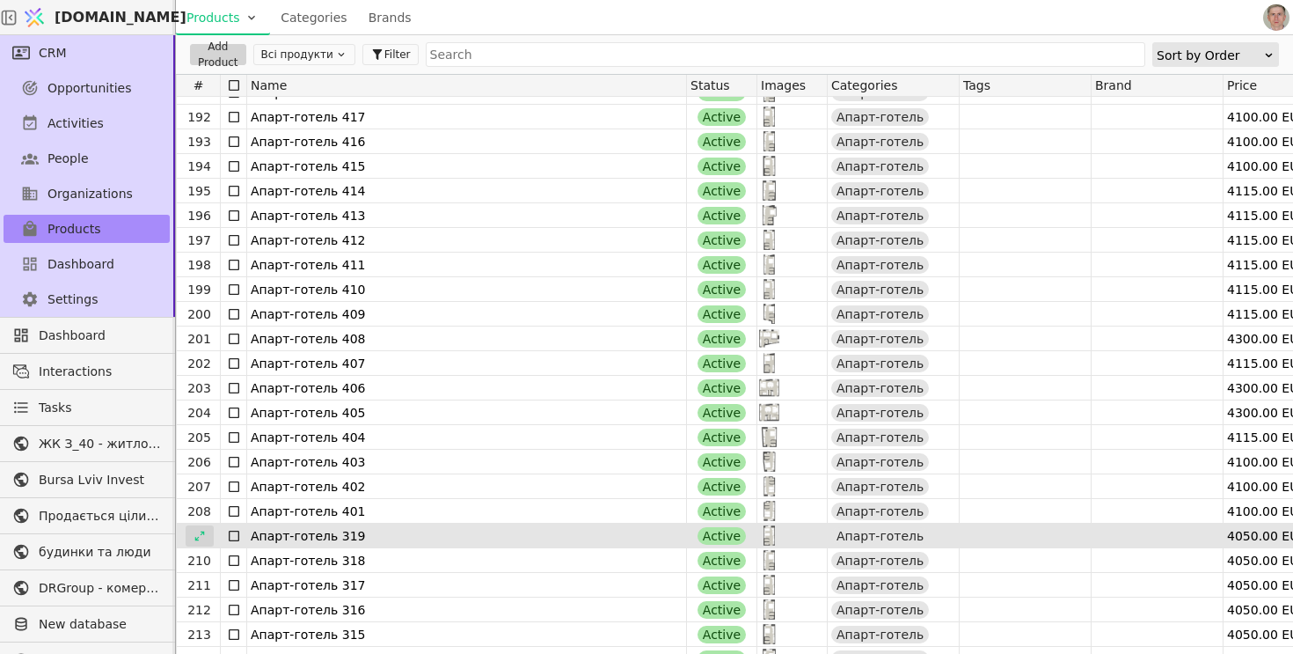
click at [205, 530] on div at bounding box center [200, 535] width 28 height 21
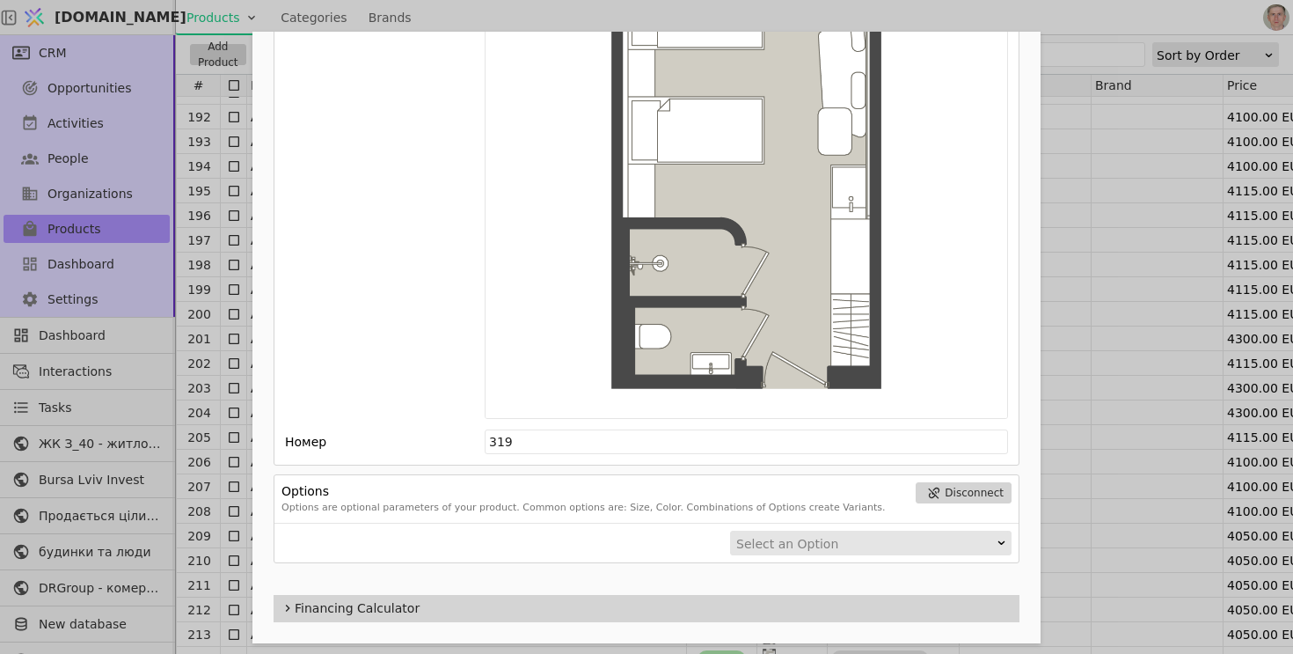
scroll to position [2442, 0]
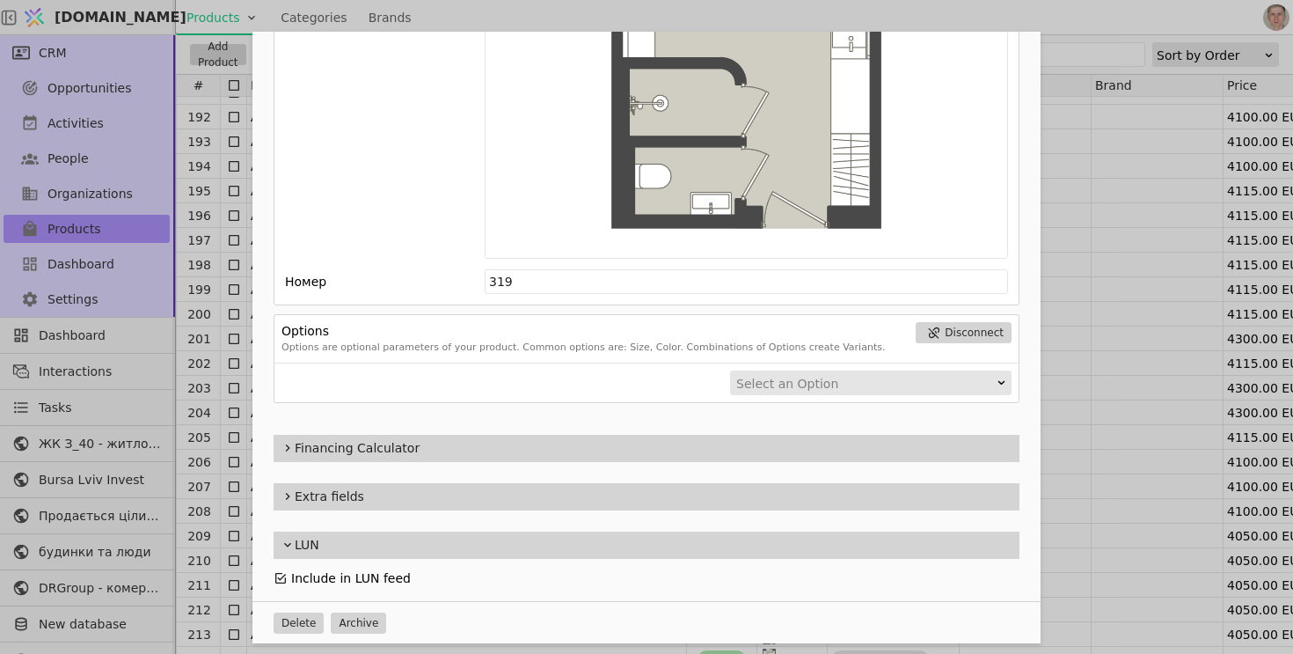
click at [281, 575] on icon "Add Opportunity" at bounding box center [281, 578] width 14 height 14
click at [194, 223] on div "Name Апарт-готель 319 Slug apart-hotel-319 Description 319 Images Drag 'n' drop…" at bounding box center [646, 327] width 1293 height 654
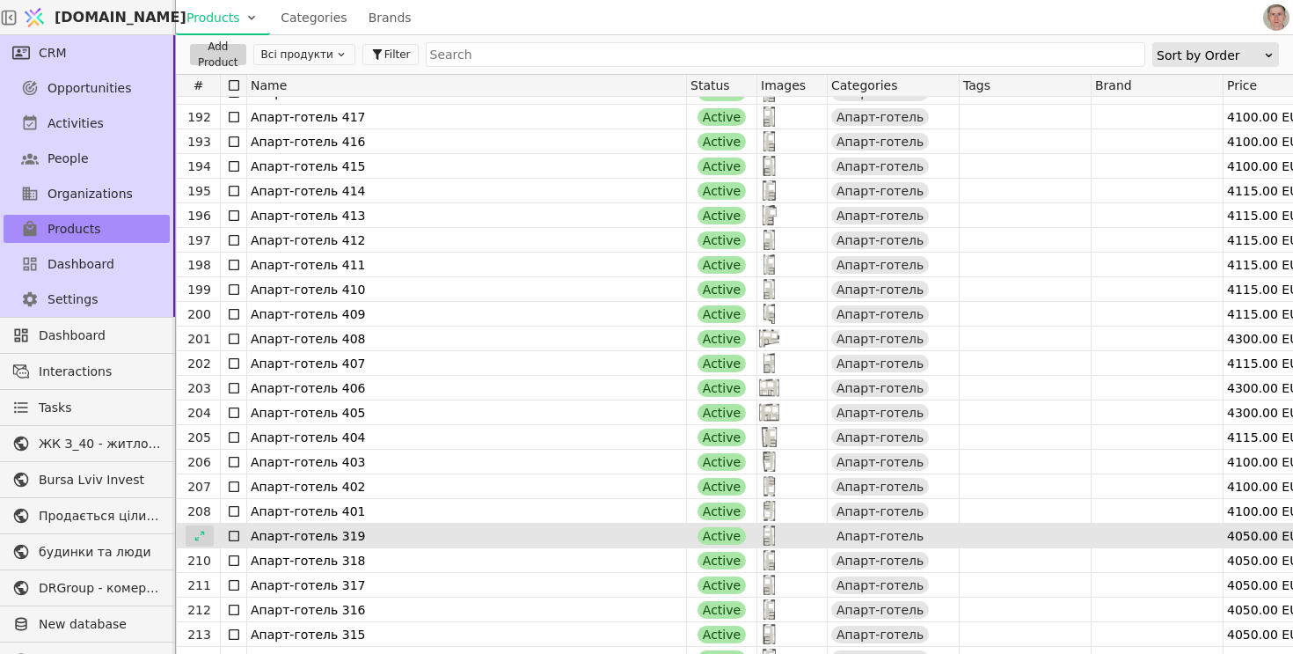
click at [205, 531] on div at bounding box center [200, 535] width 28 height 21
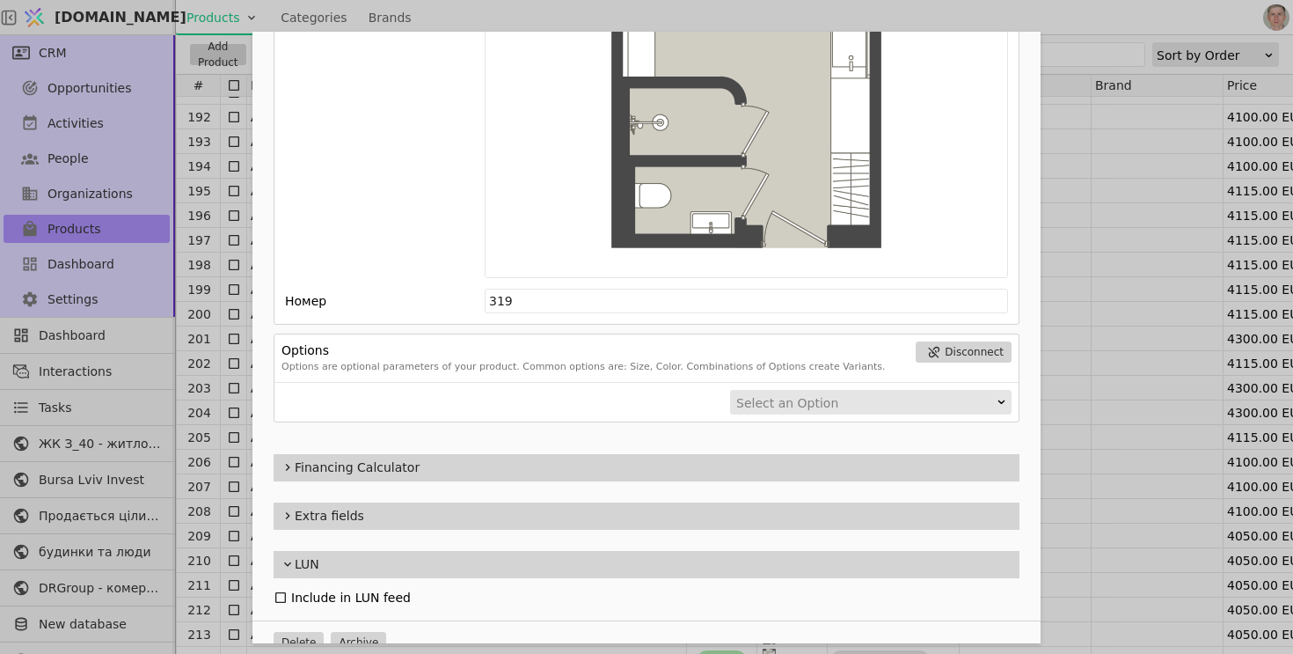
scroll to position [2442, 0]
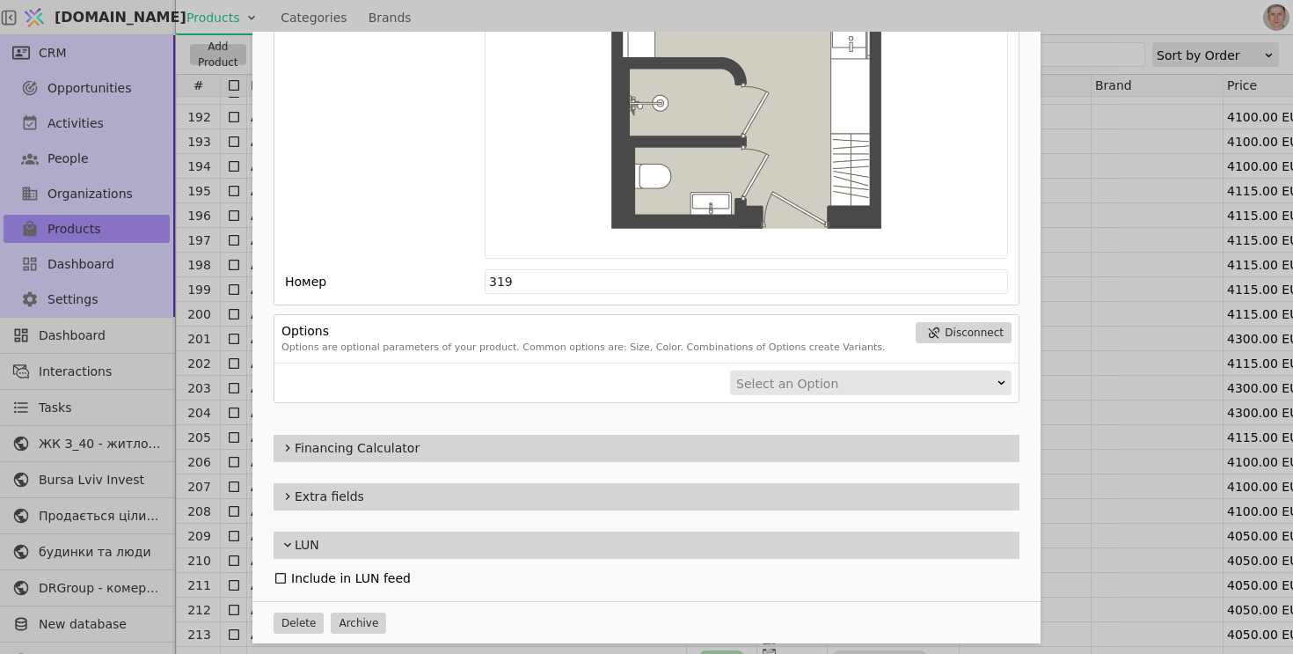
click at [226, 498] on div "Name Апарт-готель 319 Slug apart-hotel-319 Description 319 Images Drag 'n' drop…" at bounding box center [646, 327] width 1293 height 654
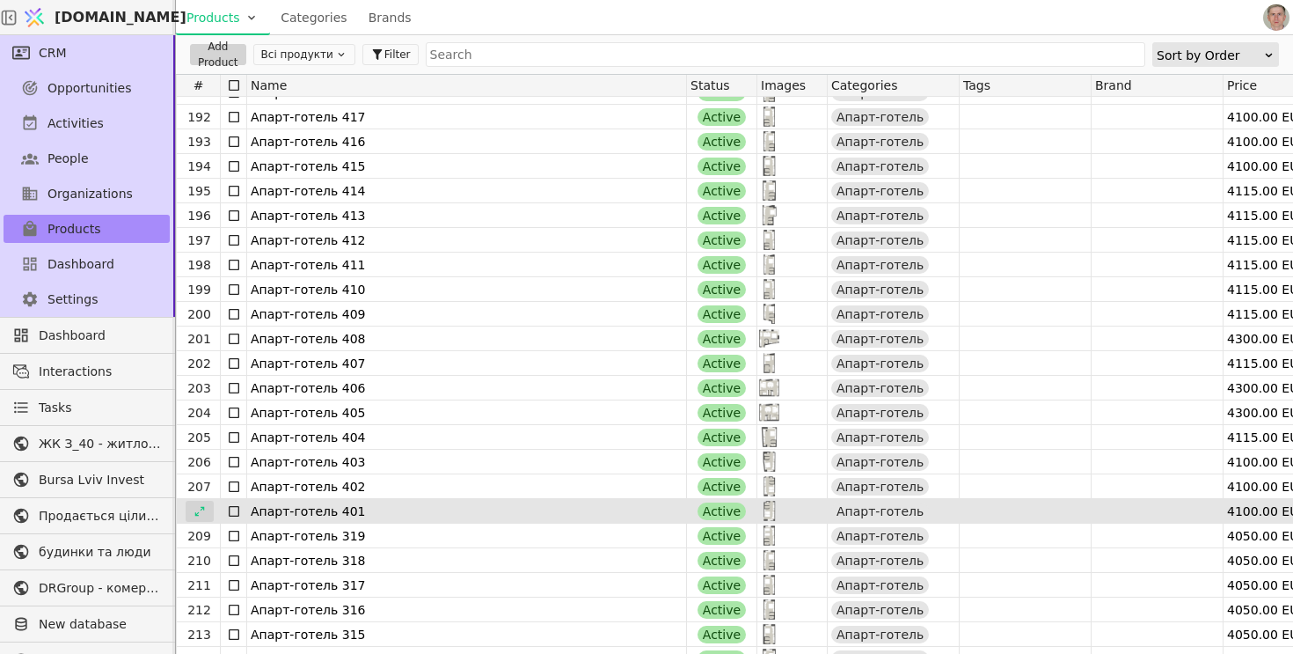
click at [203, 507] on icon at bounding box center [199, 511] width 10 height 10
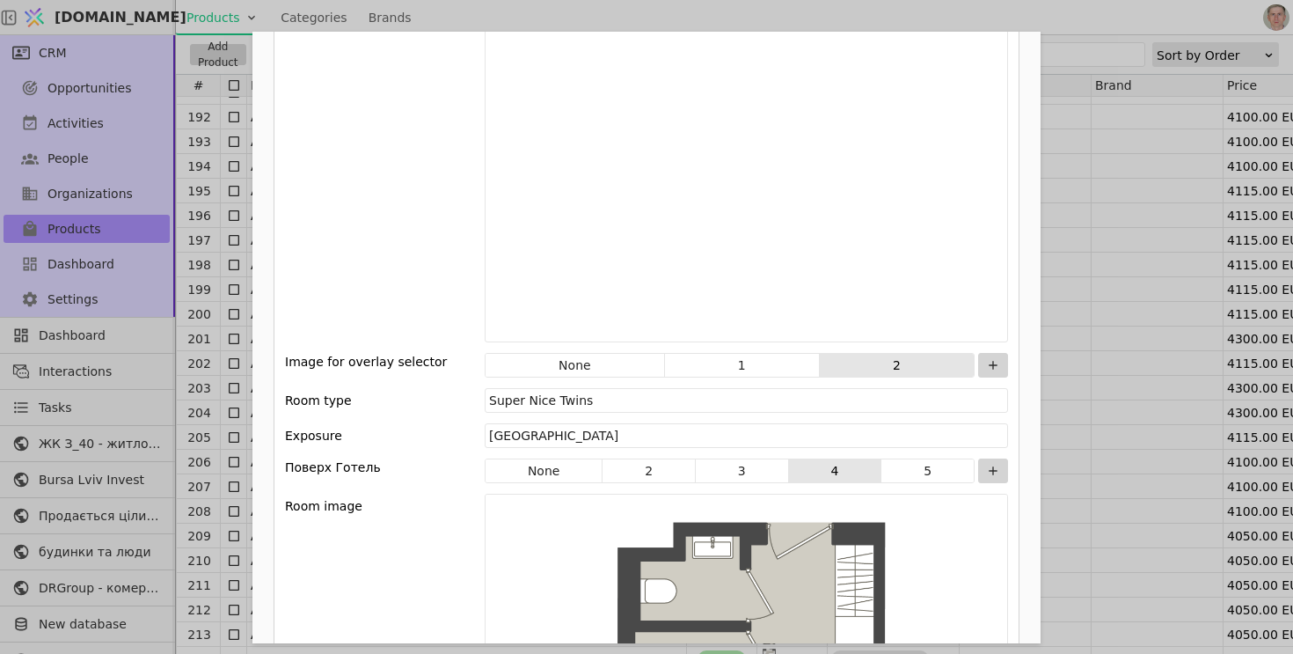
scroll to position [2442, 0]
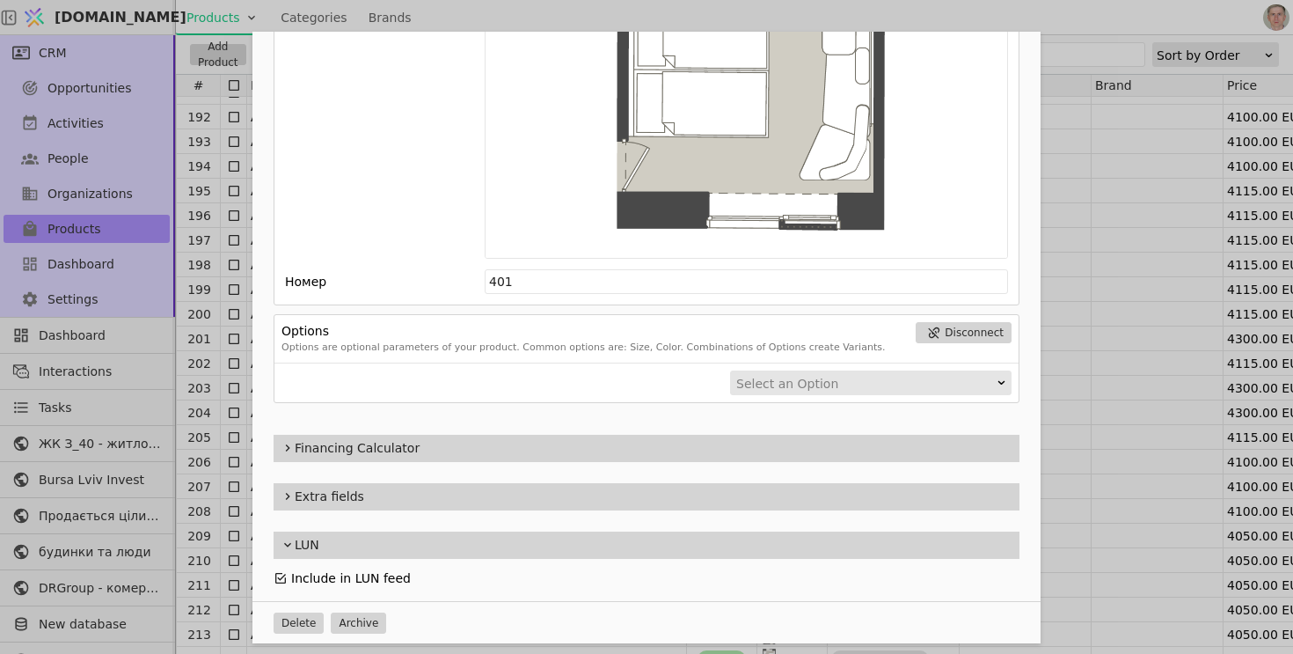
click at [283, 573] on icon "Add Opportunity" at bounding box center [281, 578] width 14 height 14
click at [216, 478] on div "Name Апарт-готель 401 Slug apart-hotel-401 Description 401 Images Drag 'n' drop…" at bounding box center [646, 327] width 1293 height 654
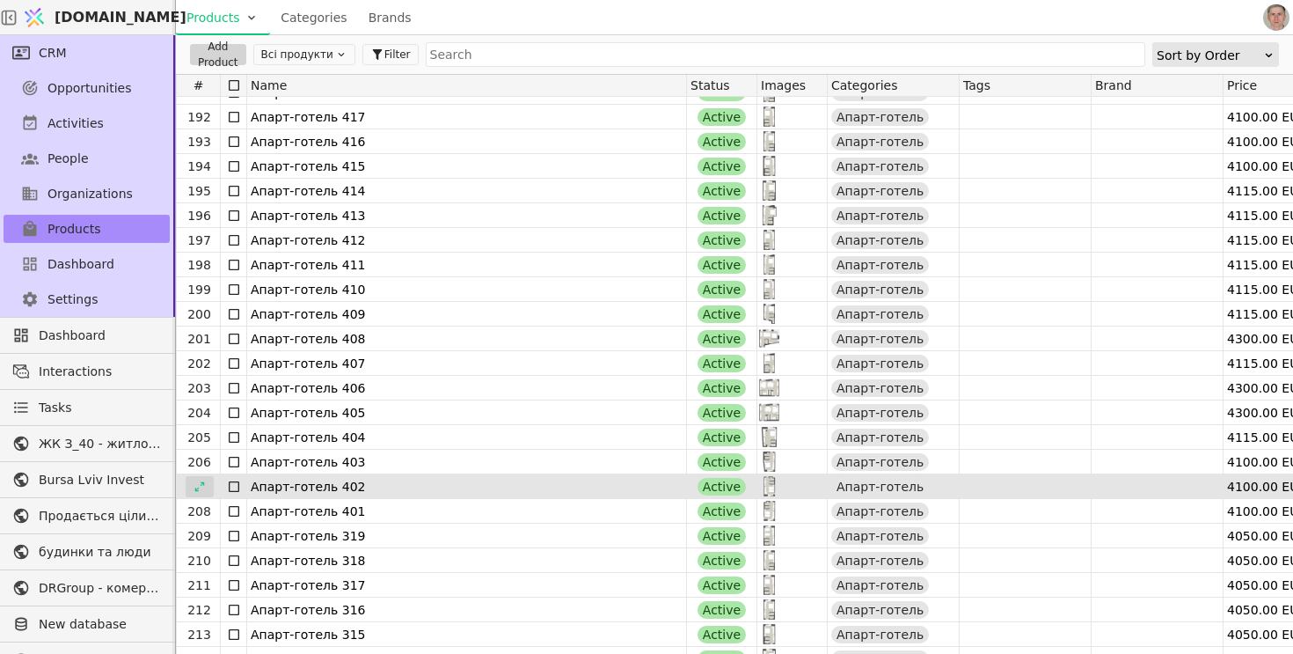
click at [202, 486] on icon at bounding box center [200, 486] width 12 height 12
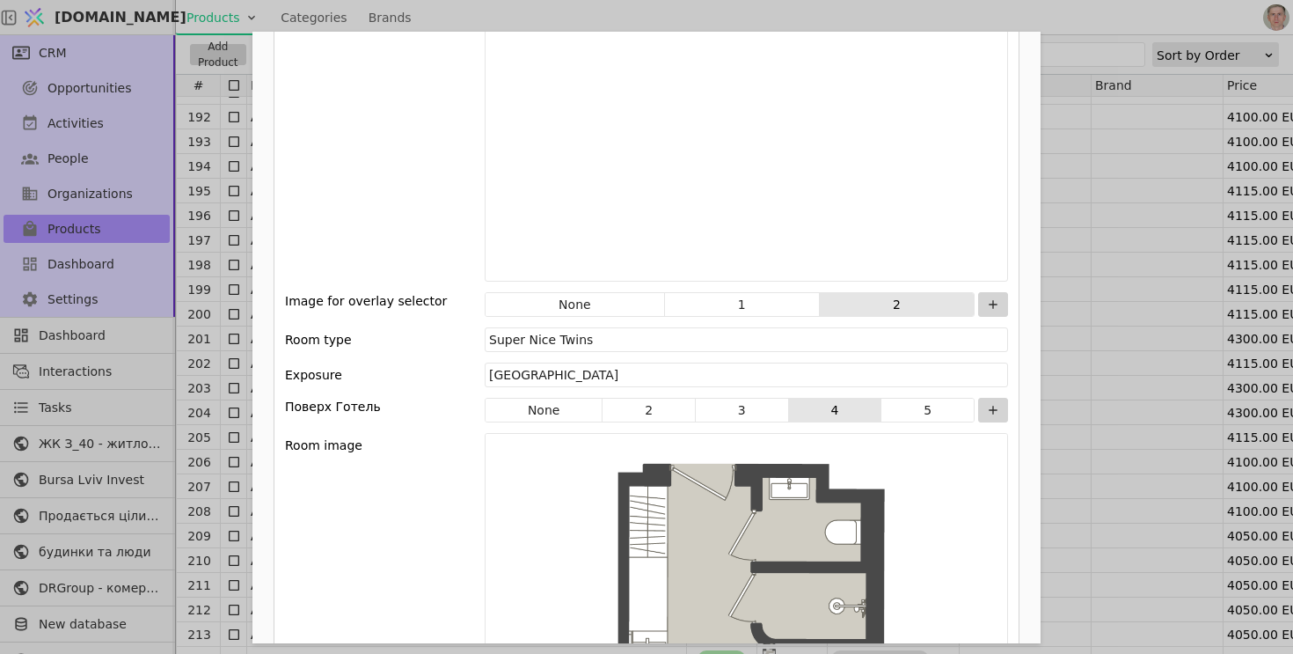
scroll to position [2442, 0]
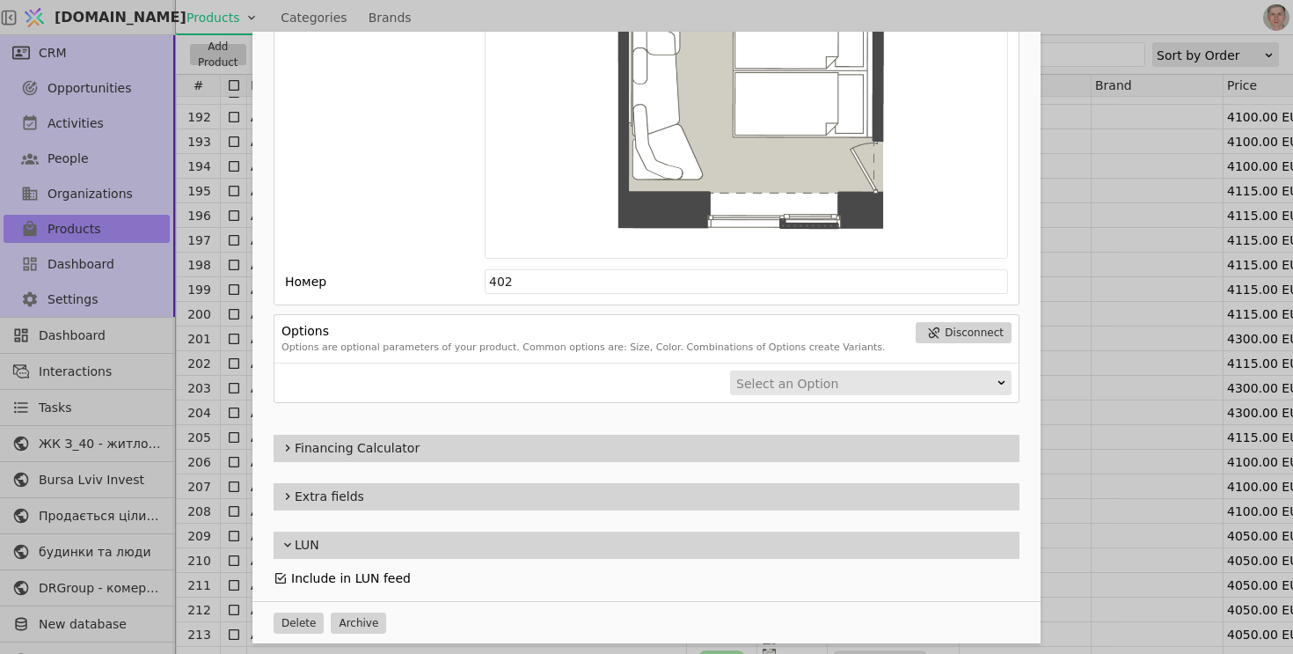
click at [281, 576] on icon "Add Opportunity" at bounding box center [280, 578] width 11 height 11
click at [193, 457] on div "Name Апарт-готель 402 Slug apart-hotel-402 Description 402 Images Drag 'n' drop…" at bounding box center [646, 327] width 1293 height 654
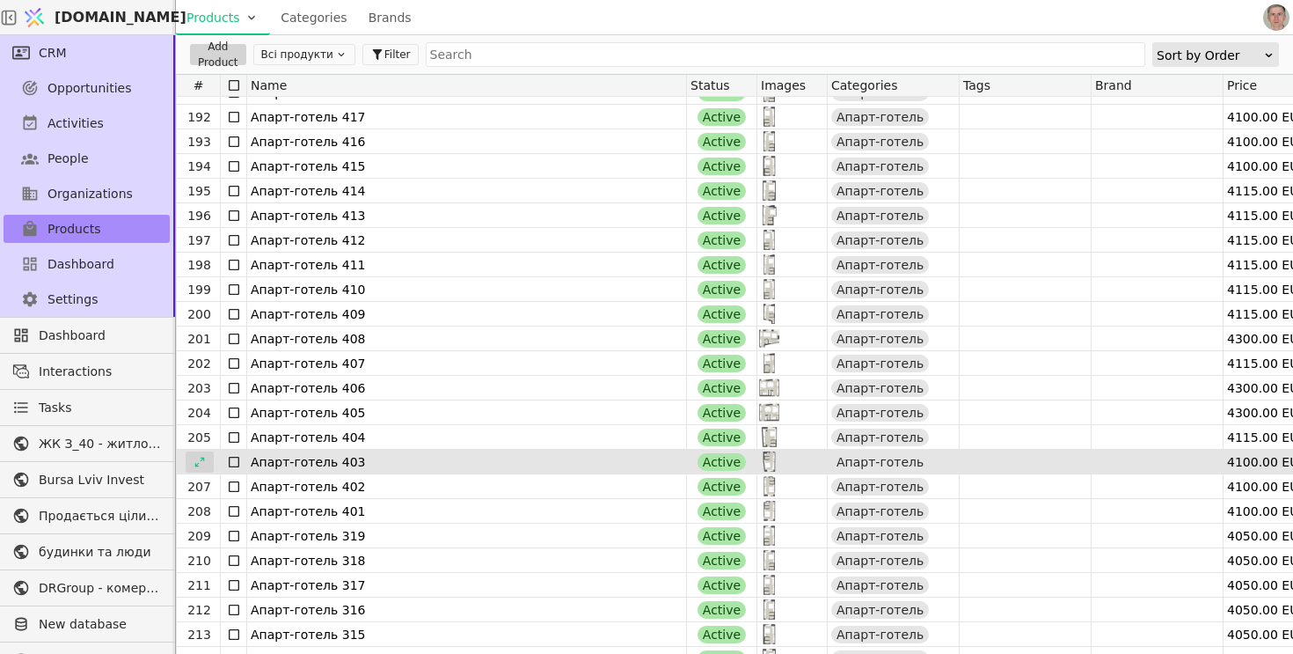
click at [204, 462] on icon at bounding box center [200, 462] width 12 height 12
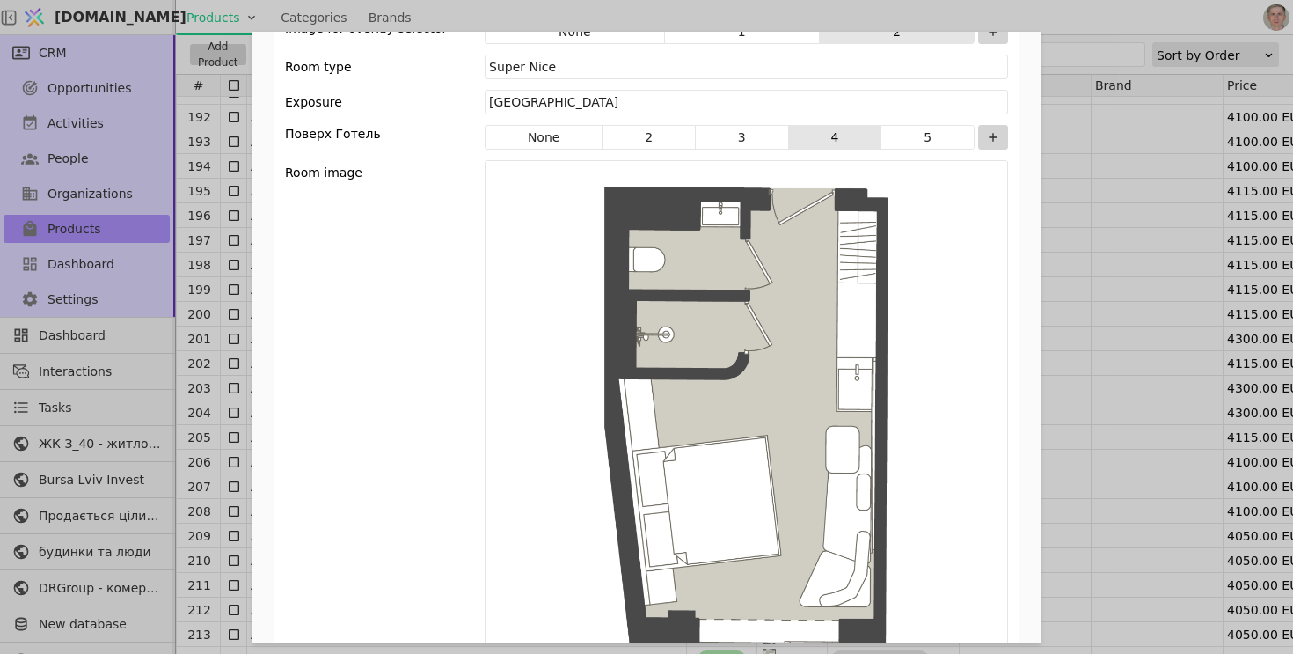
scroll to position [2442, 0]
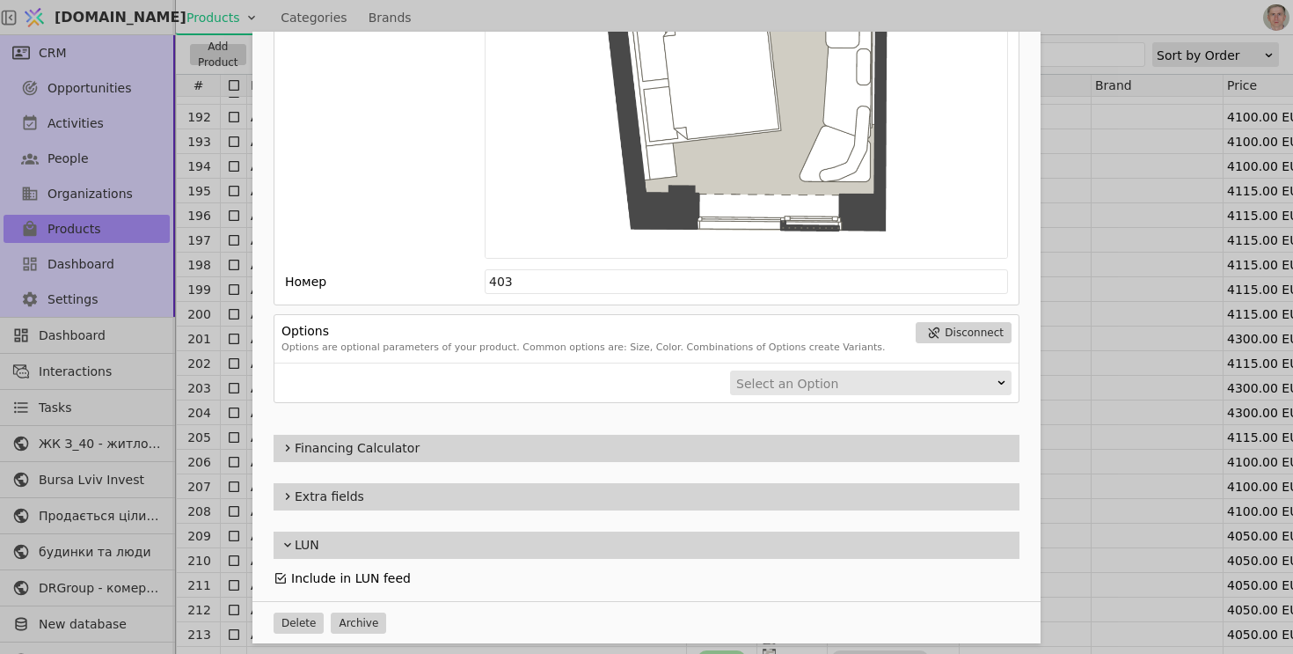
click at [283, 573] on icon "Add Opportunity" at bounding box center [280, 578] width 11 height 11
click at [199, 428] on div "Name Апарт-готель 403 Slug apart-hotel-403 Description 403 Images Drag 'n' drop…" at bounding box center [646, 327] width 1293 height 654
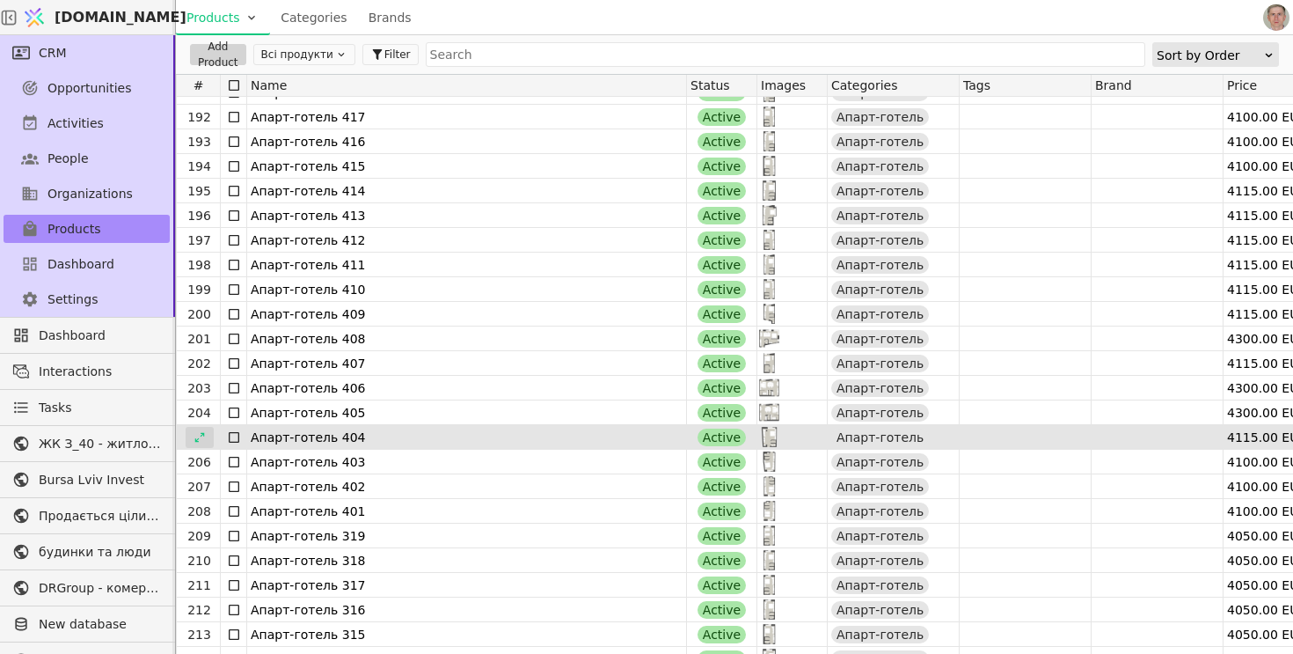
click at [199, 441] on icon at bounding box center [200, 437] width 12 height 12
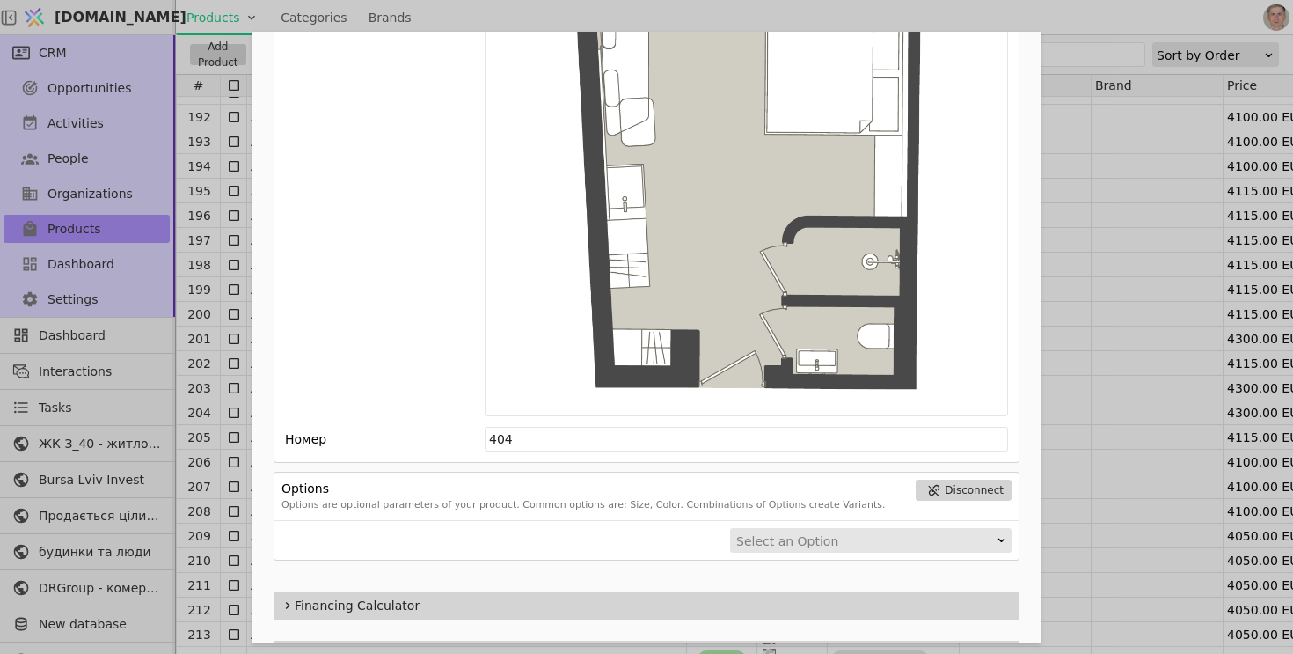
scroll to position [2442, 0]
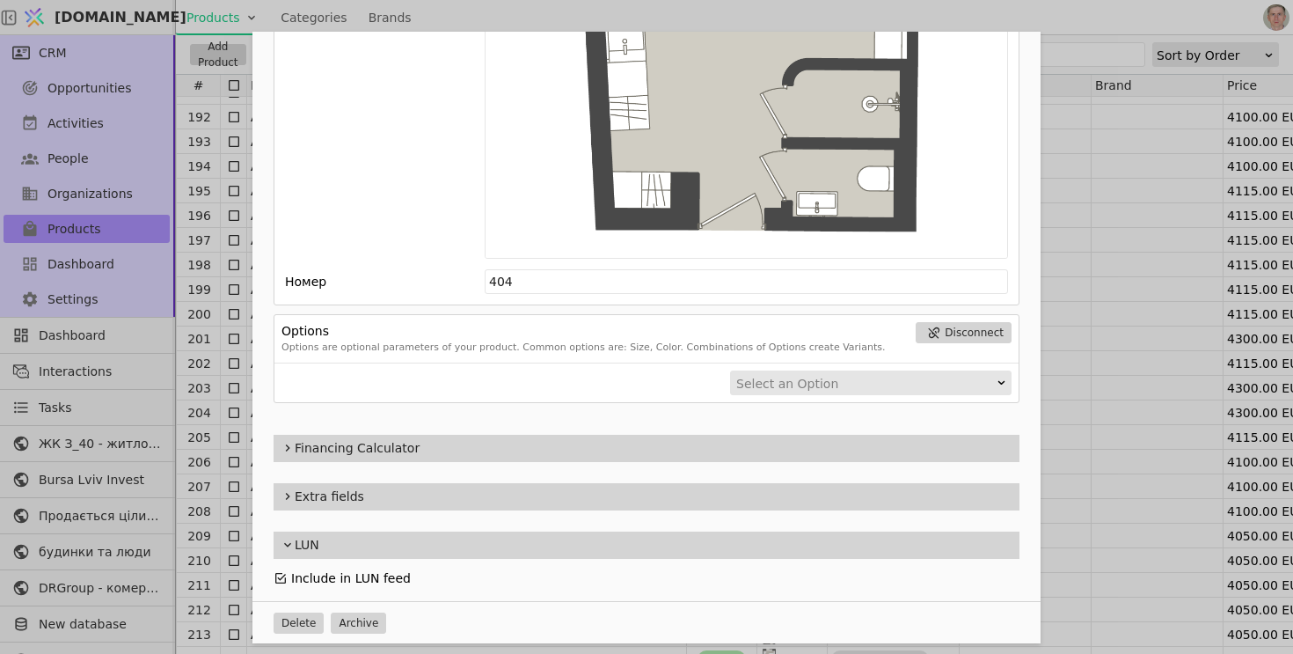
click at [283, 579] on icon "Add Opportunity" at bounding box center [281, 578] width 14 height 14
click at [196, 409] on div "Name Апарт-готель 404 Slug apart-hotel-404 Description 404 Images Drag 'n' drop…" at bounding box center [646, 327] width 1293 height 654
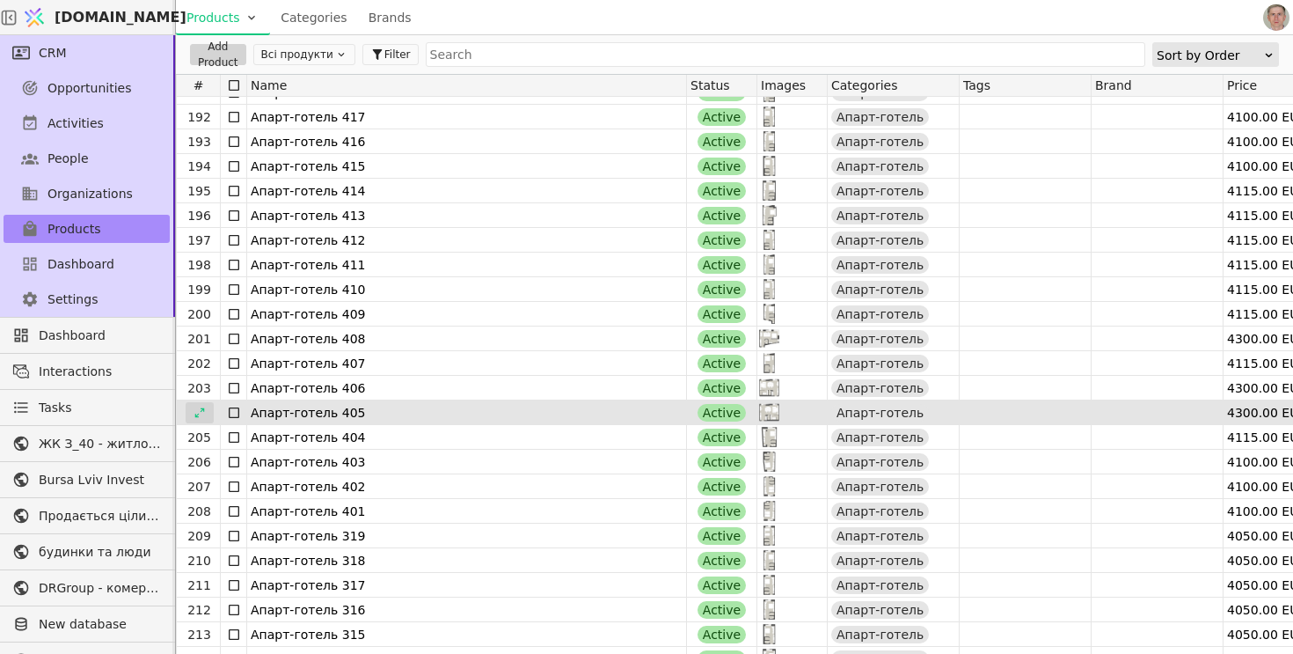
click at [196, 411] on icon at bounding box center [200, 412] width 12 height 12
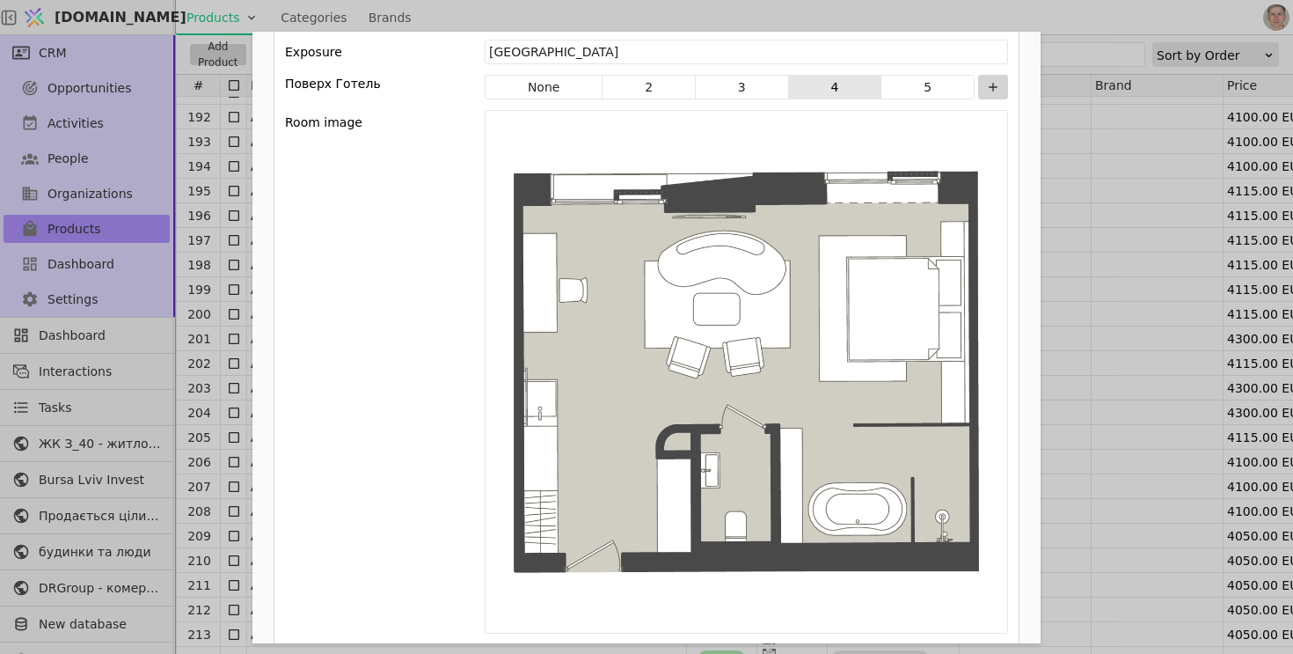
scroll to position [2442, 0]
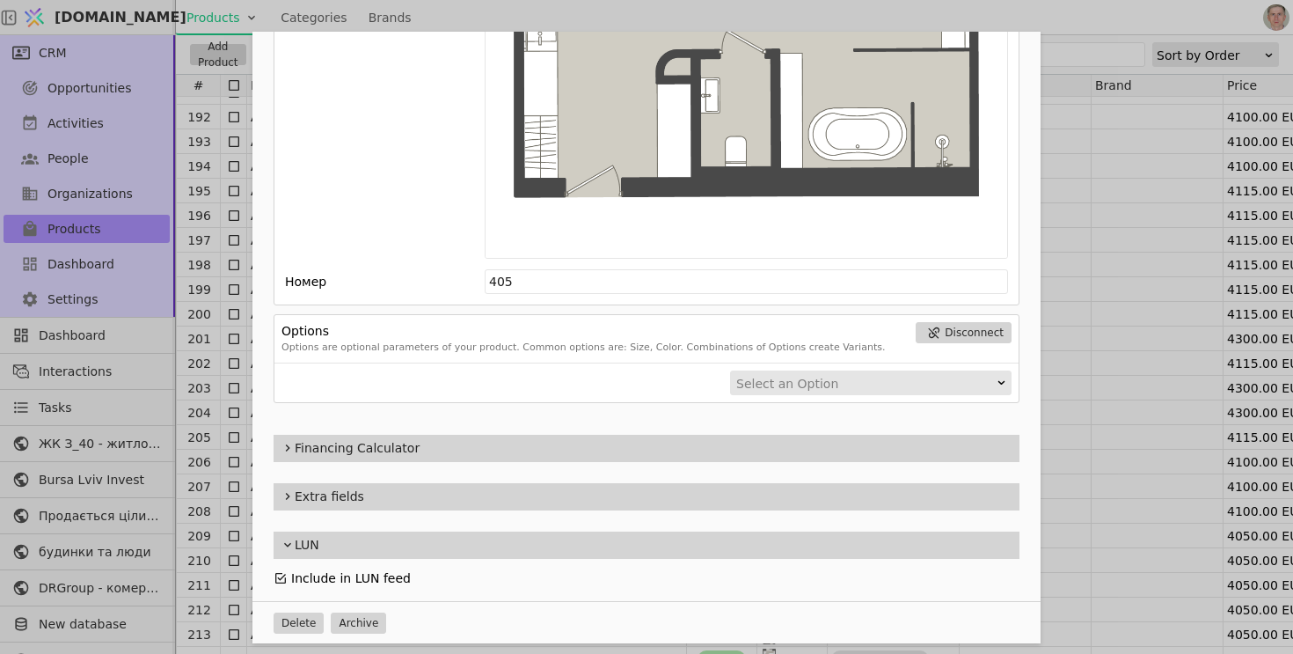
click at [282, 574] on icon "Add Opportunity" at bounding box center [281, 578] width 14 height 14
click at [195, 411] on div "Name Апарт-готель 405 Slug apart-hotel-405 Description 405 Images Drag 'n' drop…" at bounding box center [646, 327] width 1293 height 654
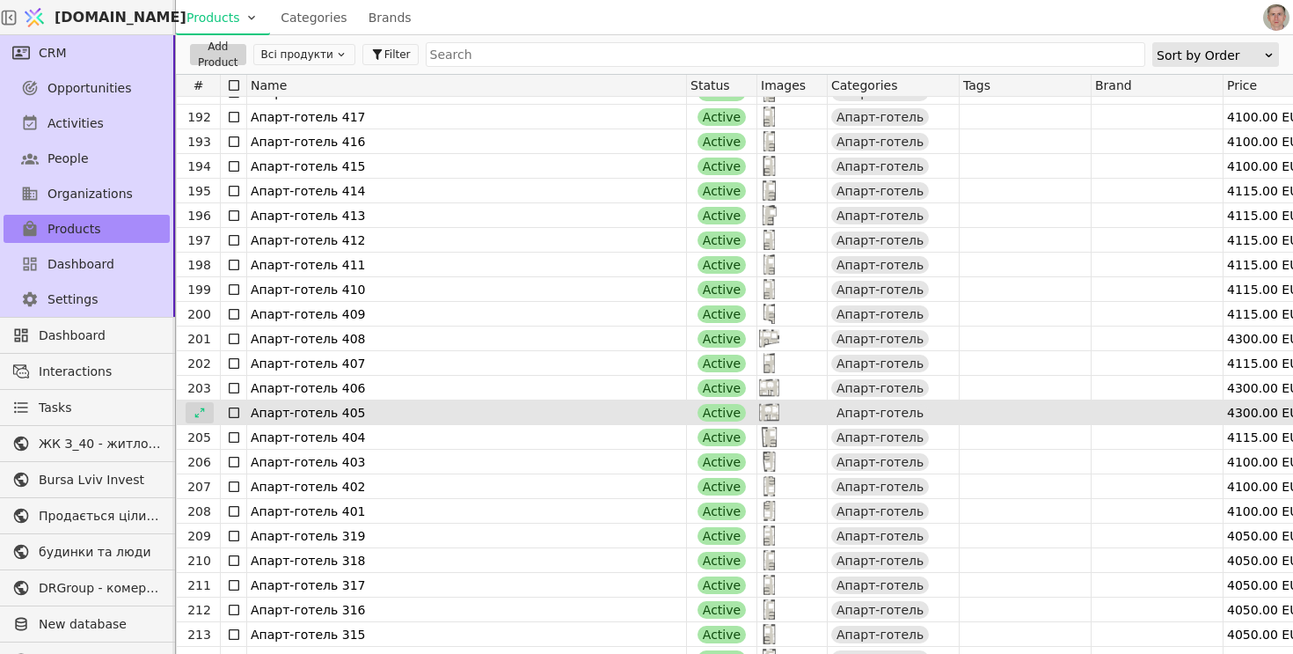
click at [197, 406] on icon at bounding box center [200, 412] width 12 height 12
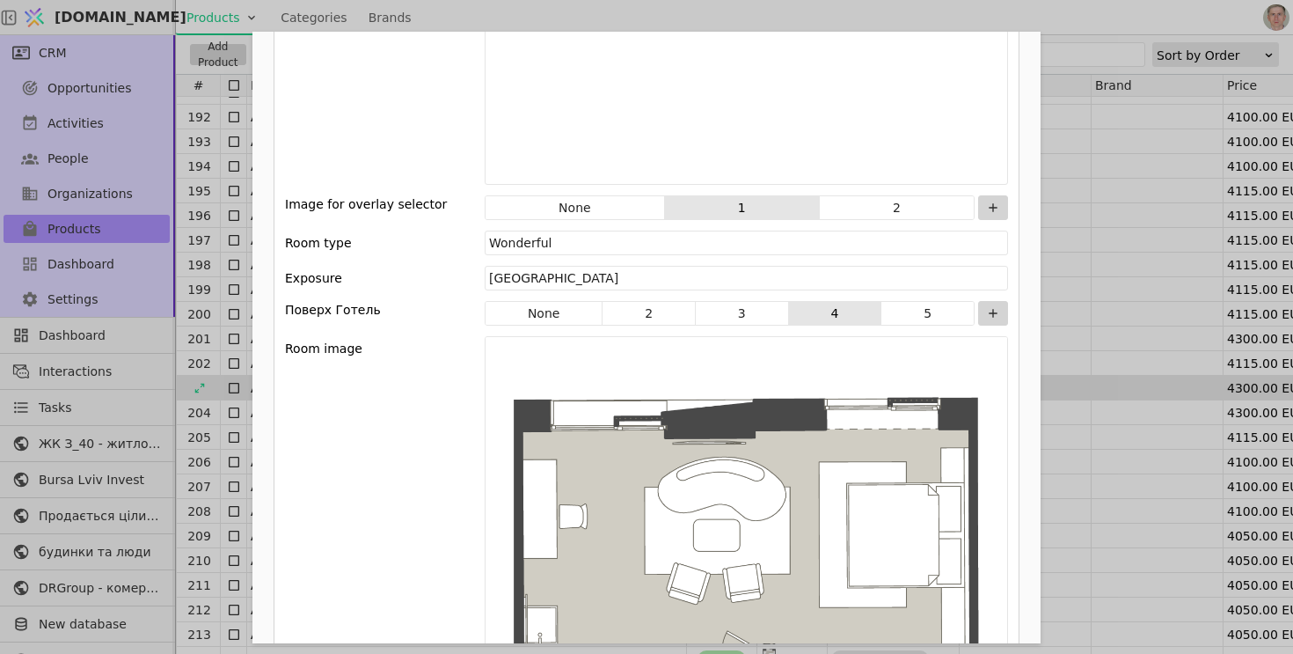
scroll to position [2442, 0]
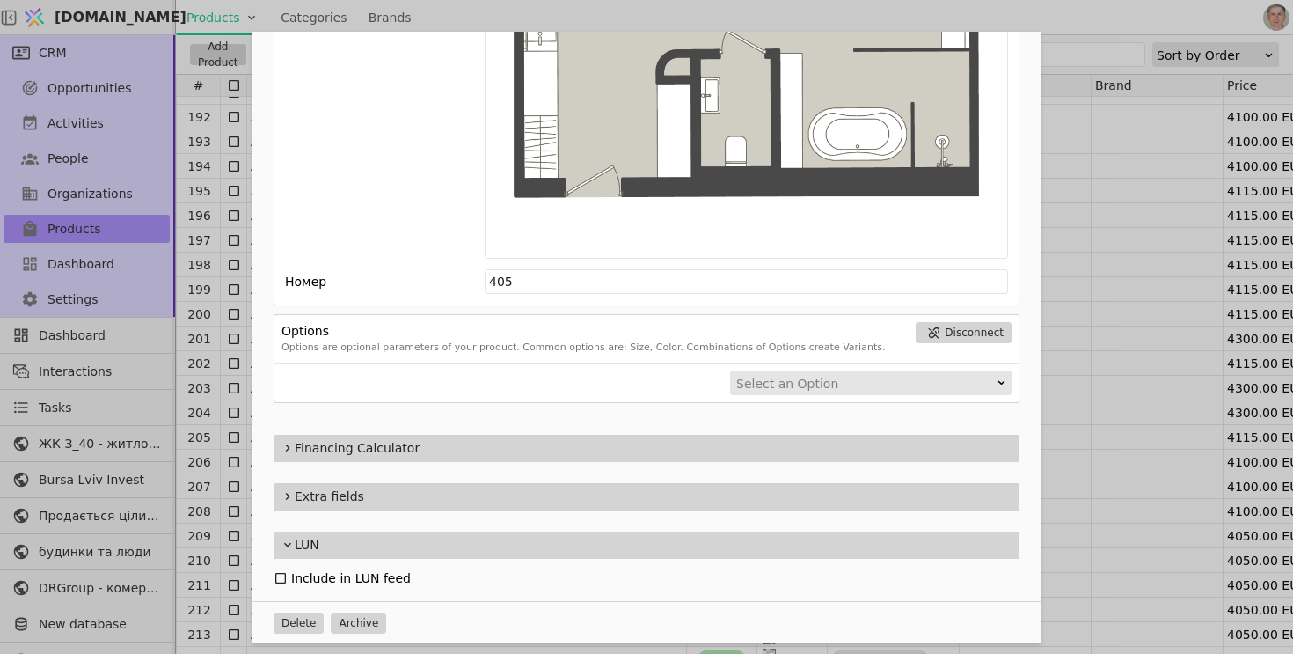
click at [200, 390] on div "Name Апарт-готель 405 Slug apart-hotel-405 Description 405 Images Drag 'n' drop…" at bounding box center [646, 327] width 1293 height 654
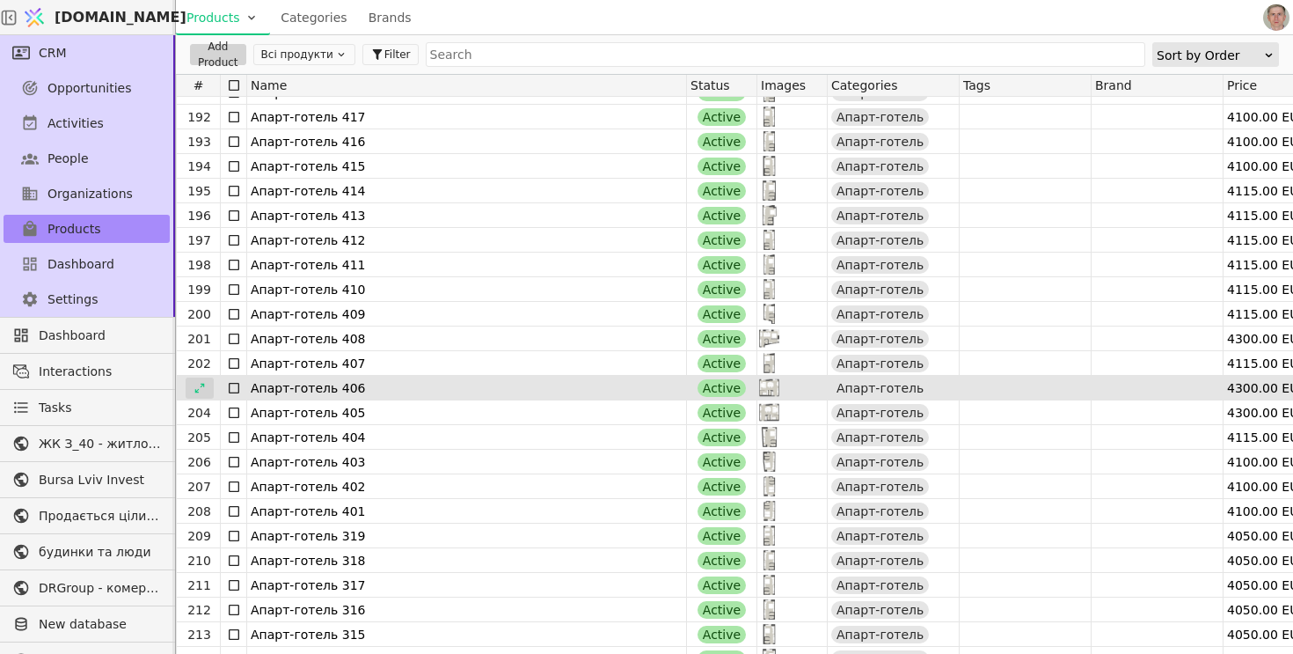
click at [207, 385] on div at bounding box center [200, 387] width 28 height 21
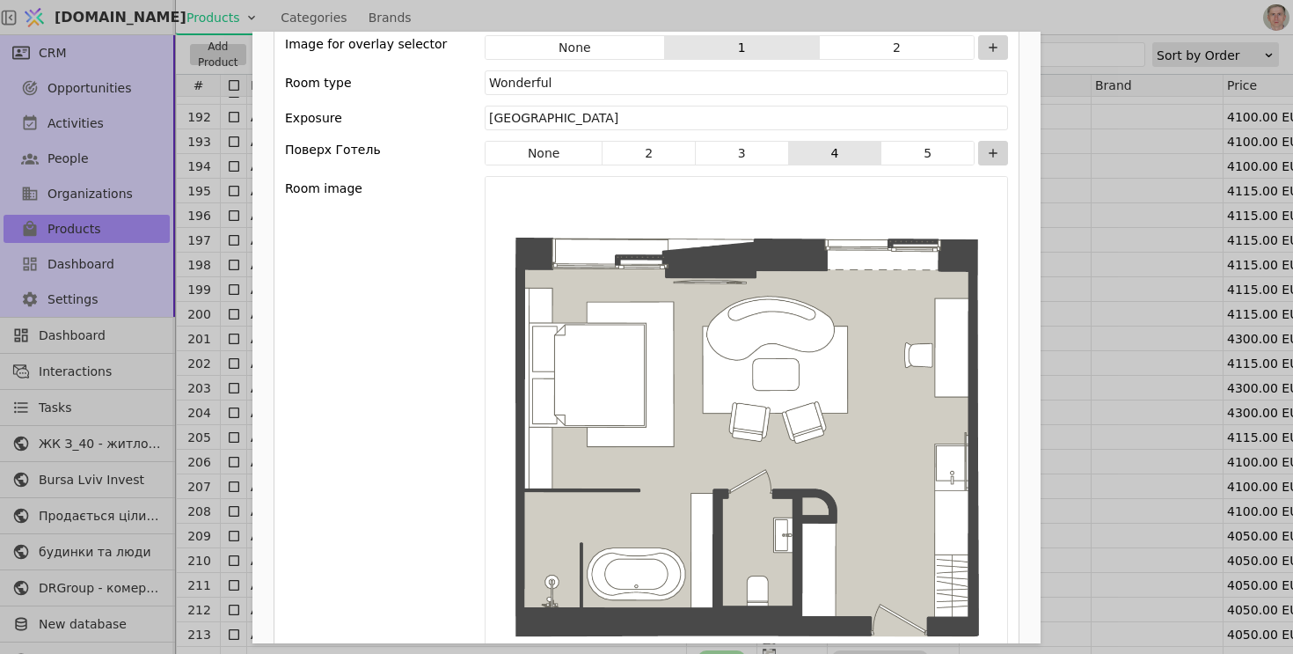
scroll to position [2442, 0]
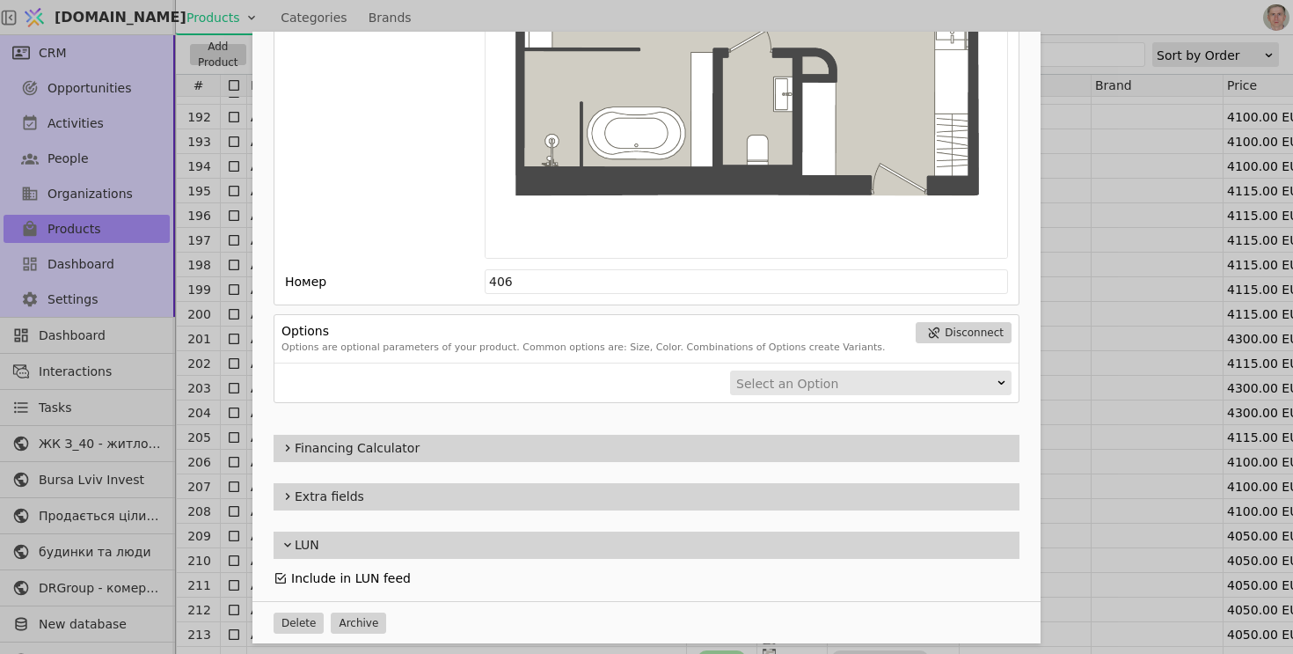
click at [279, 579] on icon "Add Opportunity" at bounding box center [281, 578] width 14 height 14
click at [215, 348] on div "Name Апарт-готель 406 Slug apart-hotel-406 Description 406 Images Drag 'n' drop…" at bounding box center [646, 327] width 1293 height 654
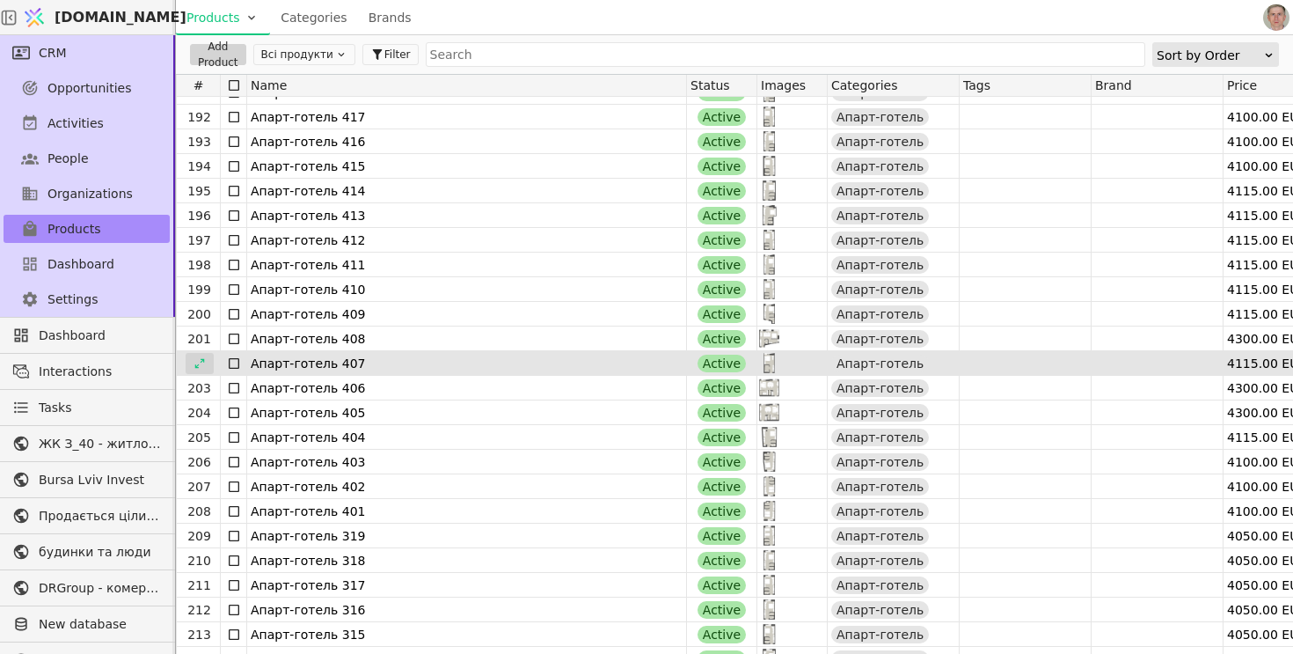
click at [205, 367] on div at bounding box center [200, 363] width 28 height 21
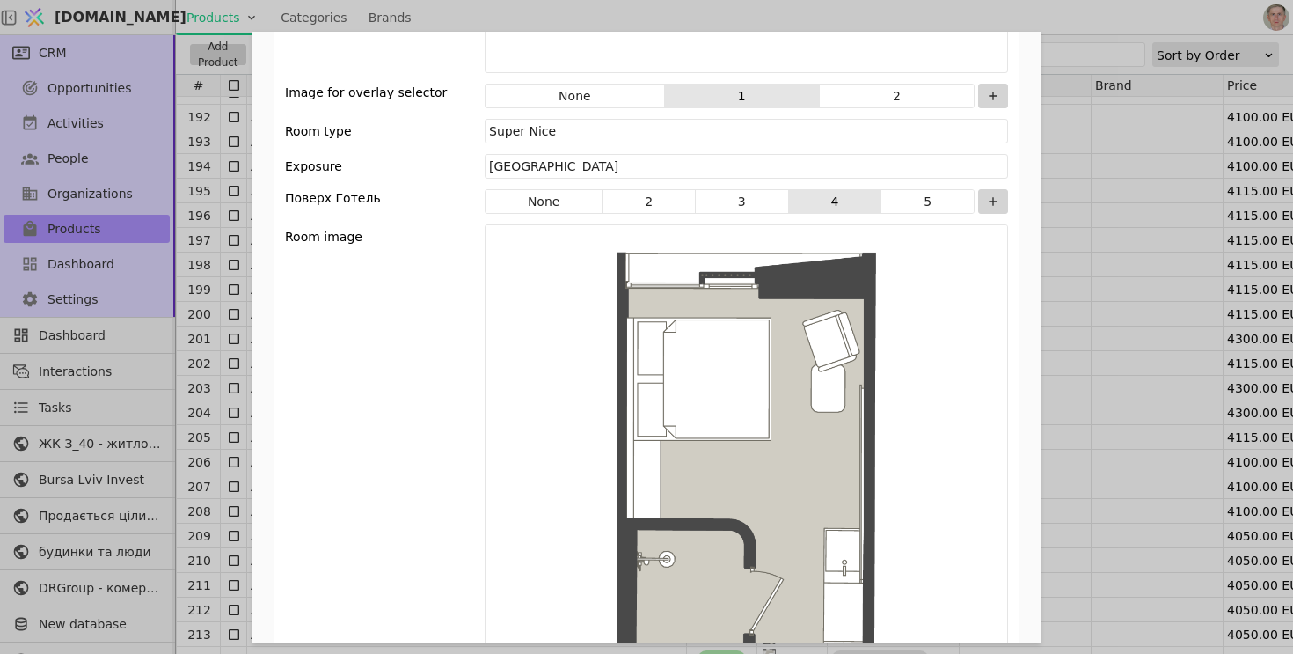
scroll to position [2442, 0]
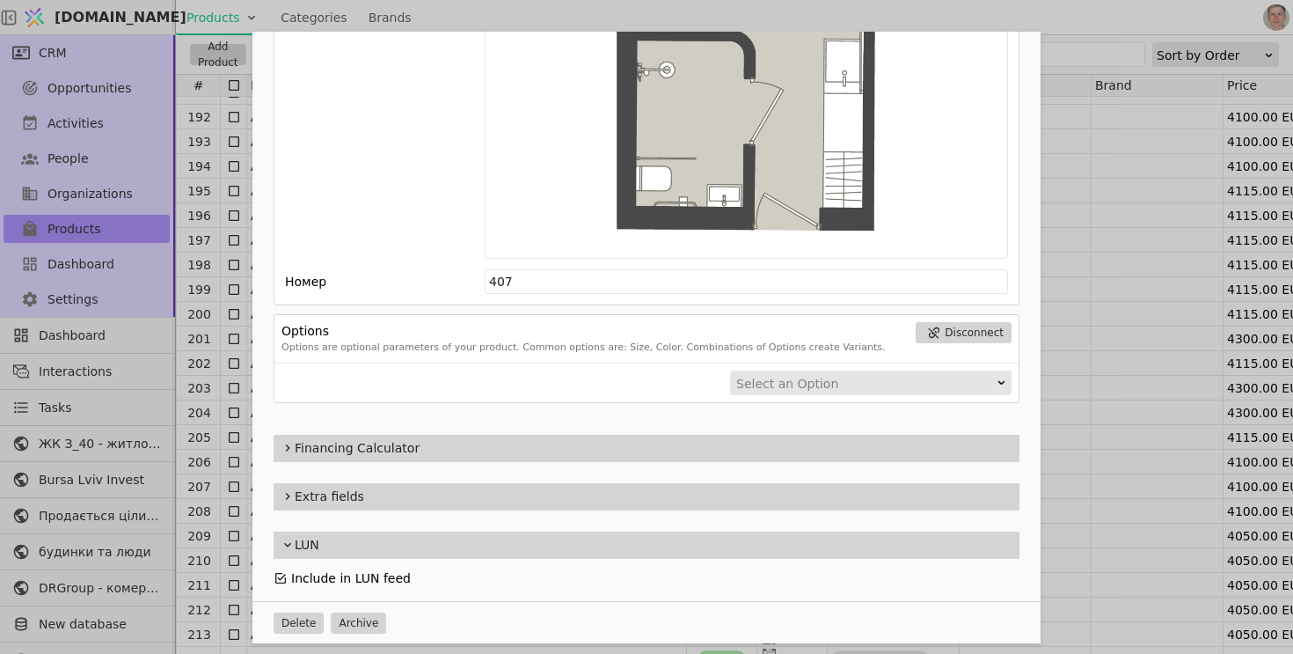
click at [278, 576] on icon "Add Opportunity" at bounding box center [280, 578] width 11 height 11
click at [214, 346] on div "Name Апарт-готель 407 Slug apart-hotel-407 Description 407 Images Drag 'n' drop…" at bounding box center [646, 327] width 1293 height 654
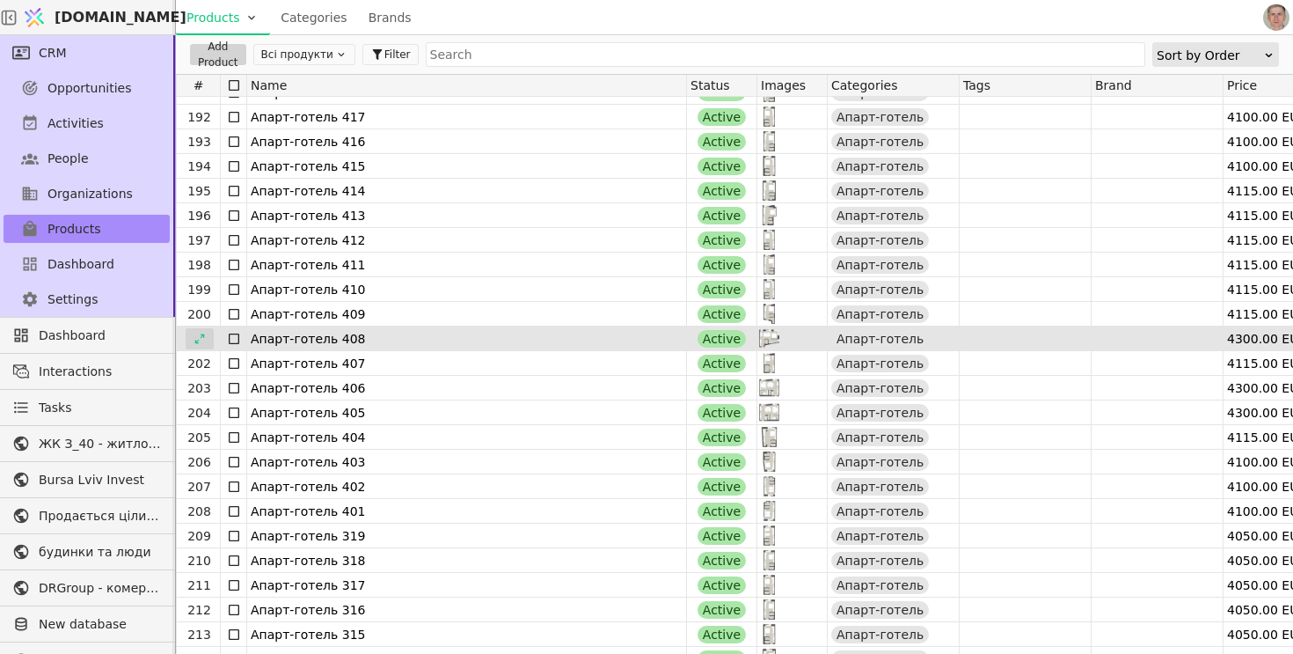
click at [207, 339] on div at bounding box center [200, 338] width 28 height 21
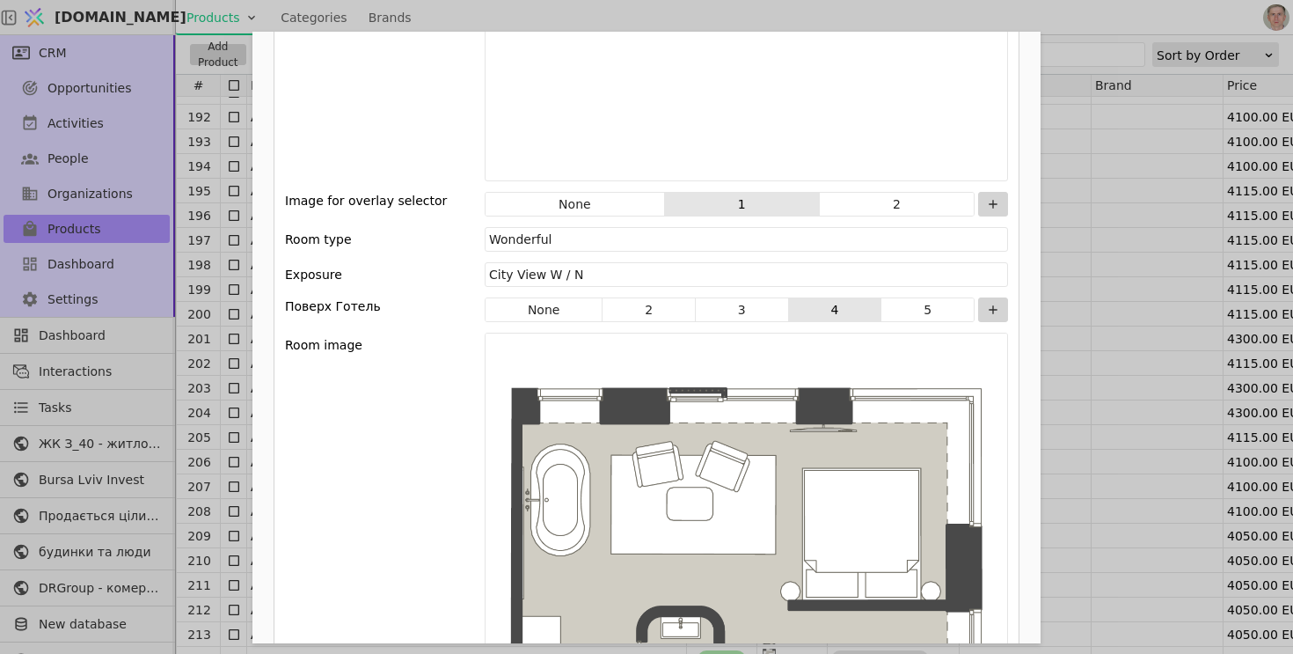
scroll to position [2442, 0]
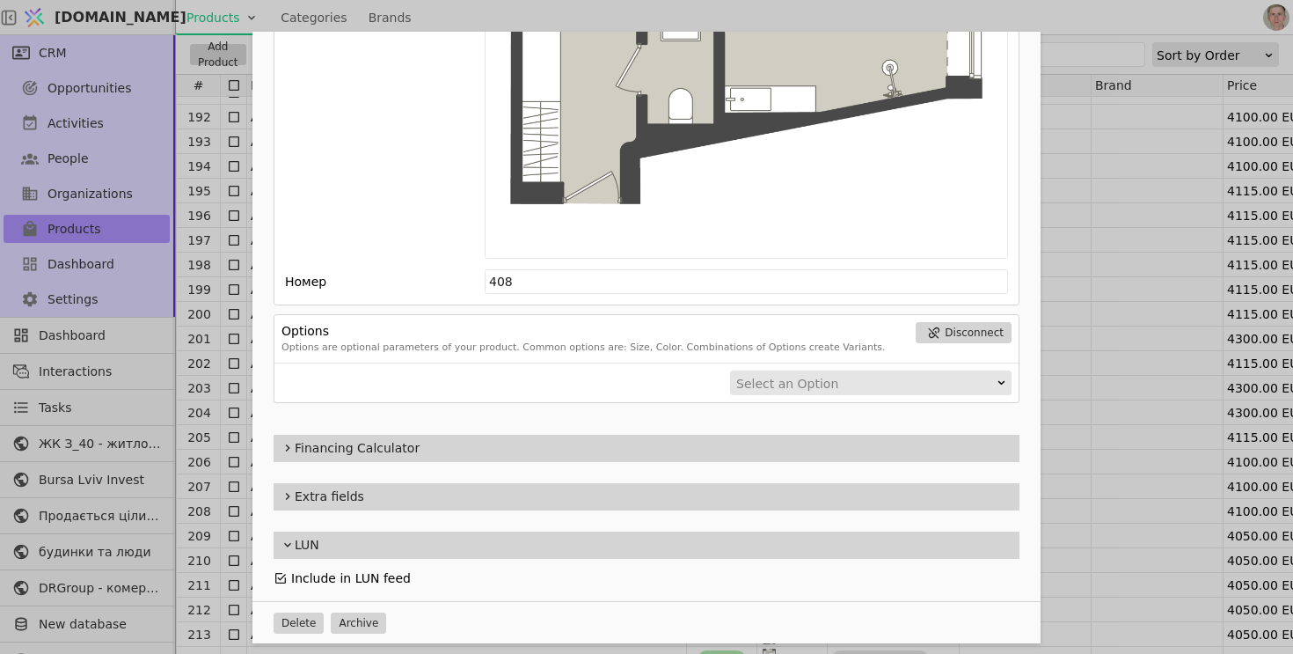
click at [282, 576] on icon "Add Opportunity" at bounding box center [281, 578] width 14 height 14
click at [205, 336] on div "Name Апарт-готель 408 Slug apart-hotel-408 Description 408 Images Drag 'n' drop…" at bounding box center [646, 327] width 1293 height 654
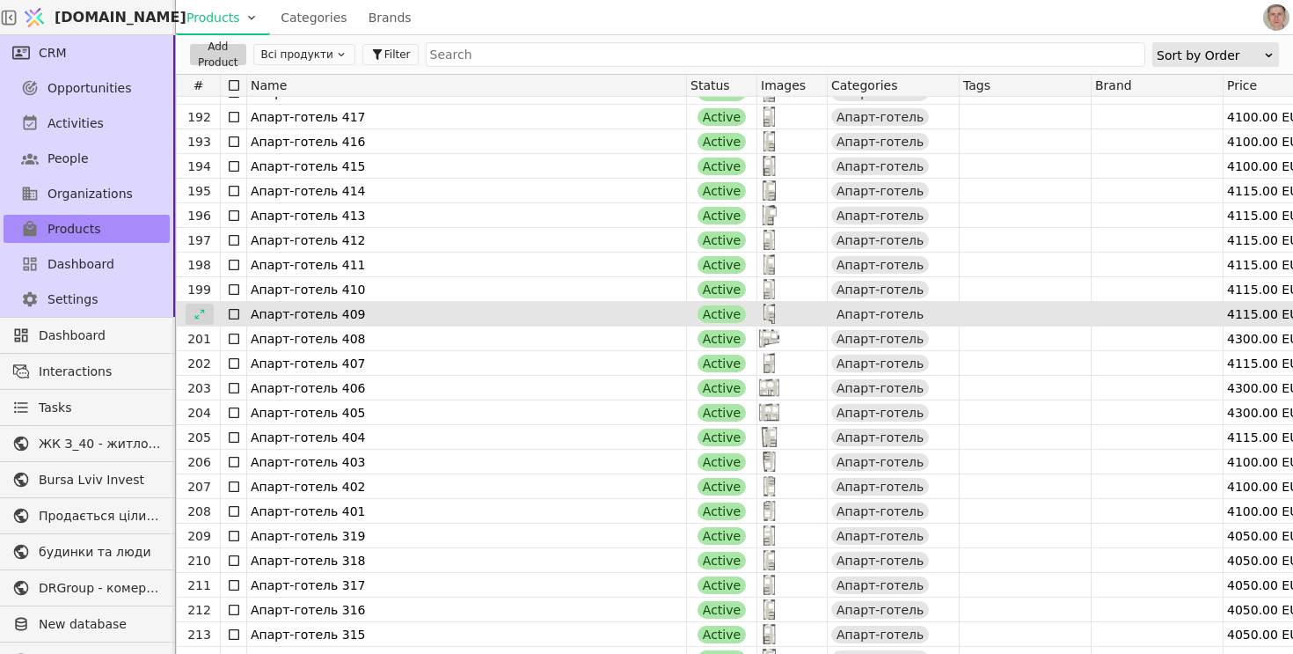
click at [202, 314] on icon at bounding box center [200, 314] width 12 height 12
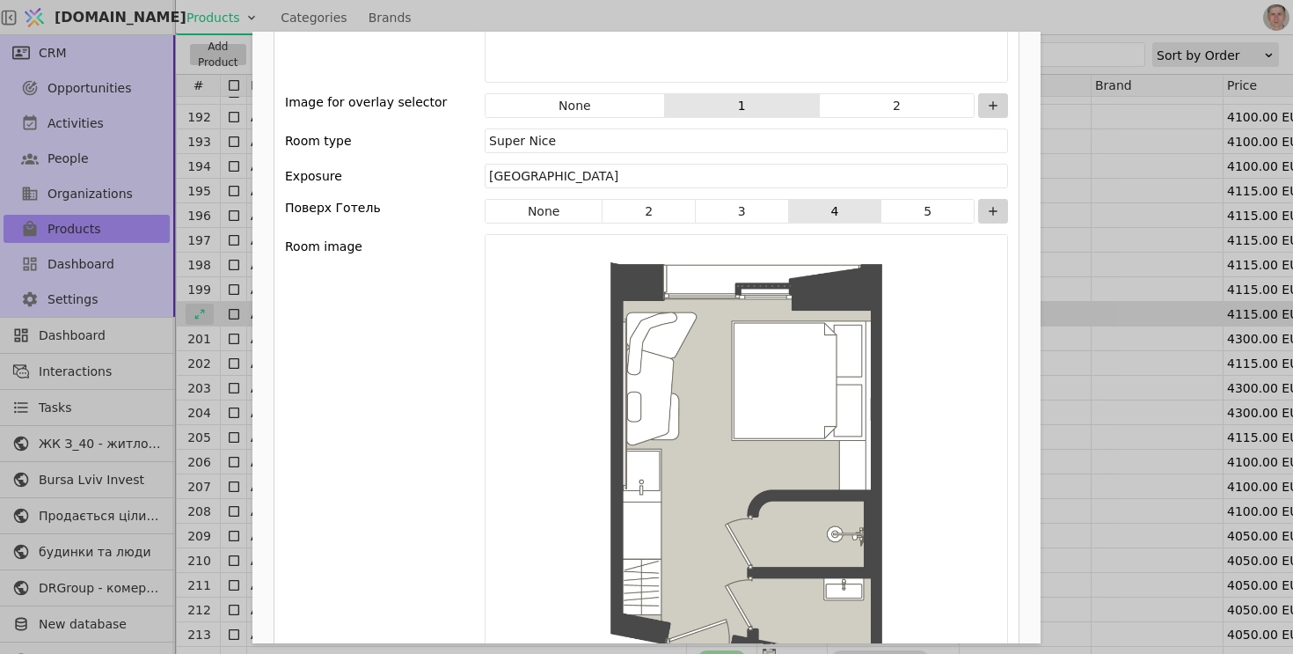
scroll to position [2442, 0]
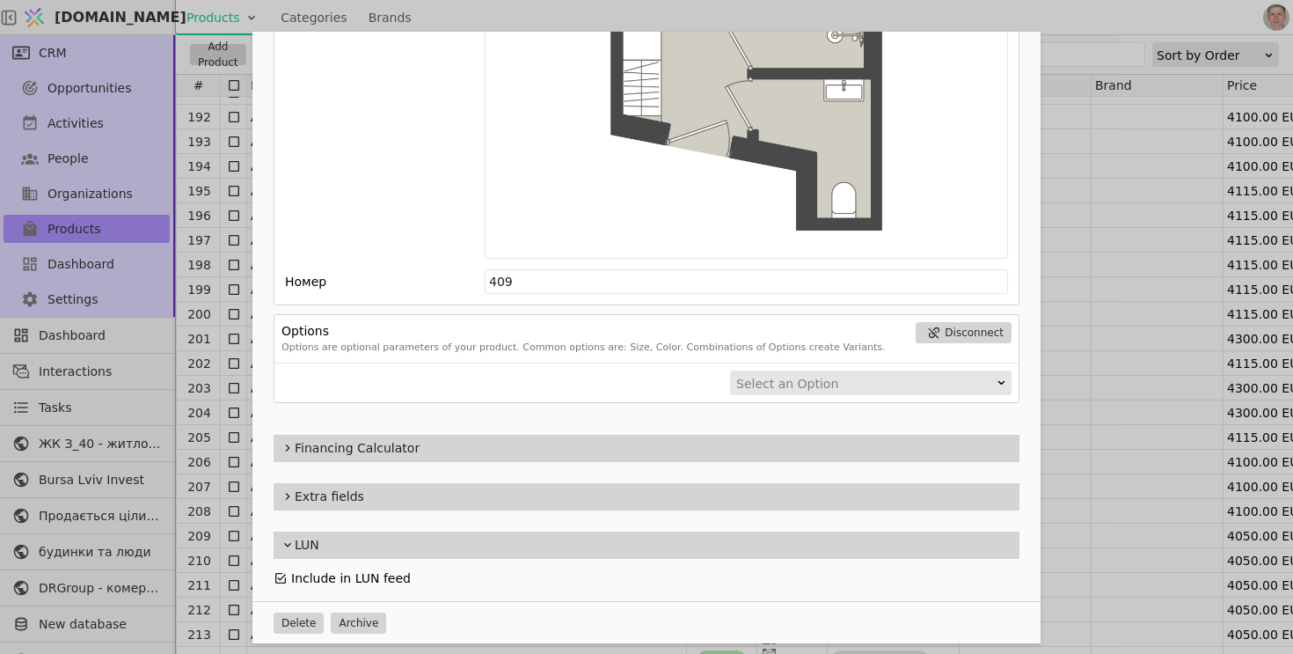
click at [279, 573] on icon "Add Opportunity" at bounding box center [281, 578] width 14 height 14
click at [180, 340] on div "Name Апарт-готель 409 Slug apart-hotel-409 Description 409 Images Drag 'n' drop…" at bounding box center [646, 327] width 1293 height 654
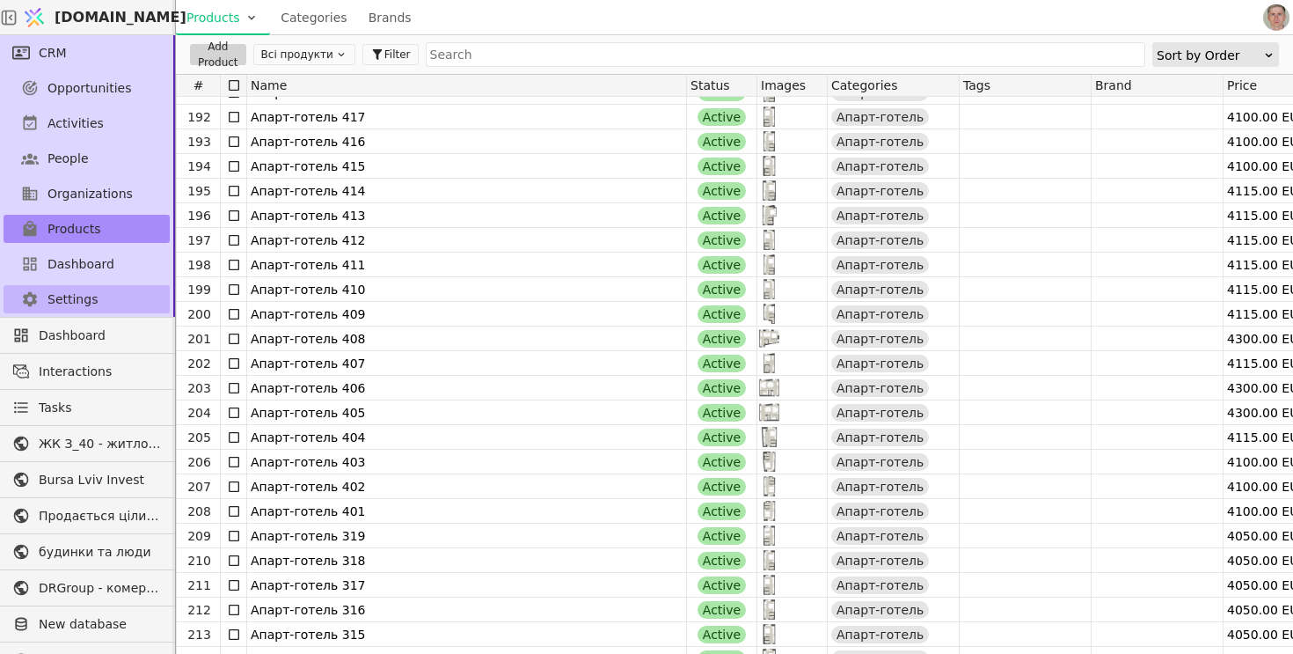
click at [84, 295] on span "Settings" at bounding box center [72, 299] width 50 height 18
click at [98, 304] on link "Settings" at bounding box center [87, 299] width 166 height 28
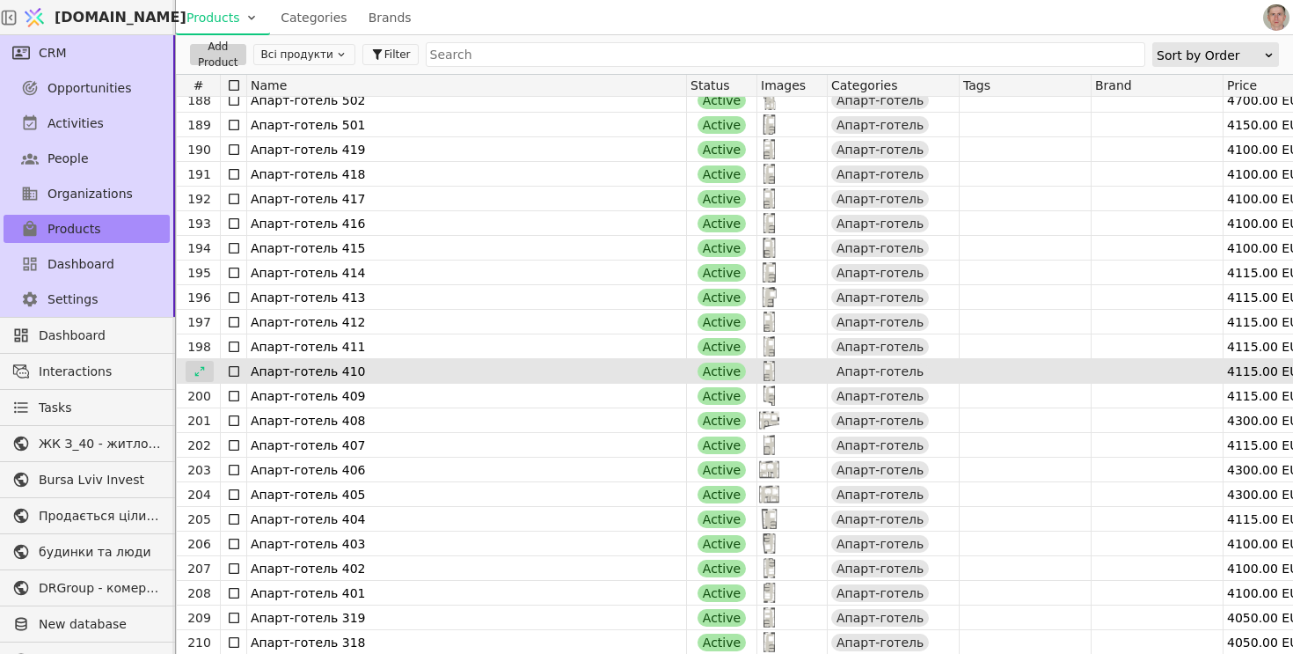
click at [204, 368] on icon at bounding box center [200, 371] width 12 height 12
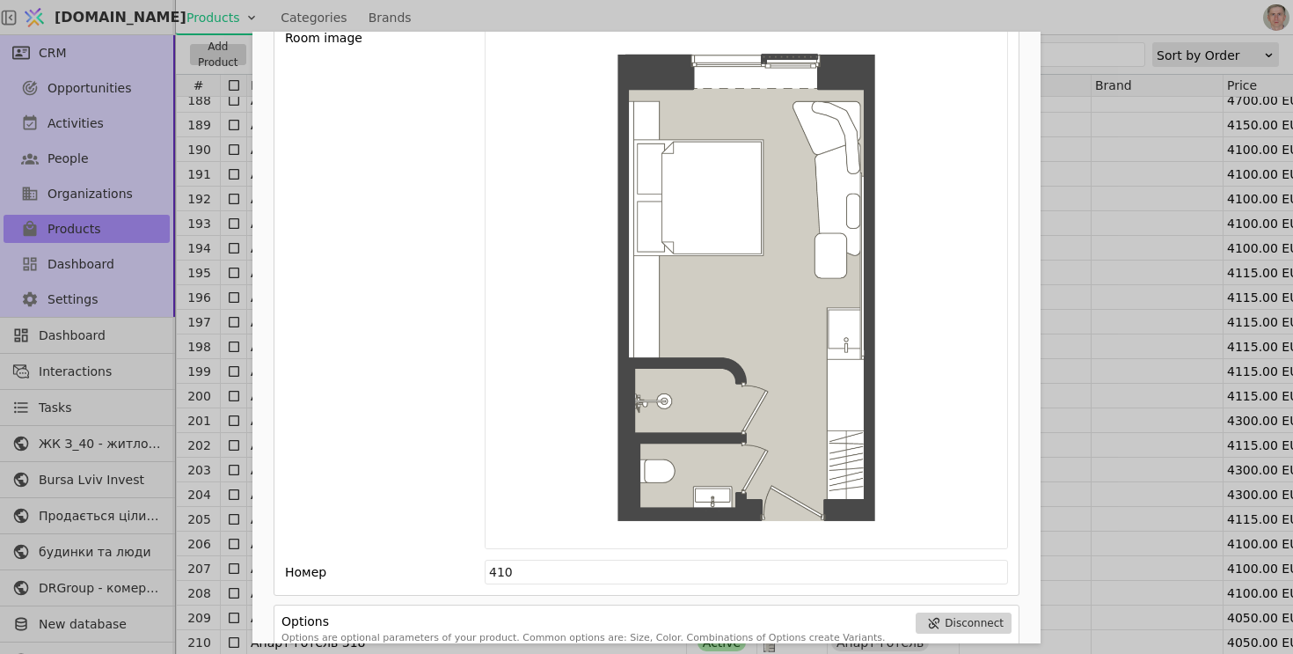
scroll to position [2409, 0]
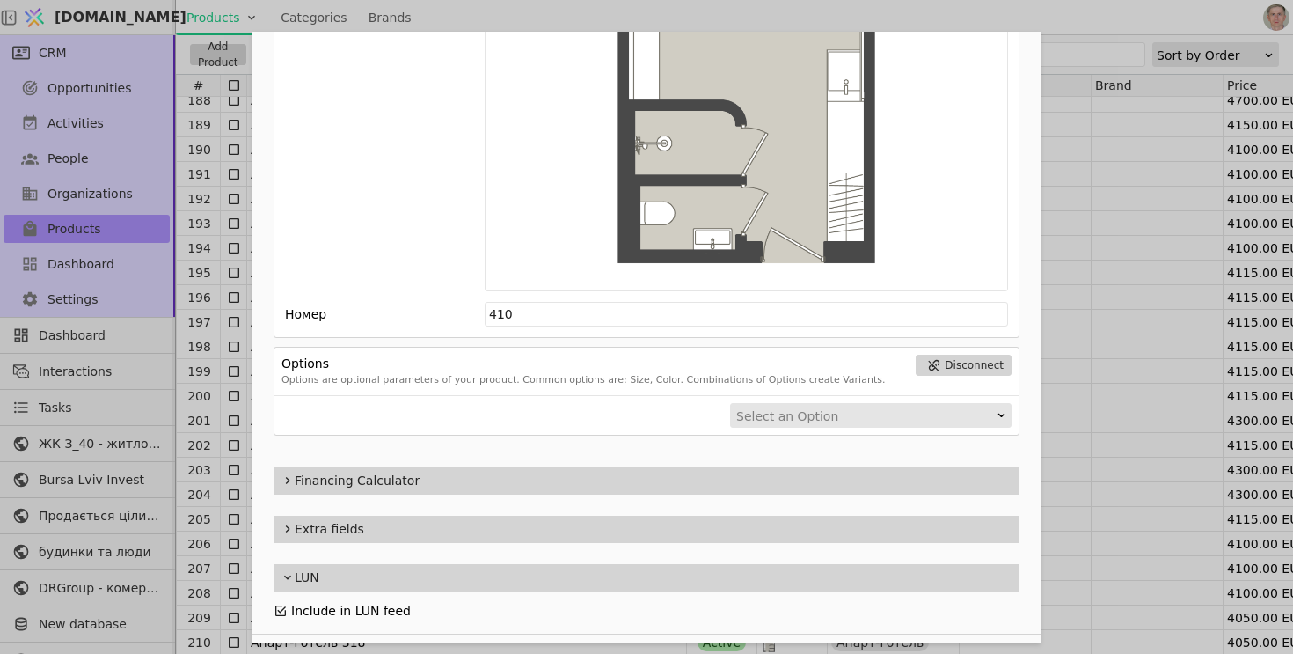
click at [281, 607] on icon "Add Opportunity" at bounding box center [281, 610] width 14 height 14
click at [201, 344] on div "Name Апарт-готель 410 Slug apart-hotel-410 Description 410 Images Drag 'n' drop…" at bounding box center [646, 327] width 1293 height 654
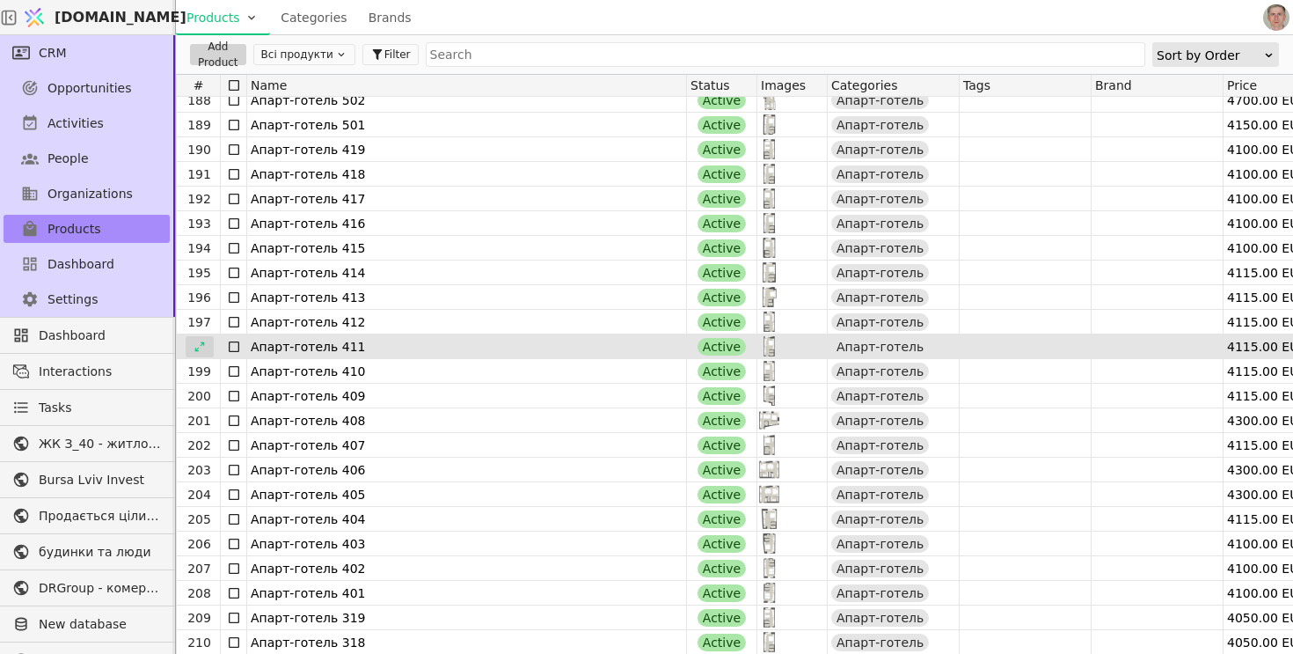
click at [204, 344] on icon at bounding box center [200, 346] width 12 height 12
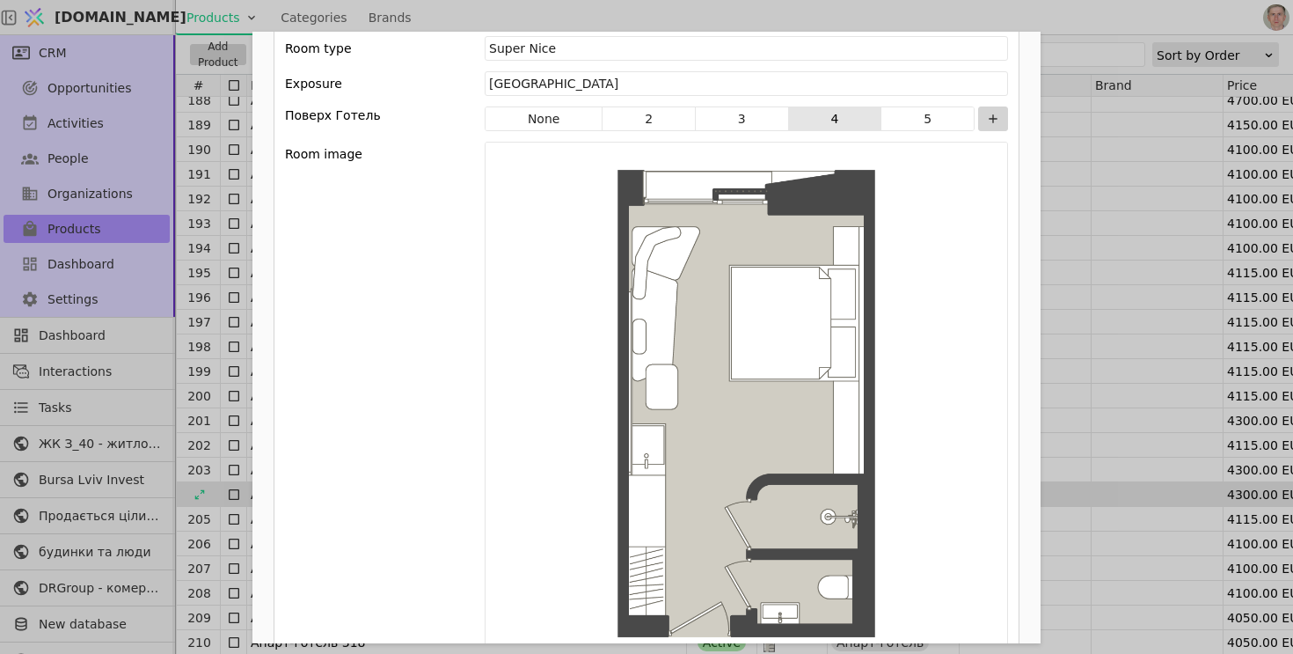
scroll to position [2442, 0]
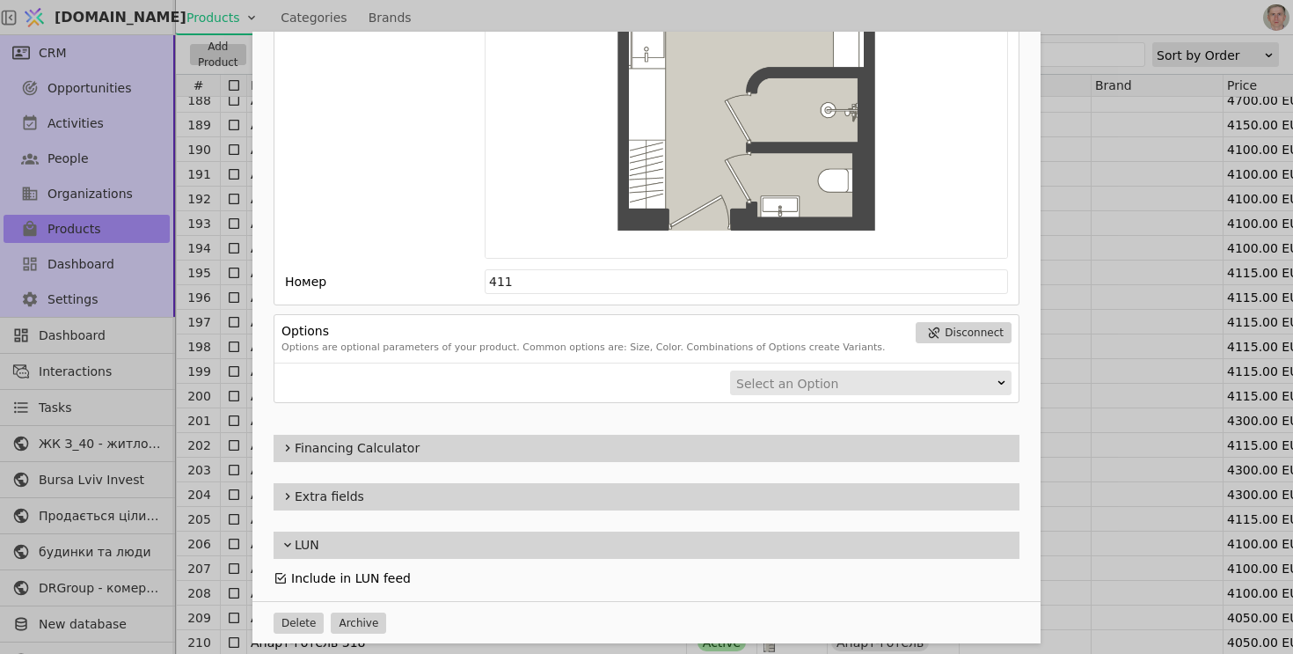
click at [279, 577] on icon "Add Opportunity" at bounding box center [281, 578] width 14 height 14
click at [207, 322] on div "Name Апарт-готель 411 Slug apart-hotel-411 Description 411 Images Drag 'n' drop…" at bounding box center [646, 327] width 1293 height 654
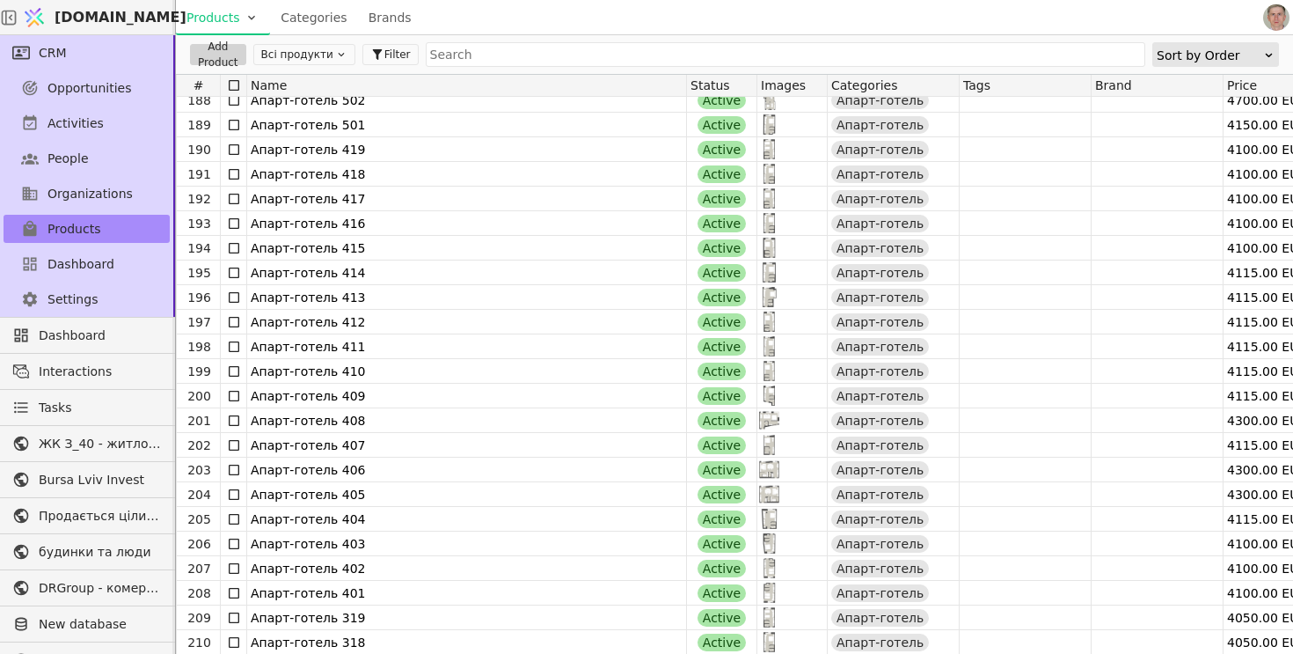
click at [0, 0] on div at bounding box center [0, 0] width 0 height 0
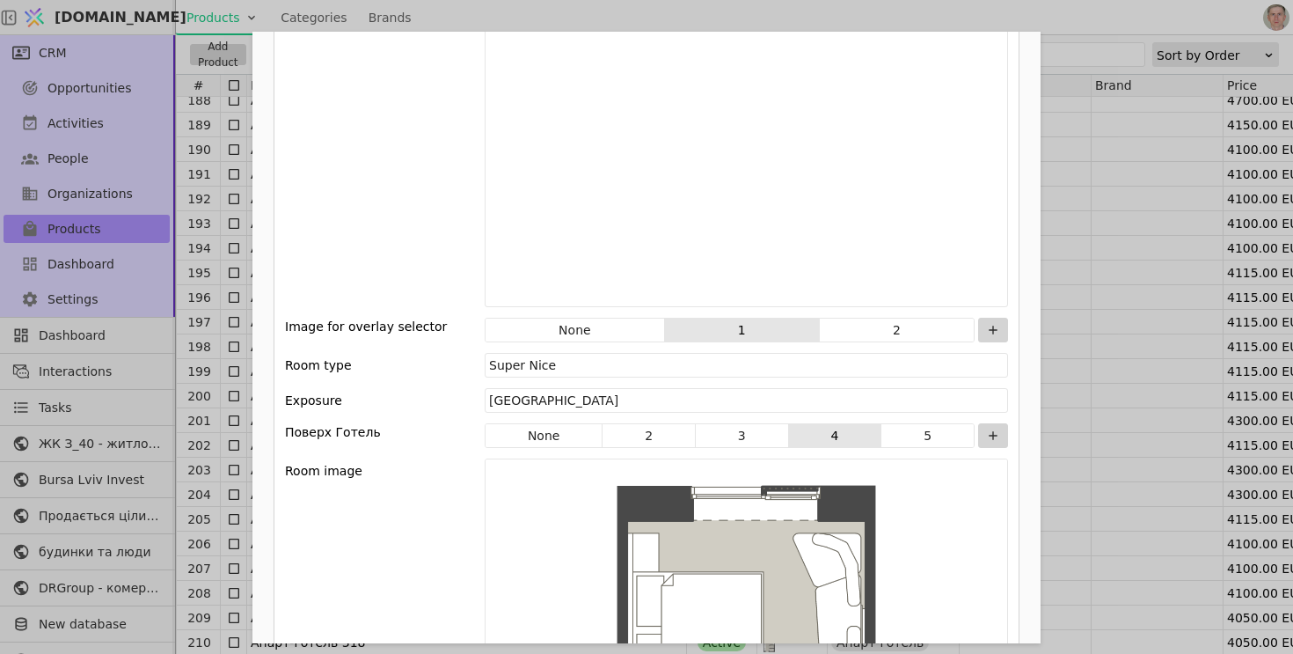
scroll to position [2442, 0]
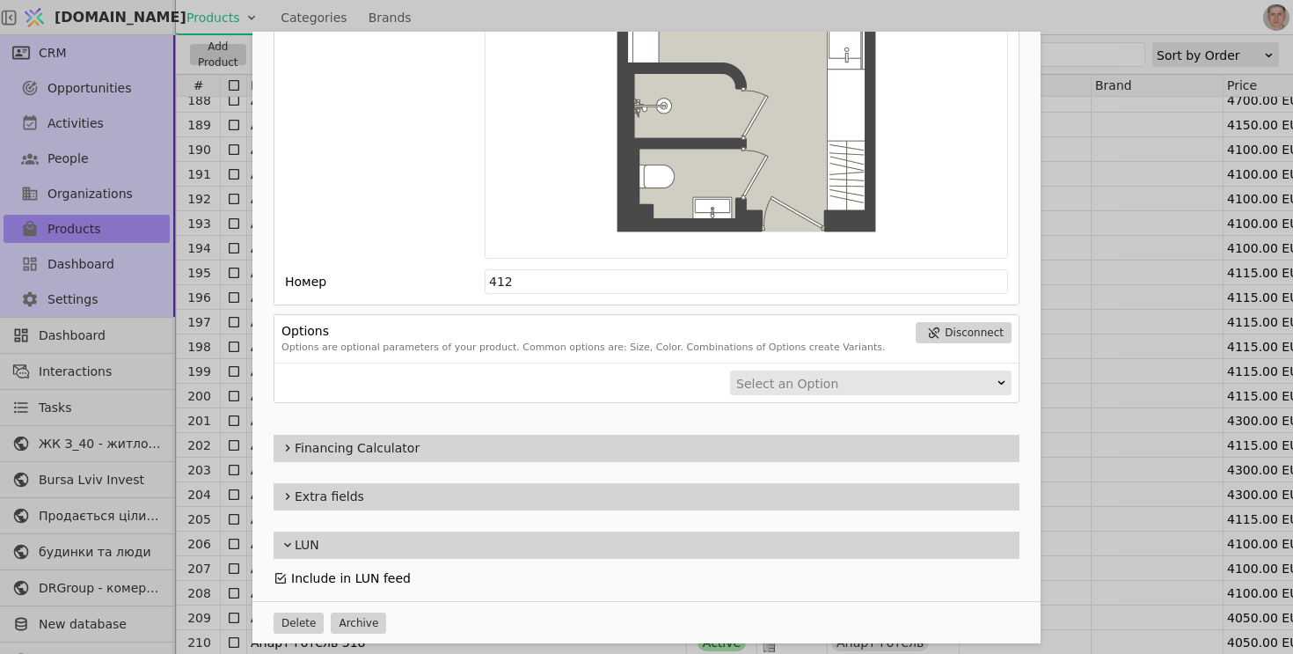
click at [280, 576] on icon "Add Opportunity" at bounding box center [281, 578] width 14 height 14
click at [201, 294] on div "Name Апарт-готель 412 Slug apart-hotel-412 Description 412 Images Drag 'n' drop…" at bounding box center [646, 327] width 1293 height 654
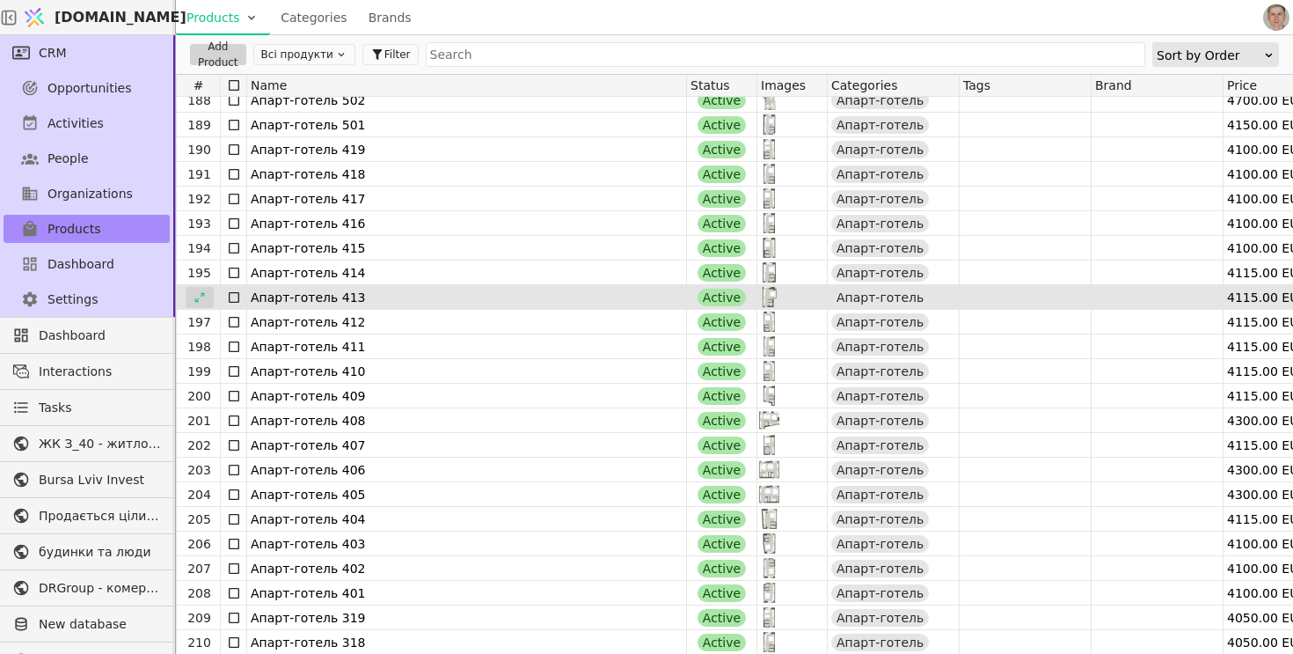
click at [205, 292] on icon at bounding box center [200, 297] width 12 height 12
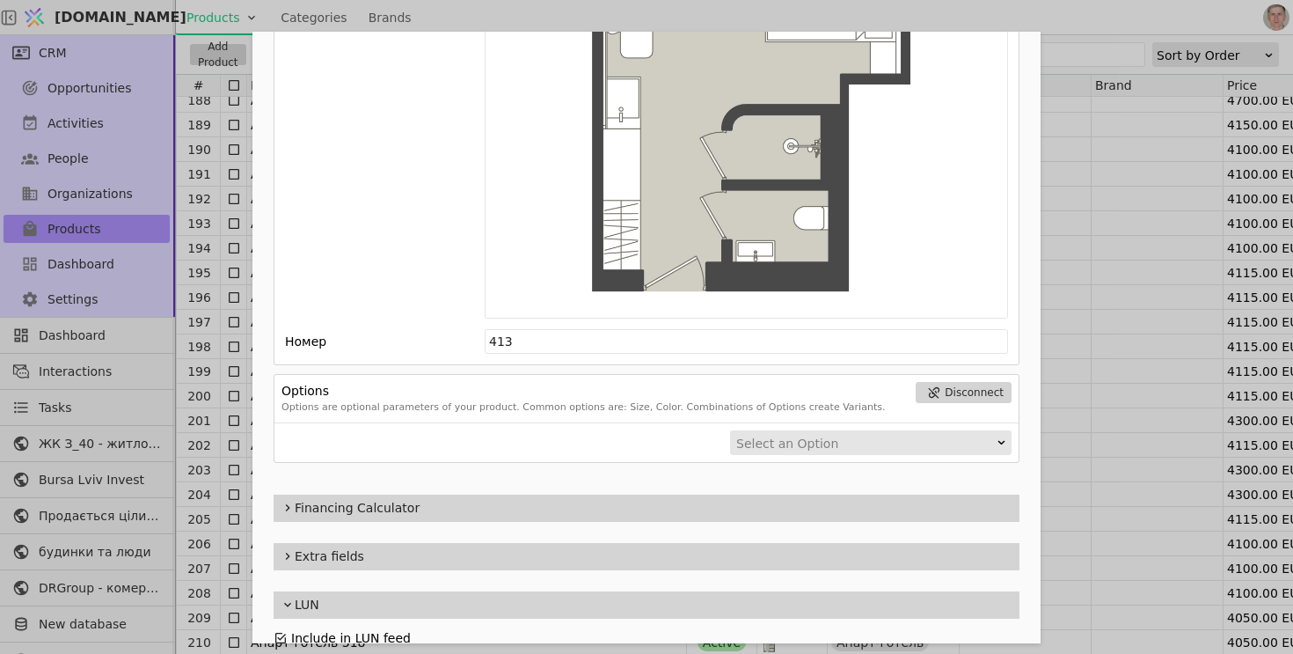
scroll to position [2442, 0]
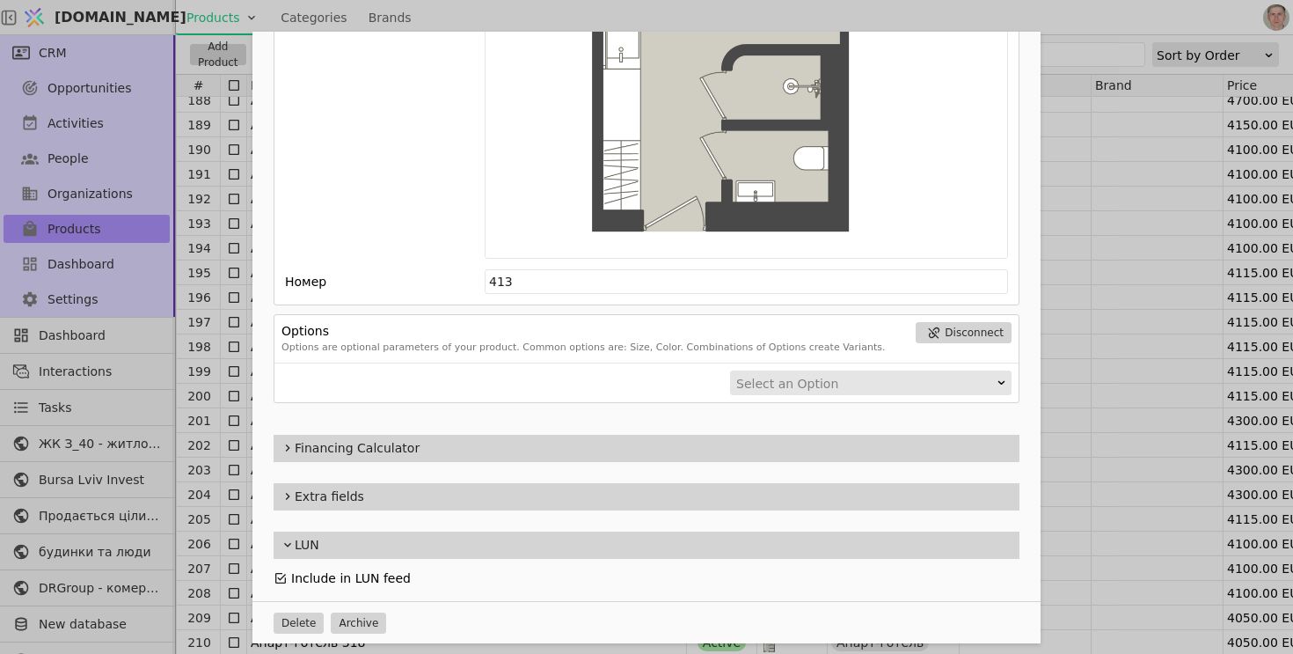
click at [281, 574] on icon "Add Opportunity" at bounding box center [281, 578] width 14 height 14
click at [199, 277] on div "Name Апарт-готель 413 Slug apart-hotel-413 Description 413 Images Drag 'n' drop…" at bounding box center [646, 327] width 1293 height 654
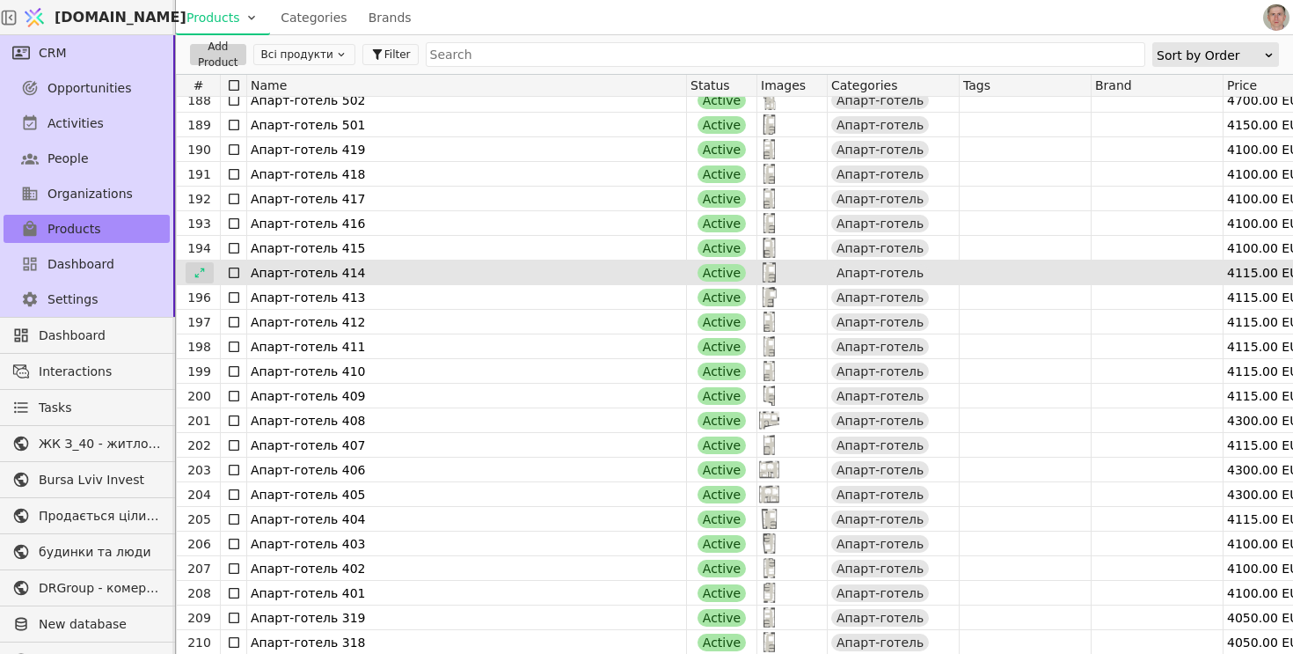
click at [208, 269] on div at bounding box center [200, 272] width 28 height 21
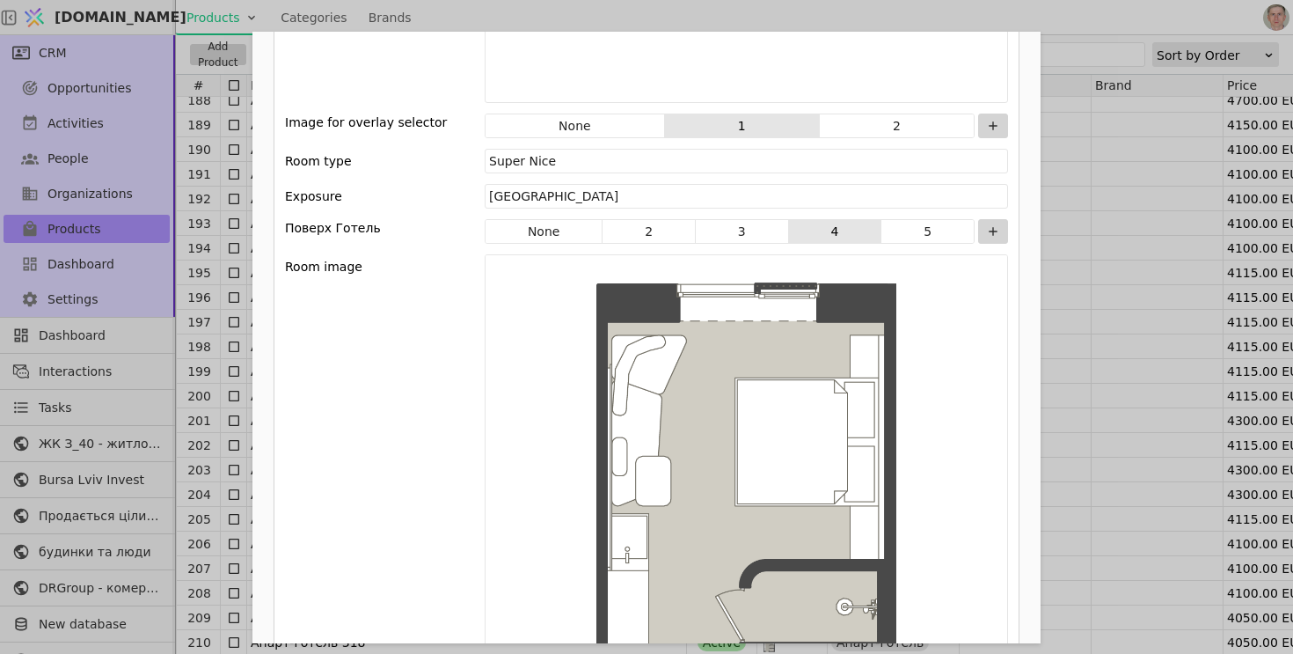
scroll to position [2442, 0]
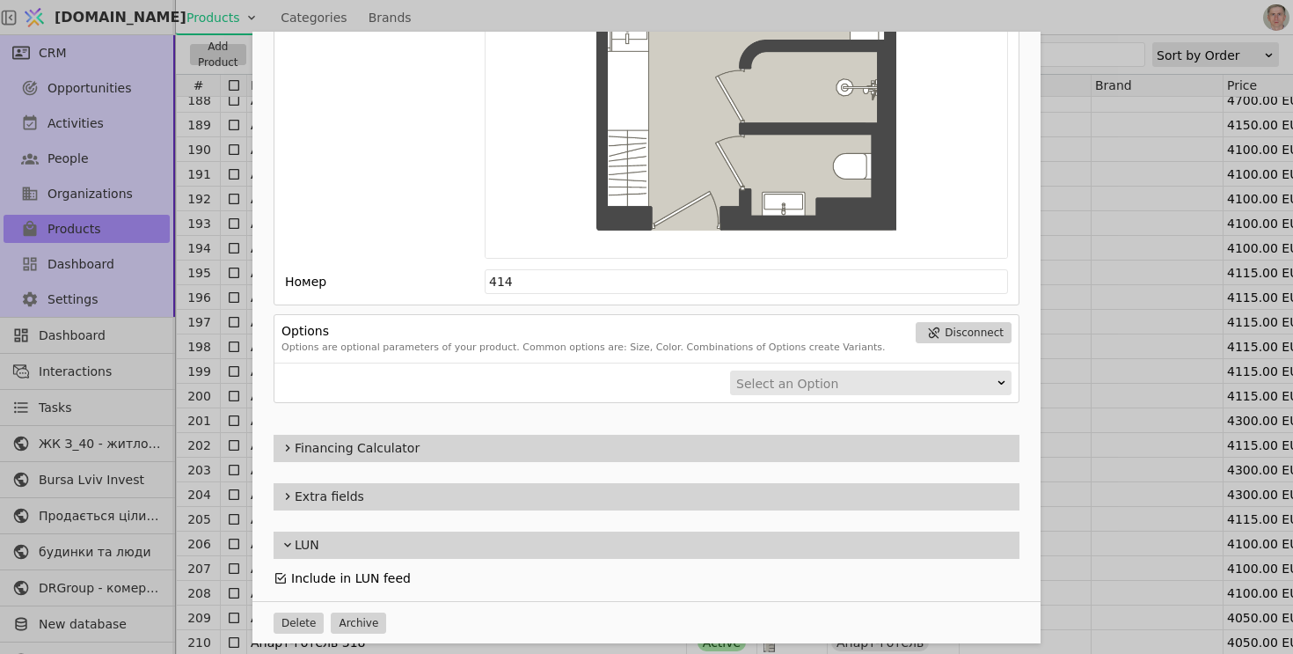
click at [281, 575] on icon "Add Opportunity" at bounding box center [280, 578] width 11 height 11
click at [196, 246] on div "Name Апарт-готель 414 Slug apart-hotel-414 Description 414 Images Drag 'n' drop…" at bounding box center [646, 327] width 1293 height 654
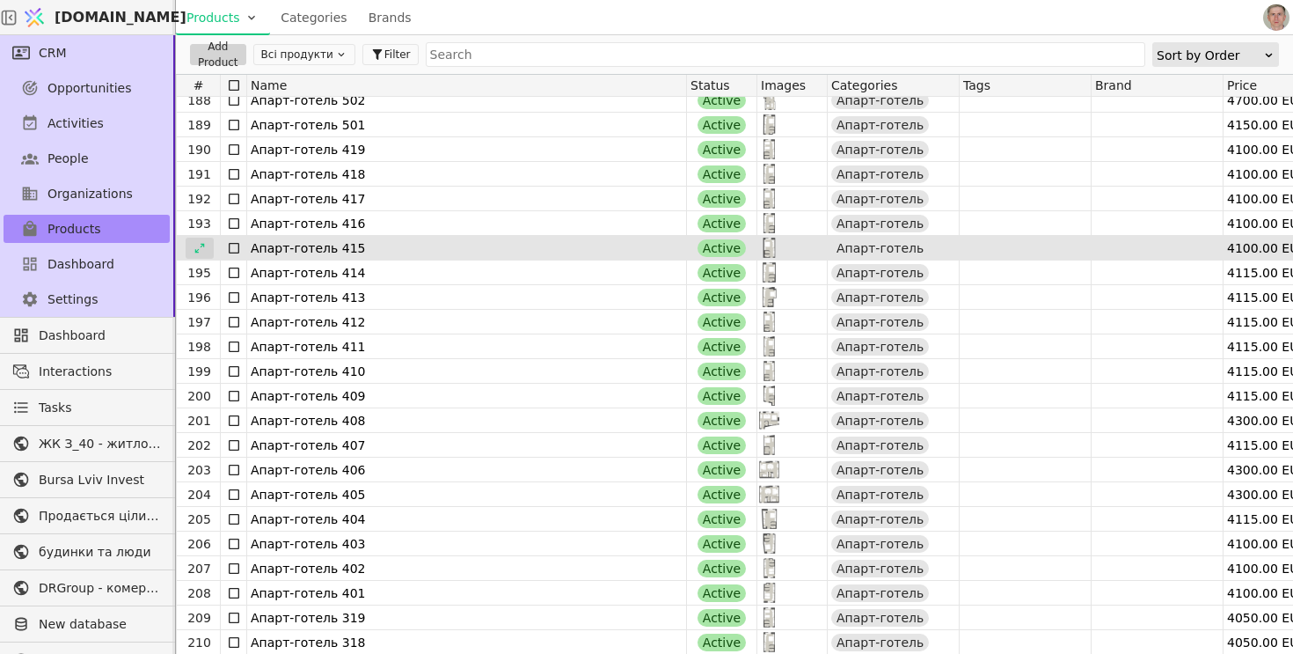
click at [200, 252] on icon at bounding box center [200, 248] width 12 height 12
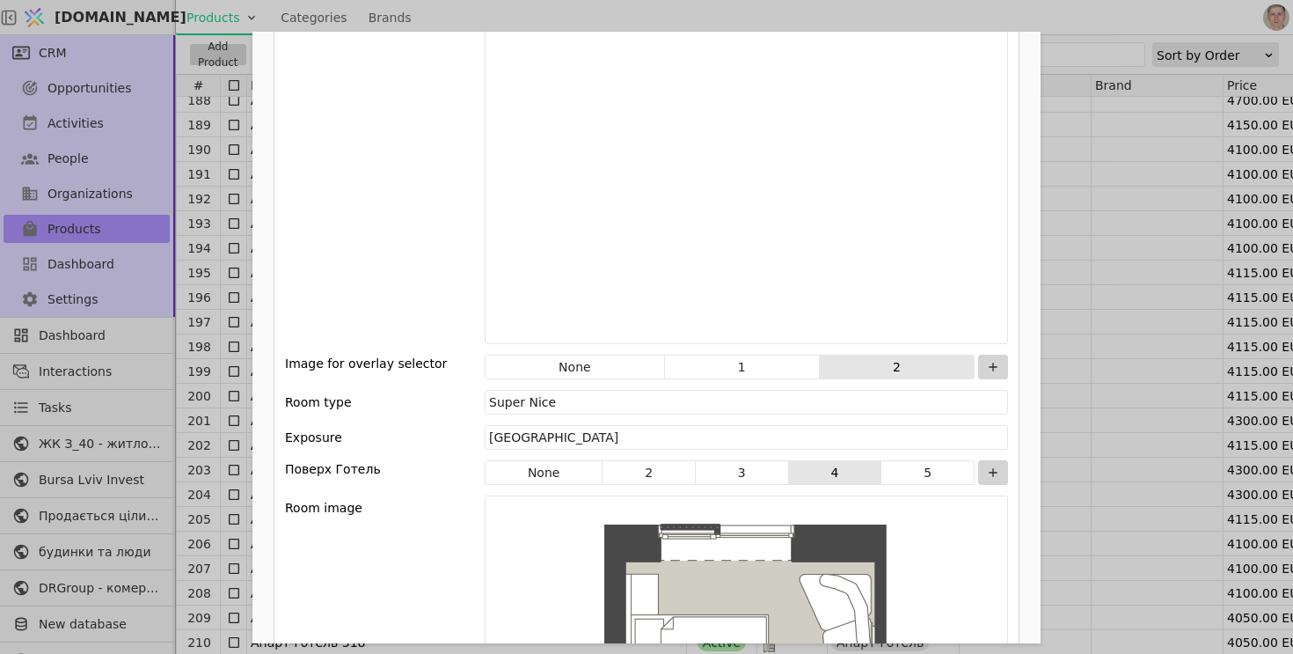
scroll to position [2442, 0]
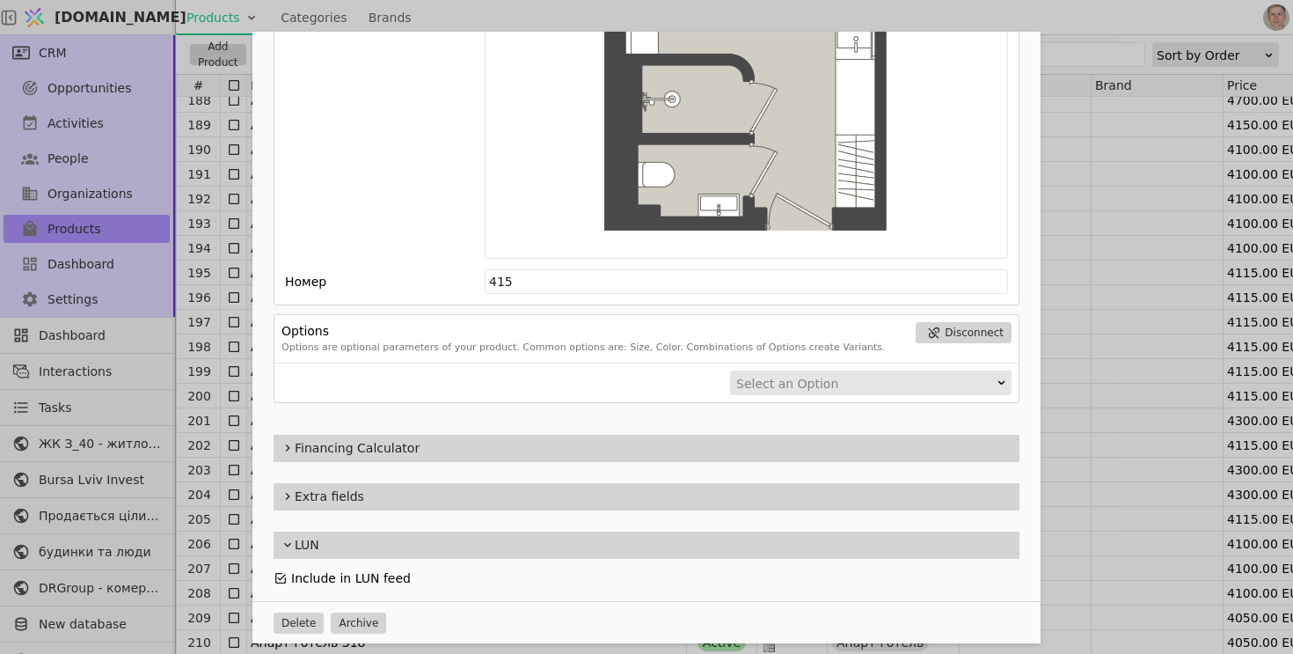
click at [281, 577] on icon "Add Opportunity" at bounding box center [280, 578] width 11 height 11
click at [194, 217] on div "Name Апарт-готель 415 Slug apart-hotel-415 Description 415 Images Drag 'n' drop…" at bounding box center [646, 327] width 1293 height 654
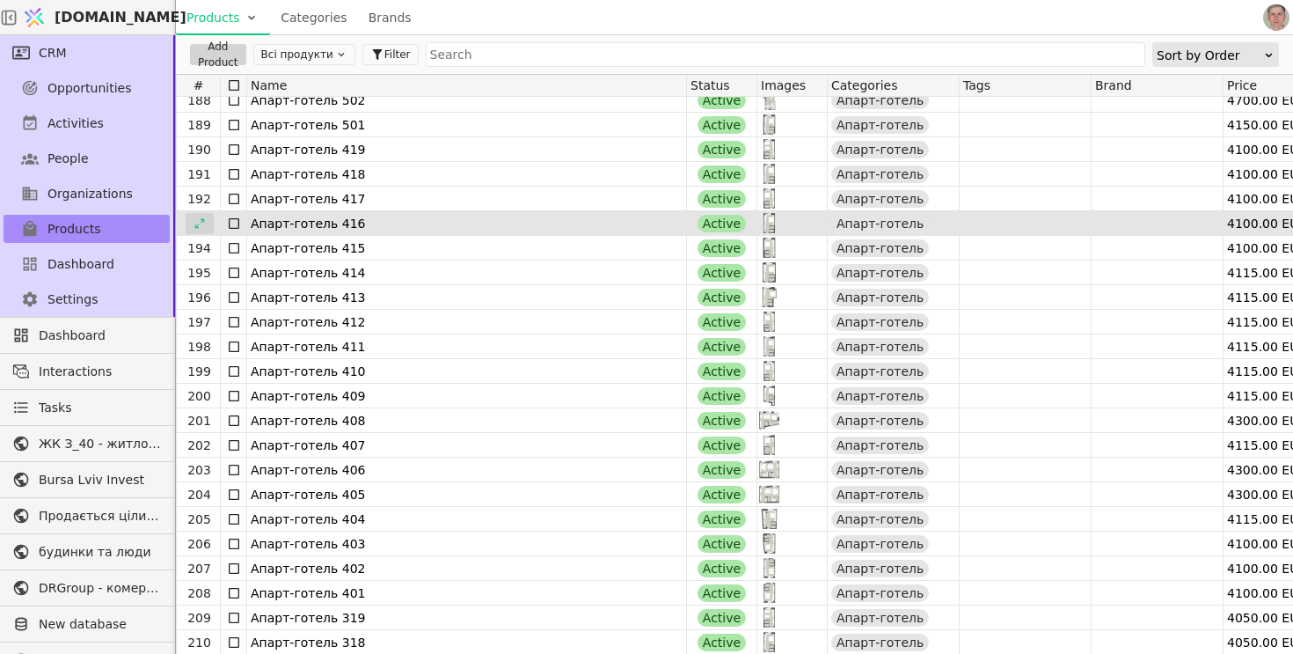
click at [208, 222] on div at bounding box center [200, 223] width 28 height 21
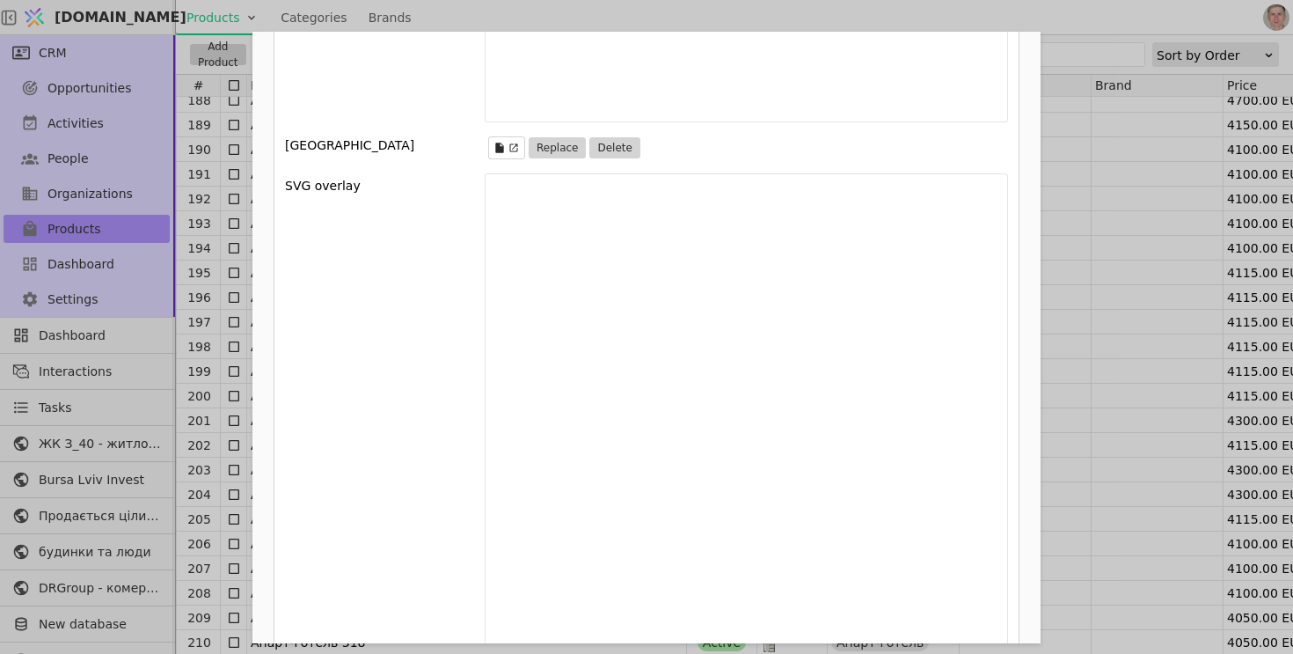
scroll to position [2442, 0]
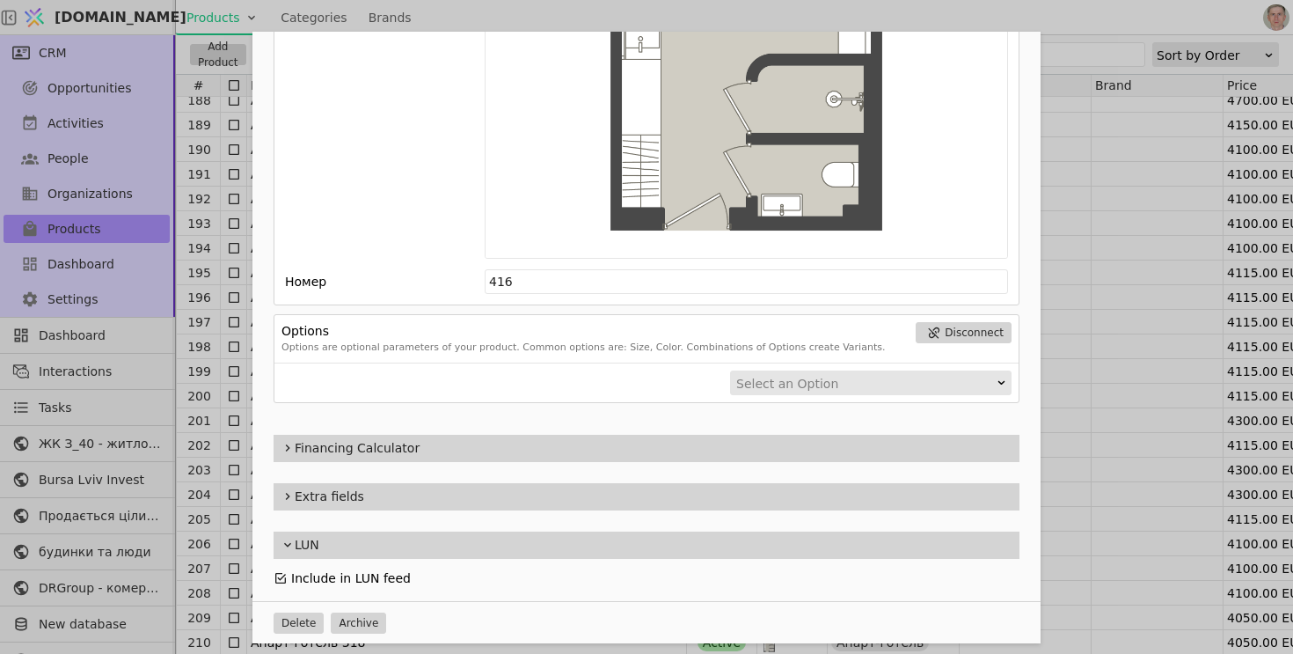
click at [283, 576] on icon "Add Opportunity" at bounding box center [281, 578] width 14 height 14
click at [200, 195] on div "Name Апарт-готель 416 Slug apart-hotel-416 Description 416 Images Drag 'n' drop…" at bounding box center [646, 327] width 1293 height 654
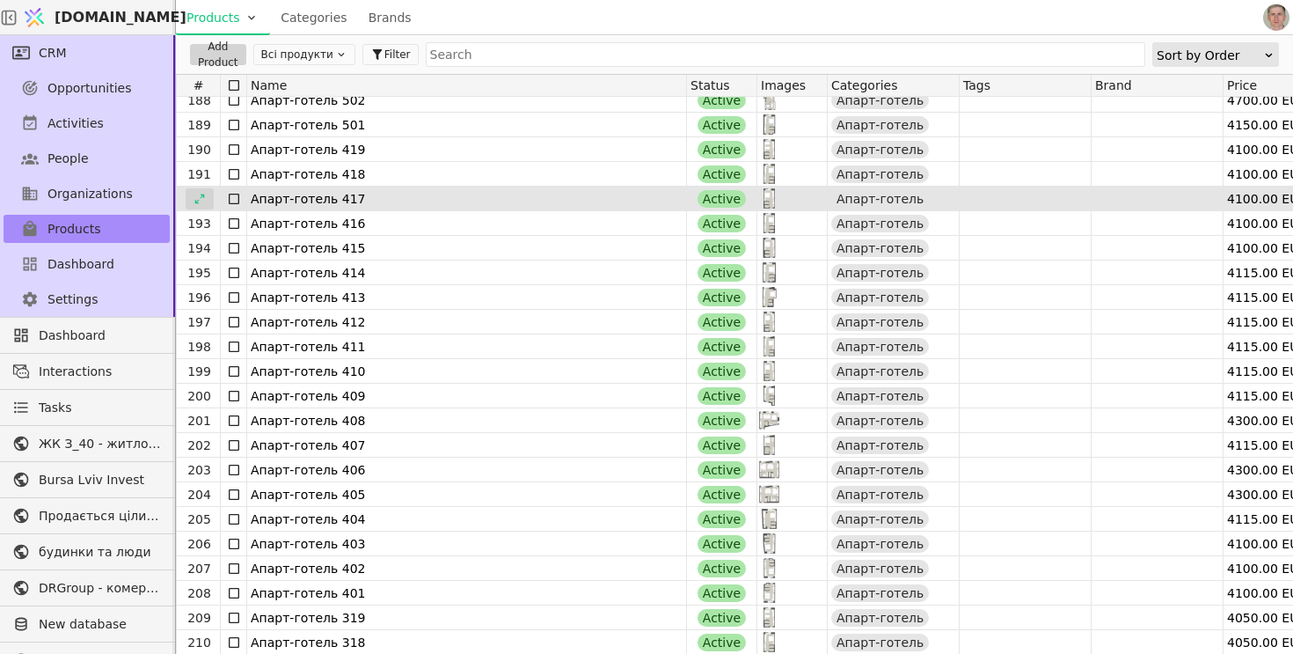
click at [200, 195] on icon at bounding box center [200, 199] width 12 height 12
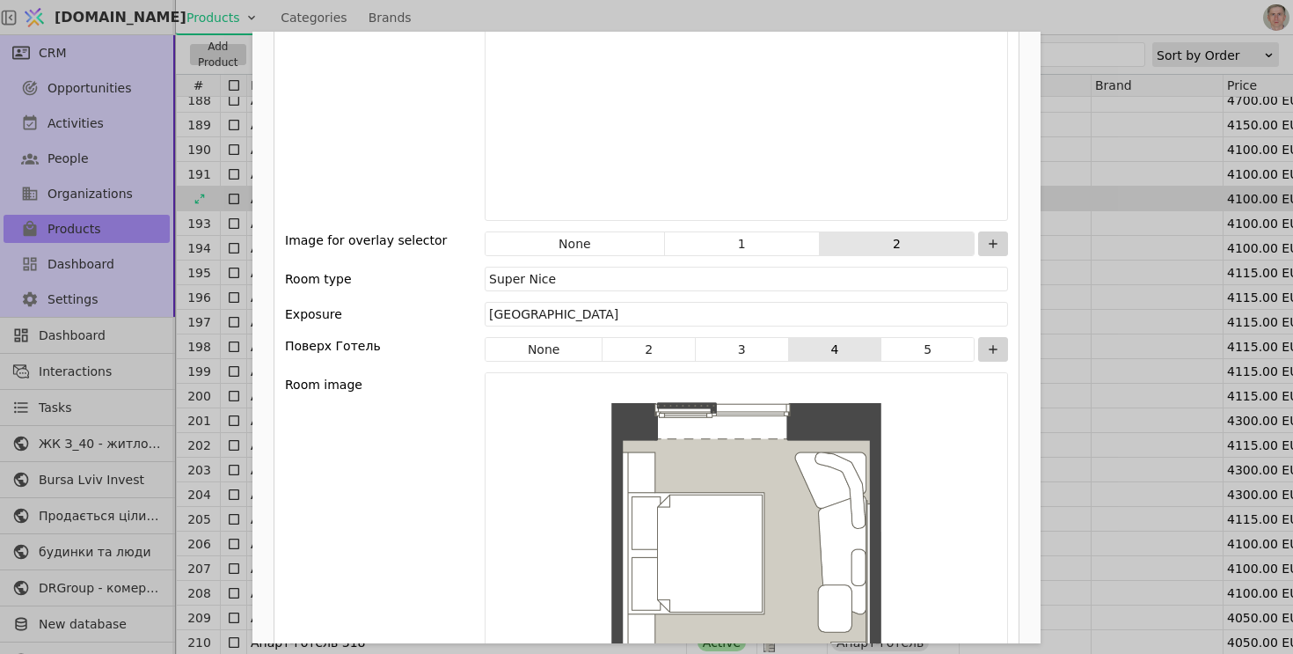
scroll to position [2442, 0]
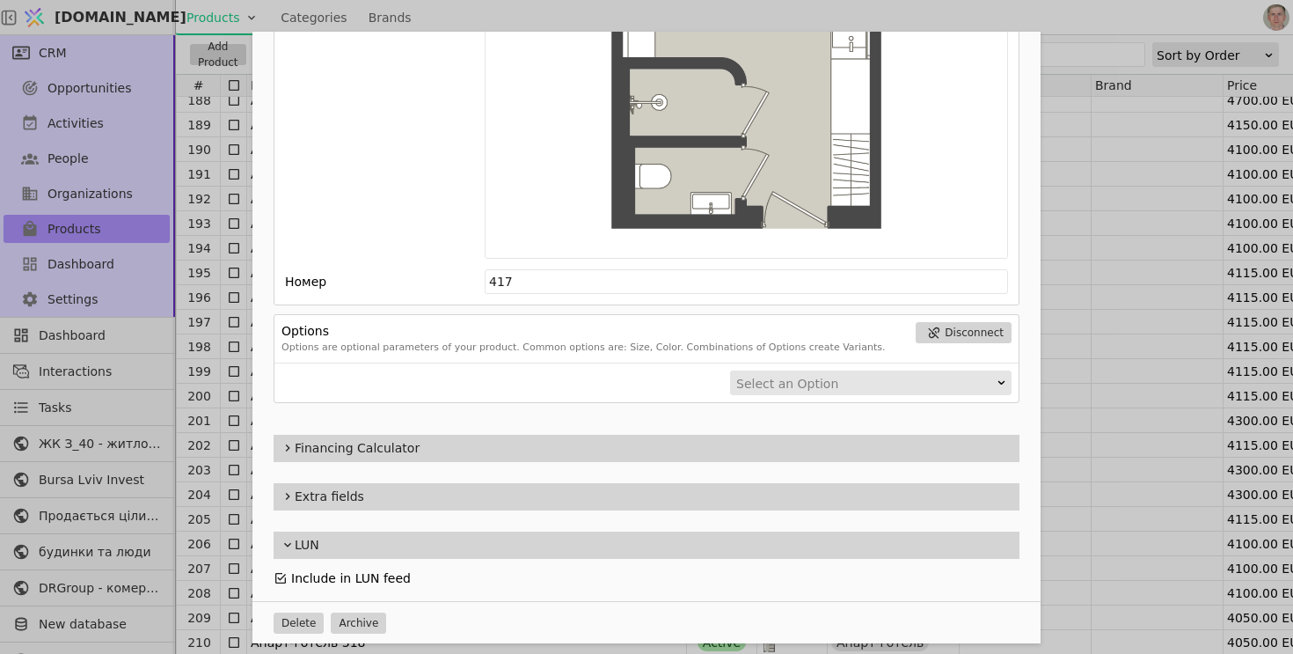
click at [281, 577] on icon "Add Opportunity" at bounding box center [280, 578] width 11 height 11
click at [219, 227] on div "Name Апарт-готель 417 Slug apart-hotel-417 Description 417 Images Drag 'n' drop…" at bounding box center [646, 327] width 1293 height 654
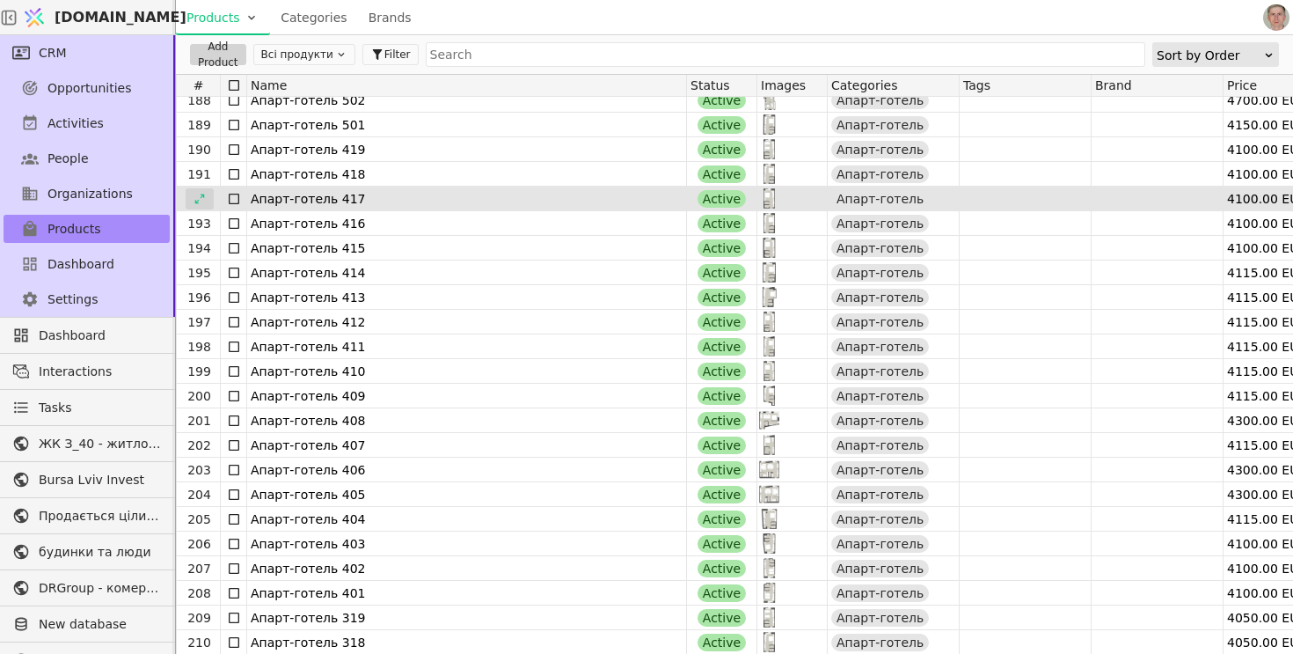
click at [202, 197] on icon at bounding box center [200, 199] width 12 height 12
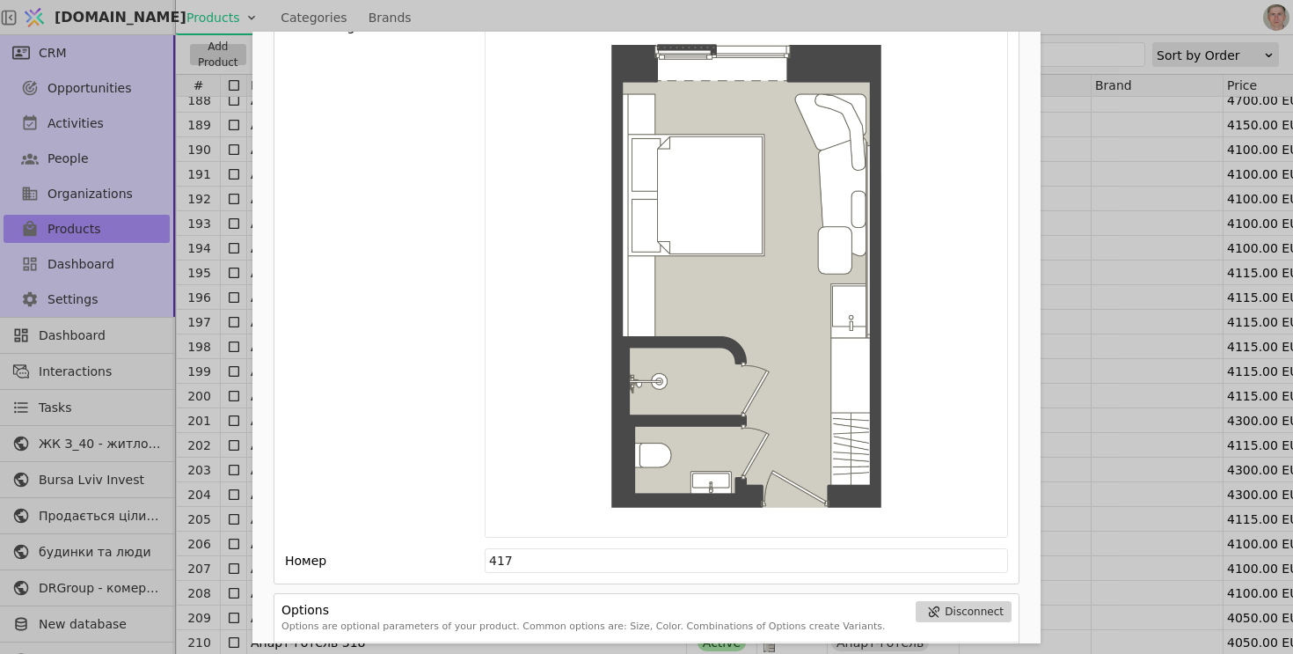
scroll to position [2442, 0]
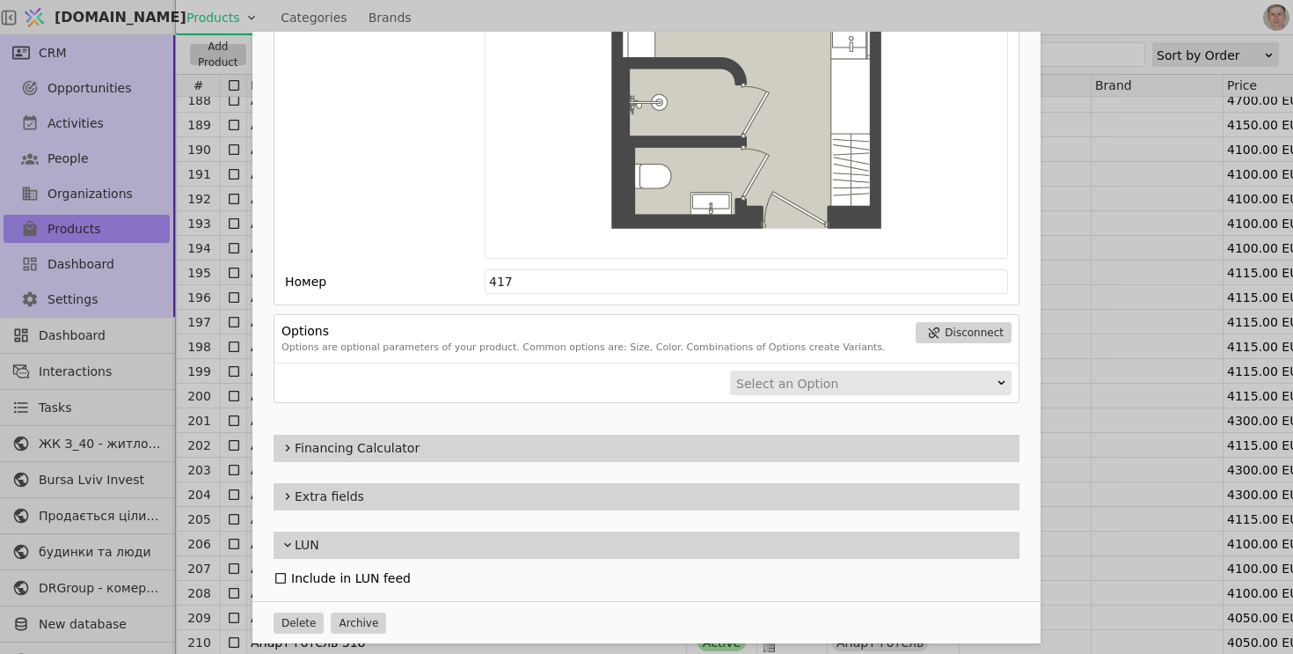
click at [202, 178] on div "Name Апарт-готель 417 Slug apart-hotel-417 Description 417 Images Drag 'n' drop…" at bounding box center [646, 327] width 1293 height 654
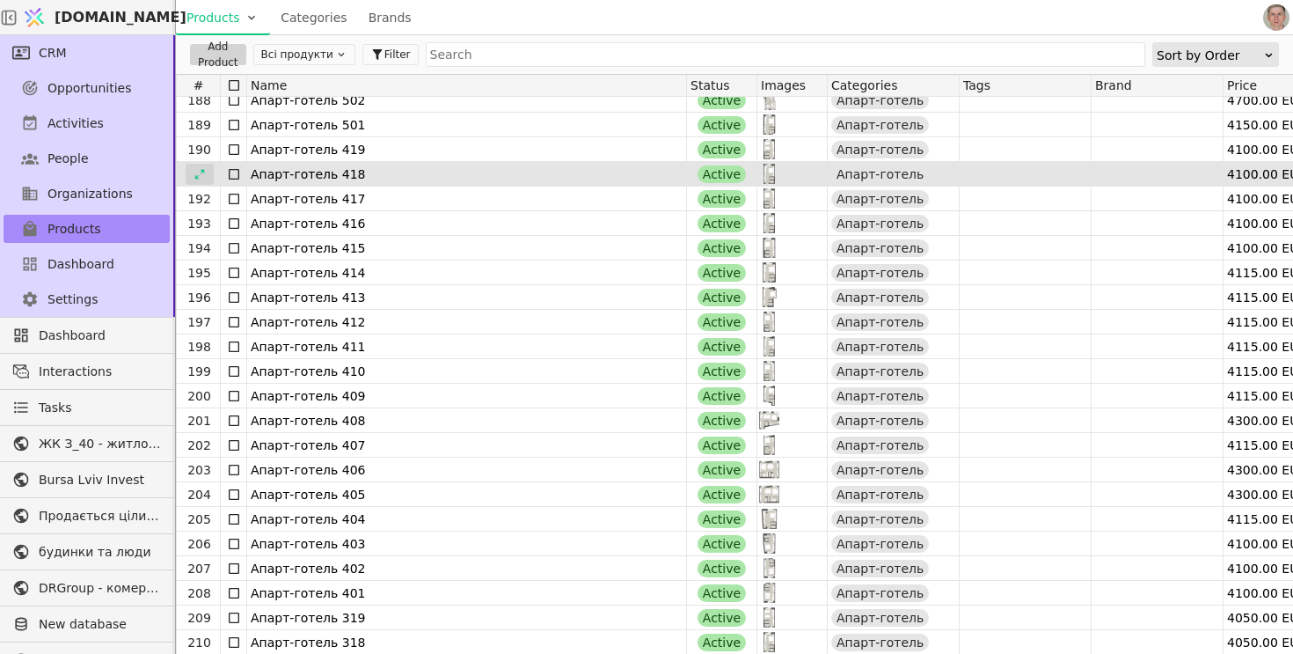
click at [202, 175] on icon at bounding box center [200, 174] width 12 height 12
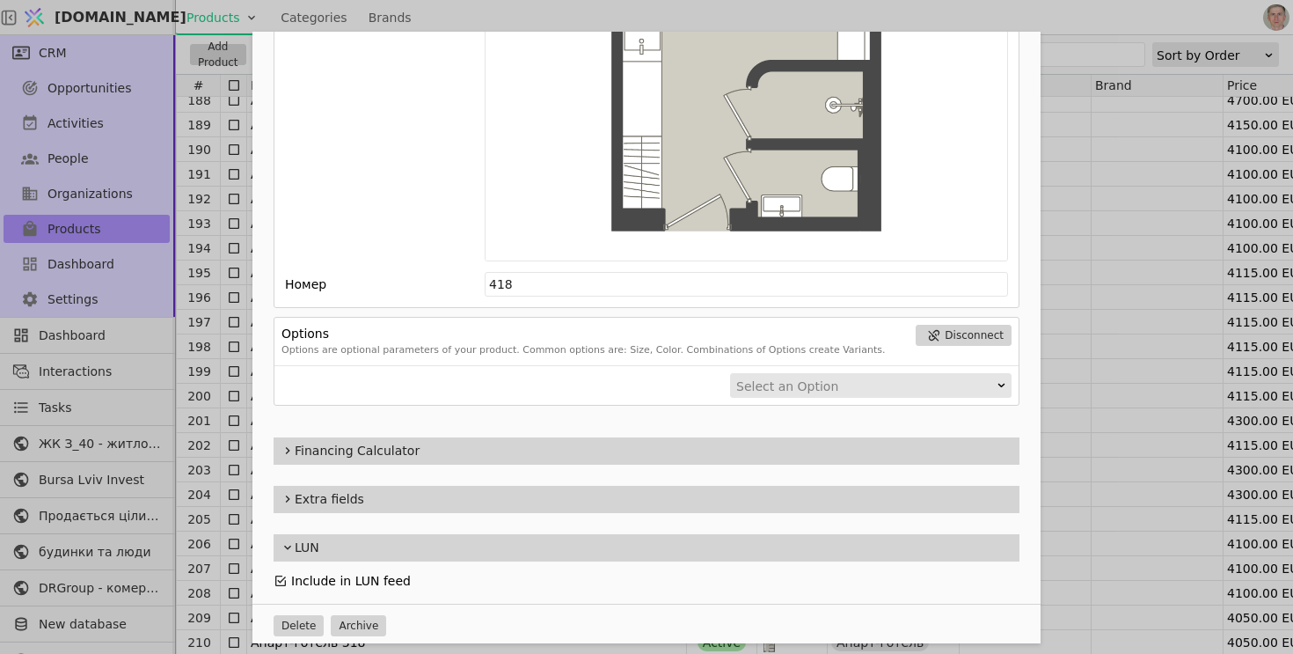
scroll to position [2442, 0]
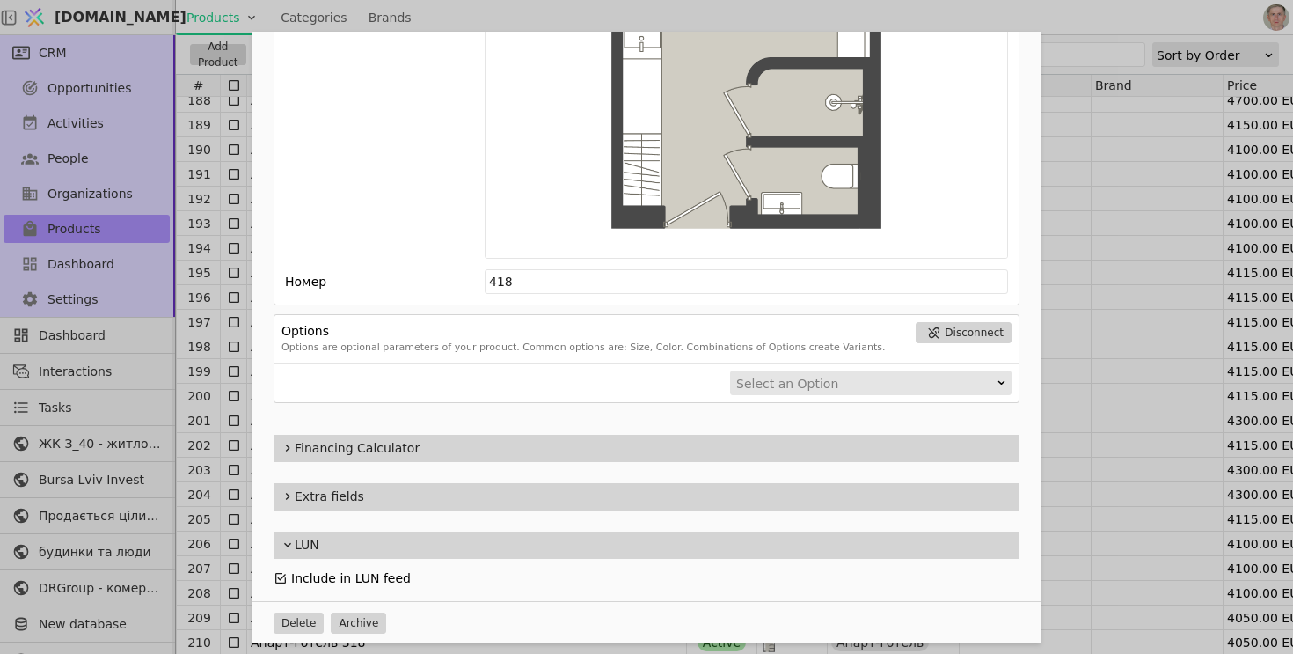
click at [280, 573] on icon "Add Opportunity" at bounding box center [281, 578] width 14 height 14
click at [204, 161] on div "Name Апарт-готель 418 Slug apart-hotel-418 Description 418 Images Drag 'n' drop…" at bounding box center [646, 327] width 1293 height 654
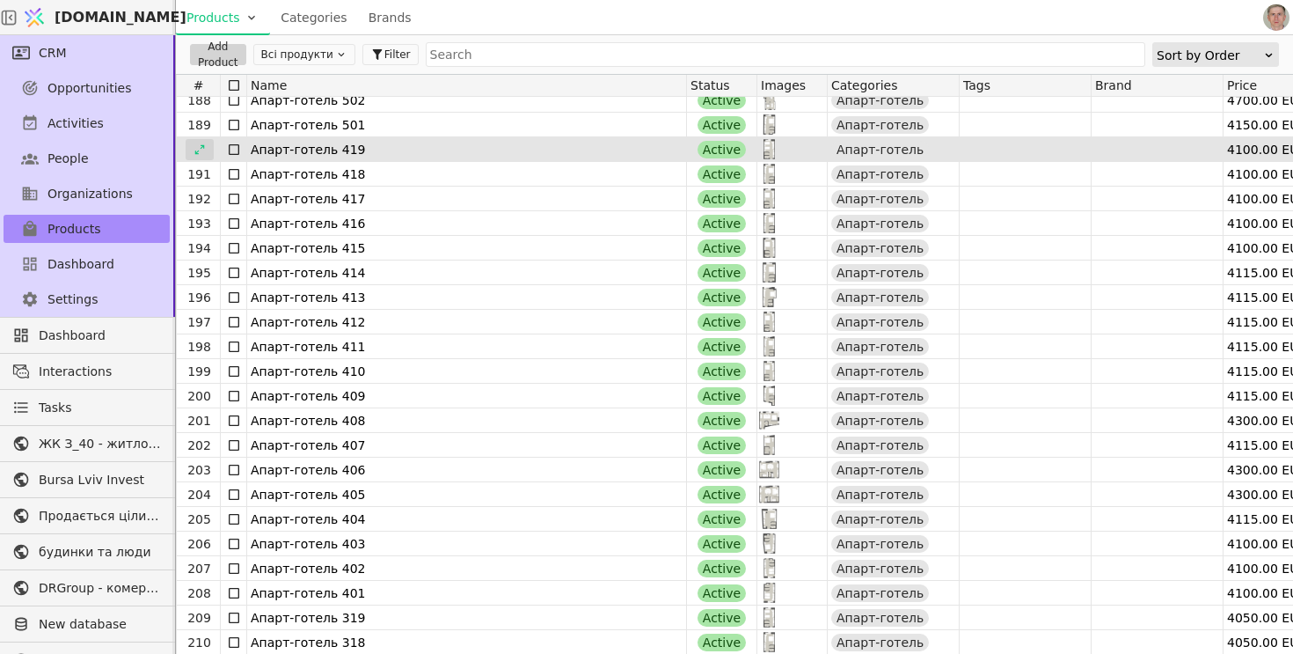
click at [203, 146] on icon at bounding box center [199, 149] width 10 height 10
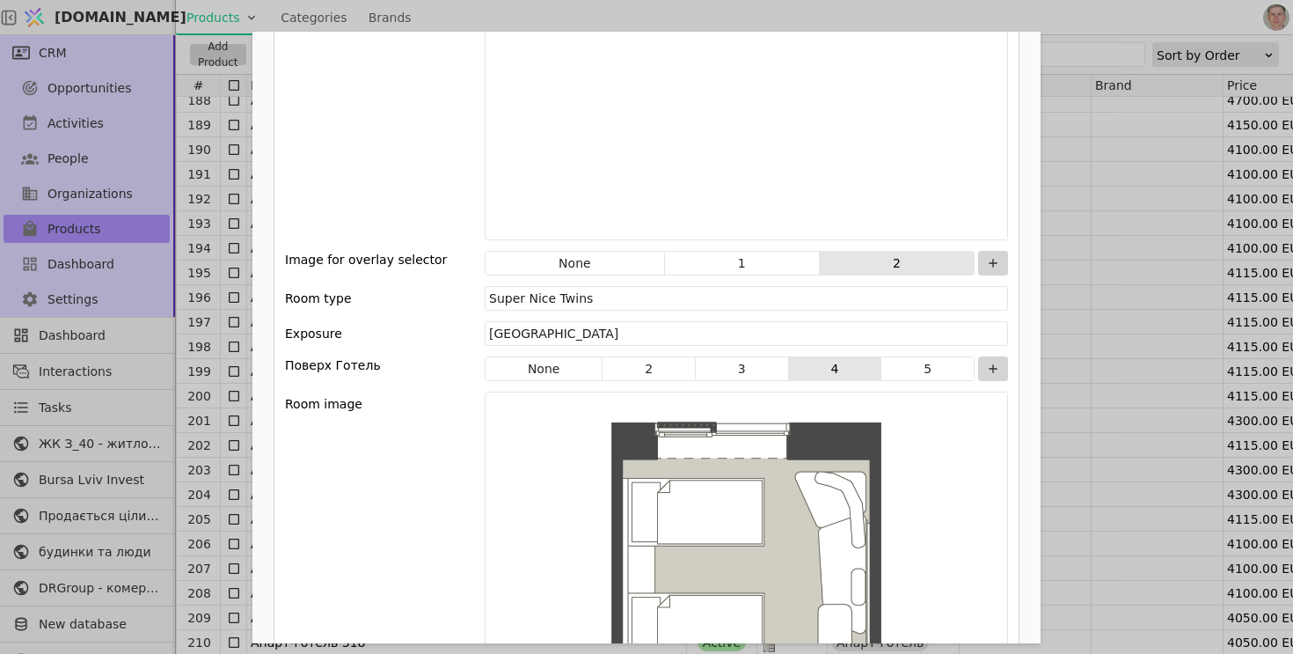
scroll to position [2442, 0]
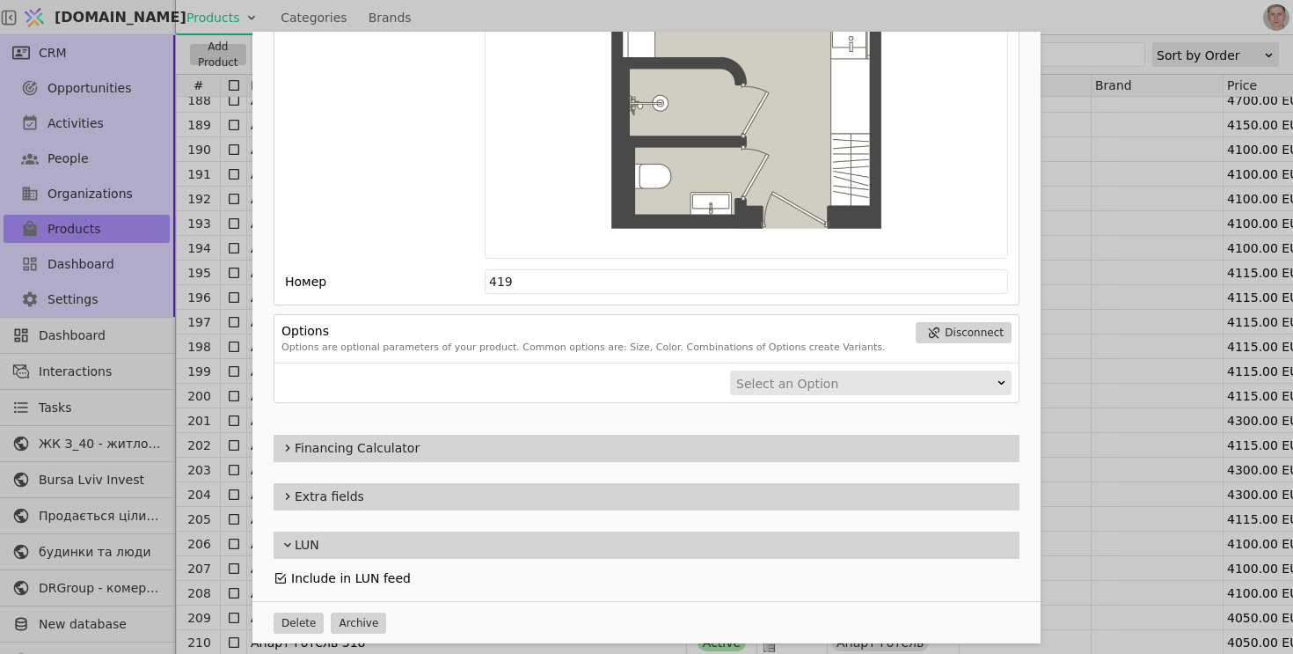
click at [278, 574] on icon "Add Opportunity" at bounding box center [281, 578] width 14 height 14
click at [183, 209] on div "Name Апарт-готель 419 Slug apart-hotel-419 Description 419 Images Drag 'n' drop…" at bounding box center [646, 327] width 1293 height 654
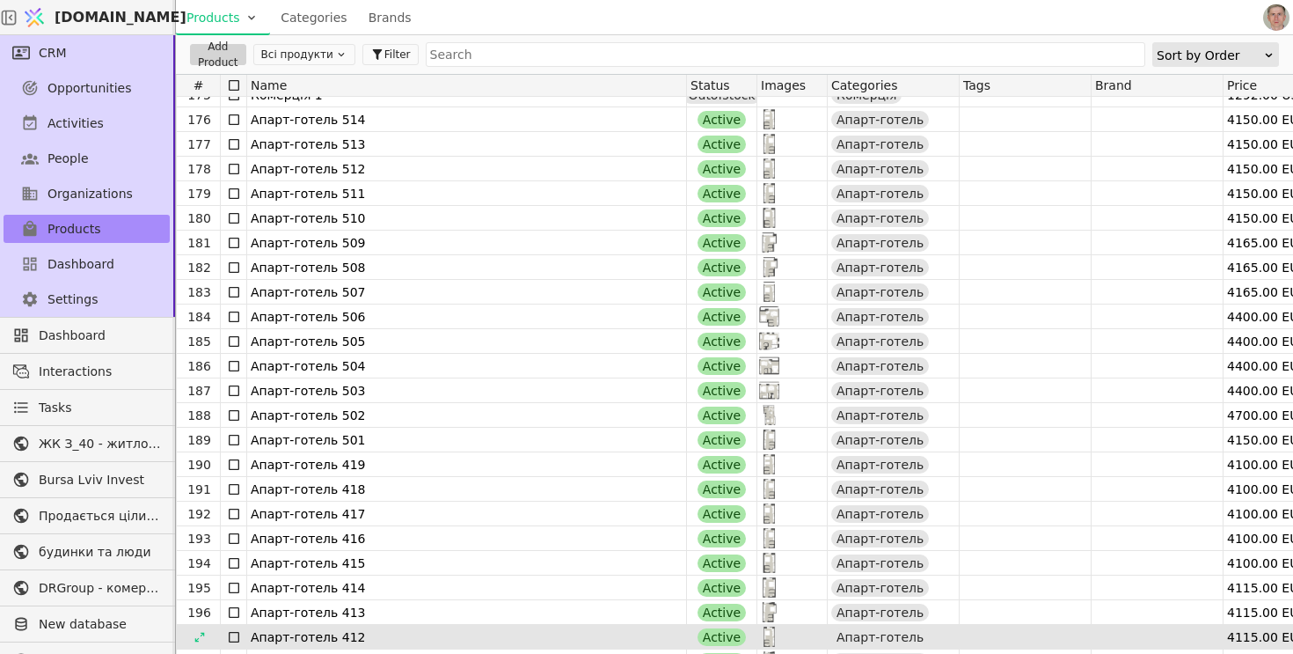
scroll to position [4262, 0]
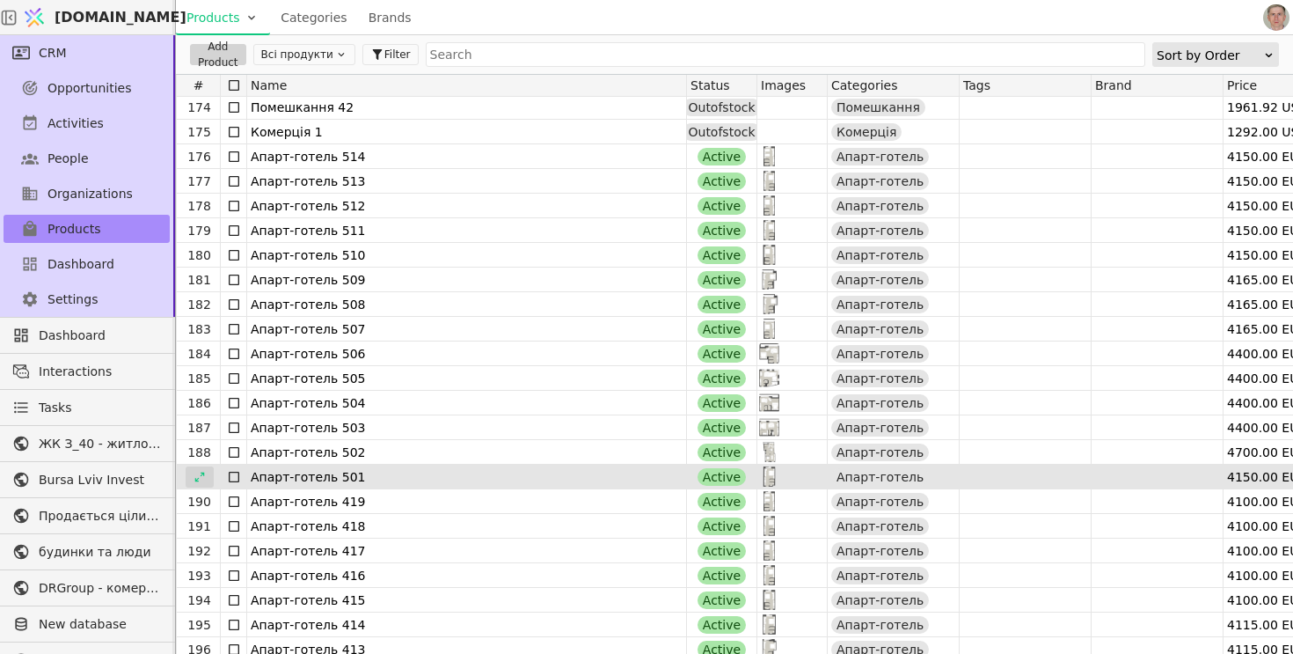
click at [202, 468] on div at bounding box center [200, 476] width 28 height 21
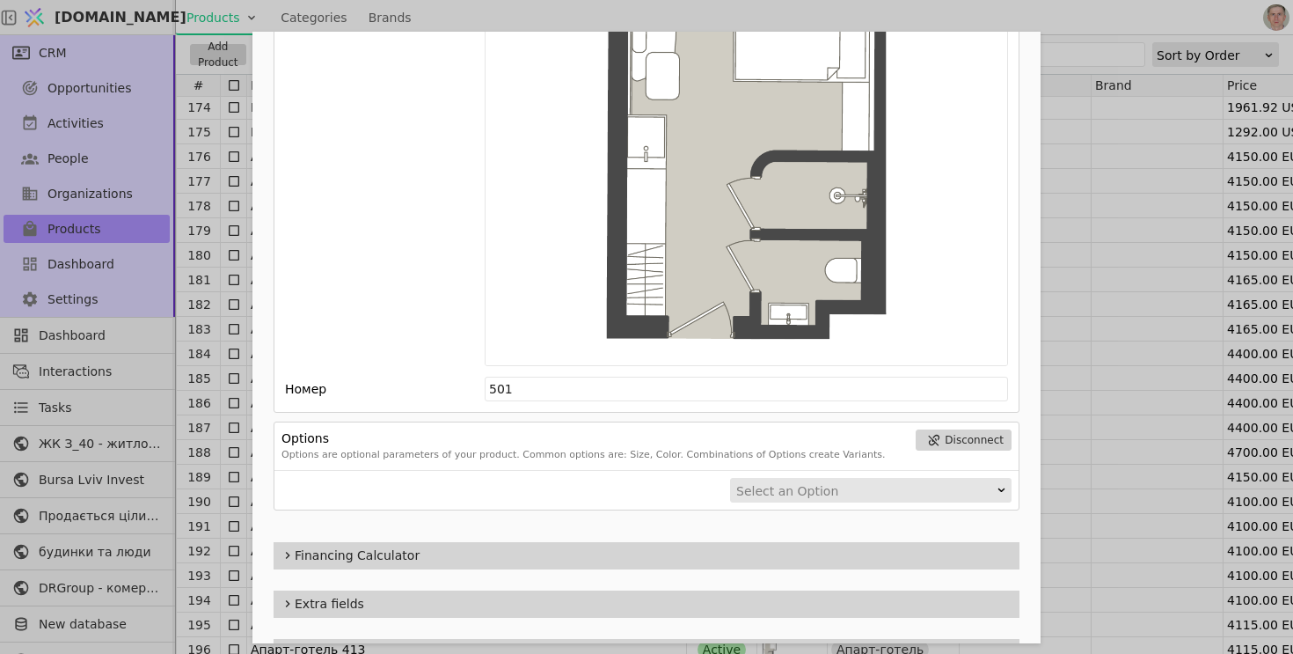
scroll to position [2442, 0]
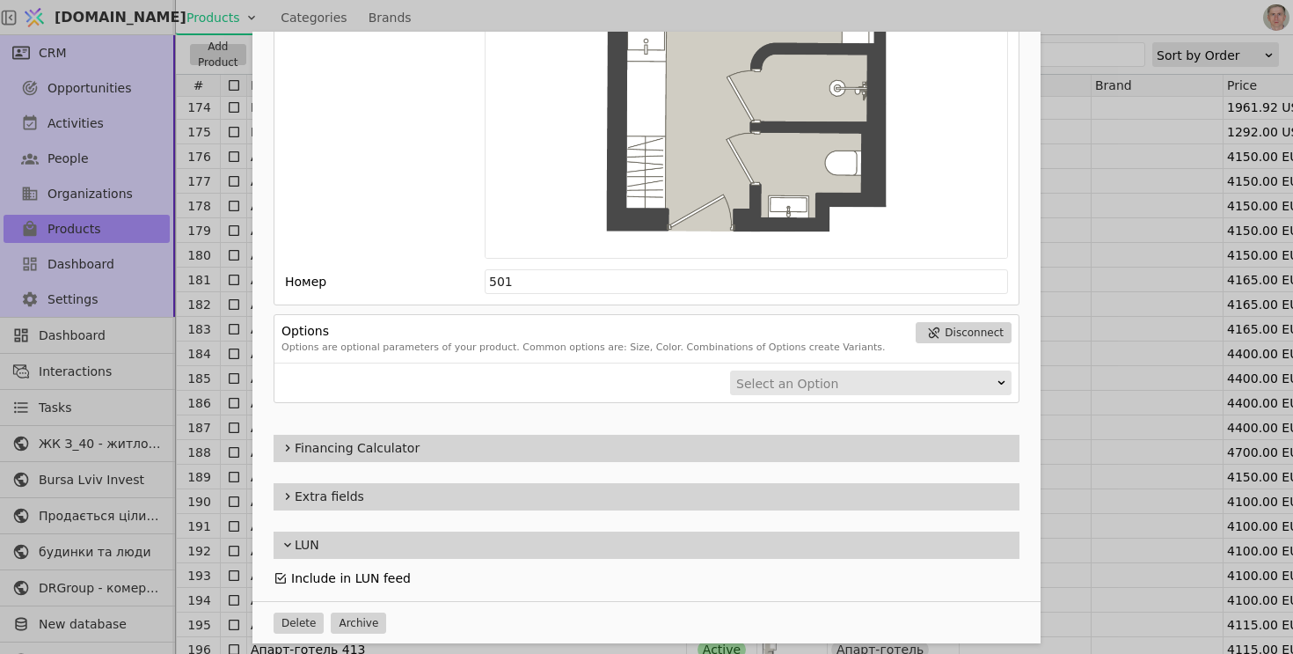
click at [283, 573] on icon "Add Opportunity" at bounding box center [281, 578] width 14 height 14
click at [214, 366] on div "Name Апарт-готель 501 Slug apart-hotel-501 Description 501 Images Drag 'n' drop…" at bounding box center [646, 327] width 1293 height 654
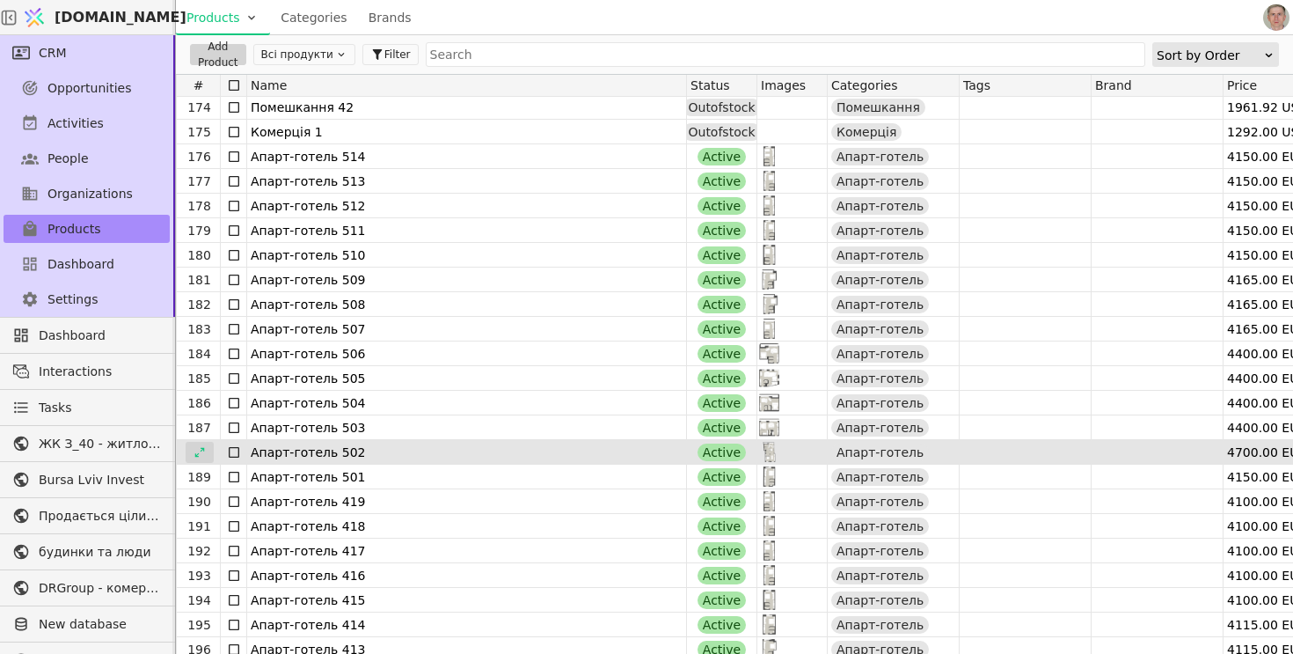
click at [203, 449] on icon at bounding box center [199, 452] width 10 height 10
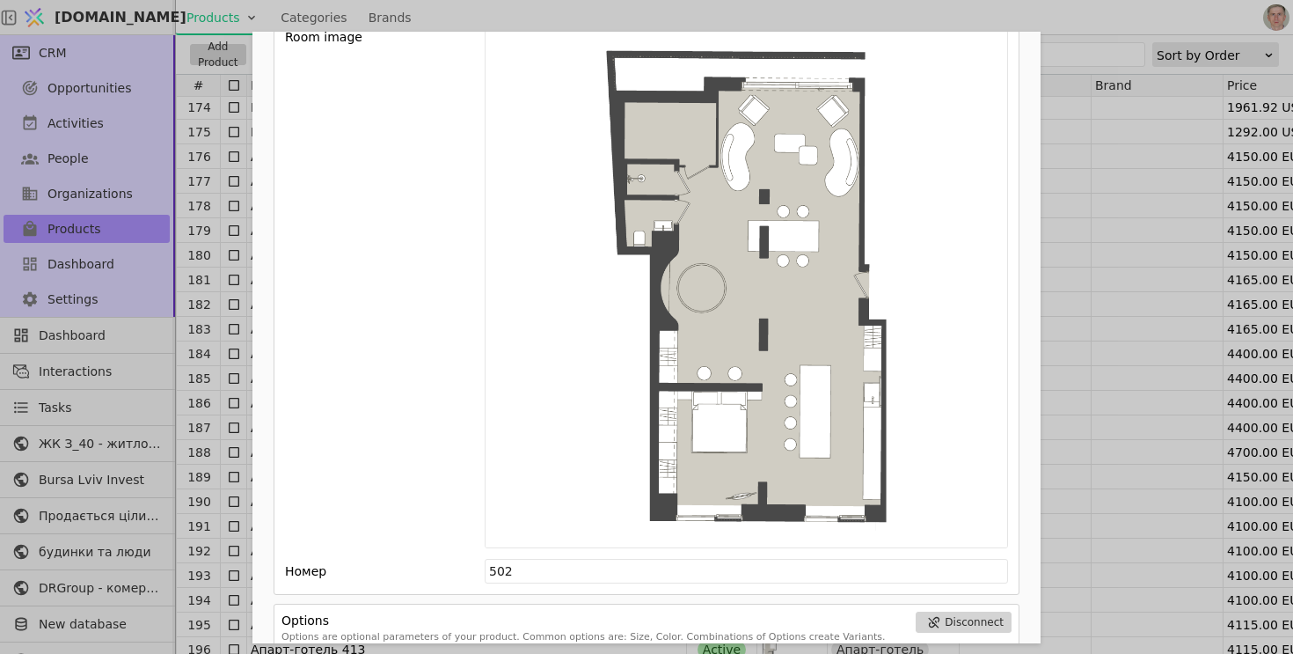
scroll to position [2442, 0]
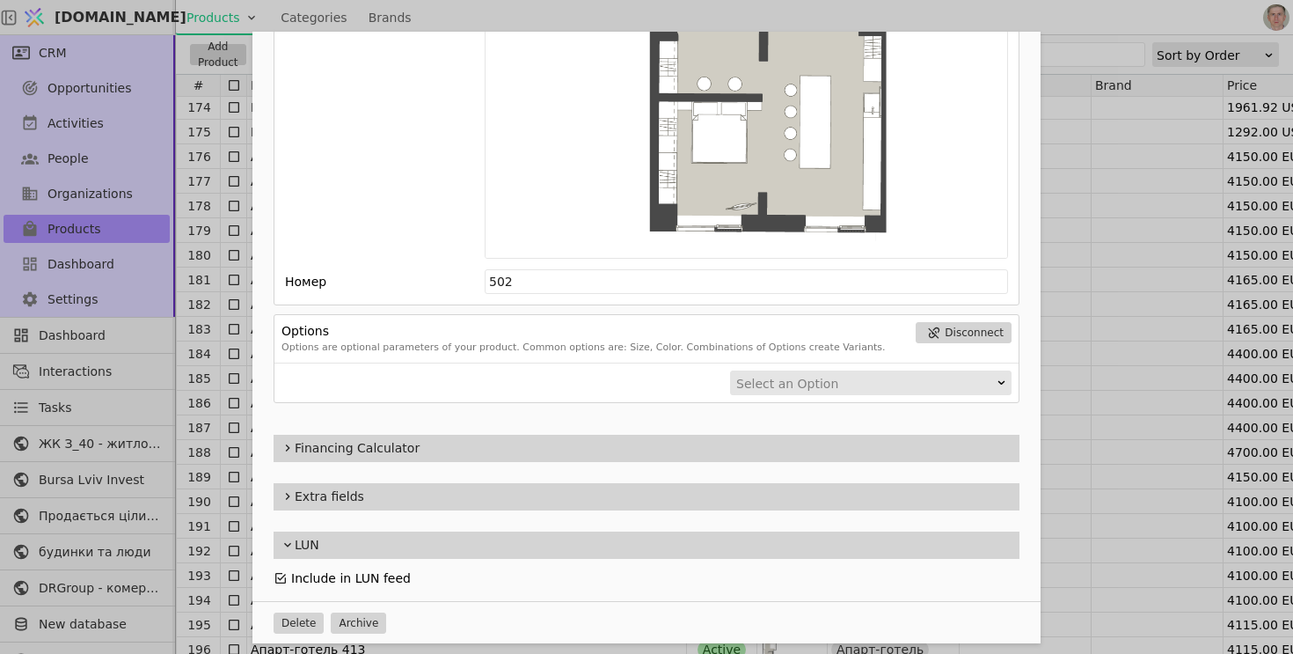
click at [281, 574] on icon "Add Opportunity" at bounding box center [281, 578] width 14 height 14
click at [216, 392] on div "Name Апарт-готель 502 Slug apart-hotel-502 Description 502 Images Drag 'n' drop…" at bounding box center [646, 327] width 1293 height 654
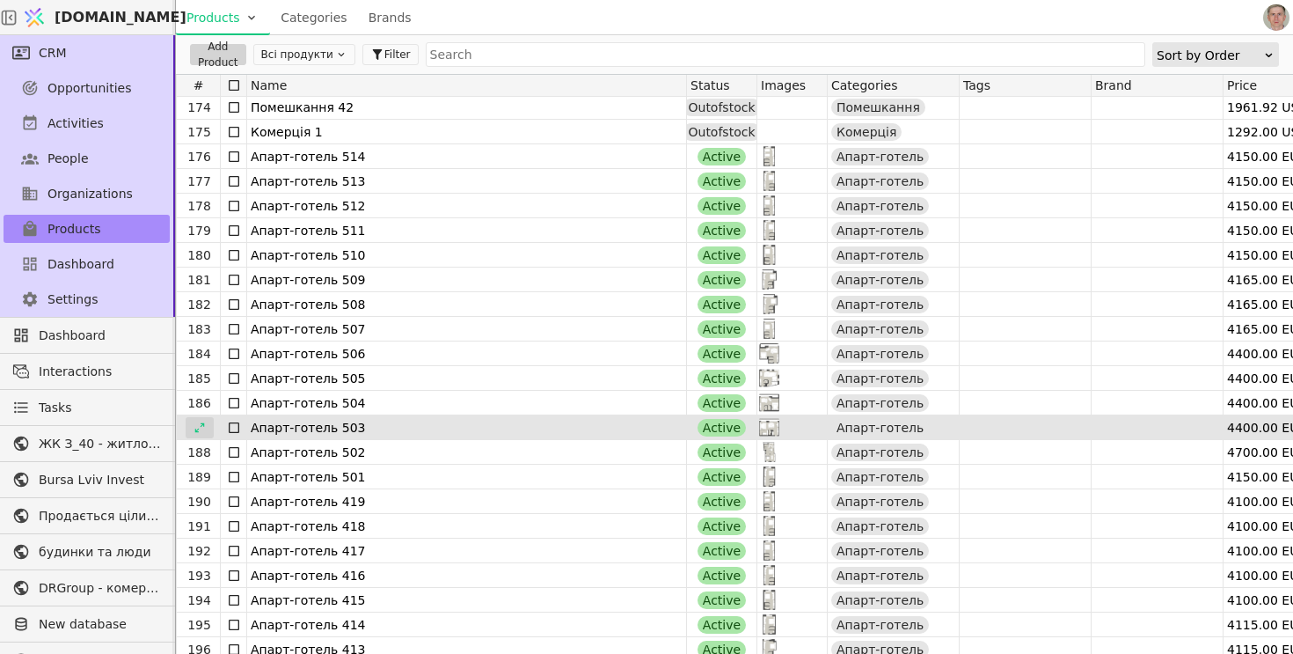
click at [201, 424] on icon at bounding box center [199, 427] width 10 height 10
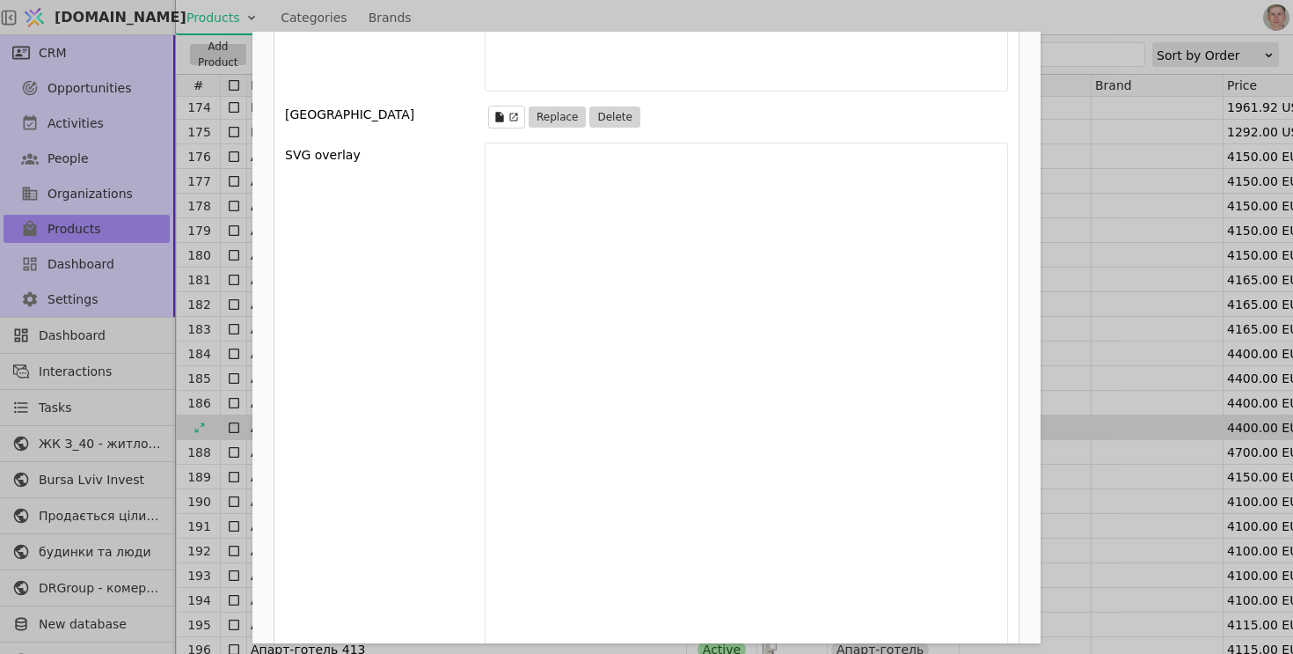
scroll to position [2442, 0]
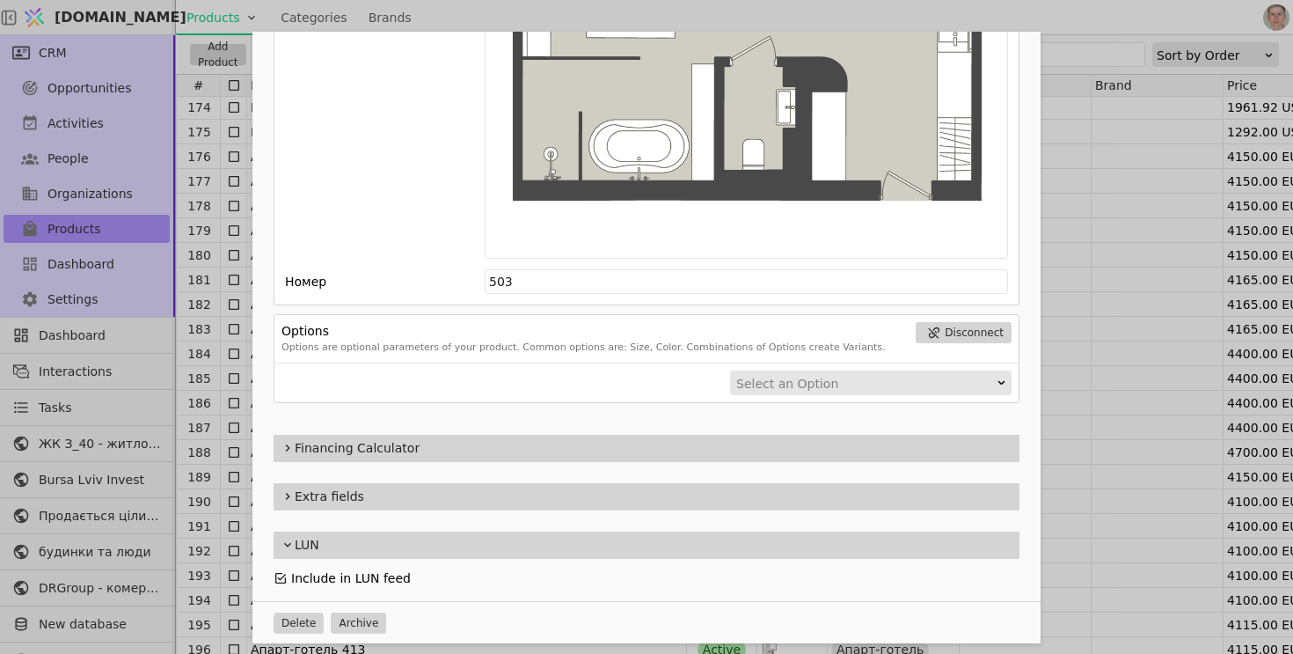
click at [281, 573] on icon "Add Opportunity" at bounding box center [281, 578] width 14 height 14
click at [199, 398] on div "Name Апарт-готель 503 Slug apart-hotel-503 Description 503 Images Drag 'n' drop…" at bounding box center [646, 327] width 1293 height 654
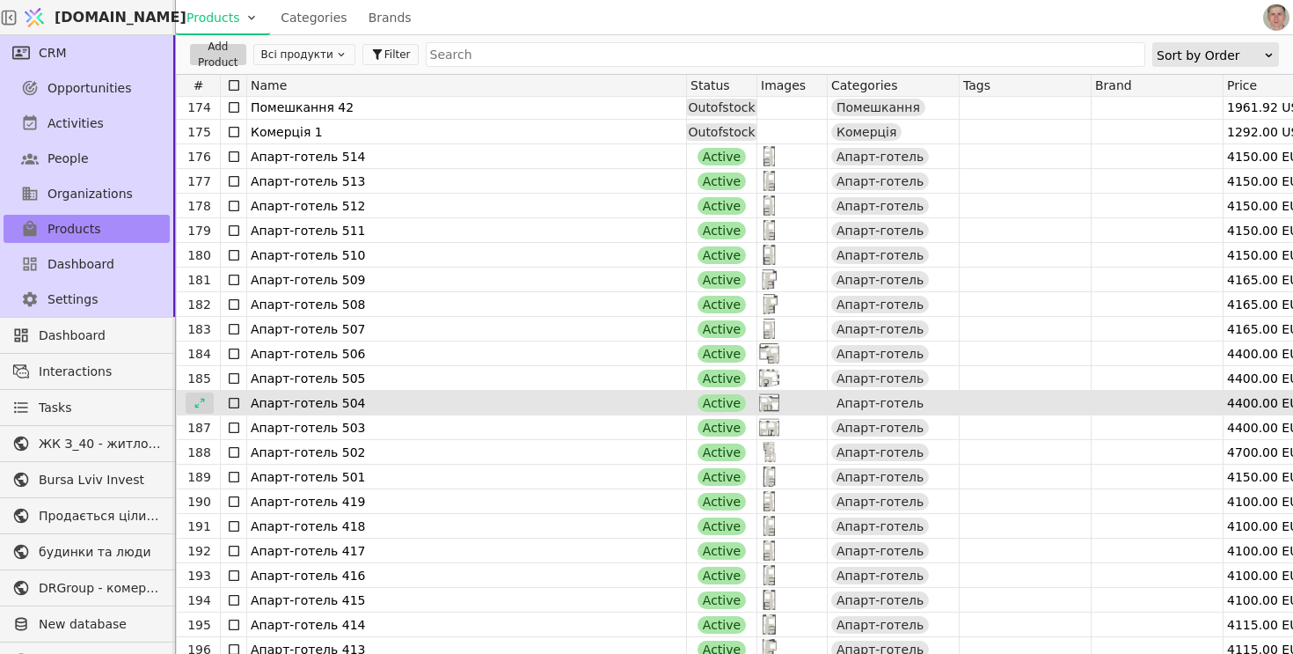
click at [197, 400] on icon at bounding box center [200, 403] width 12 height 12
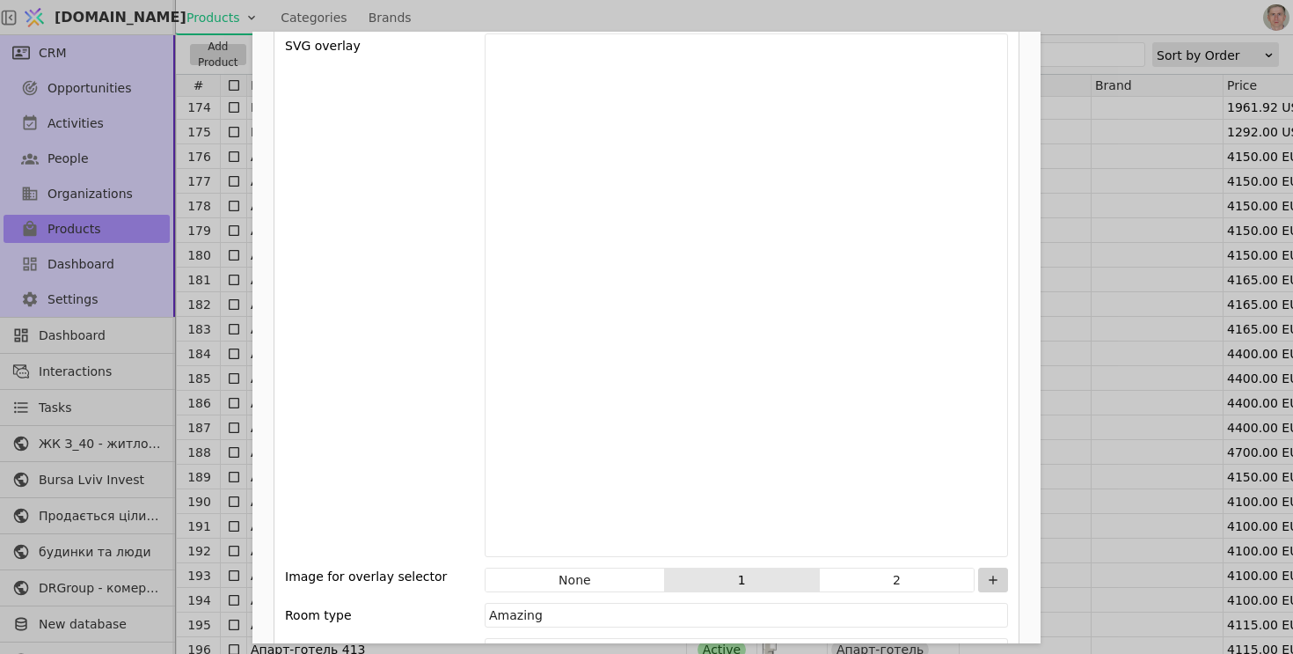
scroll to position [2442, 0]
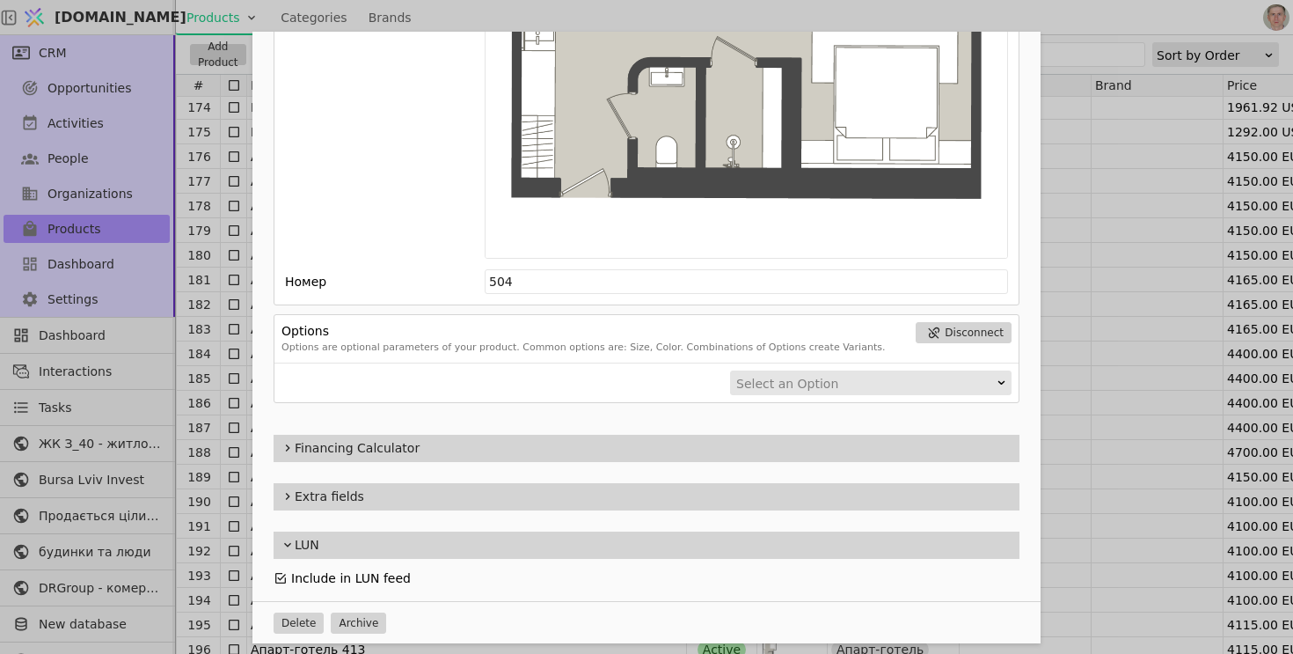
click at [281, 575] on icon "Add Opportunity" at bounding box center [281, 578] width 14 height 14
click at [205, 378] on div "Name Апарт-готель 504 Slug apart-hotel-504 Description 504 Images Drag 'n' drop…" at bounding box center [646, 327] width 1293 height 654
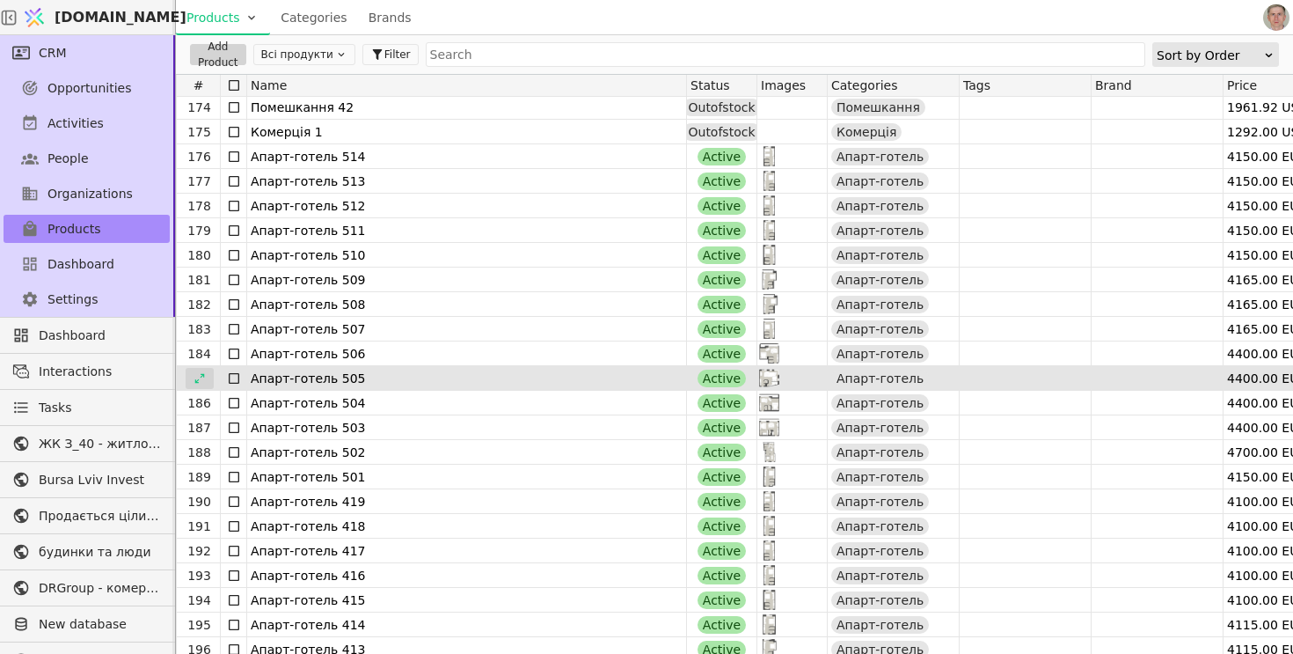
click at [198, 376] on icon at bounding box center [200, 378] width 12 height 12
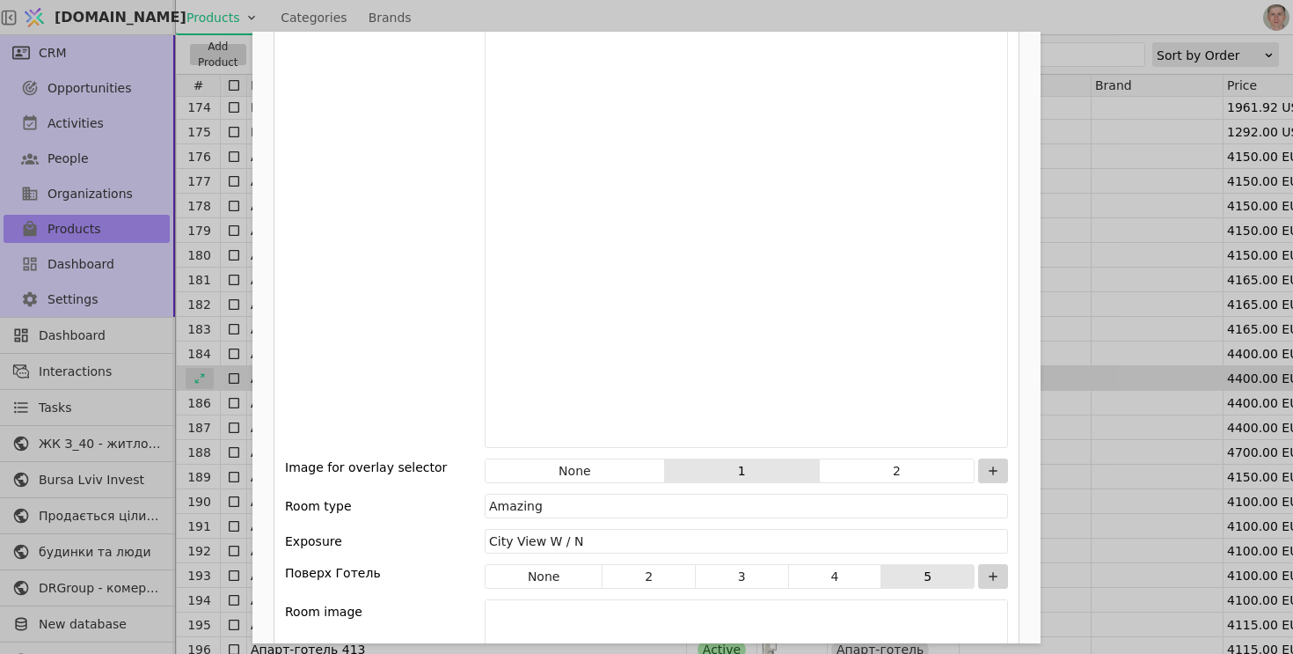
scroll to position [2442, 0]
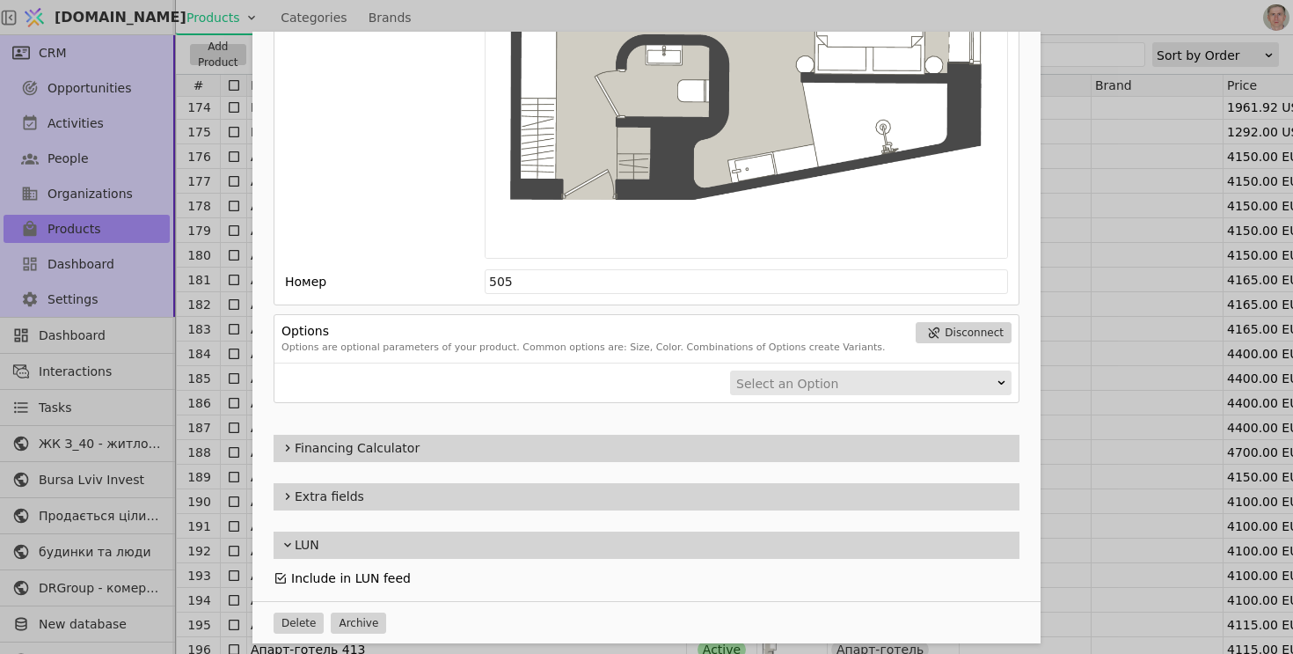
click at [286, 573] on icon "Add Opportunity" at bounding box center [281, 578] width 14 height 14
click at [205, 347] on div "Name Апарт-готель 505 Slug apart-hotel-505 Description 505 Images Drag 'n' drop…" at bounding box center [646, 327] width 1293 height 654
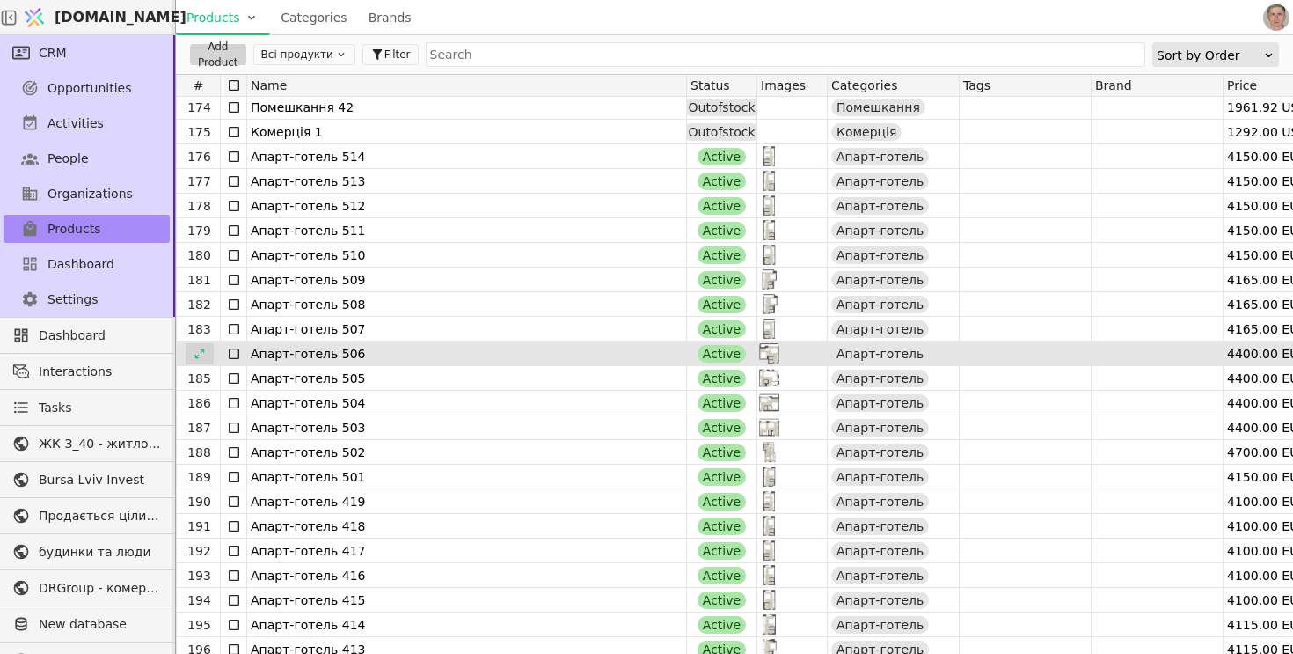
click at [202, 358] on icon at bounding box center [200, 353] width 12 height 12
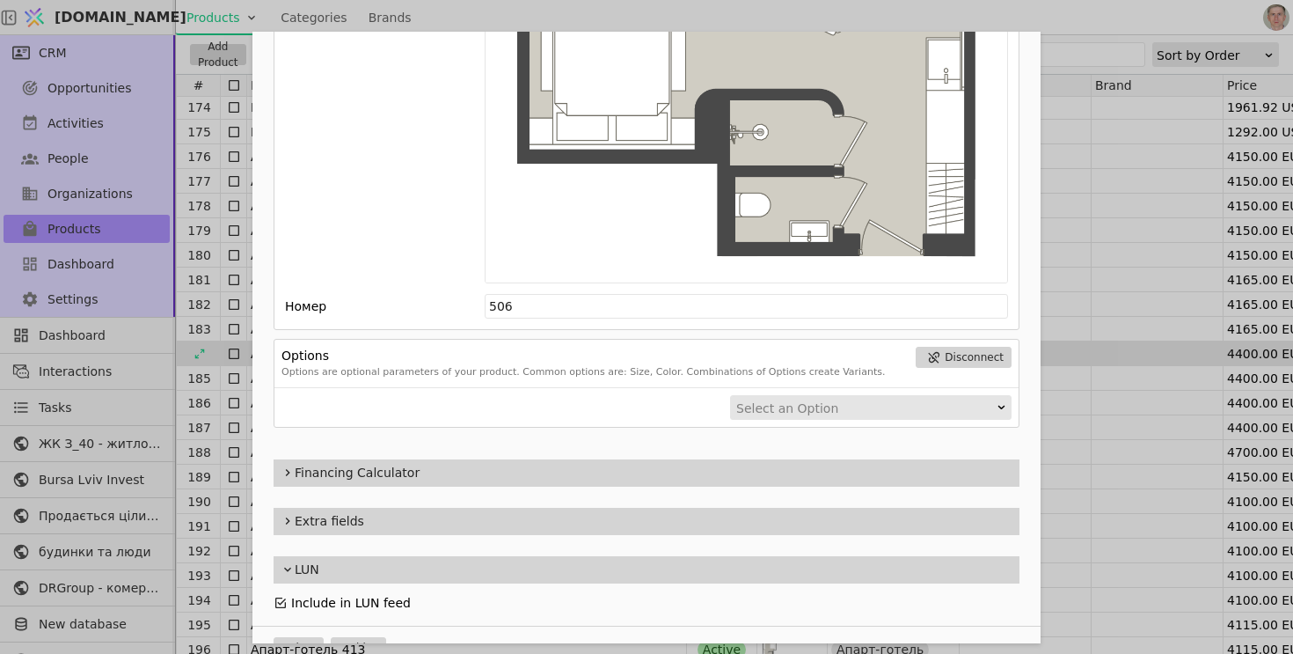
scroll to position [2442, 0]
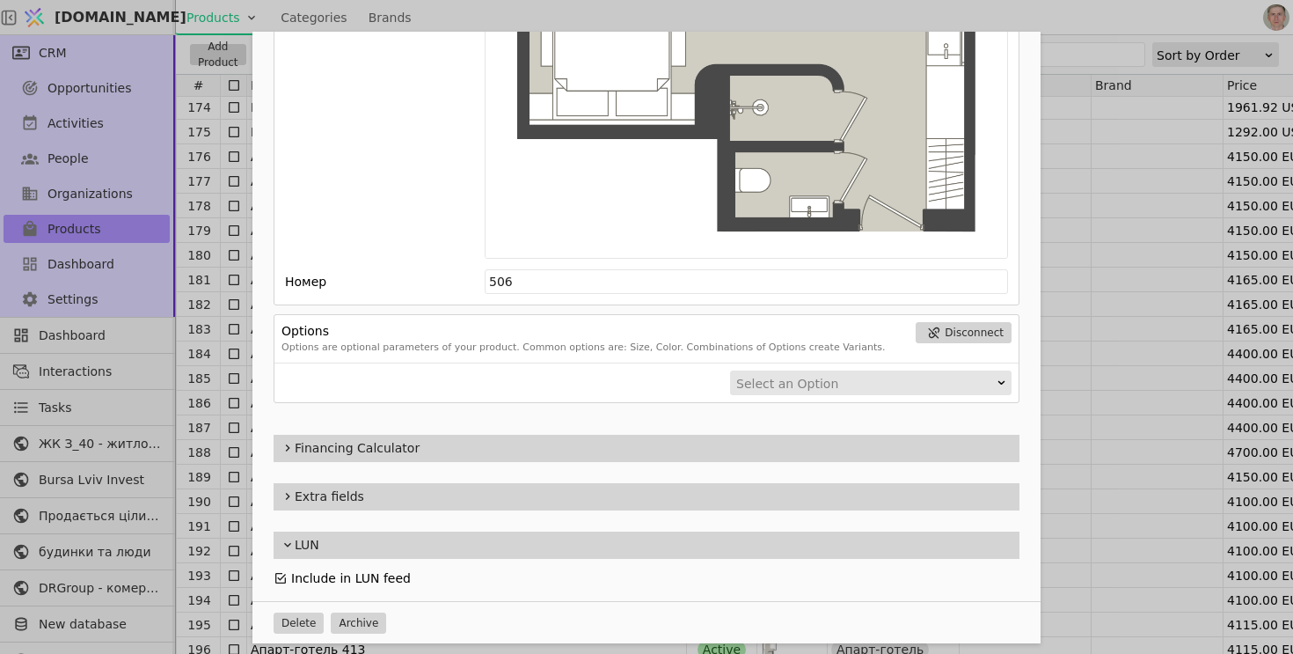
click at [281, 573] on icon "Add Opportunity" at bounding box center [281, 578] width 14 height 14
click at [223, 411] on div "Name Апарт-готель 506 Slug apart-hotel-506 Description 506 Images Drag 'n' drop…" at bounding box center [646, 327] width 1293 height 654
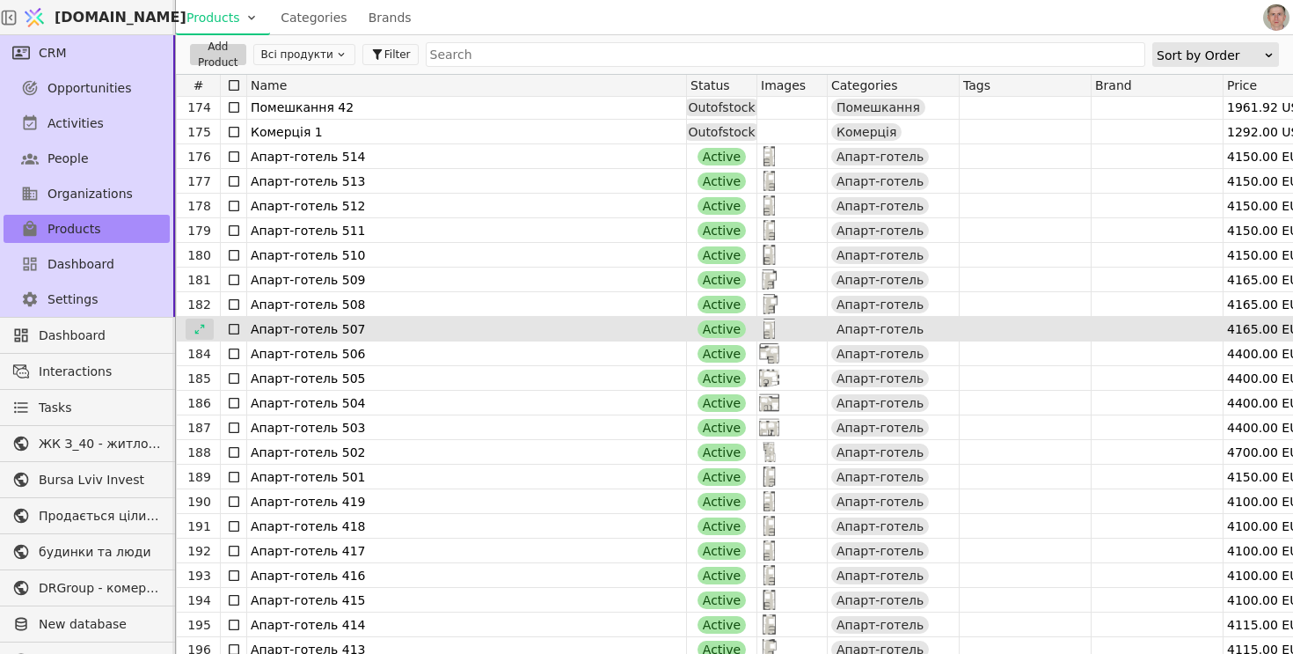
click at [205, 319] on div at bounding box center [200, 328] width 28 height 21
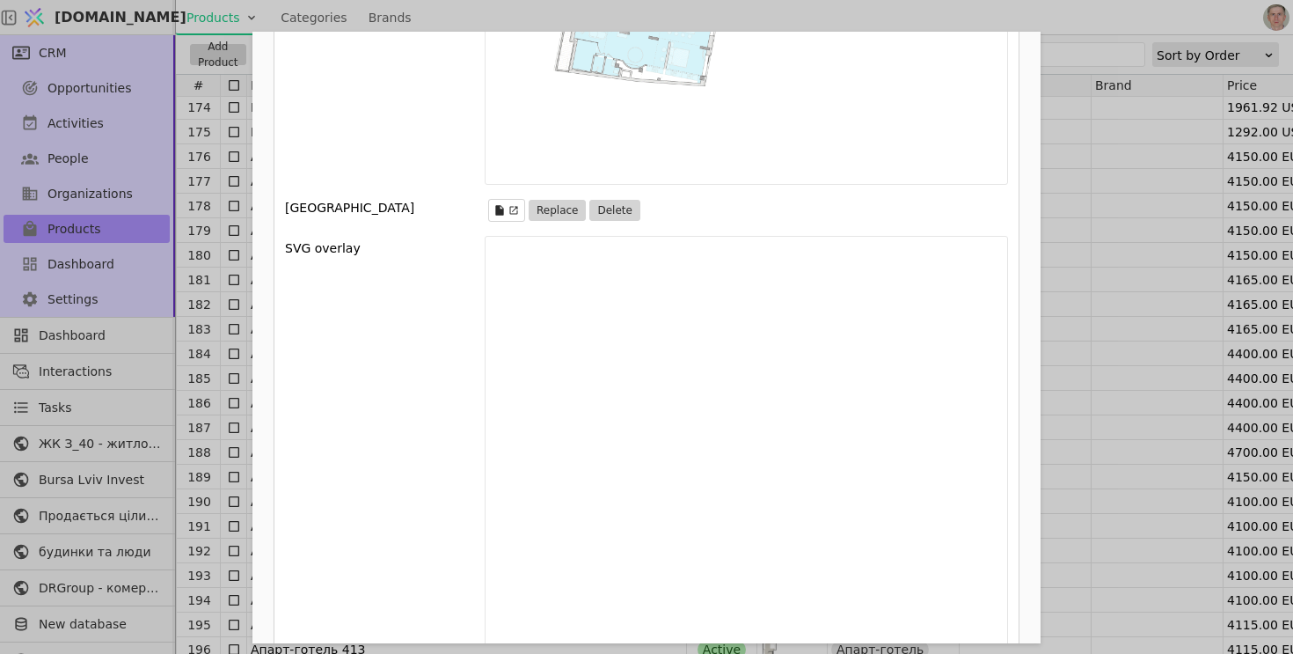
scroll to position [2442, 0]
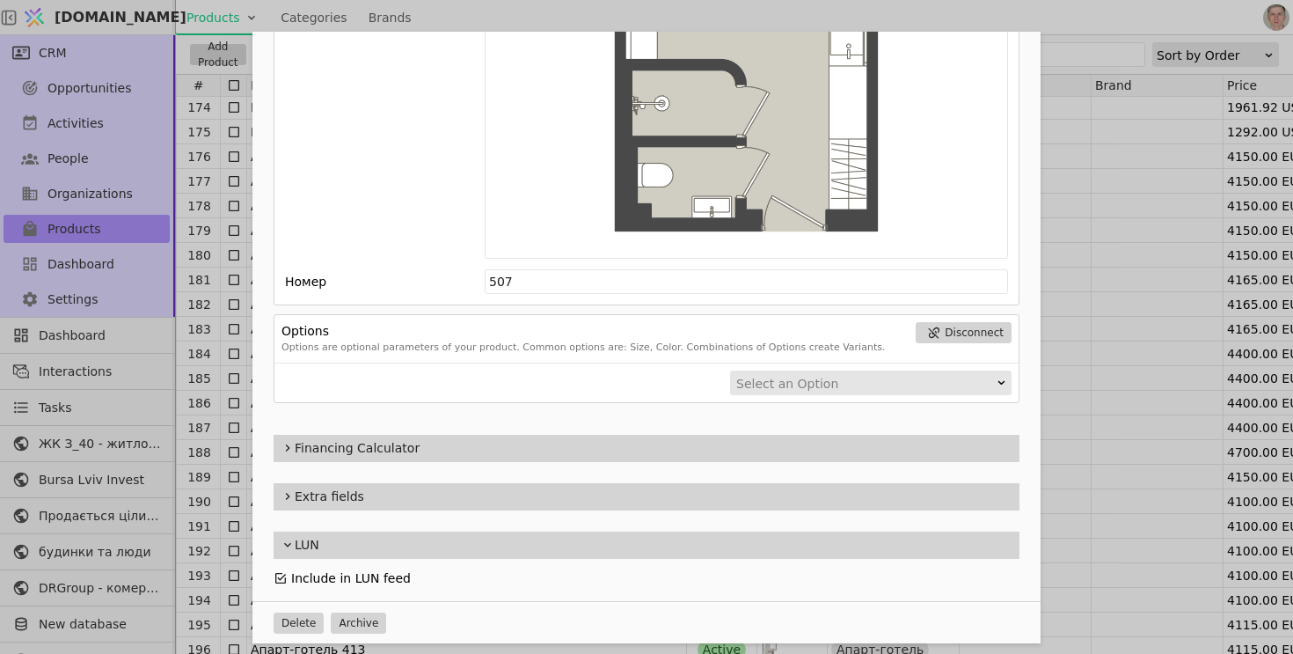
click at [282, 571] on icon "Add Opportunity" at bounding box center [281, 578] width 14 height 14
click at [208, 372] on div "Name Апарт-готель 507 Slug apart-hotel-507 Description 507 Images Drag 'n' drop…" at bounding box center [646, 327] width 1293 height 654
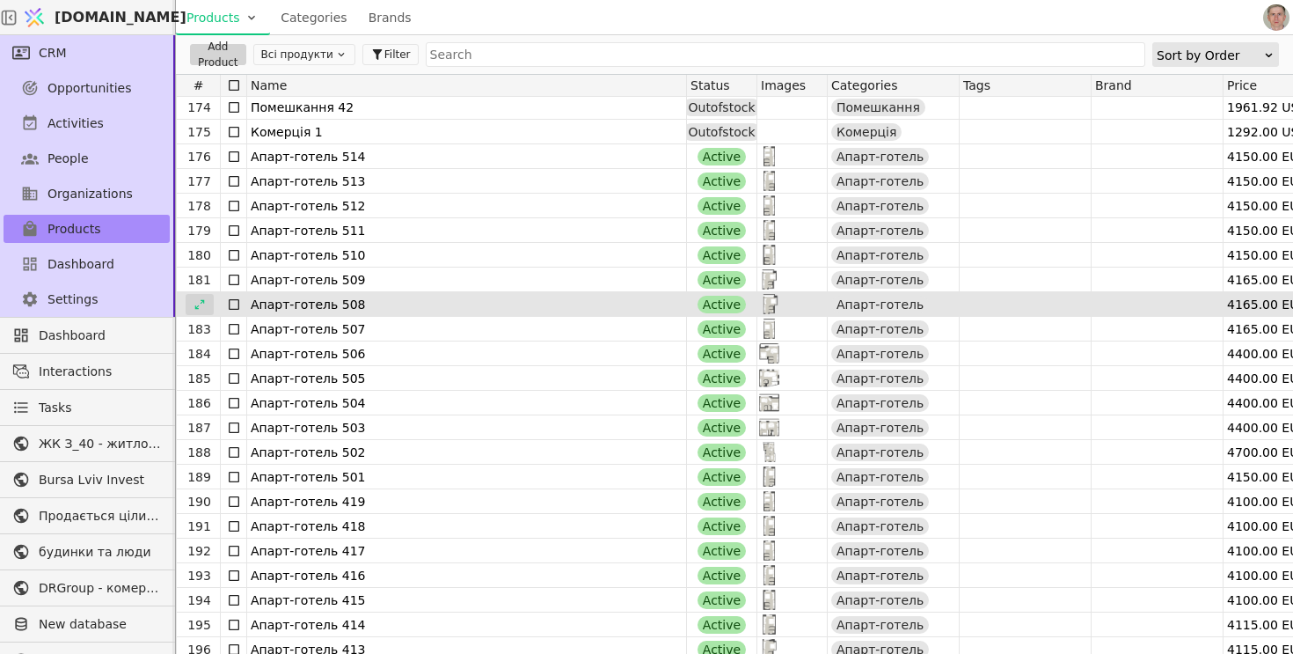
click at [209, 294] on div at bounding box center [200, 304] width 28 height 21
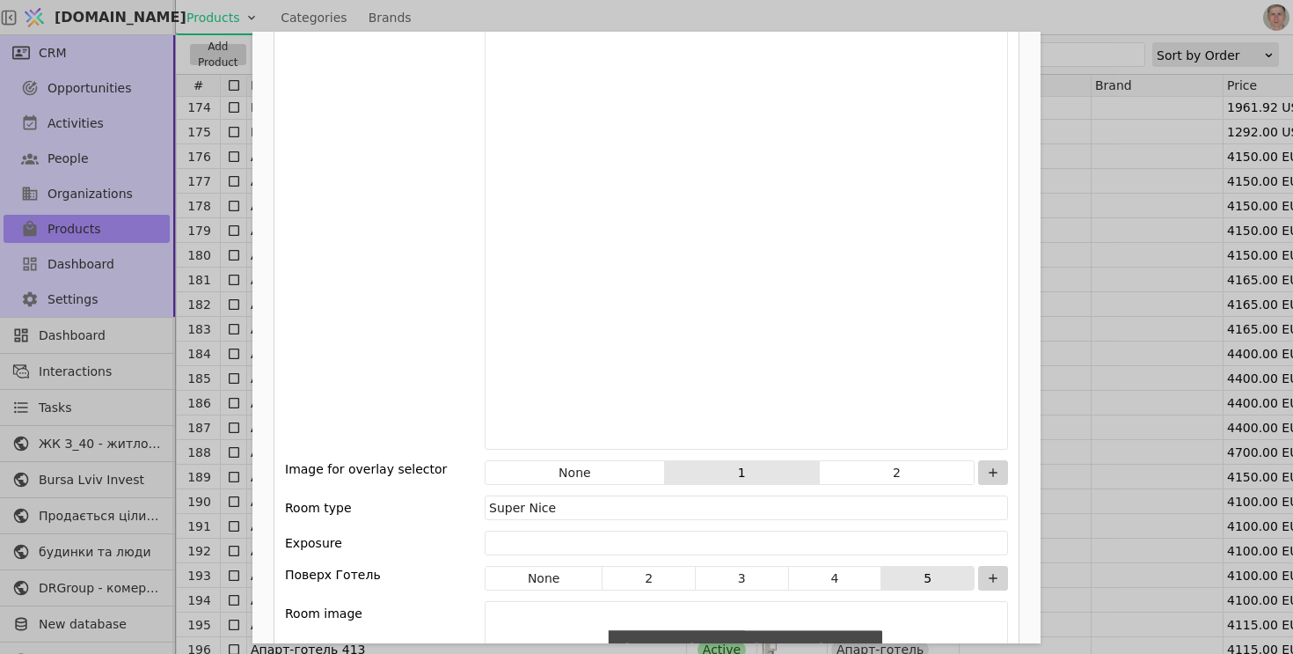
scroll to position [2442, 0]
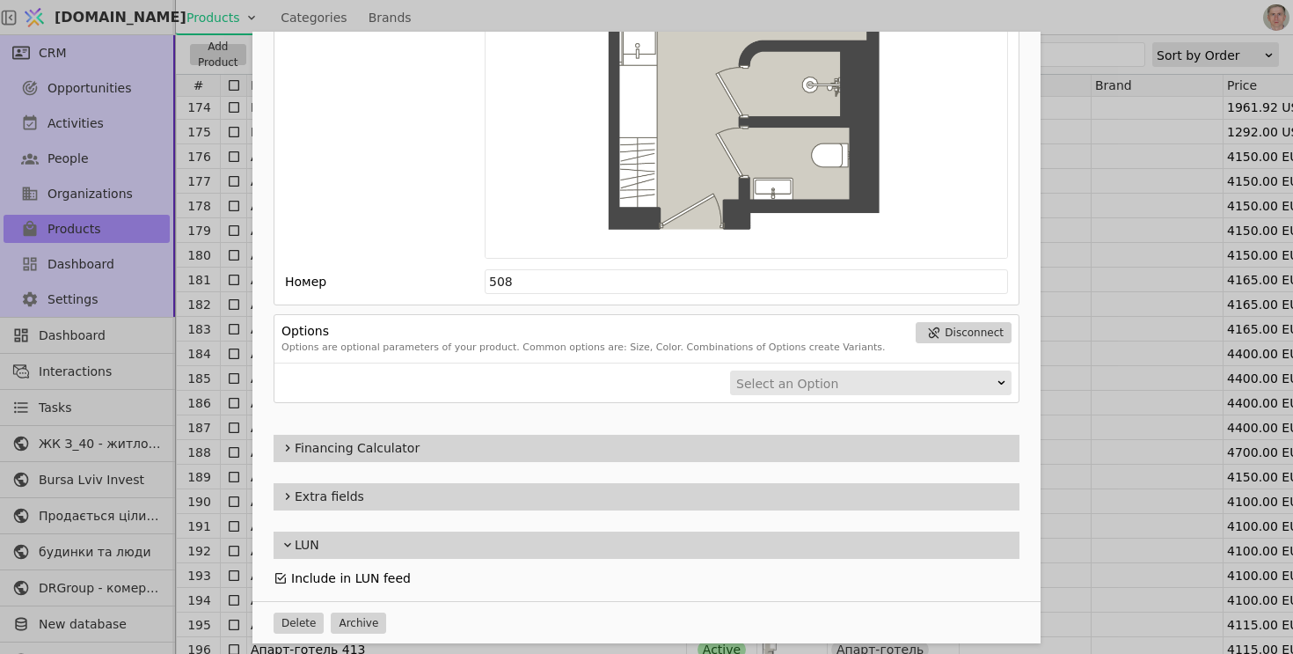
click at [279, 573] on icon "Add Opportunity" at bounding box center [281, 578] width 14 height 14
click at [201, 278] on div "Name Апарт-готель 508 Slug apart-hotel-508 Description 508 Images Drag 'n' drop…" at bounding box center [646, 327] width 1293 height 654
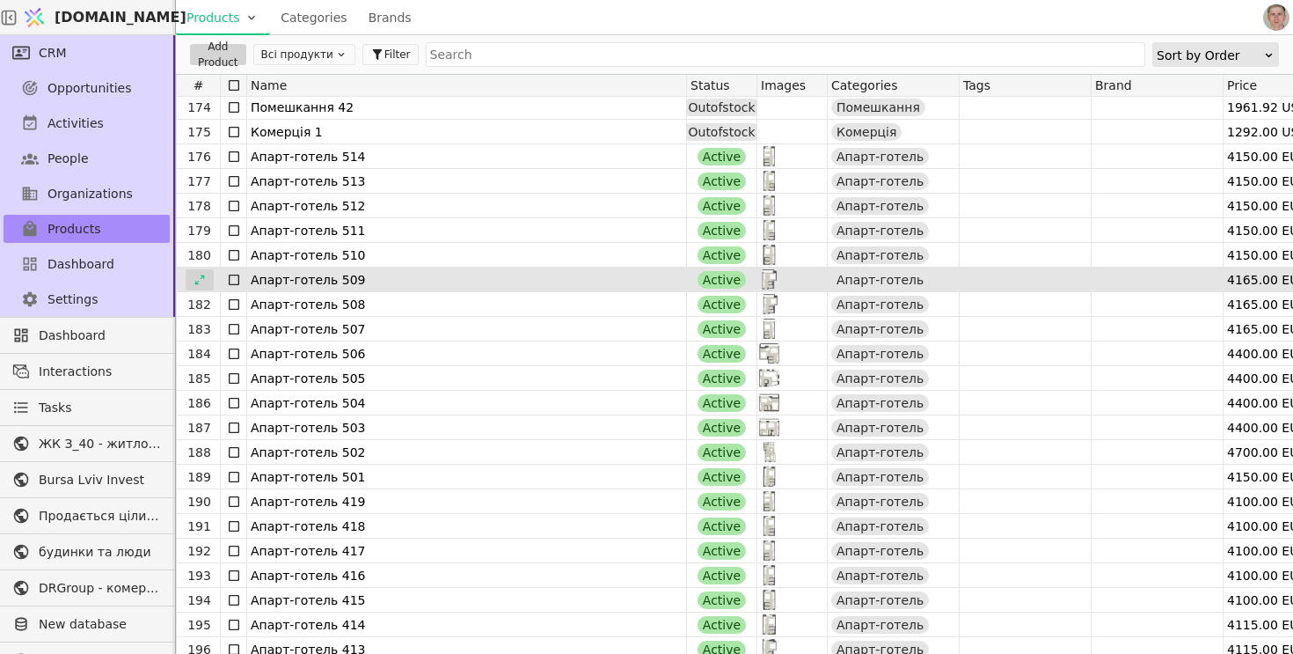
click at [206, 283] on div at bounding box center [200, 279] width 28 height 21
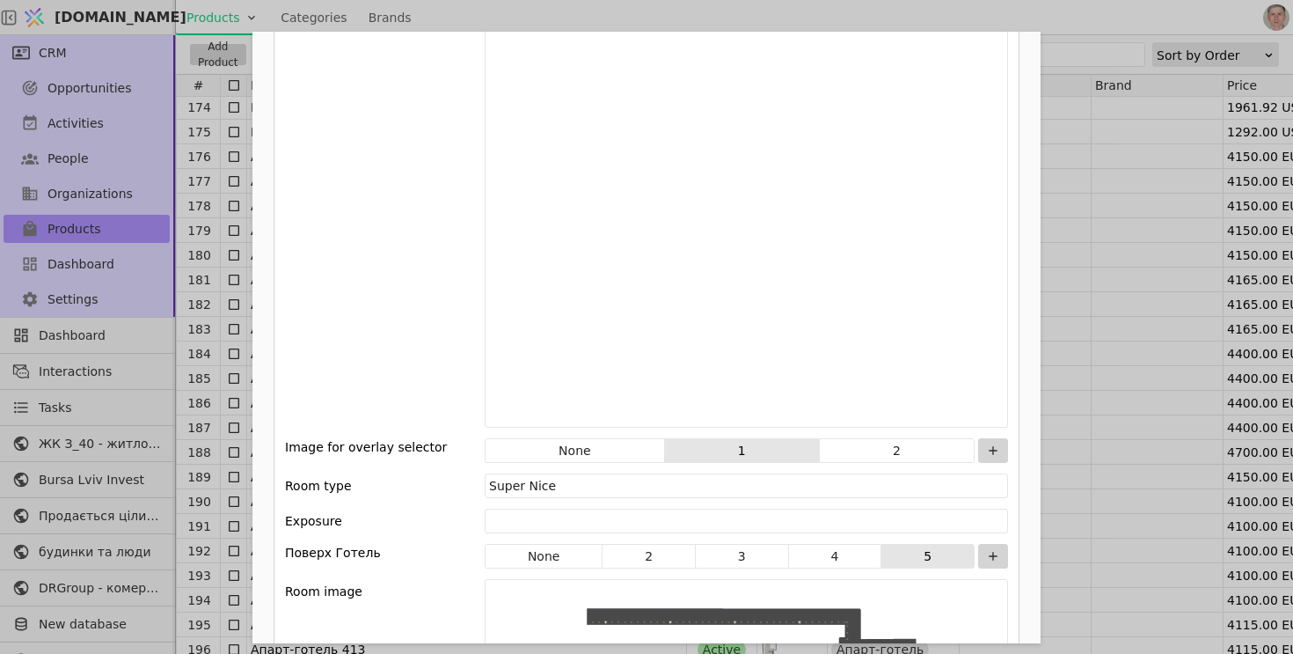
scroll to position [2442, 0]
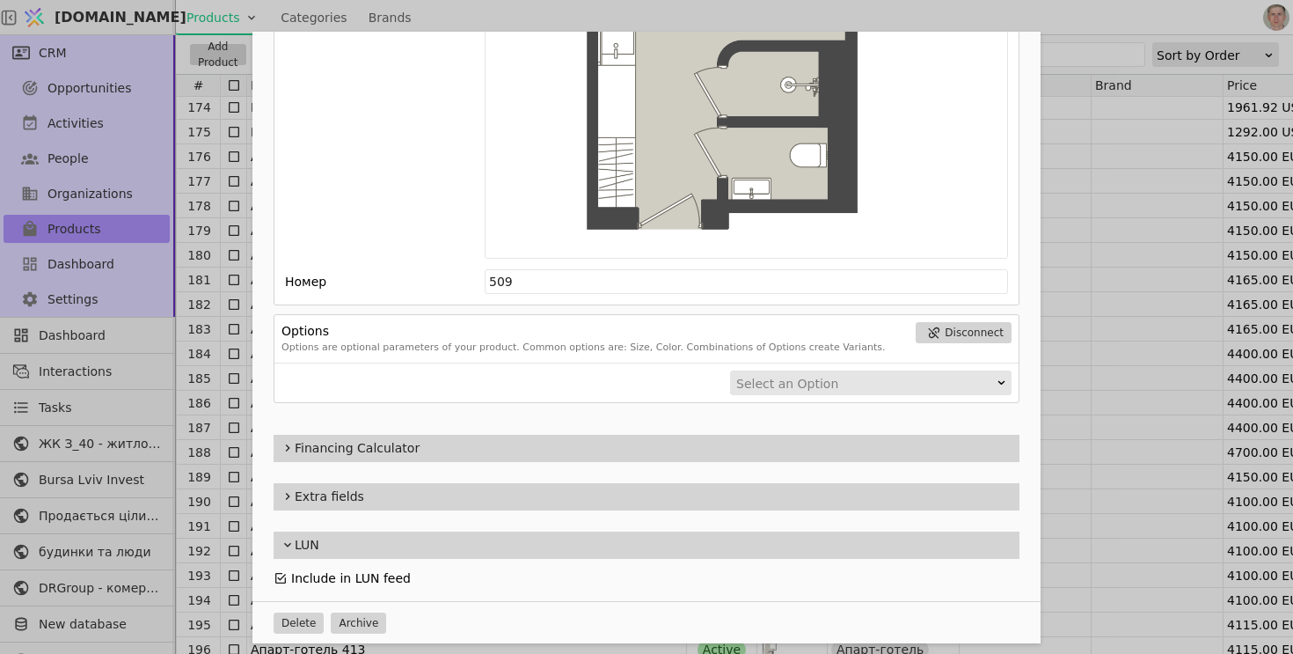
click at [285, 578] on icon "Add Opportunity" at bounding box center [280, 578] width 11 height 11
click at [201, 261] on div "Name Апарт-готель 509 Slug apart-hotel-509 Description 509 Images Drag 'n' drop…" at bounding box center [646, 327] width 1293 height 654
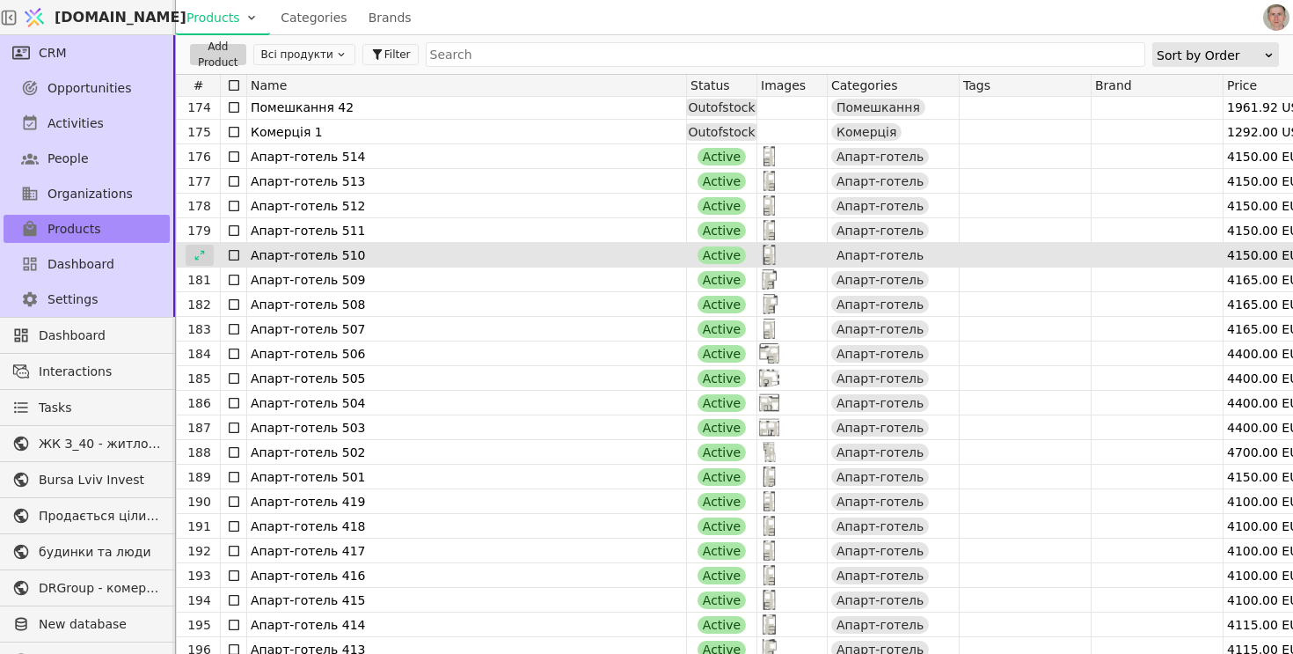
click at [201, 260] on div at bounding box center [200, 255] width 28 height 21
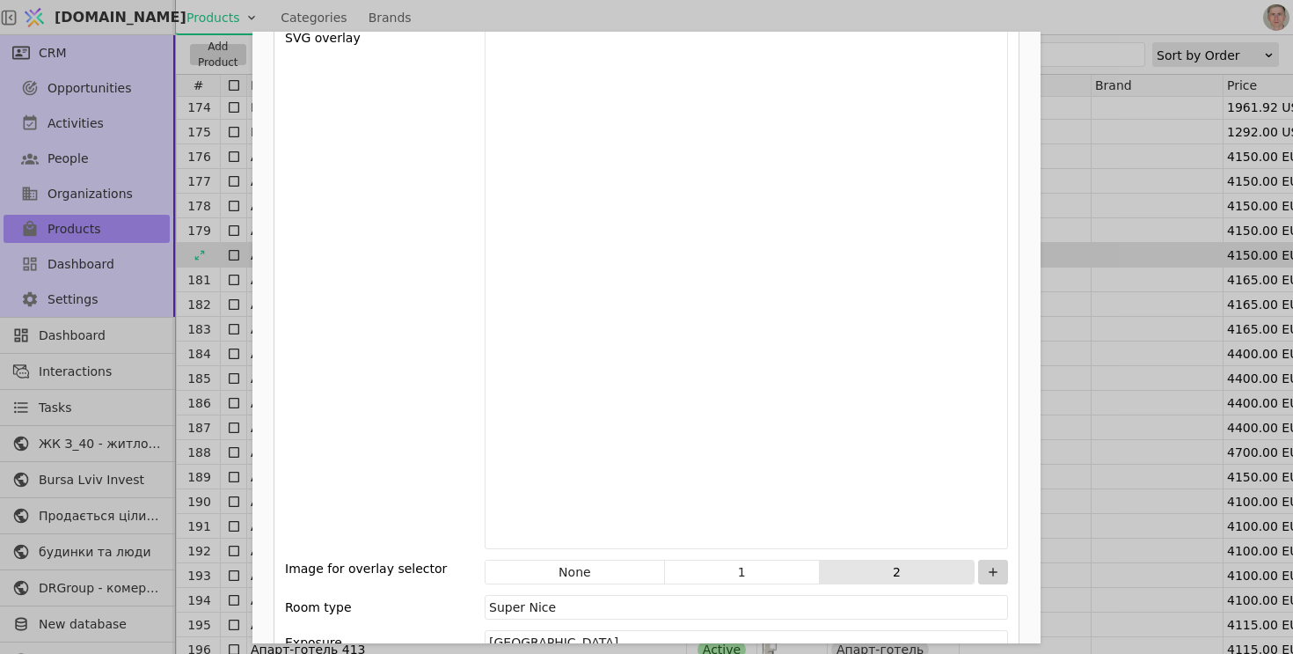
scroll to position [2442, 0]
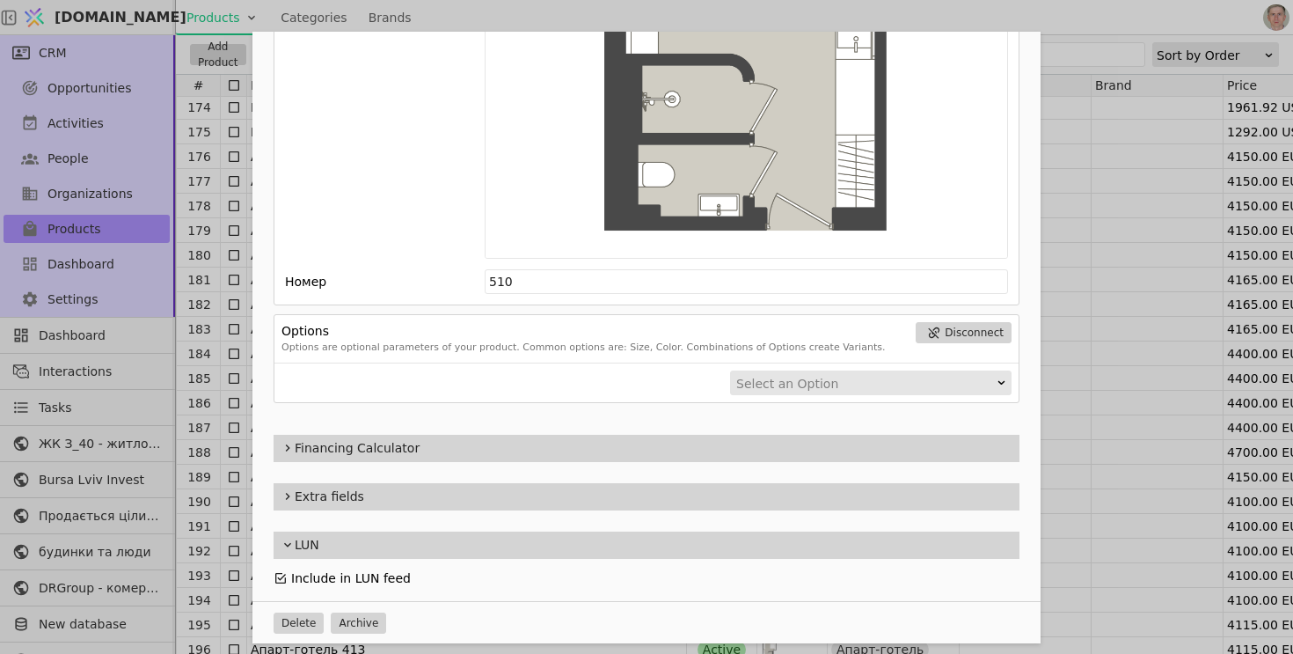
click at [282, 575] on icon "Add Opportunity" at bounding box center [280, 578] width 11 height 11
click at [195, 230] on div "Name Апарт-готель 510 Slug apart-hotel-510 Description 510 Images Drag 'n' drop…" at bounding box center [646, 327] width 1293 height 654
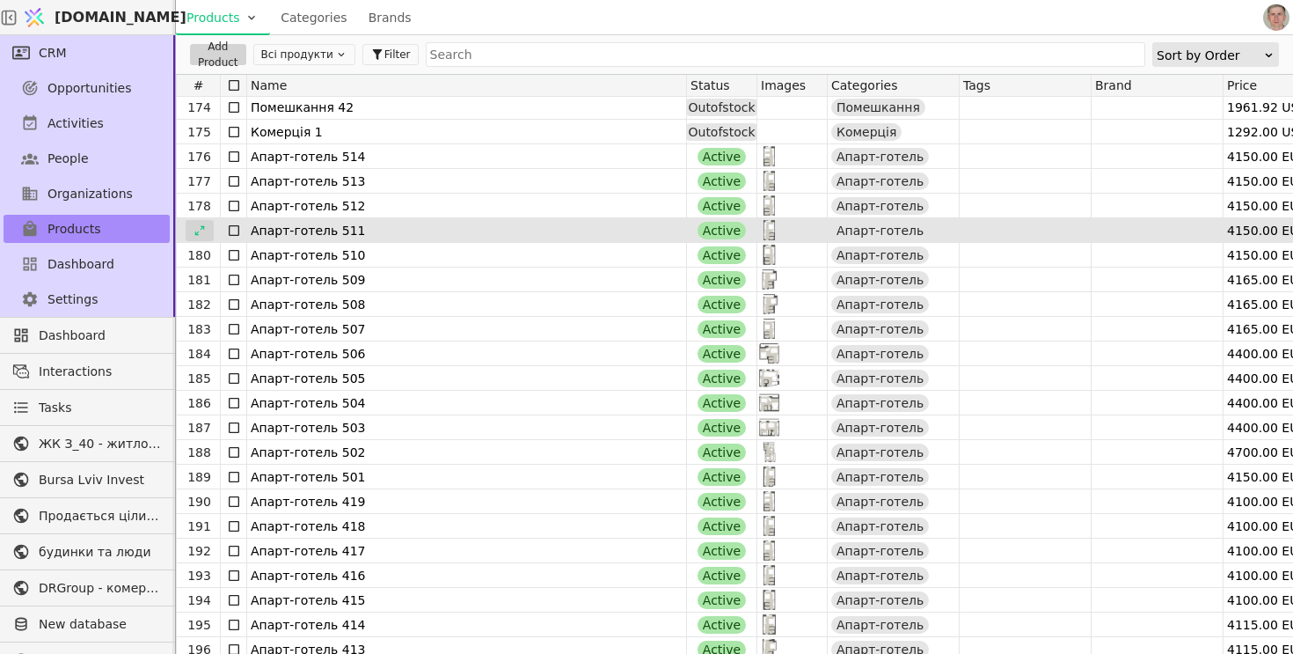
click at [202, 230] on icon at bounding box center [200, 230] width 12 height 12
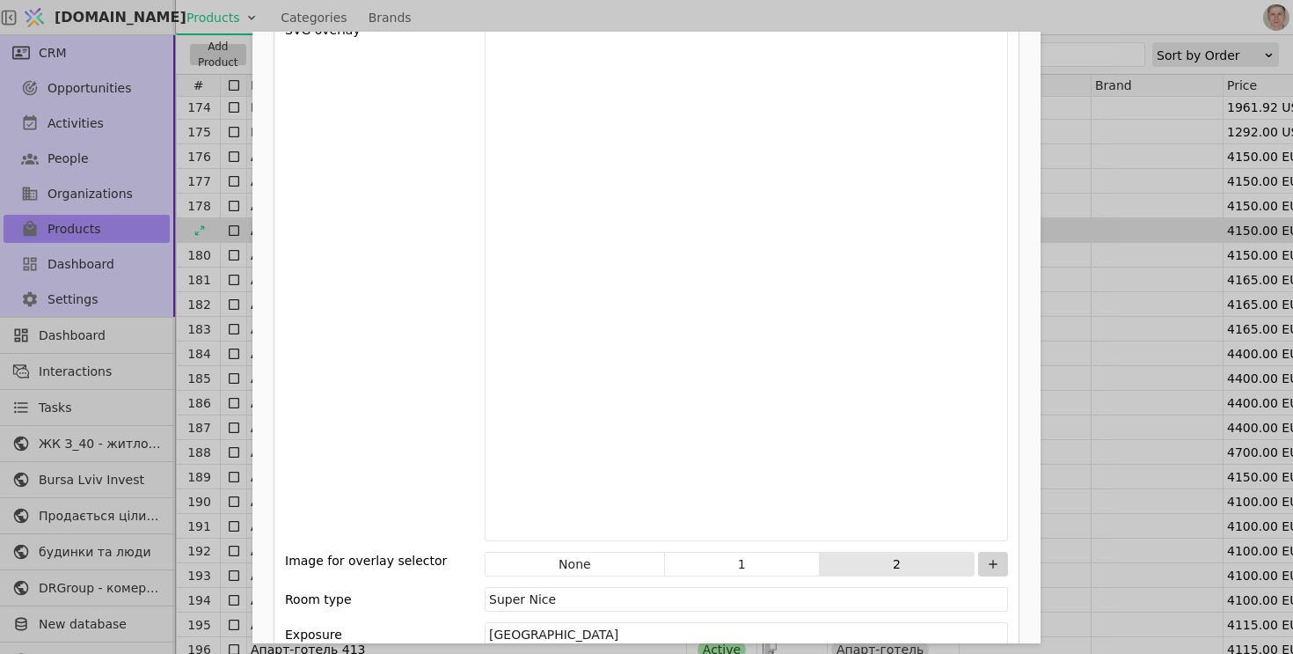
scroll to position [2442, 0]
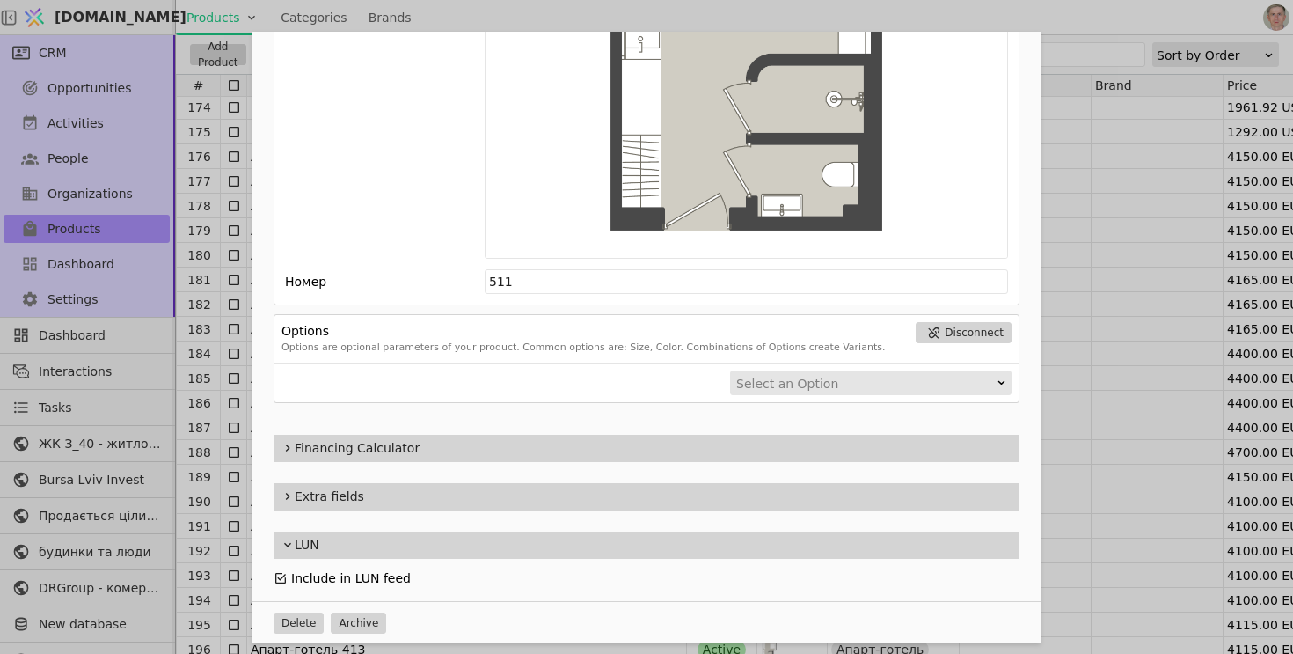
click at [281, 575] on icon "Add Opportunity" at bounding box center [281, 578] width 14 height 14
click at [201, 229] on div "Name Апарт-готель 511 Slug apart-hotel-511 Description 511 Images Drag 'n' drop…" at bounding box center [646, 327] width 1293 height 654
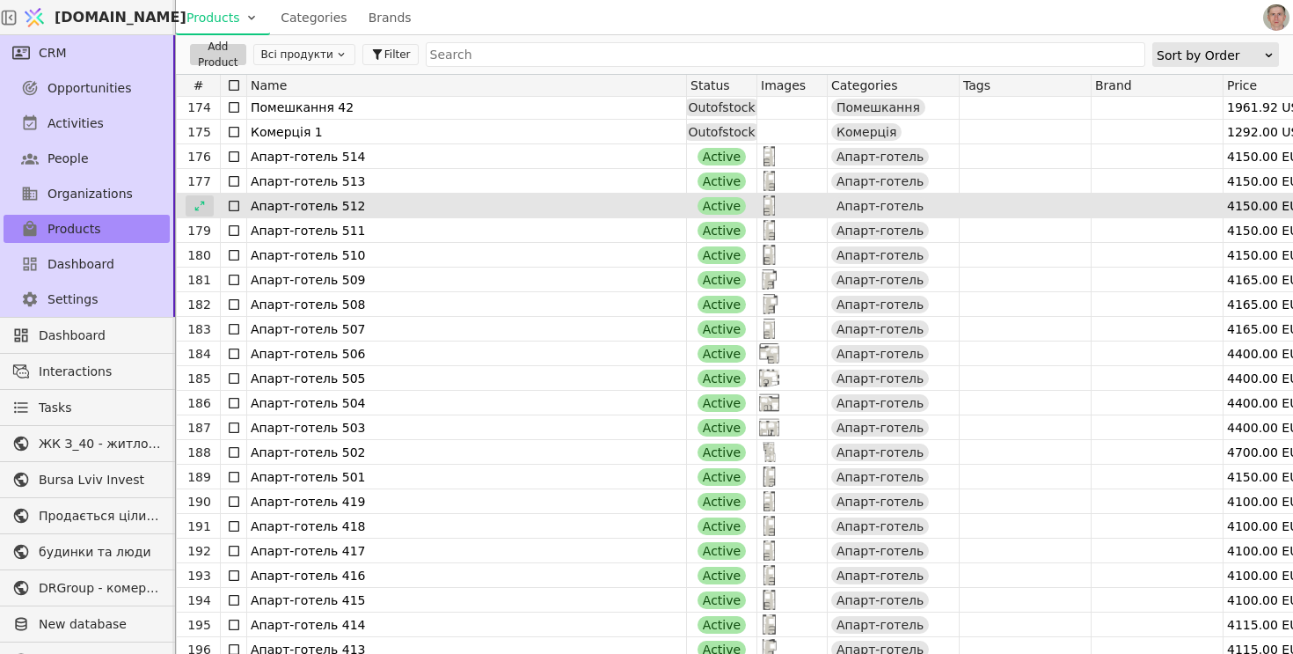
click at [203, 204] on icon at bounding box center [199, 206] width 10 height 10
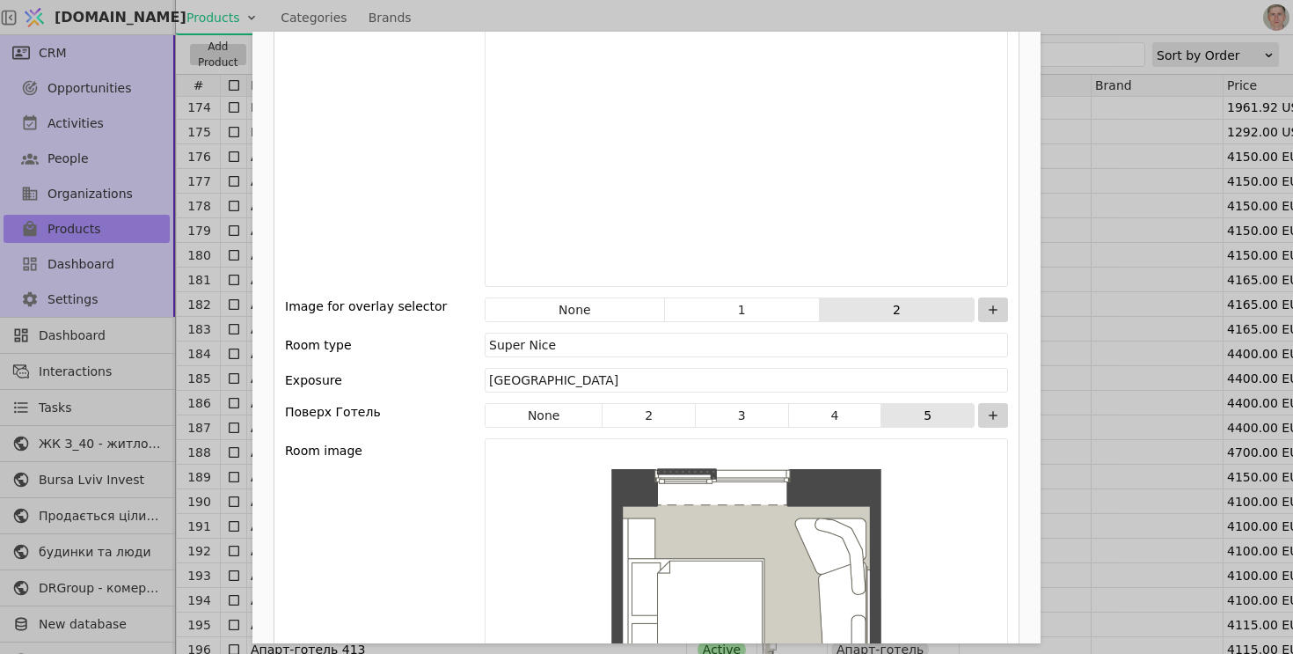
scroll to position [2442, 0]
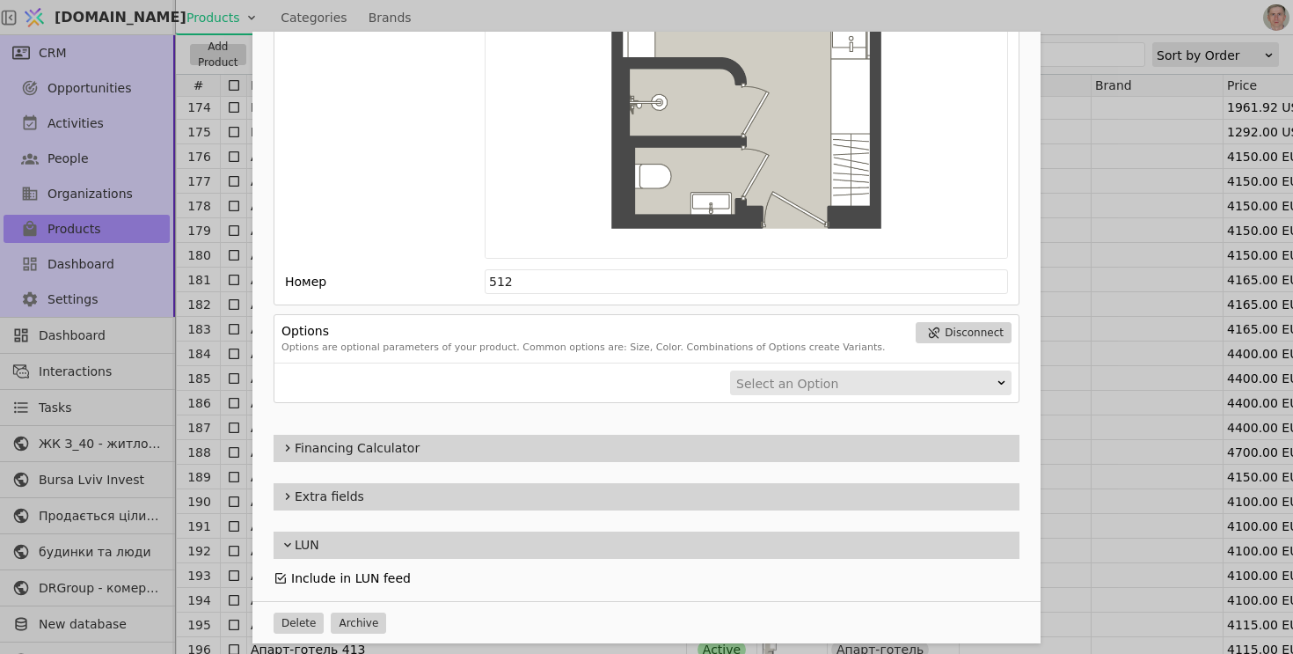
click at [281, 576] on icon "Add Opportunity" at bounding box center [281, 578] width 14 height 14
click at [204, 199] on div "Name Апарт-готель 512 Slug apart-hotel-512 Description 512 Images Drag 'n' drop…" at bounding box center [646, 327] width 1293 height 654
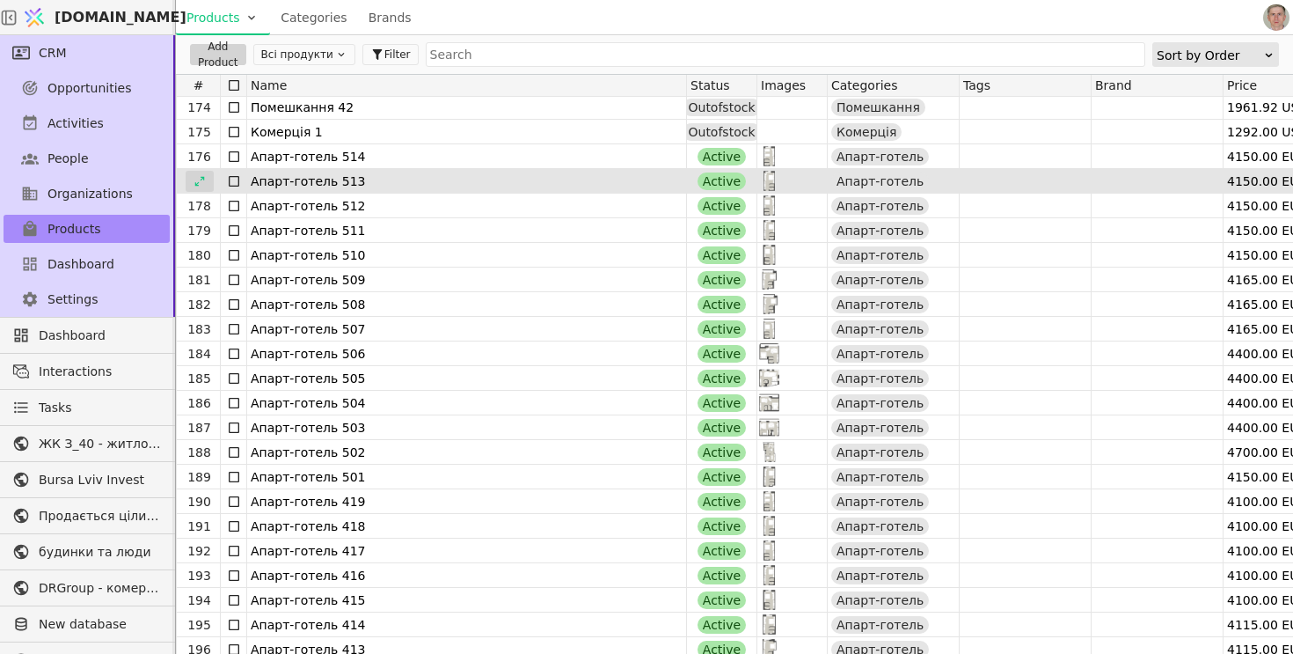
click at [206, 171] on div at bounding box center [200, 181] width 28 height 21
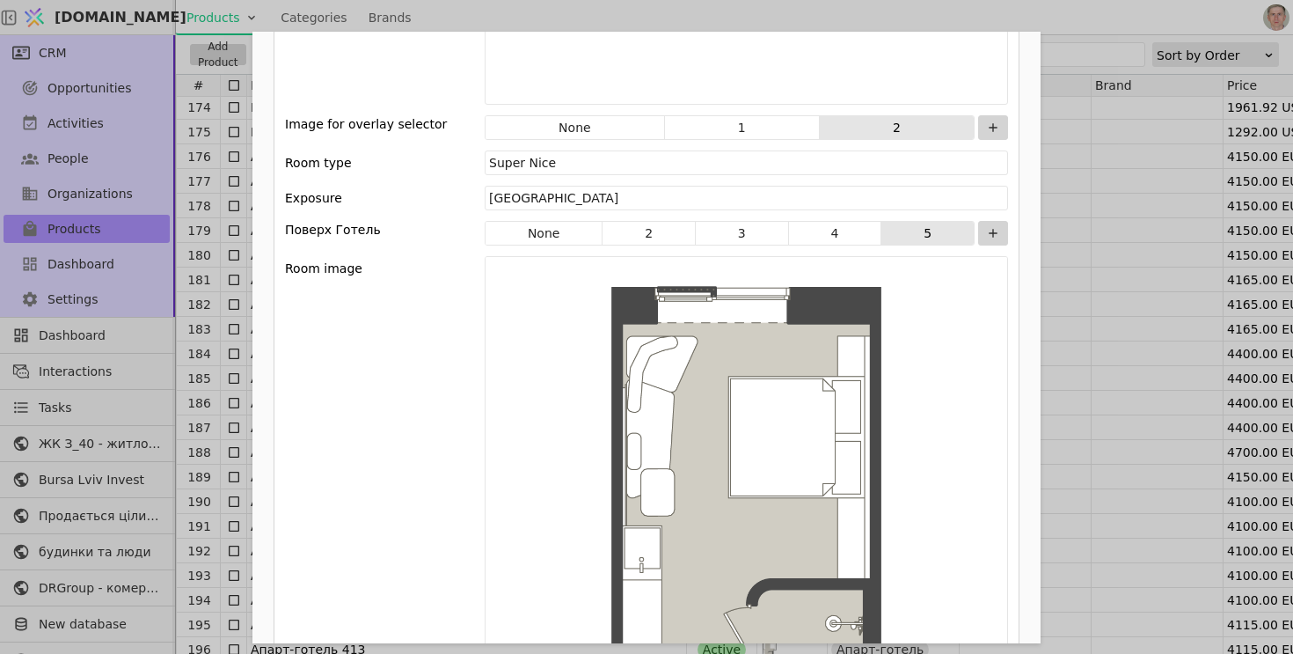
scroll to position [2442, 0]
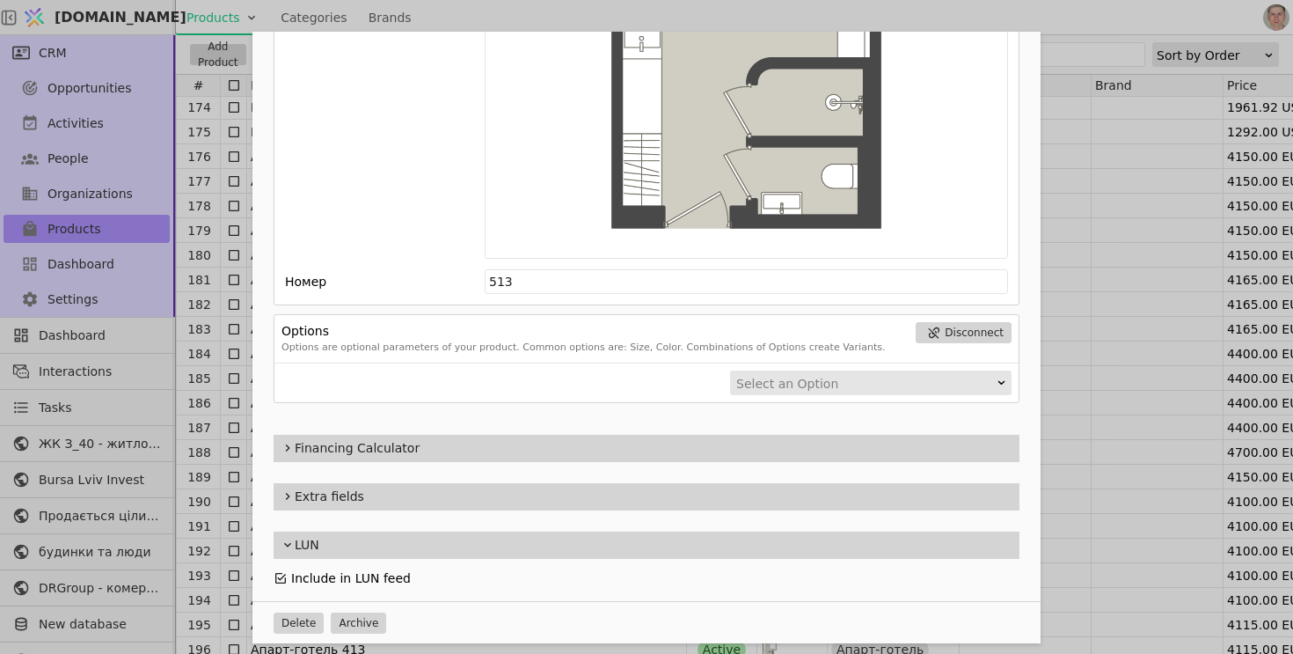
click at [280, 573] on icon "Add Opportunity" at bounding box center [281, 578] width 14 height 14
click at [199, 240] on div "Name Апарт-готель 513 Slug apart-hotel-513 Description 513 Images Drag 'n' drop…" at bounding box center [646, 327] width 1293 height 654
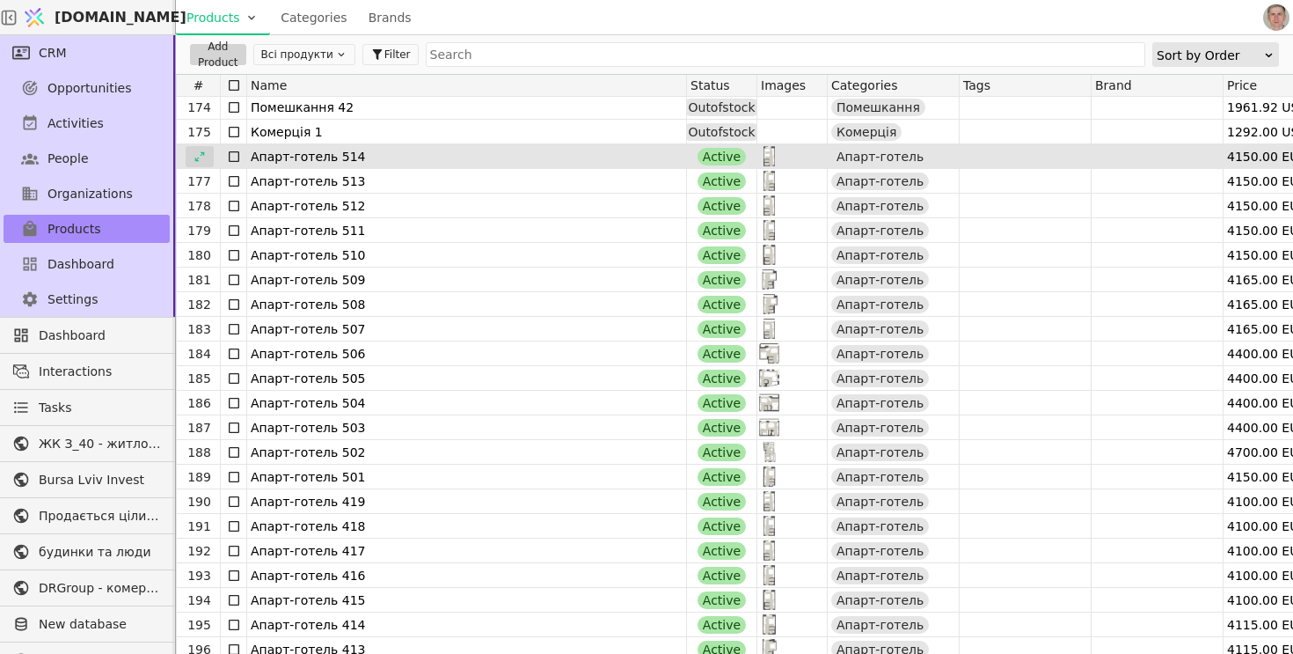
click at [206, 163] on div at bounding box center [200, 156] width 28 height 21
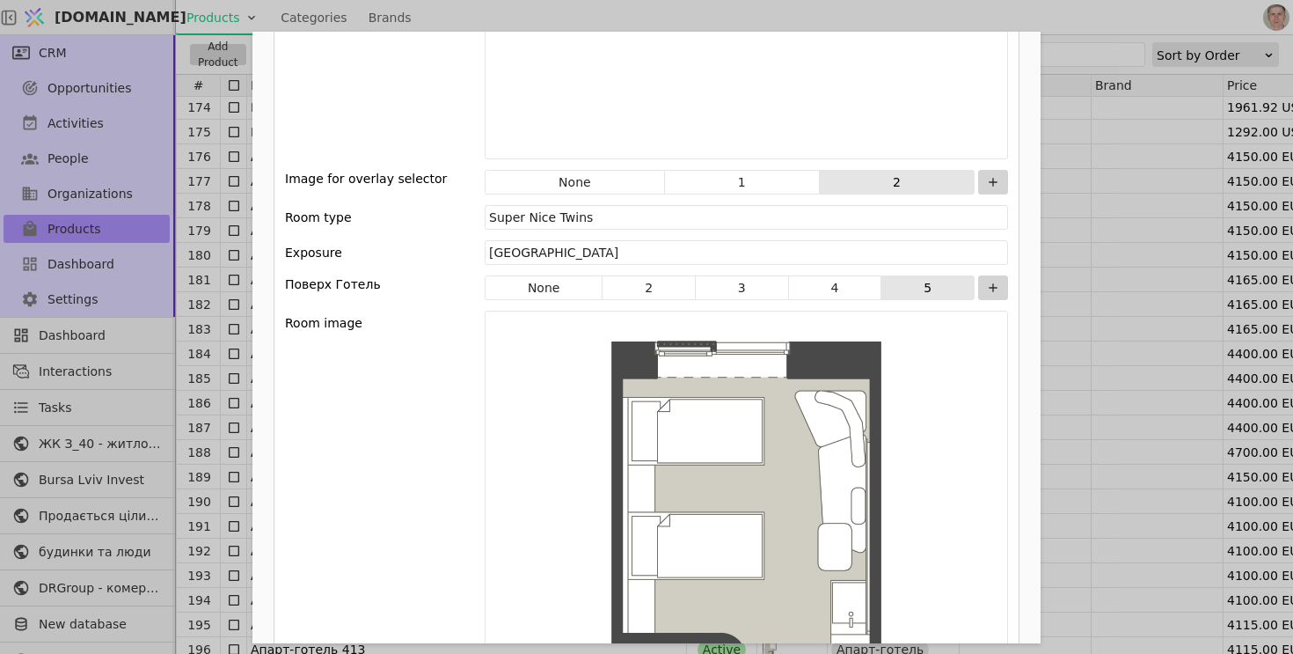
scroll to position [2442, 0]
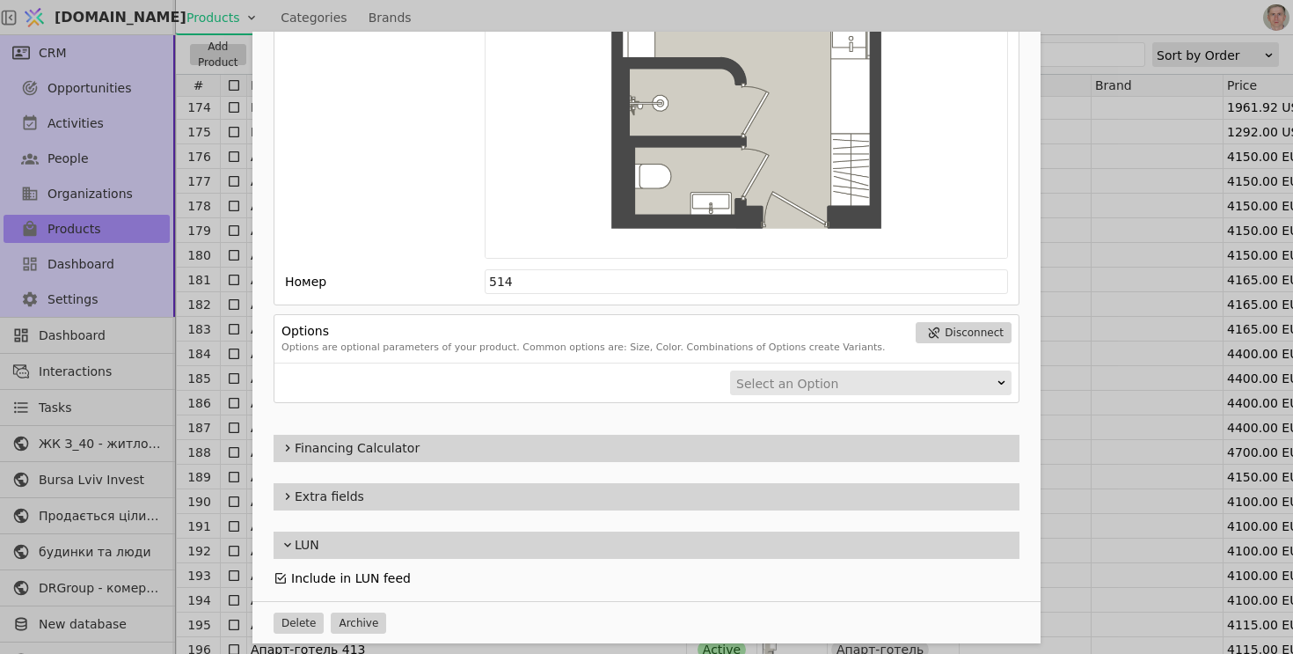
click at [282, 575] on icon "Add Opportunity" at bounding box center [280, 578] width 11 height 11
click at [224, 268] on div "Name Апарт-готель 514 Slug apart-hotel-514 Description 514 Images Drag 'n' drop…" at bounding box center [646, 327] width 1293 height 654
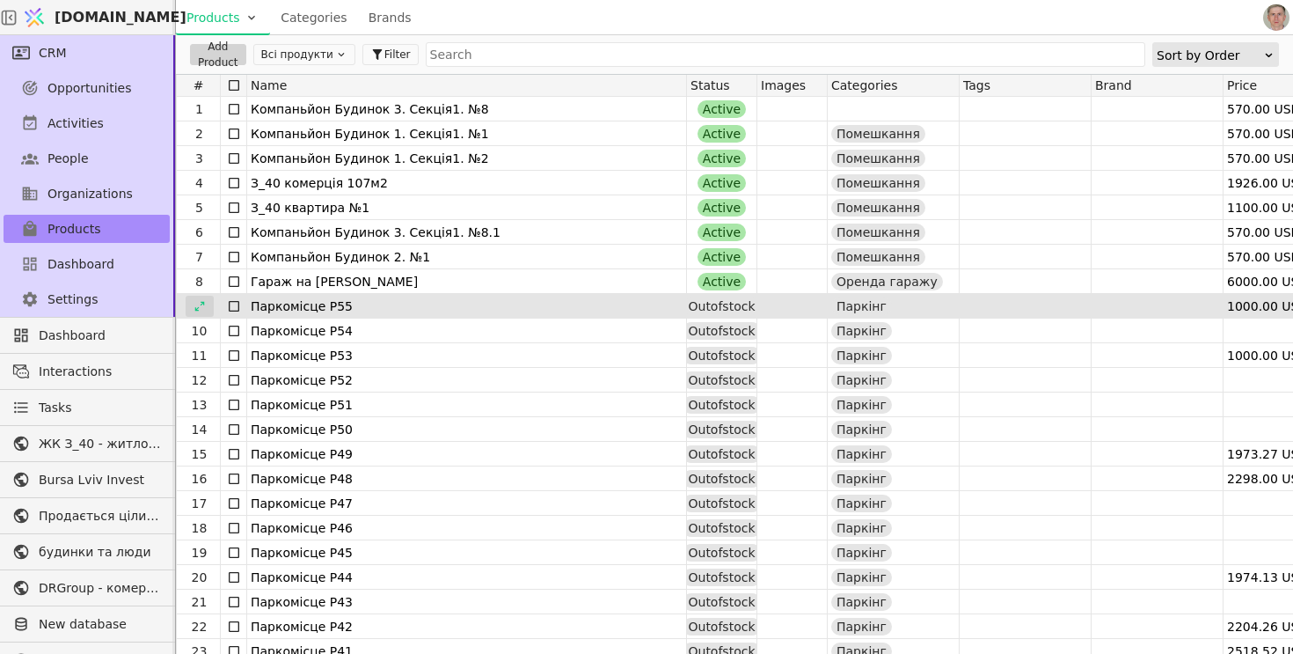
click at [201, 306] on icon at bounding box center [200, 306] width 12 height 12
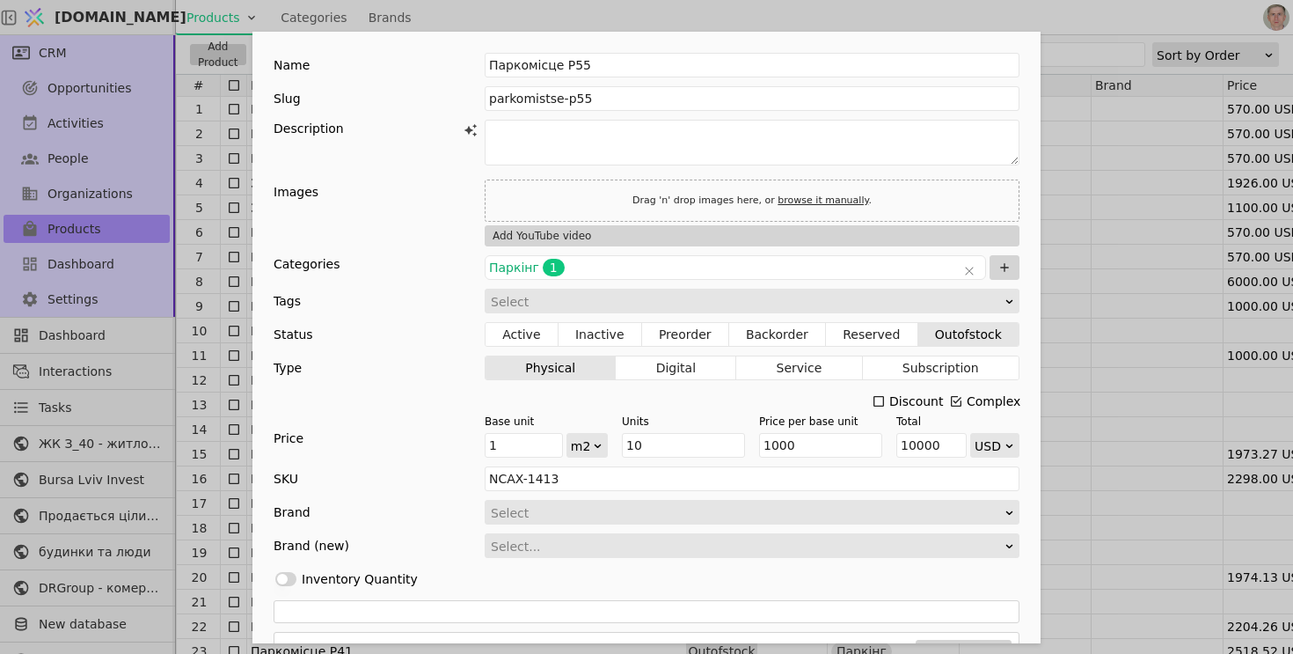
scroll to position [318, 0]
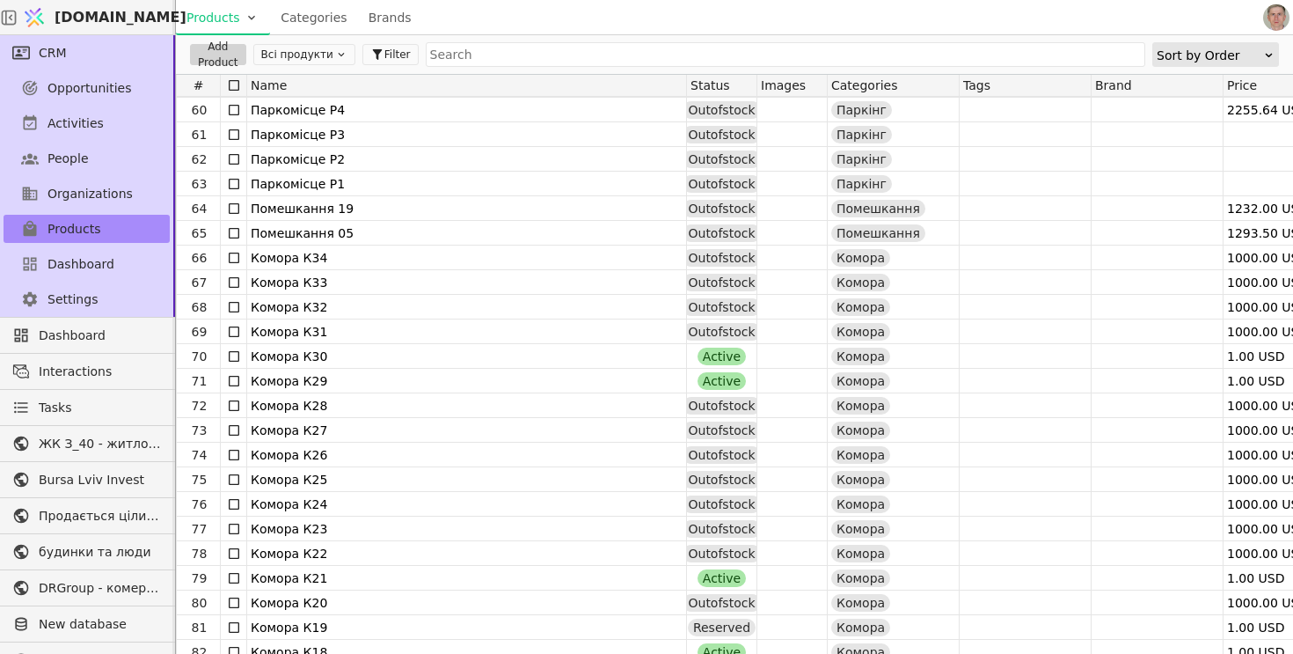
scroll to position [1463, 0]
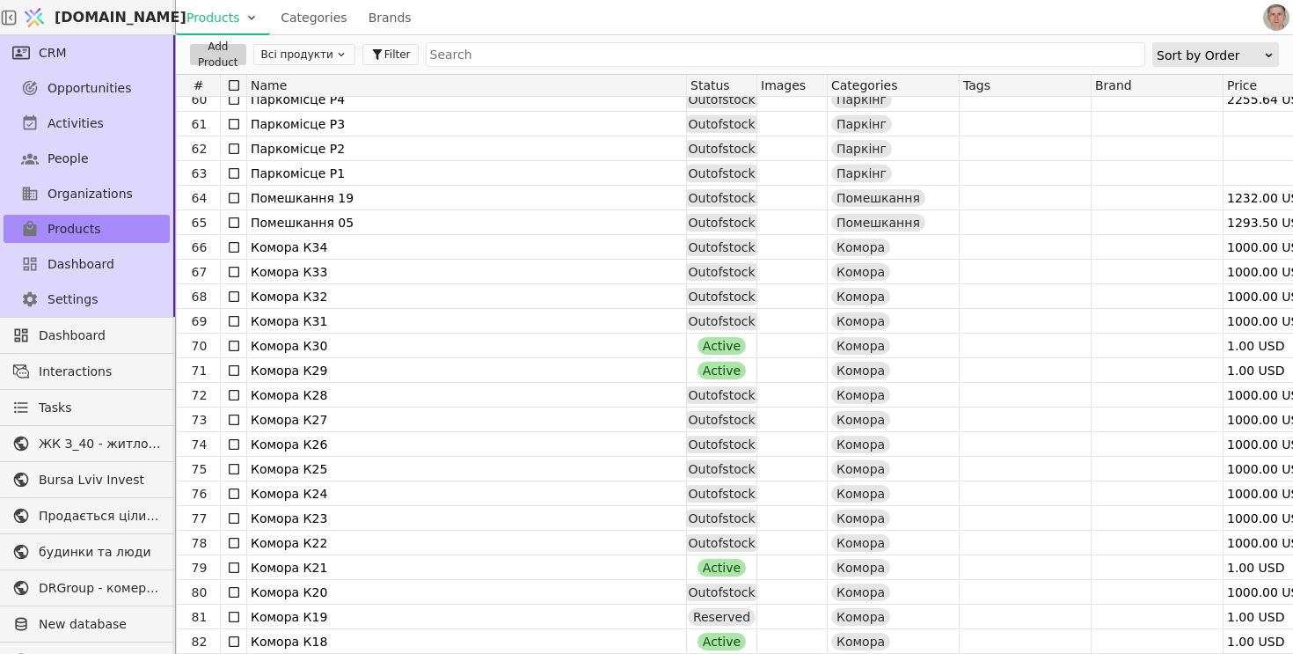
click at [316, 53] on button "Всі продукти" at bounding box center [304, 54] width 102 height 21
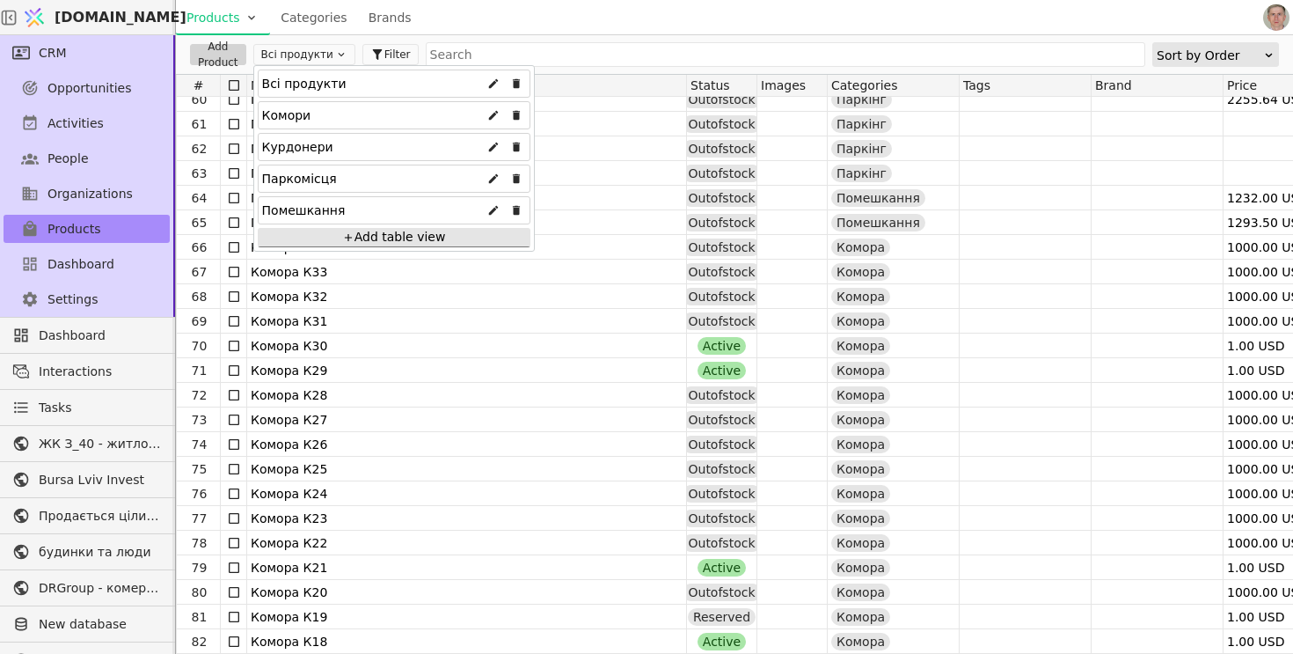
click at [367, 150] on div "Курдонери" at bounding box center [394, 147] width 273 height 28
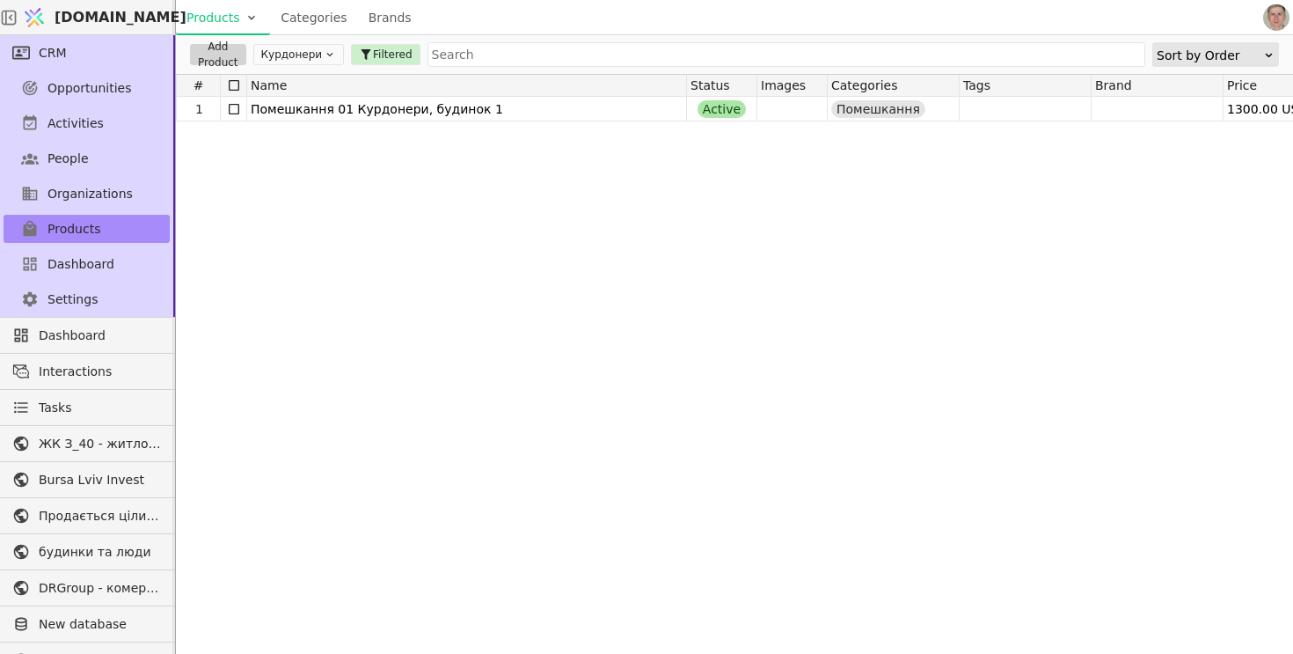
scroll to position [0, 0]
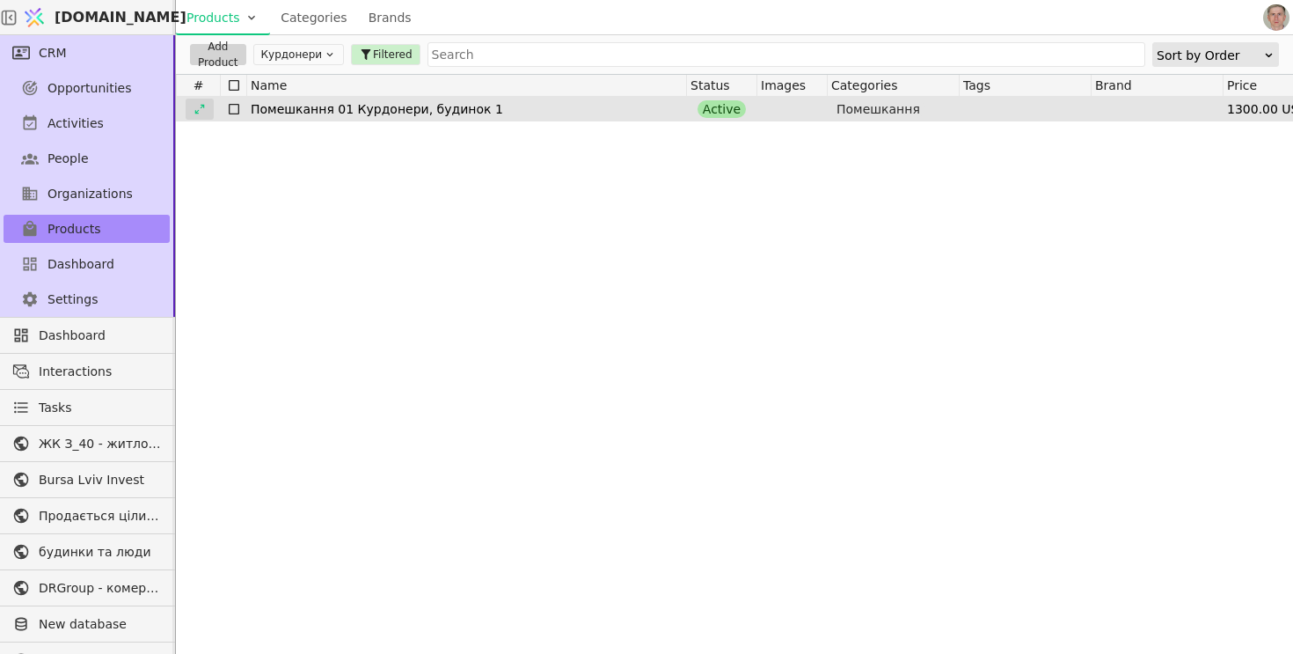
click at [211, 112] on div at bounding box center [200, 109] width 28 height 21
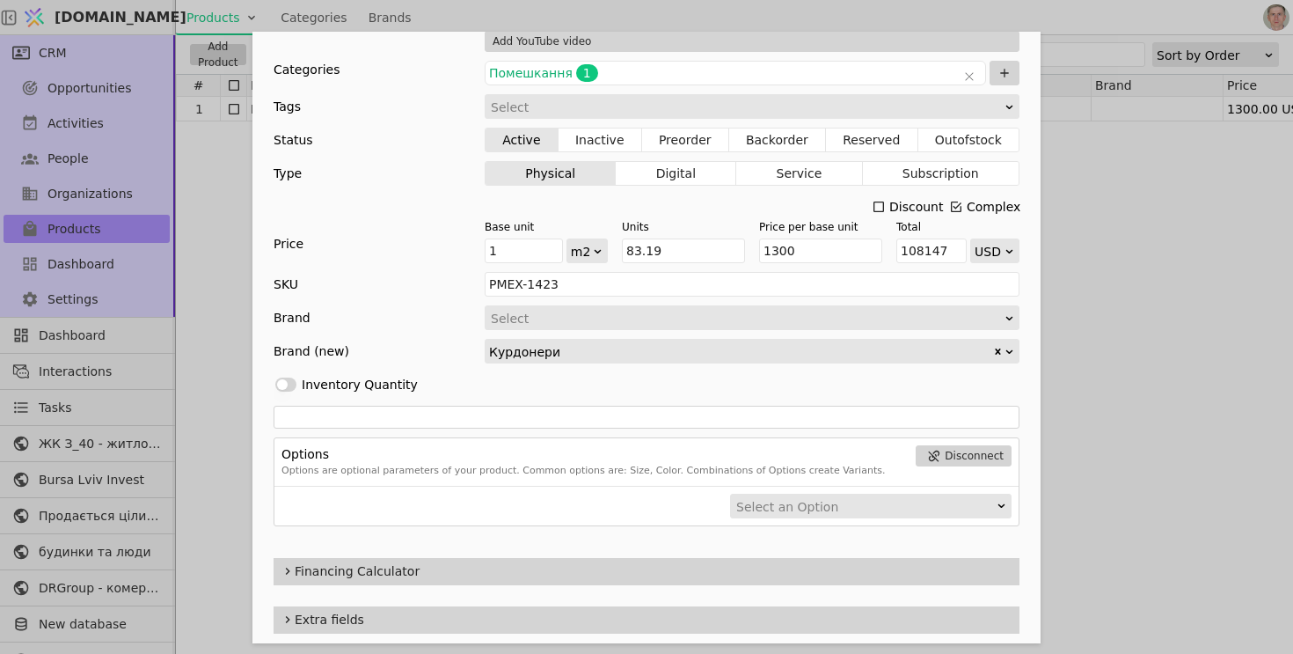
scroll to position [318, 0]
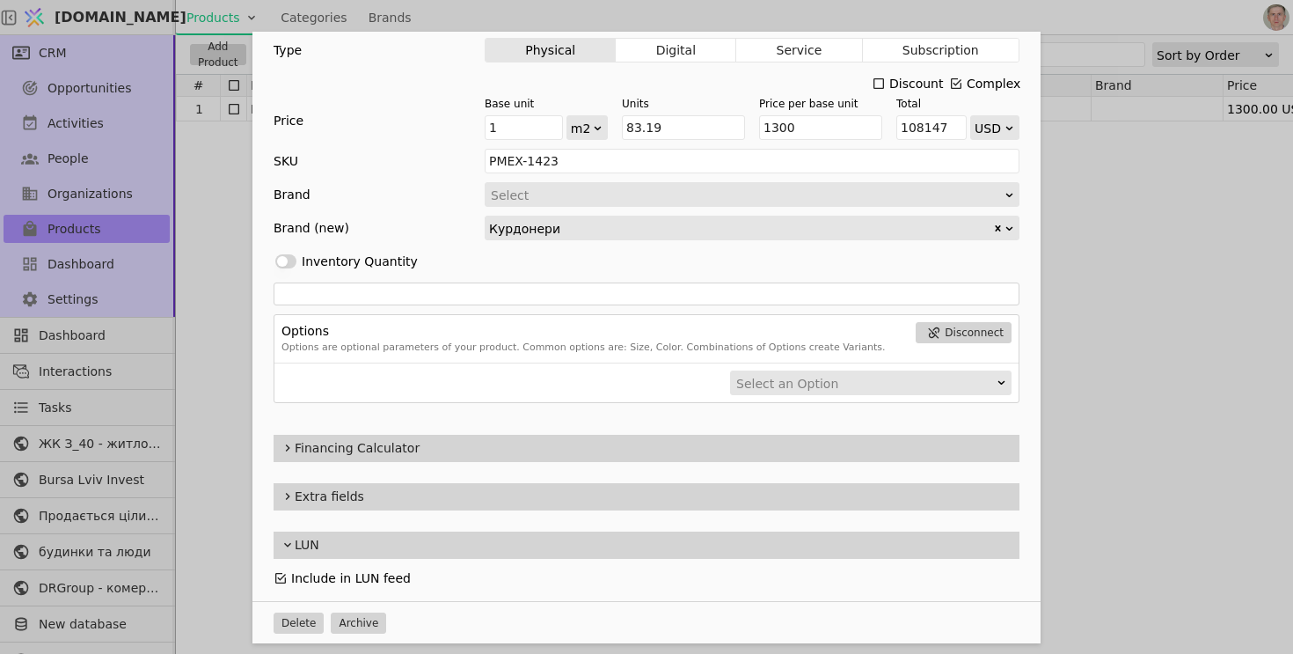
click at [215, 141] on div "Name Помешкання 01 Курдонери, будинок 1 Slug pomeshkannia-01-kurdonery-budynok-…" at bounding box center [646, 327] width 1293 height 654
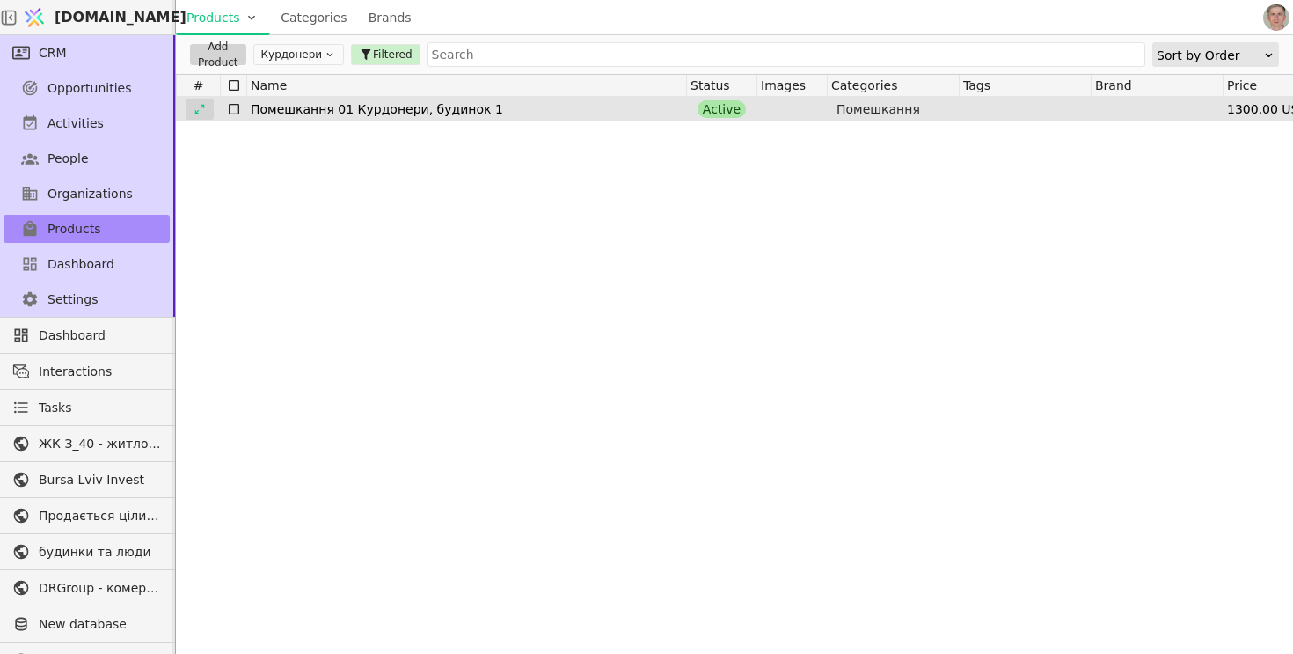
click at [205, 108] on div at bounding box center [200, 109] width 28 height 21
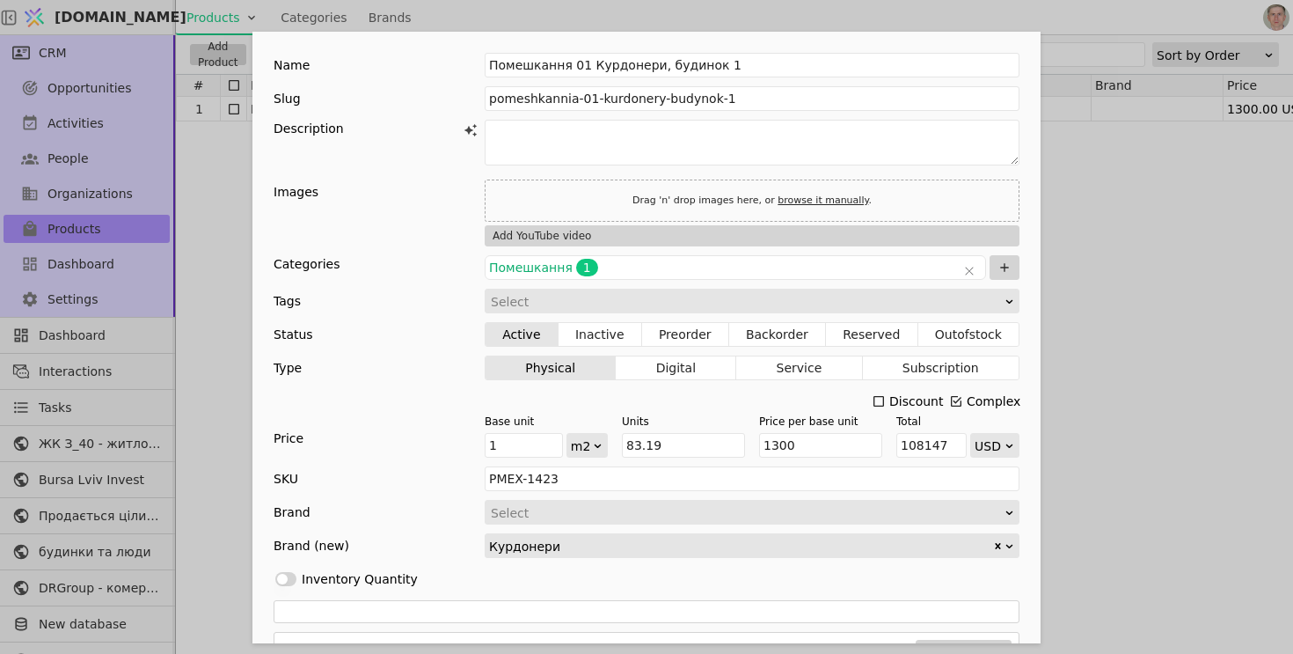
click at [660, 201] on div "Drag 'n' drop images here, or browse it manually ." at bounding box center [752, 200] width 250 height 23
click at [564, 203] on div "Drag 'n' drop images here, or browse it manually ." at bounding box center [752, 200] width 535 height 42
click at [808, 202] on link "browse it manually" at bounding box center [823, 199] width 91 height 11
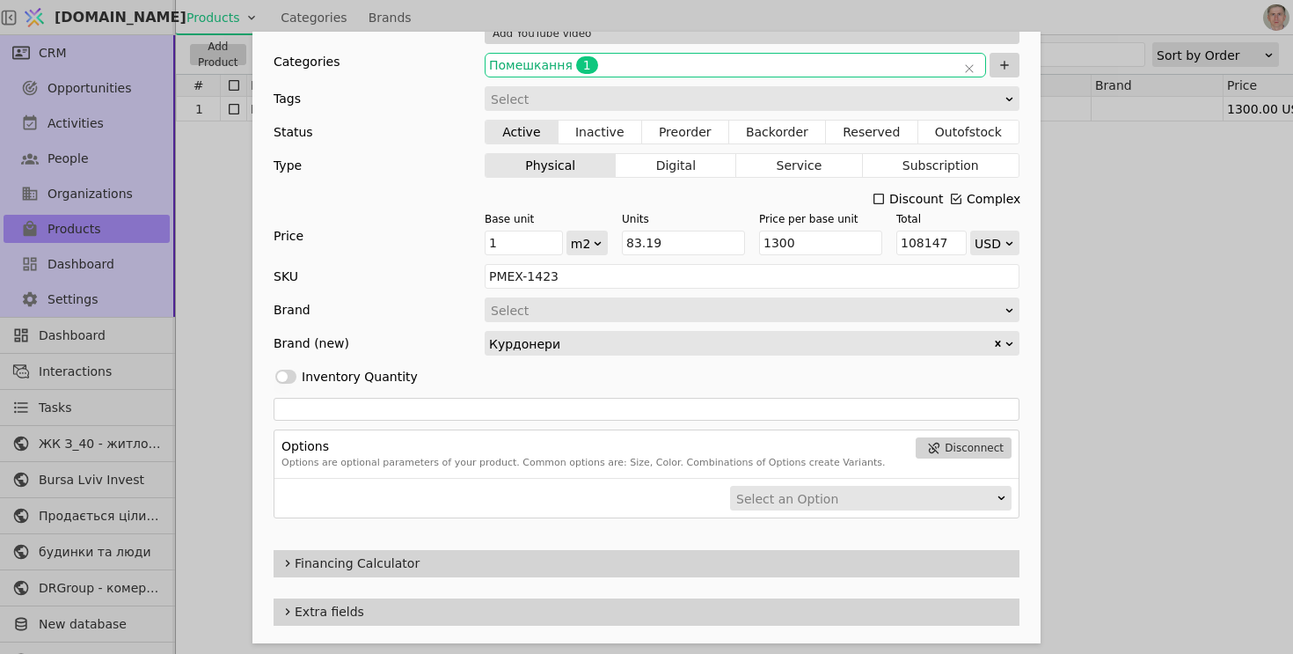
scroll to position [318, 0]
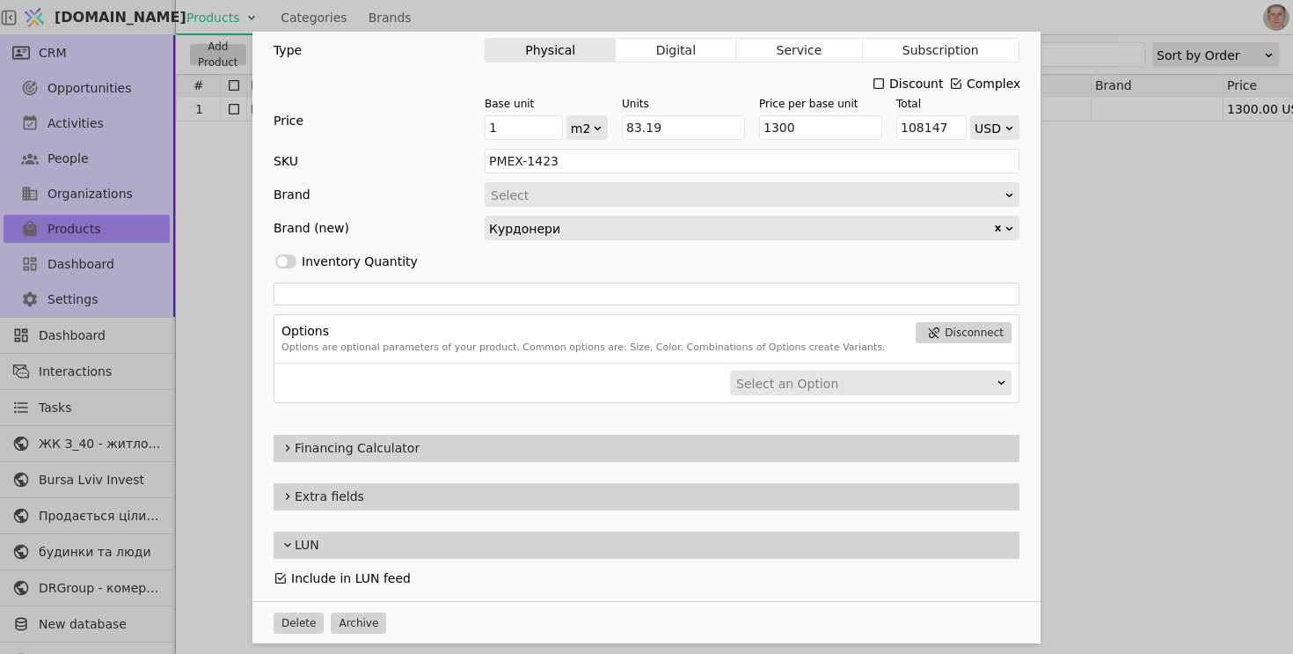
click at [292, 494] on icon "Add Opportunity" at bounding box center [288, 496] width 14 height 21
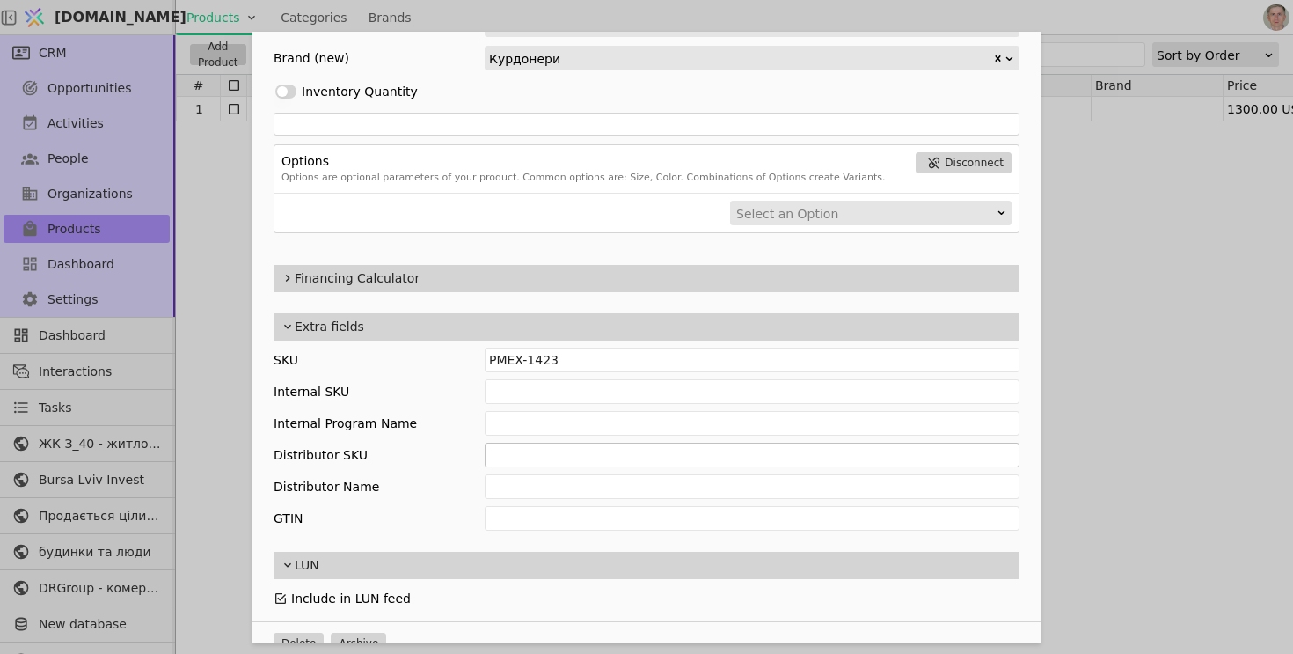
scroll to position [480, 0]
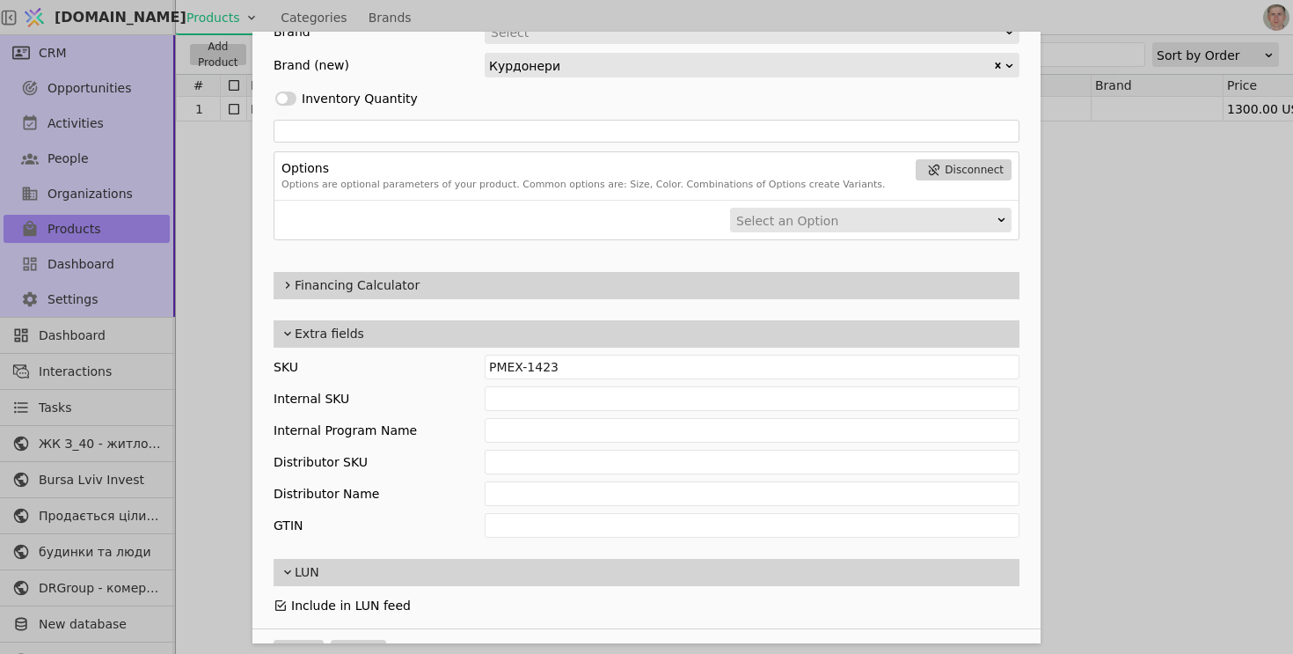
click at [449, 284] on span "Financing Calculator" at bounding box center [654, 285] width 718 height 18
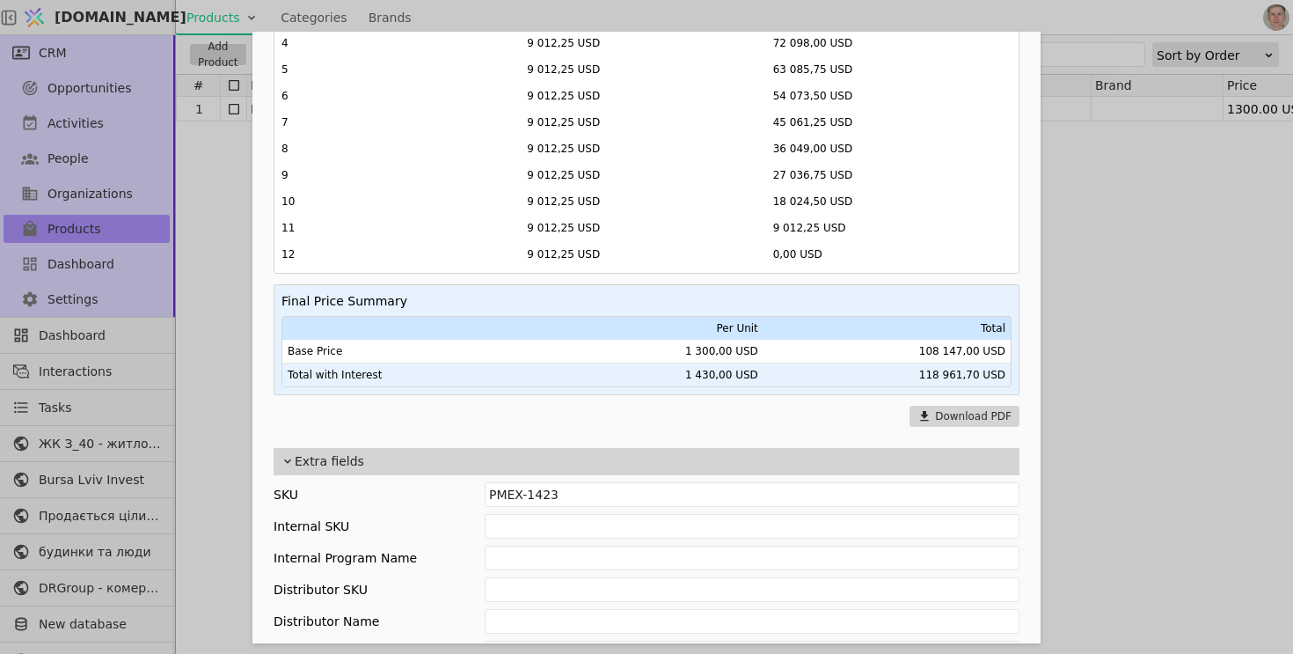
scroll to position [1132, 0]
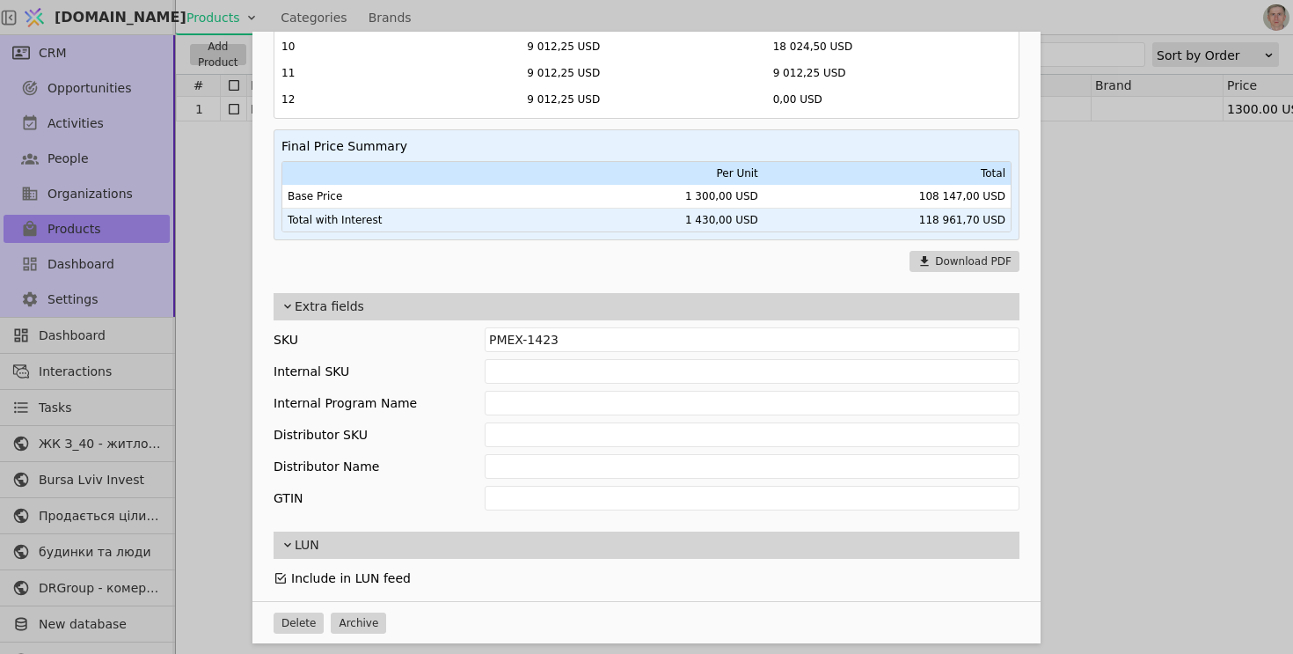
click at [1236, 215] on div "Name Помешкання 01 Курдонери, будинок 1 Slug pomeshkannia-01-kurdonery-budynok-…" at bounding box center [646, 327] width 1293 height 654
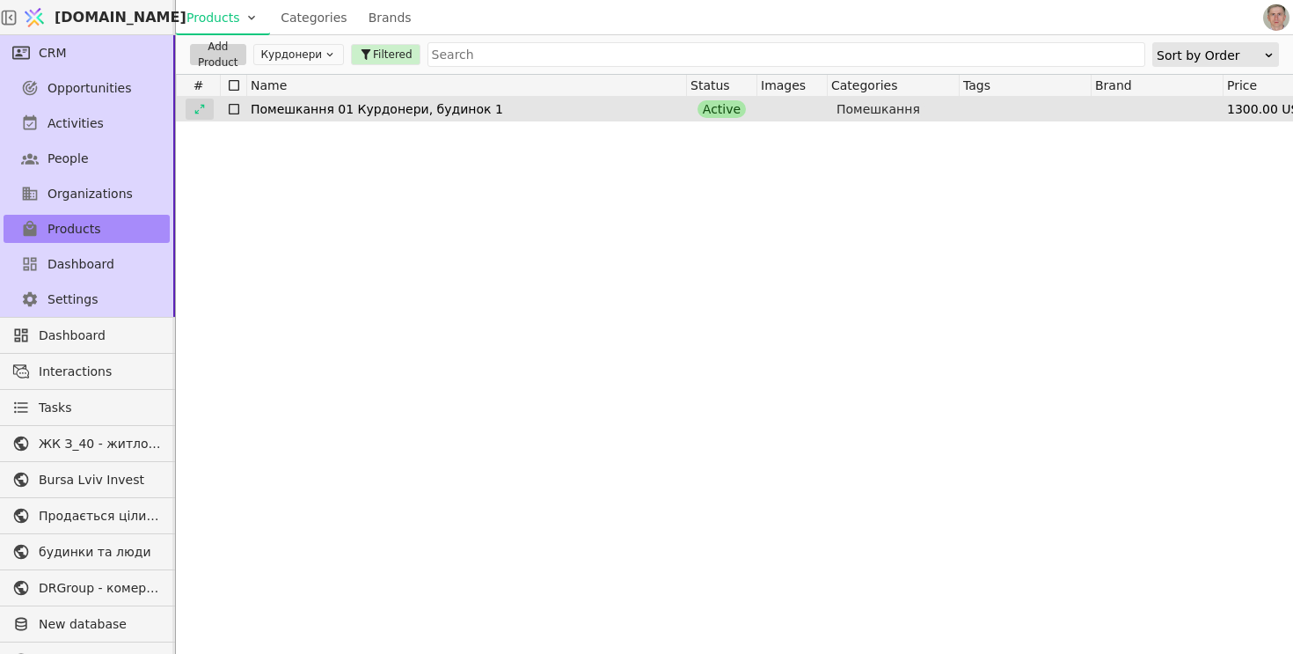
click at [201, 109] on icon at bounding box center [200, 109] width 12 height 12
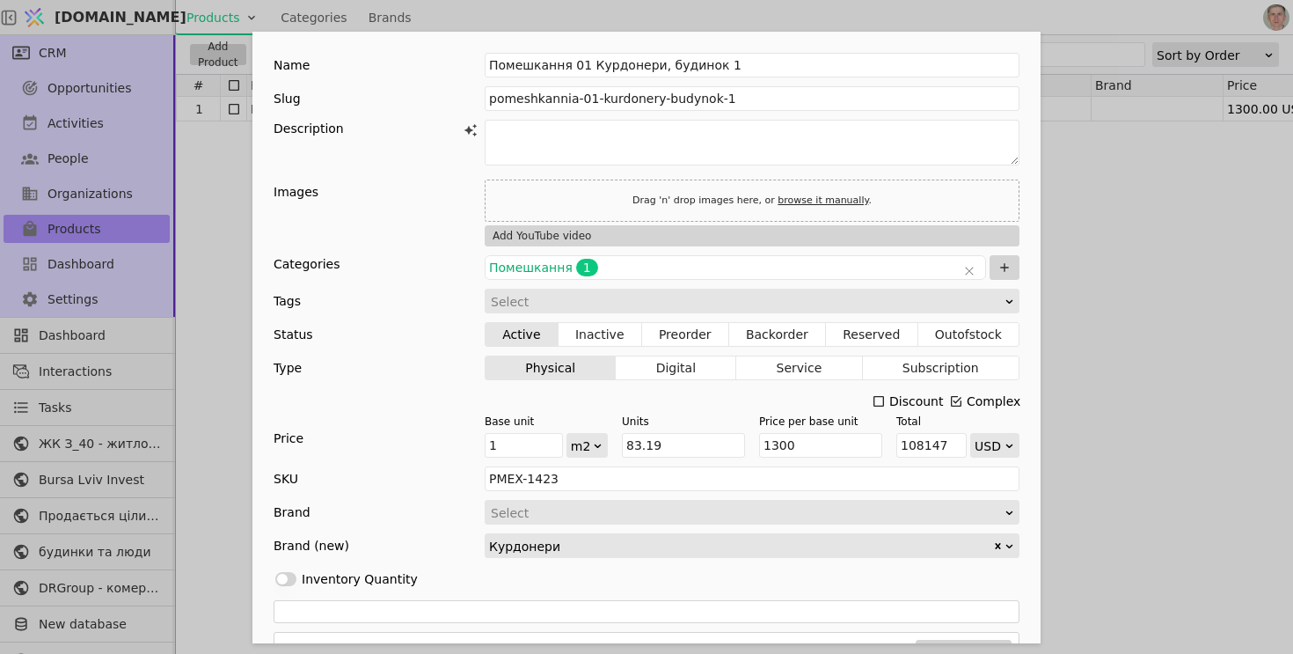
click at [649, 199] on div "Drag 'n' drop images here, or browse it manually ." at bounding box center [752, 200] width 250 height 23
click at [828, 194] on link "browse it manually" at bounding box center [823, 199] width 91 height 11
type input "C:\fakepath\kurdonery-bud-1-kv-1.webp"
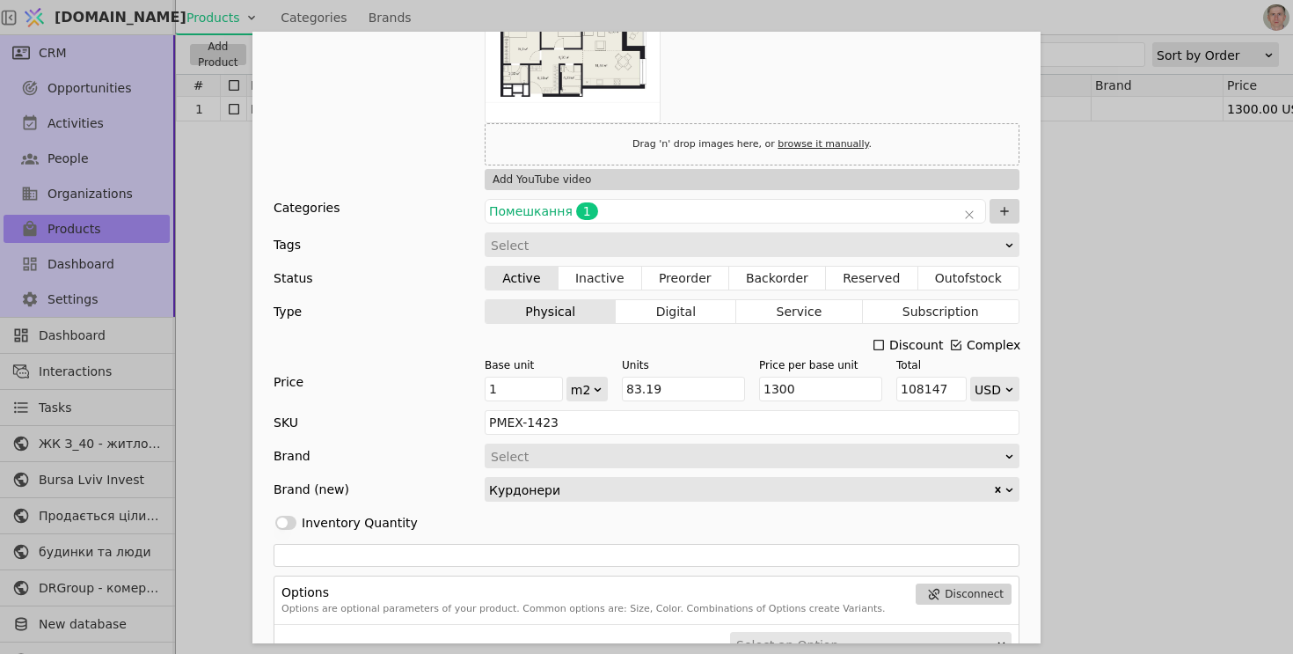
scroll to position [493, 0]
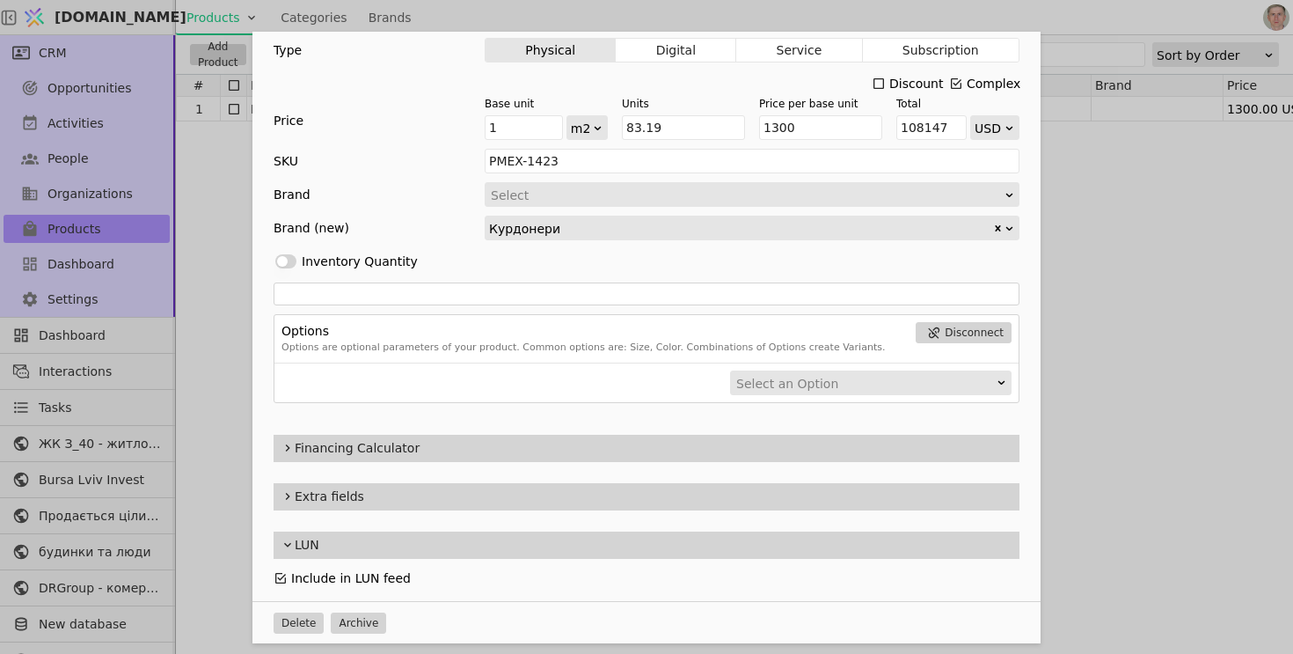
click at [479, 496] on span "Extra fields" at bounding box center [654, 496] width 718 height 18
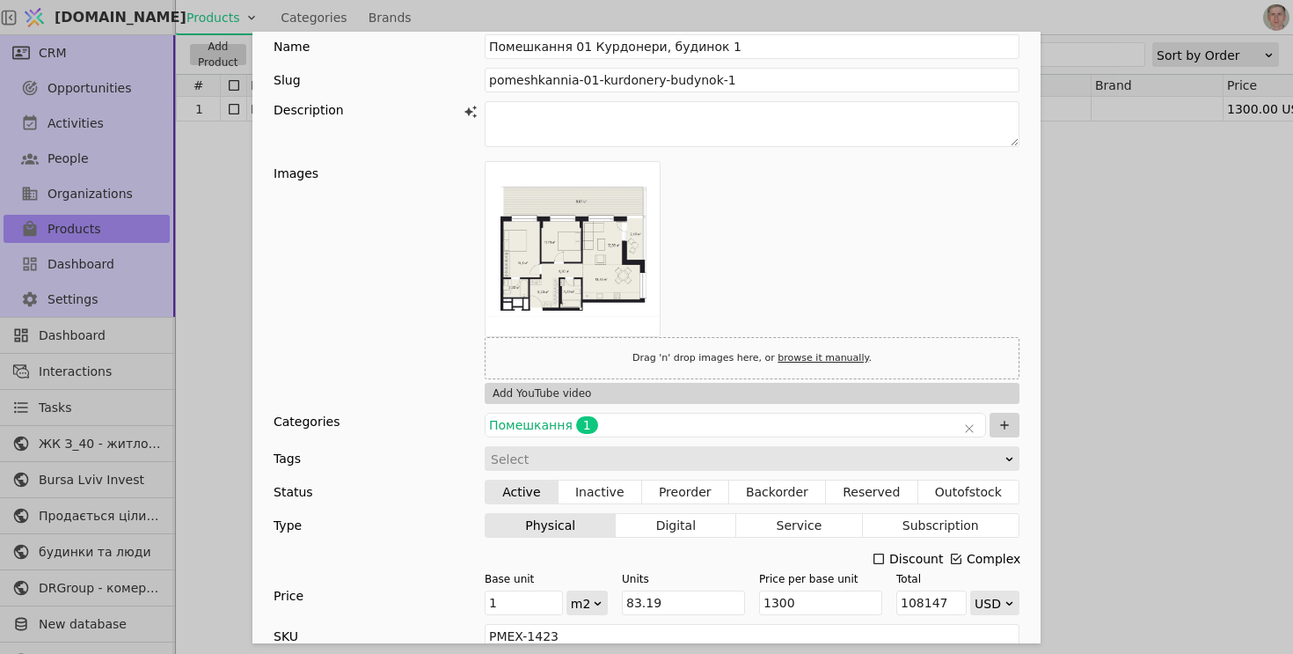
scroll to position [0, 0]
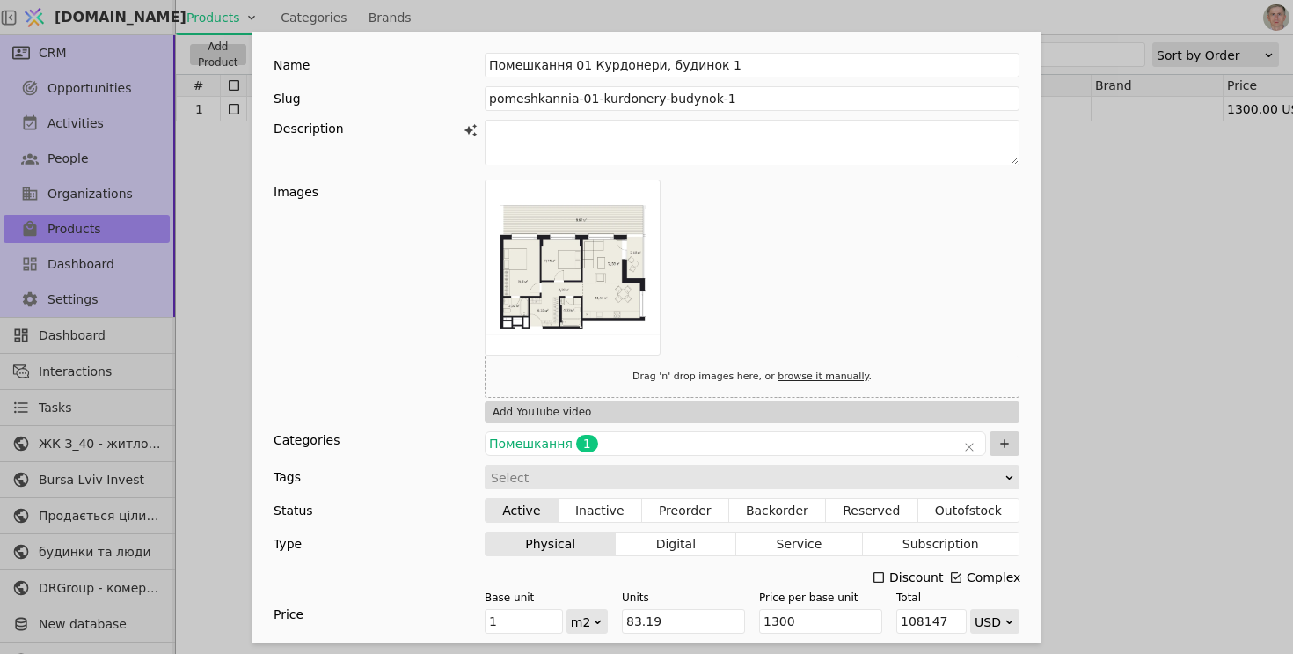
click at [1124, 325] on div "Name Помешкання 01 Курдонери, будинок 1 Slug pomeshkannia-01-kurdonery-budynok-…" at bounding box center [646, 327] width 1293 height 654
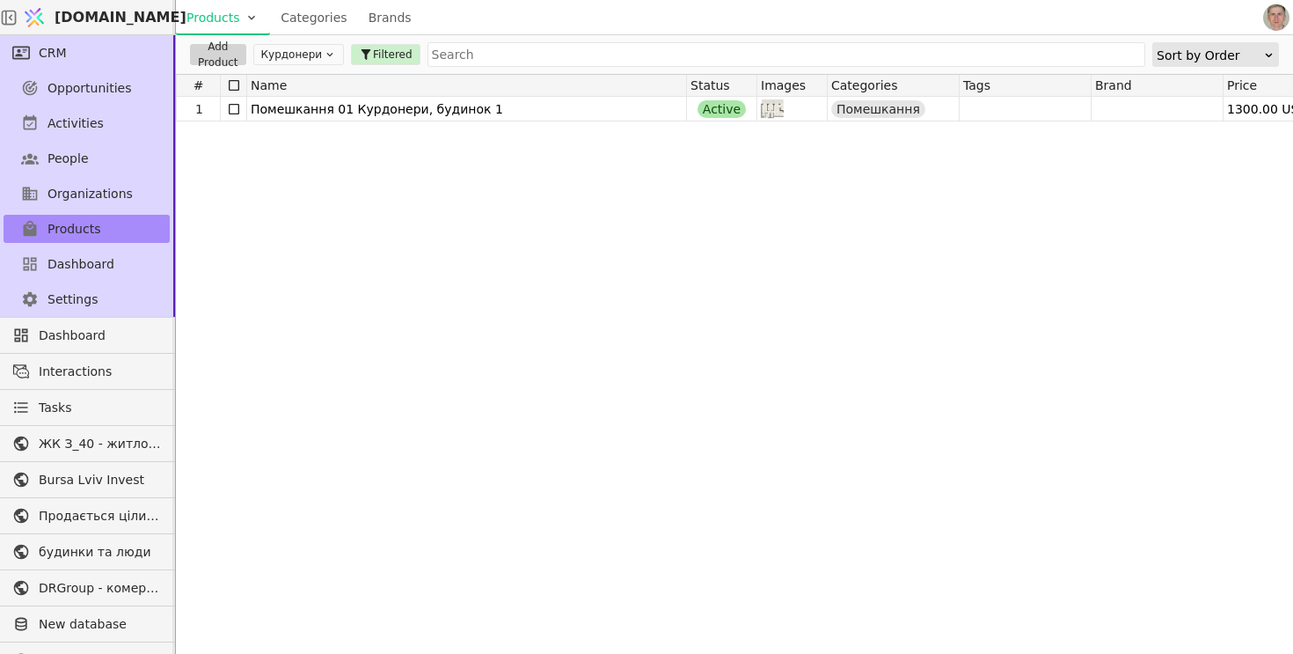
click at [284, 50] on button "Курдонери" at bounding box center [298, 54] width 91 height 21
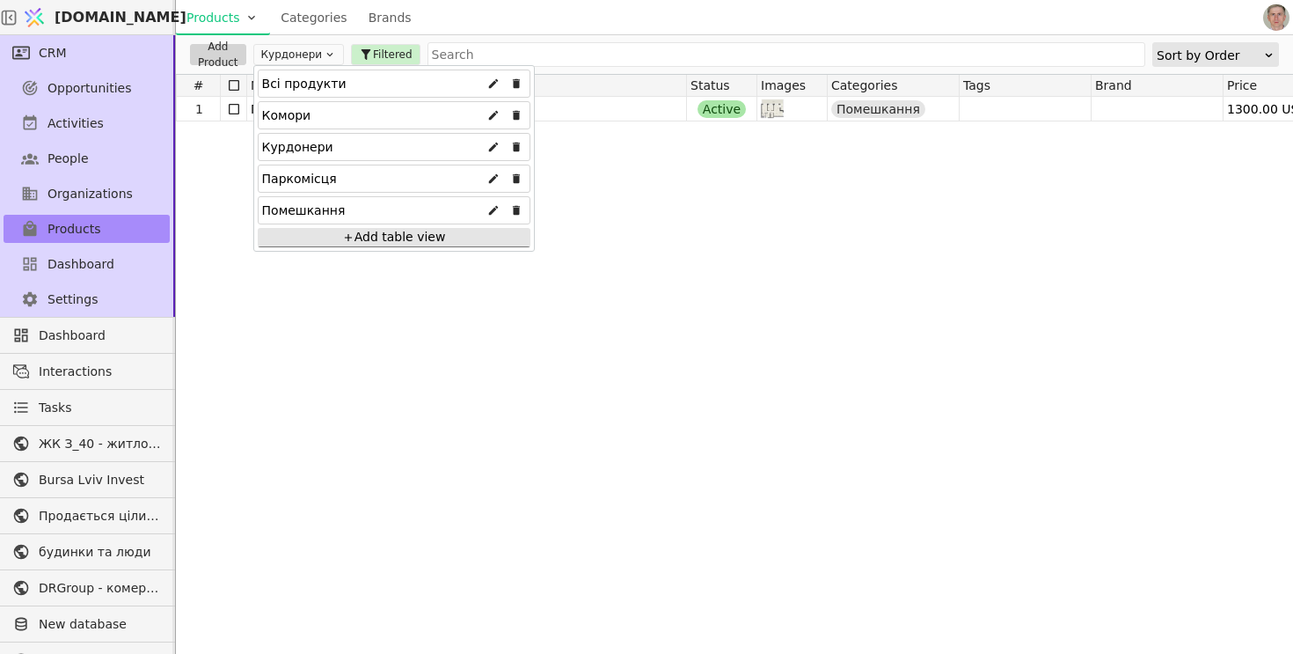
click at [292, 88] on div "Всі продукти" at bounding box center [304, 83] width 84 height 28
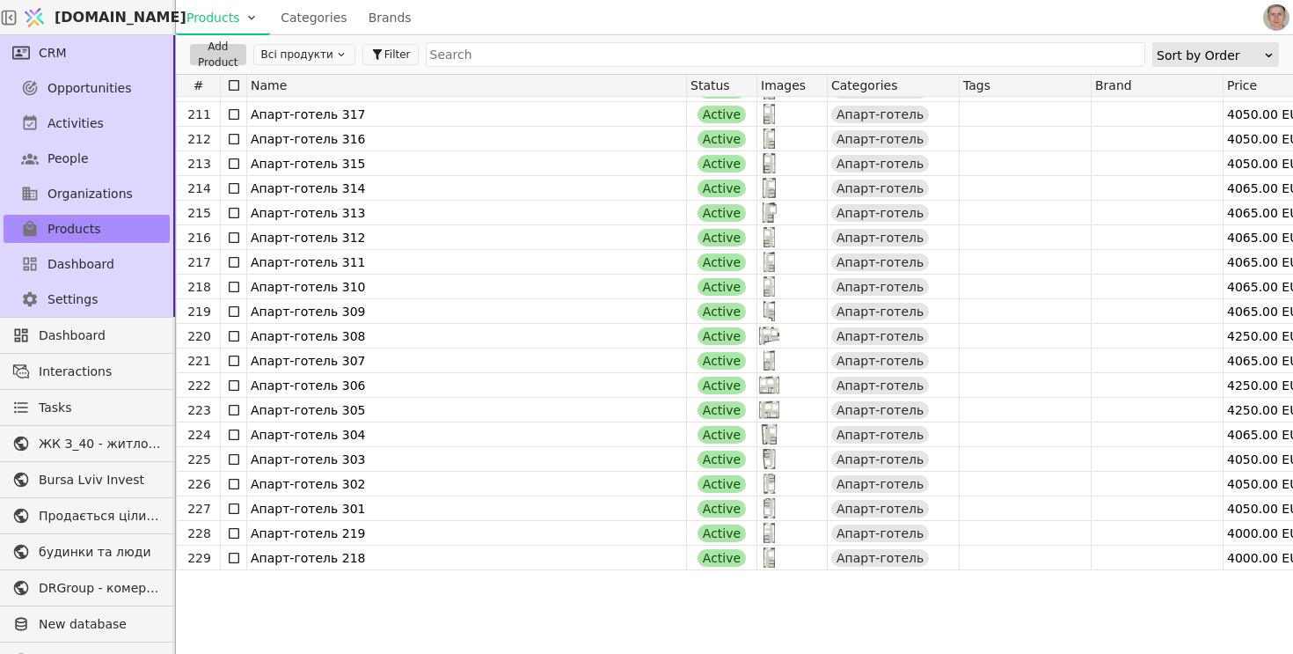
scroll to position [5369, 0]
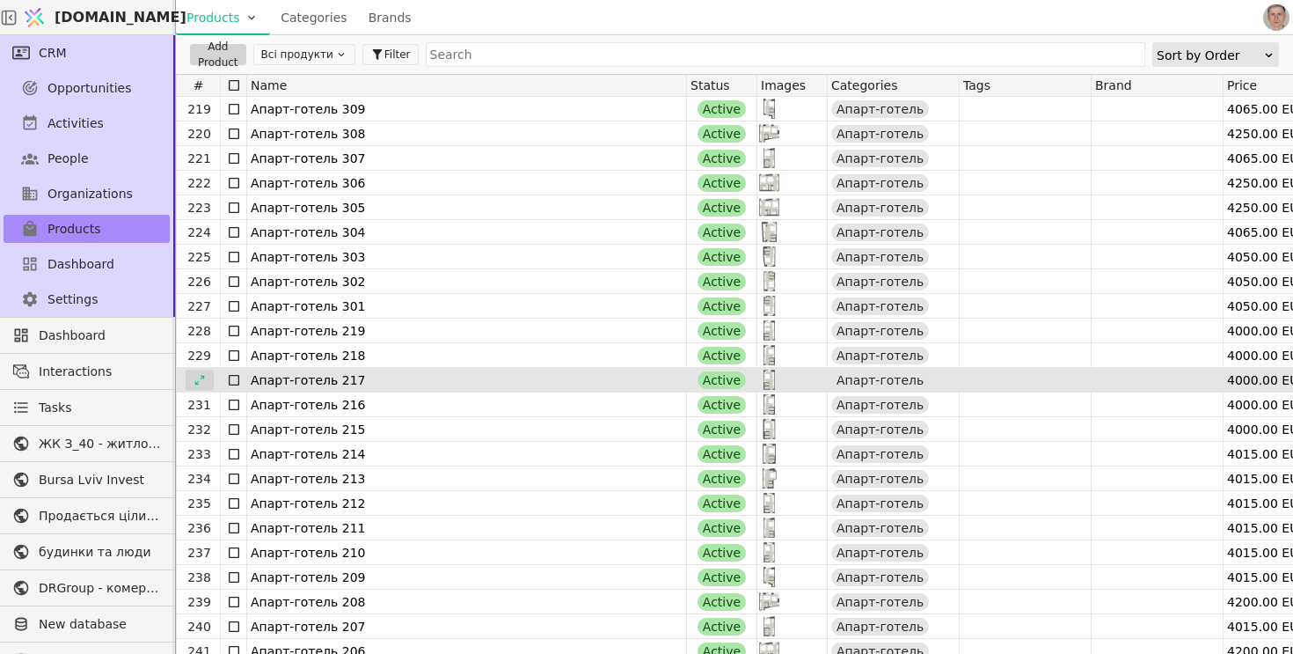
click at [196, 376] on icon at bounding box center [200, 380] width 12 height 12
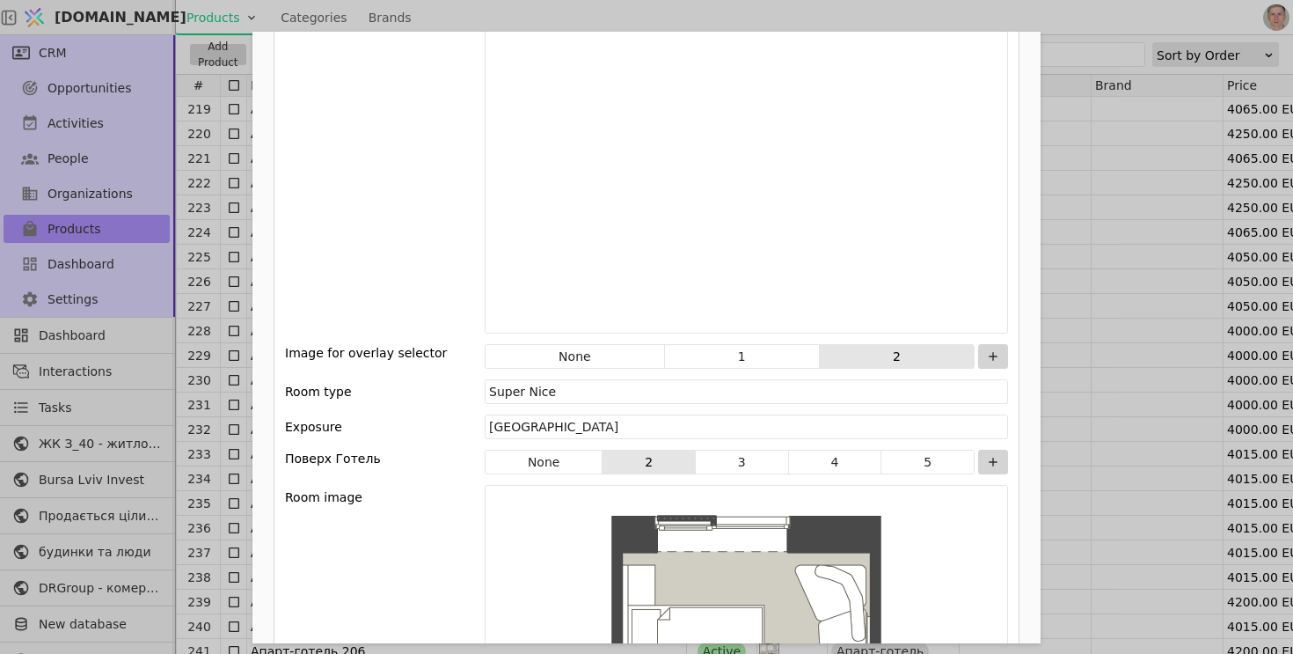
scroll to position [2442, 0]
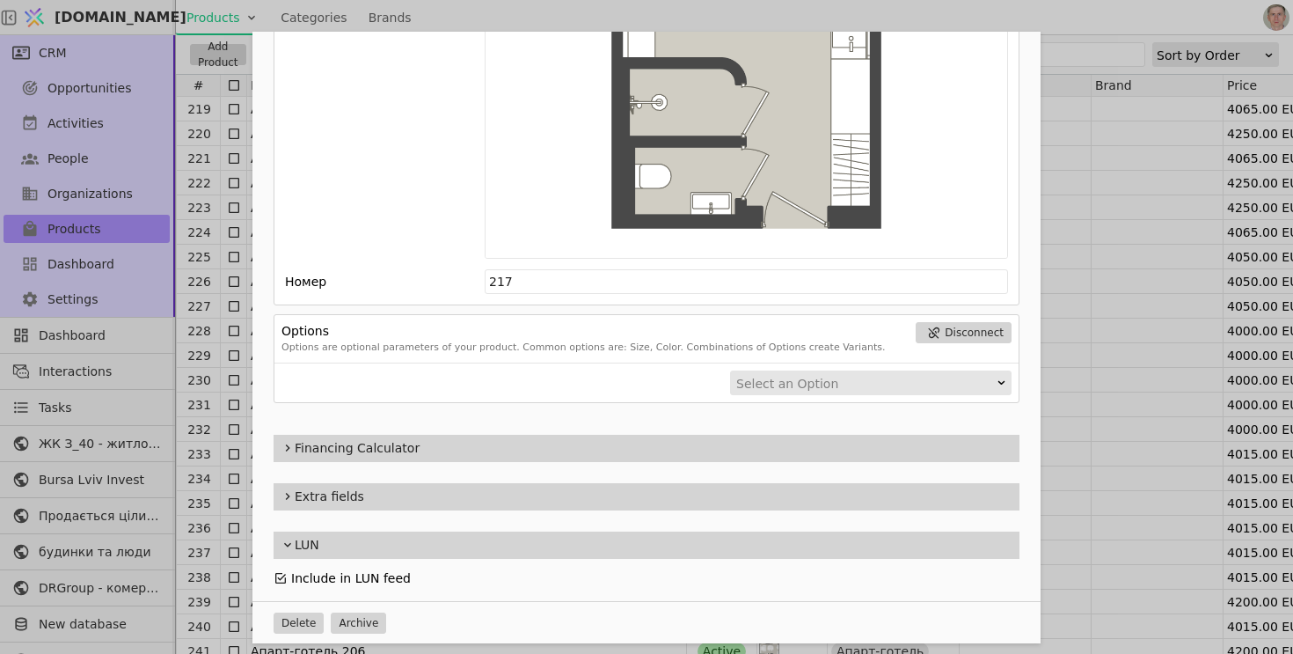
click at [280, 579] on icon "Add Opportunity" at bounding box center [281, 578] width 14 height 14
click at [1165, 368] on div "Name Апарт-готель 217 Slug apart-hotel-2-217 Description 217 Images Drag 'n' dr…" at bounding box center [646, 327] width 1293 height 654
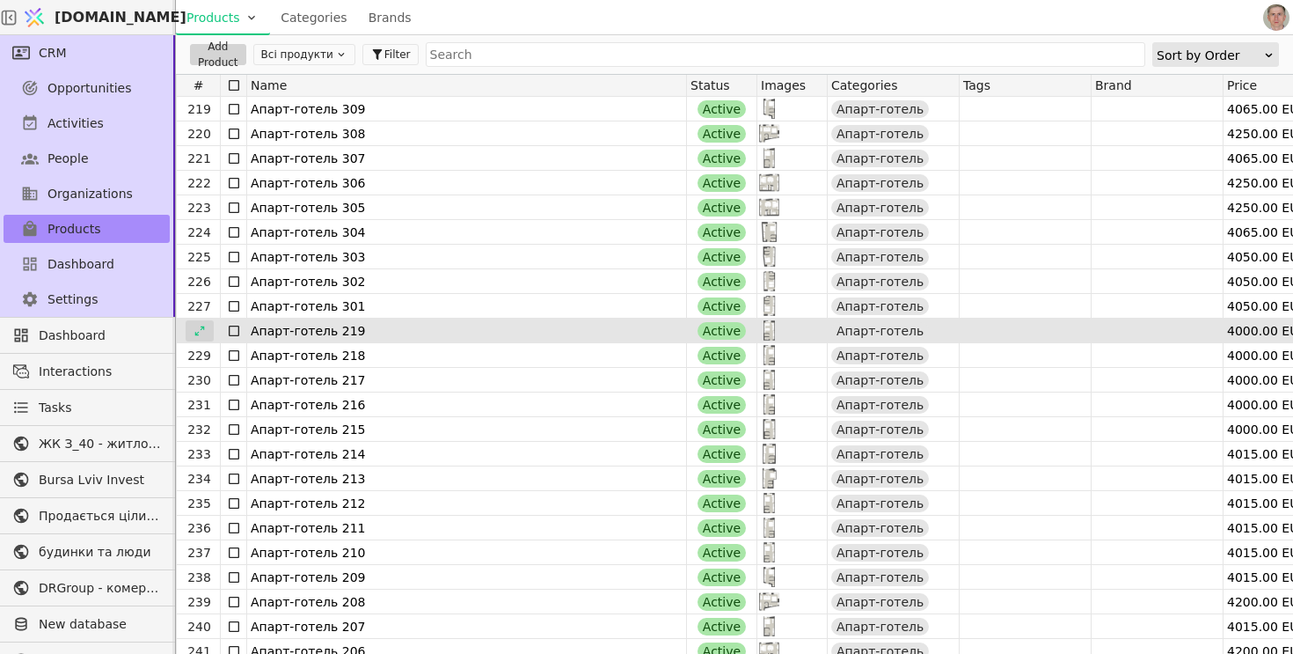
click at [203, 327] on icon at bounding box center [200, 331] width 12 height 12
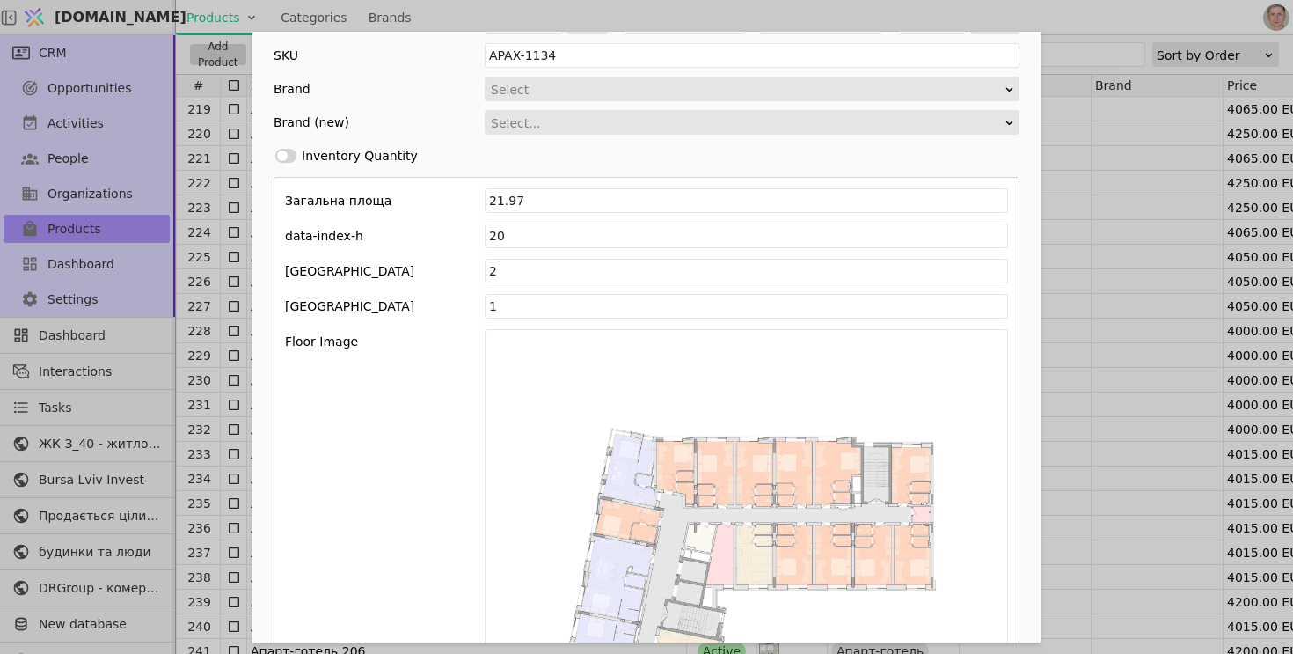
scroll to position [598, 0]
click at [1052, 223] on div "Name Апарт-готель 219 Slug apart-hotel-2-219 Description 219 Images Drag 'n' dr…" at bounding box center [646, 327] width 1293 height 654
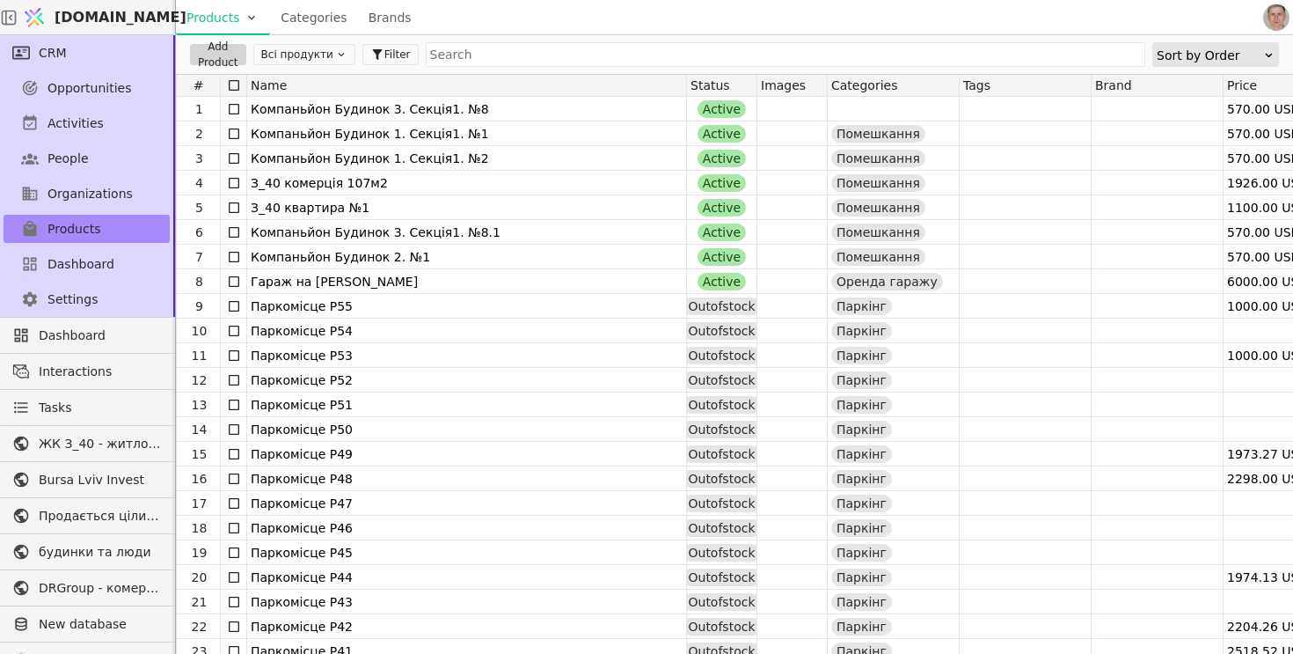
click at [281, 61] on button "Всі продукти" at bounding box center [304, 54] width 102 height 21
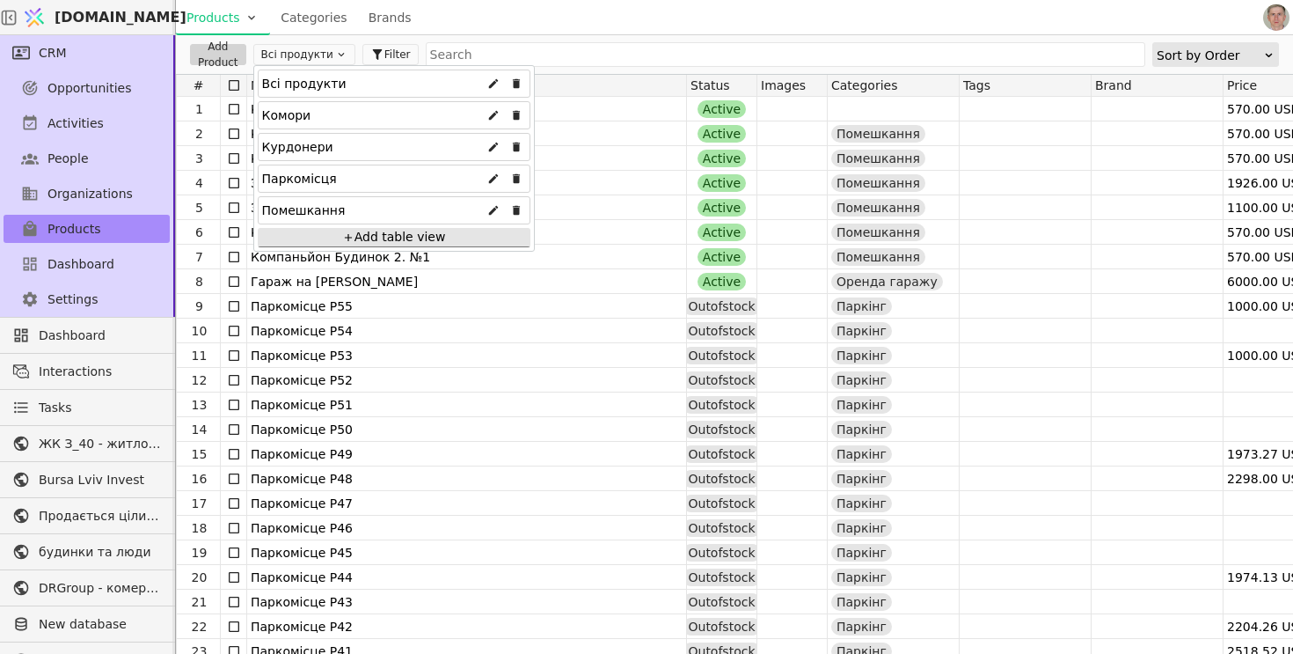
click at [290, 141] on div "Курдонери" at bounding box center [297, 147] width 71 height 28
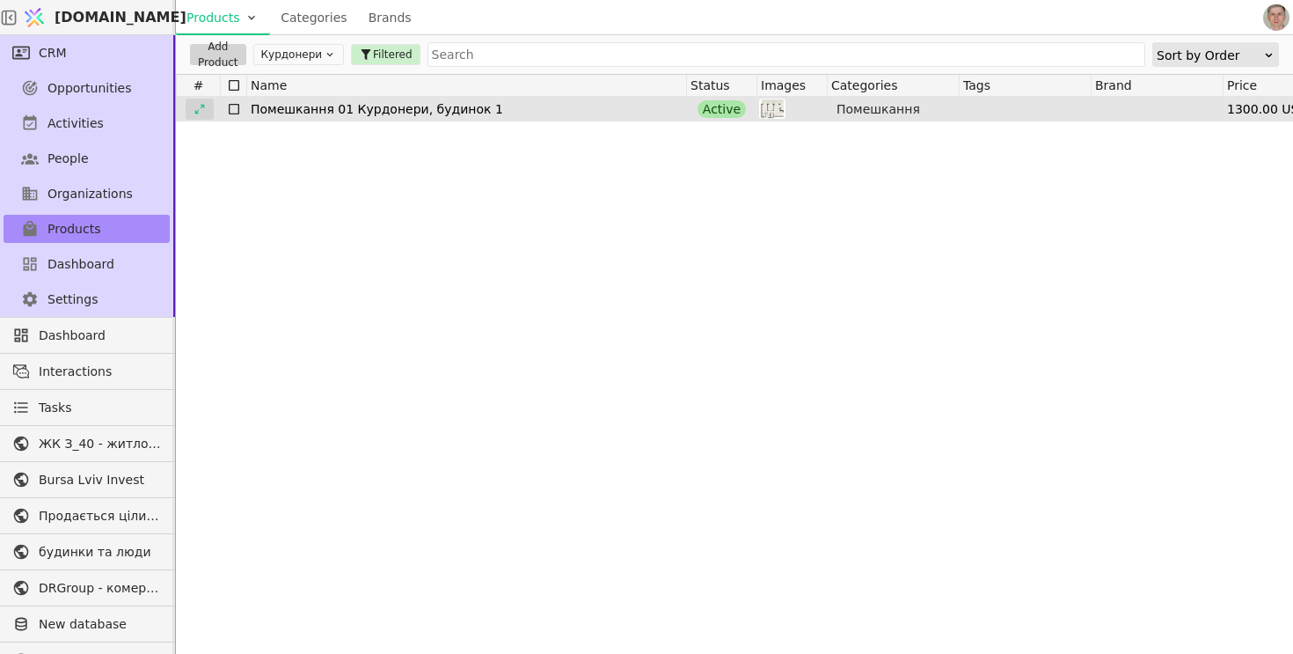
click at [199, 114] on div at bounding box center [200, 109] width 28 height 21
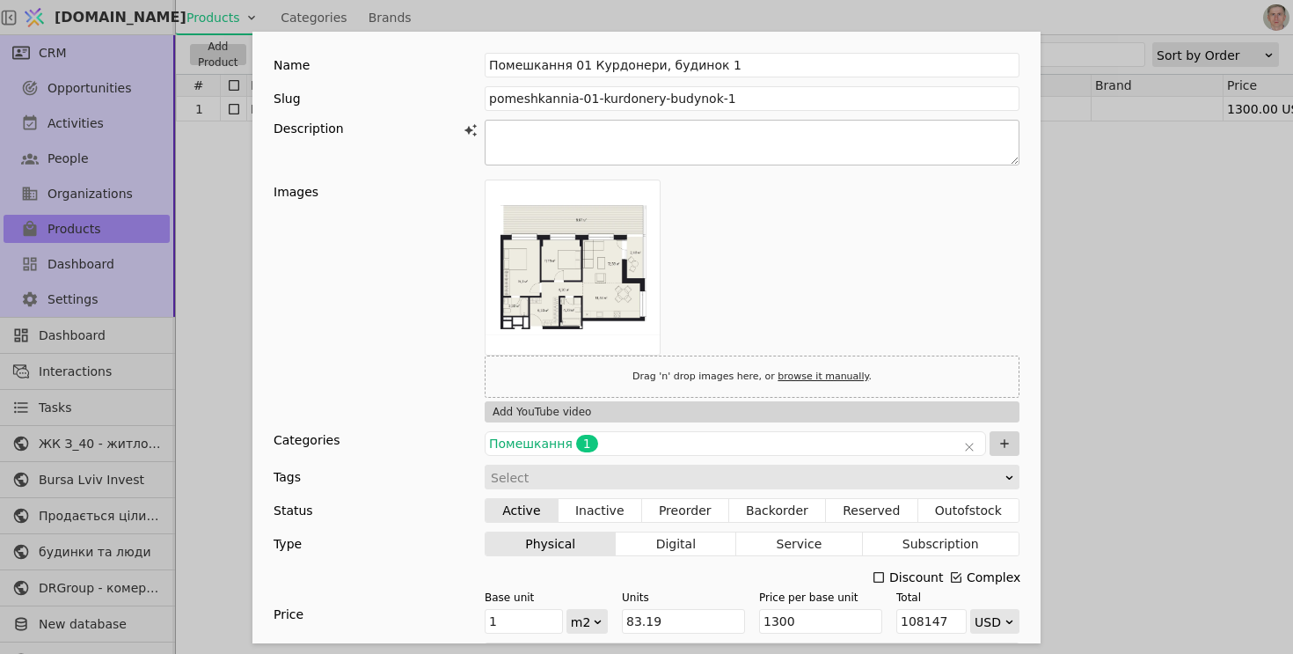
click at [533, 143] on textarea "Add Opportunity" at bounding box center [752, 143] width 535 height 46
type textarea "1"
click at [206, 270] on div "Name Помешкання 01 Курдонери, будинок 1 Slug pomeshkannia-01-kurdonery-budynok-…" at bounding box center [646, 327] width 1293 height 654
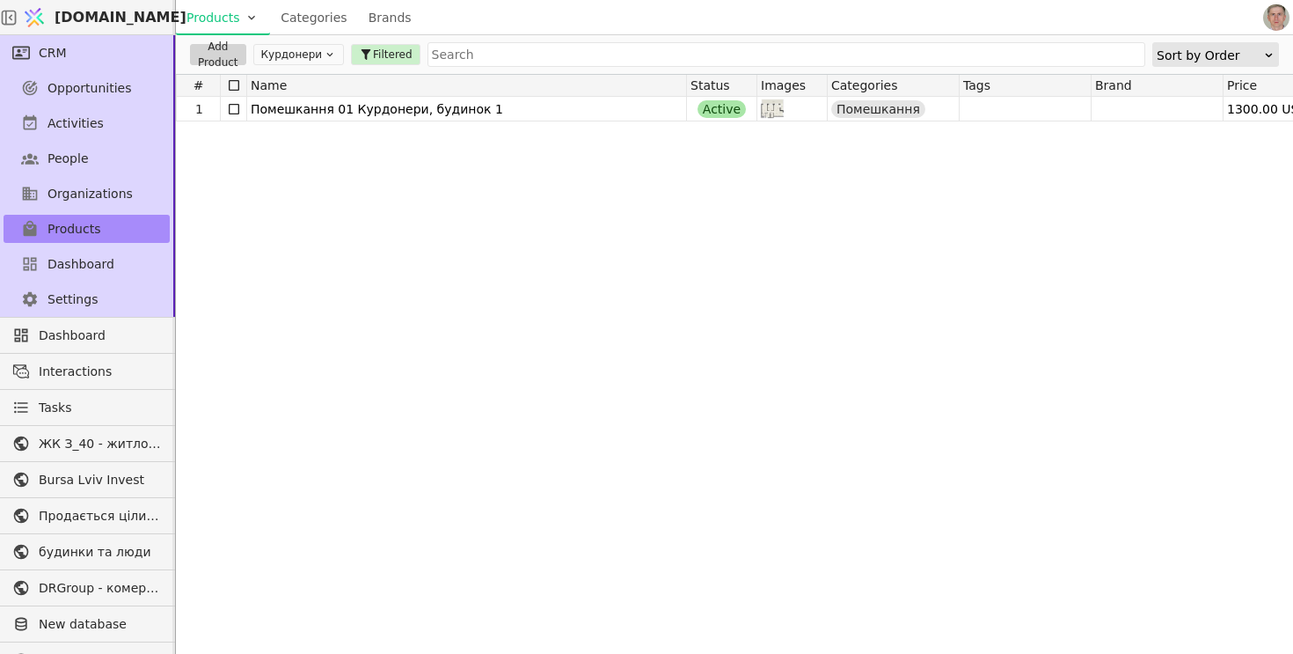
click at [329, 20] on link "Categories" at bounding box center [313, 17] width 87 height 35
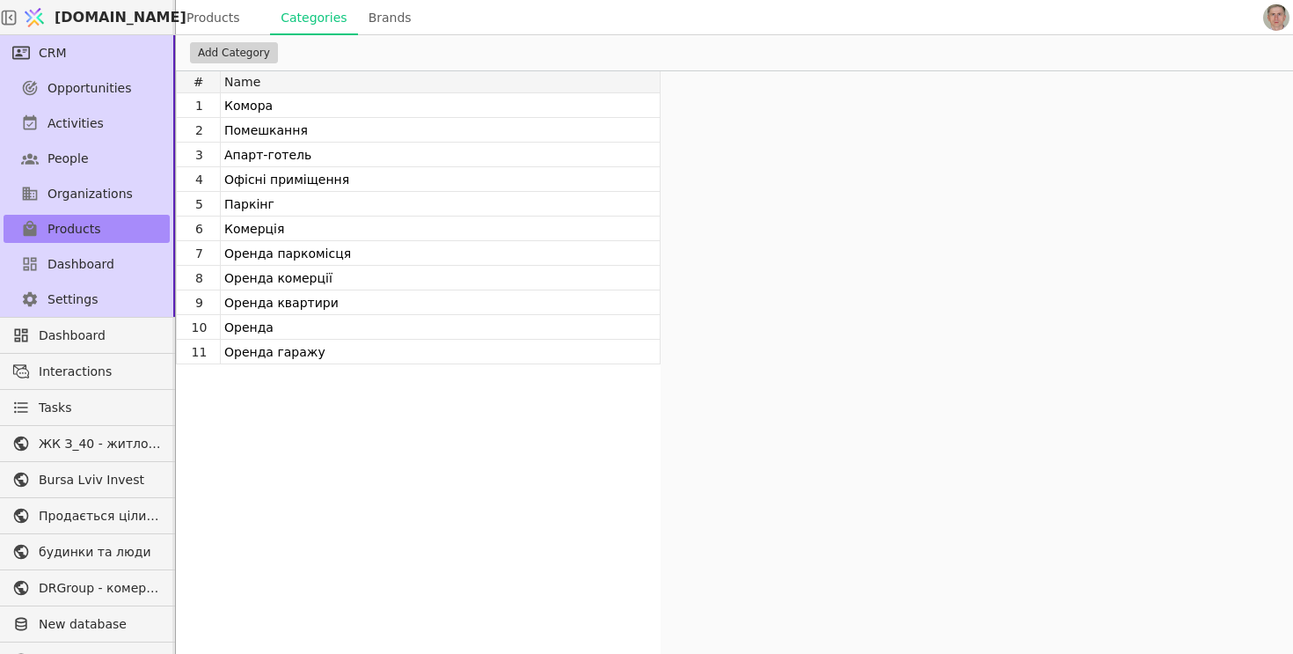
click at [228, 15] on link "Products" at bounding box center [223, 17] width 94 height 35
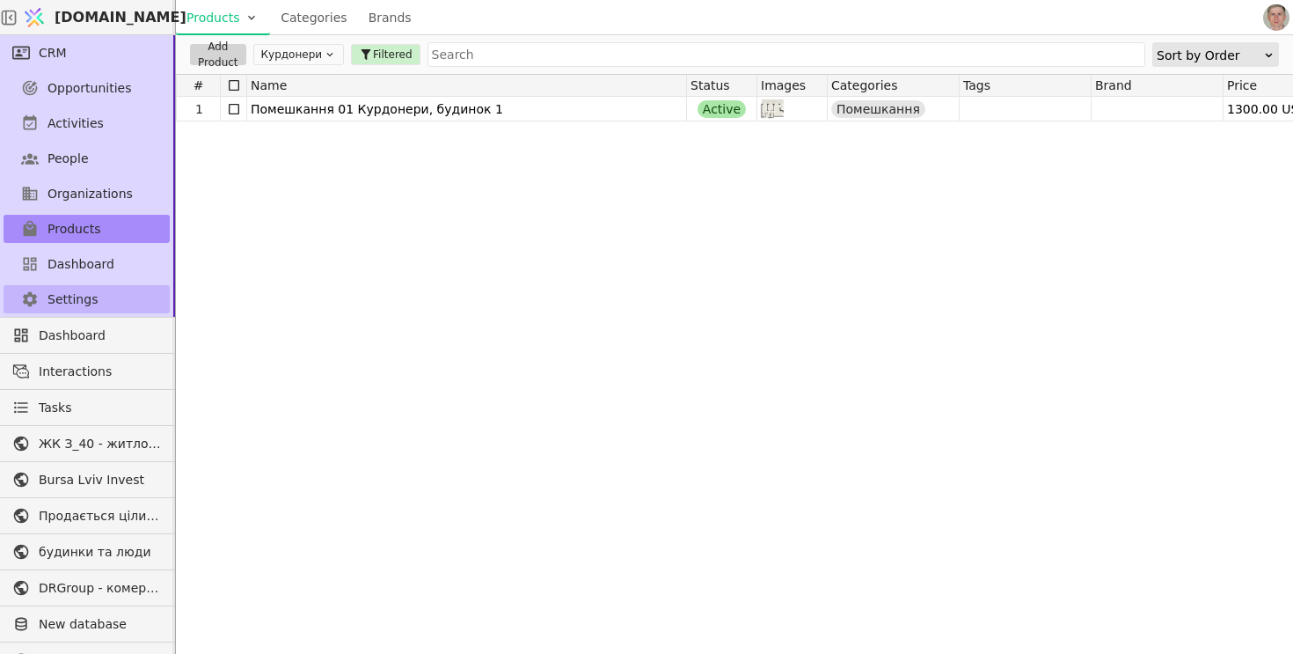
click at [107, 299] on link "Settings" at bounding box center [87, 299] width 166 height 28
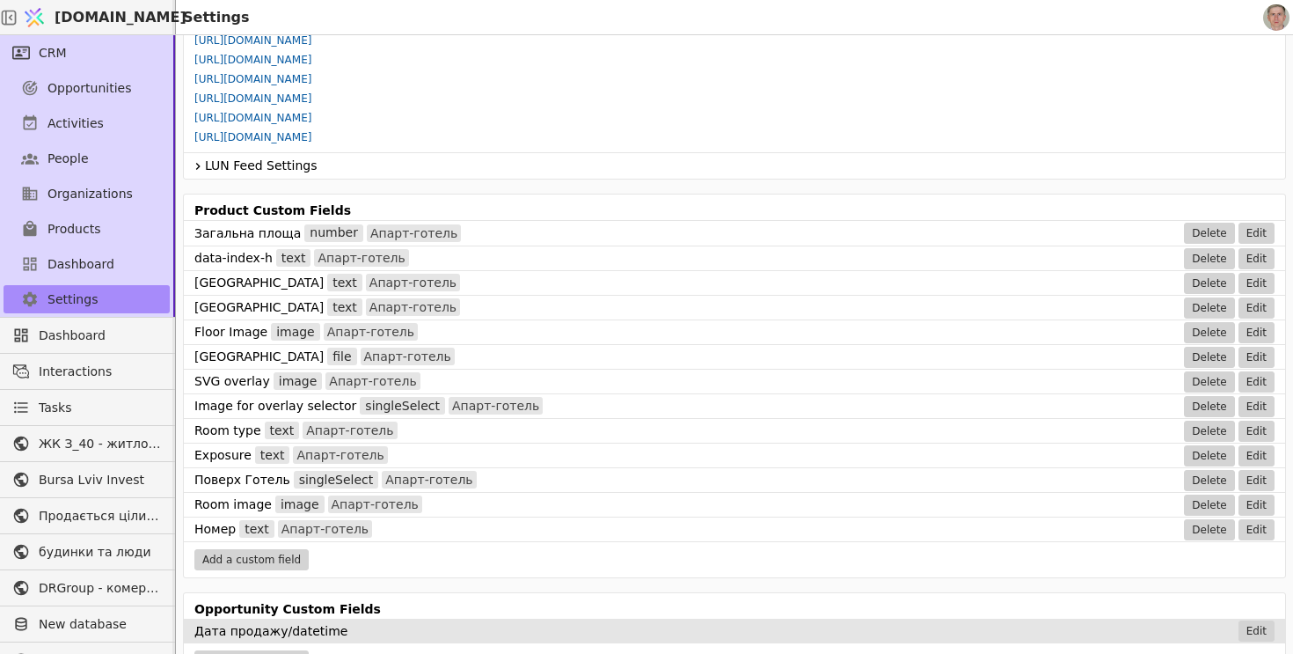
scroll to position [1048, 0]
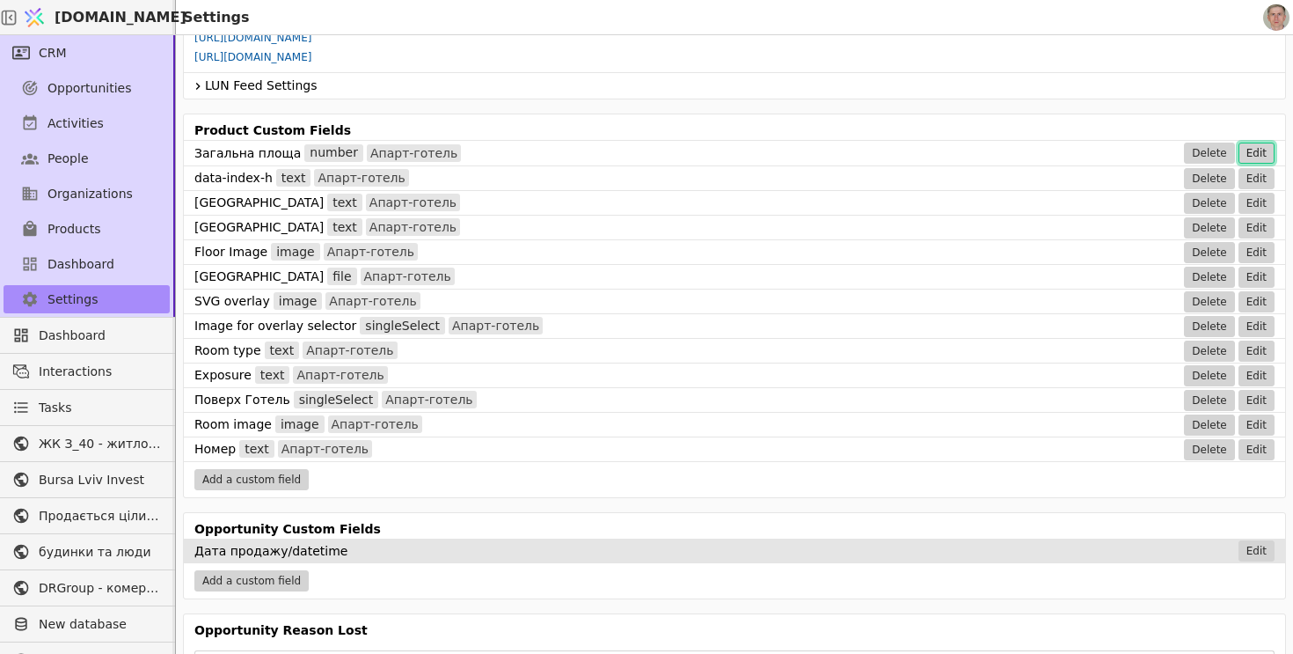
click at [1252, 151] on button "Edit" at bounding box center [1256, 152] width 36 height 21
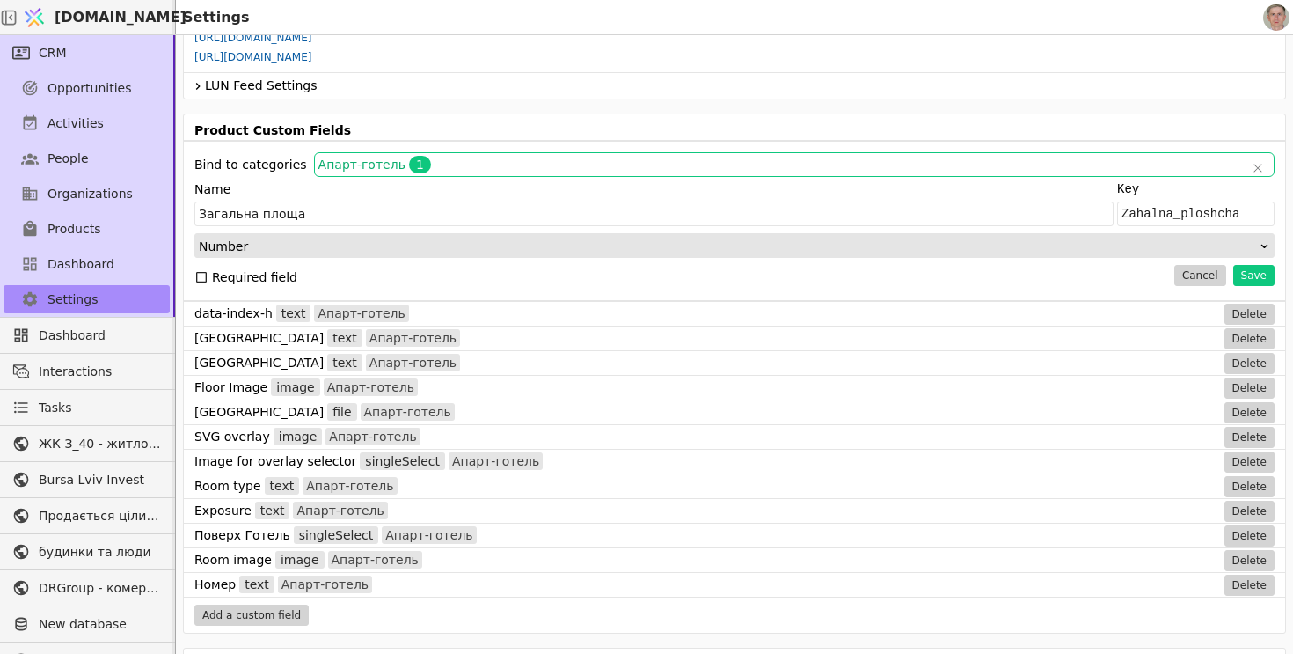
click at [606, 157] on span "Апарт-готель 1" at bounding box center [781, 165] width 927 height 18
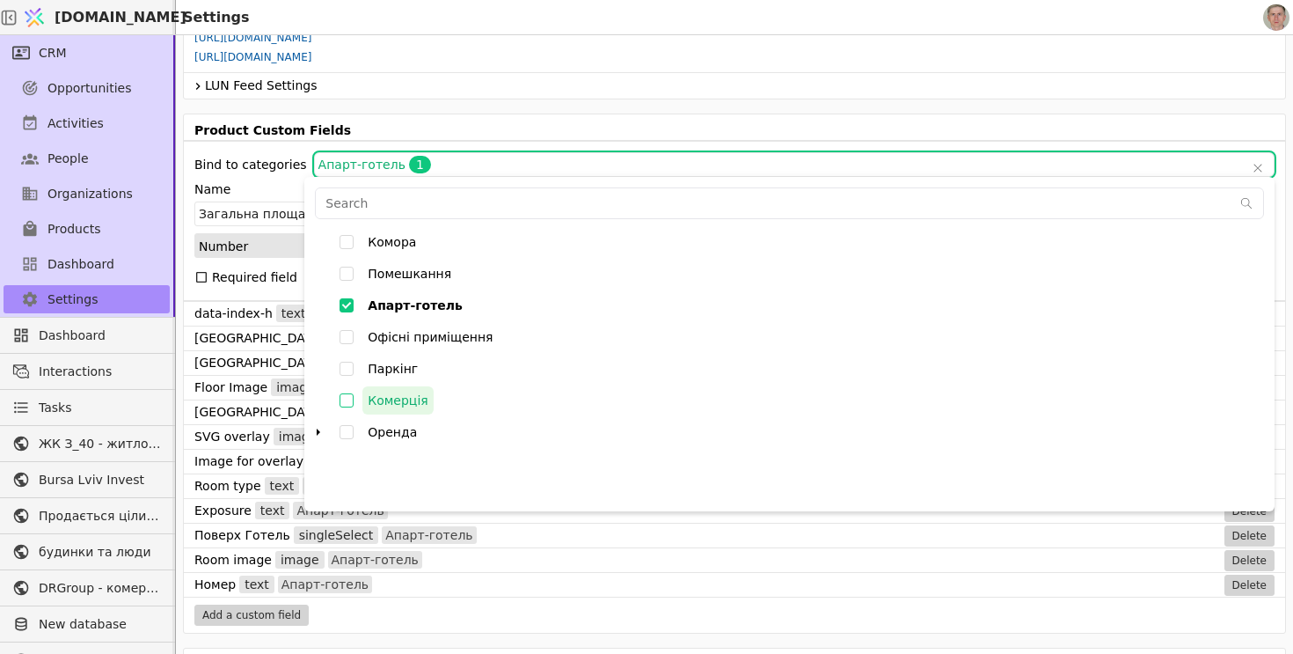
click at [349, 415] on input "Комерція" at bounding box center [347, 400] width 32 height 32
checkbox input "false"
type input "000842Q1F45uwXaI,000842Q1ZLPFAftq"
click at [350, 400] on input "Комерція" at bounding box center [347, 400] width 32 height 32
checkbox input "true"
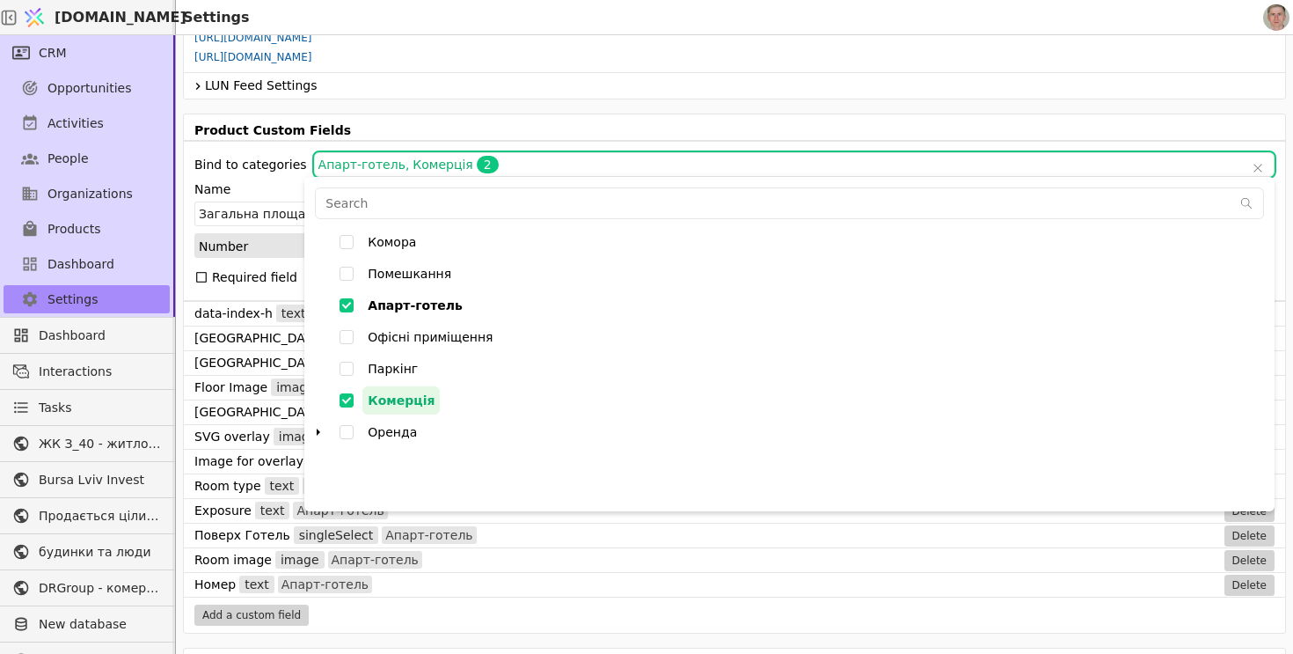
type input "000842Q1F45uwXaI"
checkbox input "false"
click at [350, 275] on input "Помешкання" at bounding box center [347, 274] width 32 height 32
checkbox input "false"
type input "000842Q1F3R900y5,000842Q1F45uwXaI"
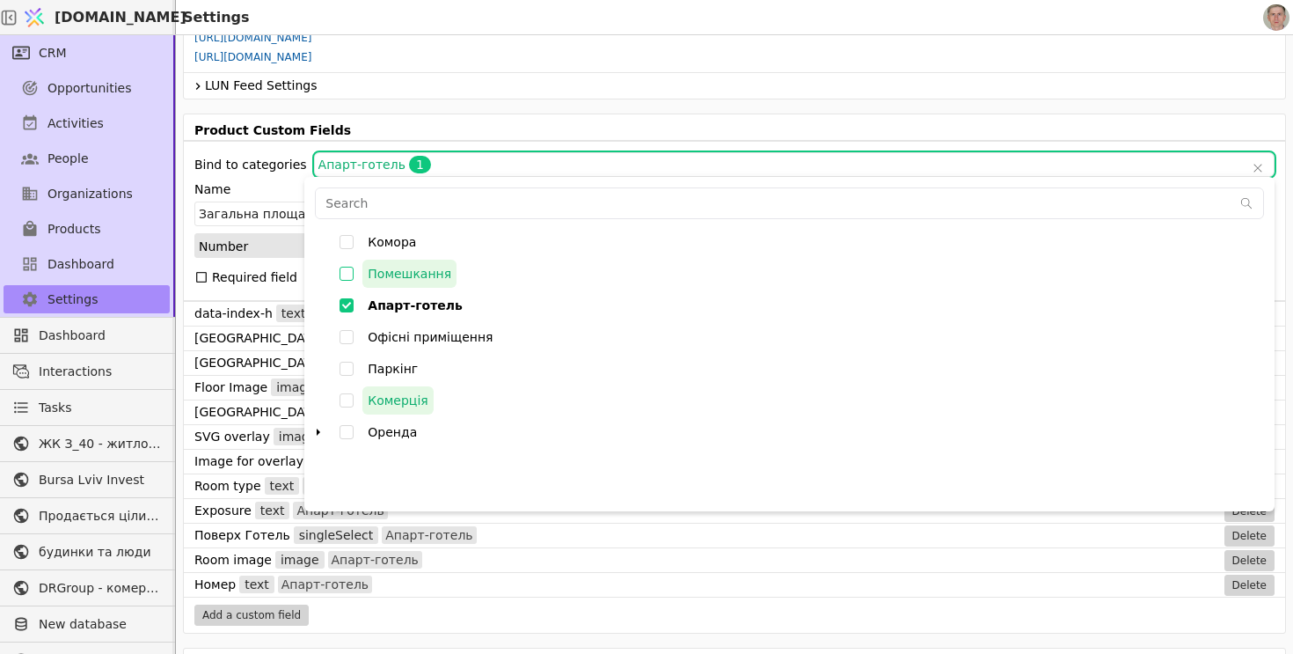
checkbox input "true"
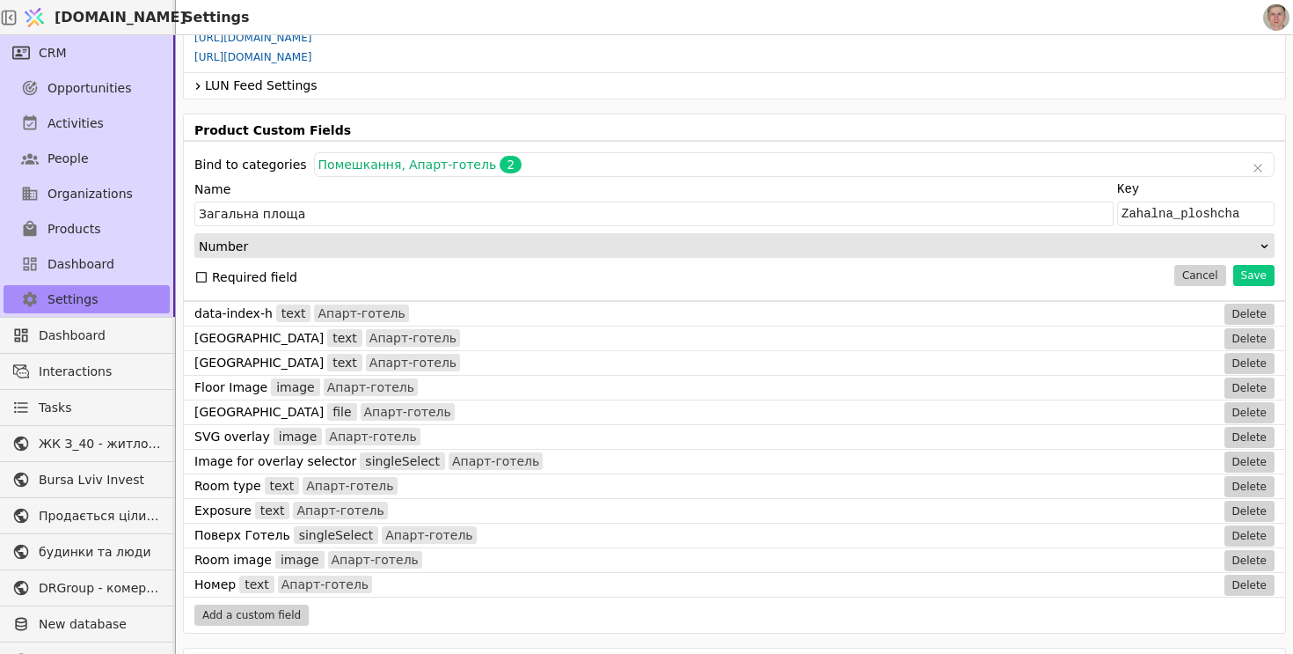
click at [605, 104] on div "Import Import .csv file into svit.one entities (people/notes) Start import flow…" at bounding box center [734, 362] width 1117 height 654
click at [1259, 276] on button "Save" at bounding box center [1253, 275] width 41 height 21
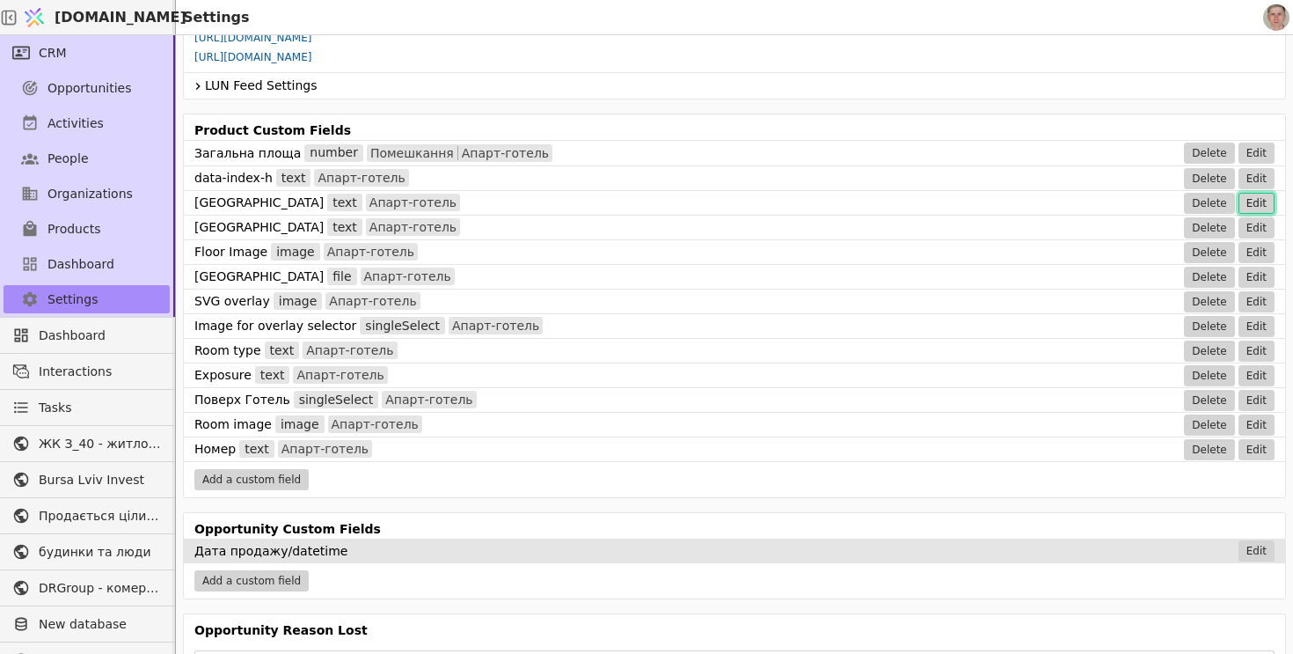
click at [1261, 198] on button "Edit" at bounding box center [1256, 203] width 36 height 21
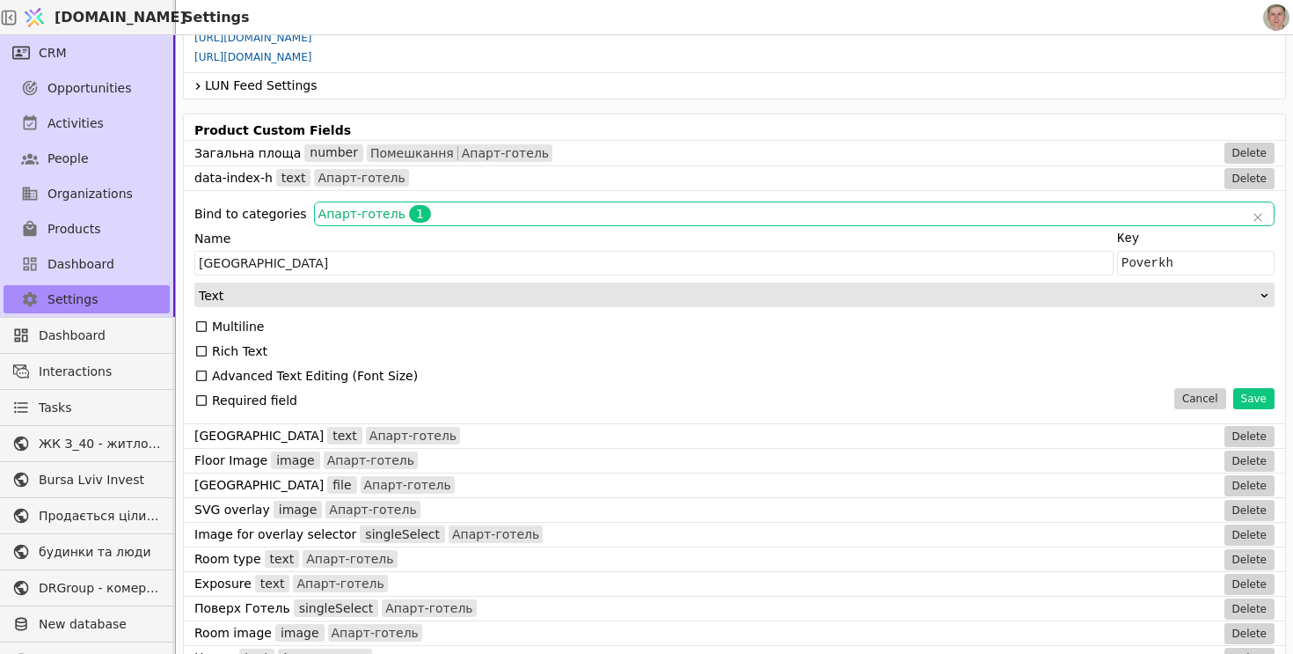
click at [481, 209] on span "Апарт-готель 1" at bounding box center [781, 214] width 927 height 18
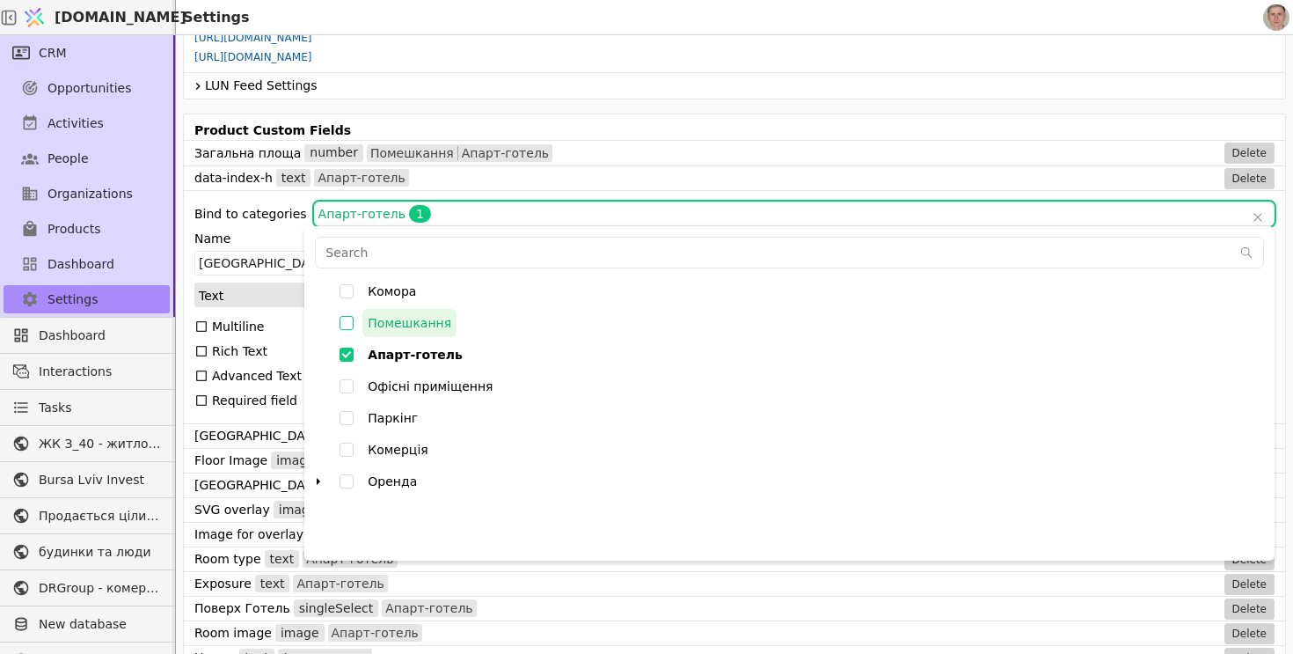
click at [349, 323] on input "Помешкання" at bounding box center [347, 323] width 32 height 32
checkbox input "false"
type input "000842Q1F3R900y5,000842Q1F45uwXaI"
checkbox input "true"
click at [651, 106] on div "Import Import .csv file into svit.one entities (people/notes) Start import flow…" at bounding box center [734, 362] width 1117 height 654
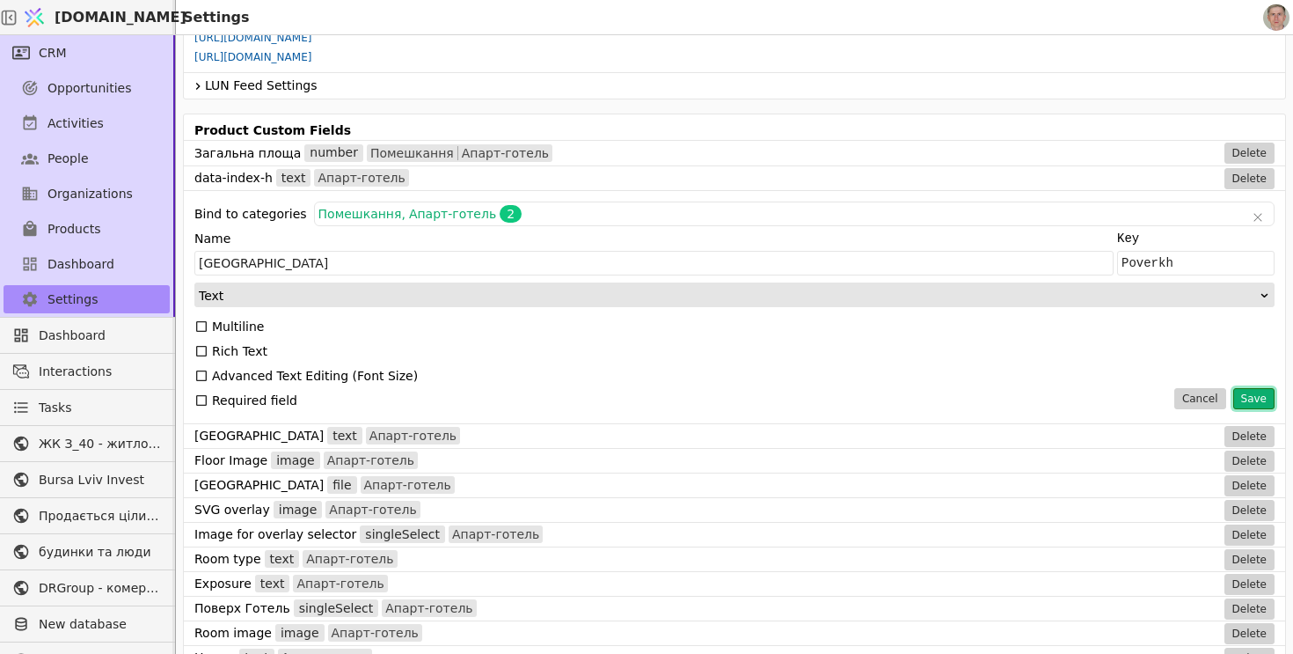
click at [1257, 393] on button "Save" at bounding box center [1253, 398] width 41 height 21
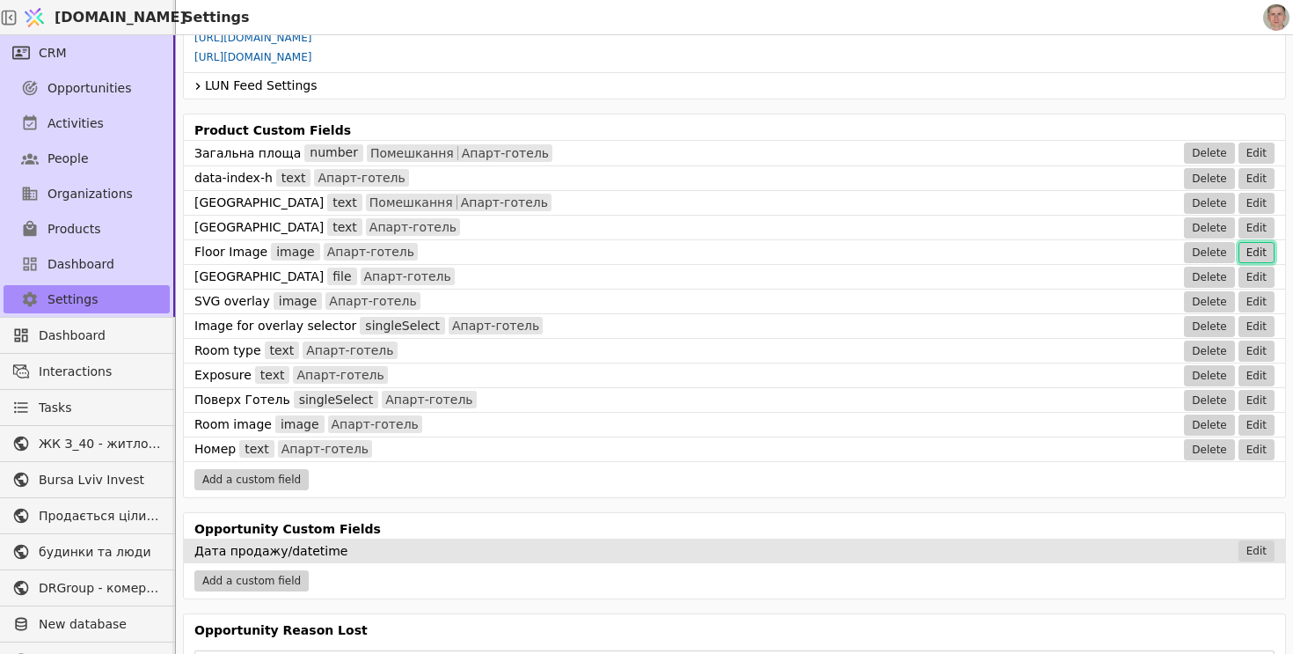
click at [1260, 247] on button "Edit" at bounding box center [1256, 252] width 36 height 21
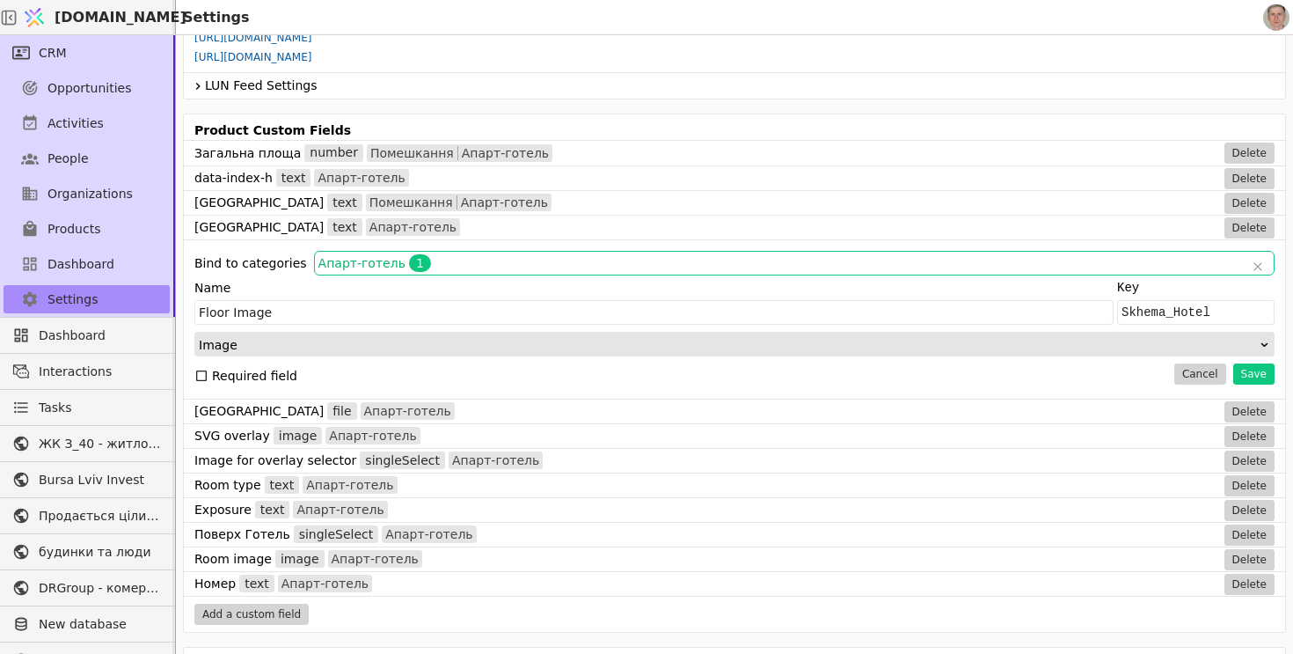
click at [586, 256] on span "Апарт-готель 1" at bounding box center [781, 263] width 927 height 18
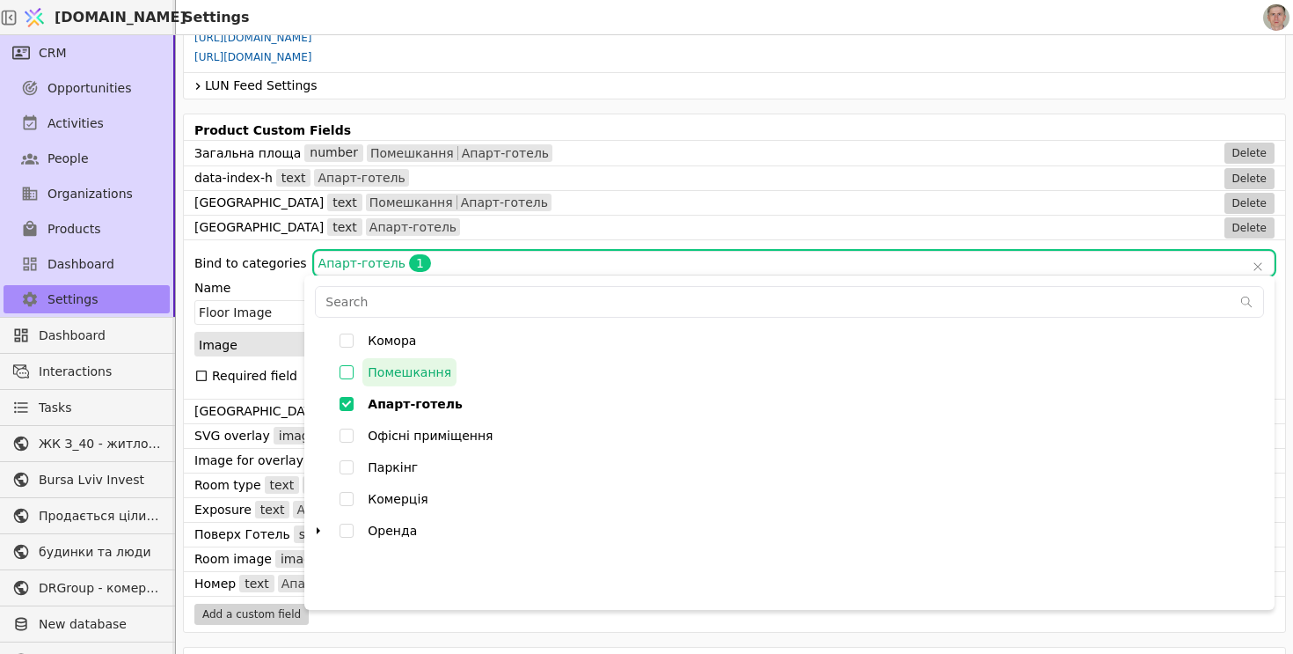
click at [344, 371] on input "Помешкання" at bounding box center [347, 372] width 32 height 32
checkbox input "false"
type input "000842Q1F3R900y5,000842Q1F45uwXaI"
checkbox input "true"
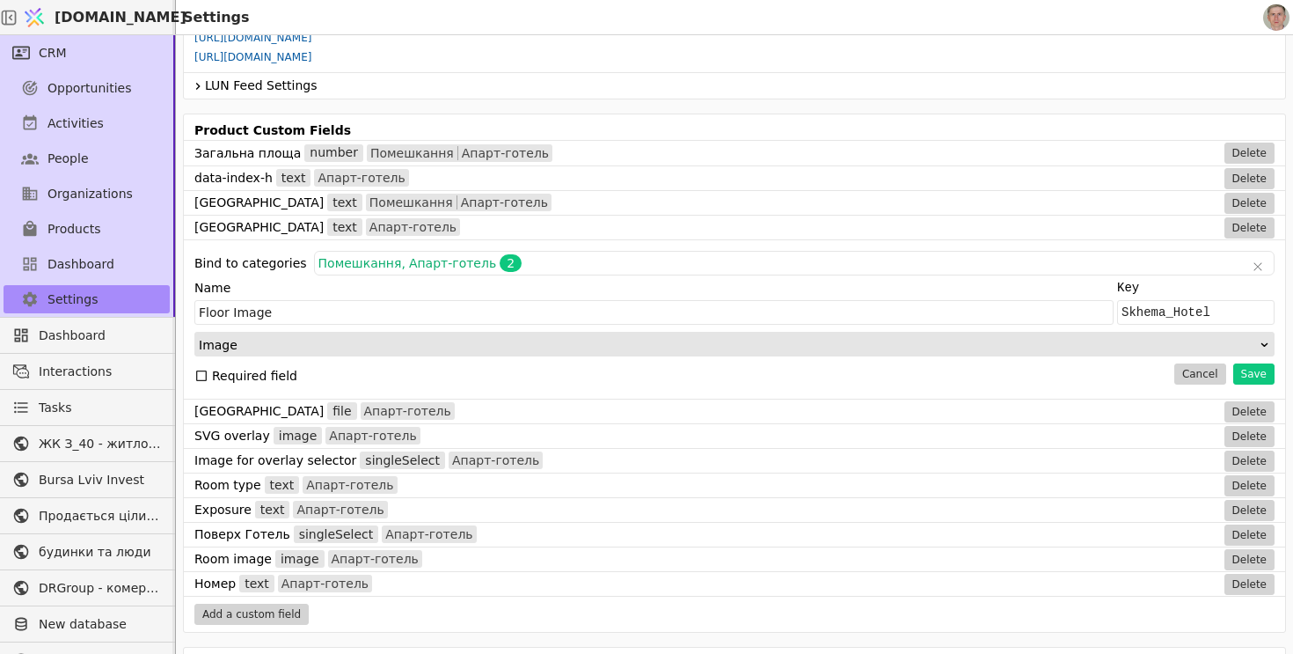
click at [705, 112] on div "Import Import .csv file into svit.one entities (people/notes) Start import flow…" at bounding box center [734, 362] width 1117 height 654
click at [1251, 369] on button "Save" at bounding box center [1253, 373] width 41 height 21
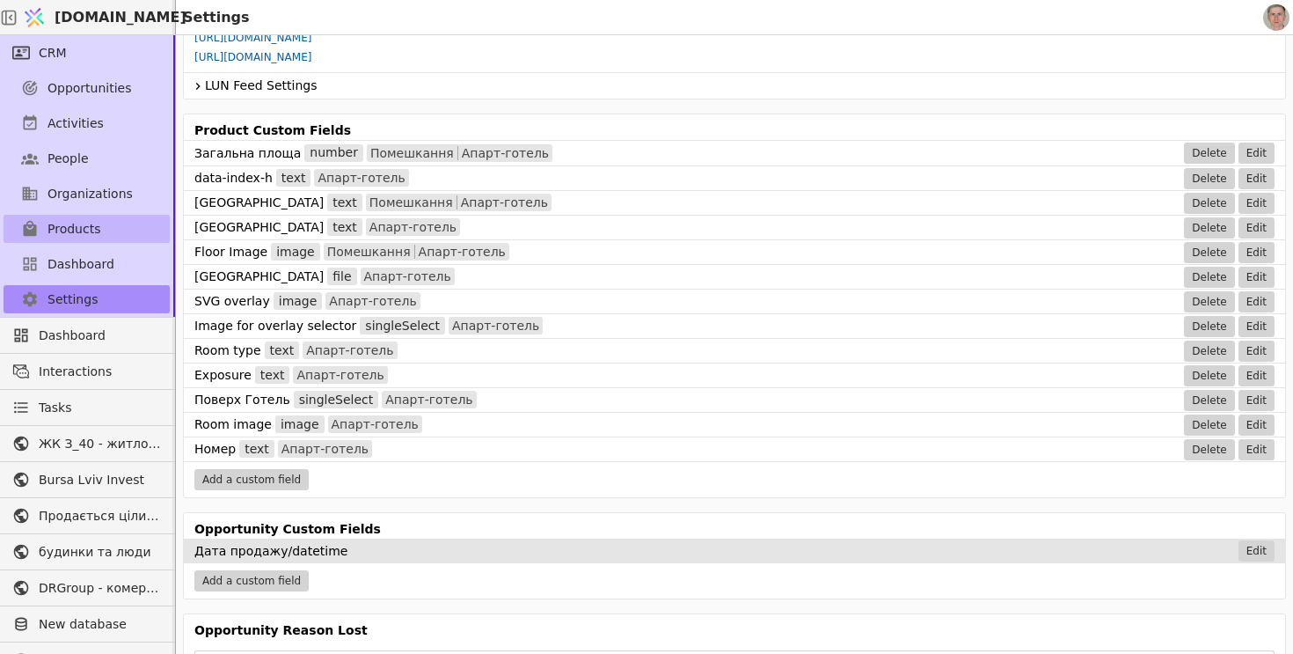
click at [115, 219] on link "Products" at bounding box center [87, 229] width 166 height 28
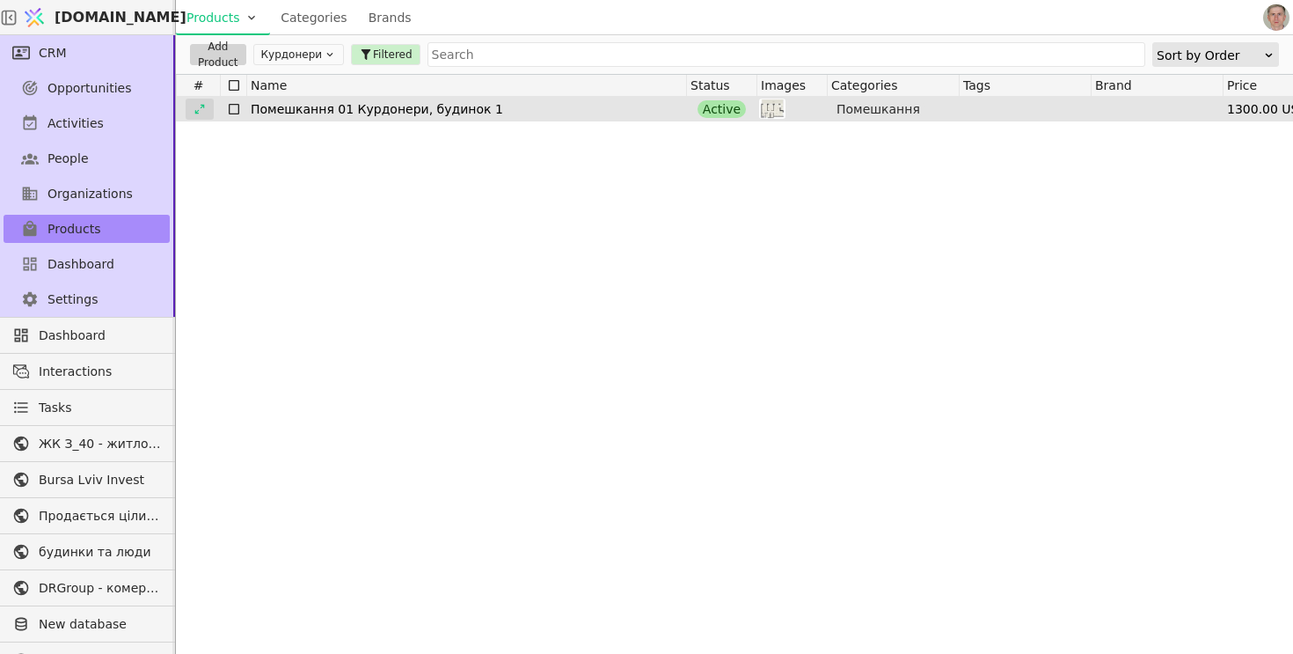
click at [204, 104] on icon at bounding box center [200, 109] width 12 height 12
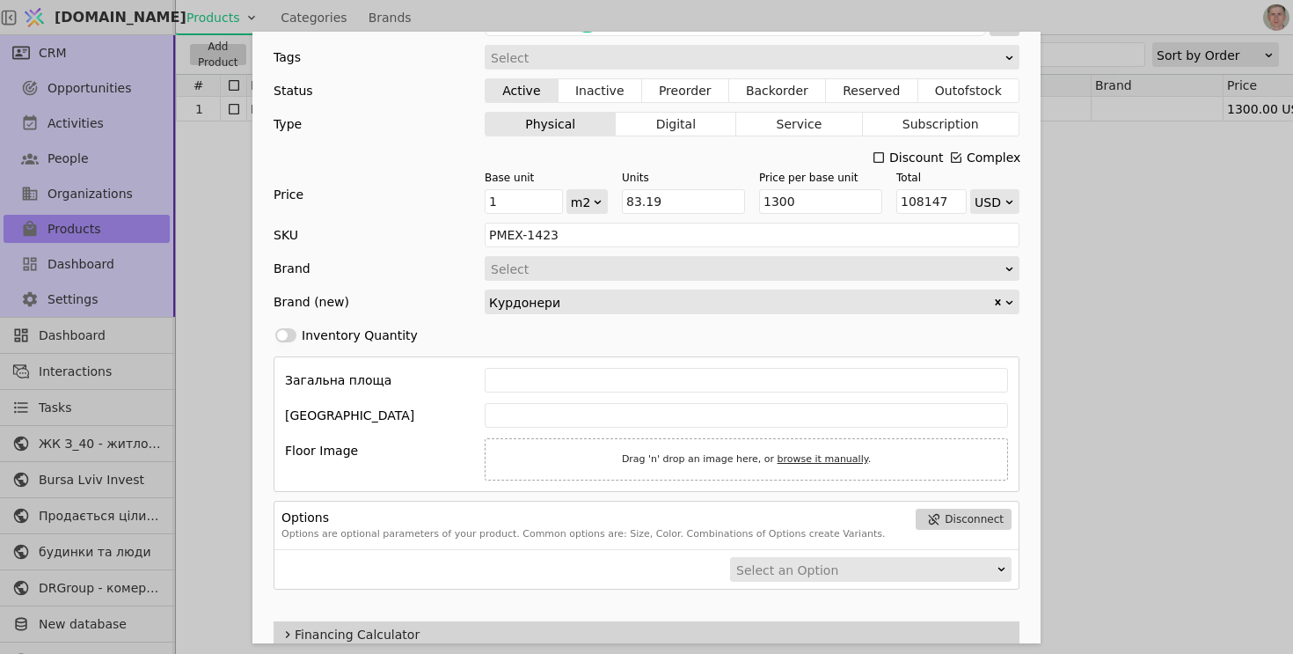
scroll to position [606, 0]
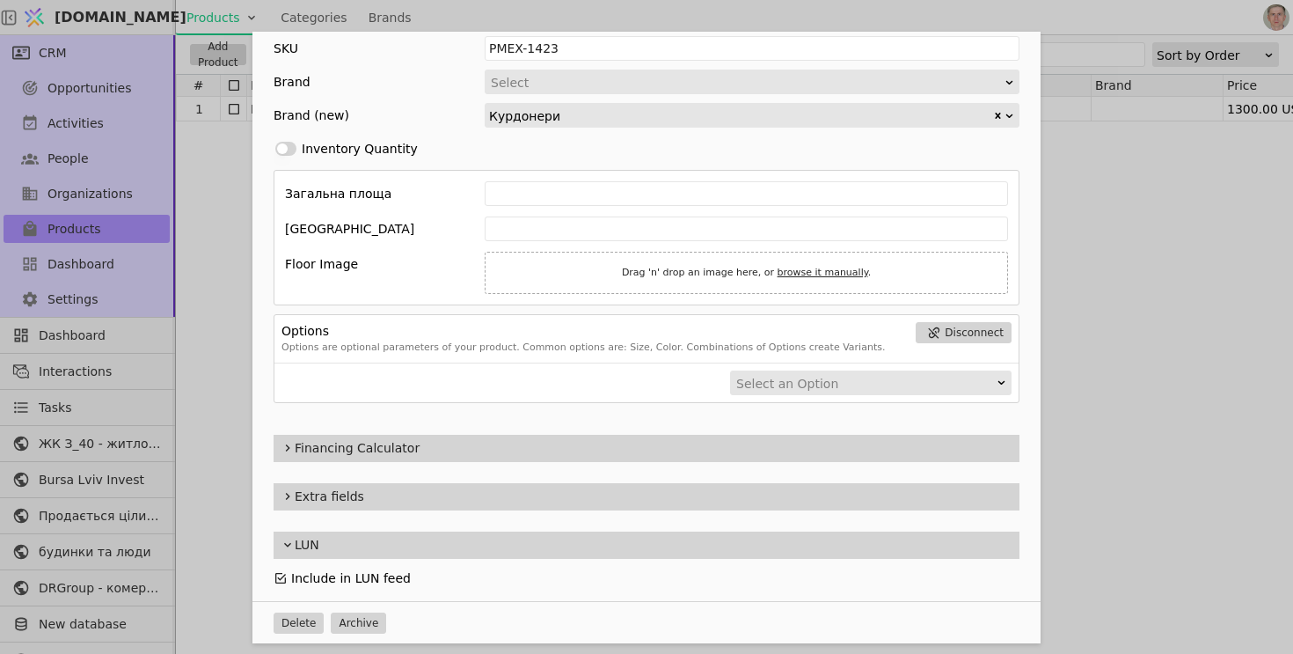
click at [797, 270] on link "browse it manually" at bounding box center [823, 272] width 91 height 11
type input "C:\fakepath\kurdonery-bud-1-kv-1-poverkh-1.webp"
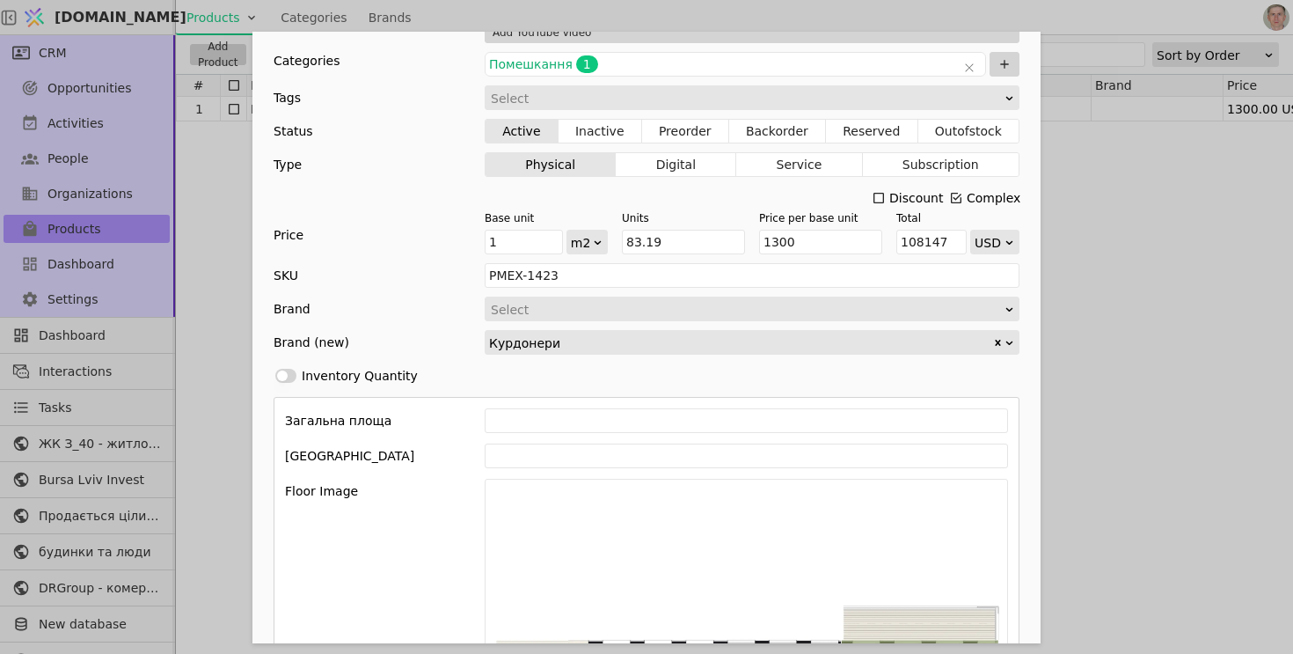
scroll to position [375, 0]
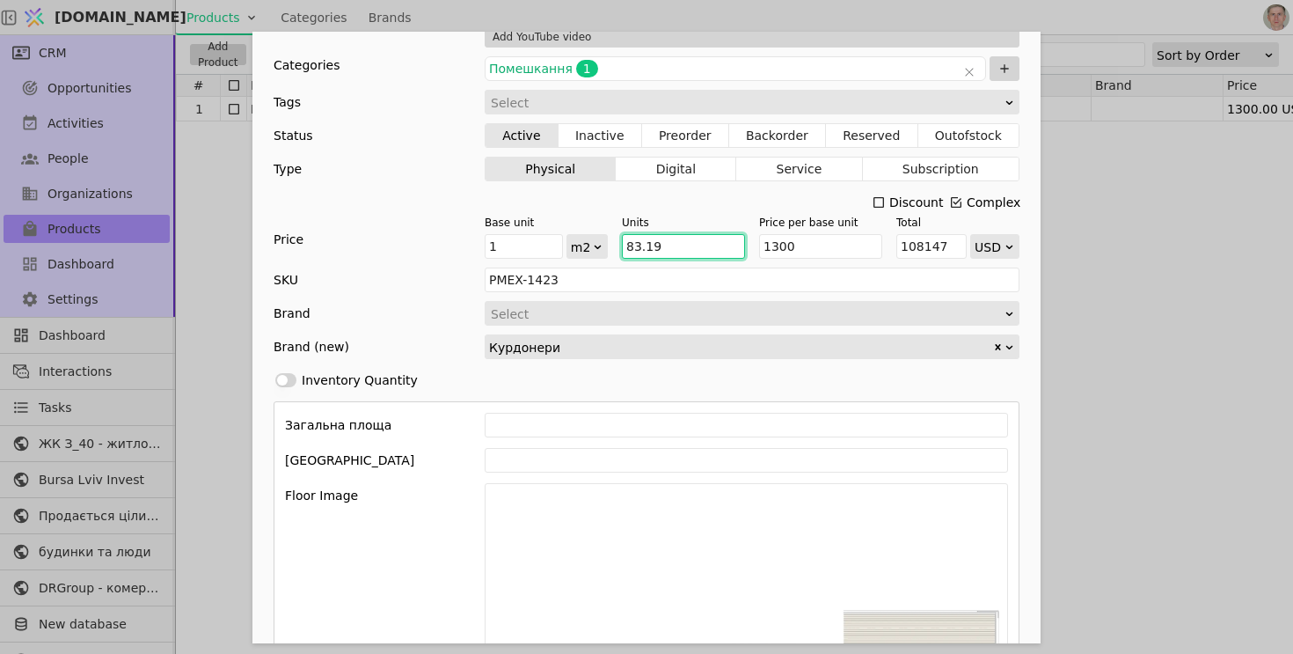
drag, startPoint x: 674, startPoint y: 247, endPoint x: 582, endPoint y: 246, distance: 91.5
click at [582, 246] on div "Base unit 1 m2 Units 83.19 Price per base unit 1300 Total 108147 USD" at bounding box center [752, 237] width 535 height 44
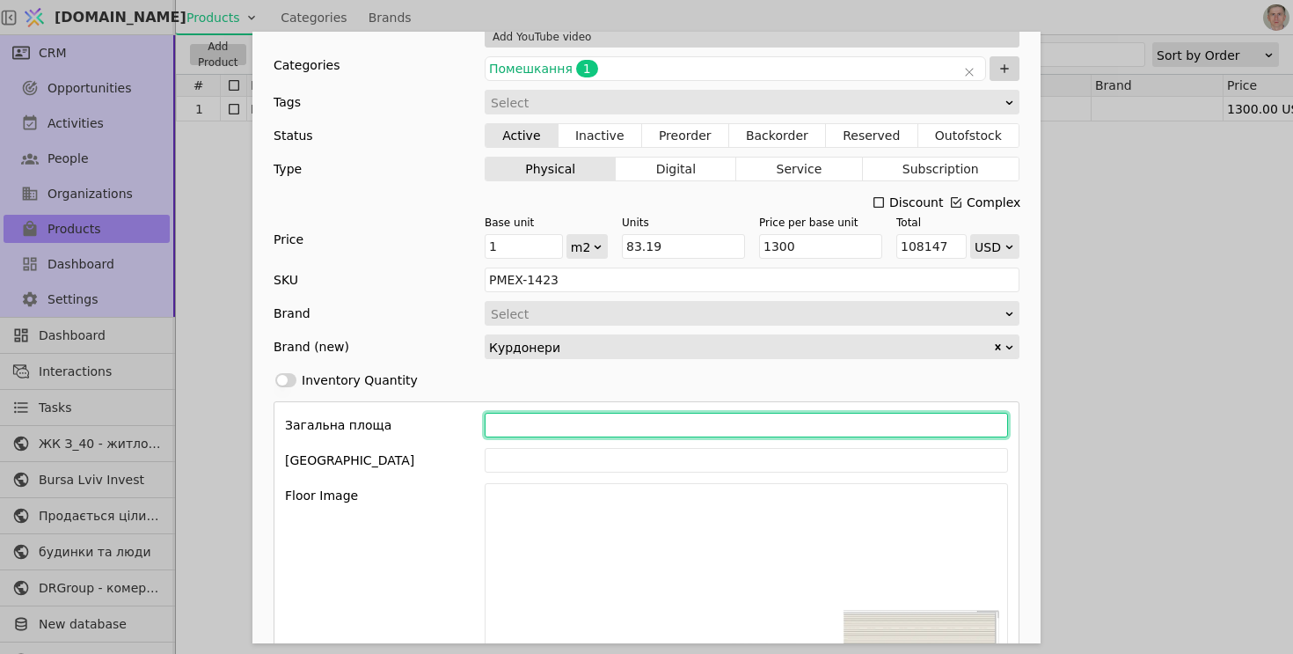
click at [559, 420] on input "Add Opportunity" at bounding box center [746, 425] width 523 height 25
paste input "83.19"
type input "83.19"
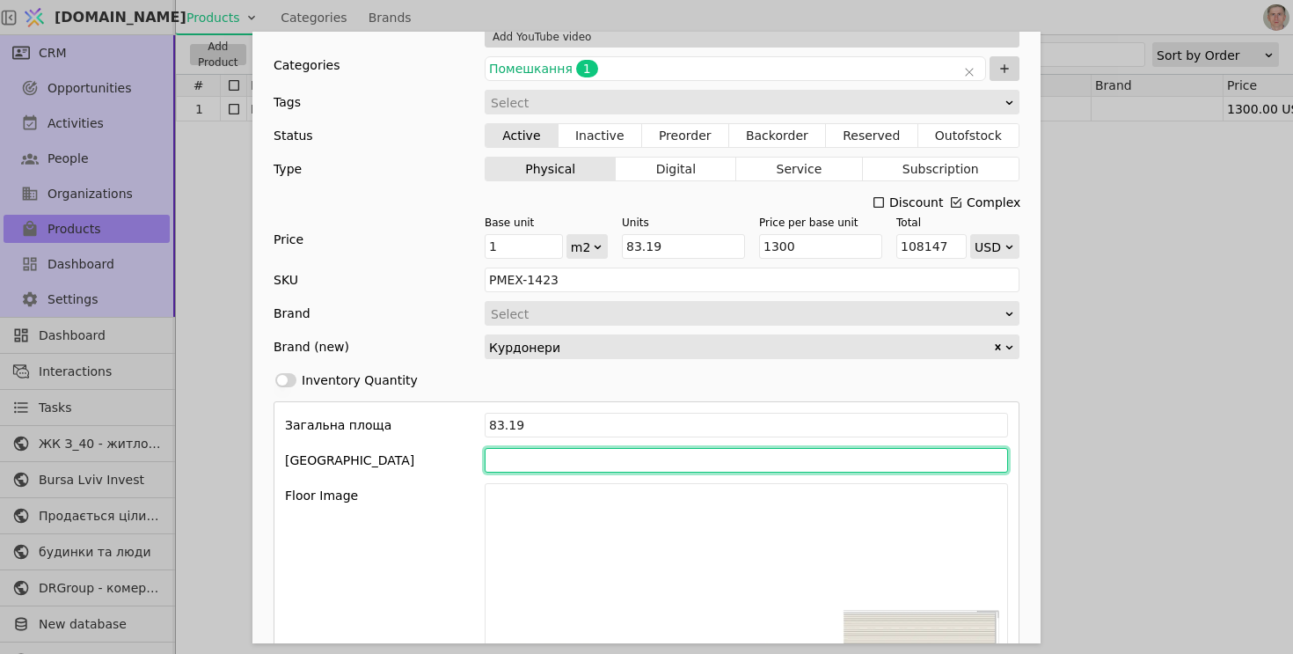
click at [500, 461] on input "Add Opportunity" at bounding box center [746, 460] width 523 height 25
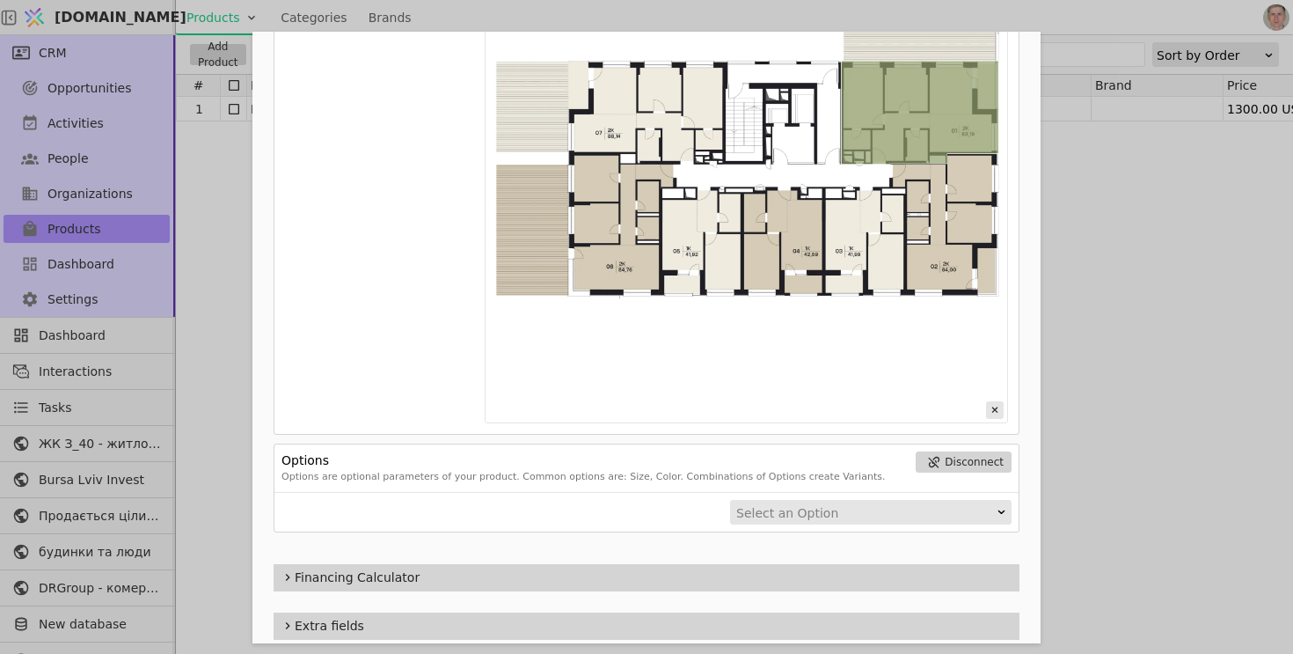
scroll to position [1026, 0]
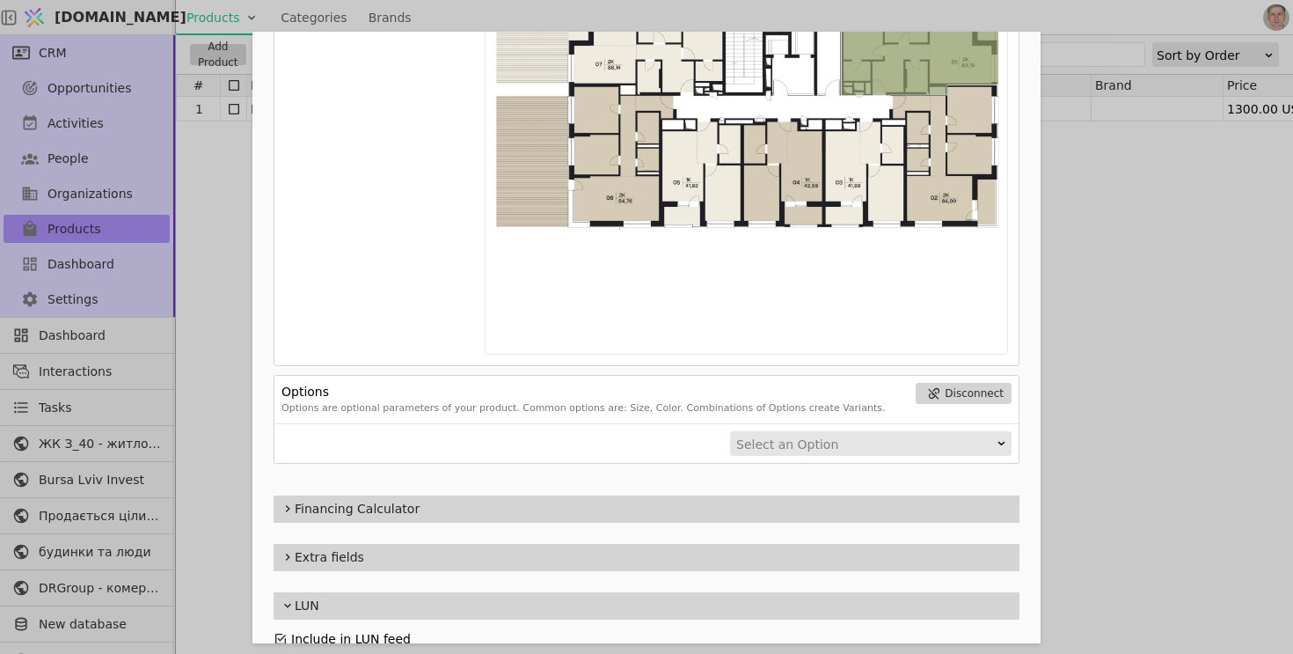
type input "1"
click at [223, 374] on div "Name Помешкання 01 Курдонери, будинок 1 Slug pomeshkannia-01-kurdonery-budynok-…" at bounding box center [646, 327] width 1293 height 654
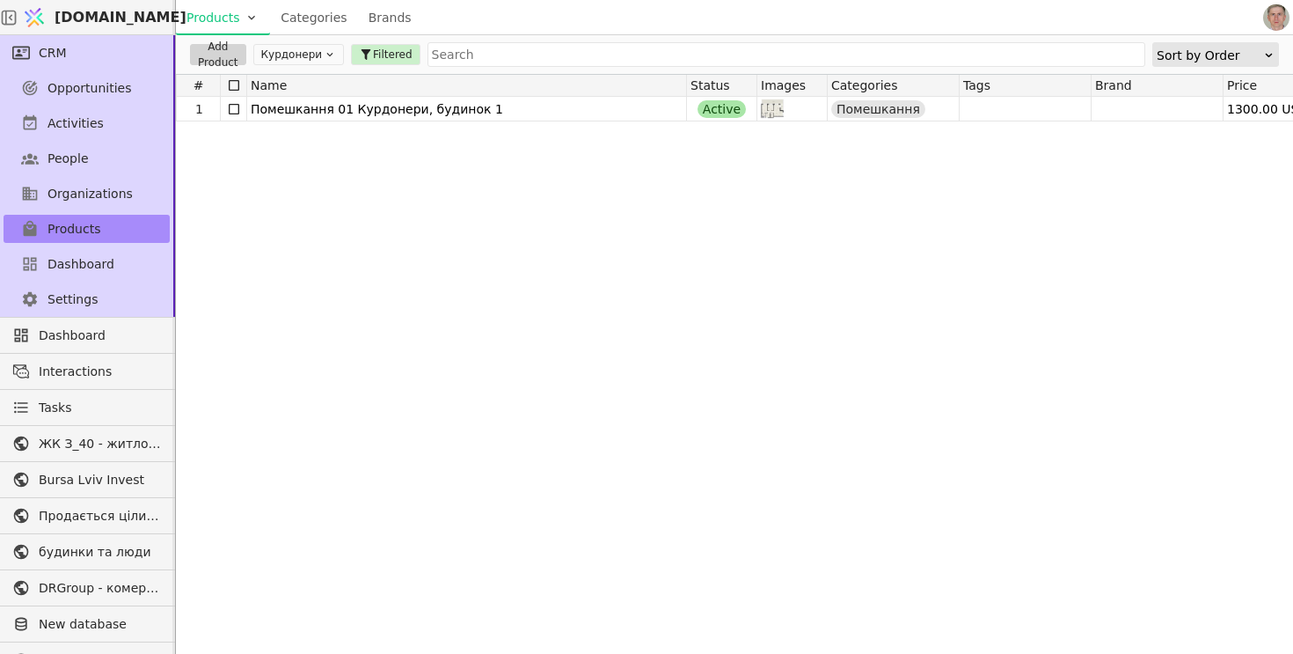
click at [295, 57] on button "Курдонери" at bounding box center [298, 54] width 91 height 21
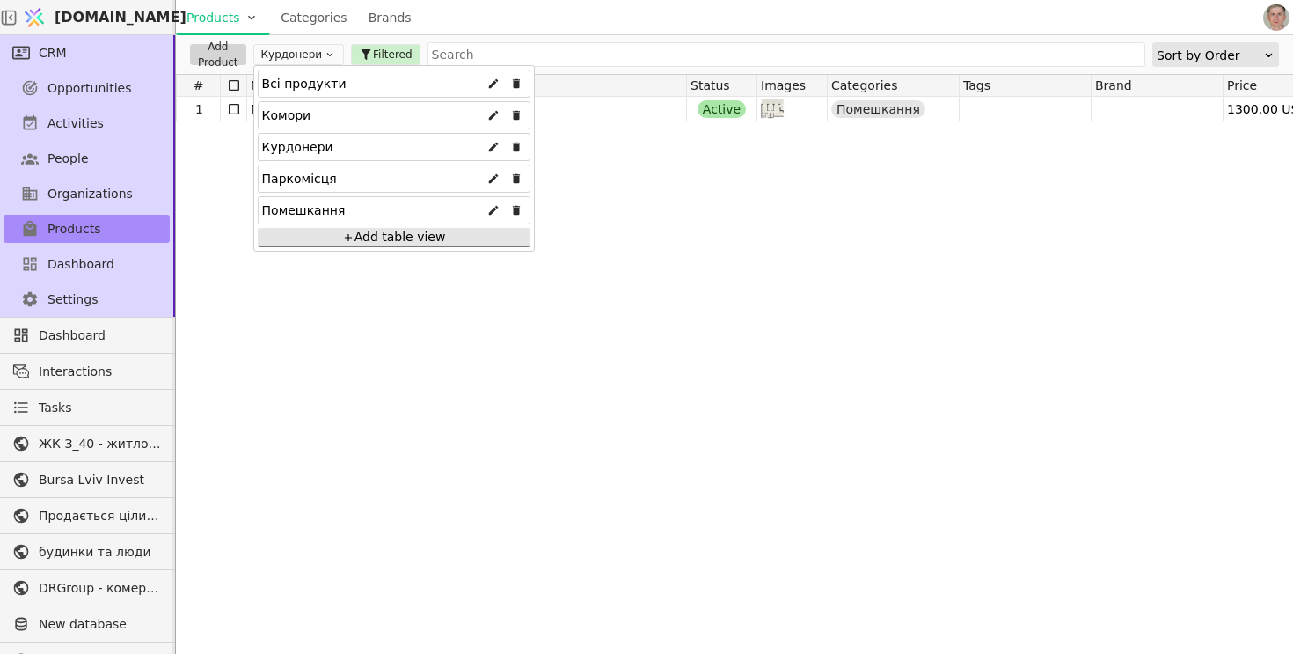
click at [294, 88] on div "Всі продукти" at bounding box center [304, 83] width 84 height 28
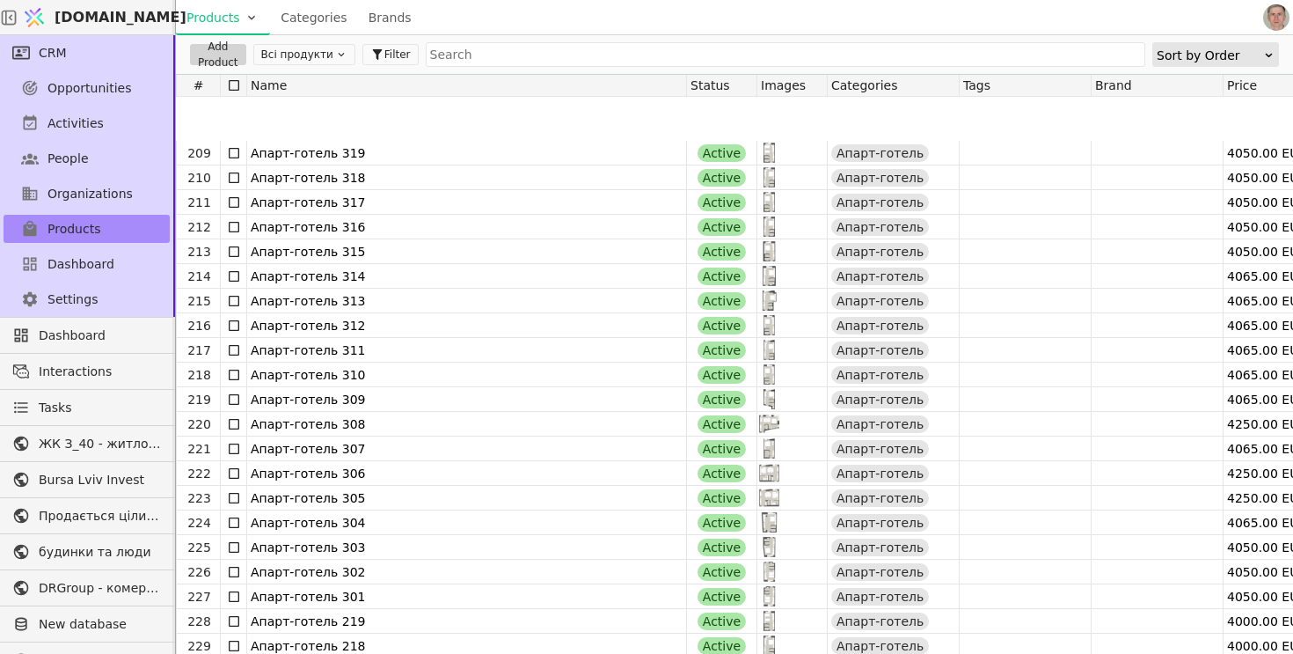
scroll to position [5213, 0]
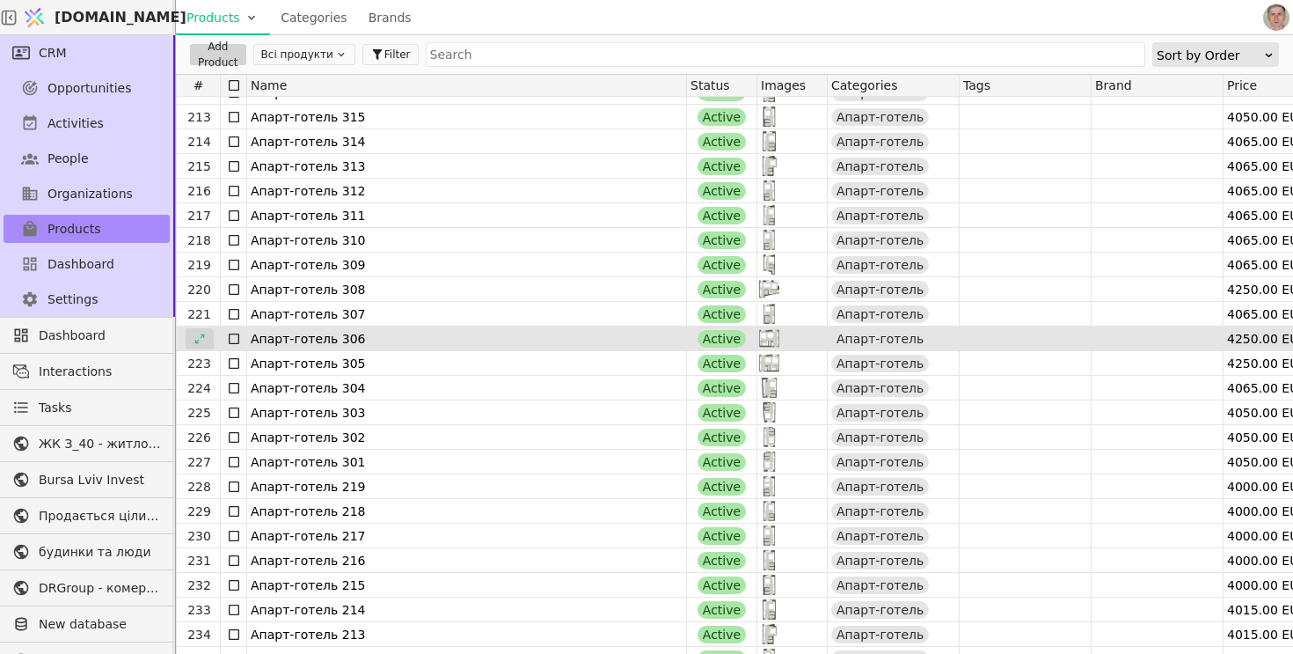
click at [207, 338] on div at bounding box center [200, 338] width 28 height 21
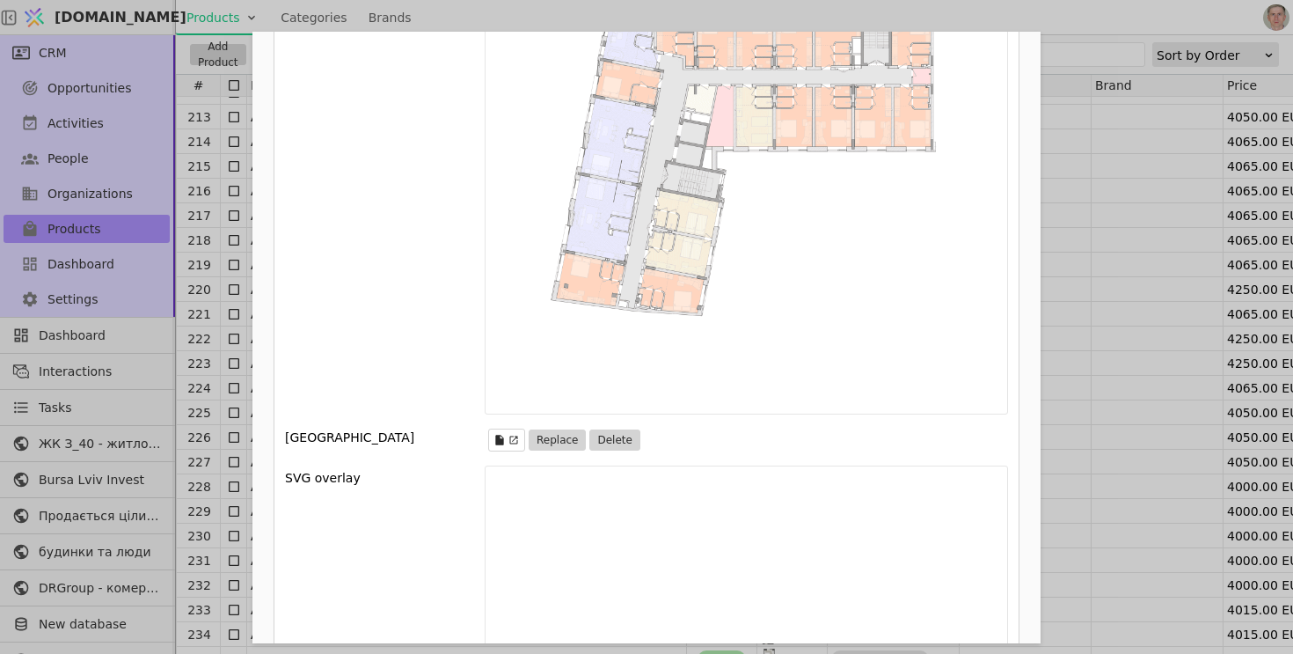
scroll to position [1293, 0]
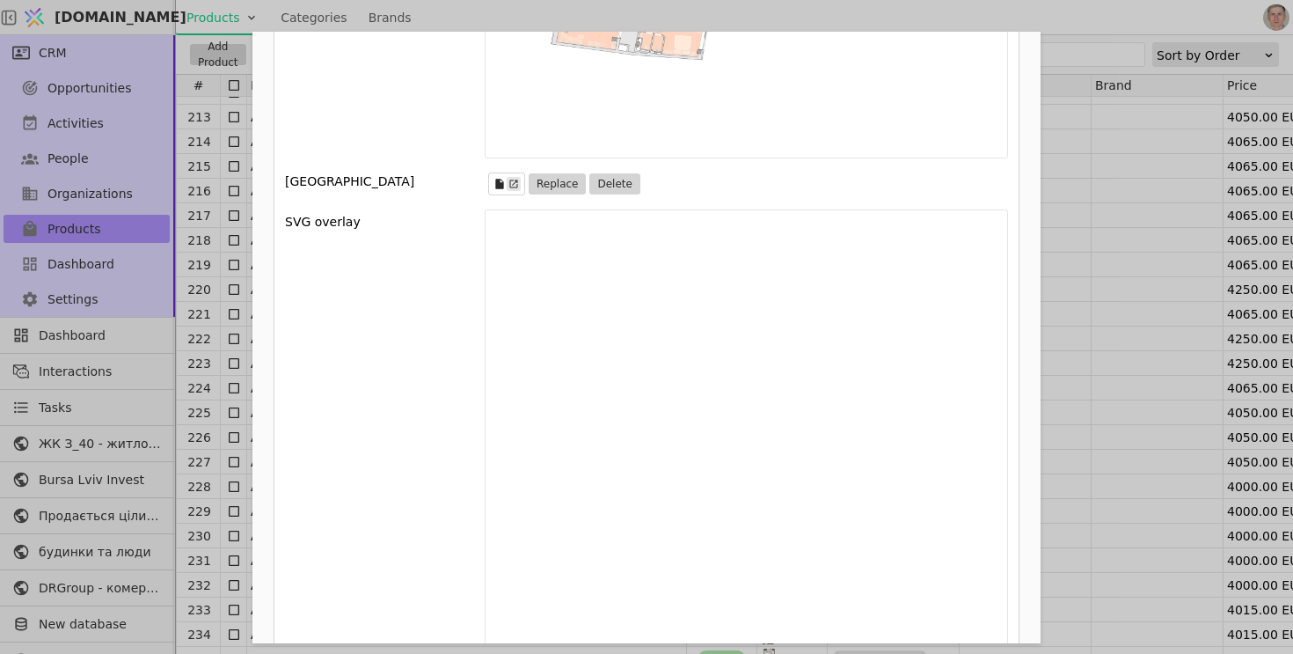
click at [517, 184] on icon "Add Opportunity" at bounding box center [513, 184] width 11 height 11
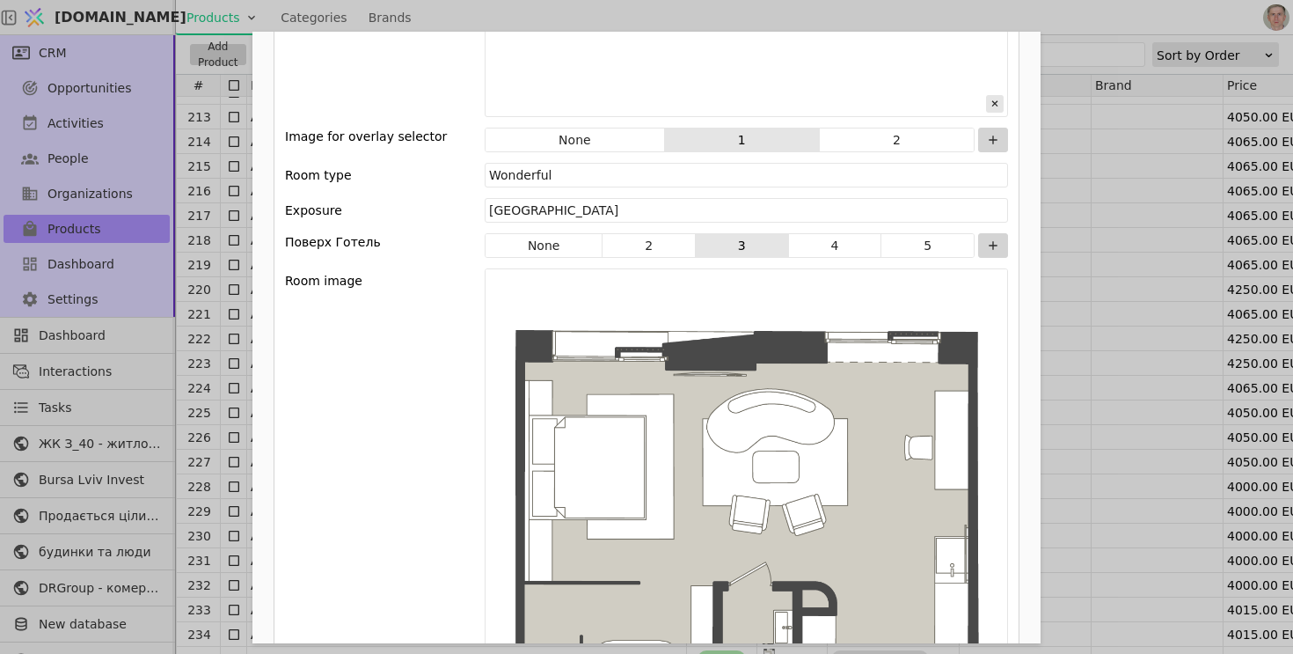
scroll to position [1935, 0]
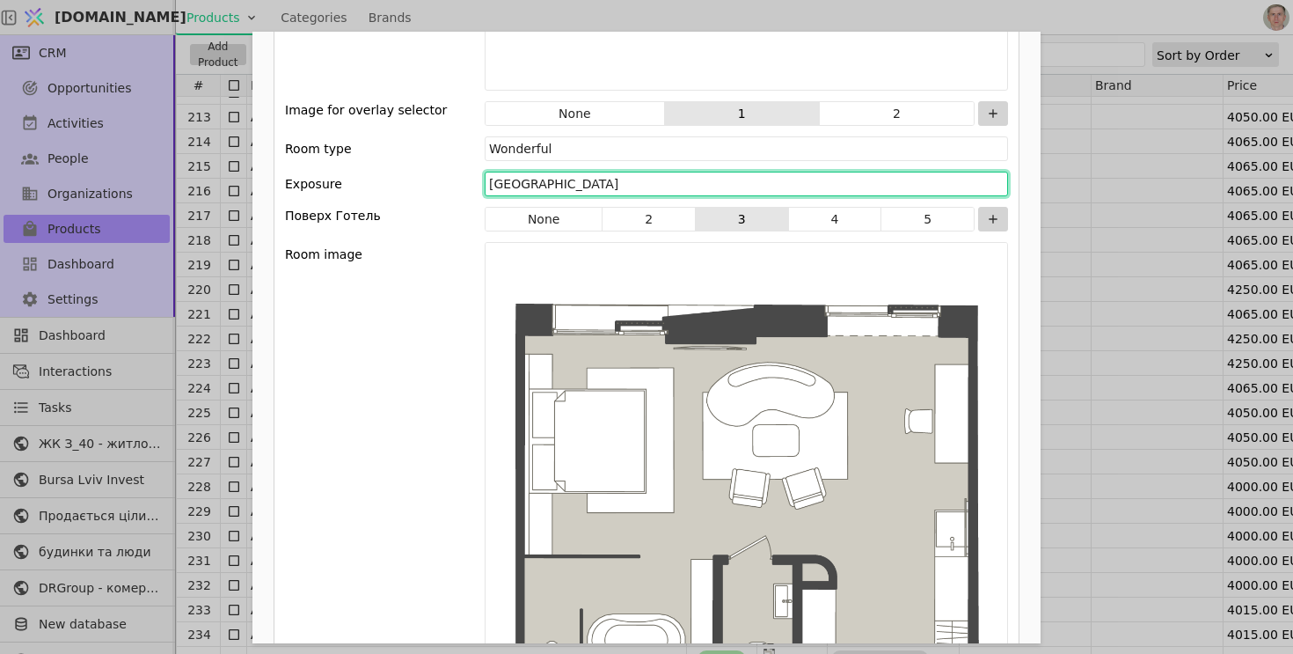
click at [604, 188] on input "City View West" at bounding box center [746, 184] width 523 height 25
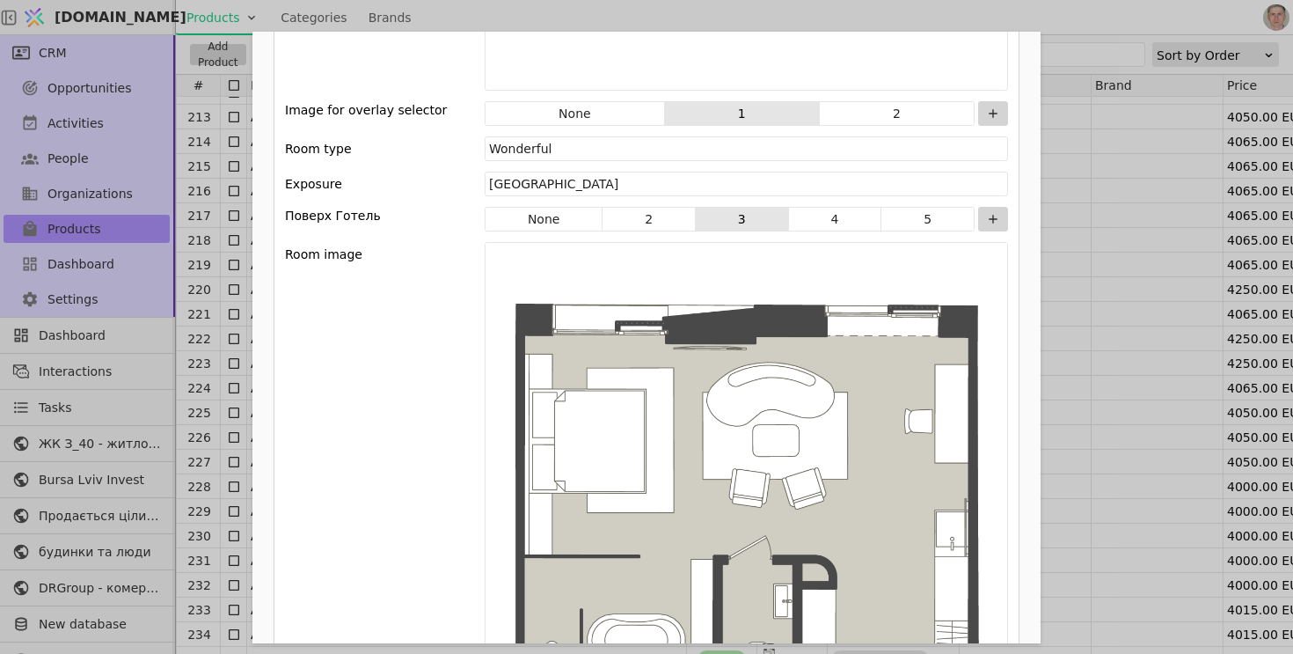
click at [431, 377] on div "Room image" at bounding box center [646, 503] width 723 height 523
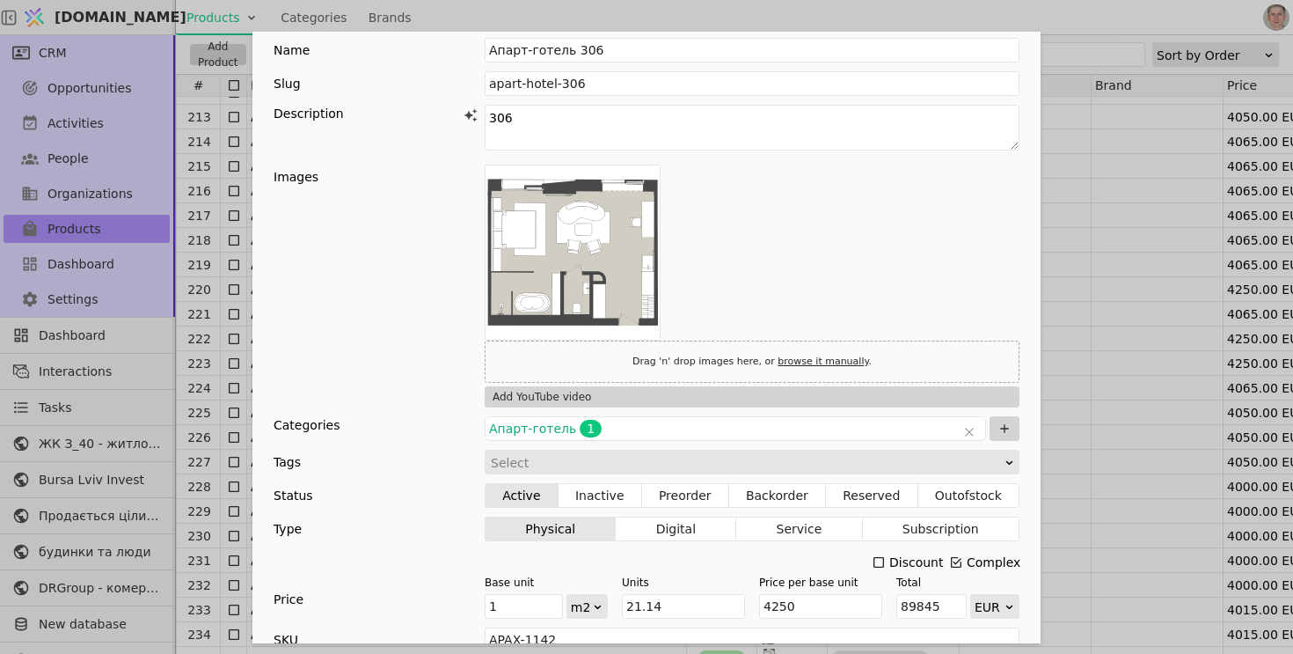
scroll to position [0, 0]
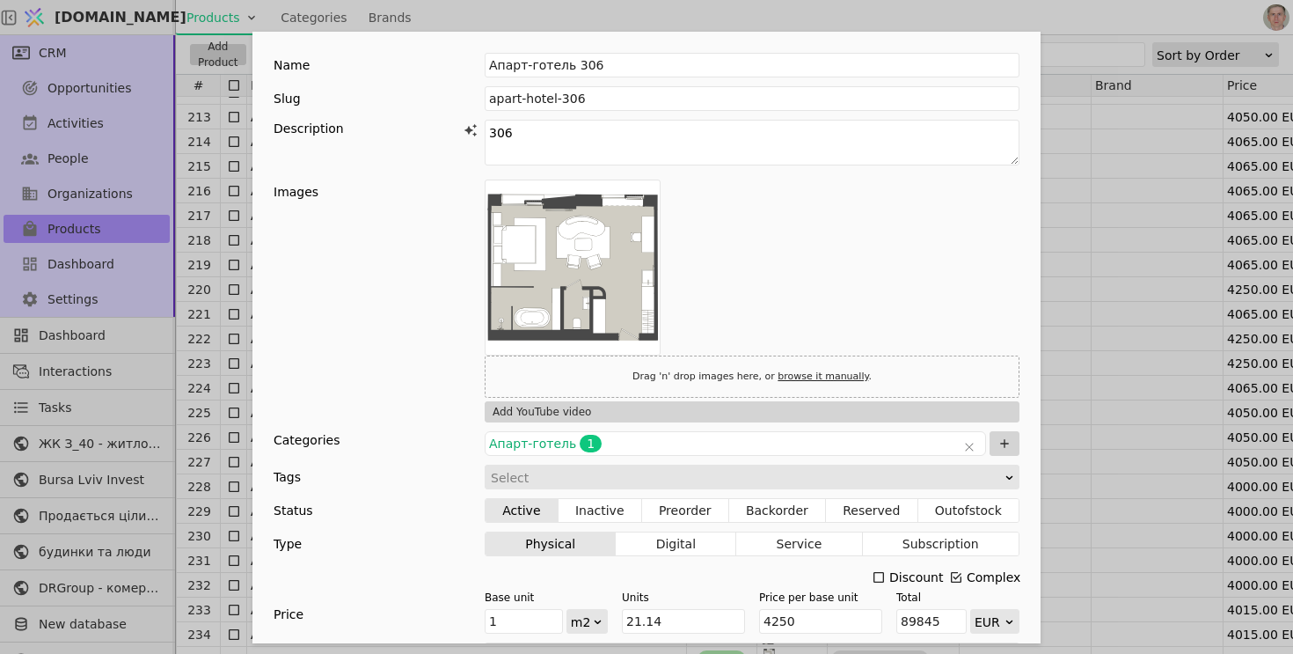
click at [1091, 238] on div "Name Апарт-готель 306 Slug apart-hotel-306 Description 306 Images Drag 'n' drop…" at bounding box center [646, 327] width 1293 height 654
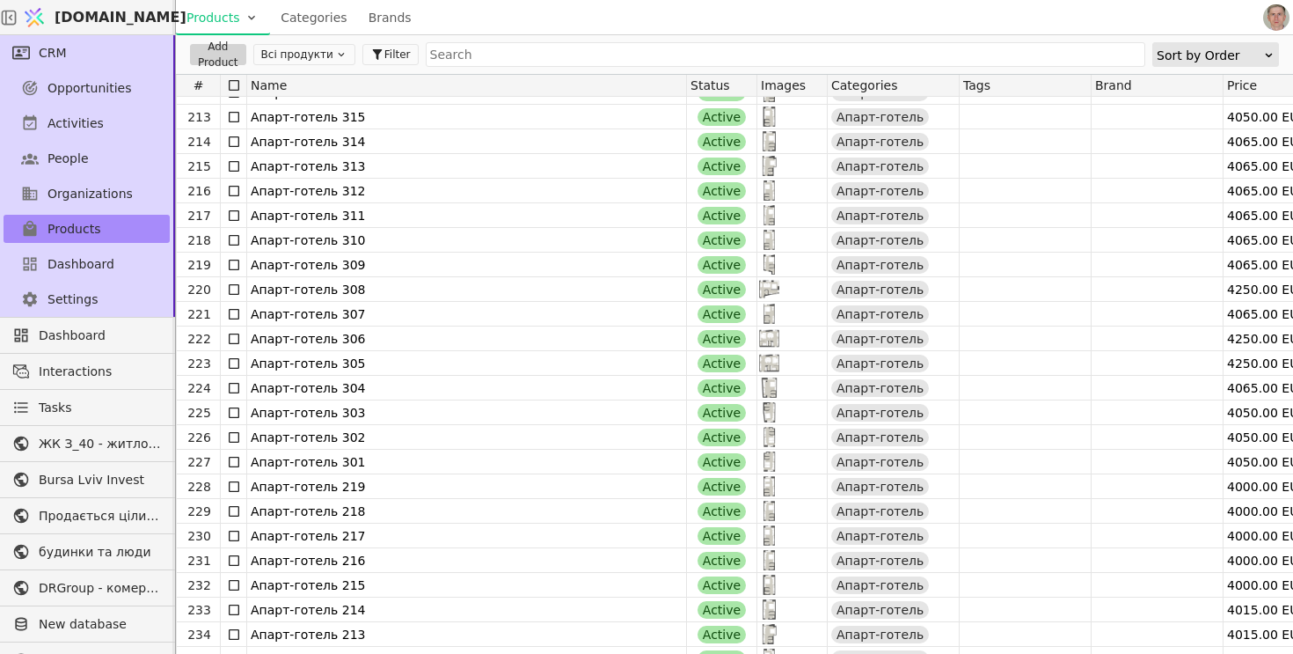
click at [317, 49] on button "Всі продукти" at bounding box center [304, 54] width 102 height 21
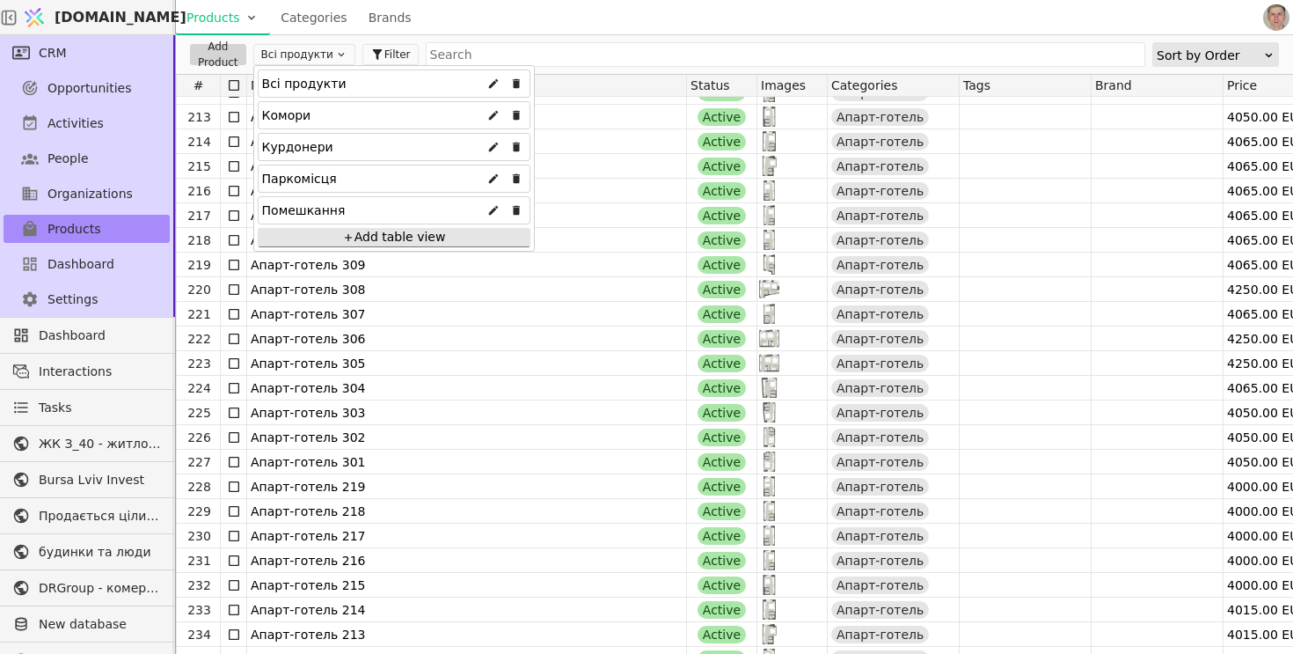
click at [317, 143] on div "Курдонери" at bounding box center [297, 147] width 71 height 28
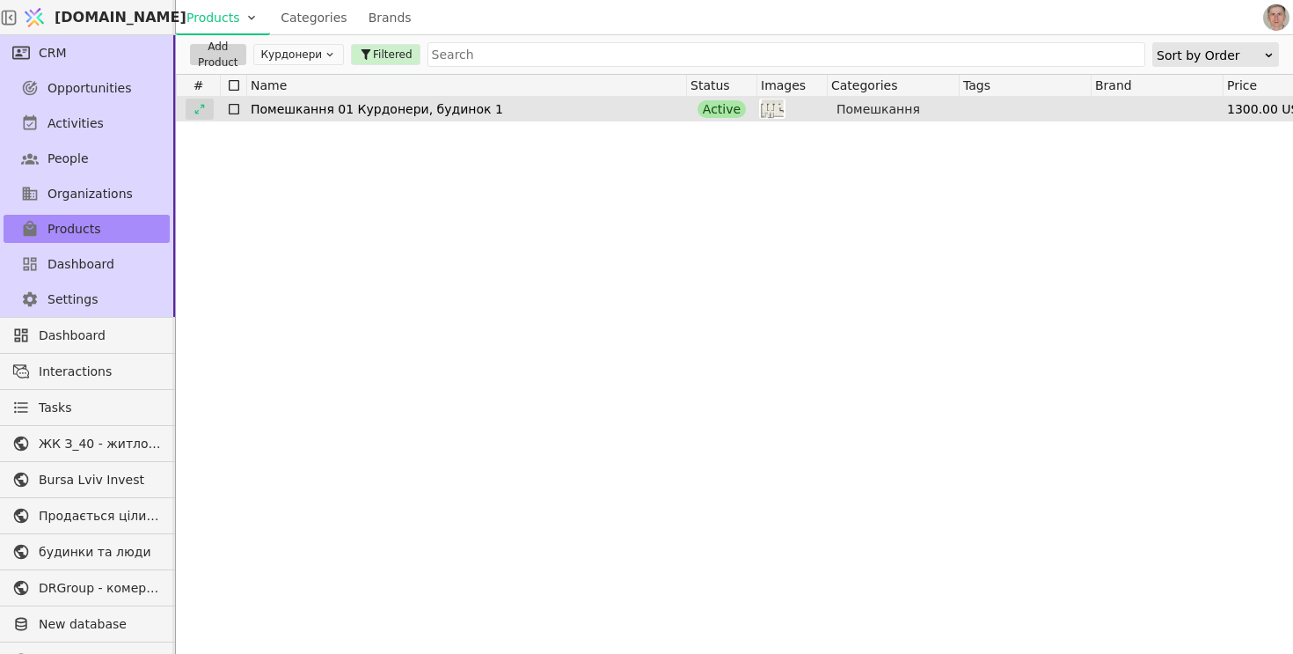
click at [199, 106] on icon at bounding box center [200, 109] width 12 height 12
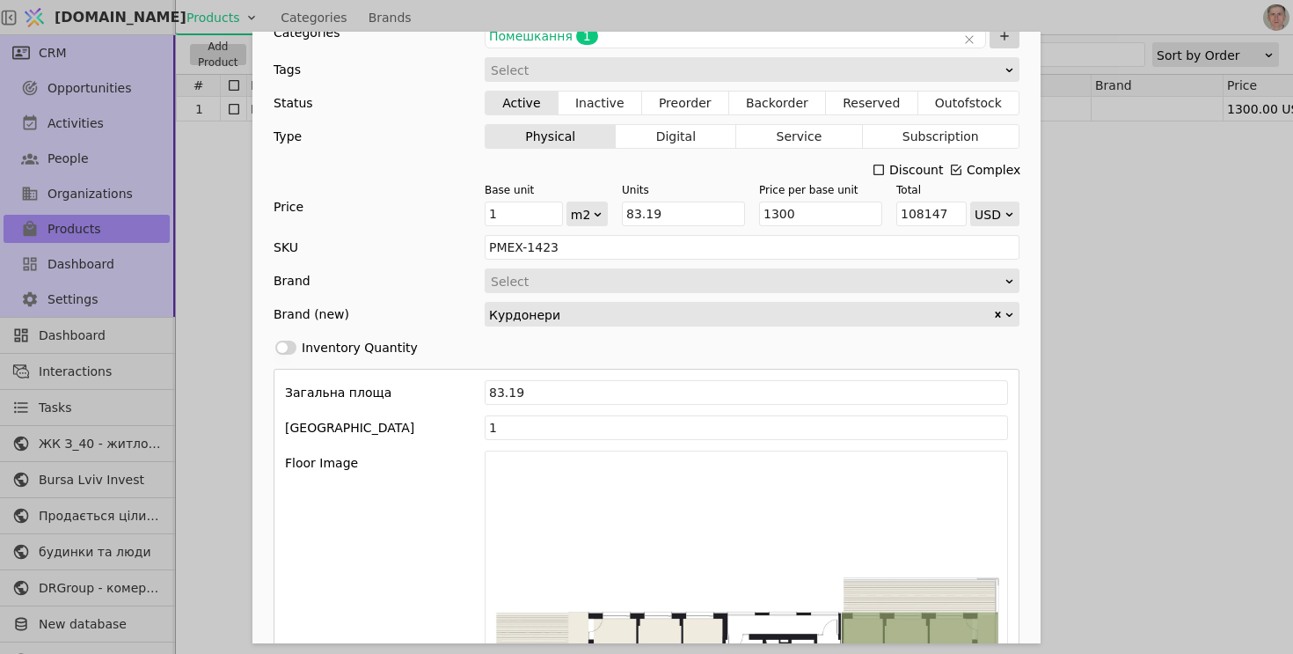
scroll to position [303, 0]
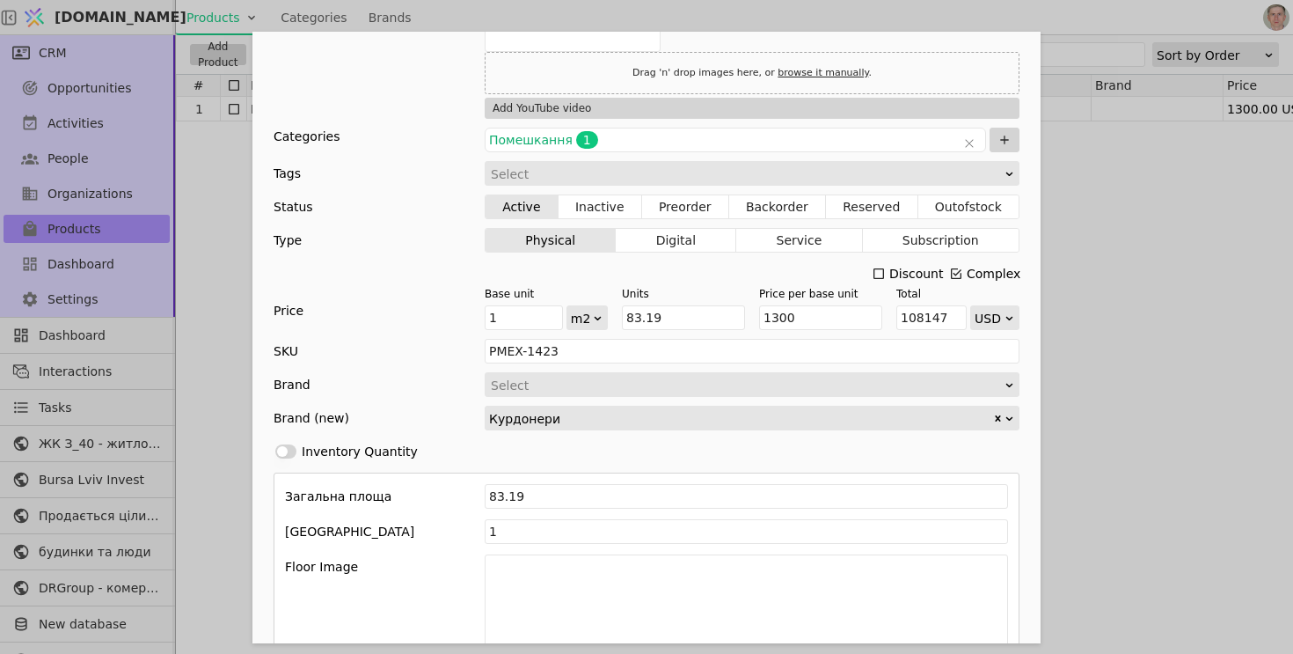
click at [1107, 272] on div "Name Помешкання 01 Курдонери, будинок 1 Slug pomeshkannia-01-kurdonery-budynok-…" at bounding box center [646, 327] width 1293 height 654
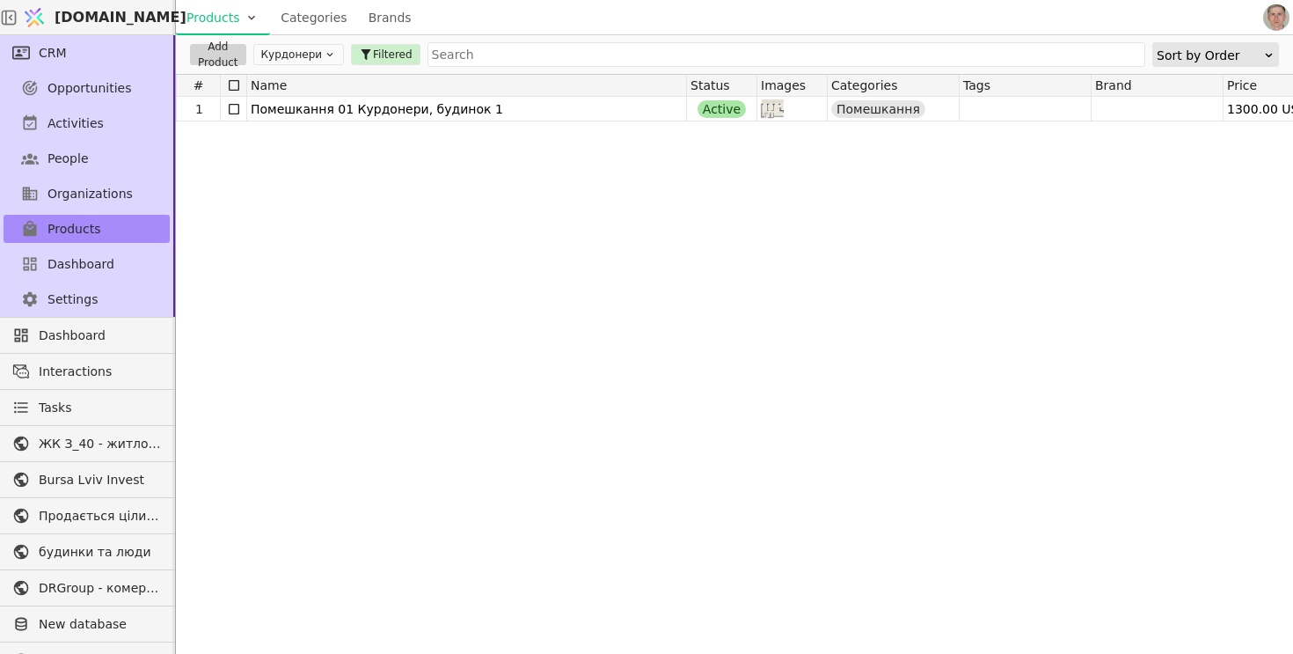
click at [306, 51] on button "Курдонери" at bounding box center [298, 54] width 91 height 21
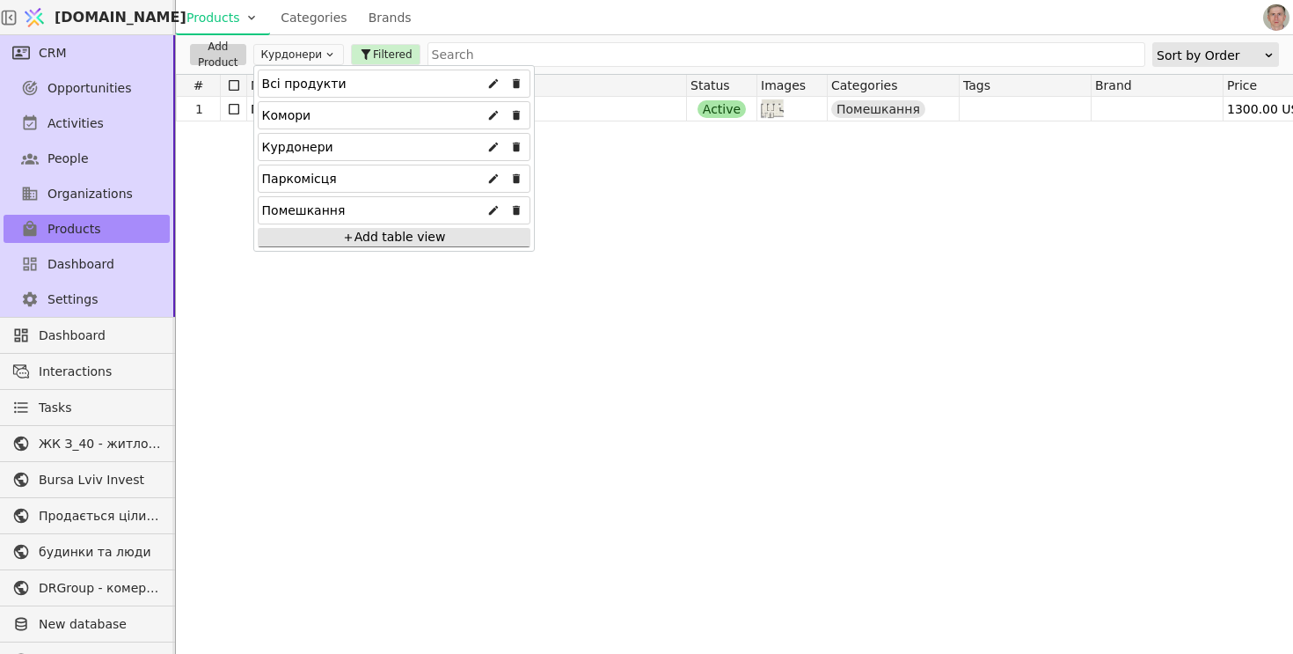
click at [299, 77] on div "Всі продукти" at bounding box center [304, 83] width 84 height 28
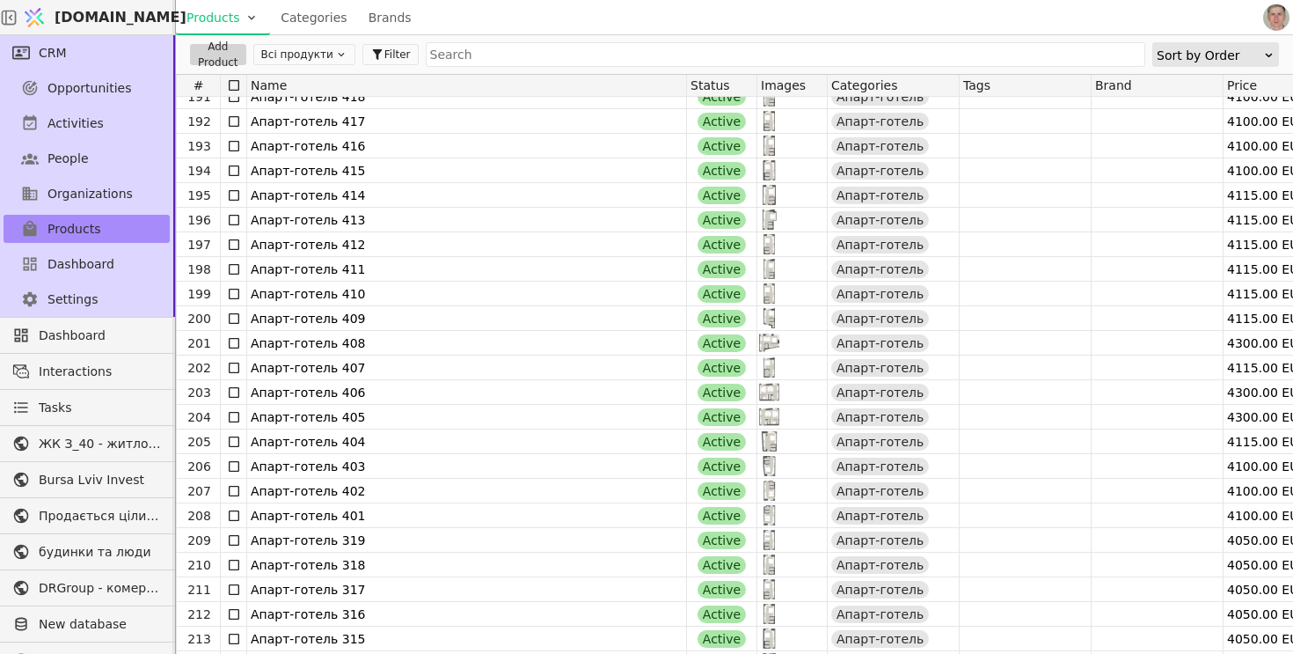
scroll to position [4697, 0]
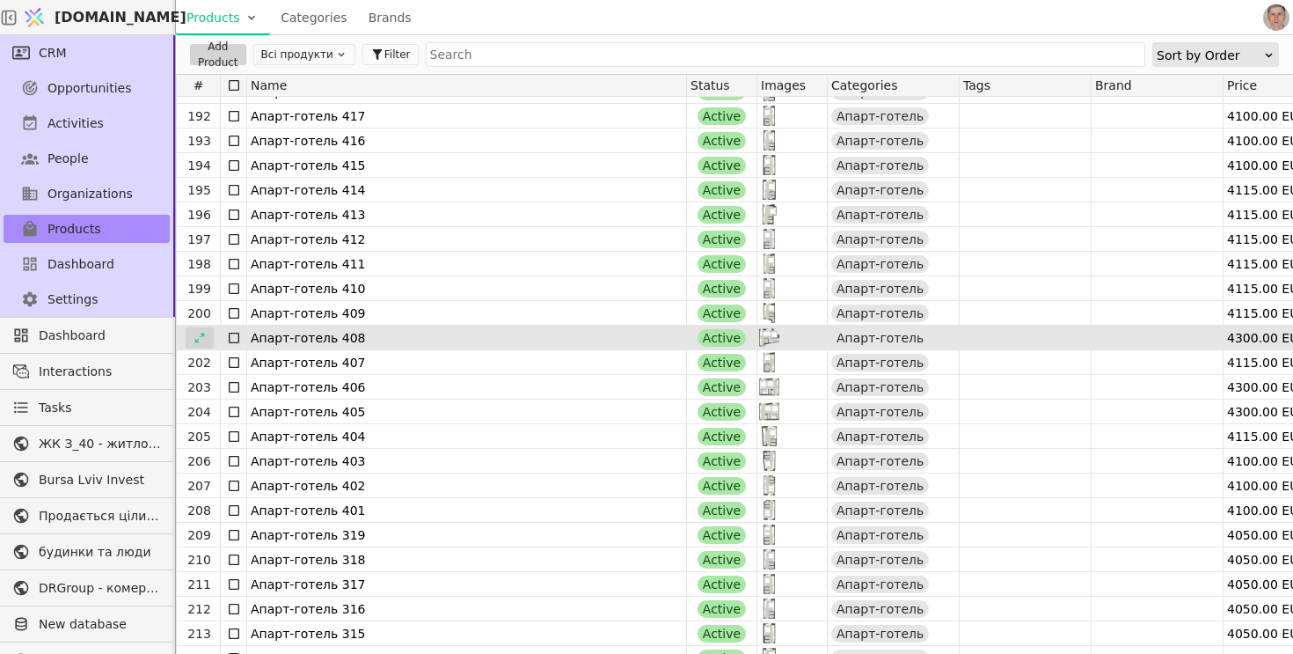
click at [199, 337] on icon at bounding box center [200, 338] width 12 height 12
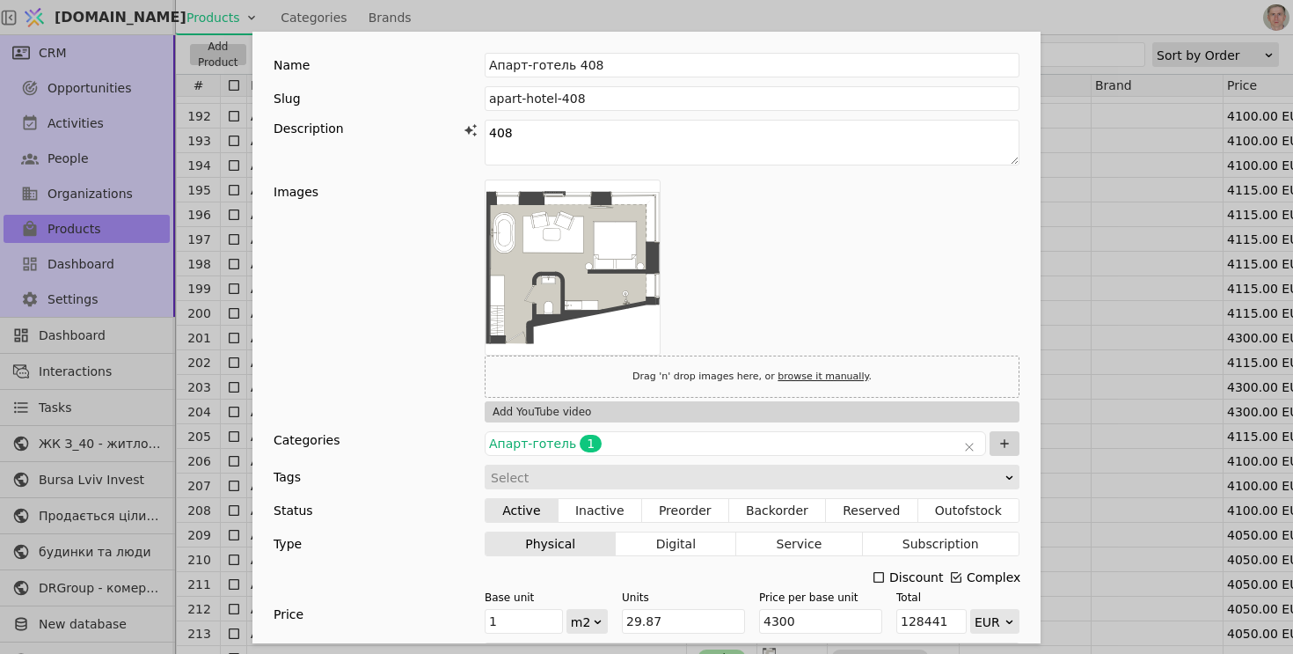
click at [207, 291] on div "Name Апарт-готель 408 Slug apart-hotel-408 Description 408 Images Drag 'n' drop…" at bounding box center [646, 327] width 1293 height 654
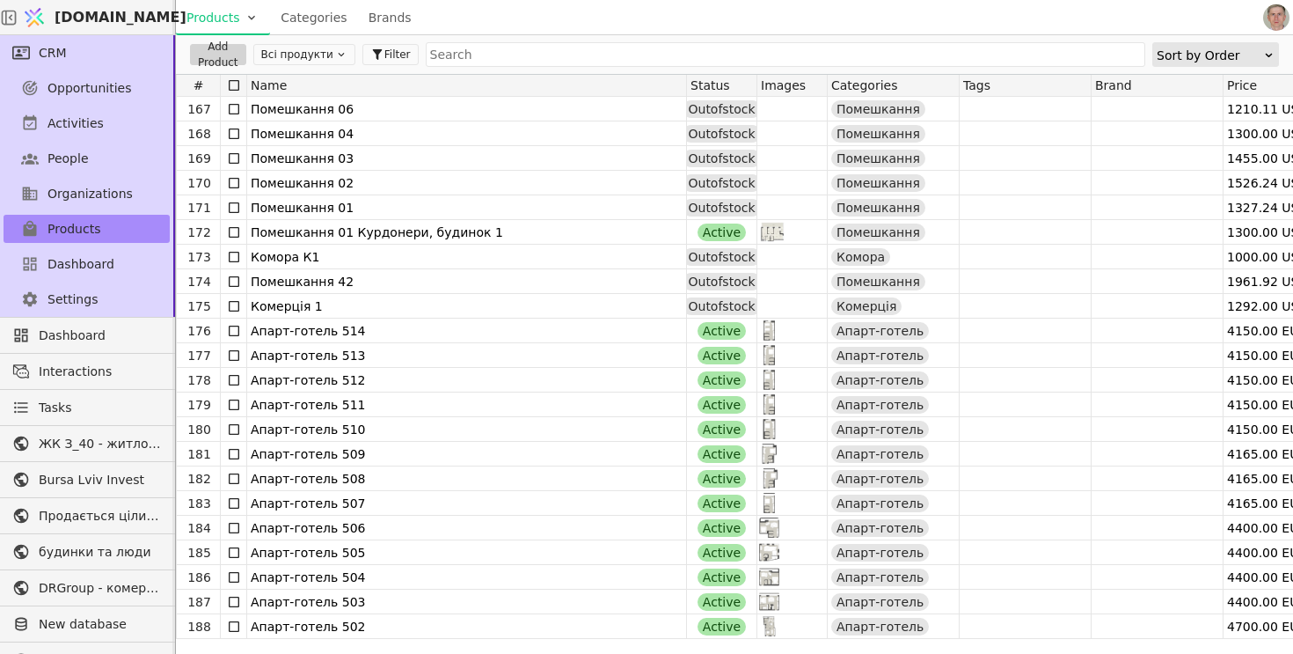
scroll to position [4100, 0]
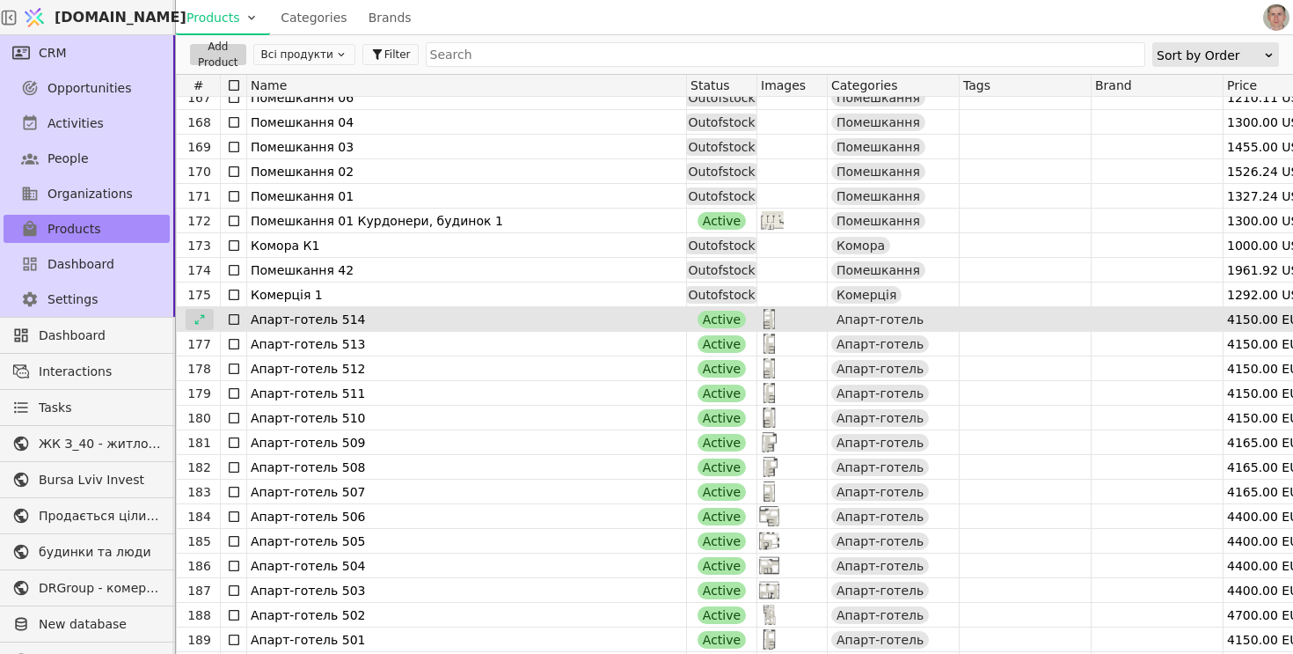
click at [201, 320] on icon at bounding box center [200, 319] width 12 height 12
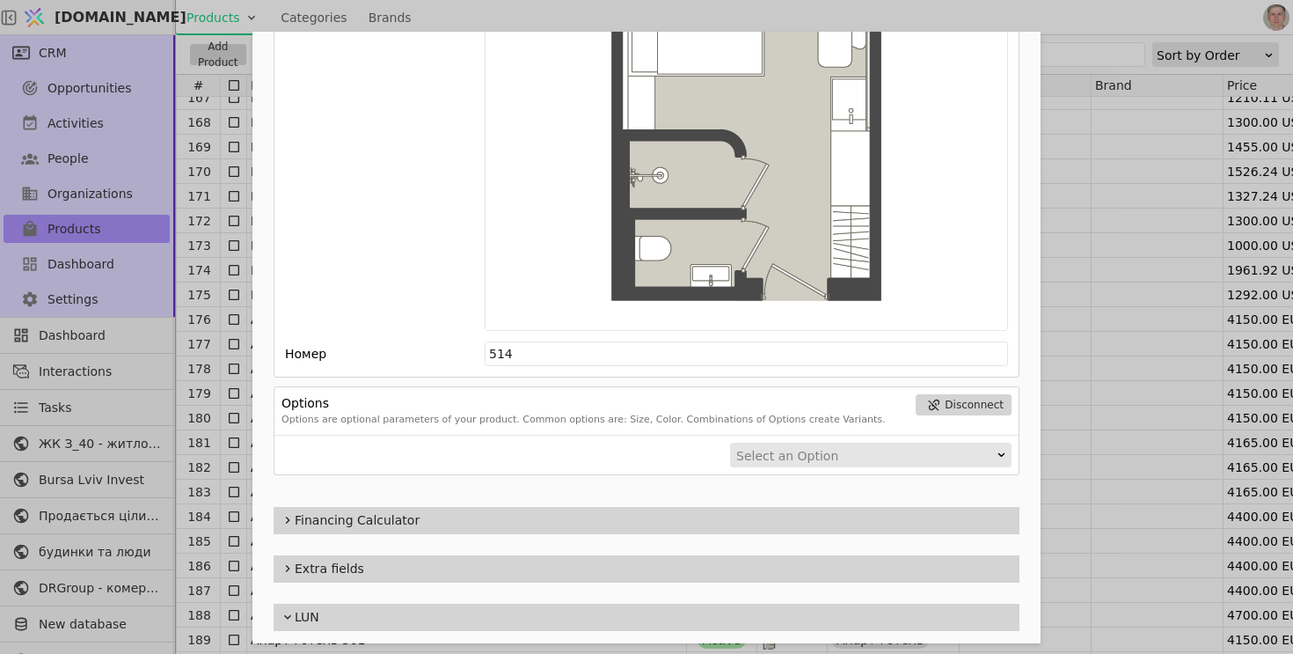
scroll to position [2442, 0]
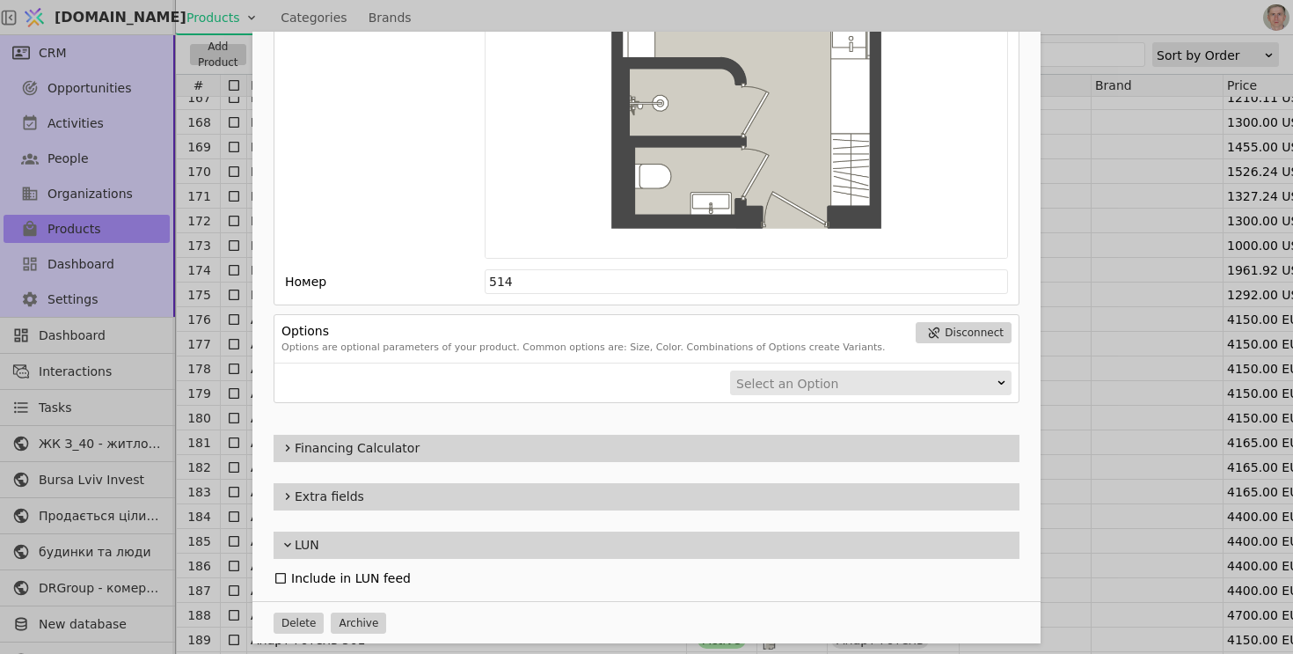
click at [281, 573] on icon "Add Opportunity" at bounding box center [280, 578] width 11 height 11
click at [1092, 177] on div "Name Апарт-готель 514 Slug apart-hotel-514 Description 514 Images Drag 'n' drop…" at bounding box center [646, 327] width 1293 height 654
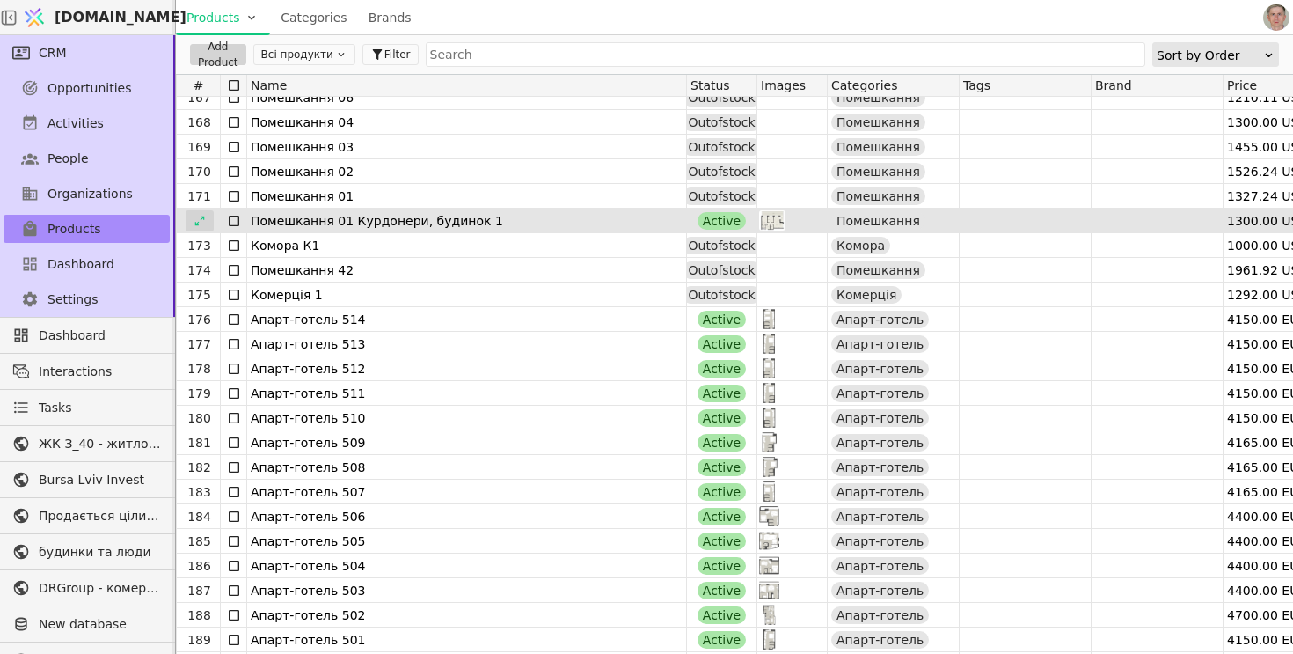
click at [204, 221] on icon at bounding box center [200, 221] width 12 height 12
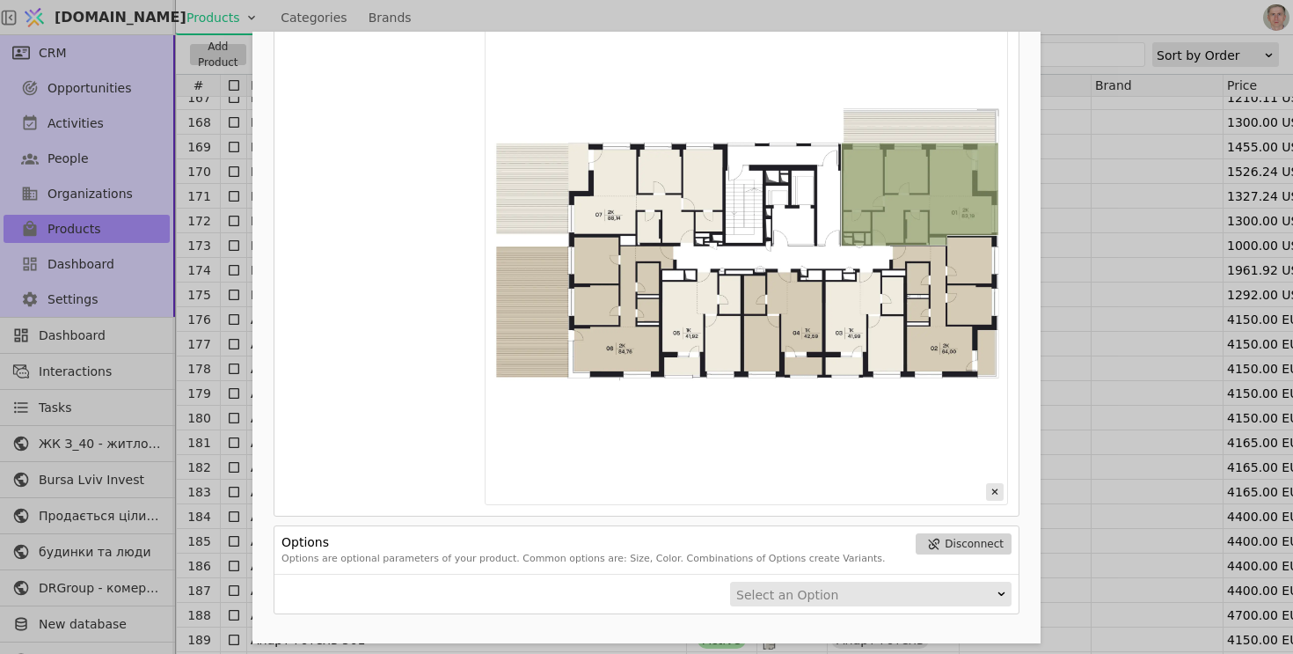
scroll to position [1087, 0]
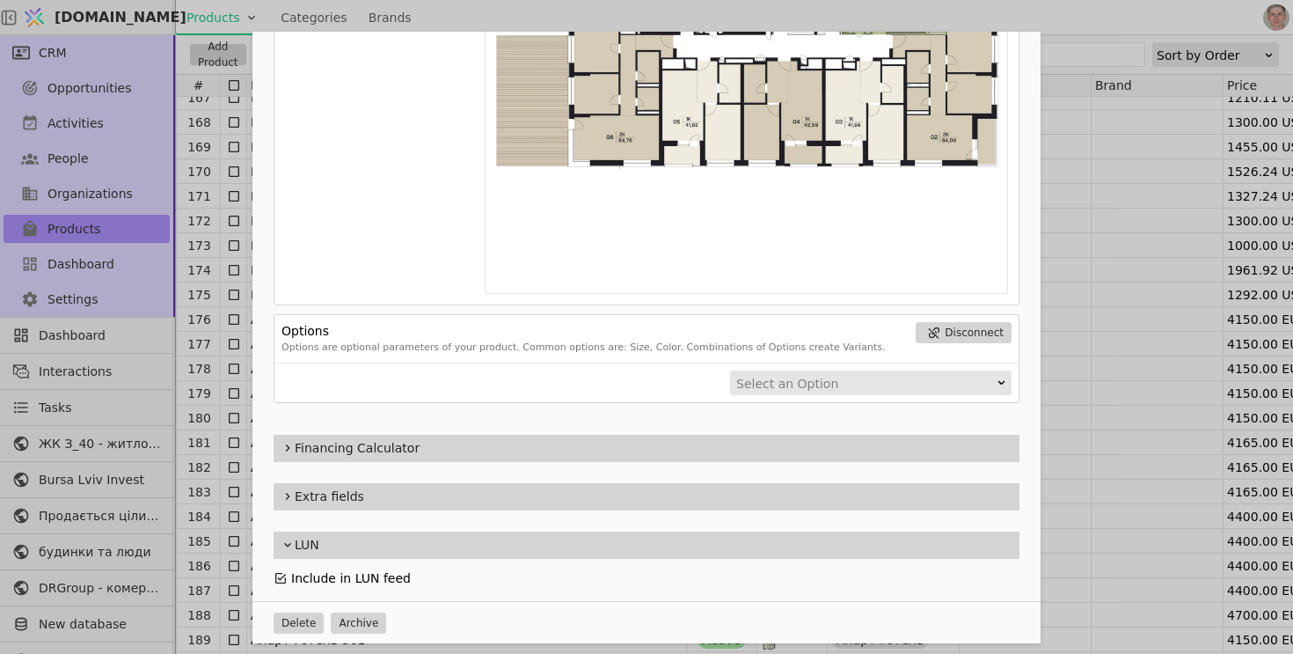
click at [215, 151] on div "Name Помешкання 01 Курдонери, будинок 1 Slug pomeshkannia-01-kurdonery-budynok-…" at bounding box center [646, 327] width 1293 height 654
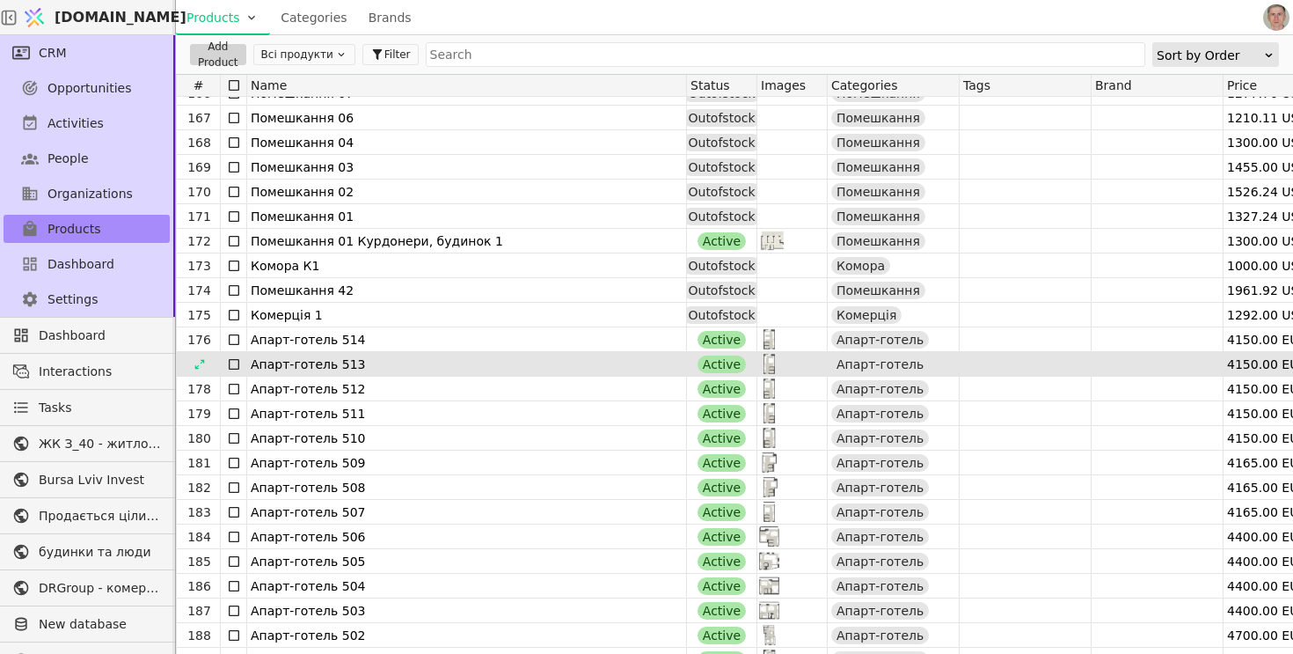
scroll to position [4073, 0]
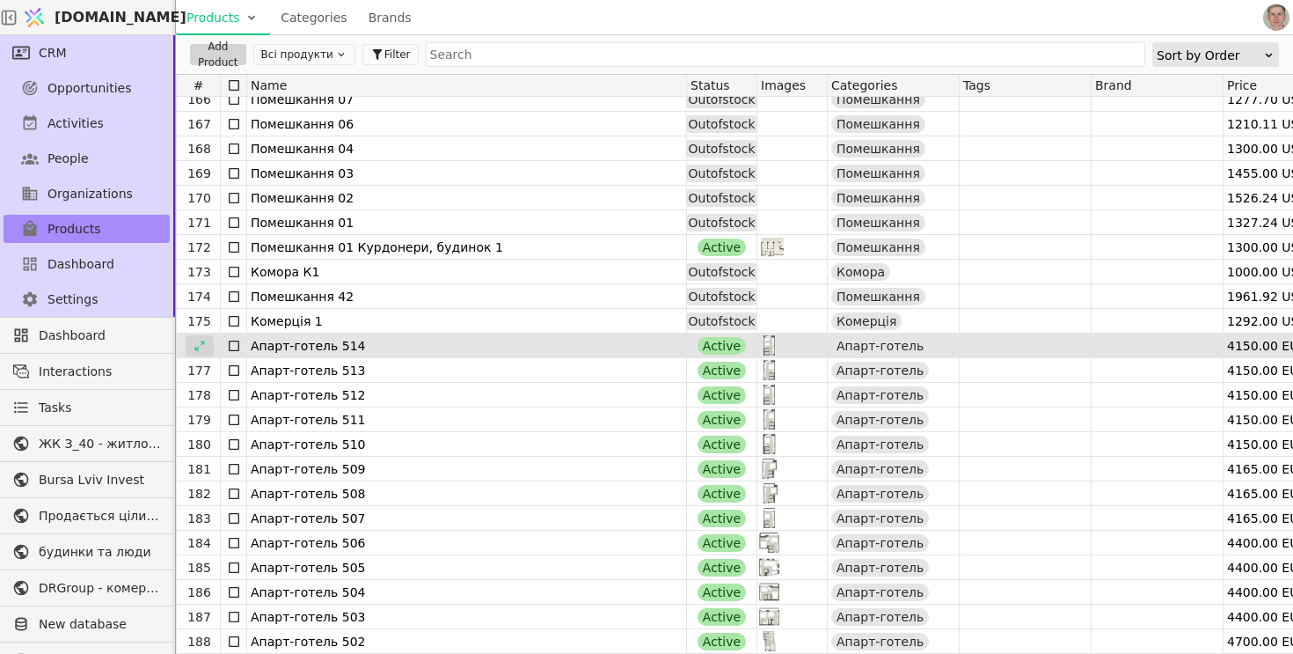
click at [200, 349] on icon at bounding box center [200, 346] width 12 height 12
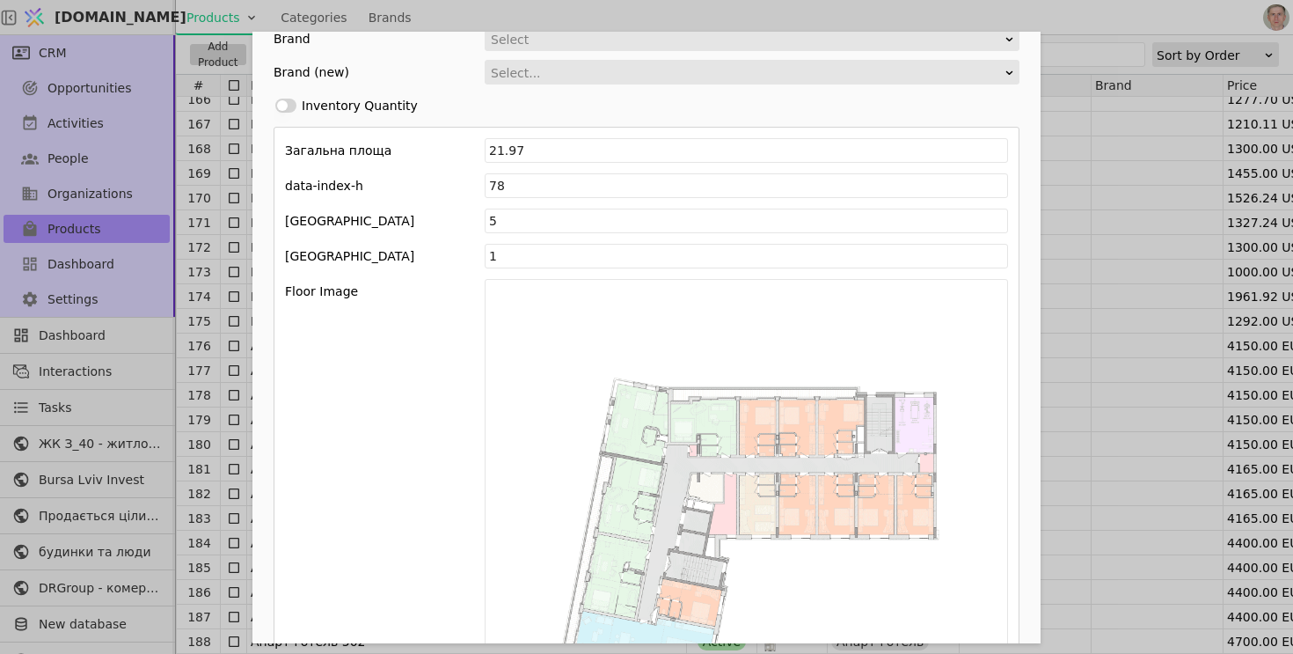
scroll to position [554, 0]
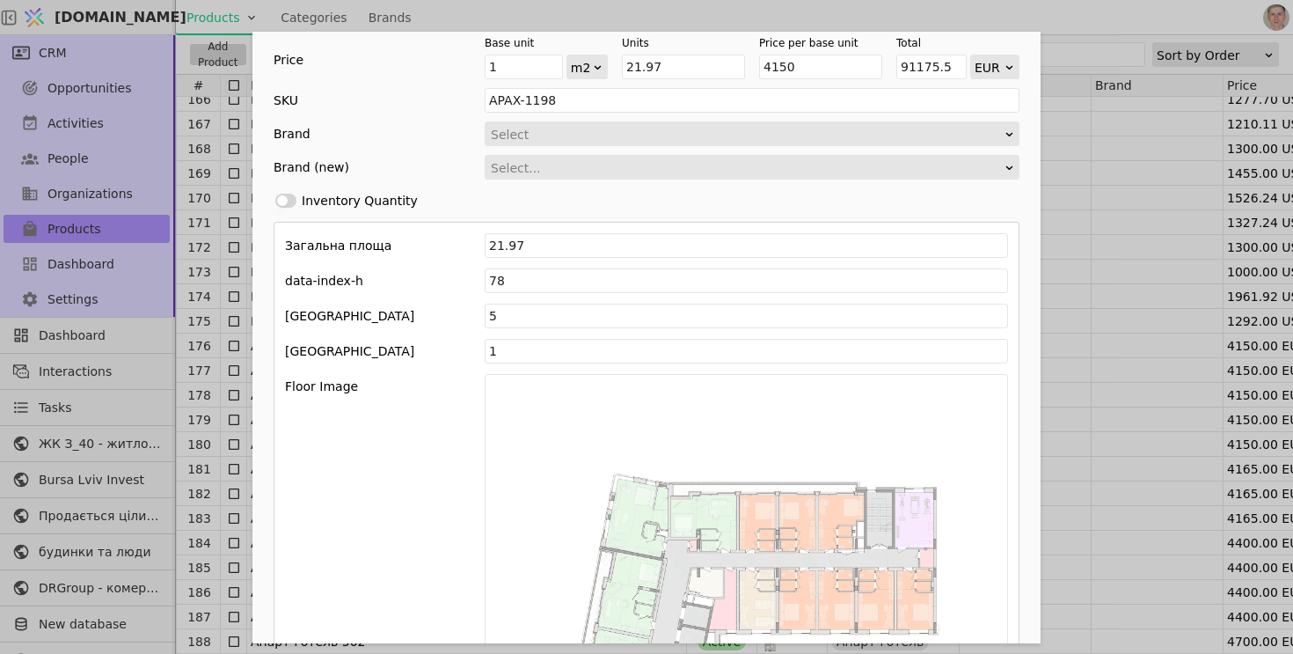
click at [721, 18] on div "Name Апарт-готель 514 Slug apart-hotel-514 Description 514 Images Drag 'n' drop…" at bounding box center [646, 327] width 1293 height 654
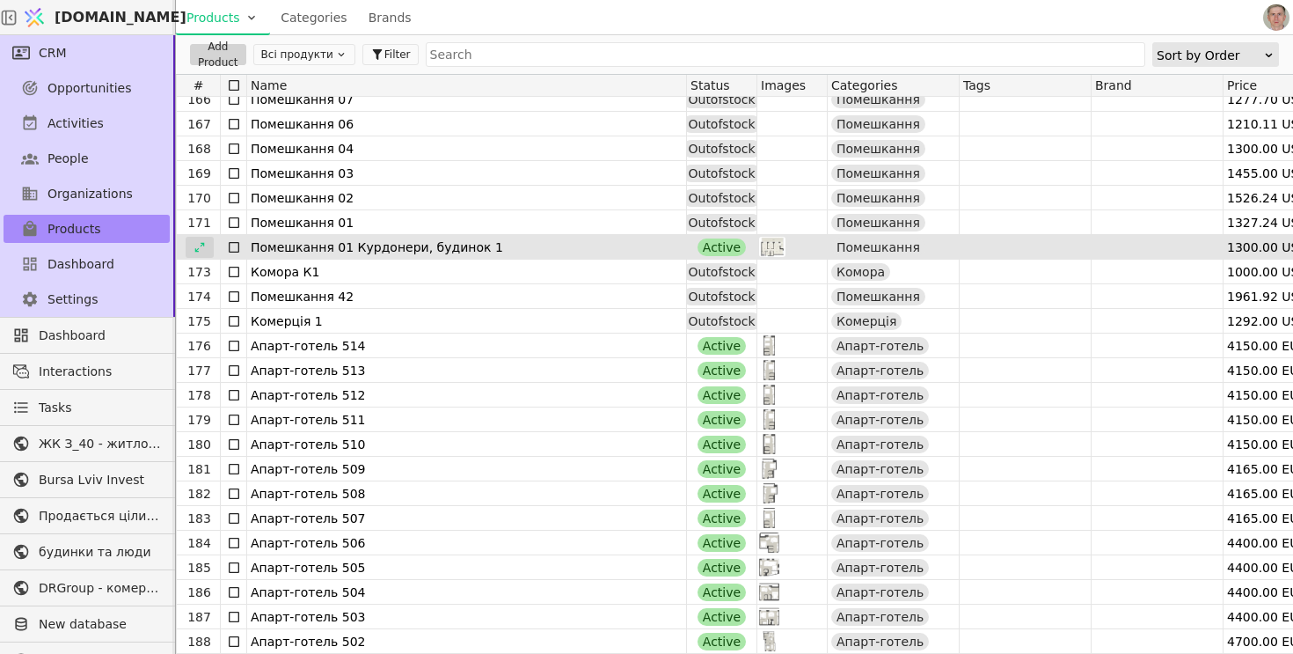
click at [194, 245] on icon at bounding box center [200, 247] width 12 height 12
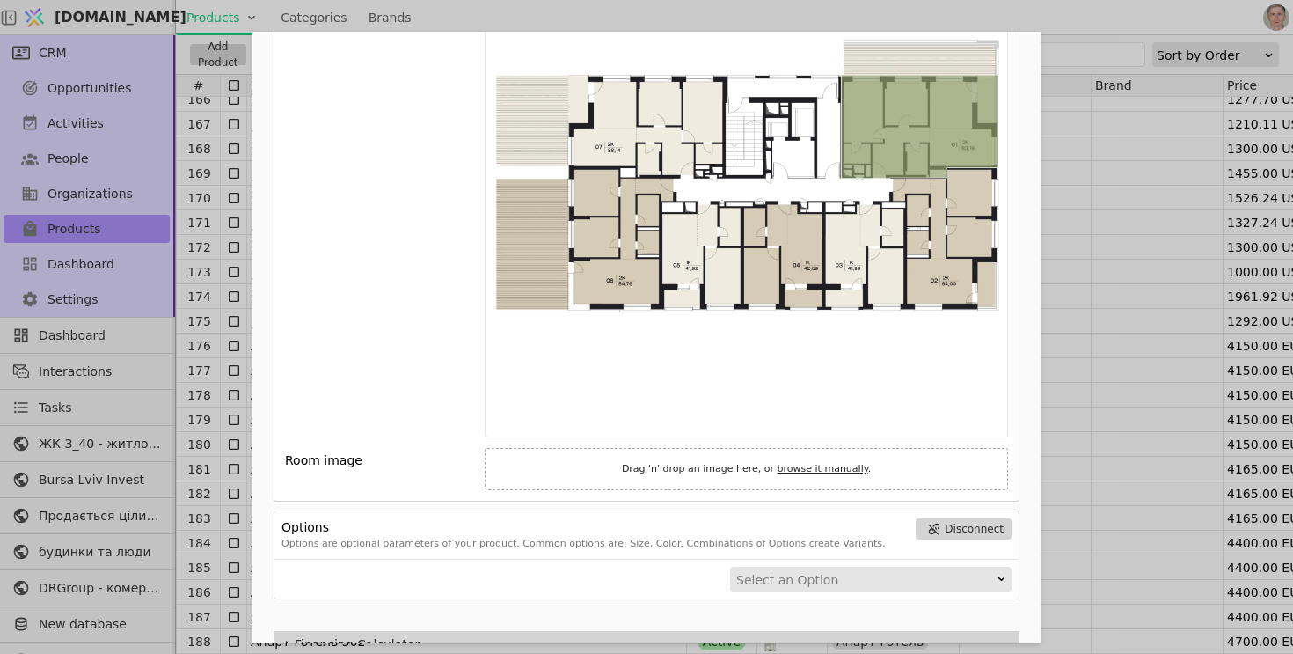
scroll to position [1140, 0]
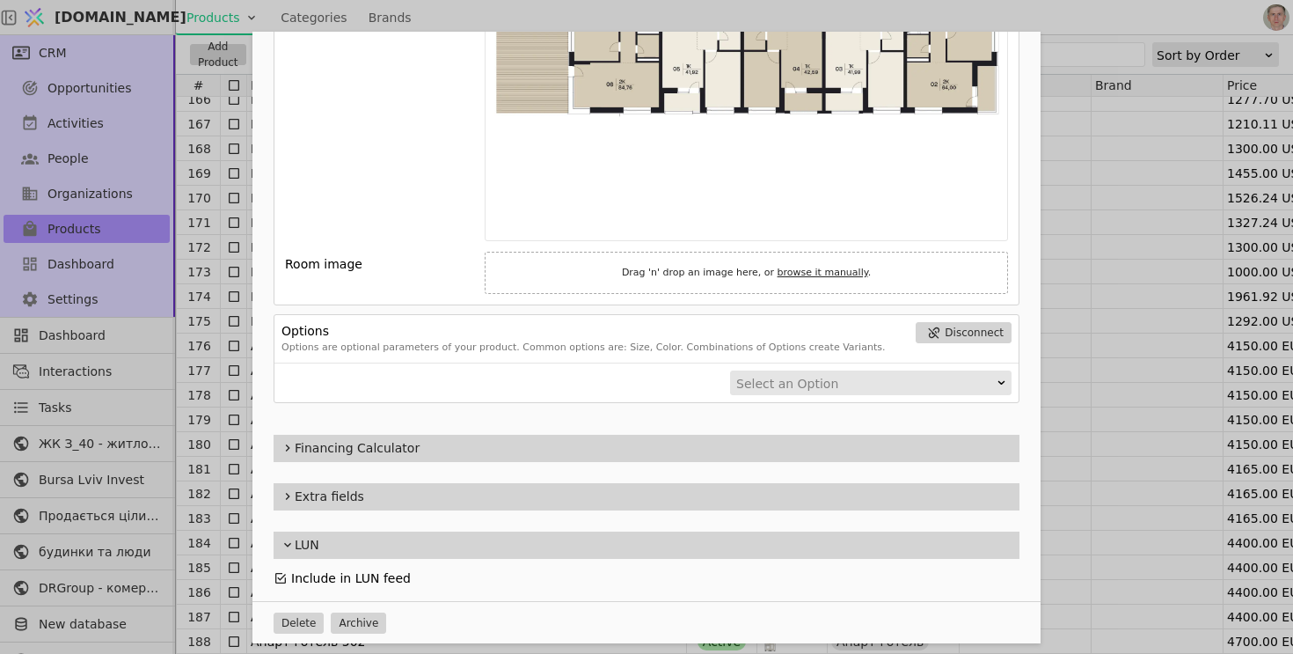
click at [795, 274] on link "browse it manually" at bounding box center [823, 272] width 91 height 11
type input "C:\fakepath\kurdonery-bud-1-kv-1.webp"
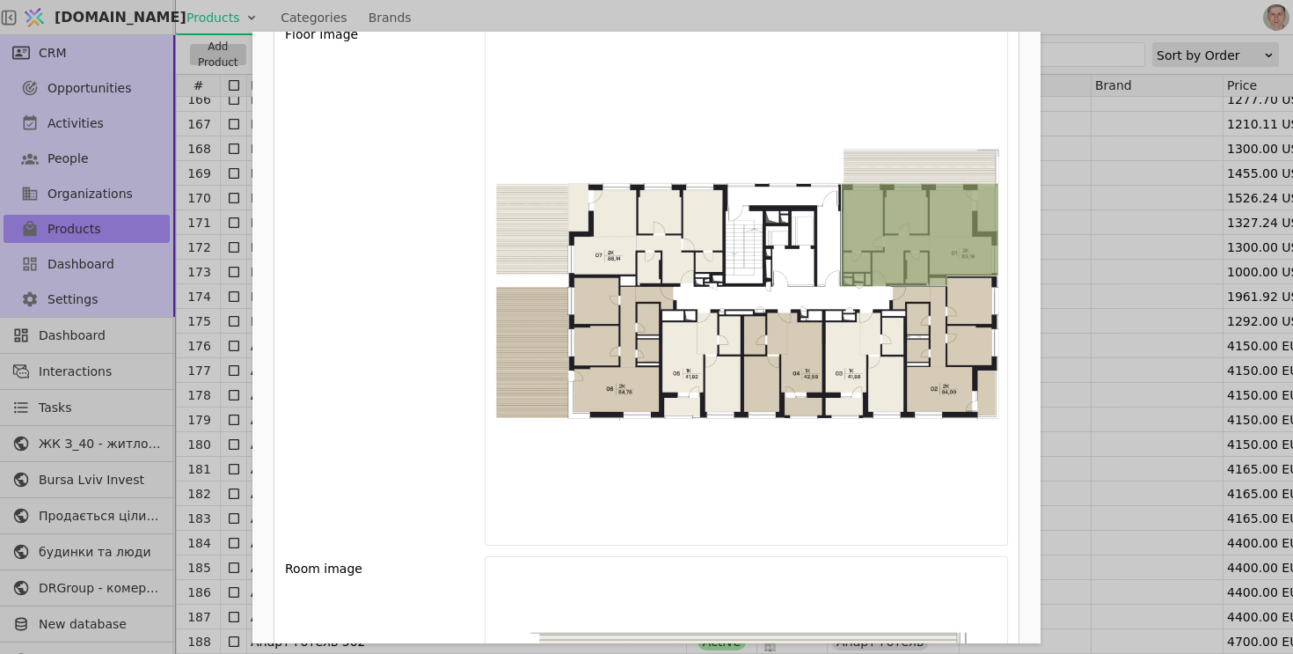
scroll to position [844, 0]
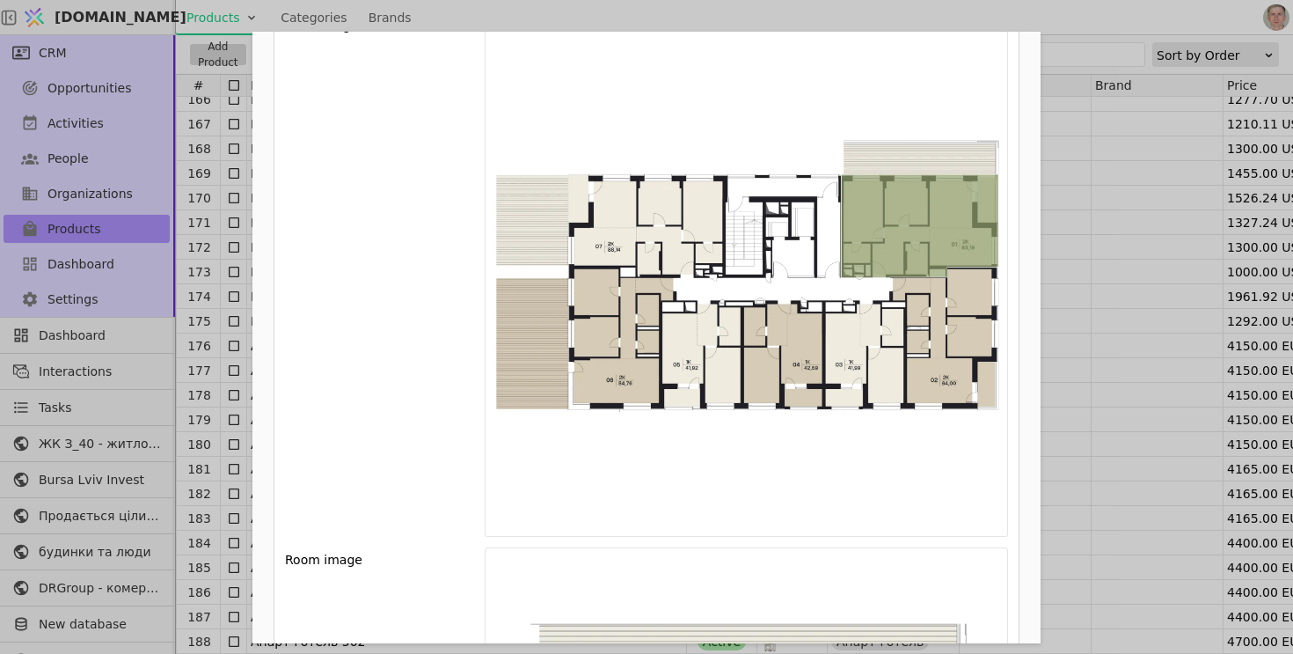
click at [227, 319] on div "Name Помешкання 01 Курдонери, будинок 1 Slug pomeshkannia-01-kurdonery-budynok-…" at bounding box center [646, 327] width 1293 height 654
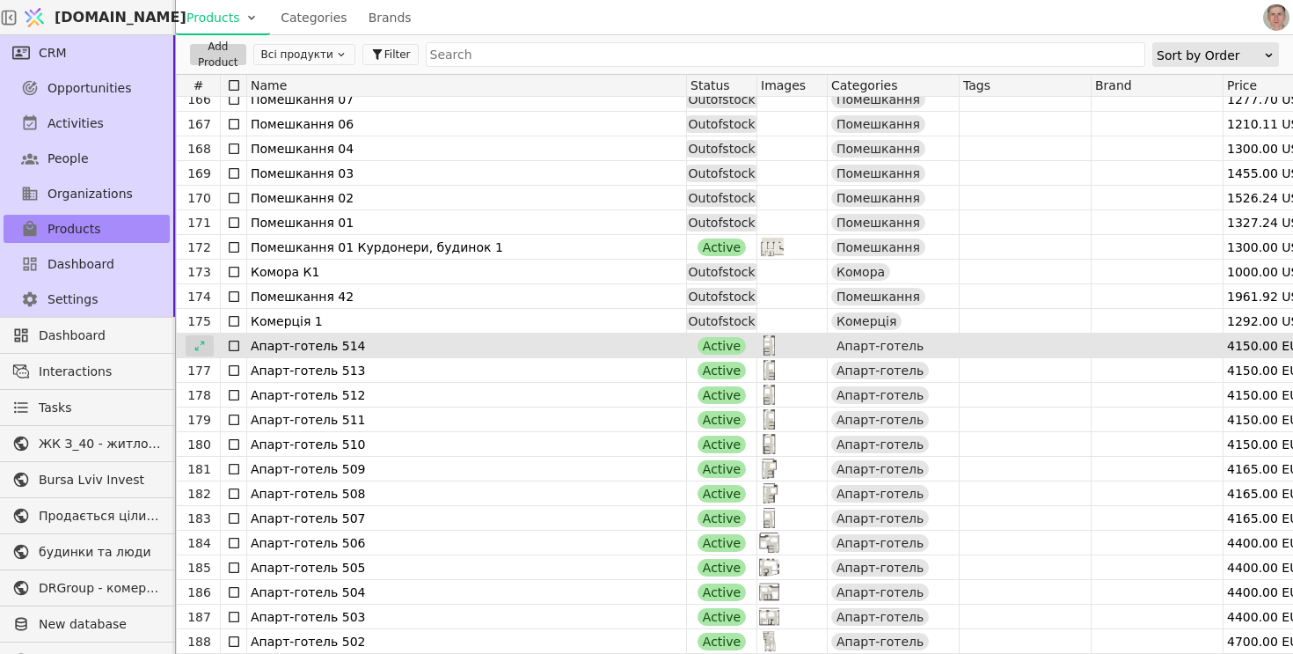
click at [204, 344] on icon at bounding box center [200, 346] width 12 height 12
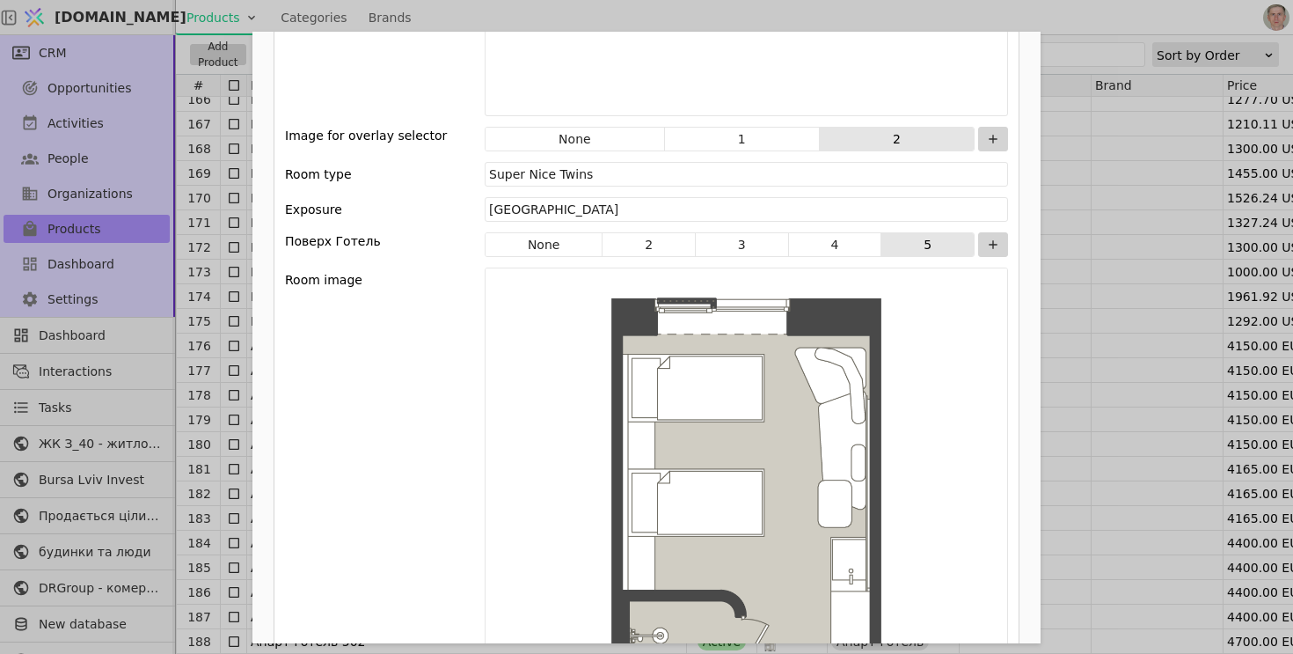
scroll to position [1918, 0]
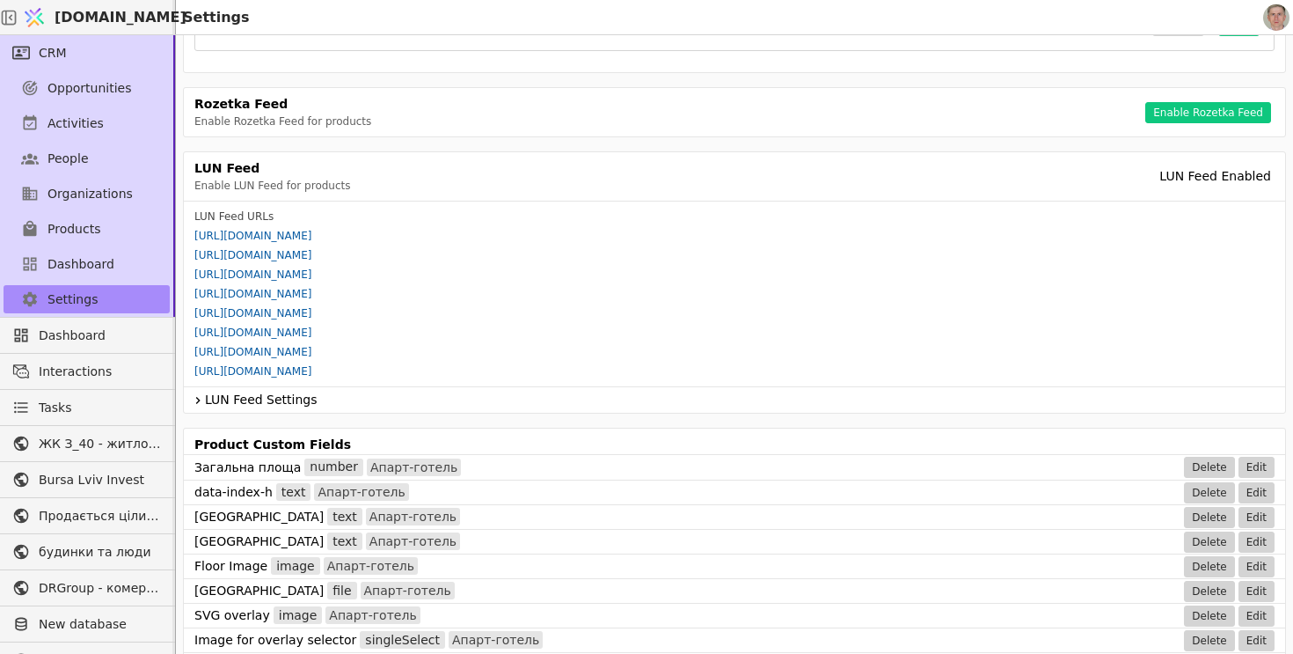
scroll to position [730, 0]
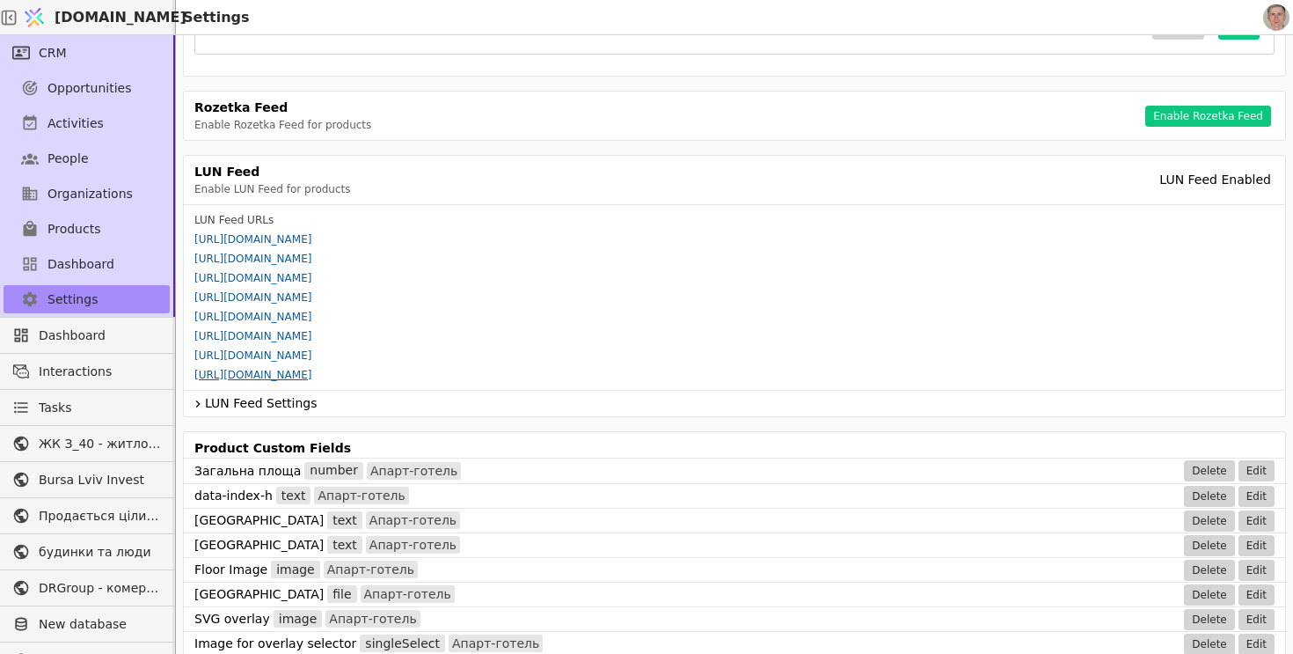
click at [311, 378] on link "[URL][DOMAIN_NAME]" at bounding box center [252, 375] width 117 height 12
click at [311, 370] on link "[URL][DOMAIN_NAME]" at bounding box center [252, 375] width 117 height 12
click at [258, 379] on link "[URL][DOMAIN_NAME]" at bounding box center [252, 375] width 117 height 12
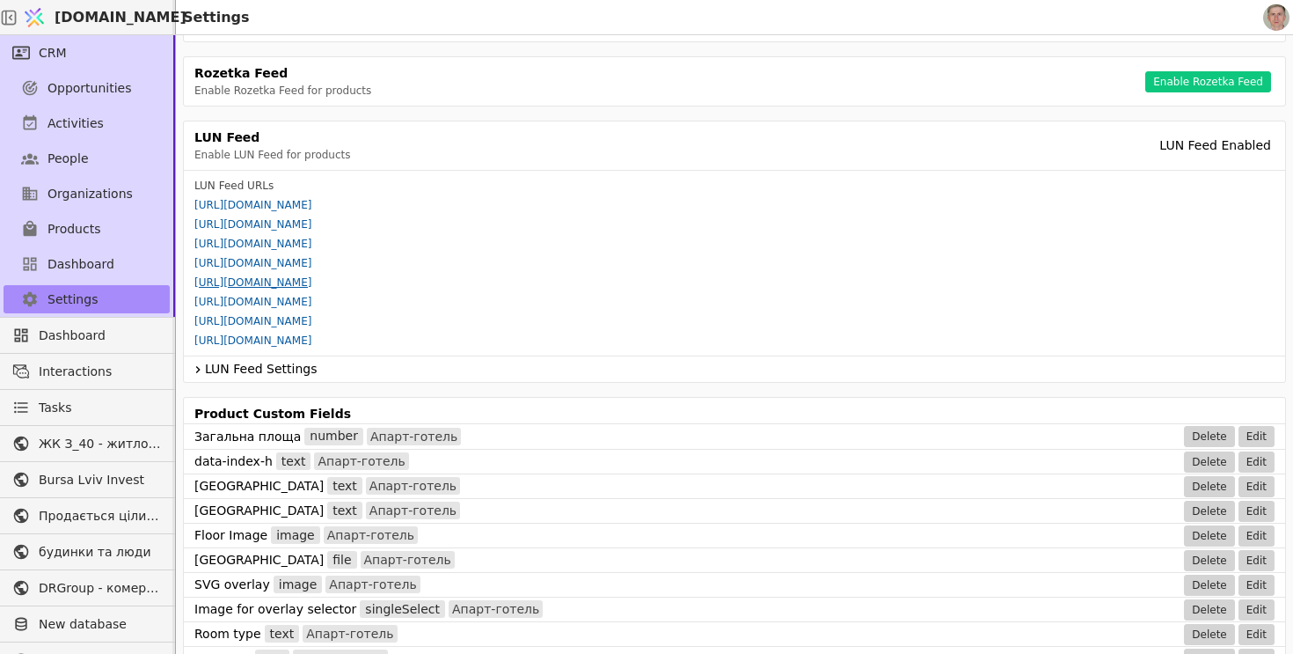
scroll to position [770, 0]
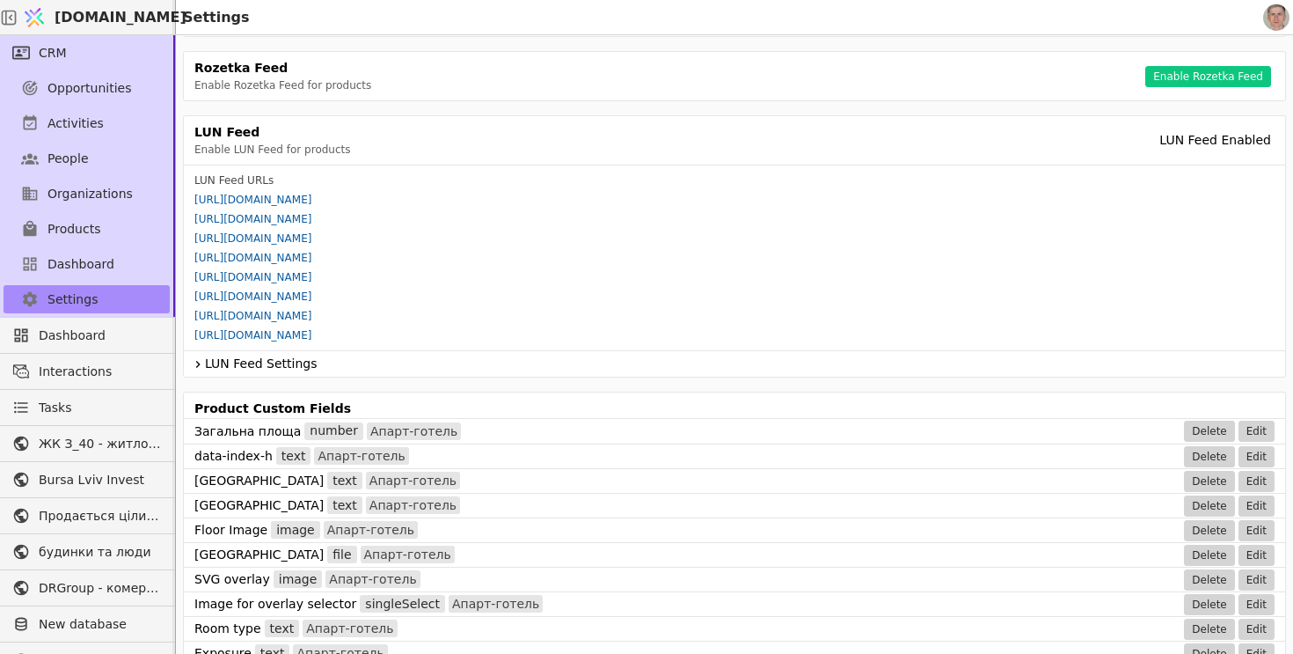
click at [201, 362] on icon at bounding box center [198, 364] width 14 height 21
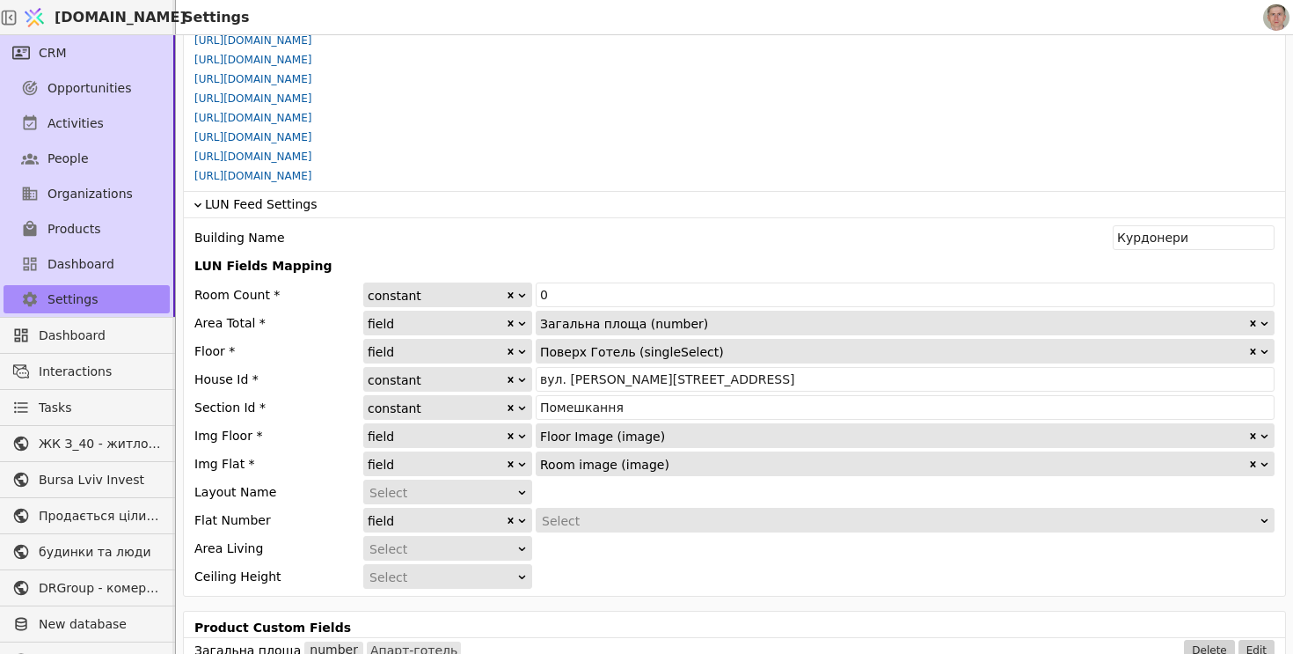
scroll to position [922, 0]
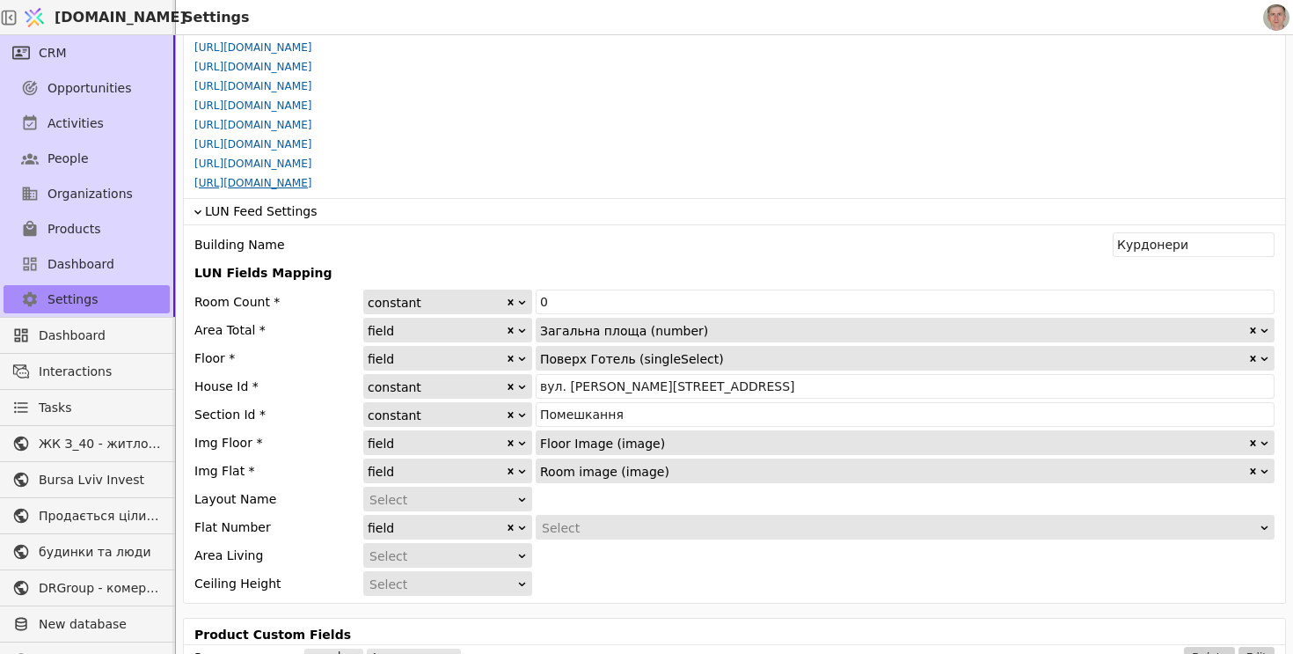
click at [311, 178] on link "[URL][DOMAIN_NAME]" at bounding box center [252, 183] width 117 height 12
click at [311, 182] on link "[URL][DOMAIN_NAME]" at bounding box center [252, 183] width 117 height 12
click at [311, 184] on link "[URL][DOMAIN_NAME]" at bounding box center [252, 183] width 117 height 12
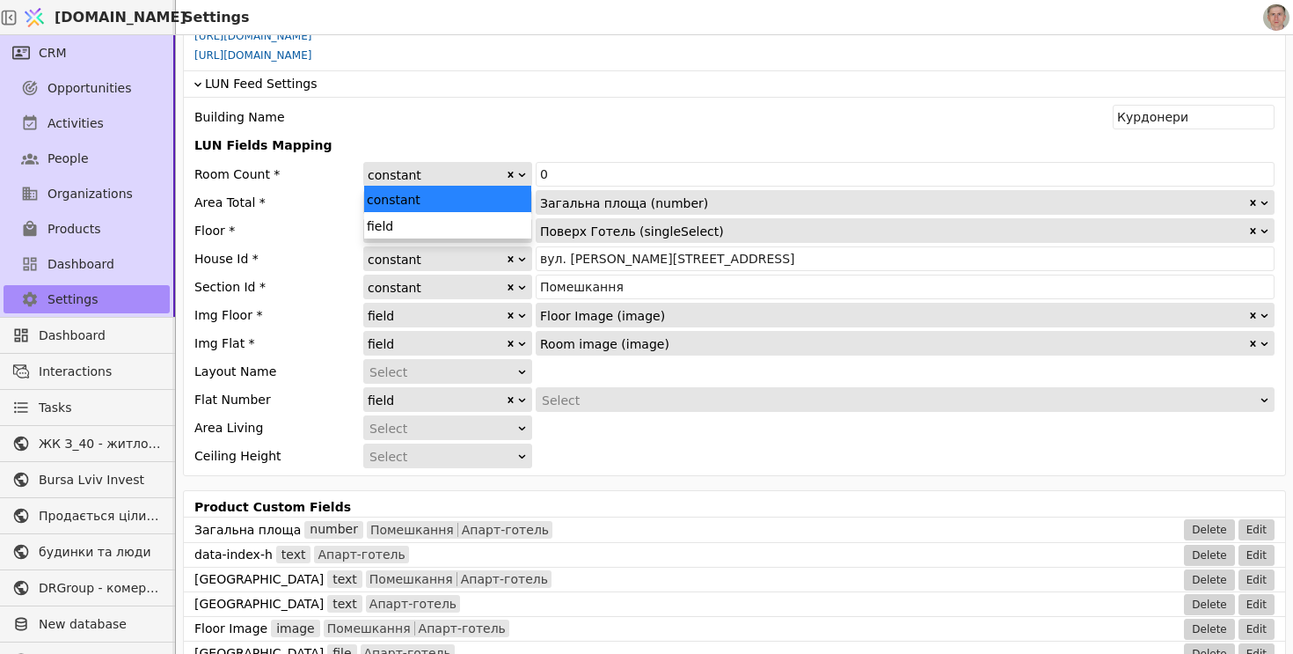
click at [526, 177] on icon at bounding box center [521, 174] width 11 height 11
click at [491, 226] on div "field" at bounding box center [447, 225] width 167 height 26
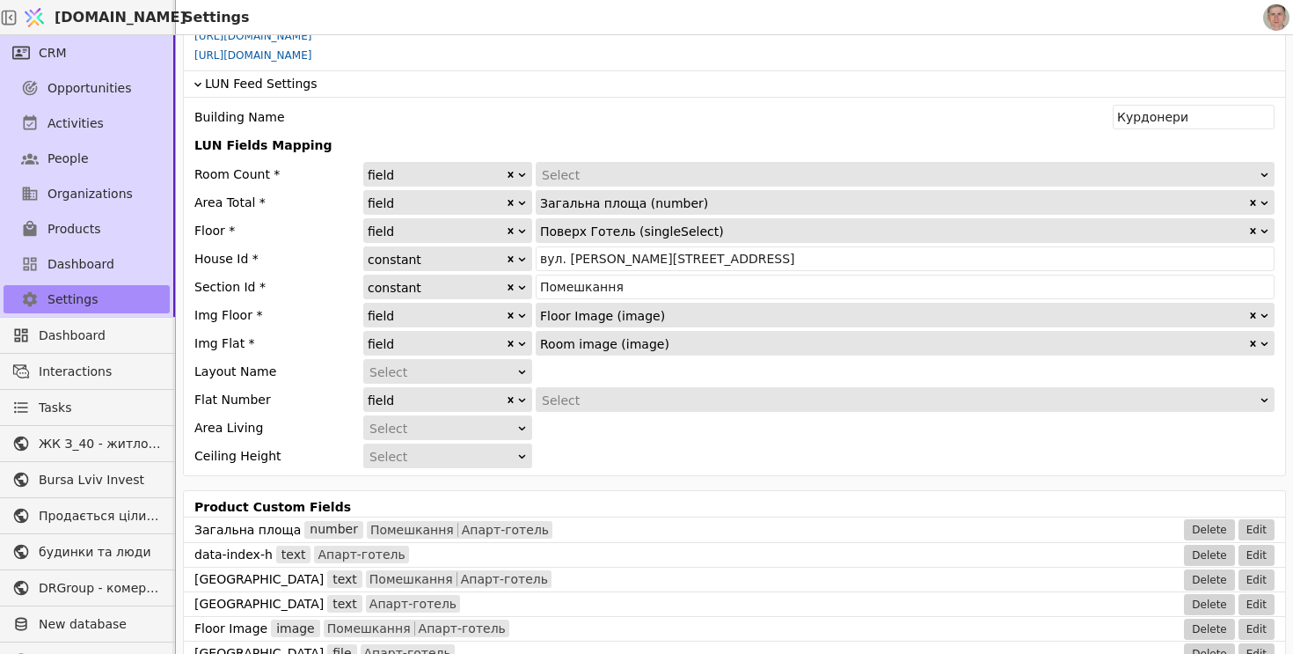
click at [613, 178] on div "Select" at bounding box center [899, 175] width 715 height 25
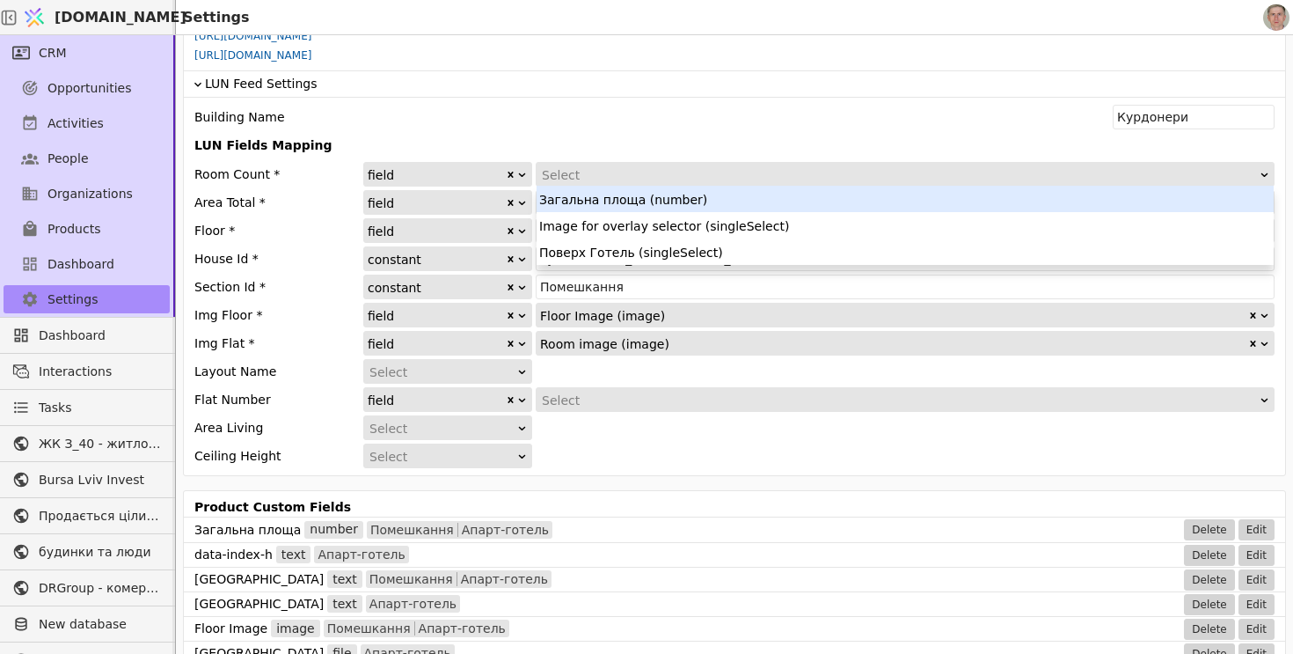
click at [524, 178] on icon at bounding box center [521, 174] width 11 height 11
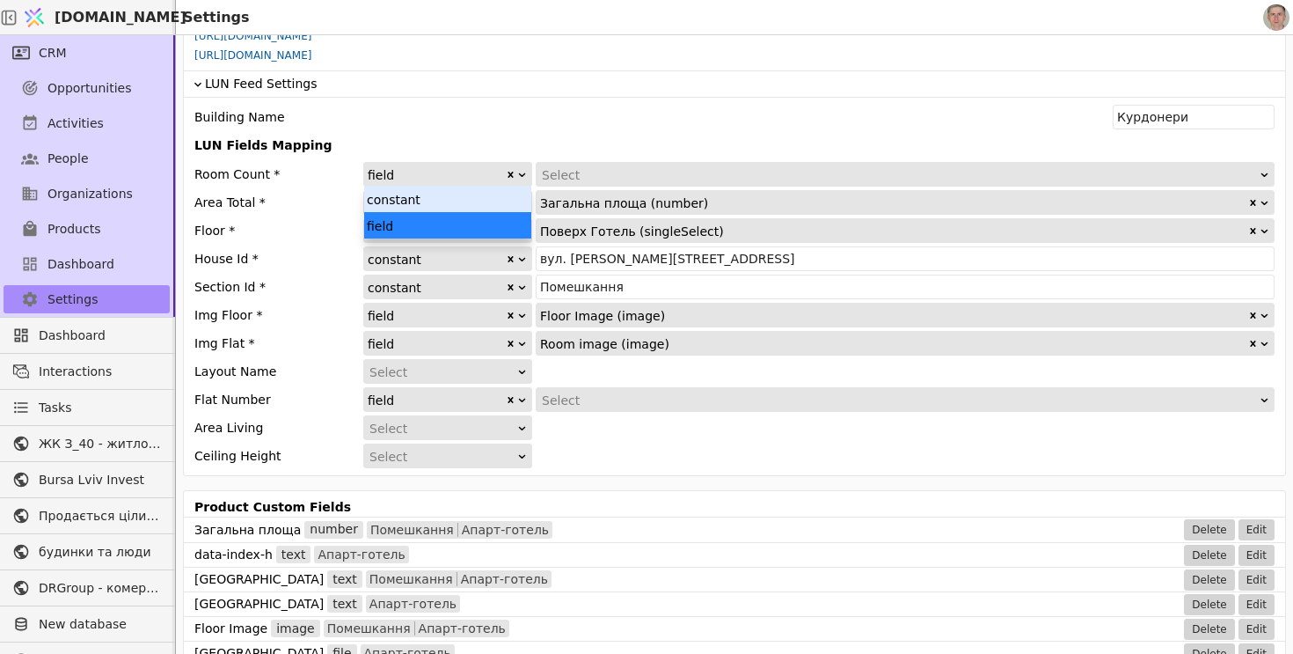
click at [484, 204] on div "constant" at bounding box center [447, 199] width 167 height 26
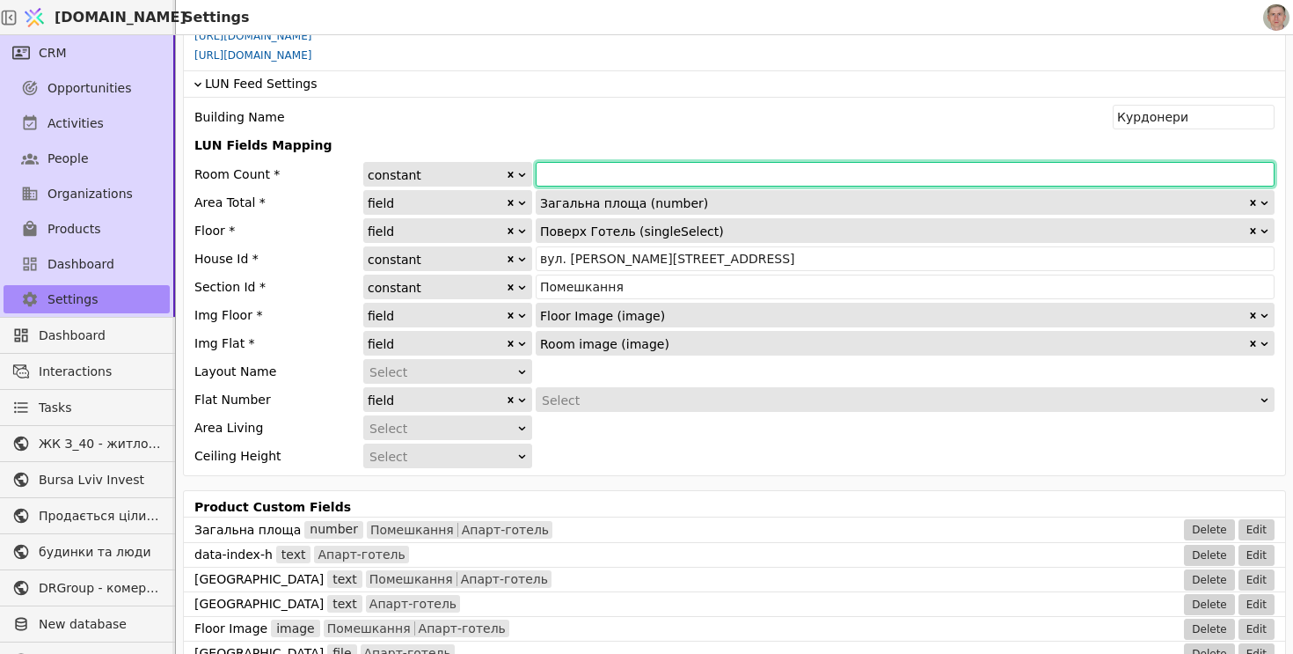
click at [574, 174] on input "number" at bounding box center [905, 174] width 739 height 25
type input "0"
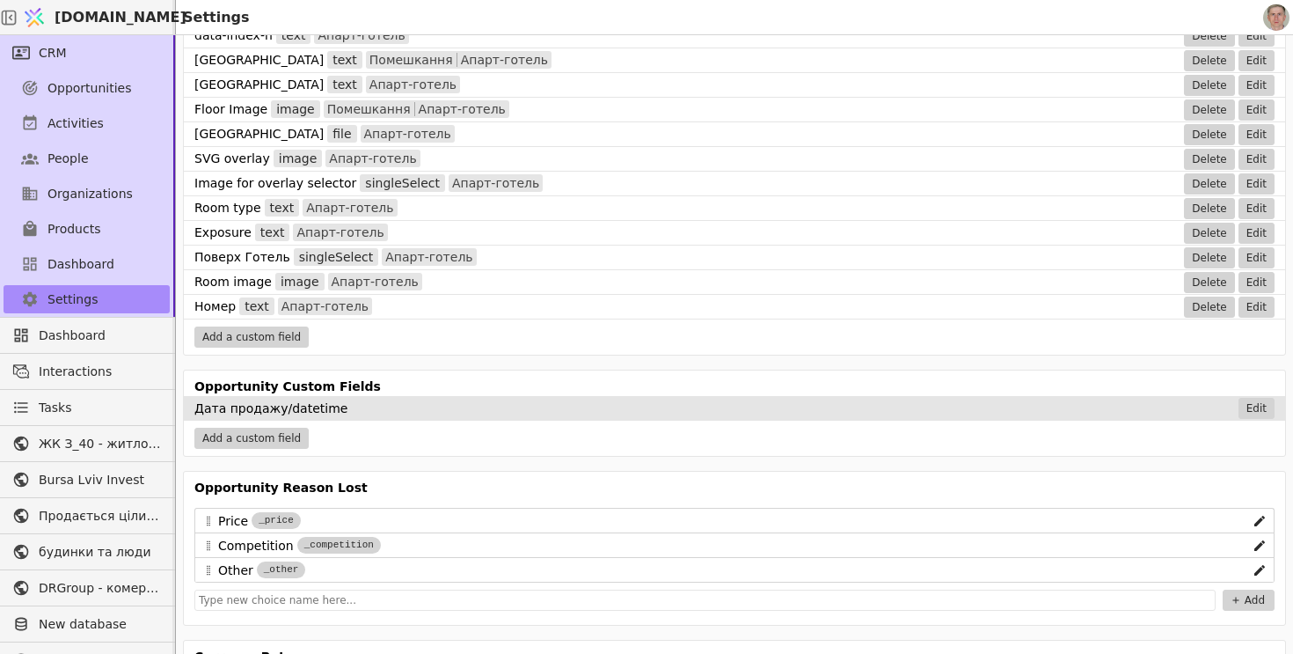
scroll to position [1556, 0]
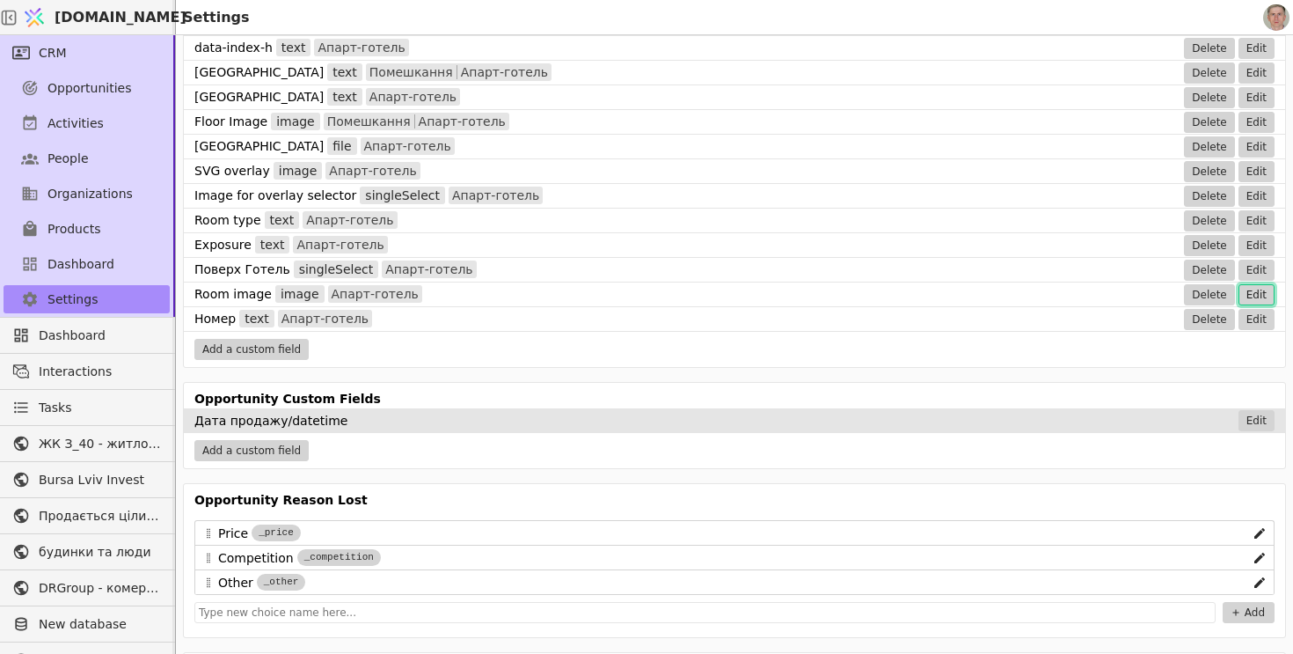
click at [1252, 297] on button "Edit" at bounding box center [1256, 294] width 36 height 21
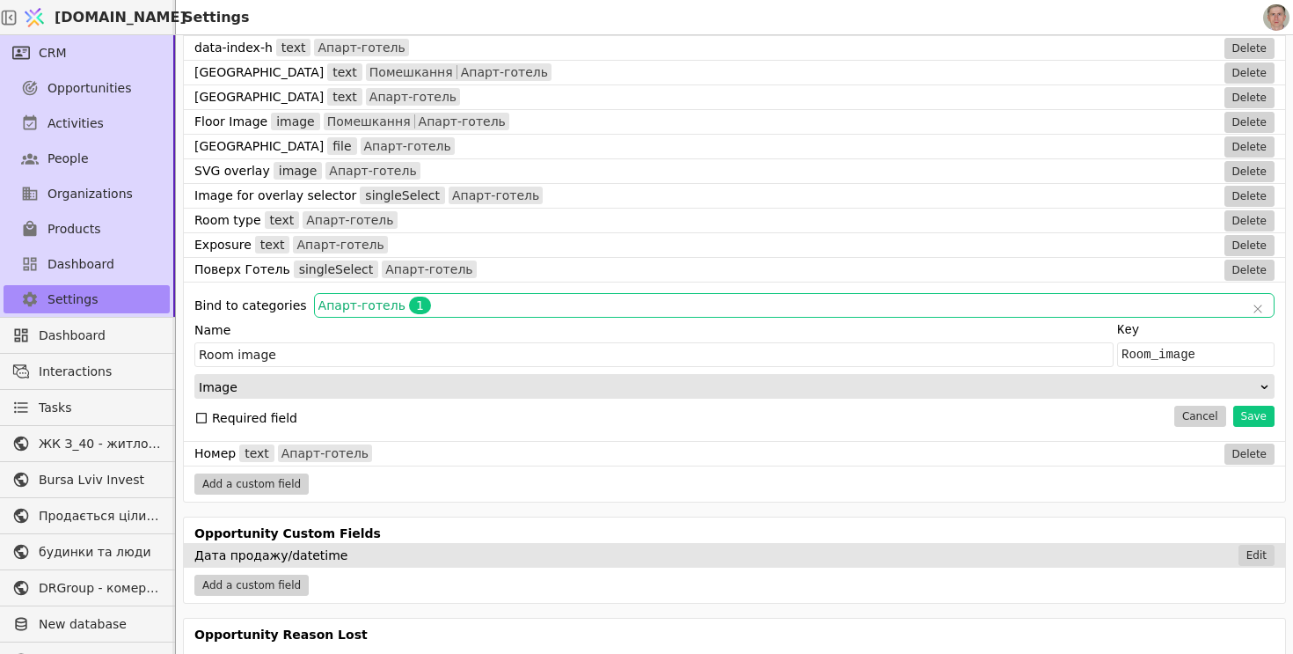
click at [550, 300] on span "Апарт-готель 1" at bounding box center [781, 305] width 927 height 18
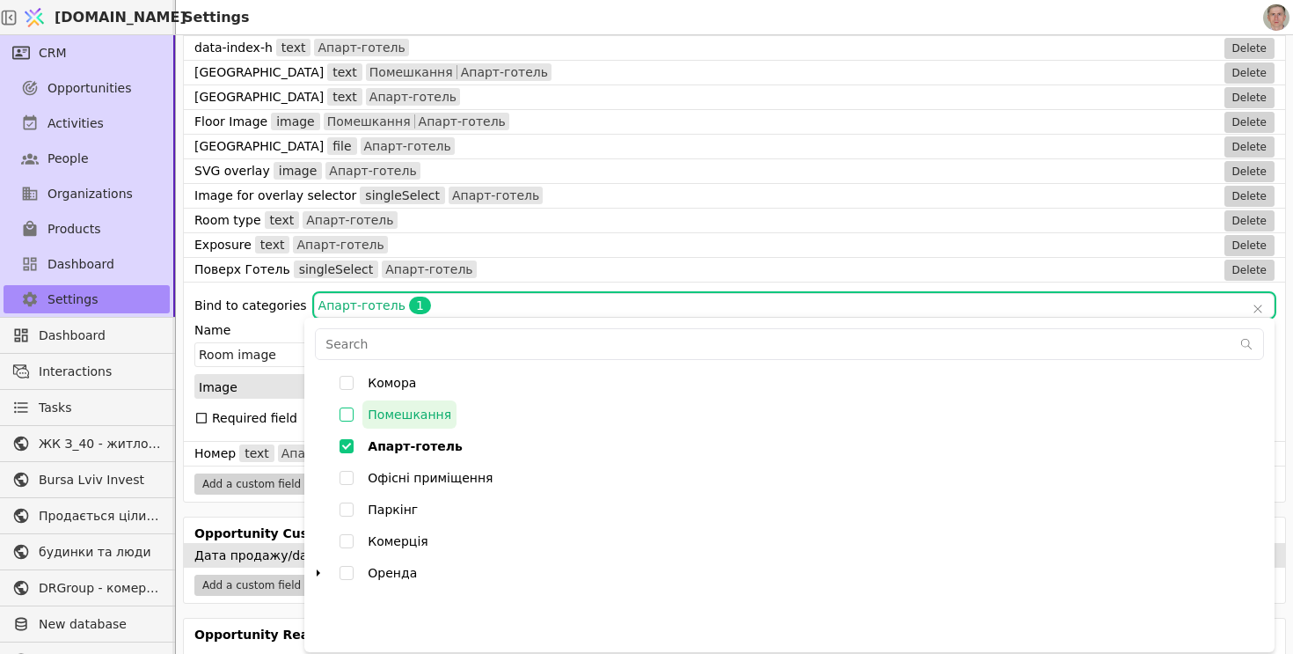
click at [348, 410] on input "Помешкання" at bounding box center [347, 414] width 32 height 32
checkbox input "false"
type input "000842Q1F3R900y5,000842Q1F45uwXaI"
checkbox input "true"
click at [958, 285] on div "Bind to categories 000842Q1F3R900y5,000842Q1F45uwXaI Помешкання , Апарт-готель …" at bounding box center [734, 360] width 1101 height 159
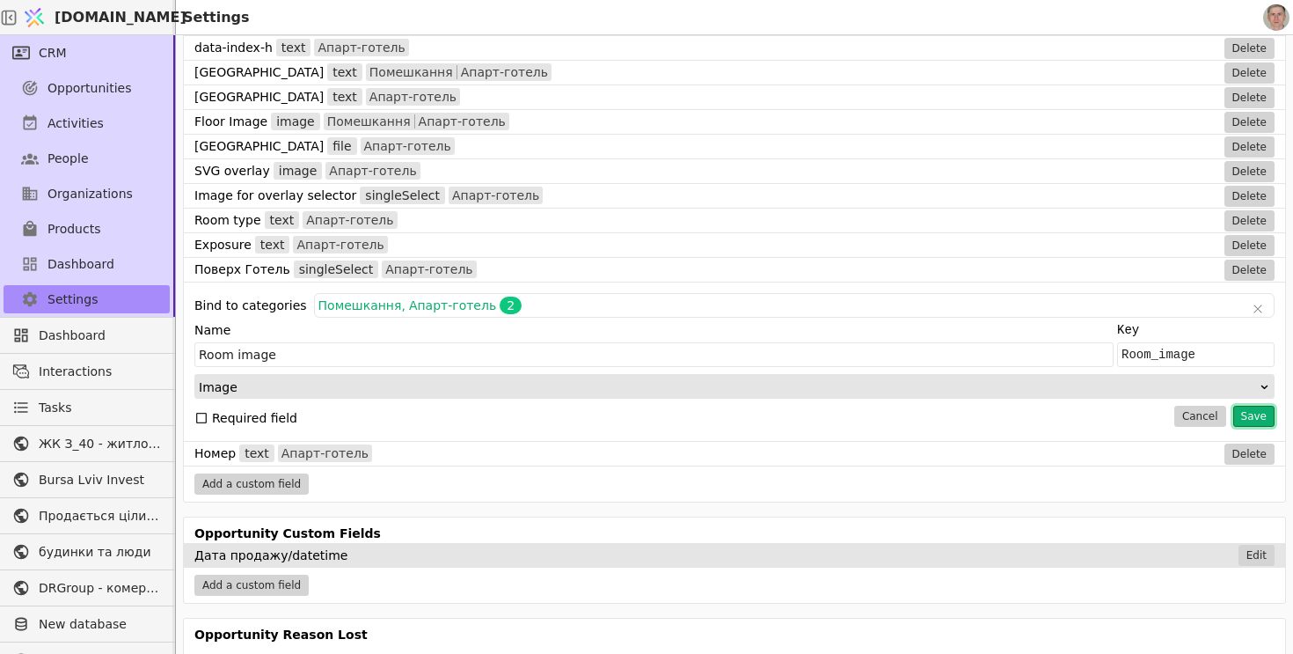
click at [1264, 413] on button "Save" at bounding box center [1253, 415] width 41 height 21
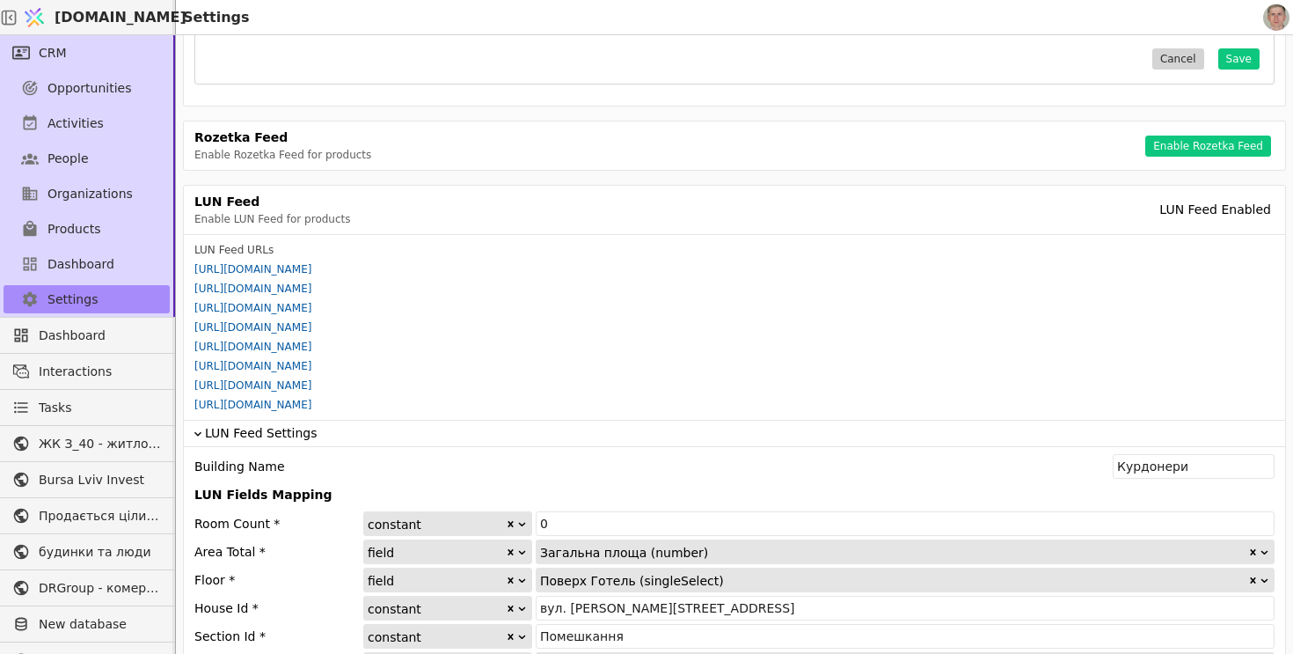
scroll to position [761, 0]
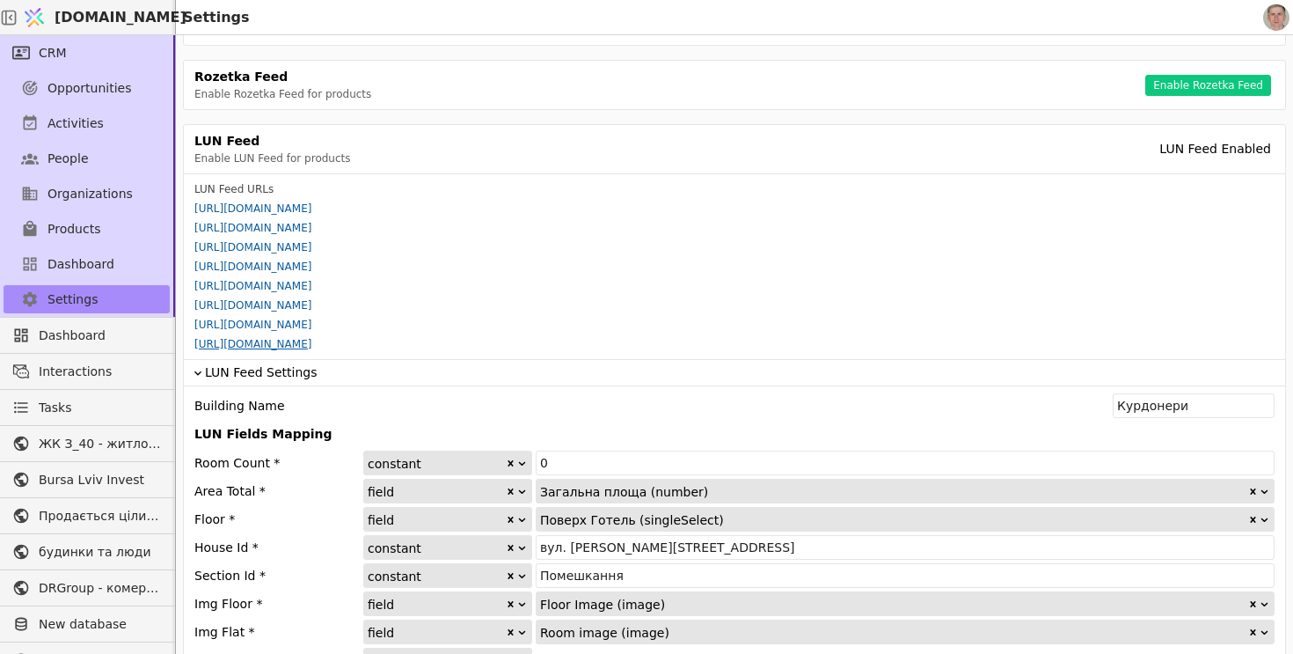
click at [311, 348] on link "[URL][DOMAIN_NAME]" at bounding box center [252, 344] width 117 height 12
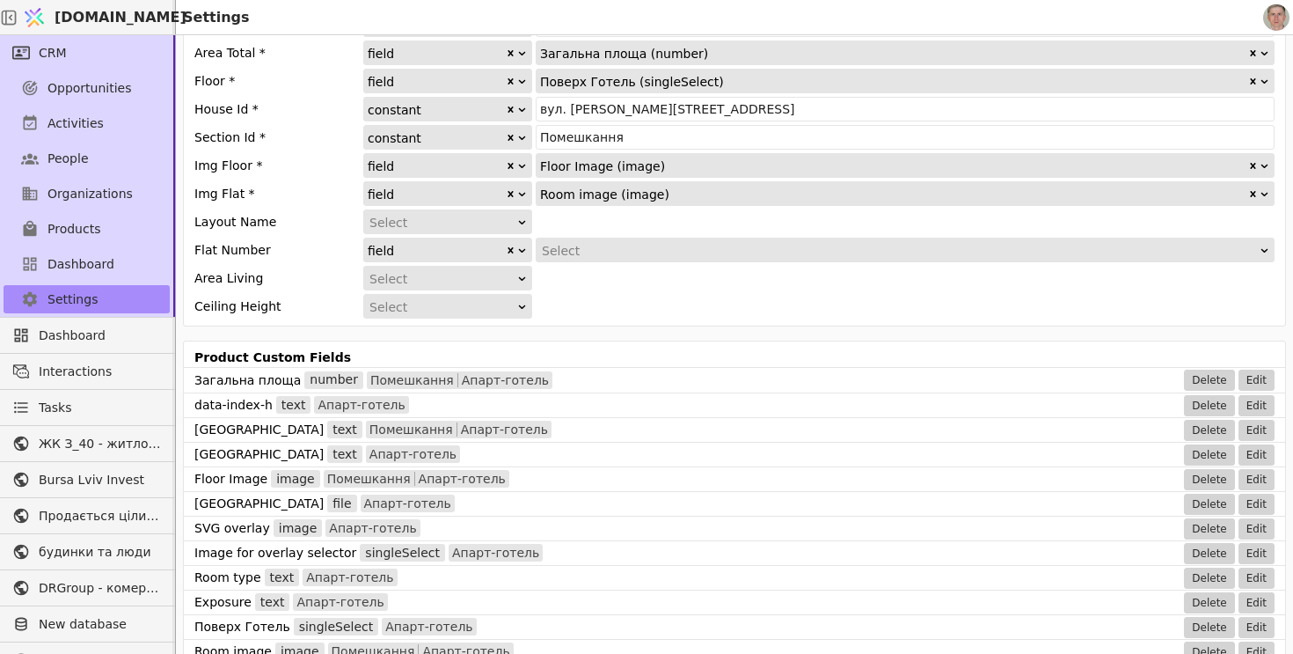
scroll to position [1495, 0]
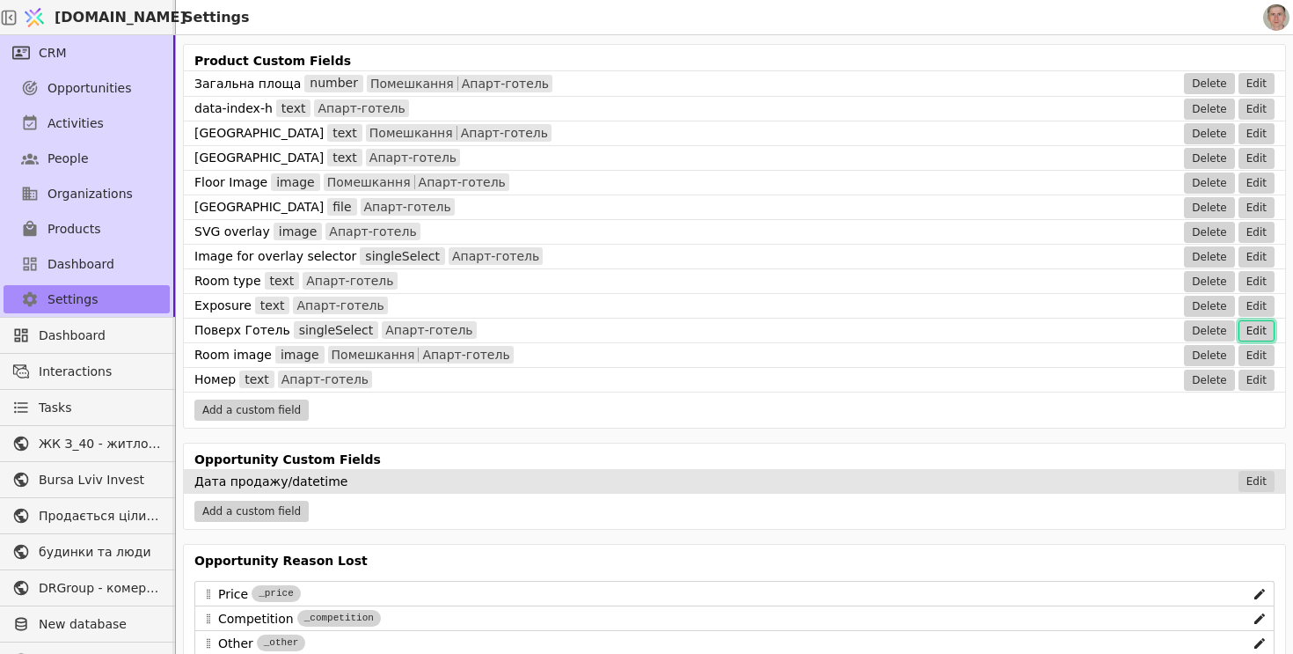
click at [1252, 328] on button "Edit" at bounding box center [1256, 330] width 36 height 21
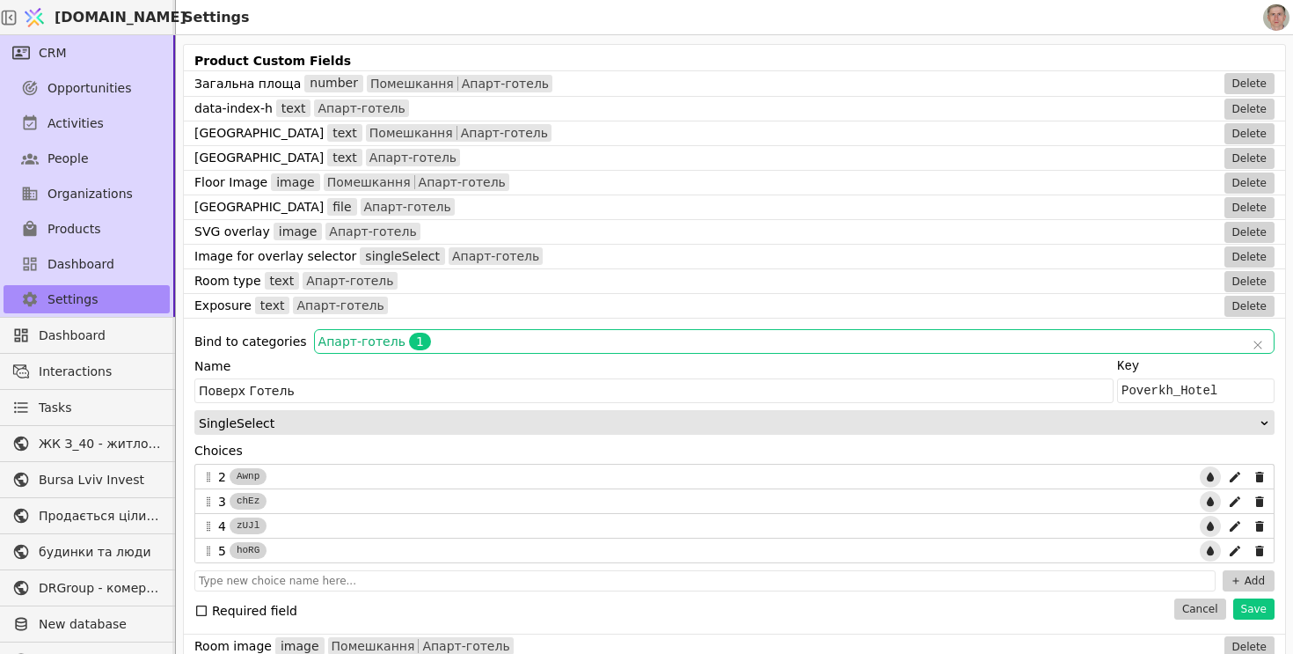
click at [486, 346] on span "Апарт-готель 1" at bounding box center [781, 341] width 927 height 18
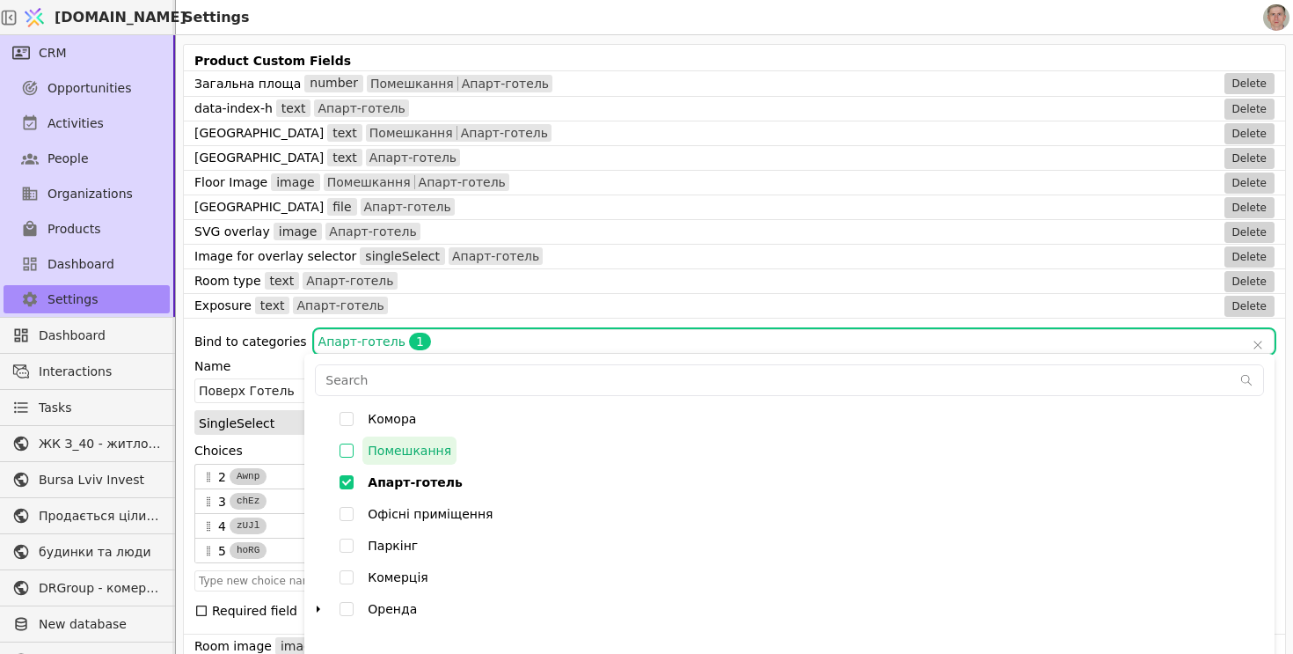
click at [354, 451] on input "Помешкання" at bounding box center [347, 451] width 32 height 32
checkbox input "false"
type input "000842Q1F3R900y5,000842Q1F45uwXaI"
checkbox input "true"
click at [265, 342] on div "Bind to categories" at bounding box center [250, 341] width 113 height 18
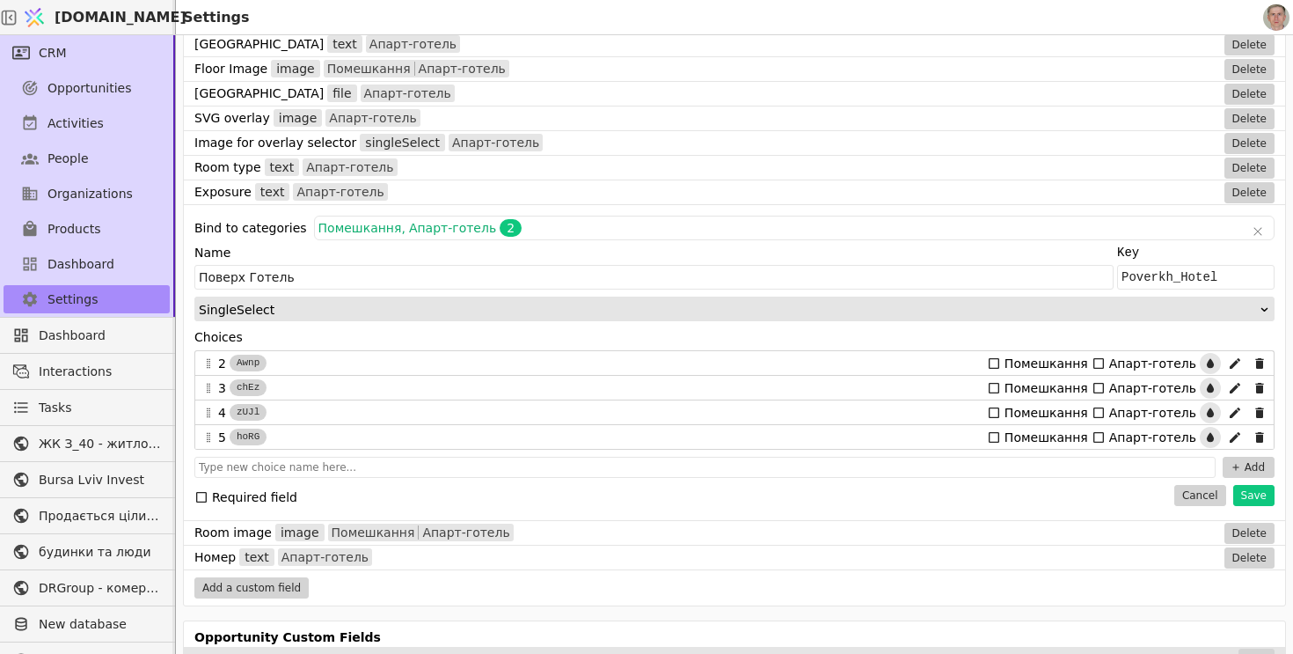
scroll to position [1610, 0]
click at [1252, 498] on button "Save" at bounding box center [1253, 494] width 41 height 21
click at [1260, 490] on button "Save" at bounding box center [1253, 494] width 41 height 21
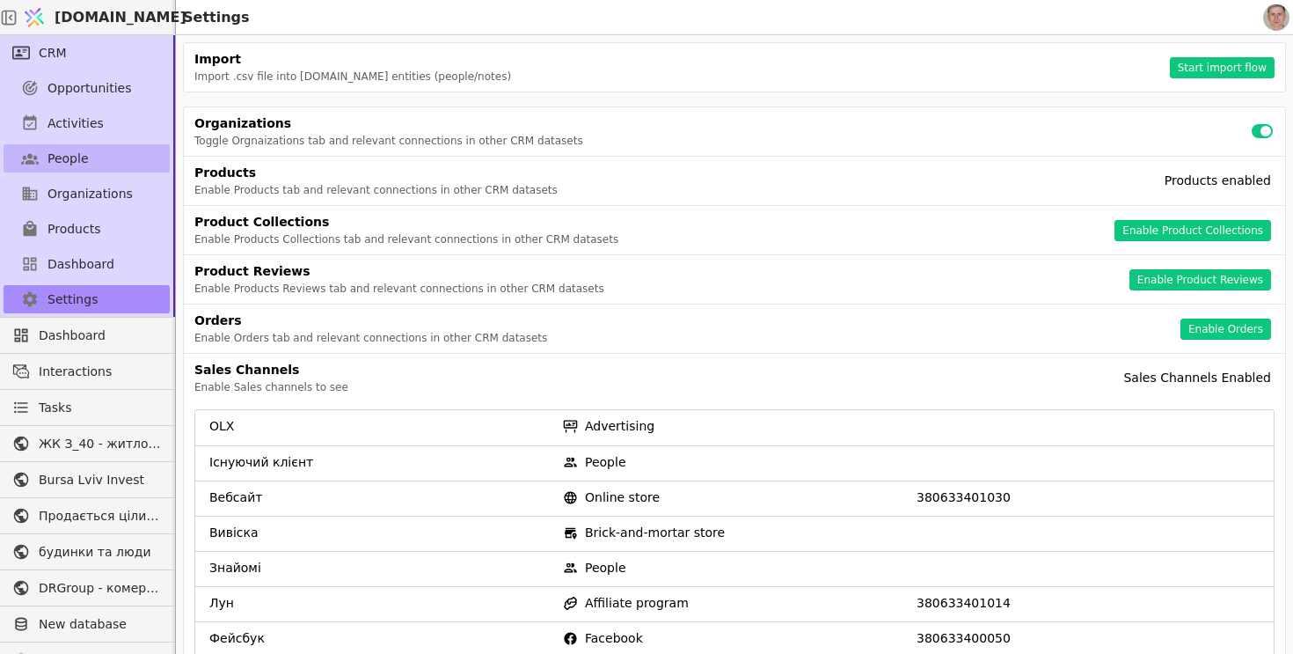
click at [98, 159] on link "People" at bounding box center [87, 158] width 166 height 28
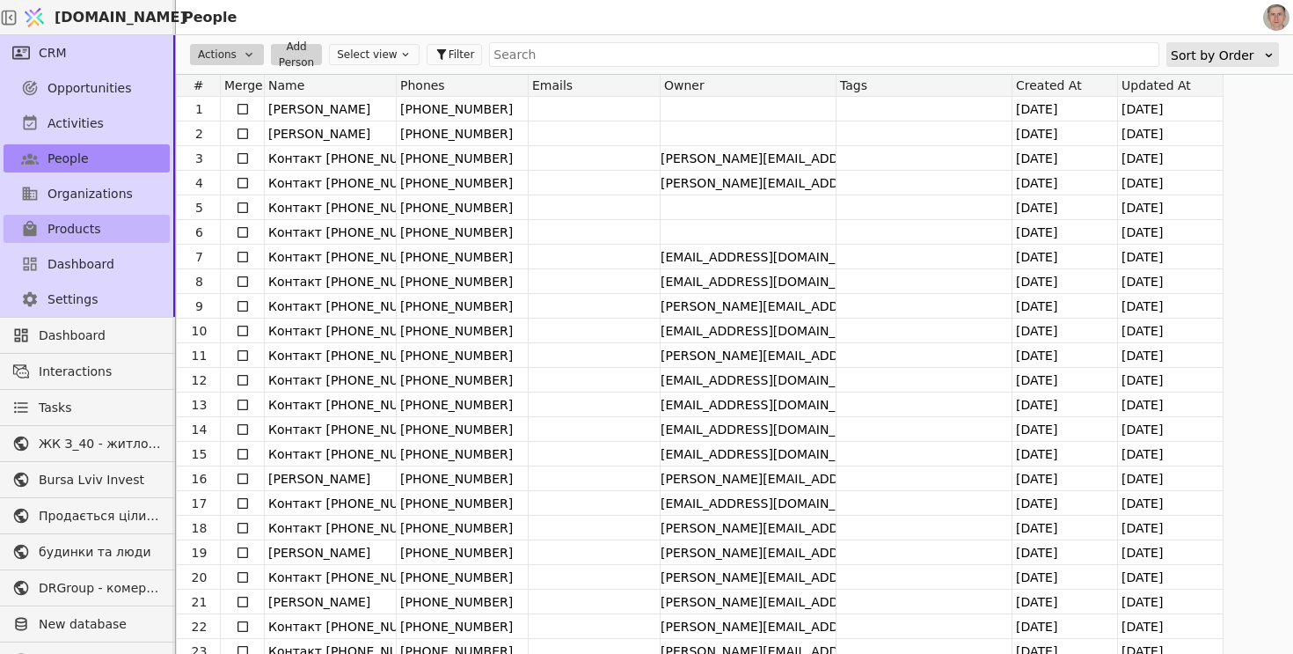
click at [92, 220] on span "Products" at bounding box center [73, 229] width 53 height 18
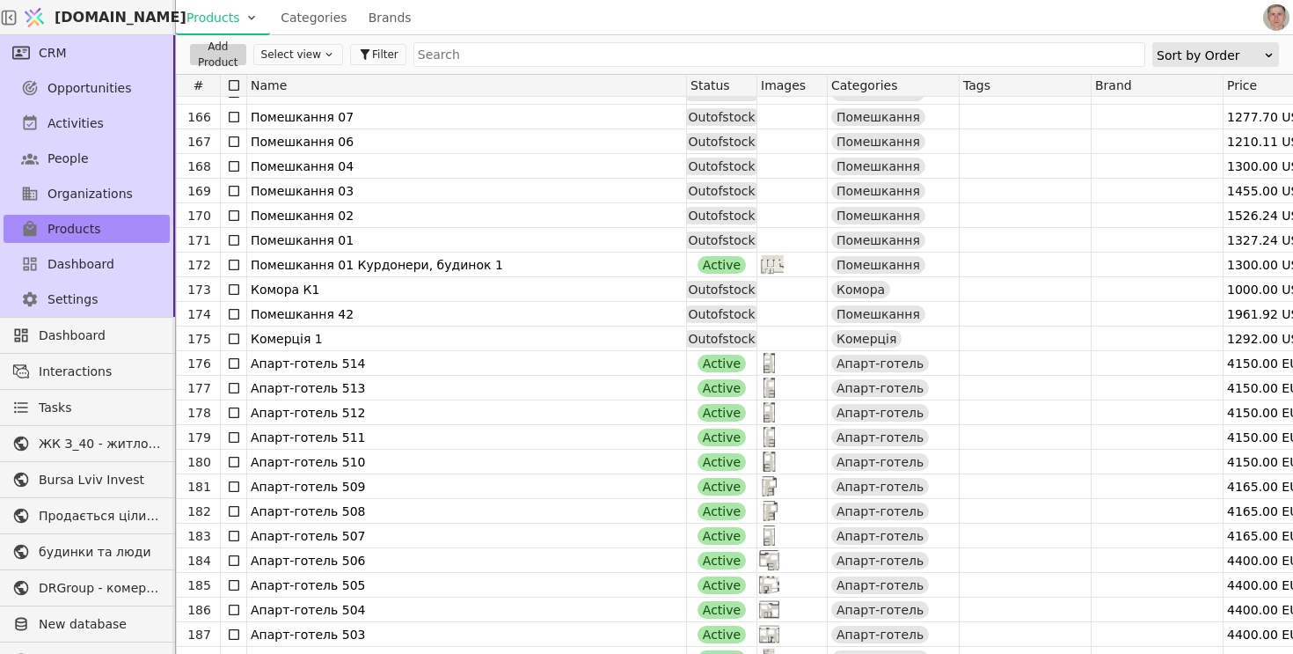
scroll to position [4055, 0]
click at [101, 303] on link "Settings" at bounding box center [87, 299] width 166 height 28
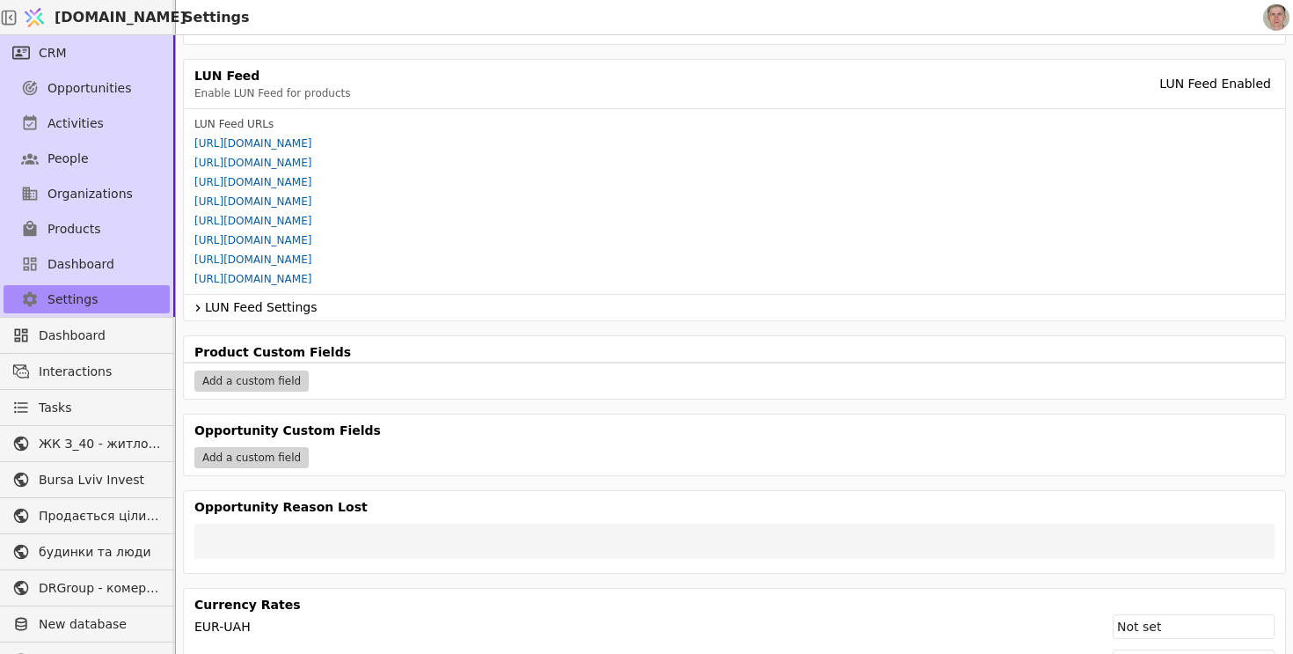
scroll to position [35, 0]
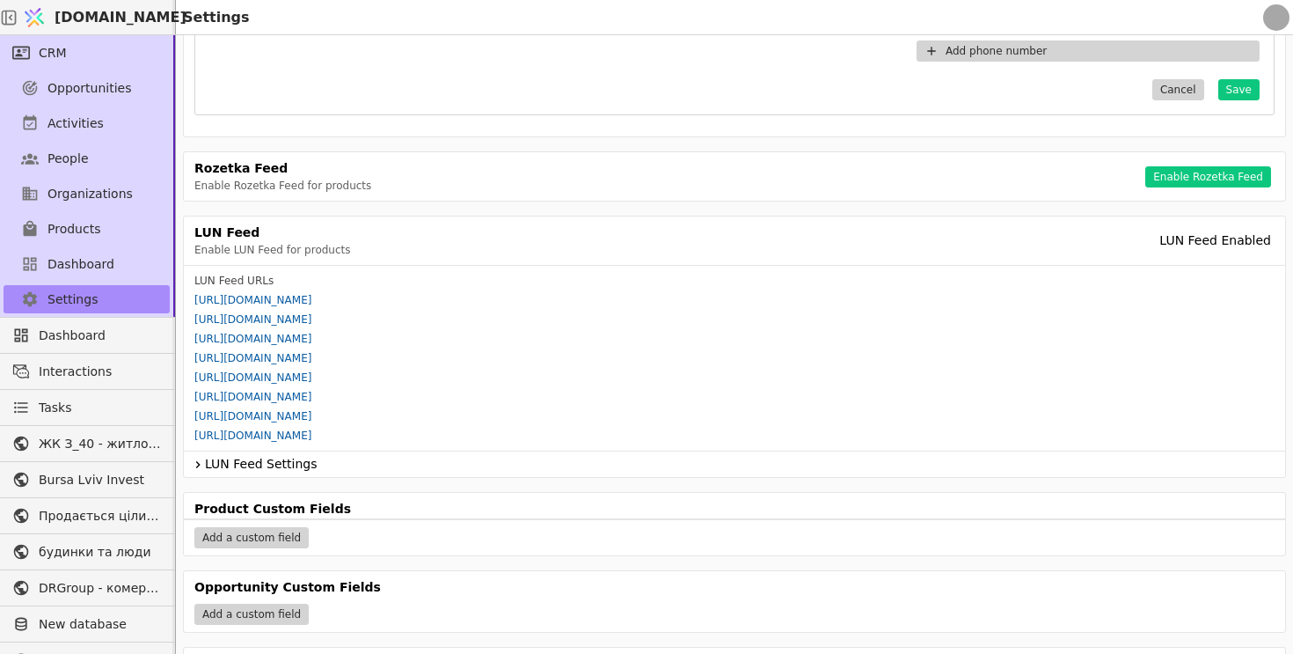
scroll to position [826, 0]
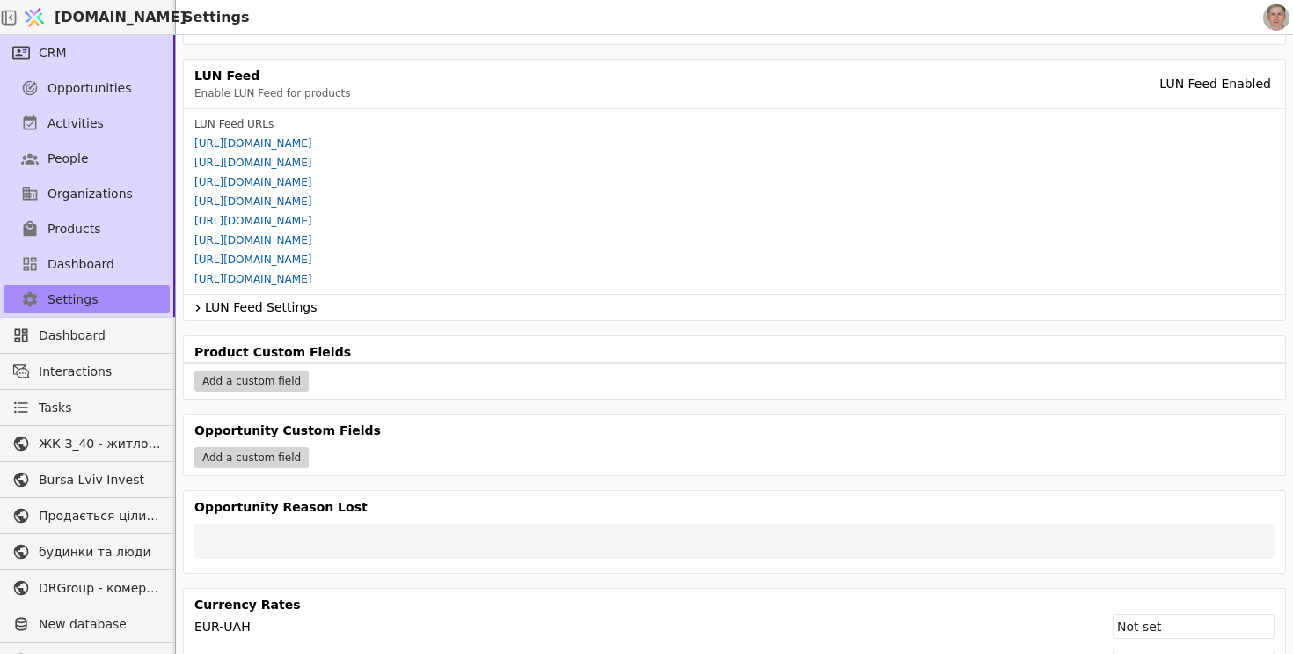
click at [290, 363] on div "Product Custom Fields Add a custom field" at bounding box center [734, 367] width 1101 height 62
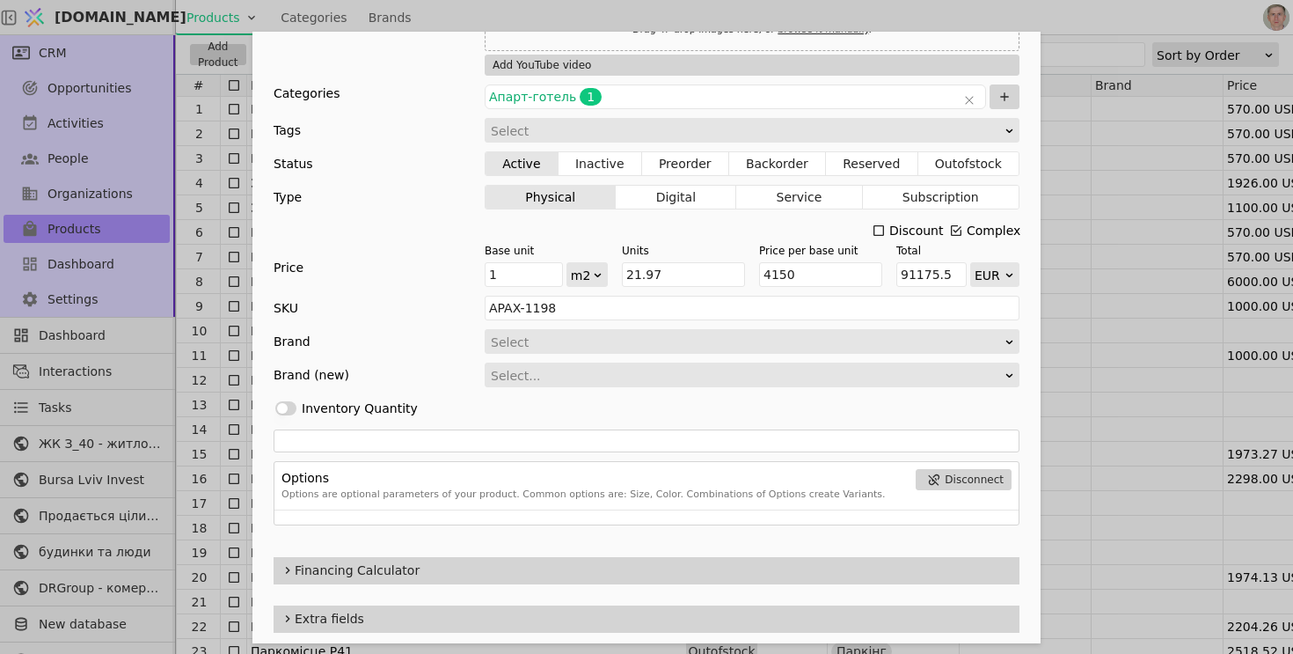
scroll to position [469, 0]
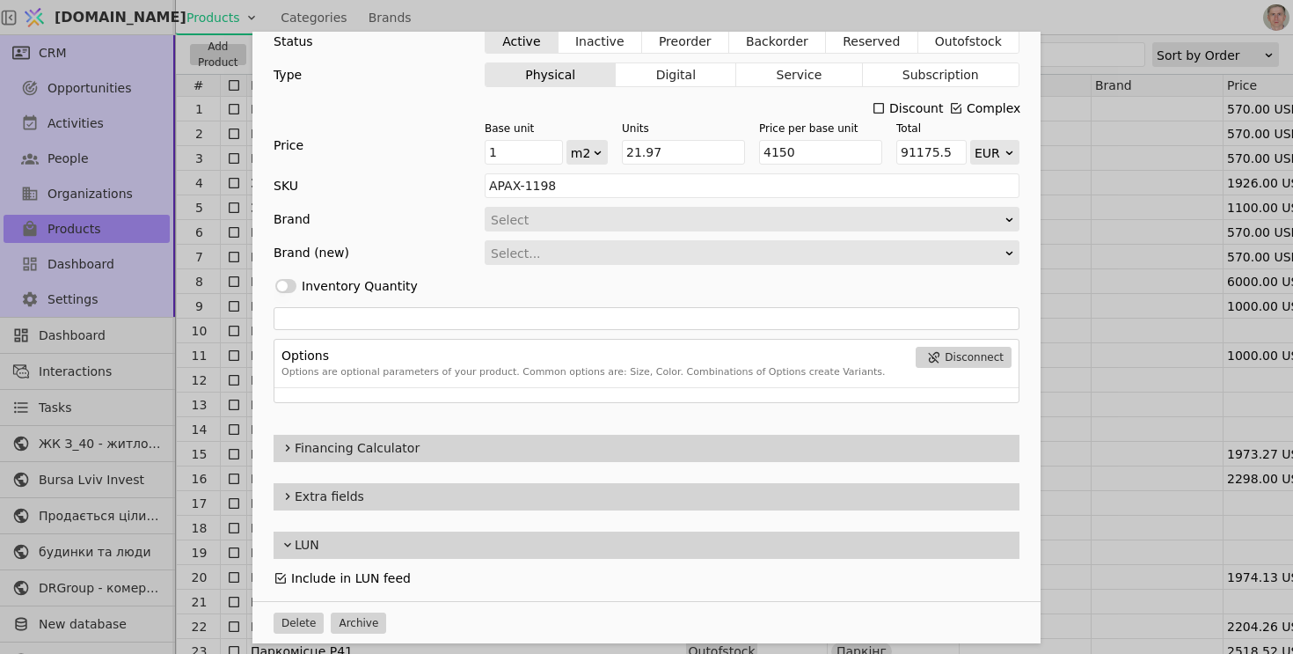
click at [215, 283] on div "Name Апарт-готель 514 Slug apart-hotel-514 Description 514 Images Drag 'n' drop…" at bounding box center [646, 327] width 1293 height 654
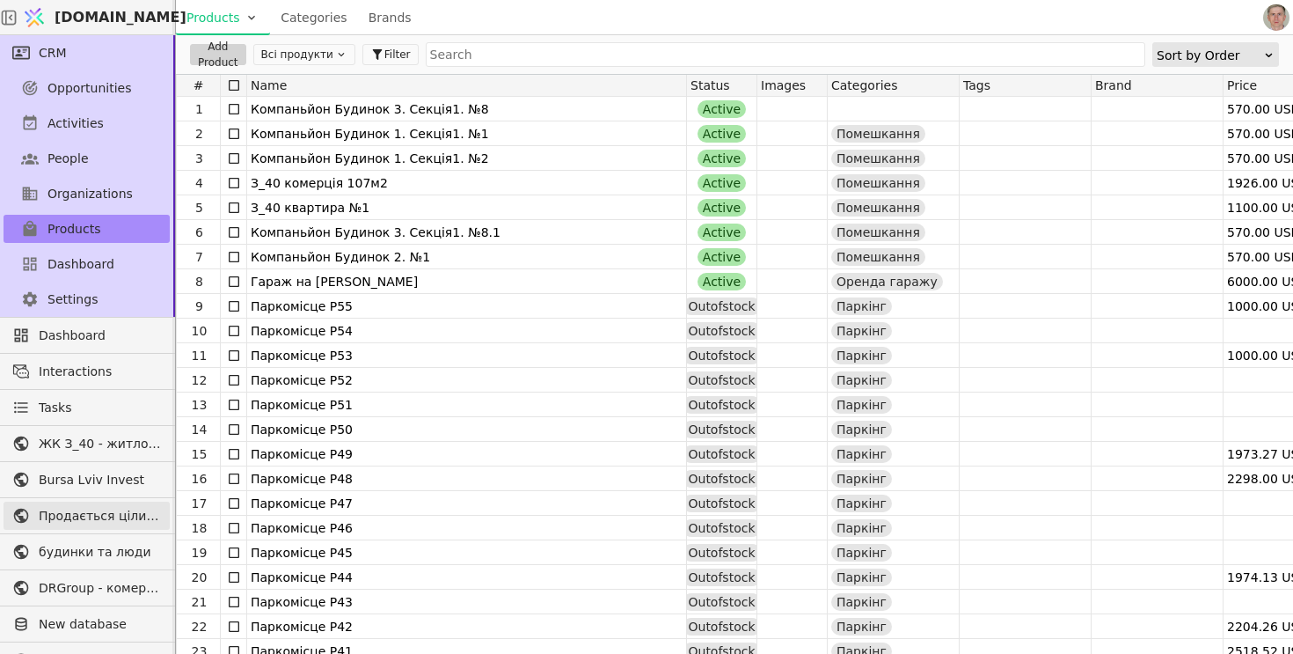
scroll to position [122, 0]
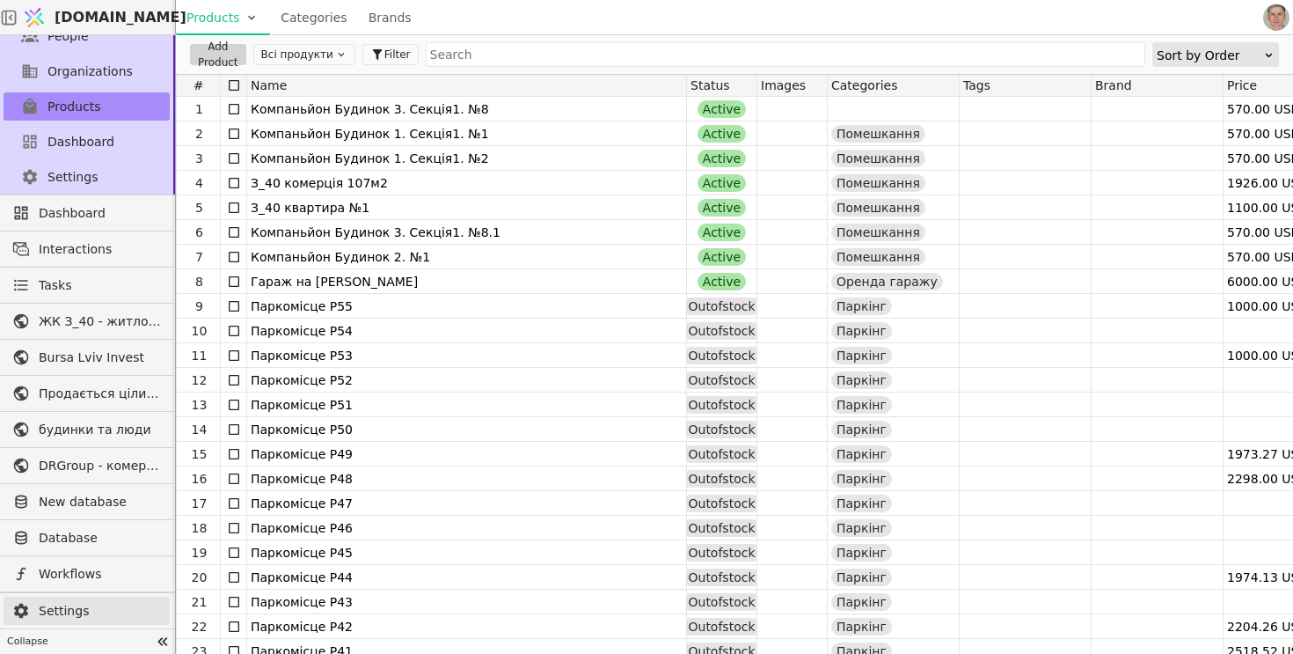
click at [85, 604] on span "Settings" at bounding box center [100, 611] width 122 height 18
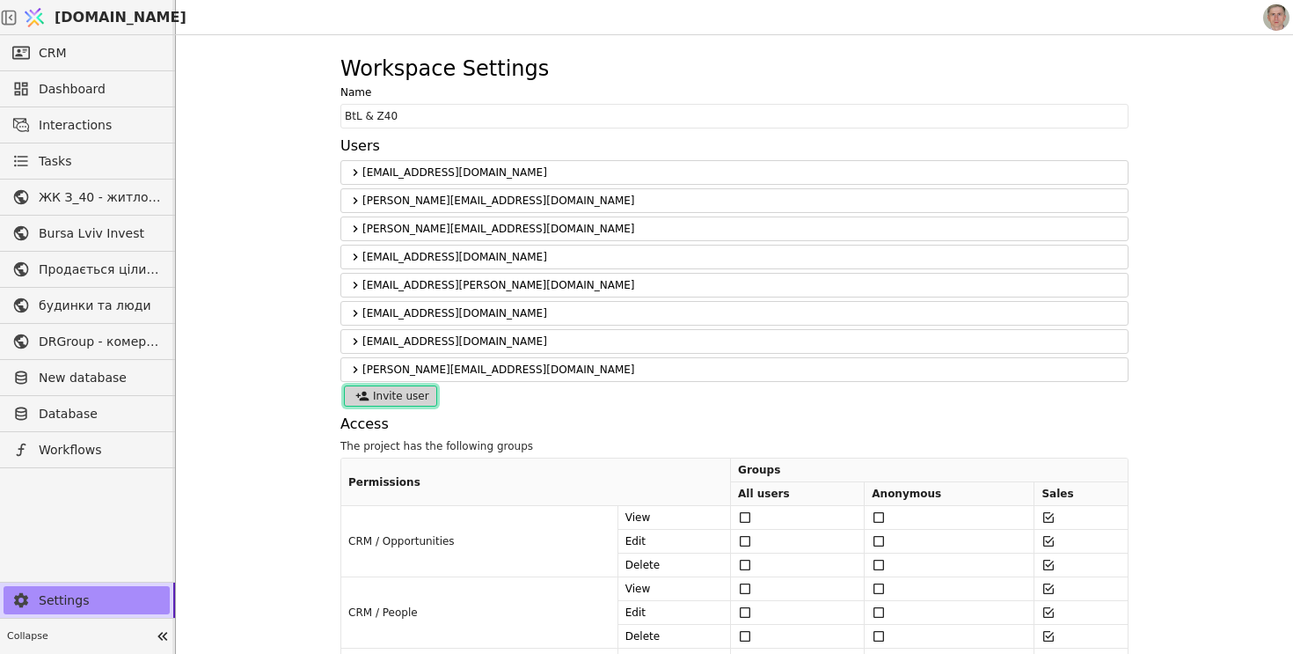
click at [405, 392] on button "Invite user" at bounding box center [390, 395] width 93 height 21
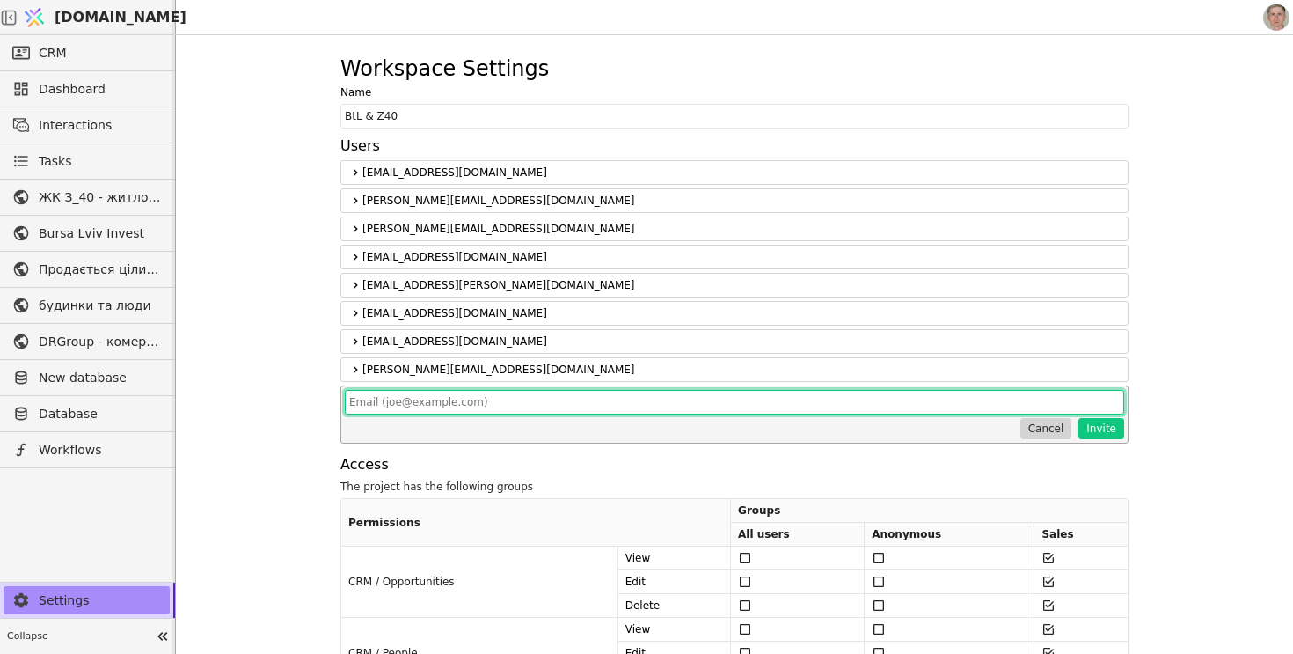
click at [390, 401] on input "text" at bounding box center [734, 402] width 779 height 25
drag, startPoint x: 495, startPoint y: 401, endPoint x: 299, endPoint y: 387, distance: 196.6
click at [298, 387] on div "Workspace Settings Name BtL & Z40 Users [EMAIL_ADDRESS][DOMAIN_NAME] [PERSON_NA…" at bounding box center [734, 344] width 1117 height 618
type input "[PERSON_NAME][EMAIL_ADDRESS][PERSON_NAME][DOMAIN_NAME]"
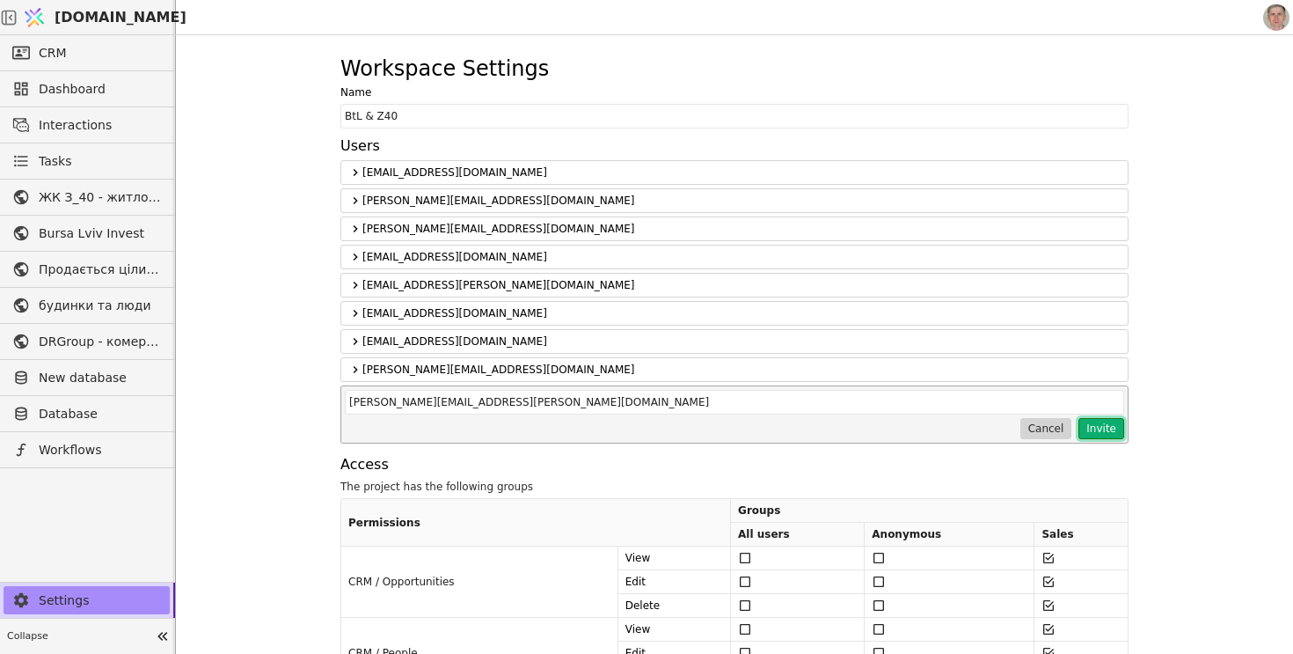
click at [1102, 424] on button "Invite" at bounding box center [1101, 428] width 46 height 21
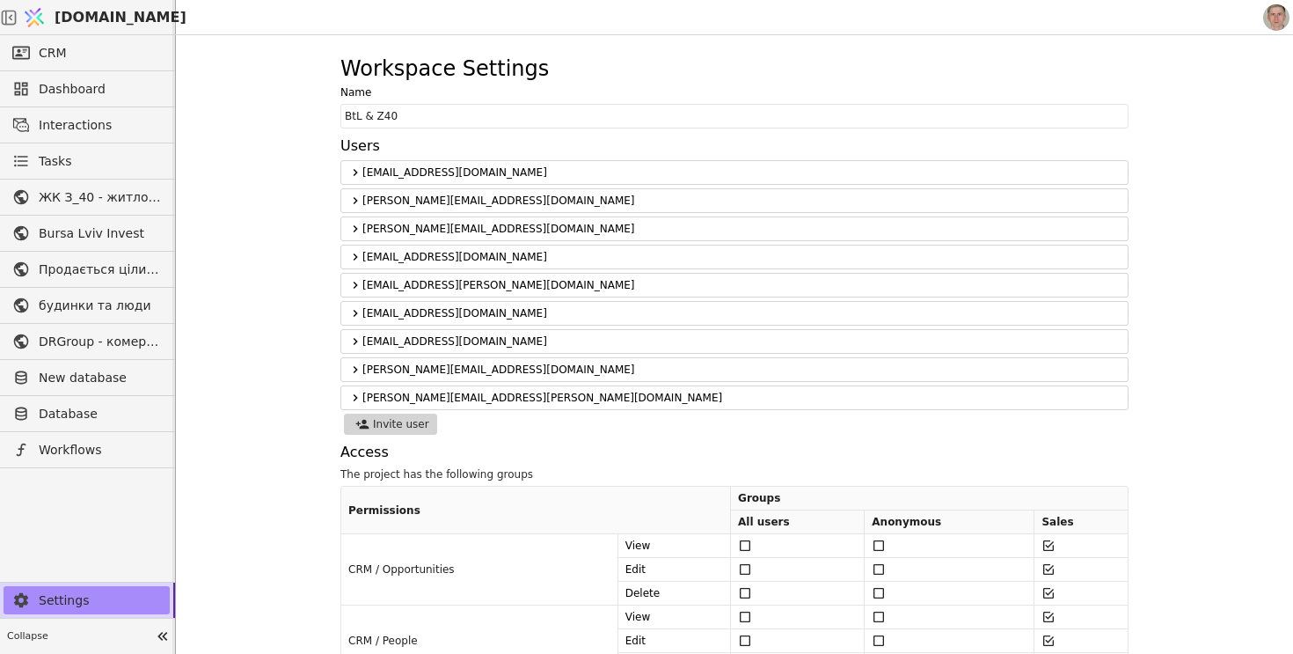
click at [357, 393] on icon at bounding box center [355, 397] width 14 height 21
click at [355, 343] on icon at bounding box center [355, 341] width 14 height 21
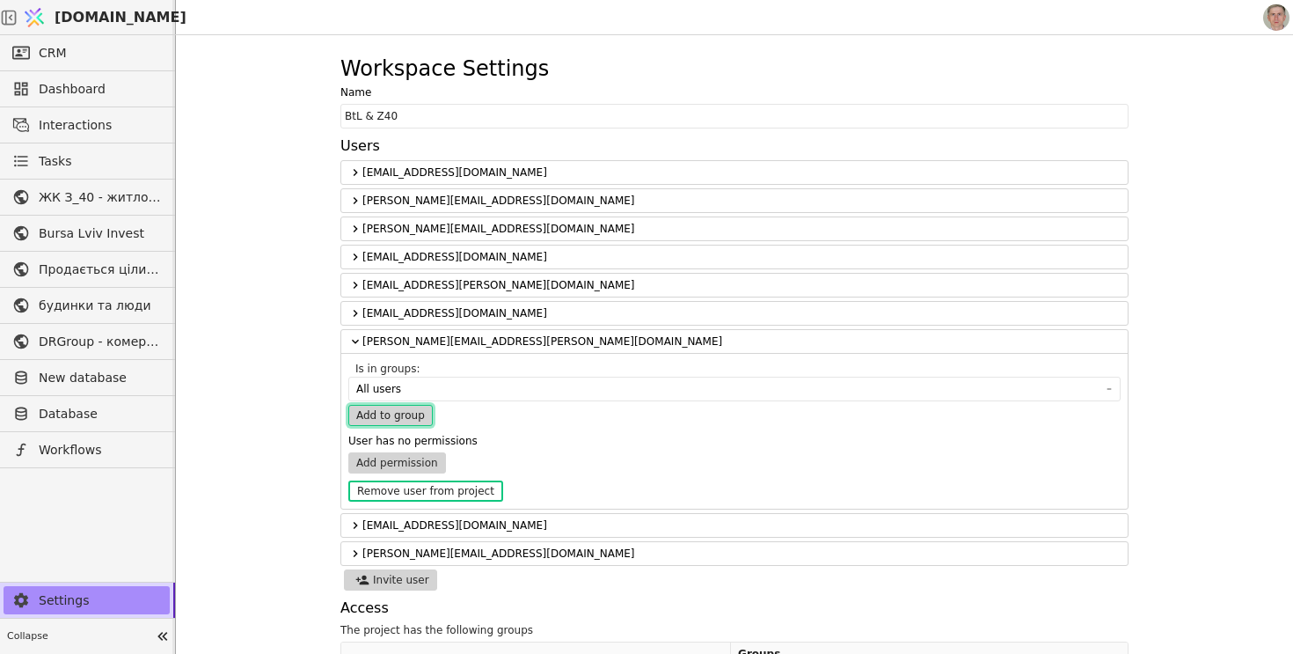
click at [383, 420] on button "Add to group" at bounding box center [390, 415] width 84 height 21
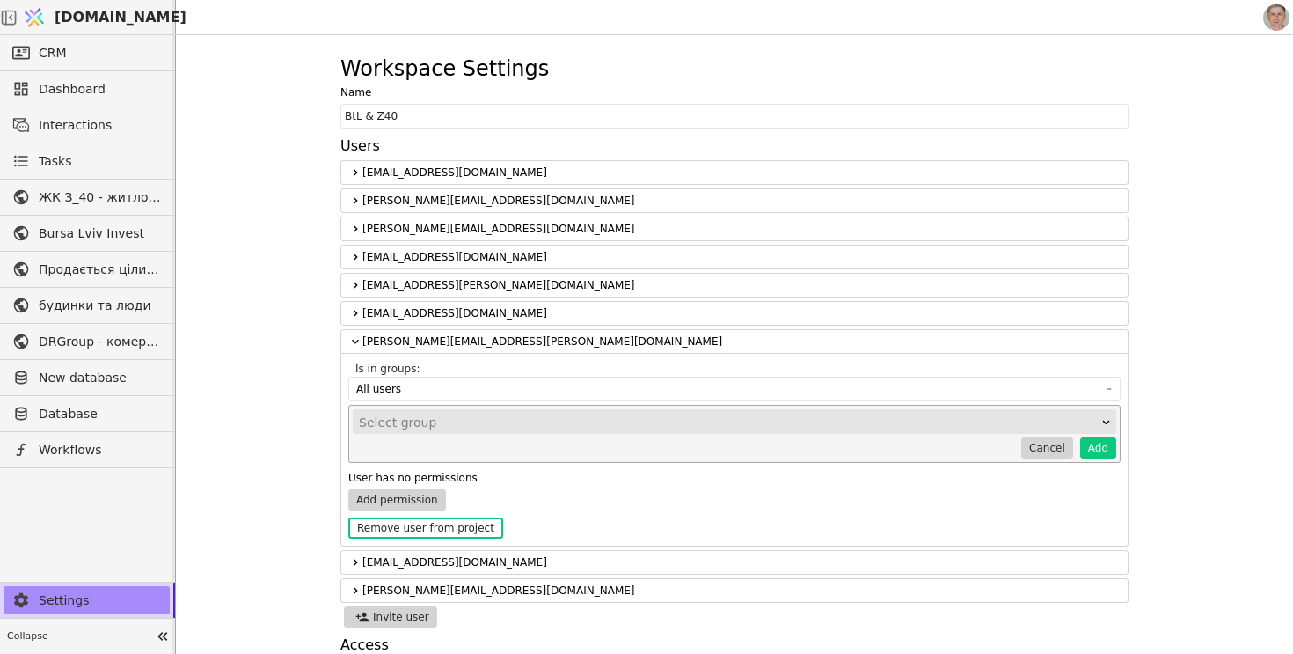
click at [430, 422] on div "Select group" at bounding box center [729, 422] width 740 height 25
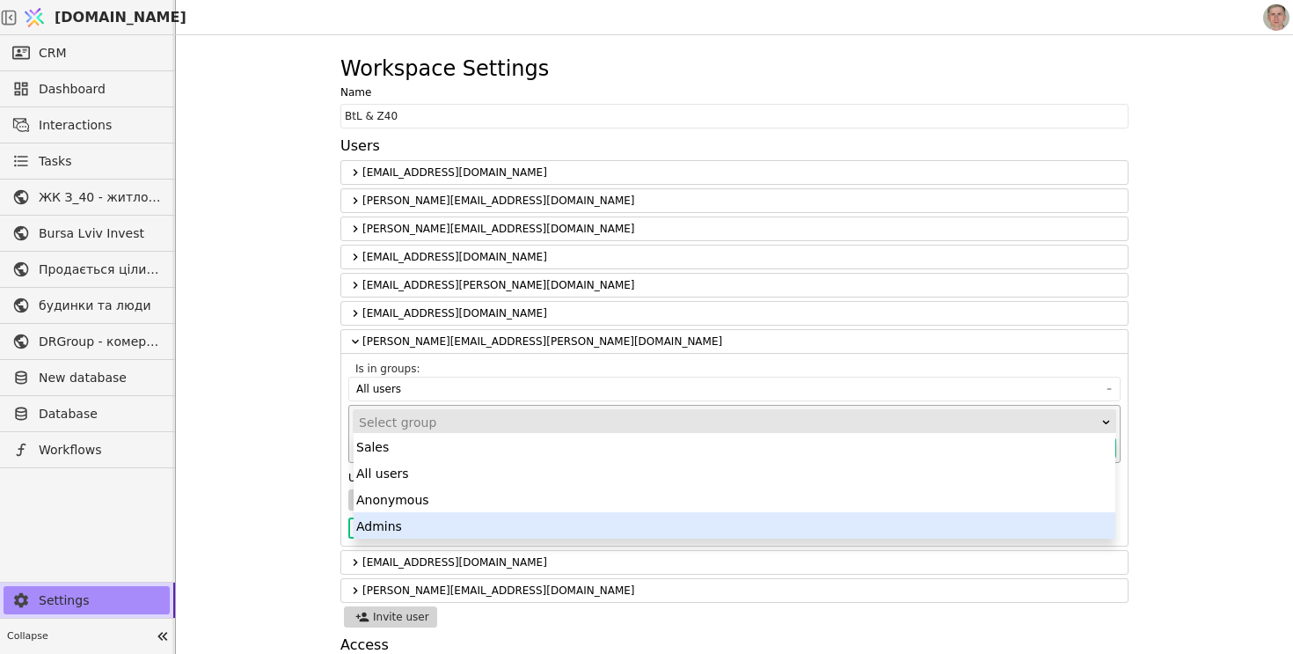
click at [415, 516] on div "Admins" at bounding box center [735, 525] width 762 height 26
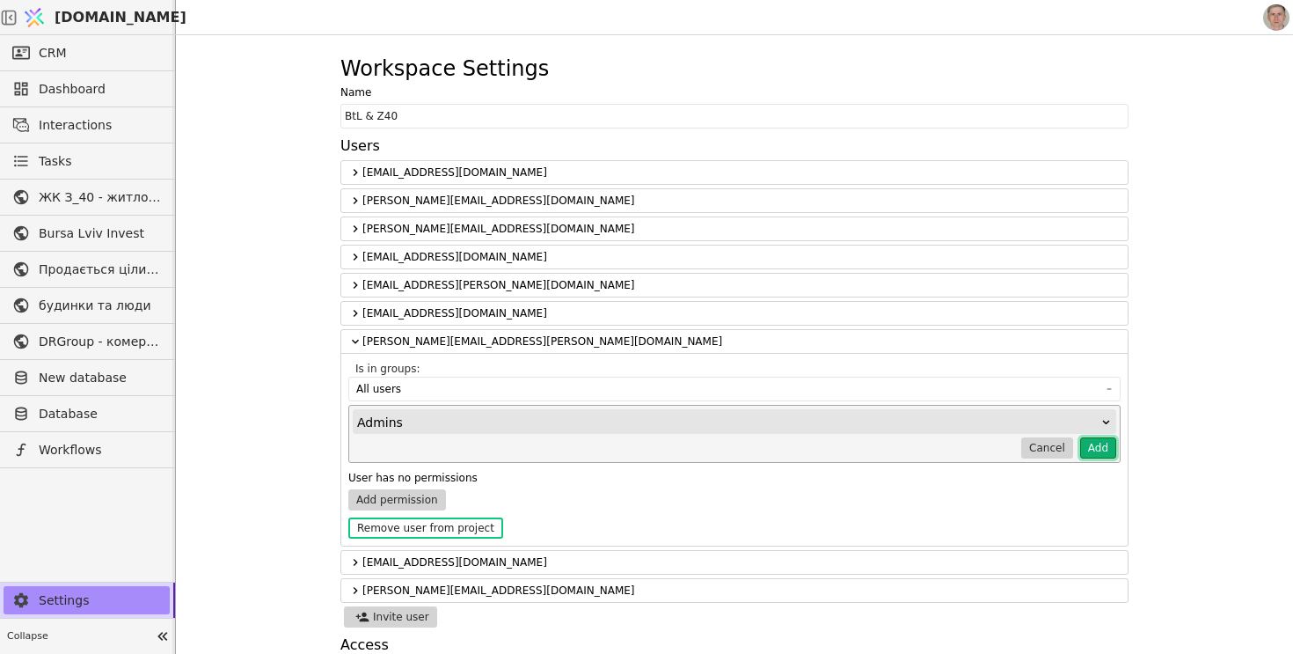
click at [1090, 445] on button "Add" at bounding box center [1098, 447] width 36 height 21
